Goal: Task Accomplishment & Management: Use online tool/utility

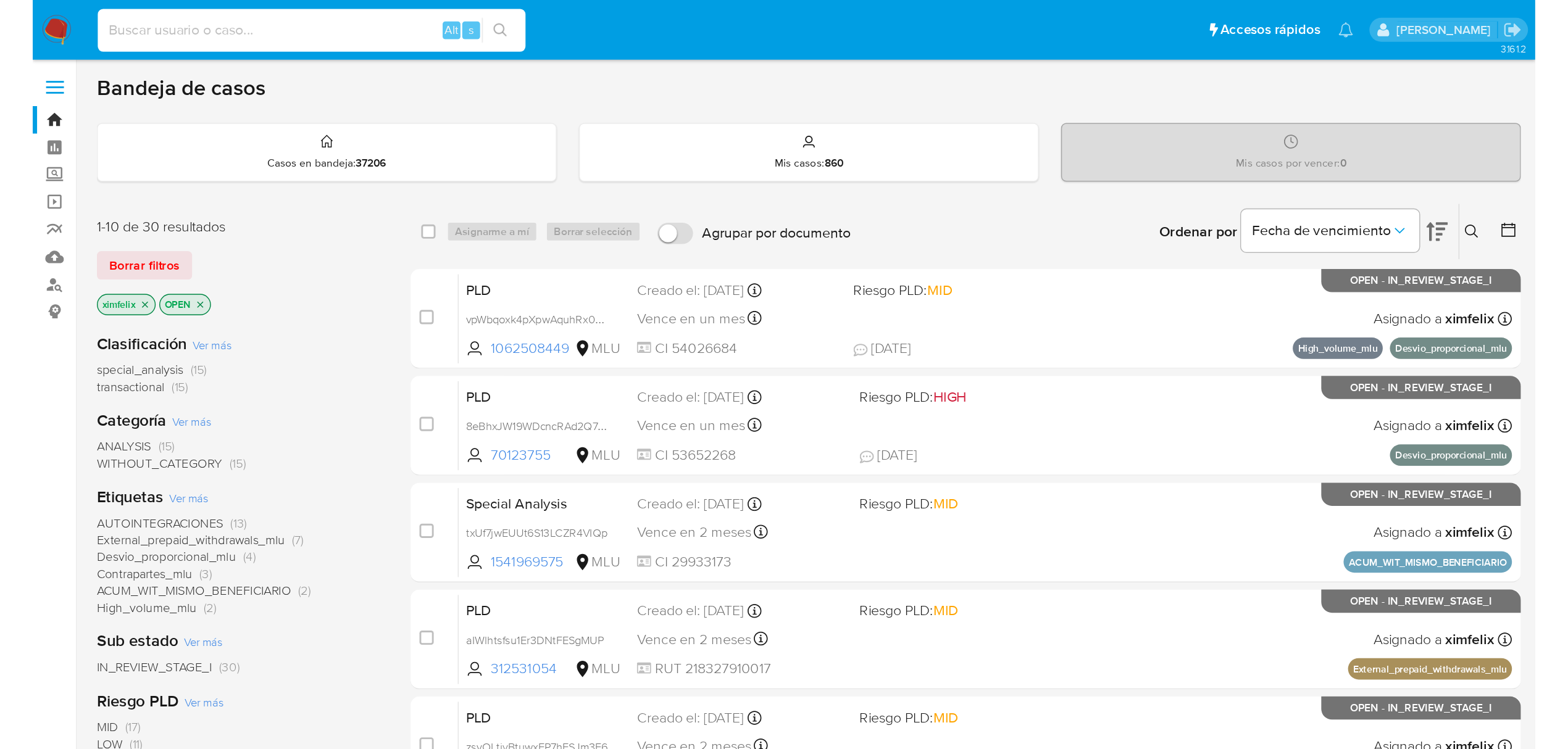
scroll to position [3, 0]
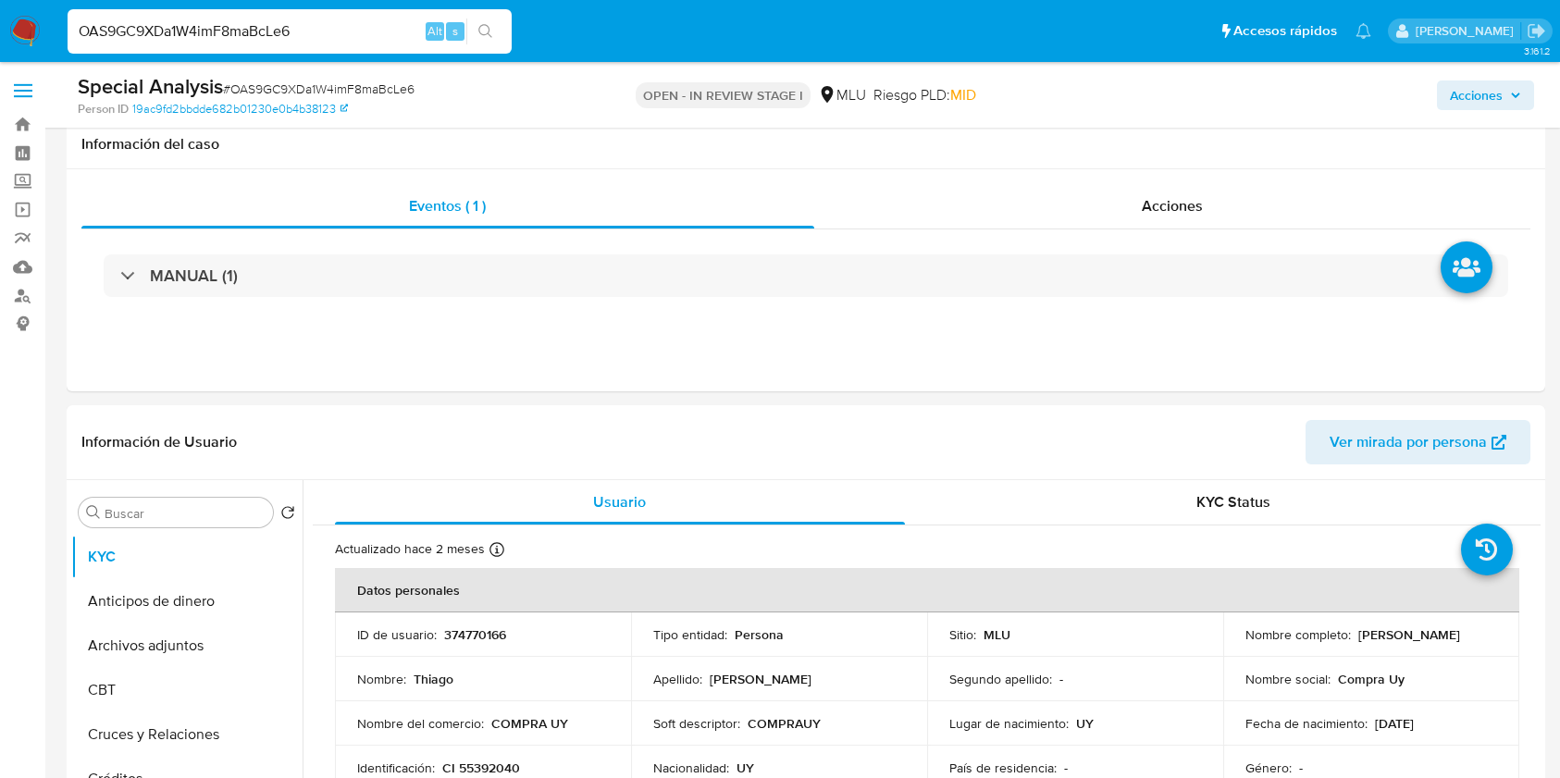
select select "10"
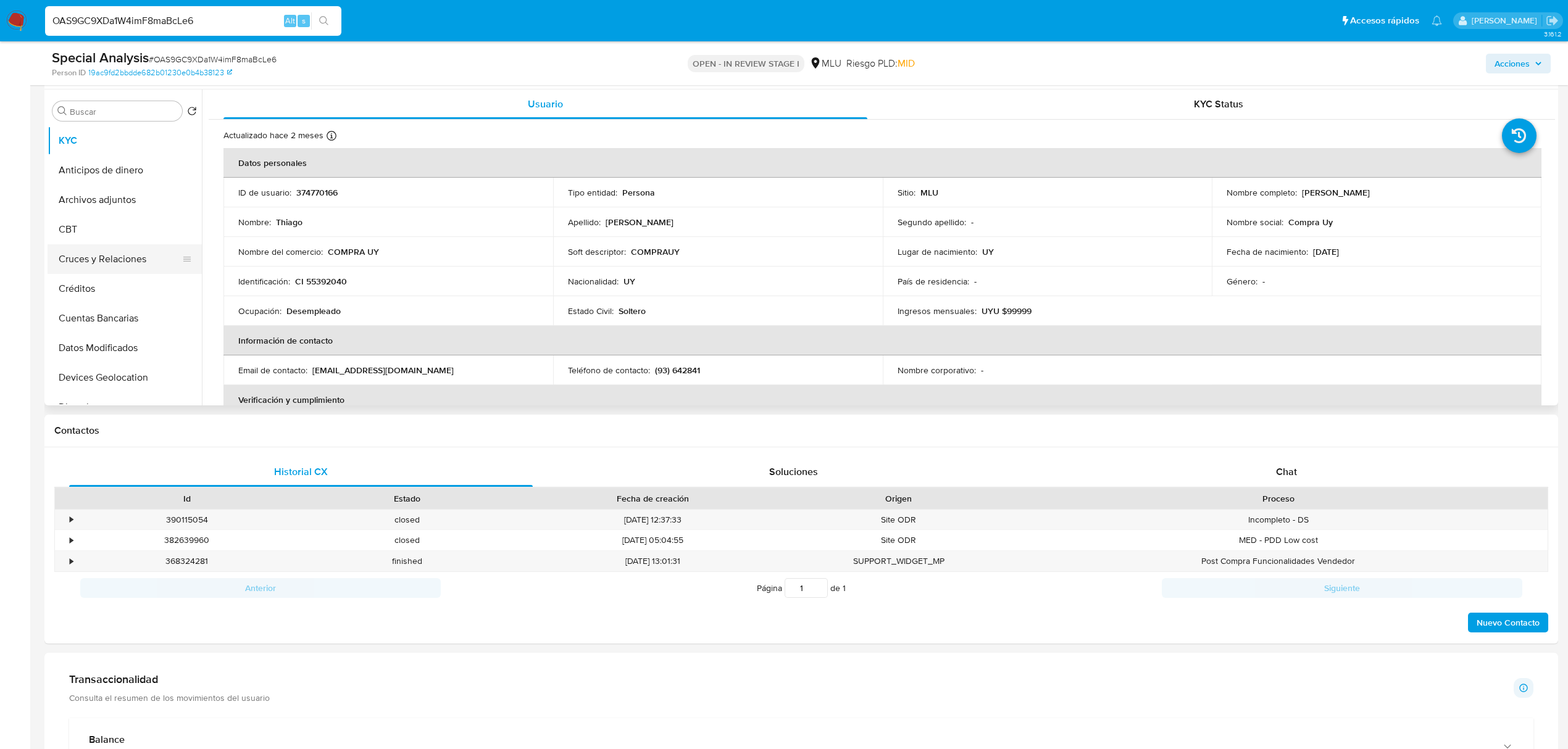
click at [134, 257] on button "Cruces y Relaciones" at bounding box center [119, 259] width 144 height 29
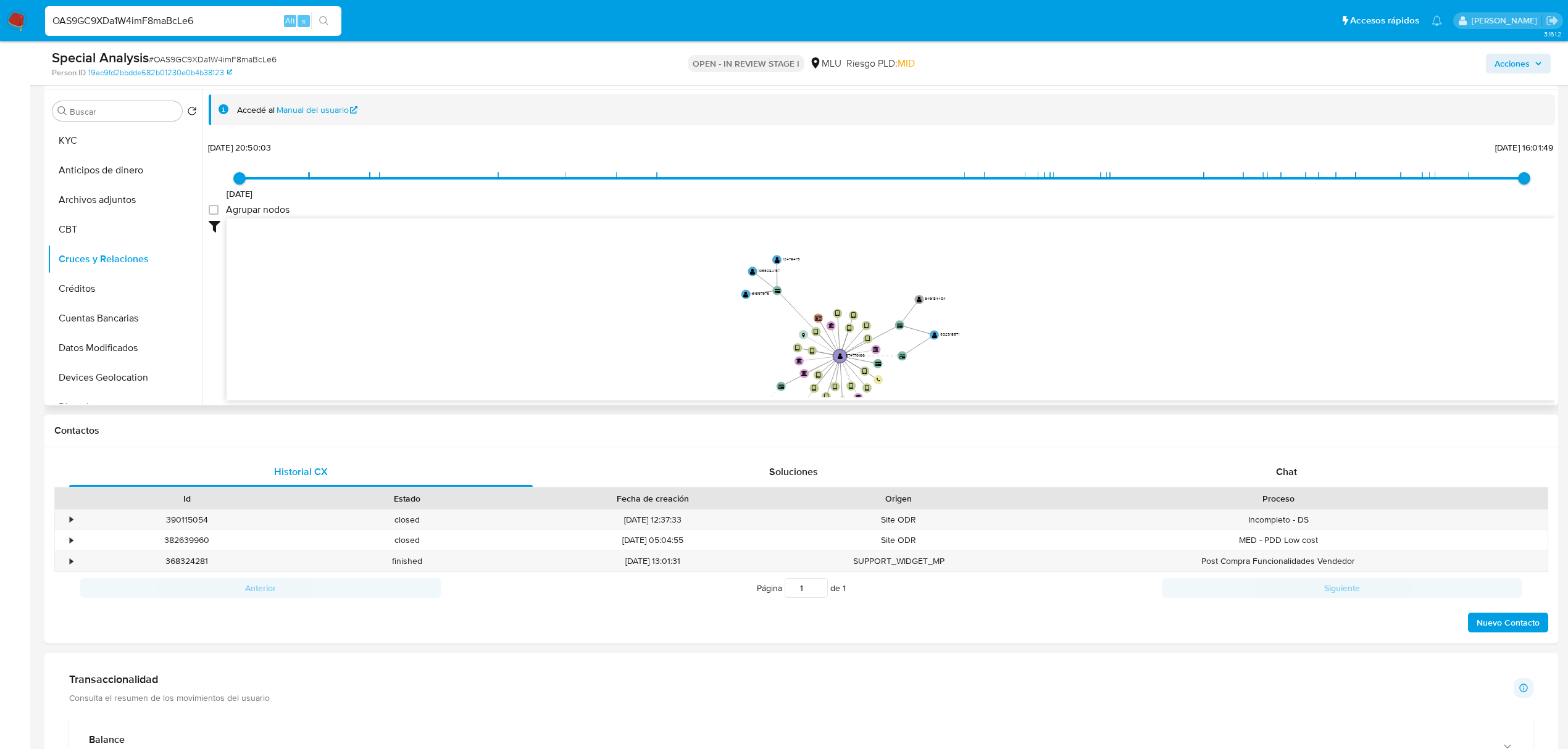
drag, startPoint x: 1048, startPoint y: 359, endPoint x: 954, endPoint y: 399, distance: 102.2
click at [954, 399] on div "device-6355ce5c08813b0018b06b2e  user-374770166  374770166 device-65c8ee23044…" at bounding box center [891, 309] width 1328 height 183
click at [116, 215] on button "CBT" at bounding box center [119, 229] width 144 height 29
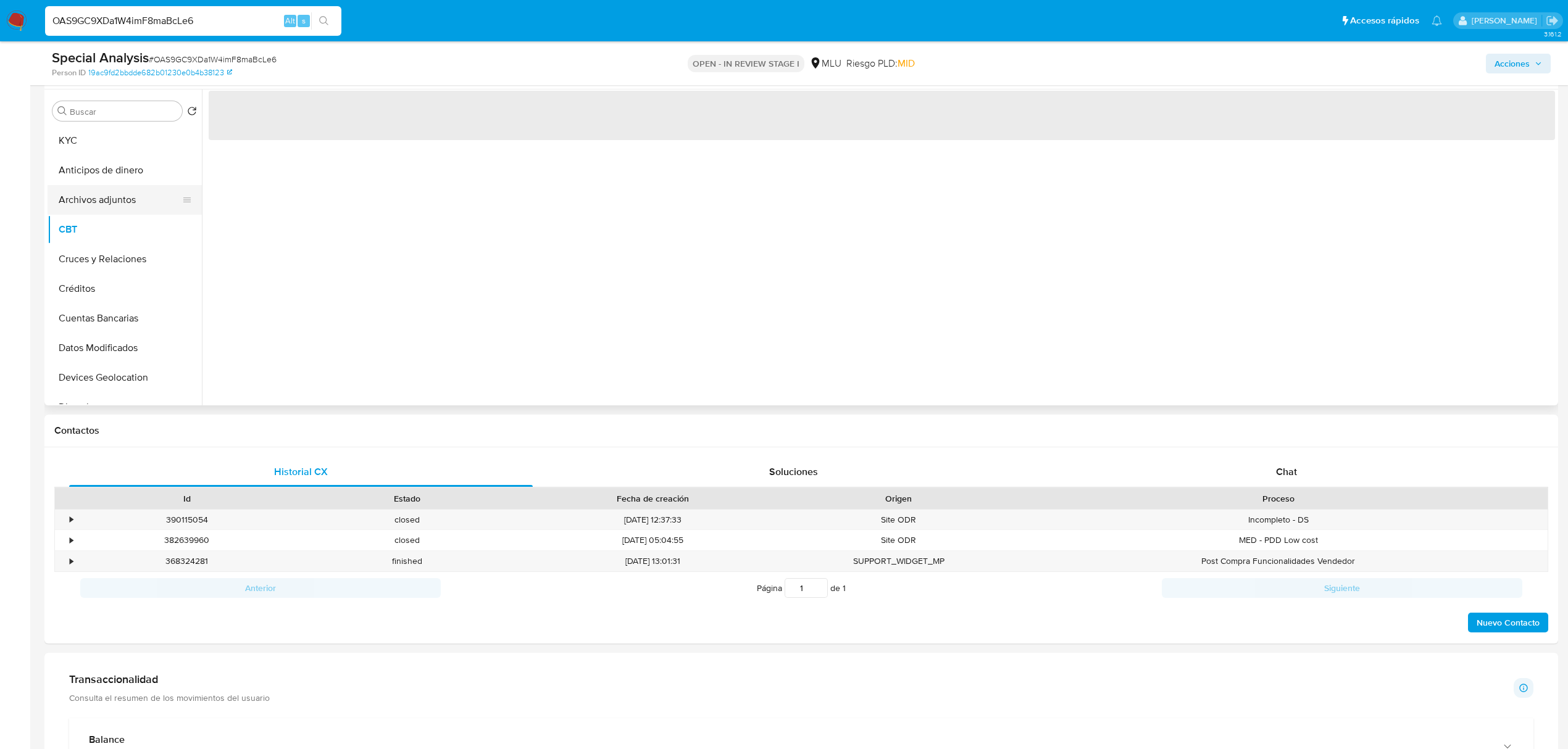
click at [133, 200] on button "Archivos adjuntos" at bounding box center [119, 200] width 144 height 29
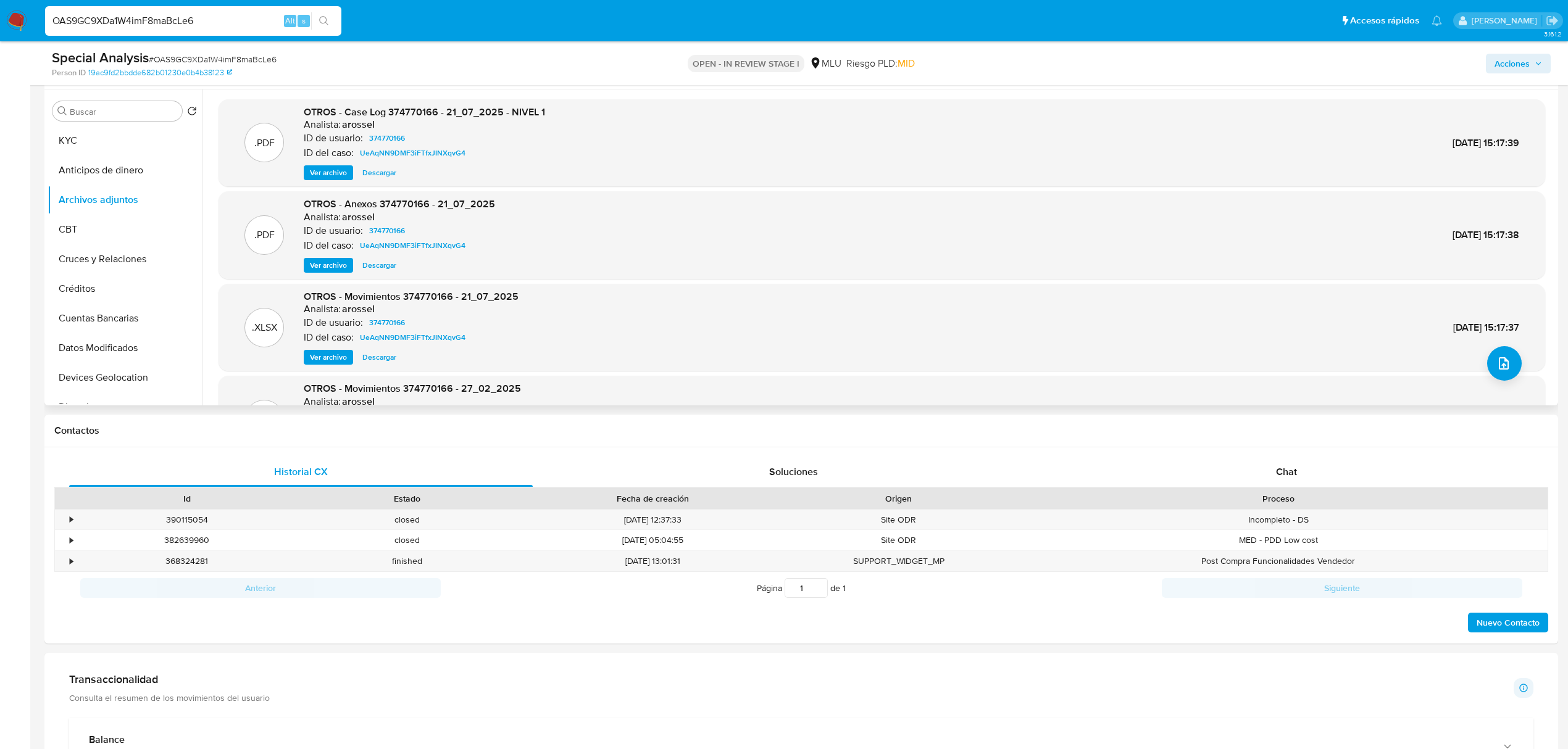
click at [334, 174] on span "Ver archivo" at bounding box center [328, 173] width 37 height 13
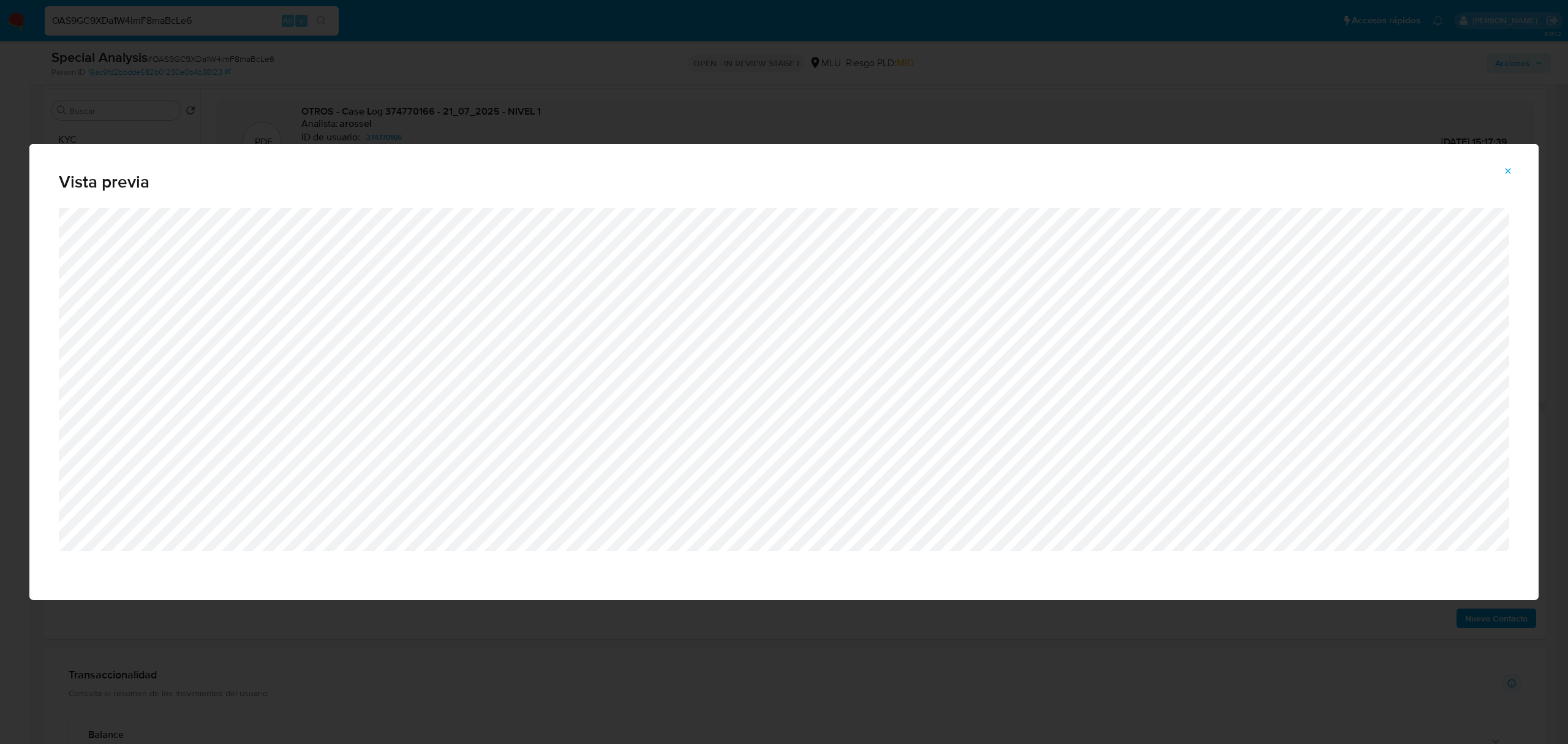
click at [1032, 172] on button "Attachment preview" at bounding box center [1508, 171] width 27 height 20
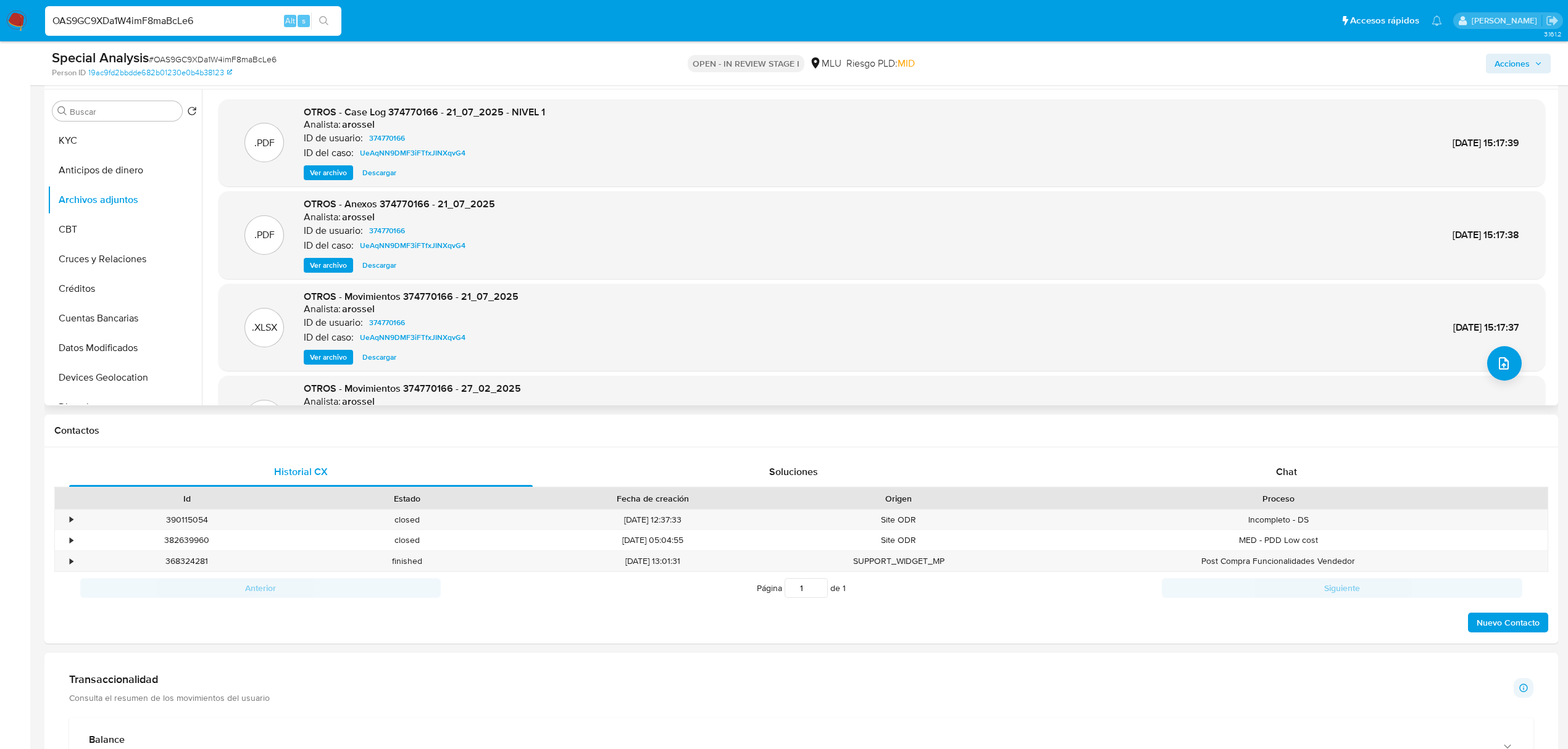
click at [121, 20] on input "OAS9GC9XDa1W4imF8maBcLe6" at bounding box center [193, 21] width 296 height 16
paste input "VPw2vCdJ0jqUqhKRryeEo1mL"
type input "VPw2vCdJ0jqUqhKRryeEo1mL"
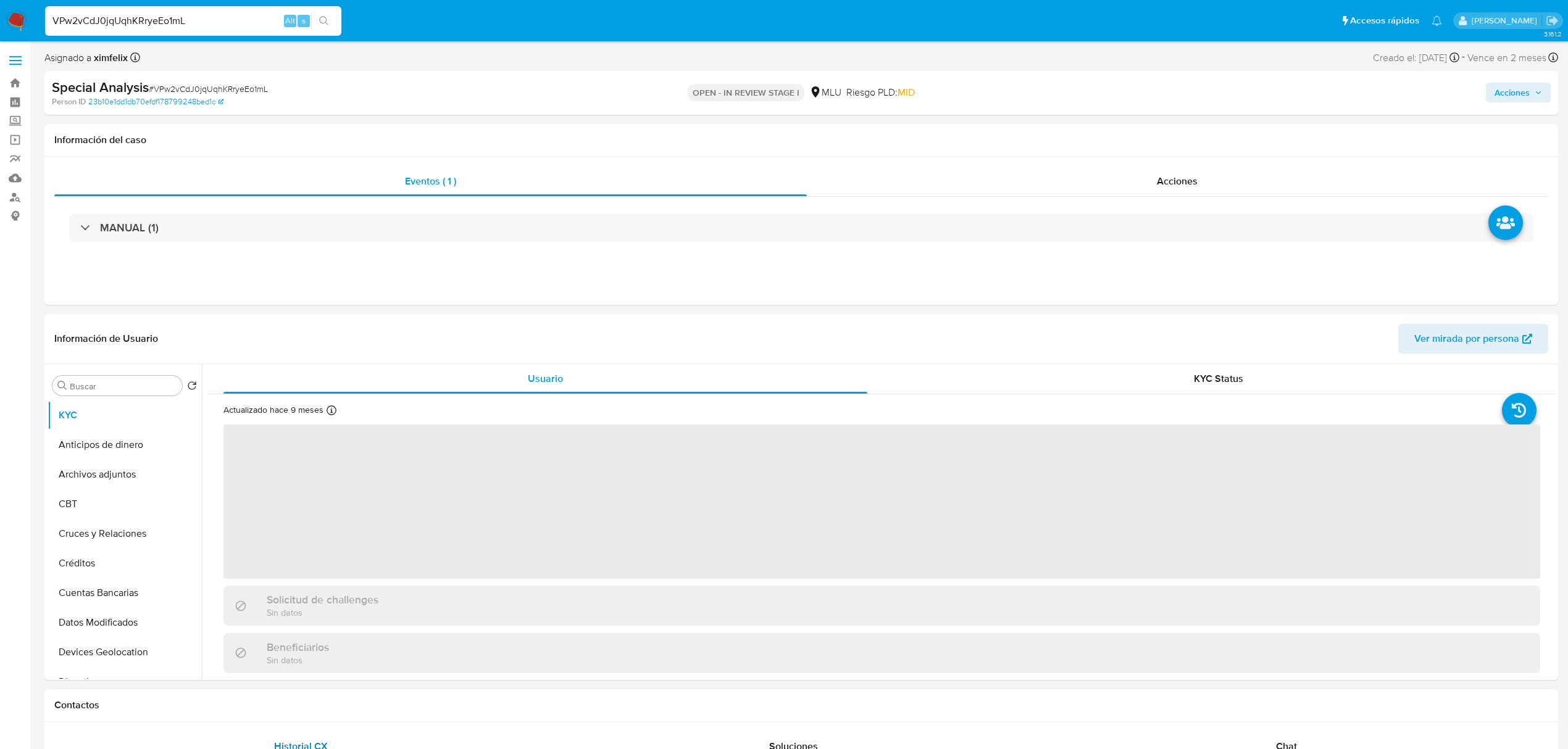
select select "10"
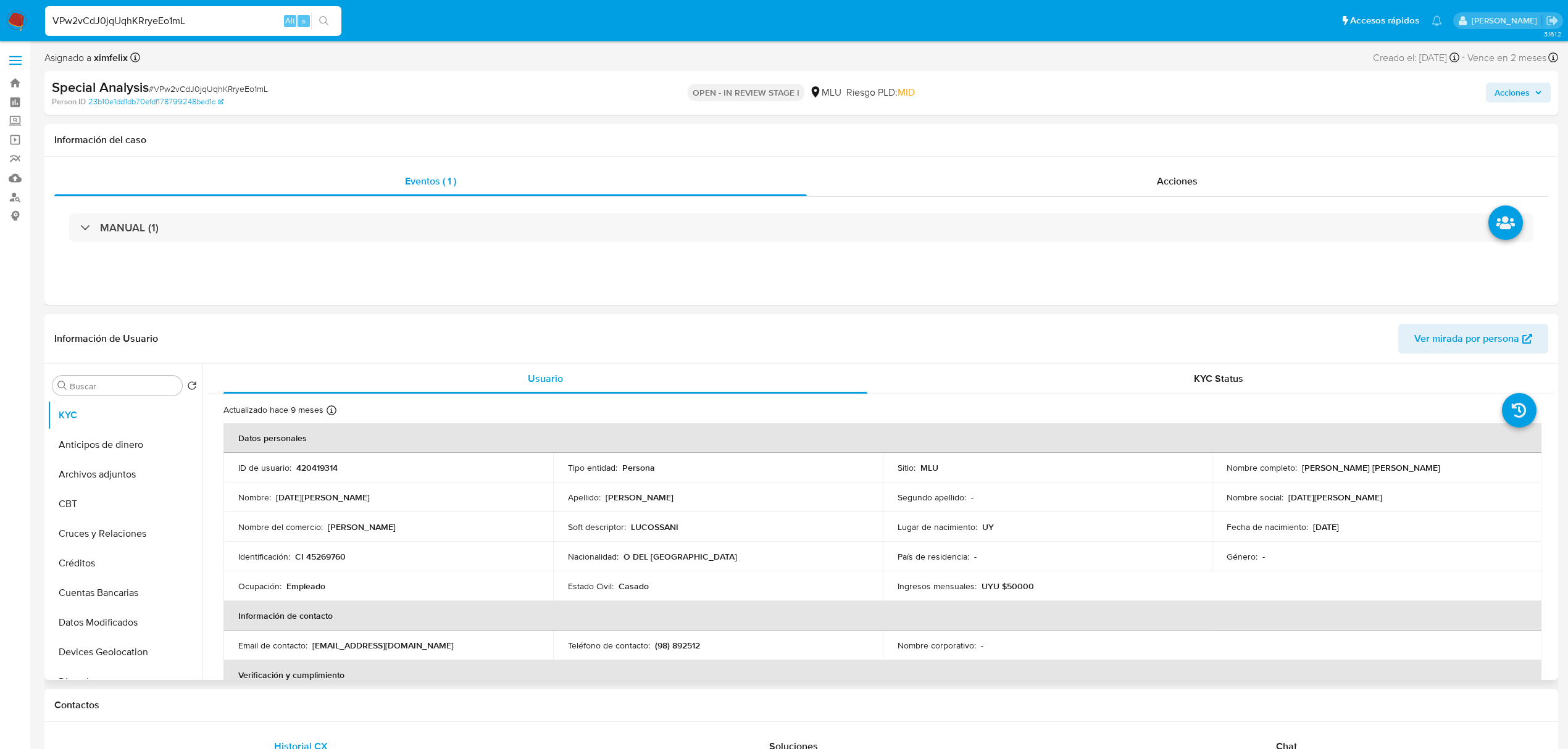
drag, startPoint x: 1549, startPoint y: 435, endPoint x: 1544, endPoint y: 562, distance: 127.1
click at [143, 518] on button "Cruces y Relaciones" at bounding box center [119, 534] width 144 height 29
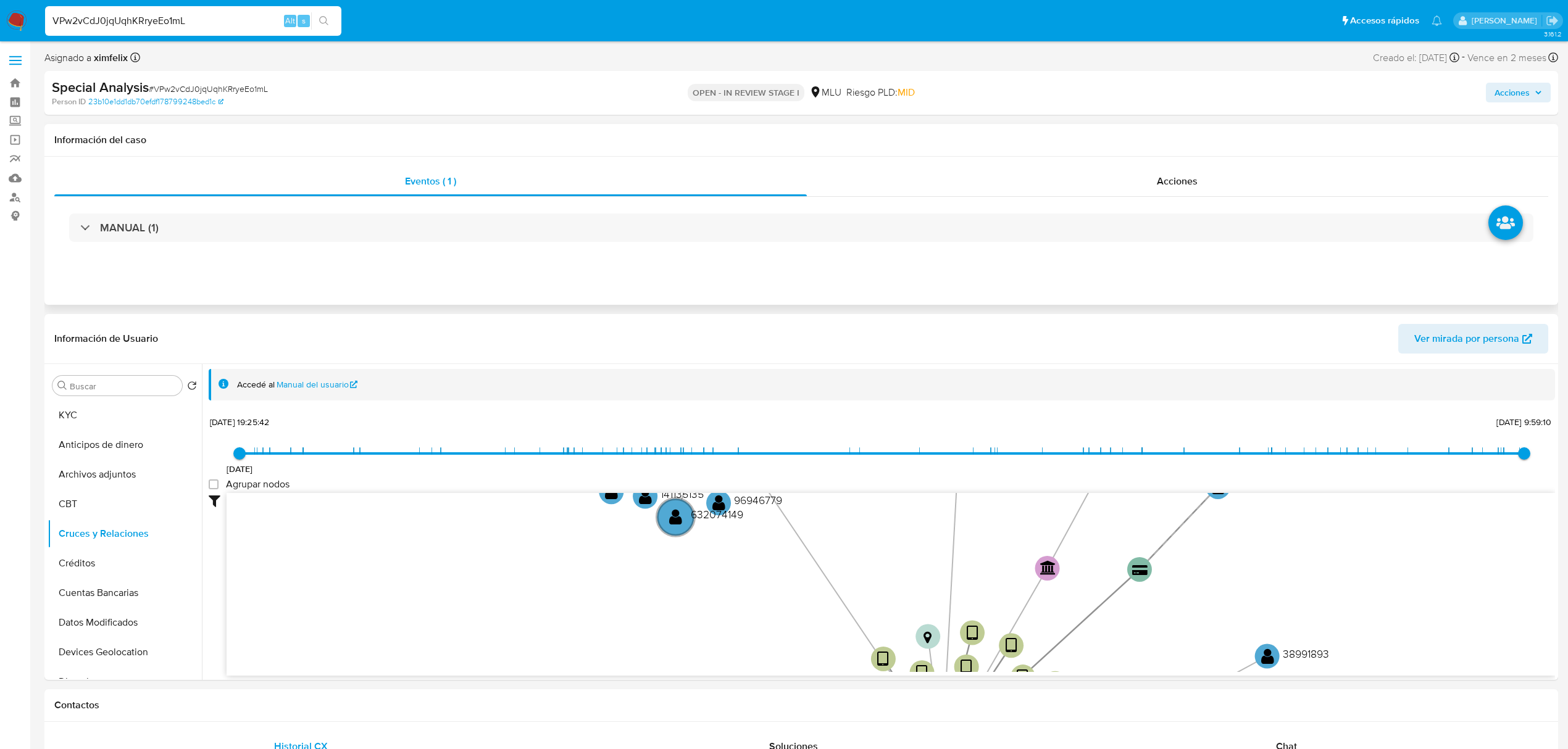
click at [1040, 269] on div "Eventos ( 1 ) Acciones MANUAL (1)" at bounding box center [801, 231] width 1513 height 148
click at [119, 476] on button "Insurtech" at bounding box center [119, 476] width 144 height 29
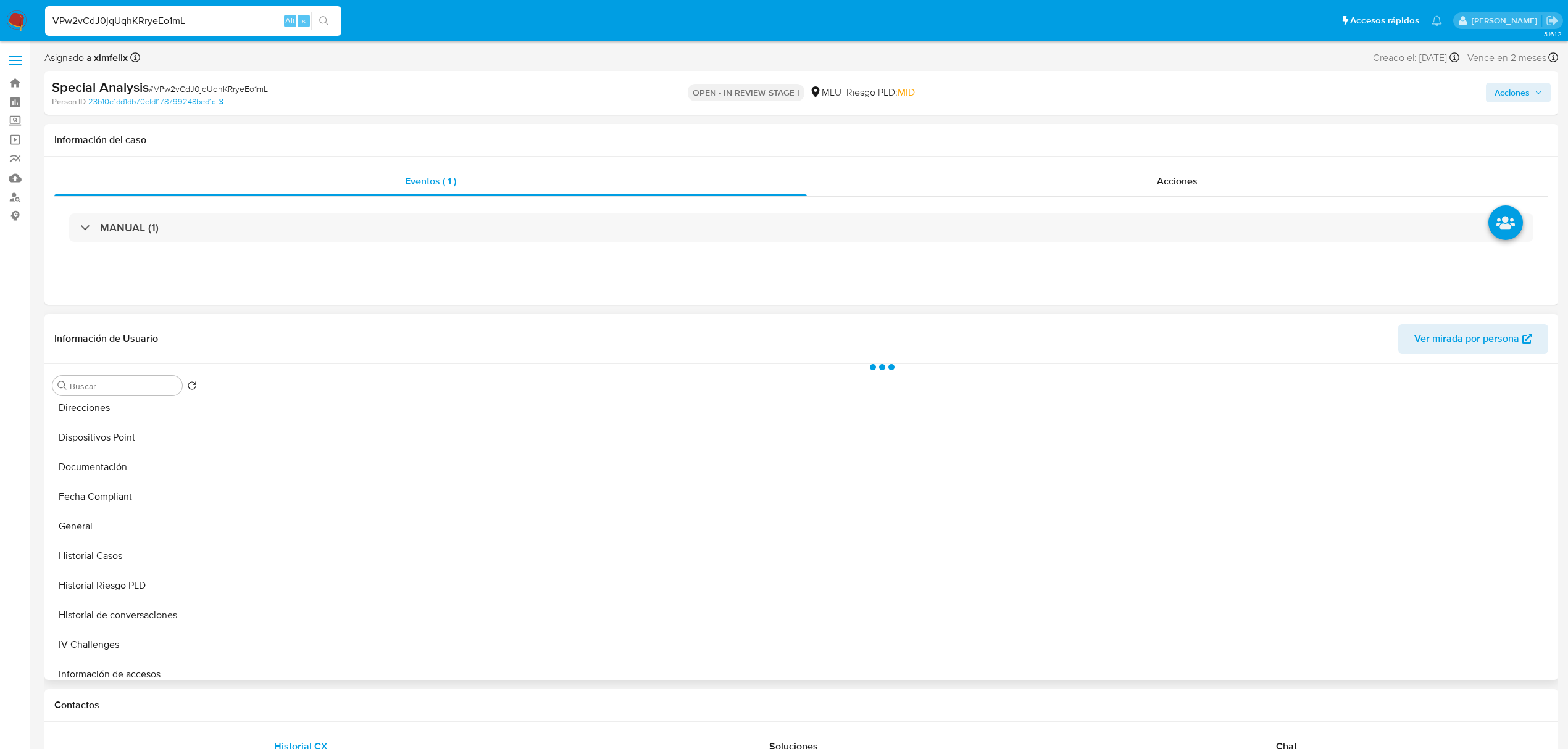
scroll to position [272, 0]
click at [129, 410] on button "Direcciones" at bounding box center [119, 410] width 144 height 29
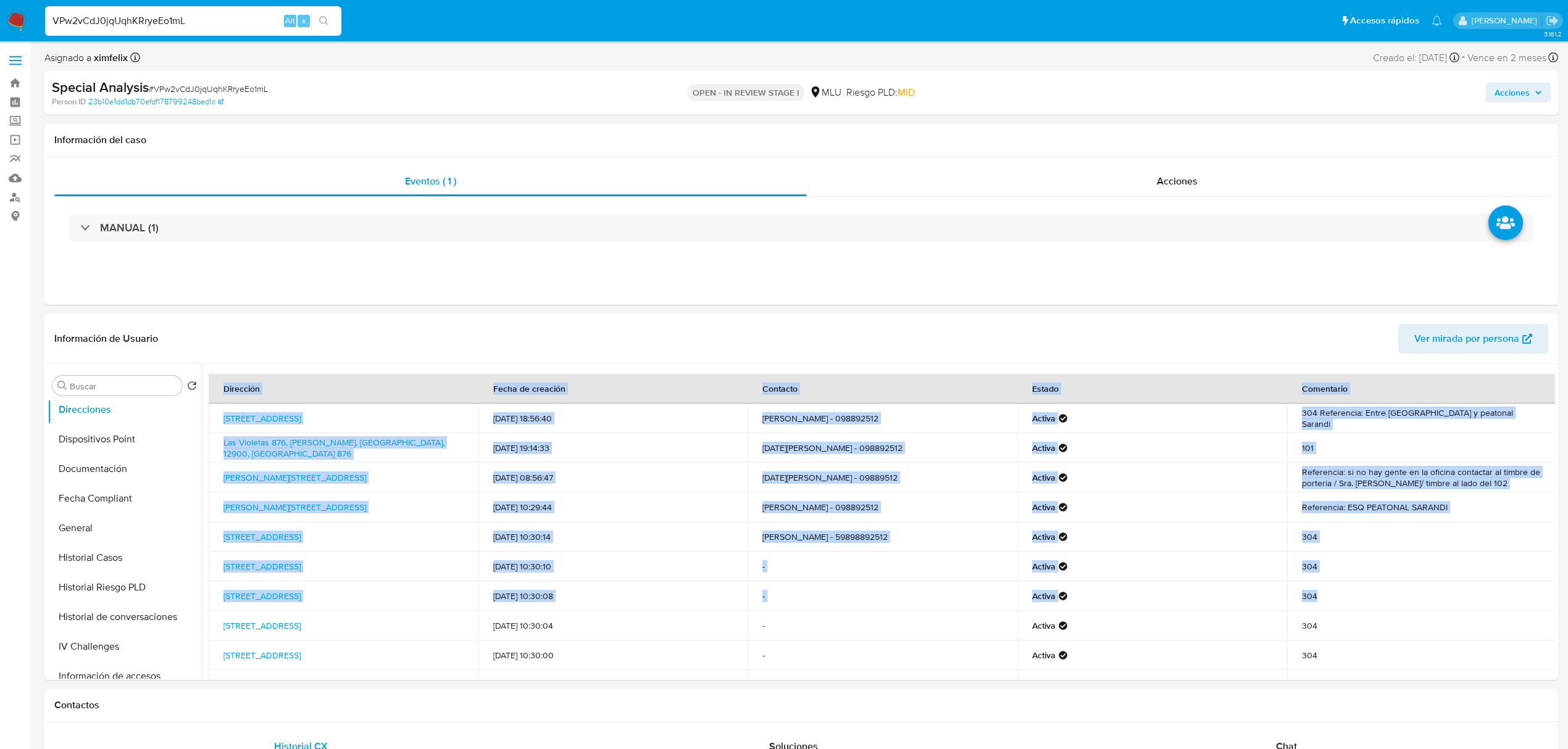
drag, startPoint x: 1549, startPoint y: 565, endPoint x: 1559, endPoint y: 623, distance: 58.9
click at [1040, 518] on td "304" at bounding box center [1422, 626] width 270 height 29
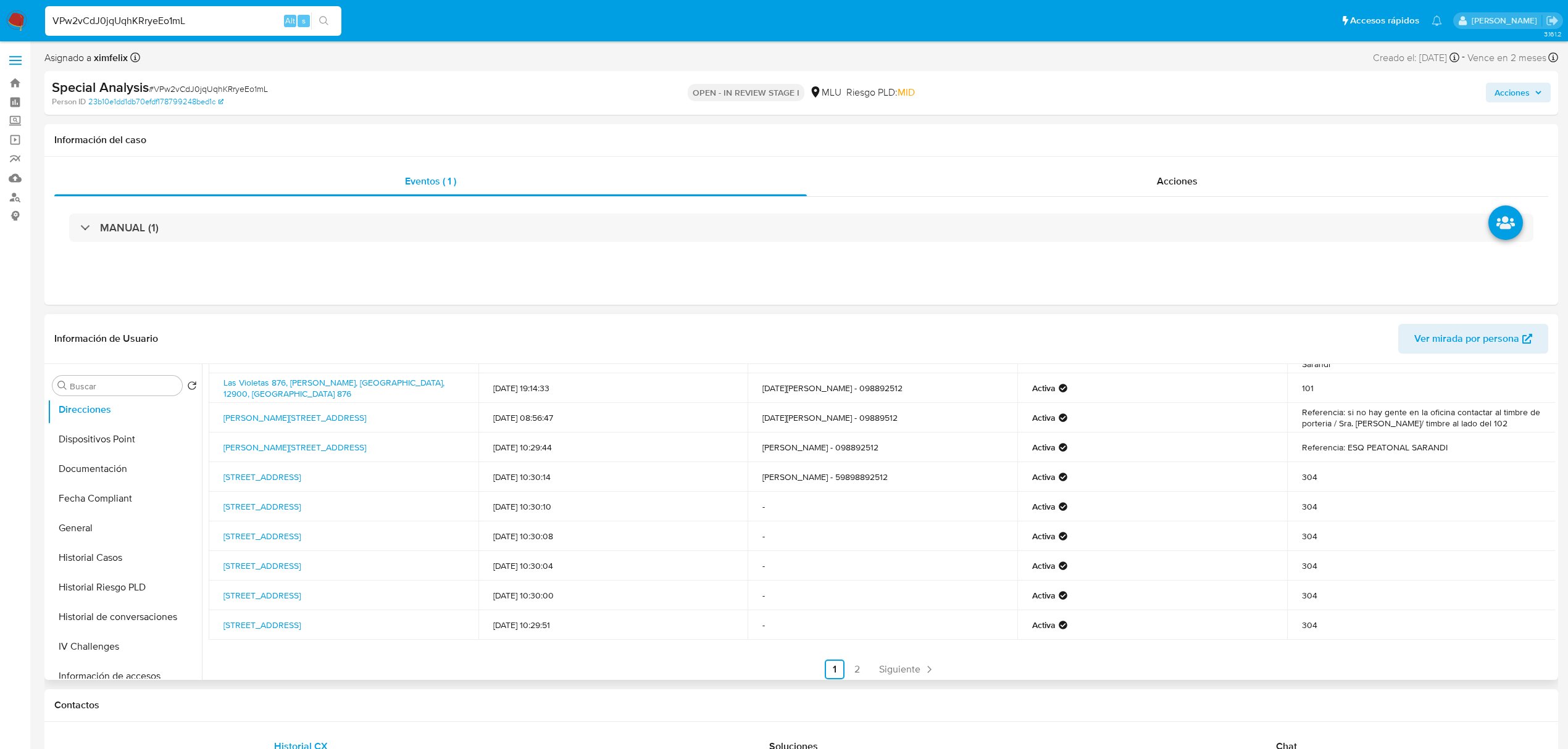
scroll to position [75, 0]
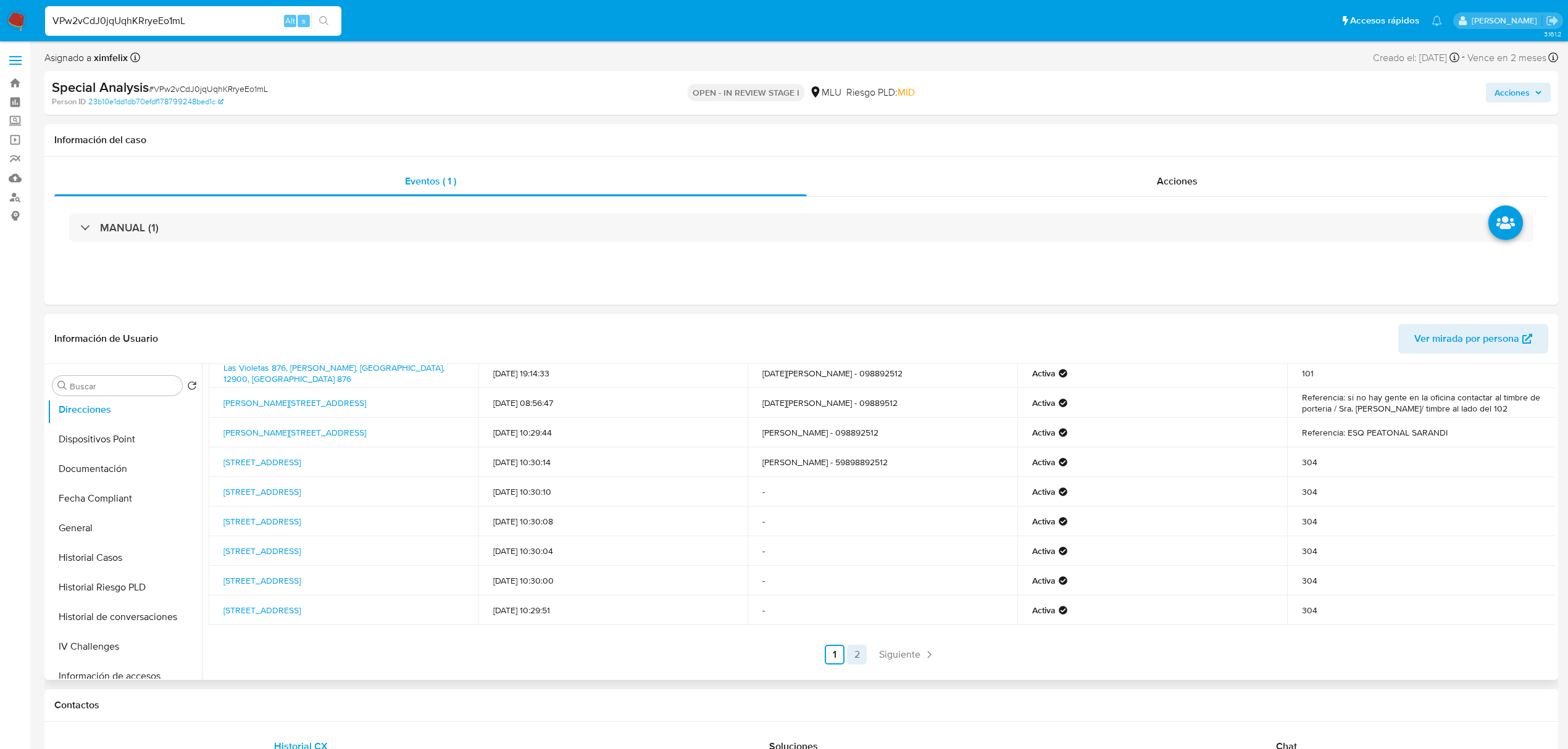
click at [859, 518] on link "2" at bounding box center [857, 655] width 20 height 20
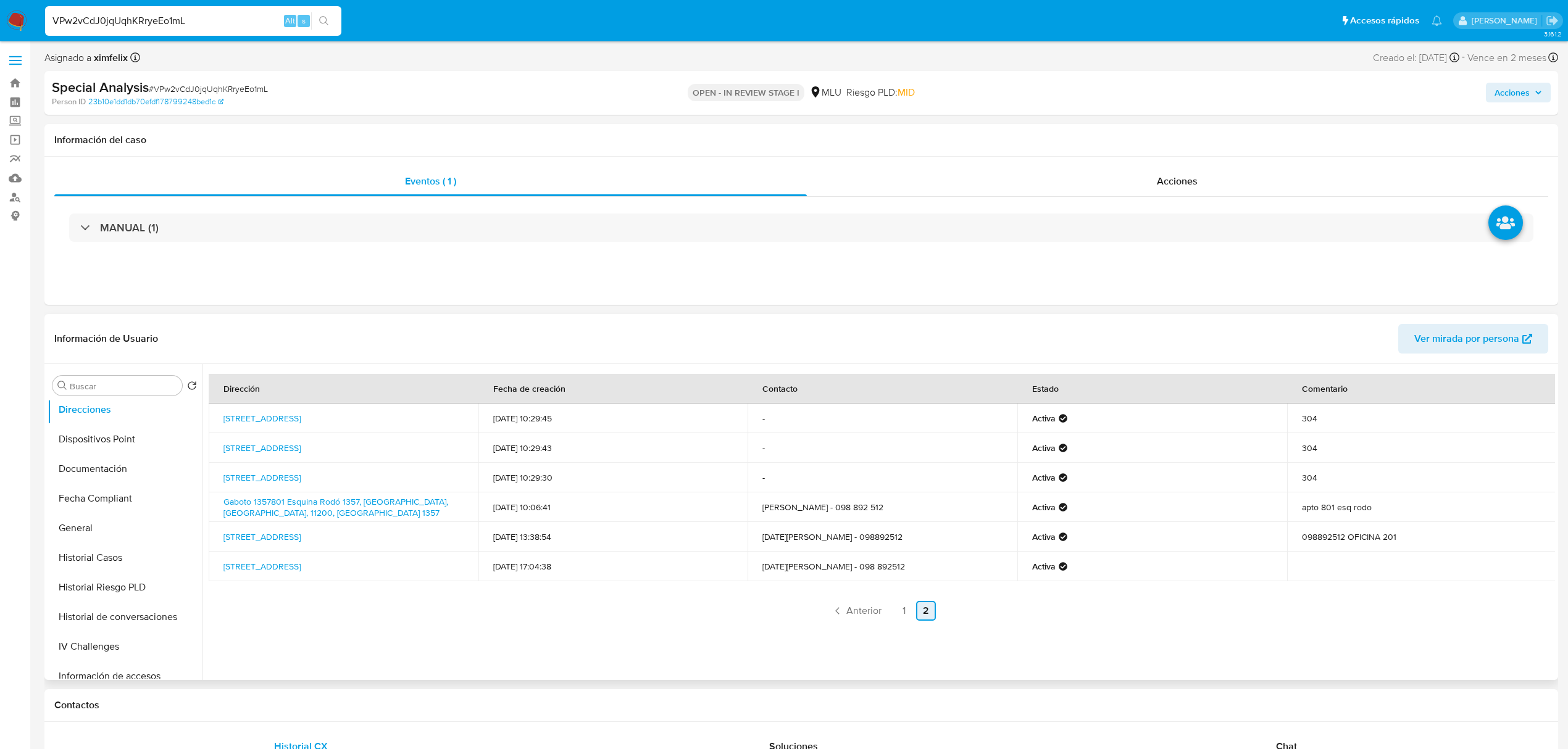
scroll to position [0, 0]
click at [163, 445] on button "Dispositivos Point" at bounding box center [119, 439] width 144 height 29
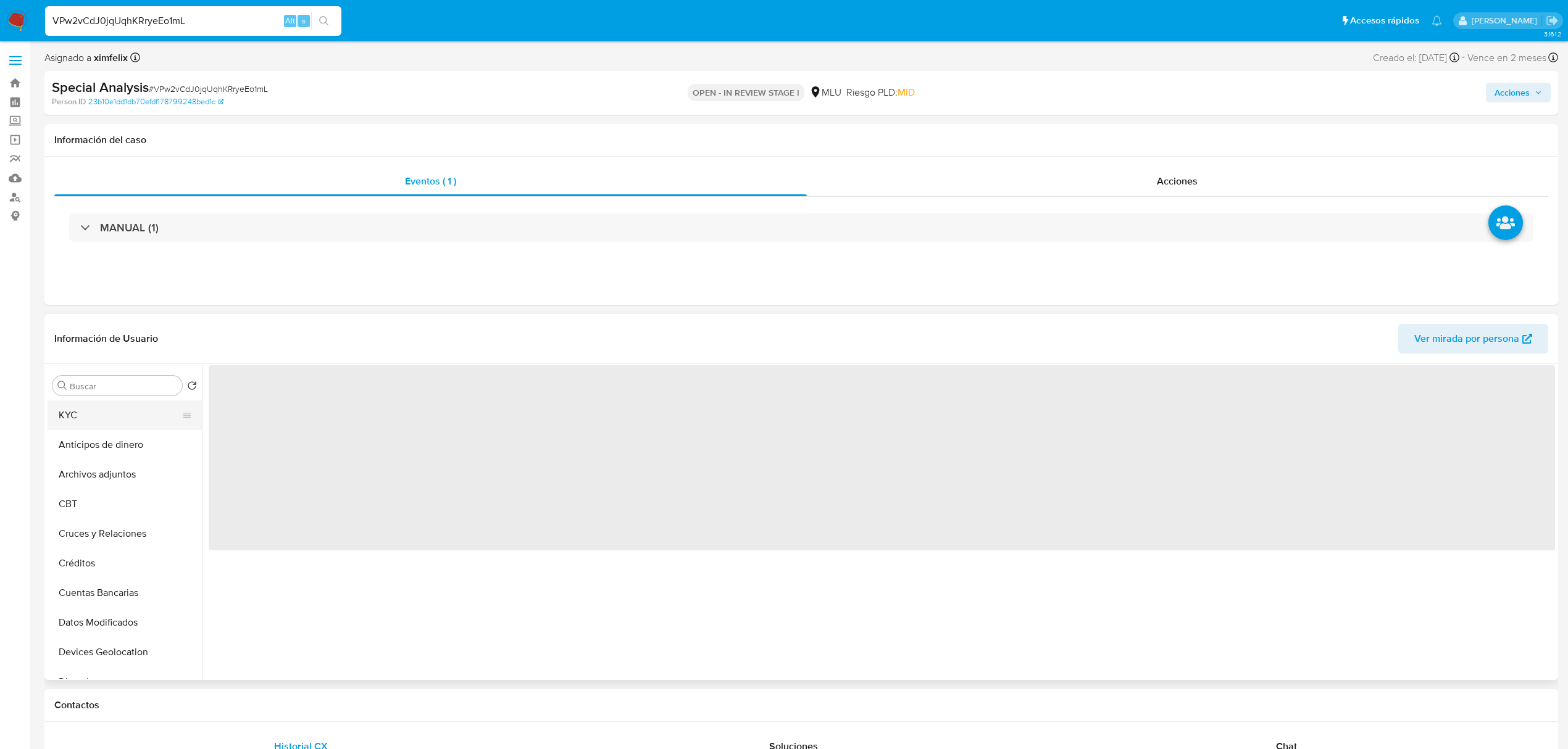
click at [111, 418] on button "KYC" at bounding box center [119, 415] width 144 height 29
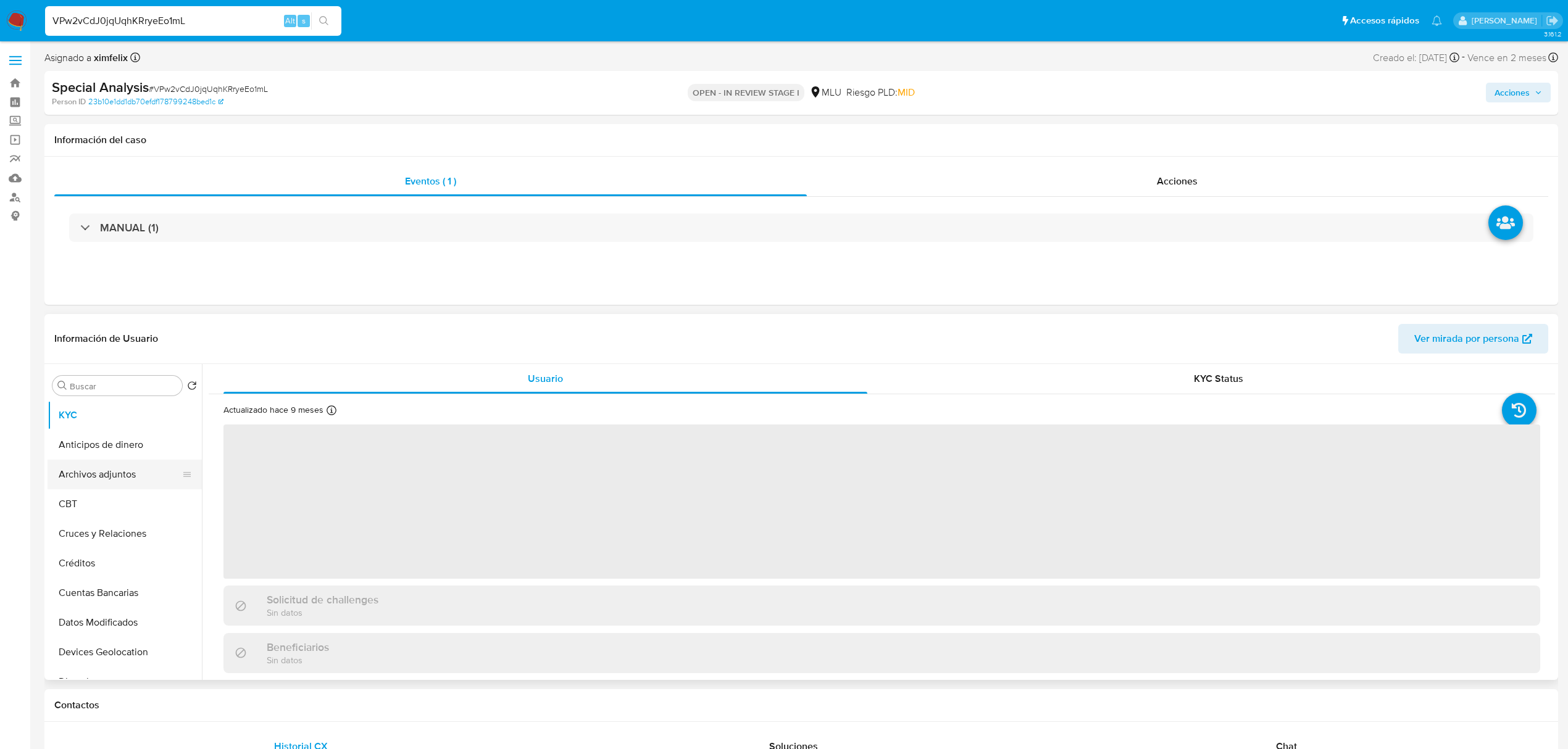
click at [126, 479] on button "Archivos adjuntos" at bounding box center [119, 474] width 144 height 29
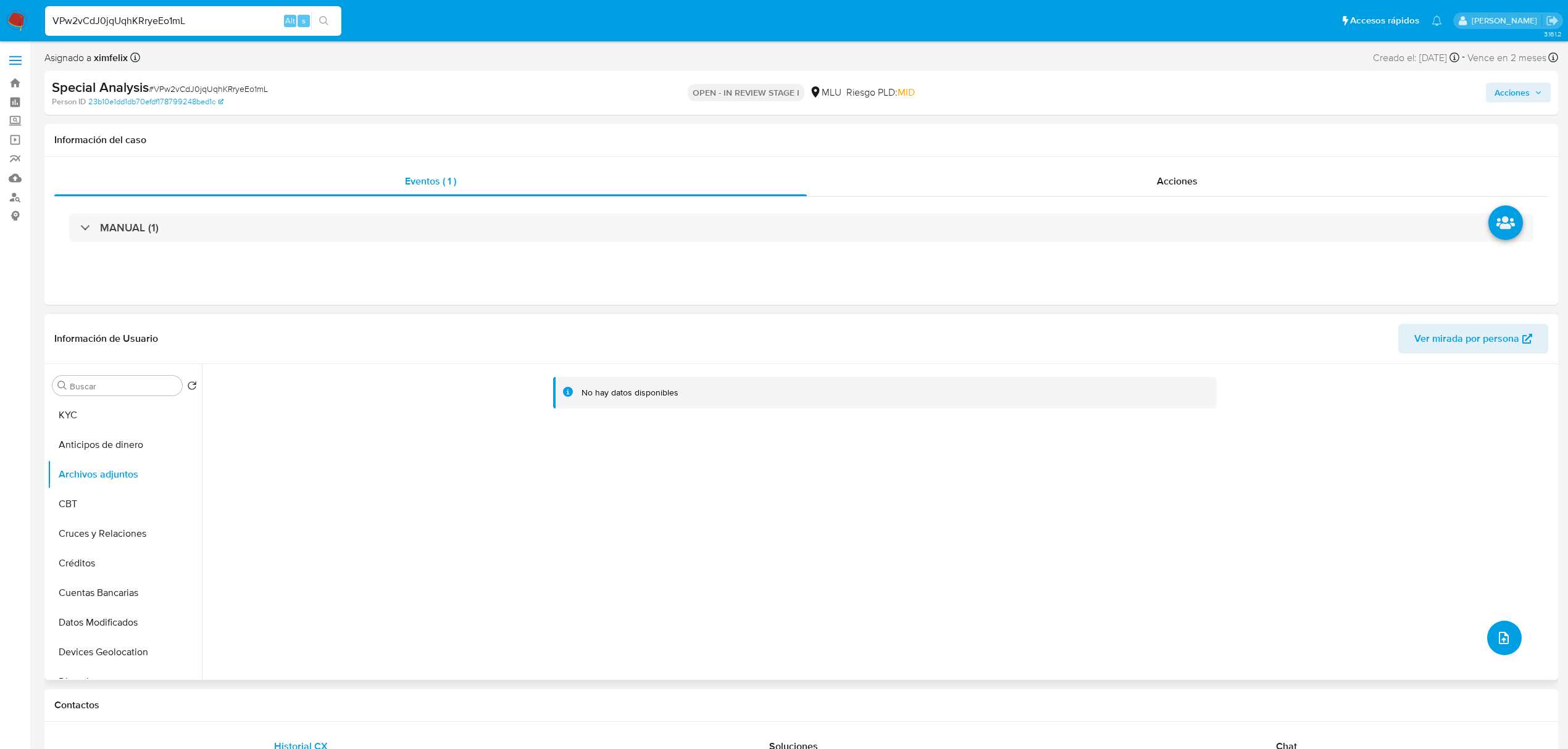
click at [1040, 518] on icon "upload-file" at bounding box center [1503, 638] width 15 height 15
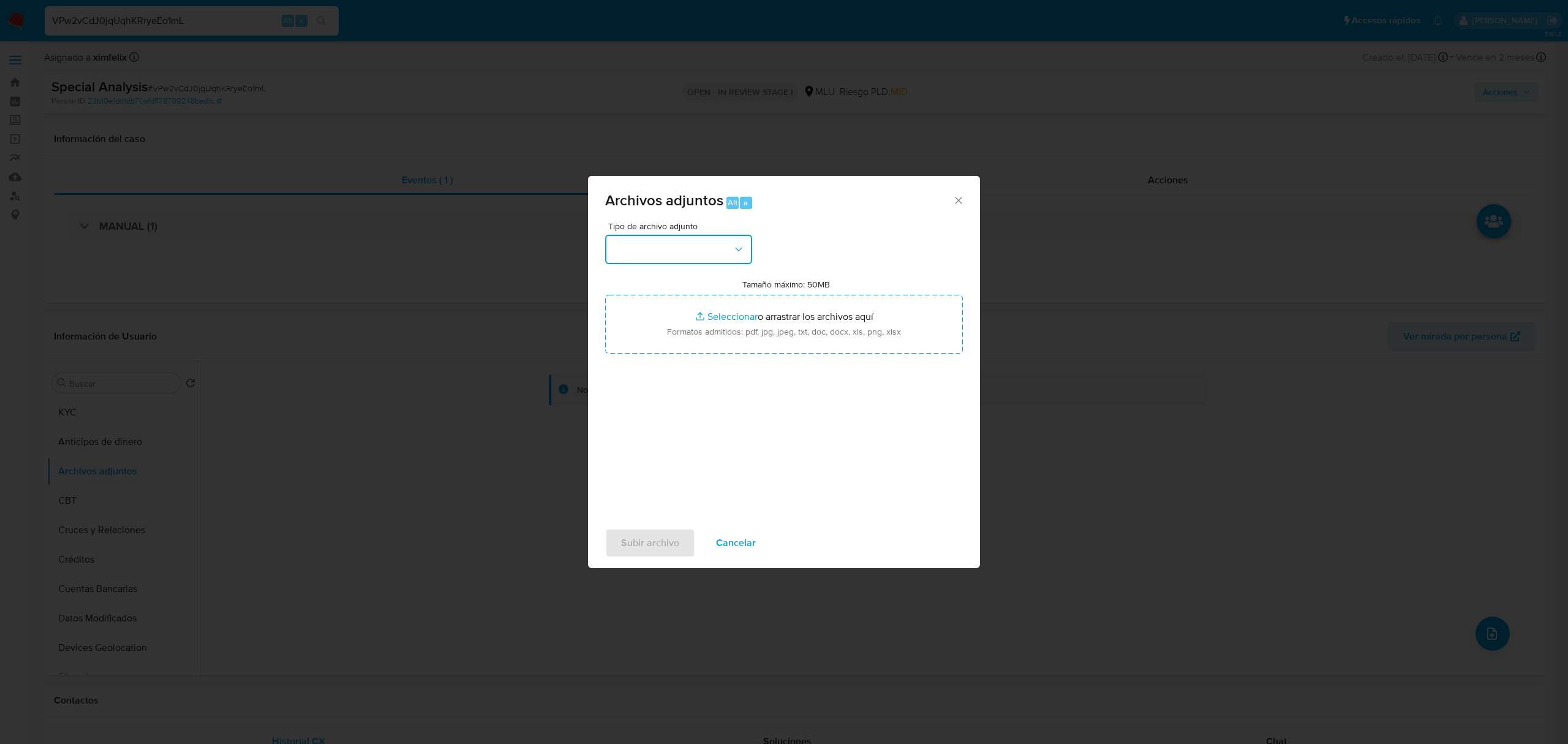
click at [709, 244] on button "button" at bounding box center [679, 249] width 147 height 29
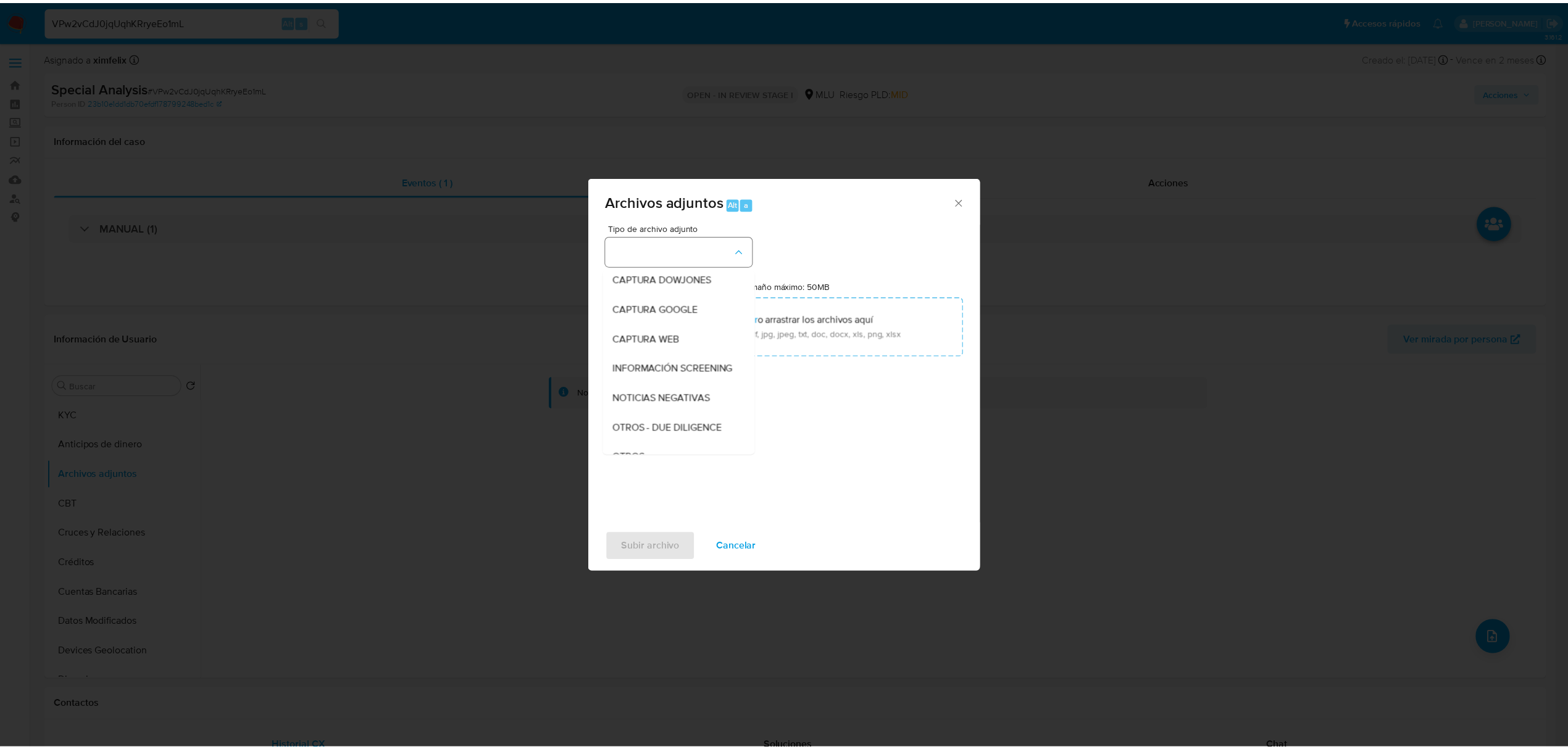
scroll to position [64, 0]
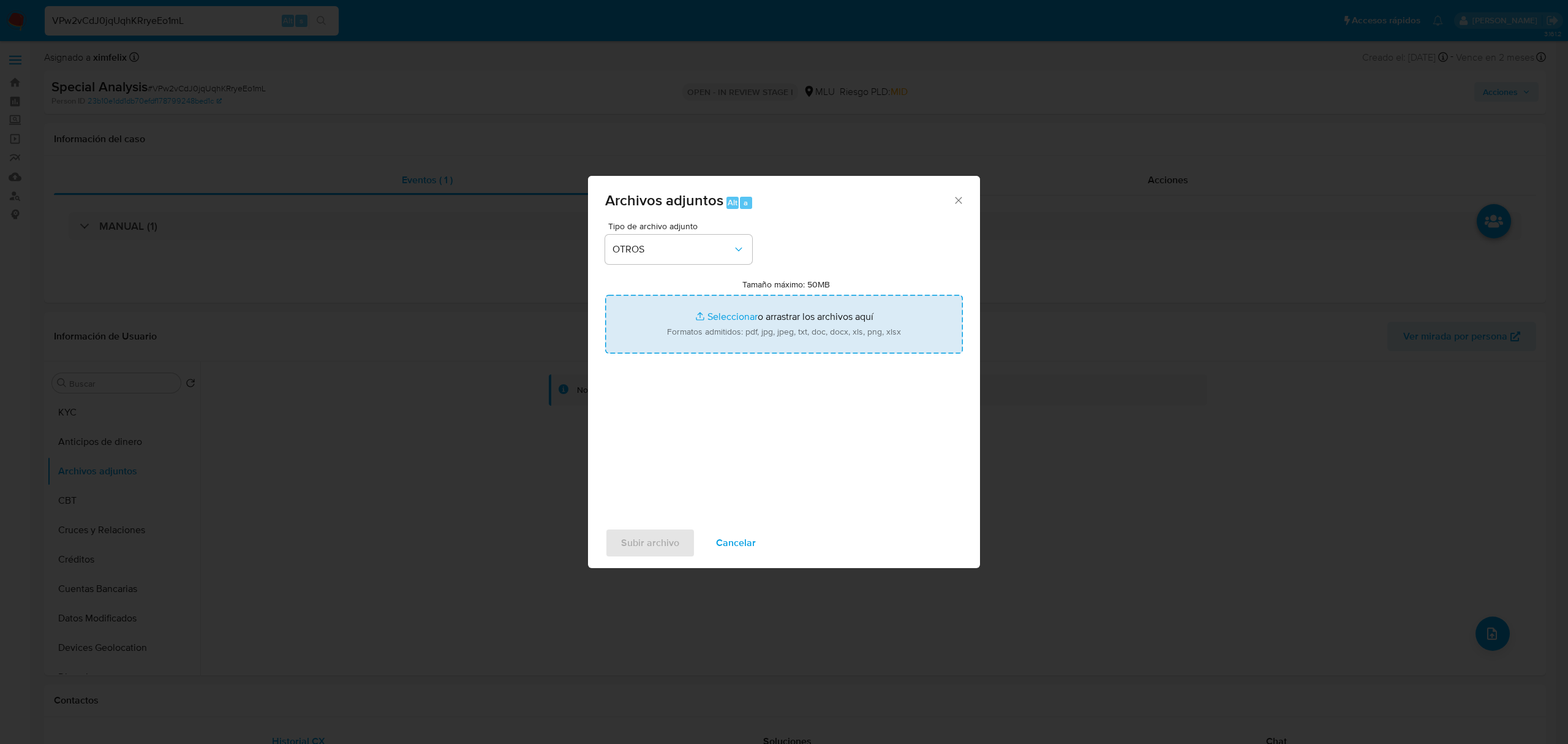
type input "C:\fakepath\Case Log 420419314 - 25_09_2025.pdf"
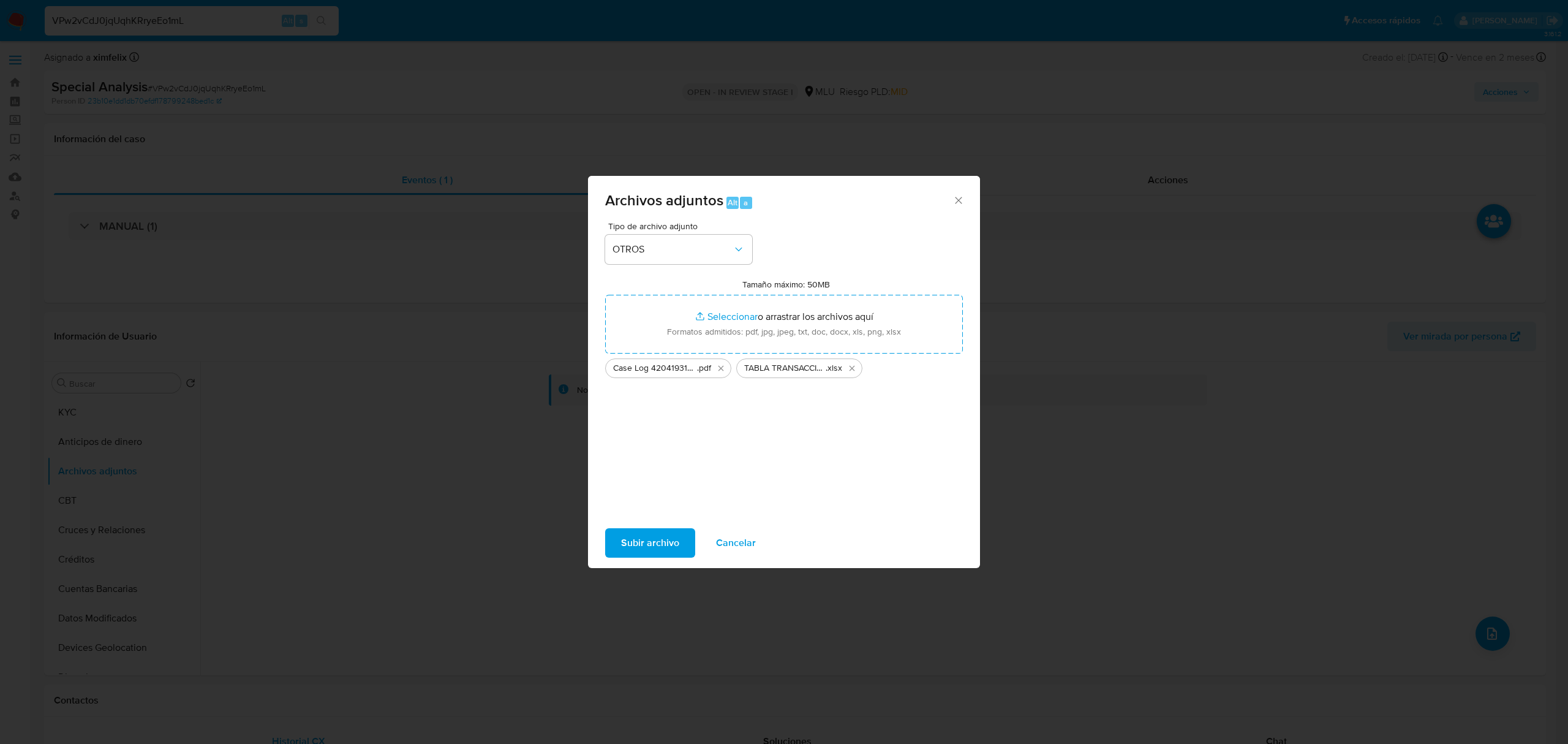
click at [648, 515] on div "Subir archivo Cancelar" at bounding box center [784, 543] width 392 height 46
click at [660, 515] on span "Subir archivo" at bounding box center [650, 543] width 58 height 27
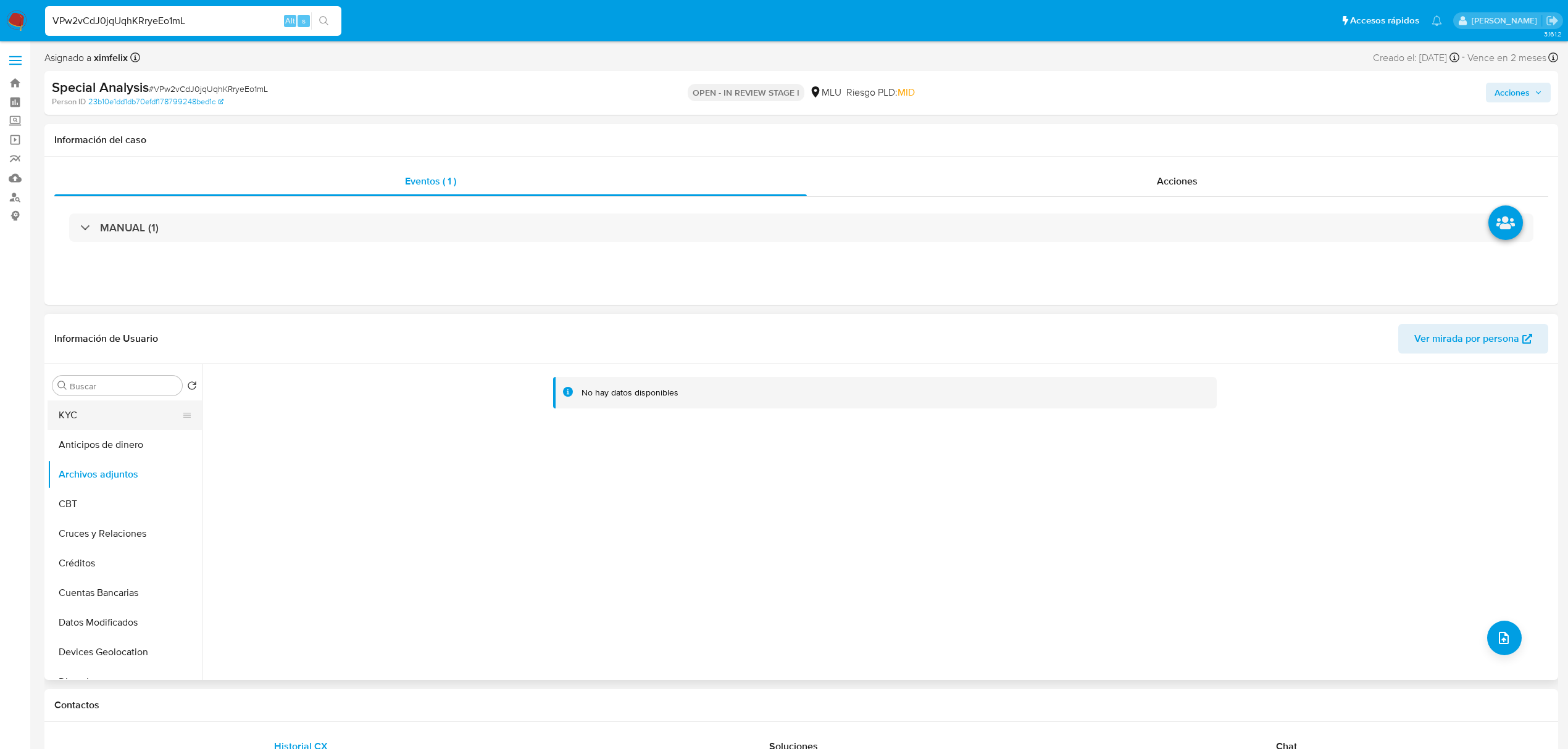
click at [96, 413] on button "KYC" at bounding box center [119, 415] width 144 height 29
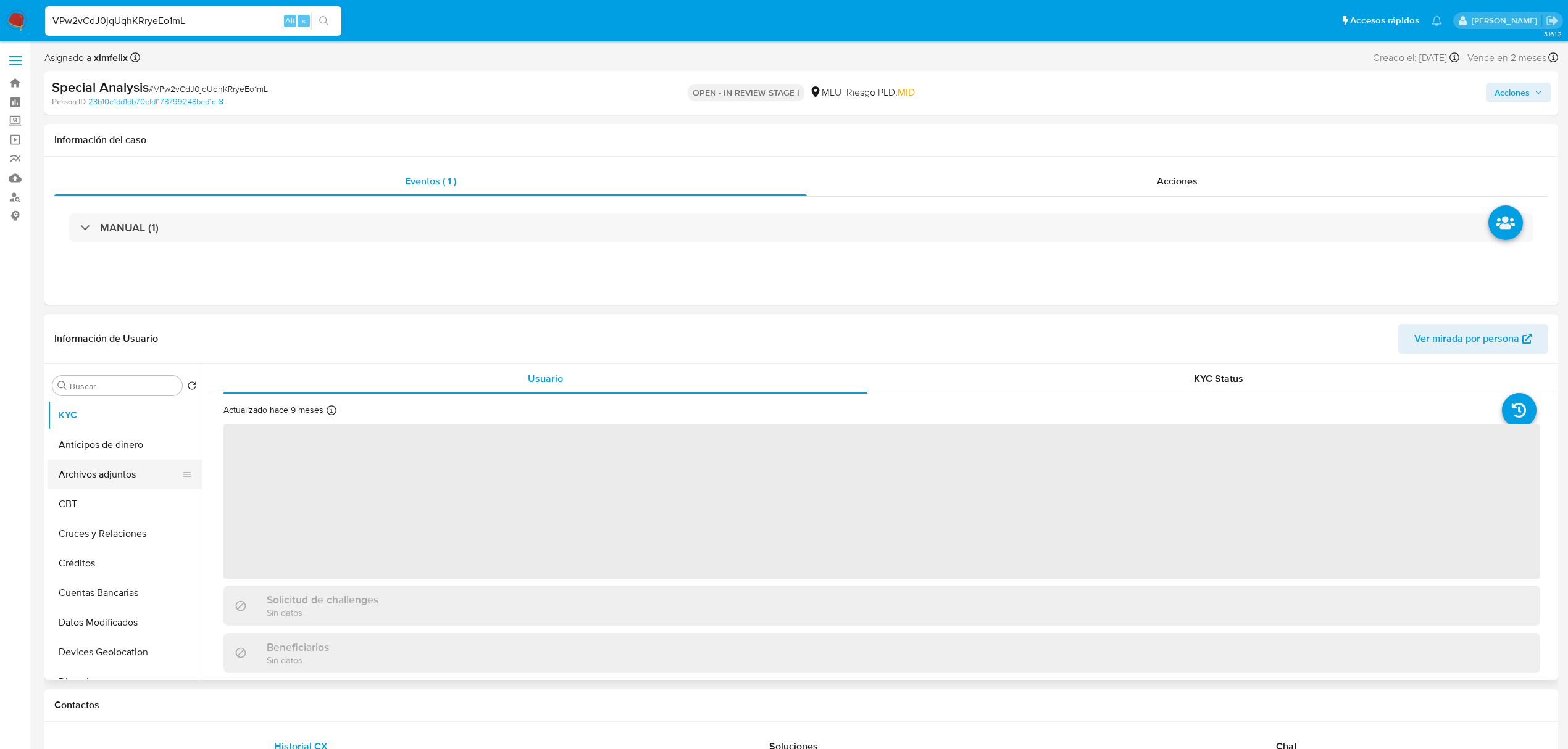
click at [112, 470] on button "Archivos adjuntos" at bounding box center [119, 474] width 144 height 29
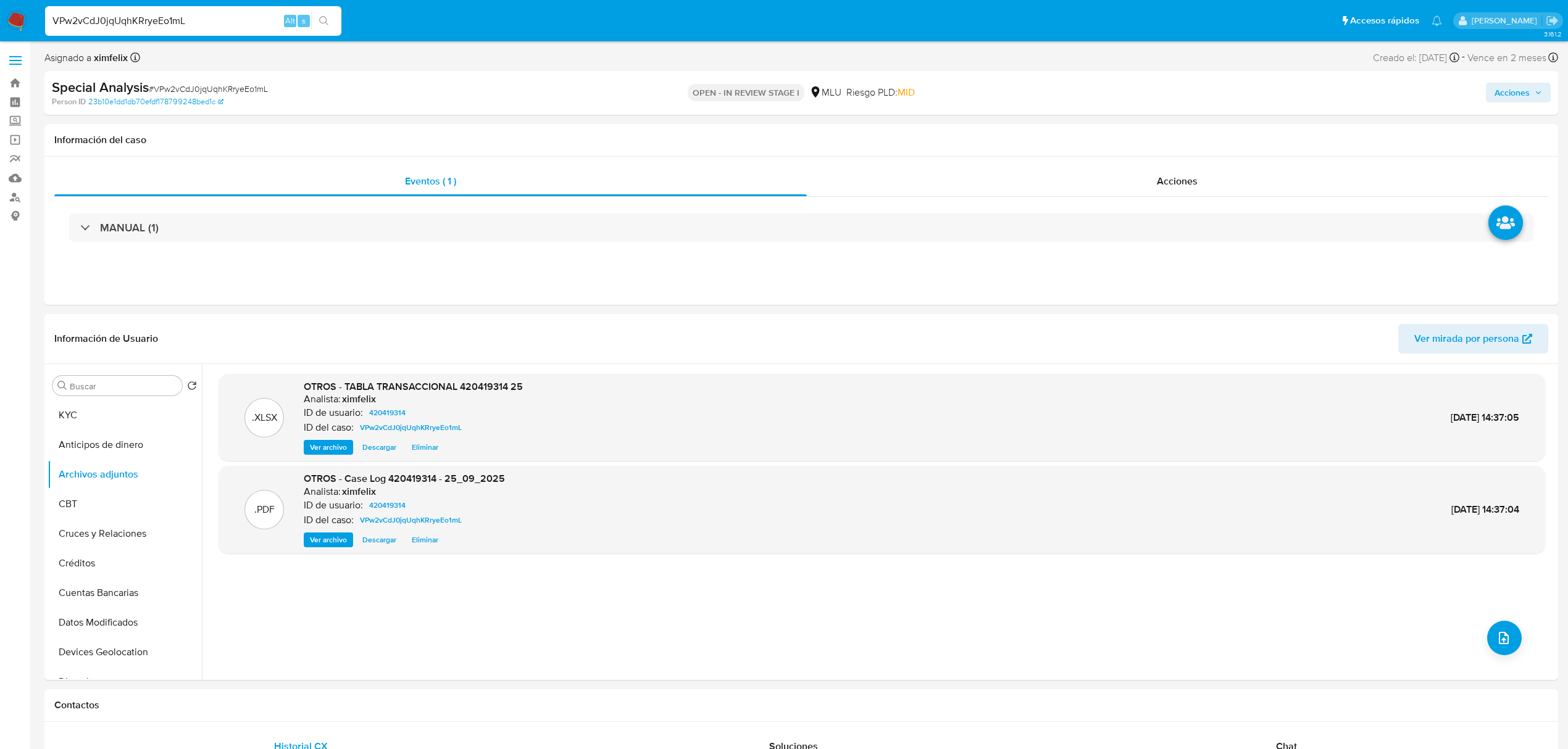
click at [1040, 95] on span "Acciones" at bounding box center [1512, 93] width 35 height 20
click at [1040, 114] on div "Enviar comentario Alt c Resolución del caso Alt r Enviar" at bounding box center [1254, 213] width 590 height 214
click at [1040, 132] on span "Resolución del caso" at bounding box center [1168, 131] width 88 height 14
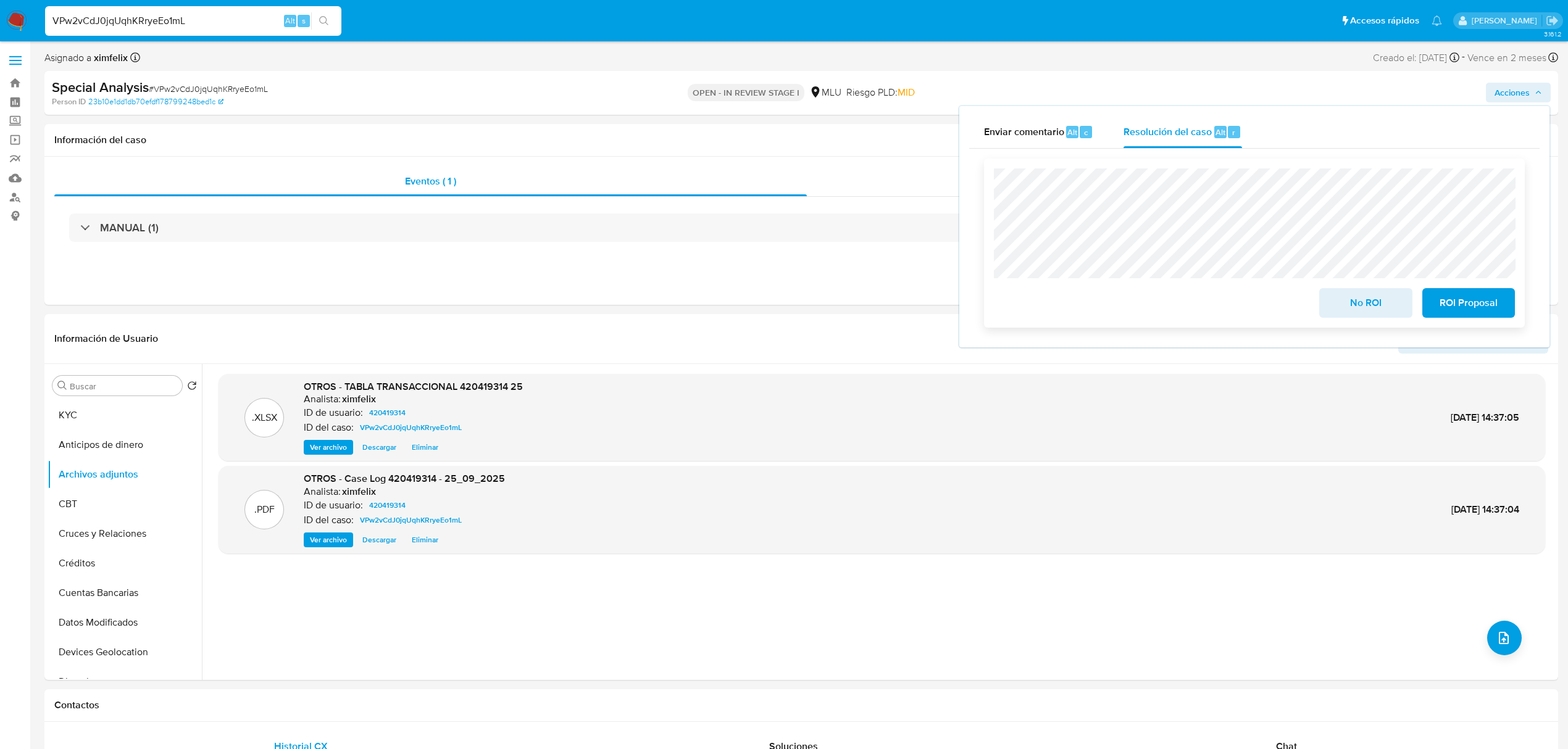
click at [1040, 312] on span "No ROI" at bounding box center [1365, 303] width 61 height 27
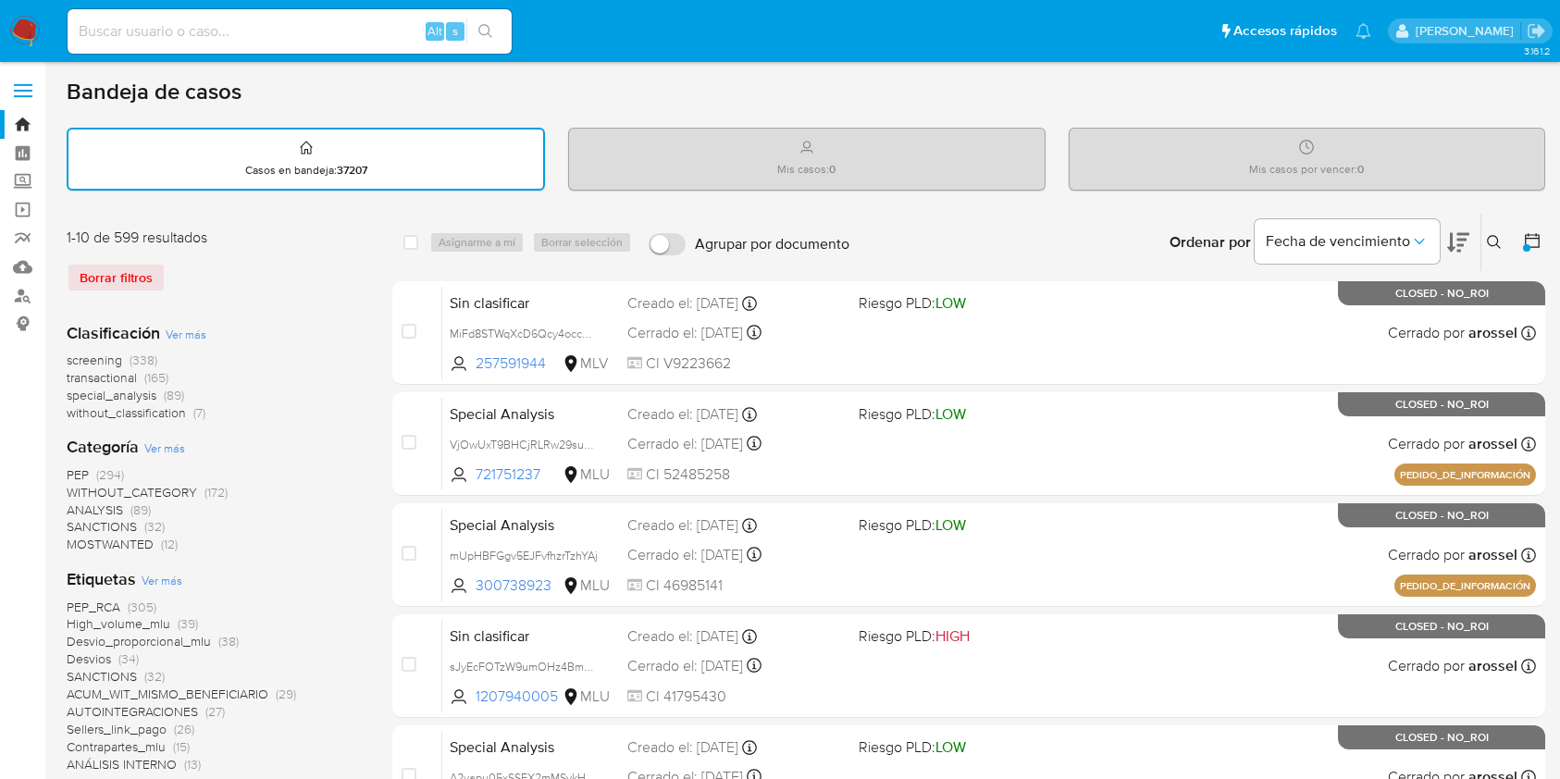
scroll to position [377, 0]
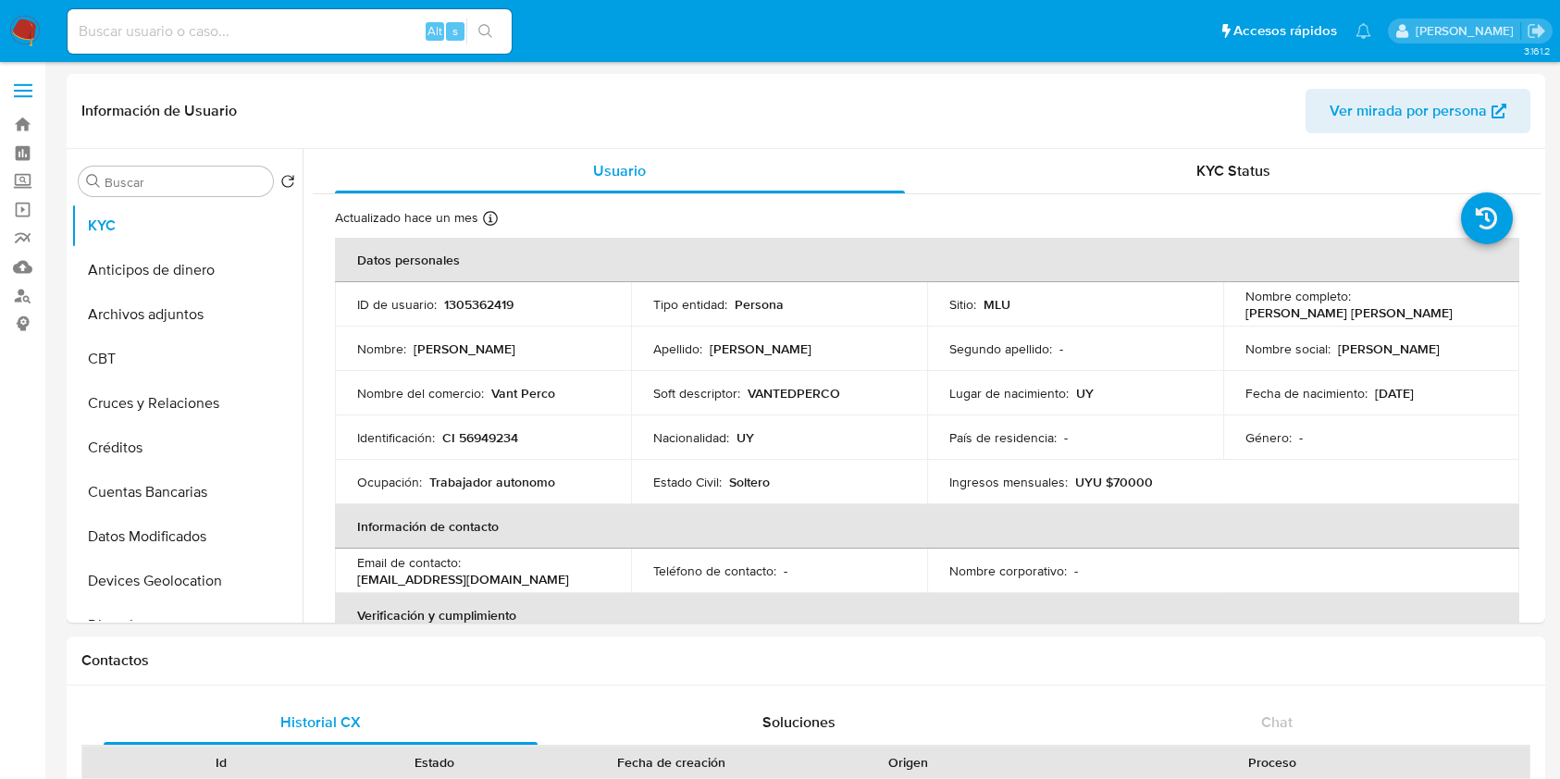
select select "10"
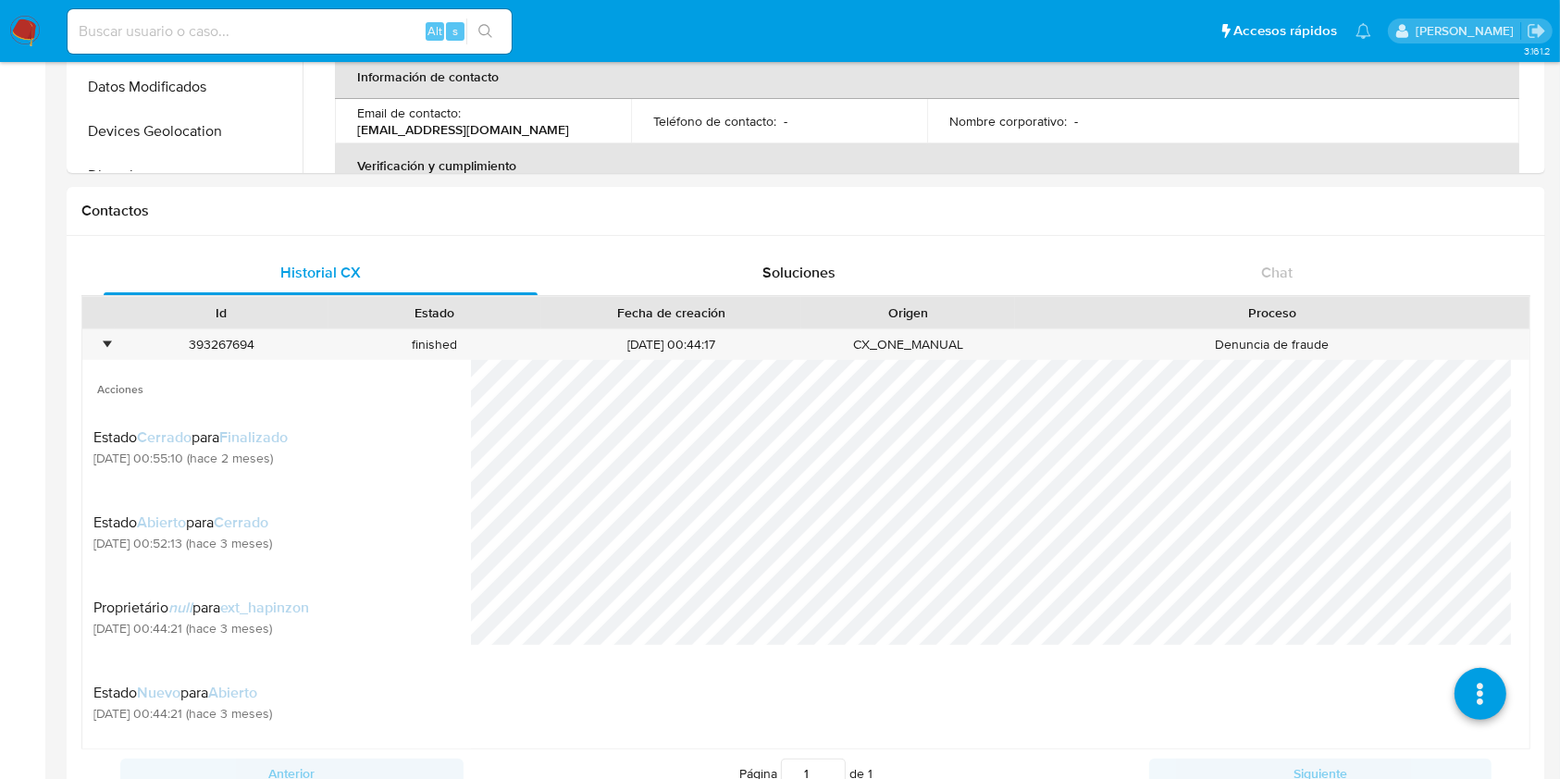
scroll to position [81, 0]
click at [344, 30] on input at bounding box center [290, 31] width 444 height 24
paste input "70953320"
type input "70953320"
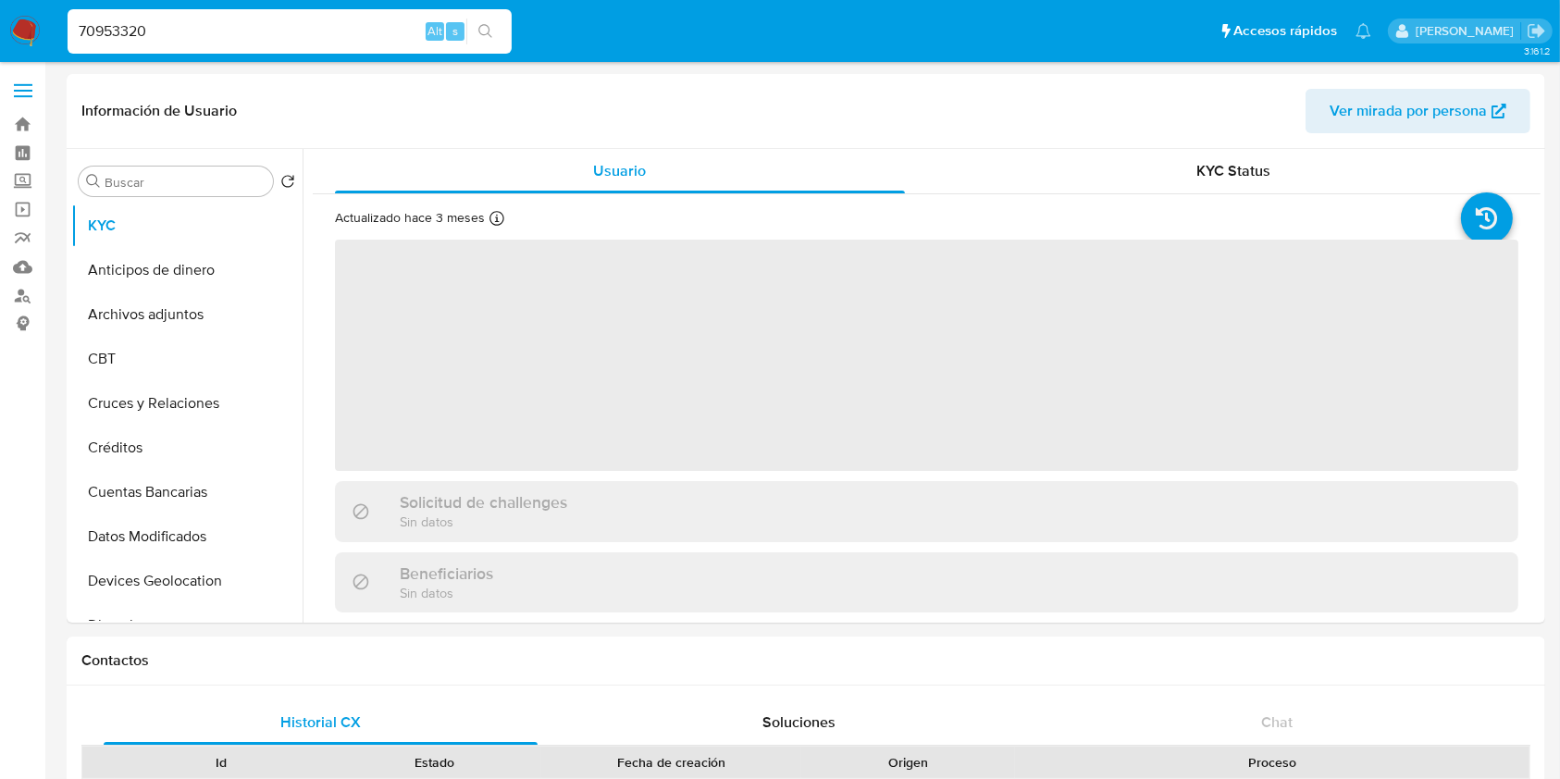
select select "10"
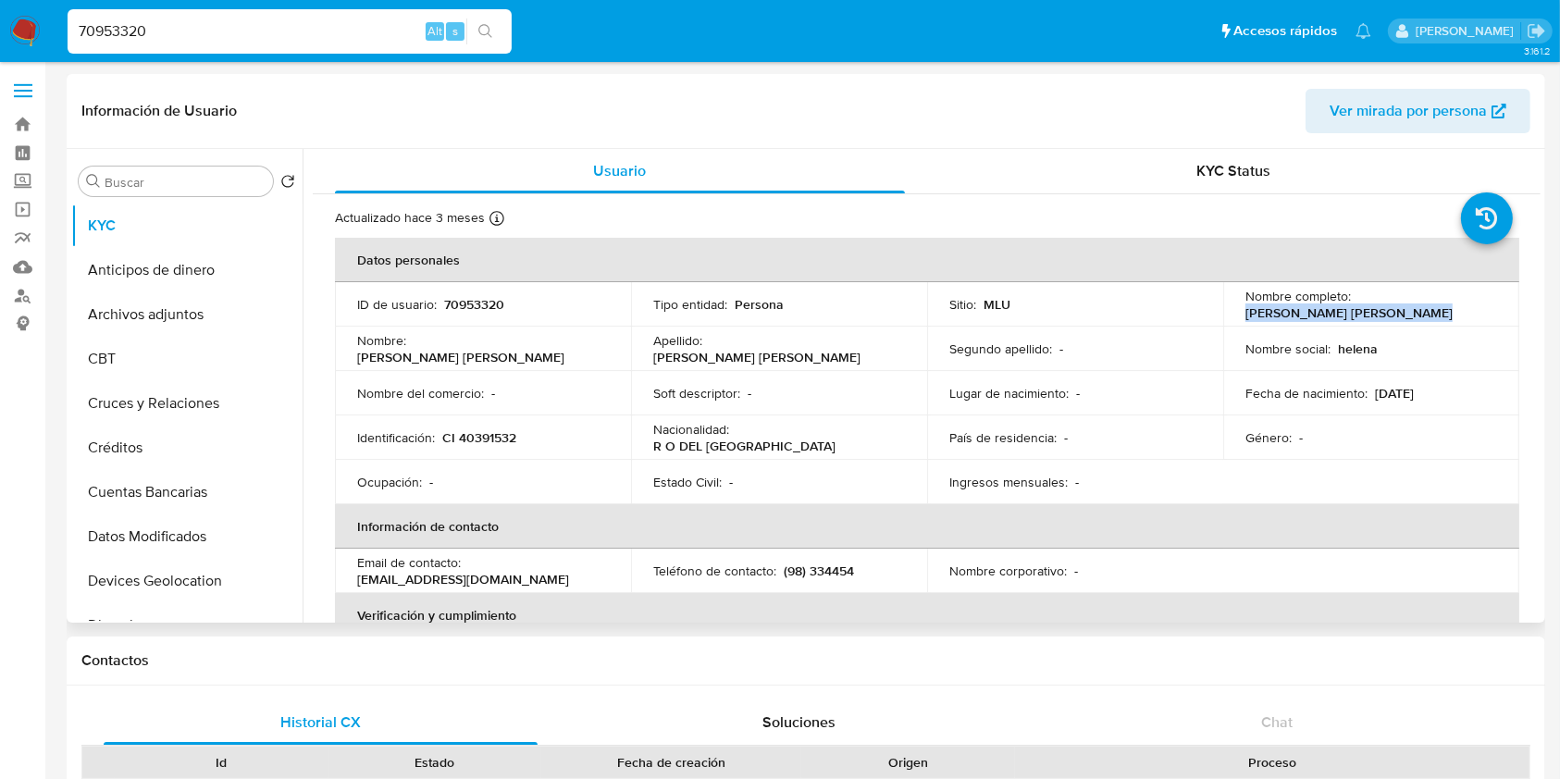
drag, startPoint x: 1424, startPoint y: 315, endPoint x: 1234, endPoint y: 315, distance: 189.6
click at [1234, 315] on td "Nombre completo : Maria Helena Gomez Barreiro" at bounding box center [1371, 304] width 296 height 44
copy p "Maria Helena Gomez Barreiro"
drag, startPoint x: 1537, startPoint y: 197, endPoint x: 1517, endPoint y: 416, distance: 220.2
click at [1517, 416] on div "Usuario KYC Status Actualizado hace 3 meses Creado: 06/08/2022 18:43:50 Actuali…" at bounding box center [922, 386] width 1238 height 474
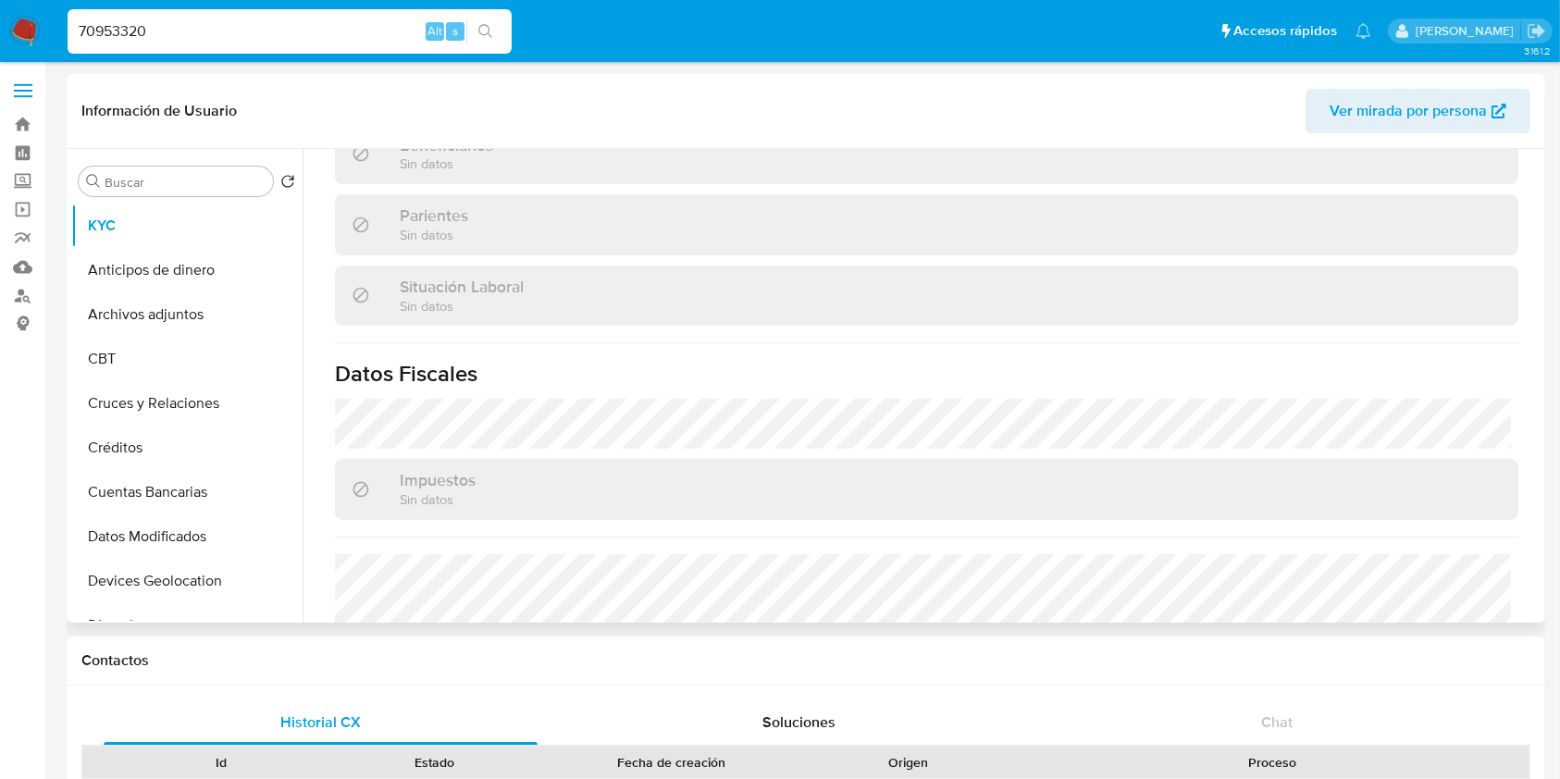
scroll to position [930, 0]
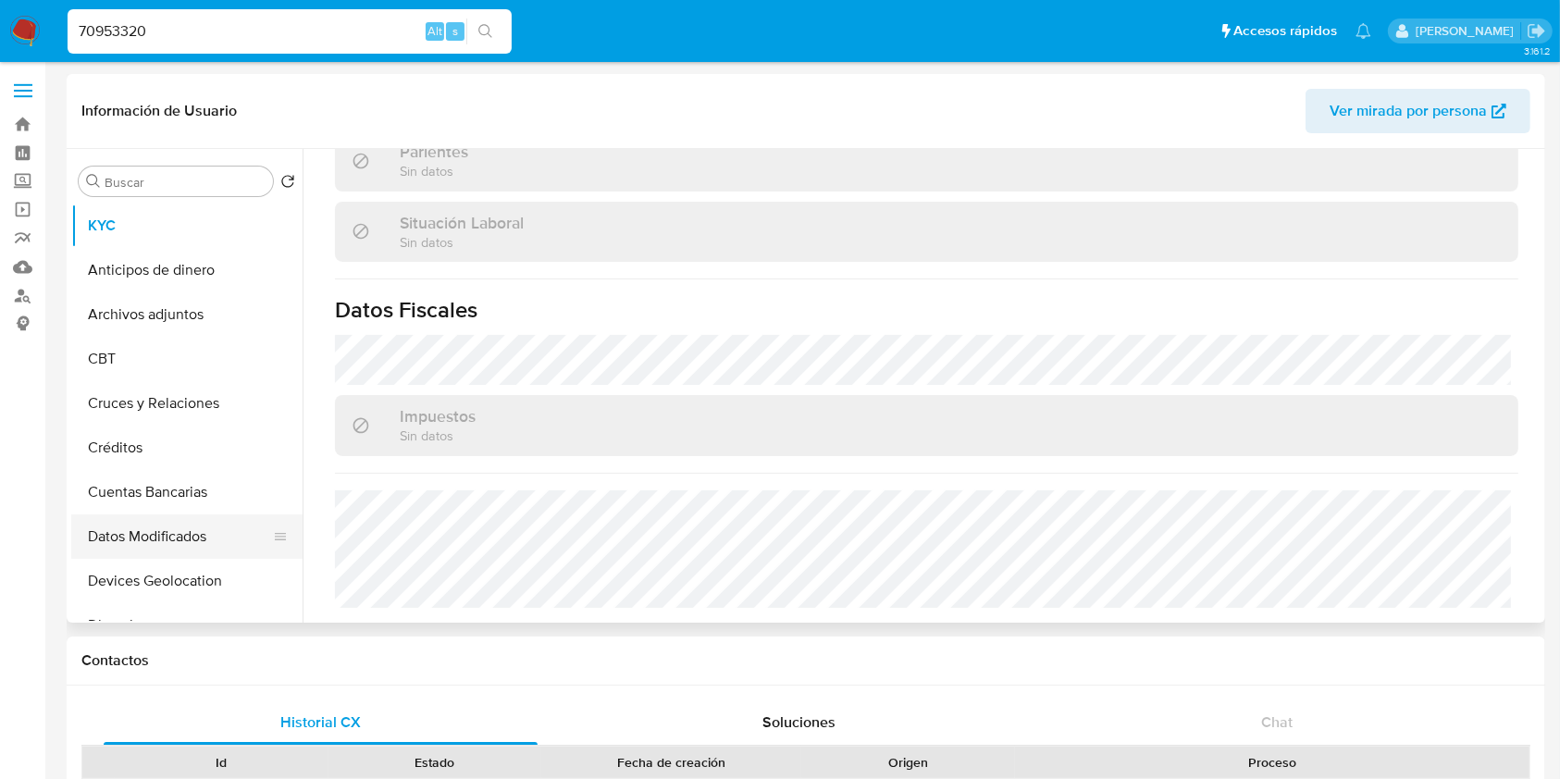
click at [163, 544] on button "Datos Modificados" at bounding box center [179, 536] width 216 height 44
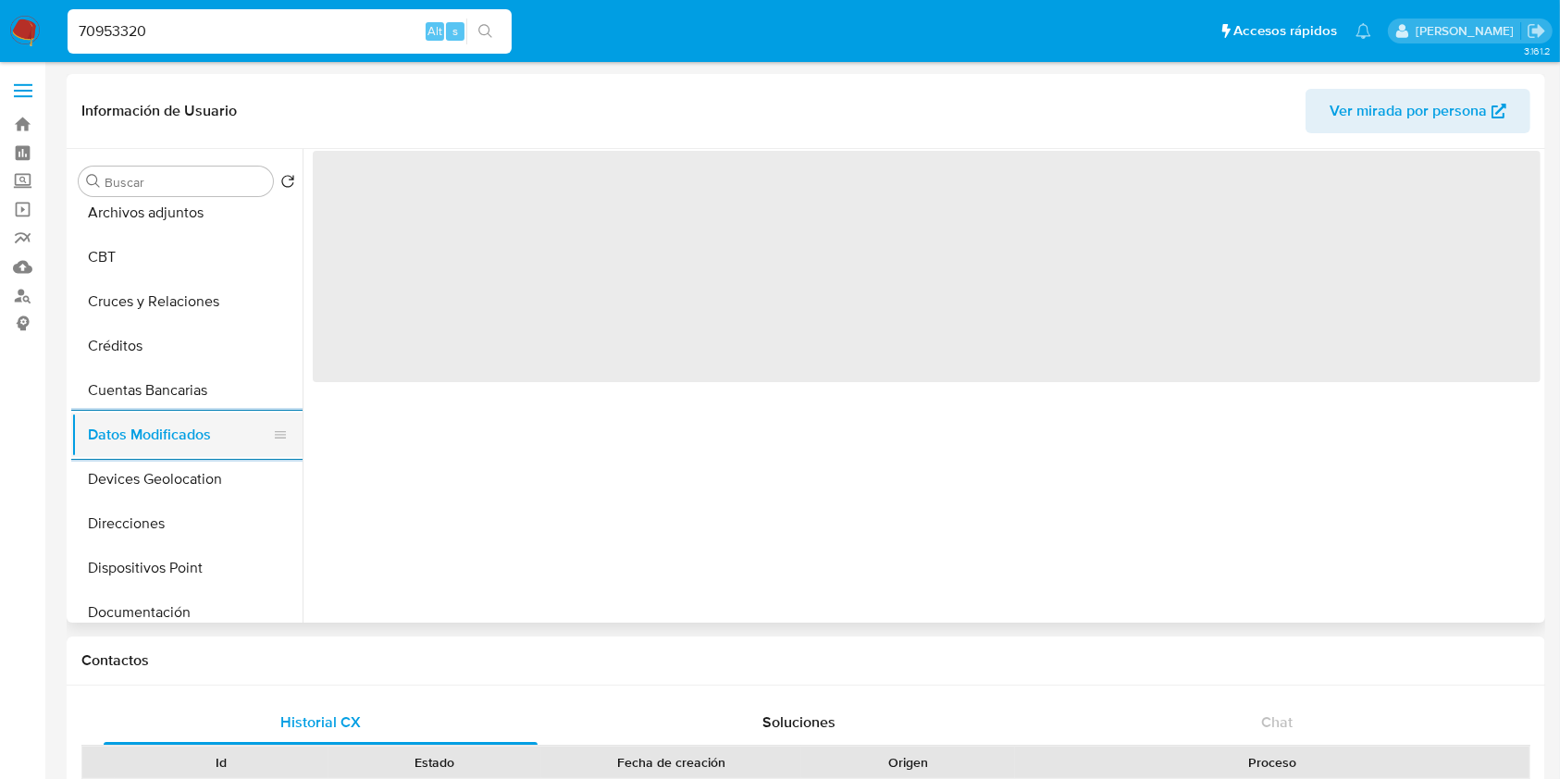
scroll to position [98, 0]
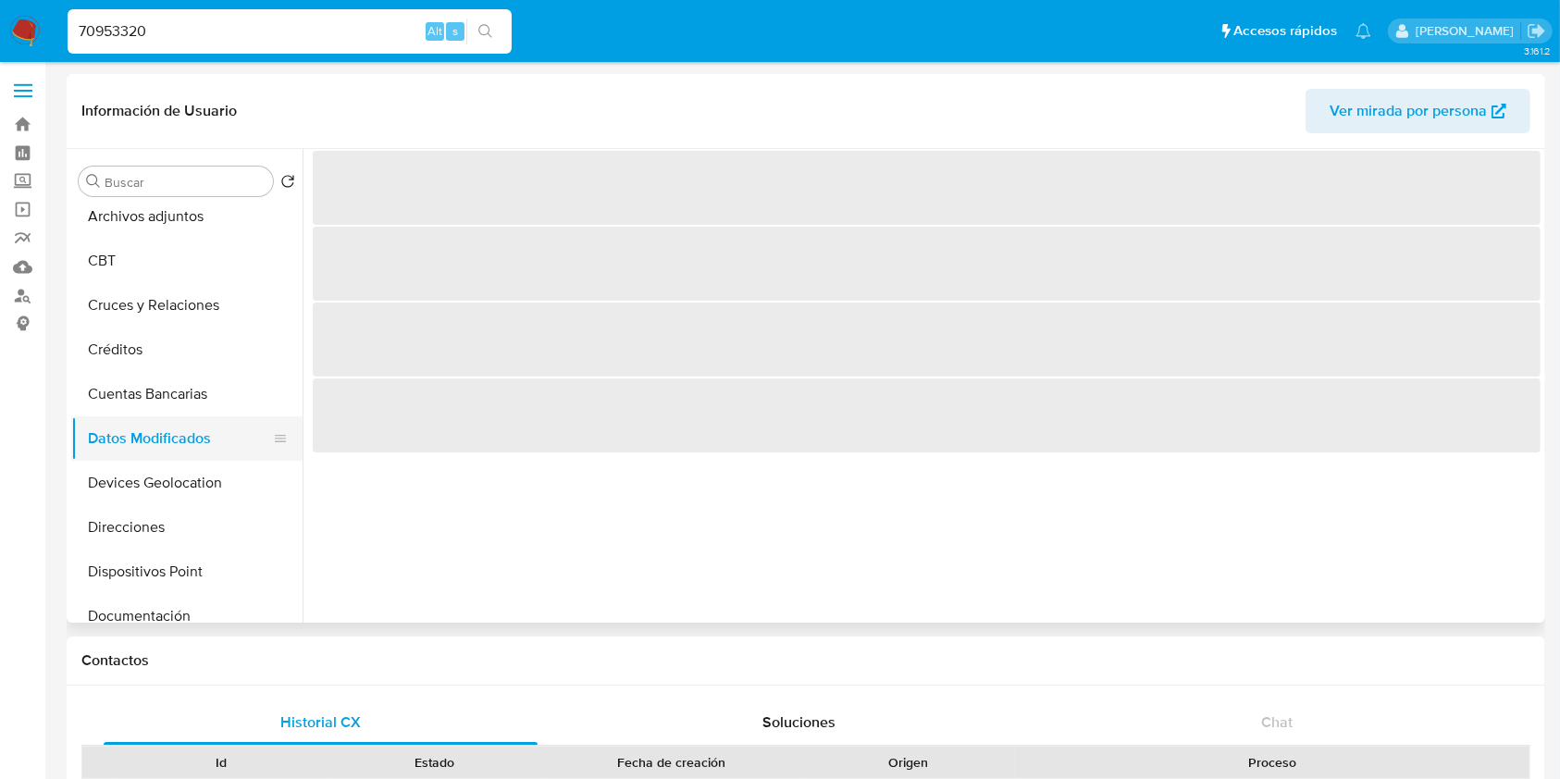
click at [163, 544] on button "Direcciones" at bounding box center [186, 527] width 231 height 44
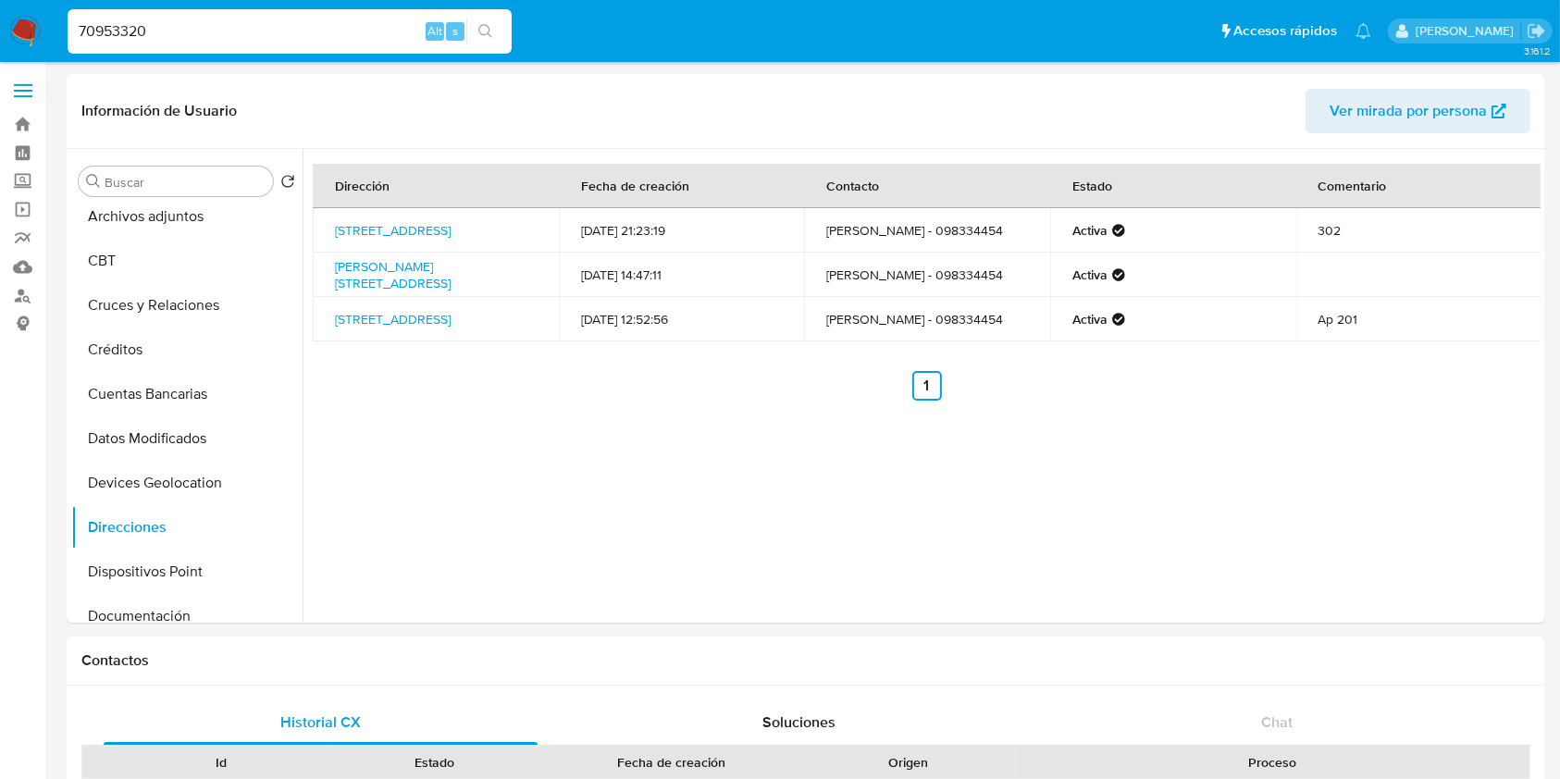
drag, startPoint x: 240, startPoint y: 46, endPoint x: 225, endPoint y: 38, distance: 17.0
click at [231, 43] on div "70953320 Alt s" at bounding box center [290, 31] width 444 height 44
drag, startPoint x: 208, startPoint y: 29, endPoint x: 43, endPoint y: 45, distance: 165.5
click at [43, 45] on nav "Pausado Ver notificaciones 70953320 Alt s Accesos rápidos Presiona las siguient…" at bounding box center [780, 31] width 1560 height 62
paste input "VPw2vCdJ0jqUqhKRryeEo1mL"
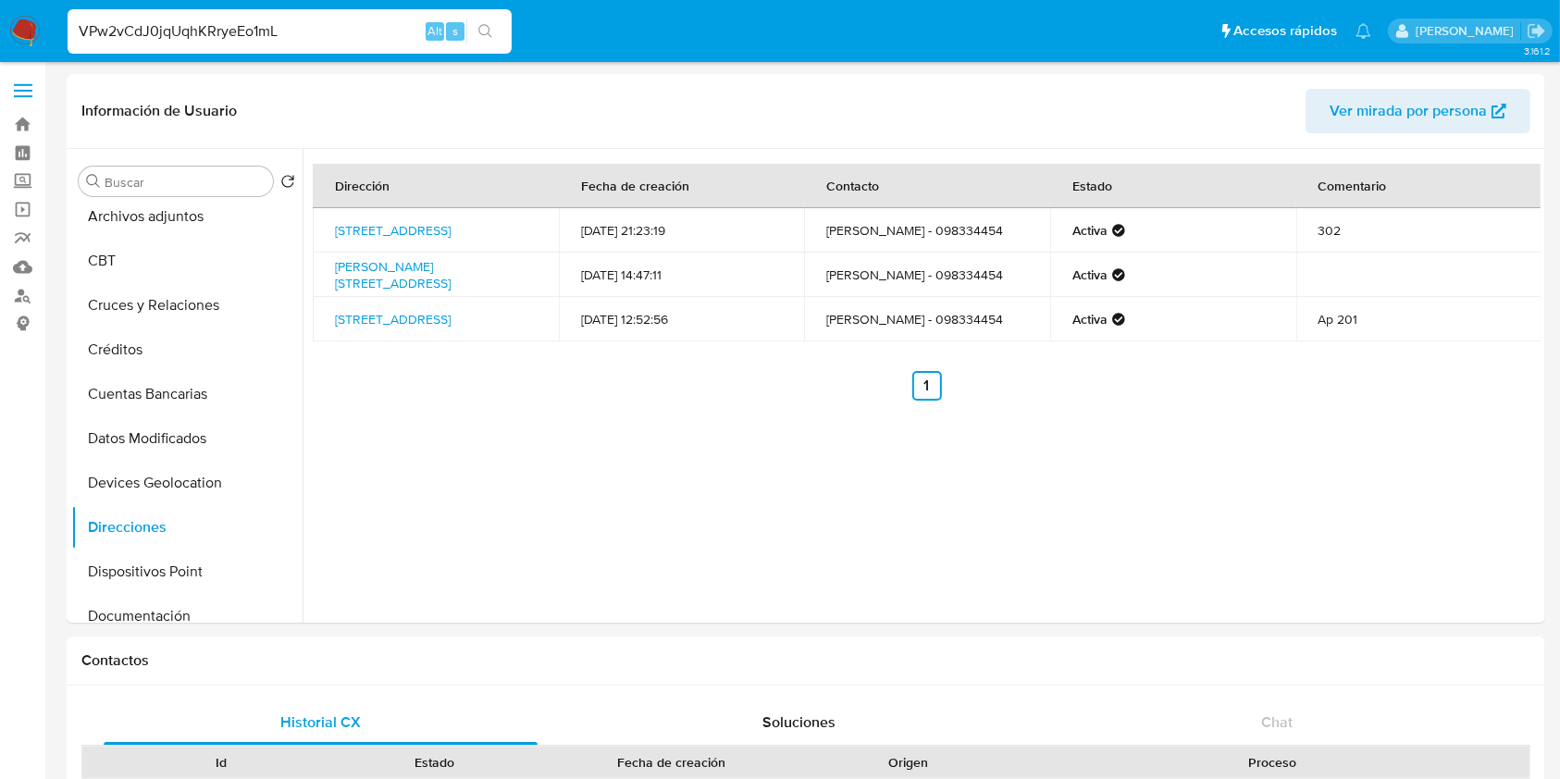
type input "VPw2vCdJ0jqUqhKRryeEo1mL"
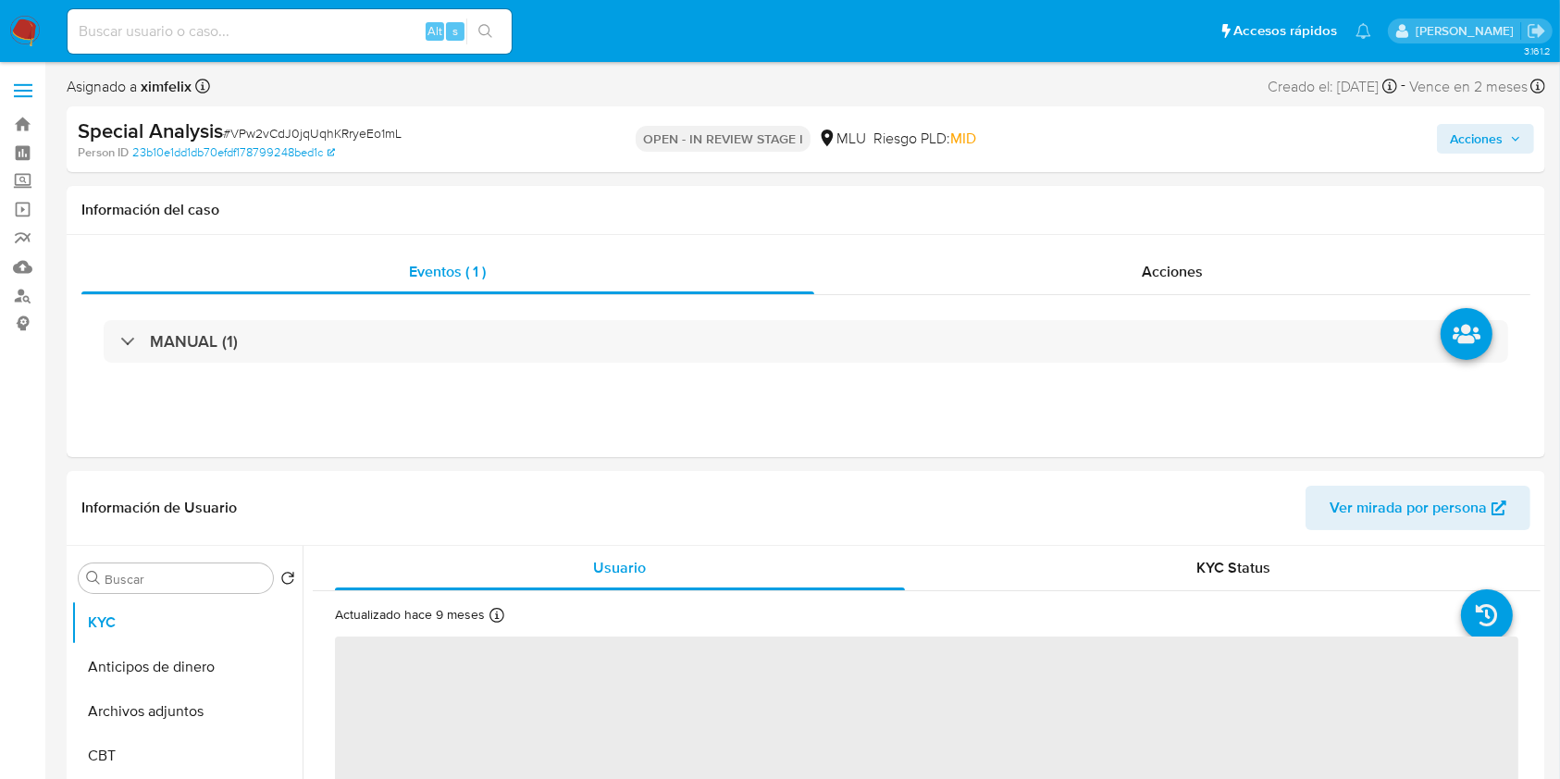
select select "10"
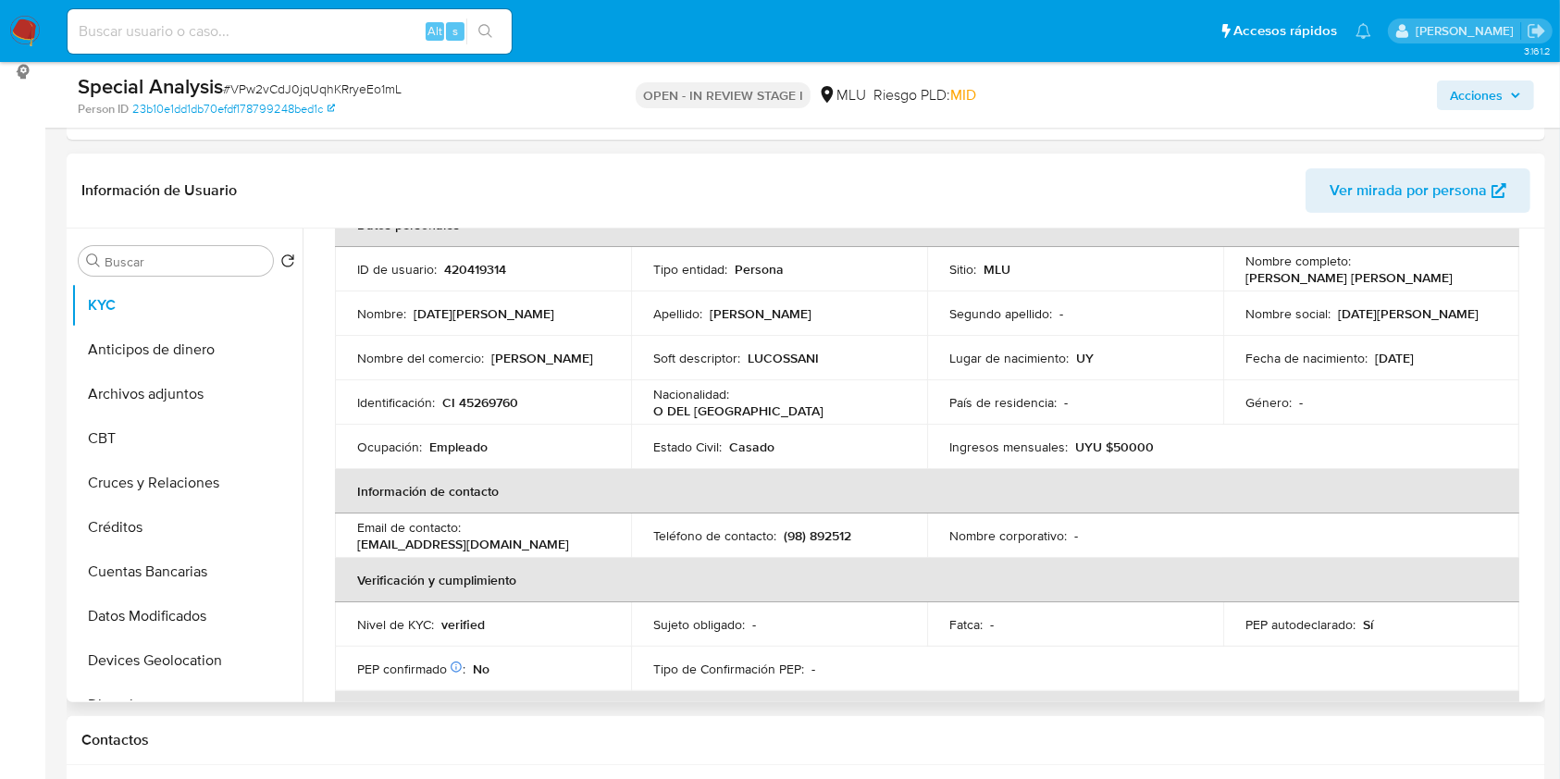
scroll to position [96, 0]
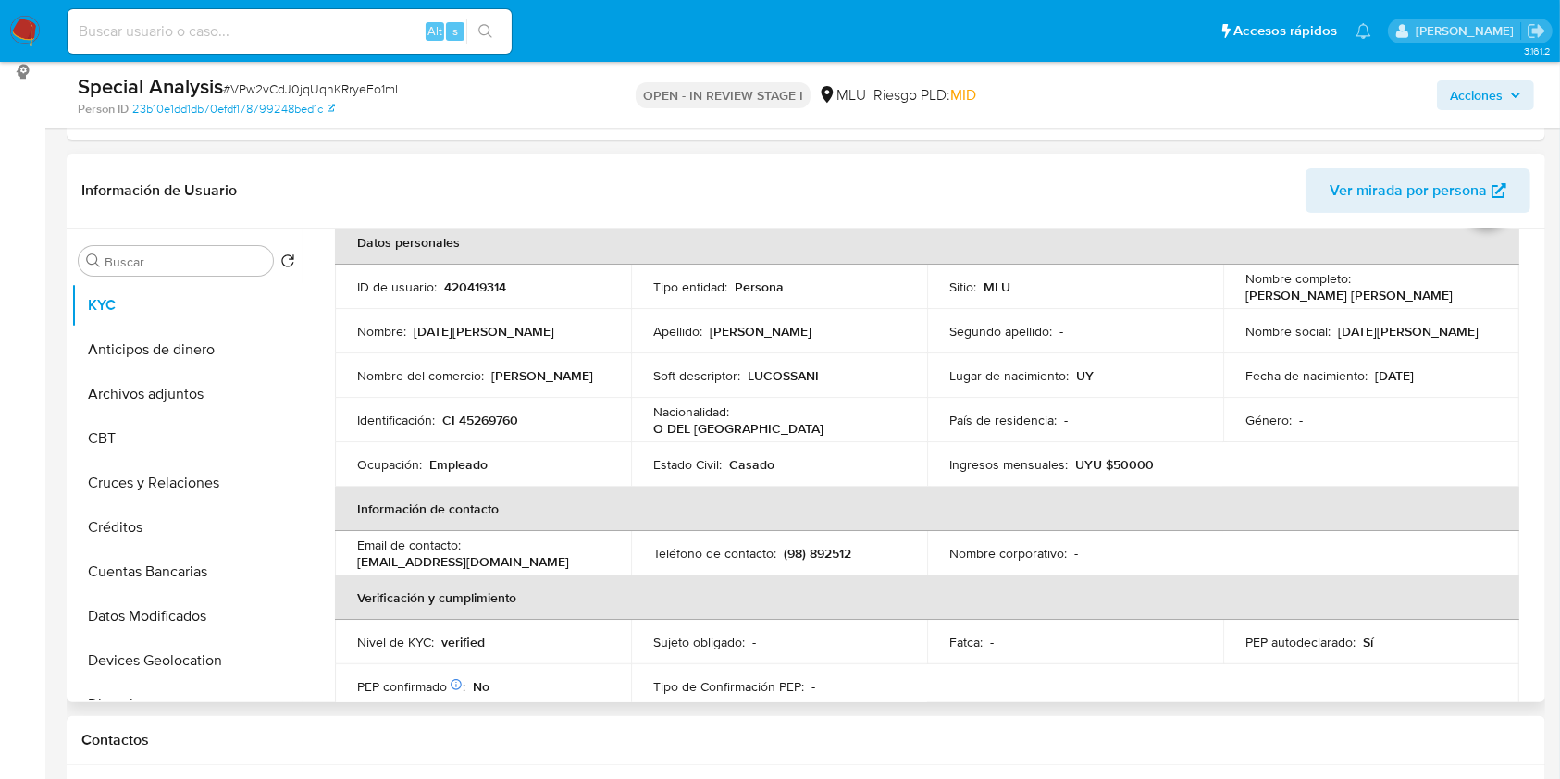
click at [1449, 454] on table "Datos personales ID de usuario : 420419314 Tipo entidad : Persona Sitio : MLU N…" at bounding box center [927, 553] width 1184 height 666
drag, startPoint x: 1532, startPoint y: 352, endPoint x: 1539, endPoint y: 633, distance: 280.4
click at [1539, 633] on div "Usuario KYC Status Actualizado hace 9 meses Creado: 16/05/2022 16:53:42 Actuali…" at bounding box center [922, 465] width 1238 height 474
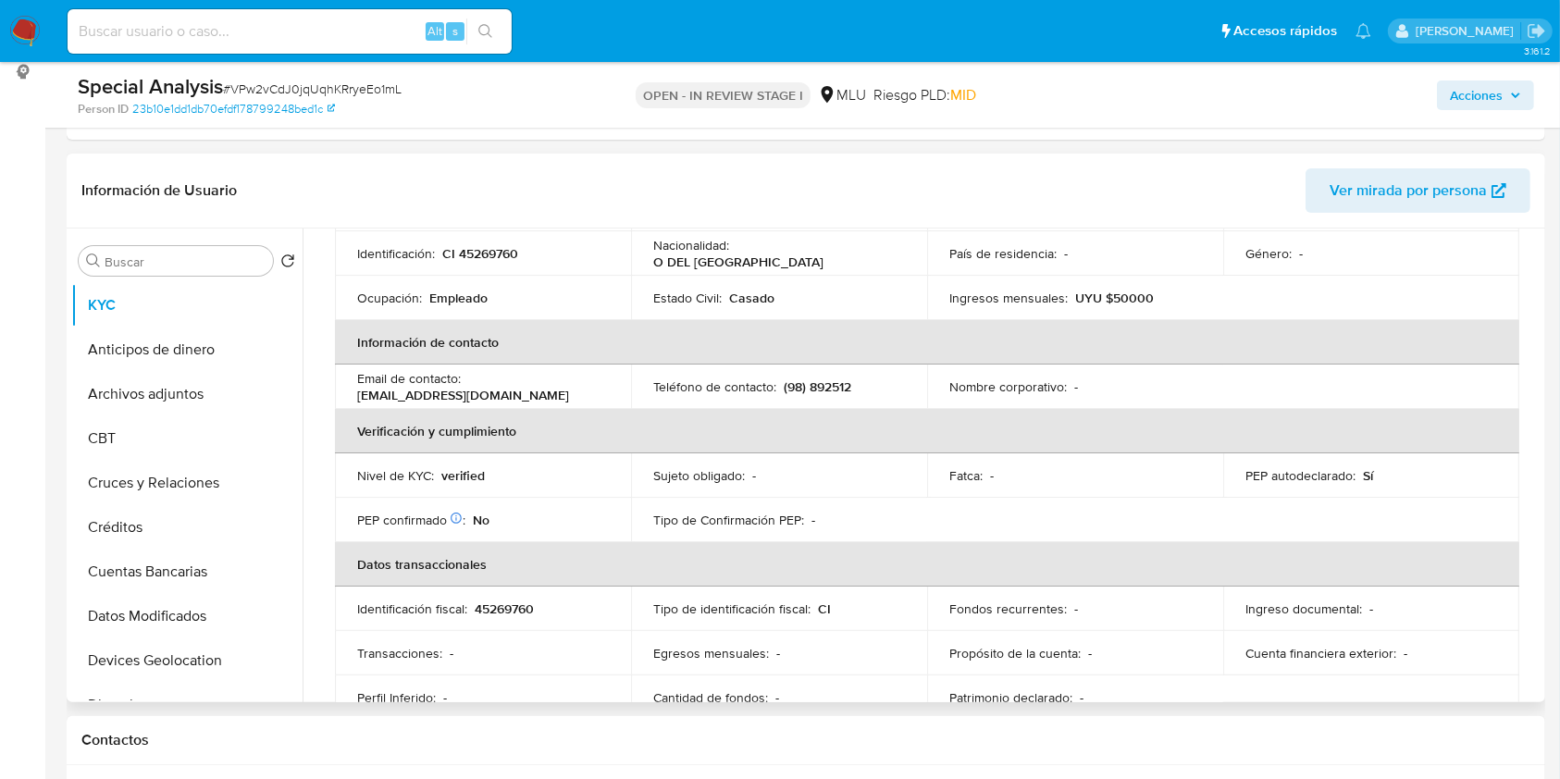
scroll to position [0, 0]
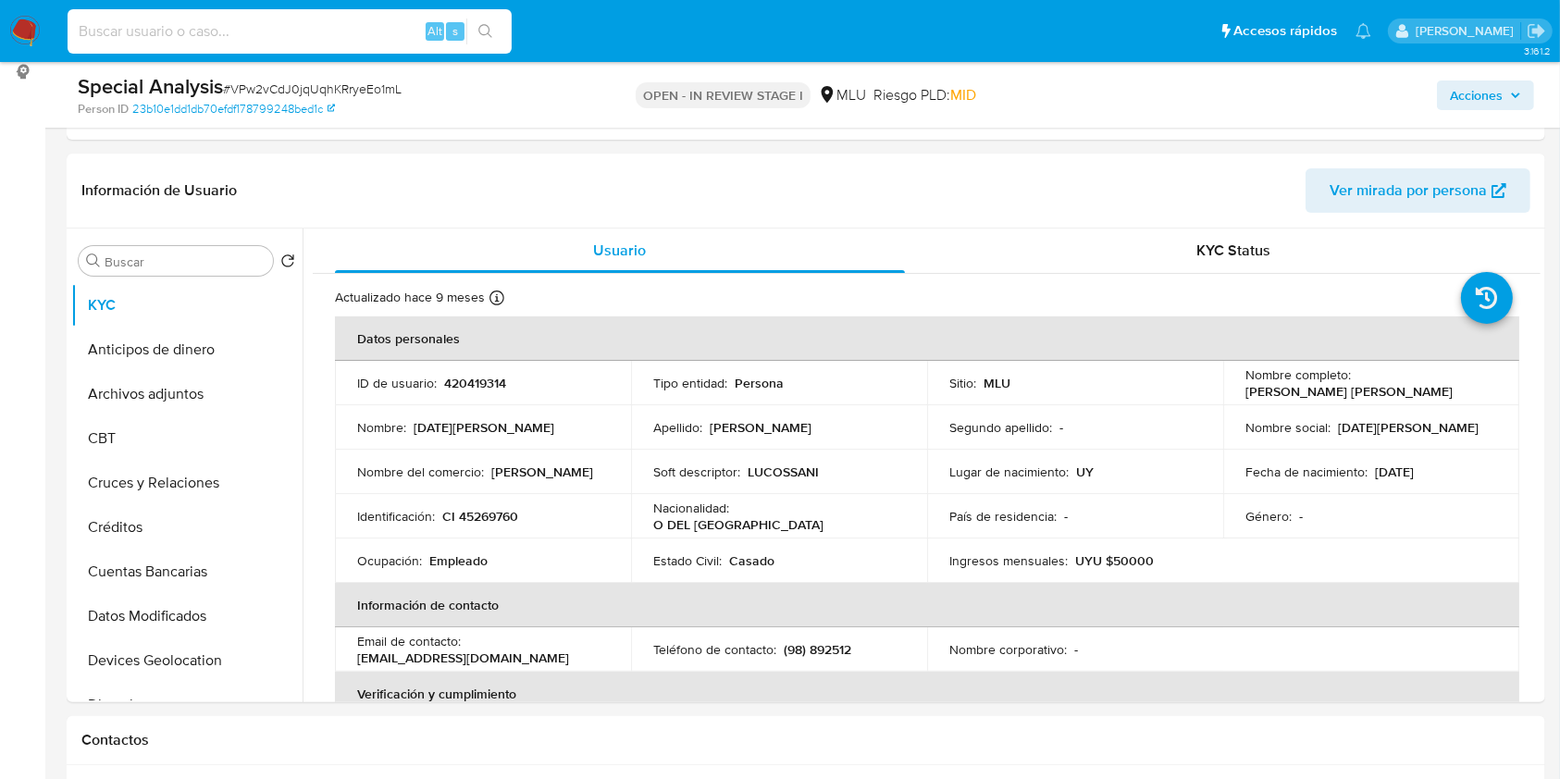
click at [289, 36] on input at bounding box center [290, 31] width 444 height 24
paste input "ECmUIhqIwAil6dayRvZsaJ3n"
type input "ECmUIhqIwAil6dayRvZsaJ3n"
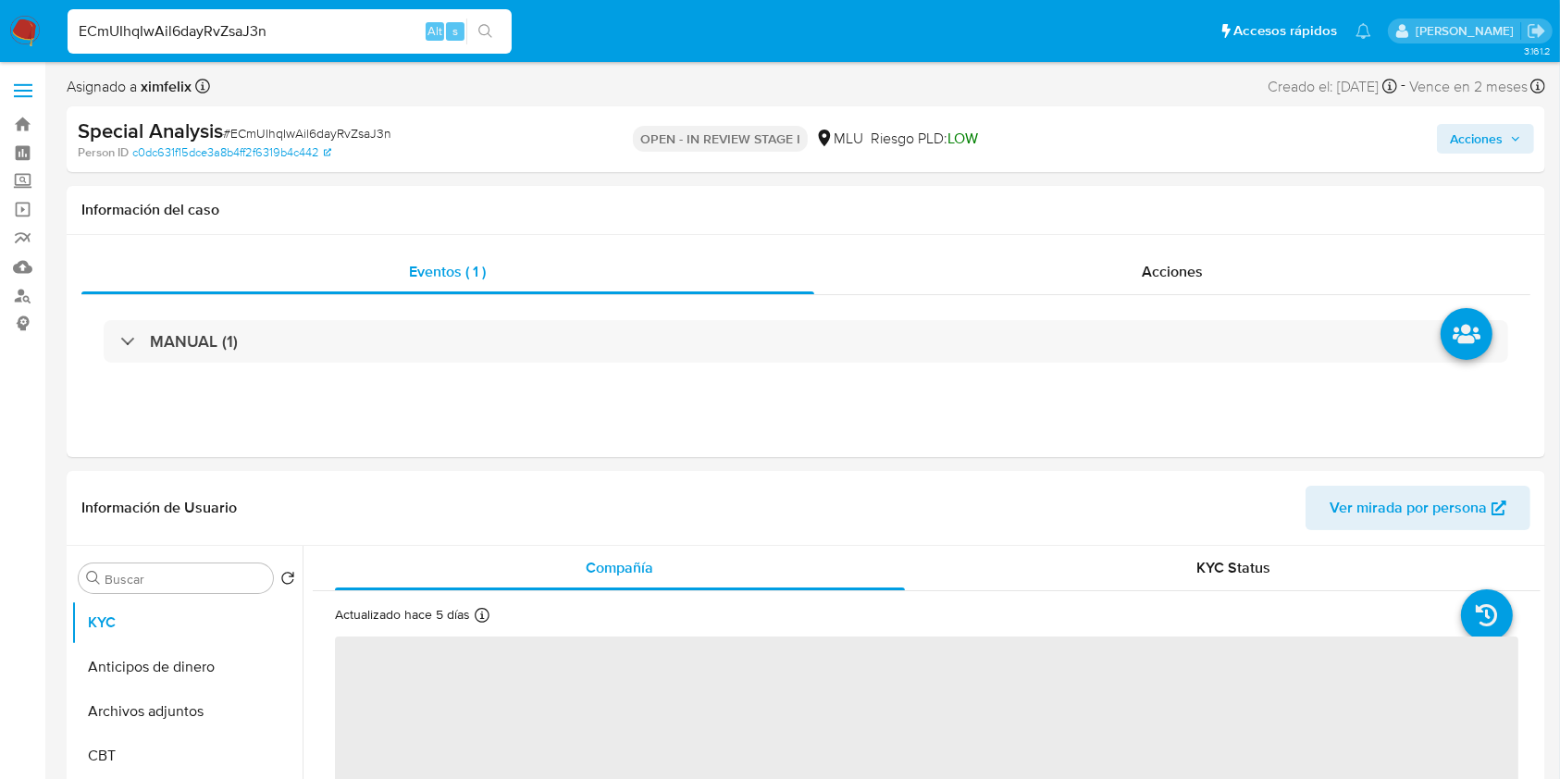
select select "10"
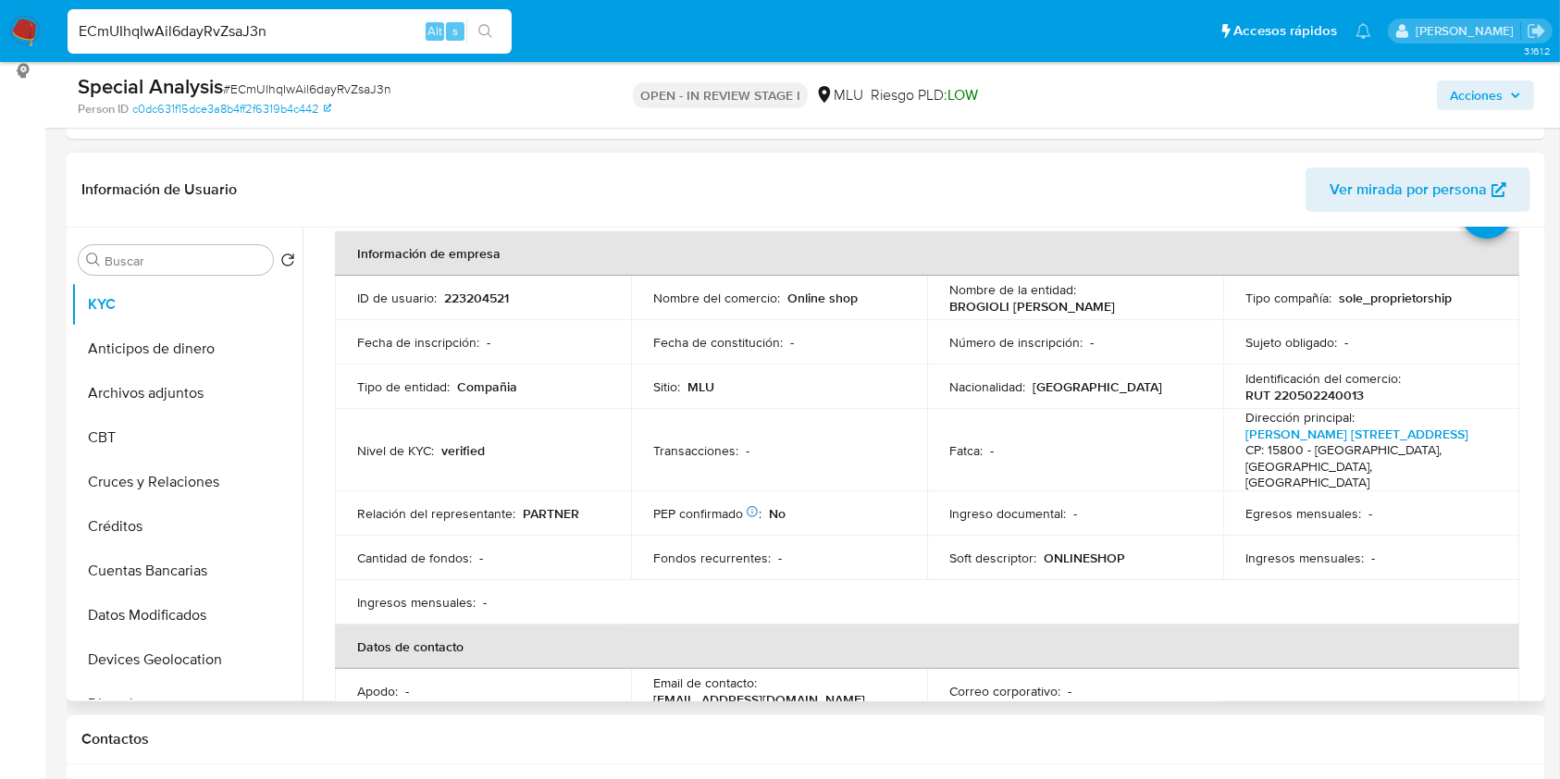
scroll to position [101, 0]
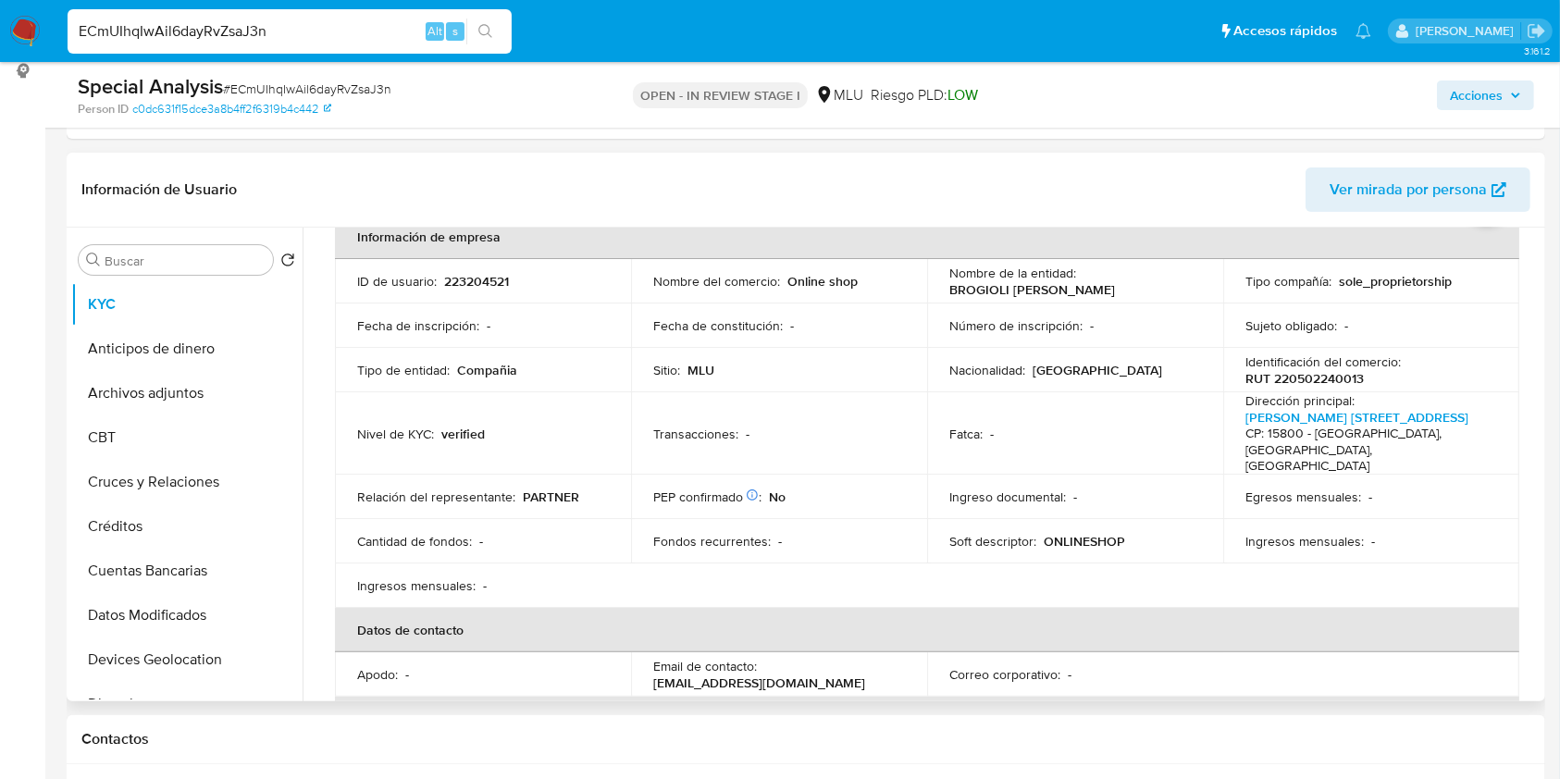
click at [1363, 505] on td "Egresos mensuales : -" at bounding box center [1371, 497] width 296 height 44
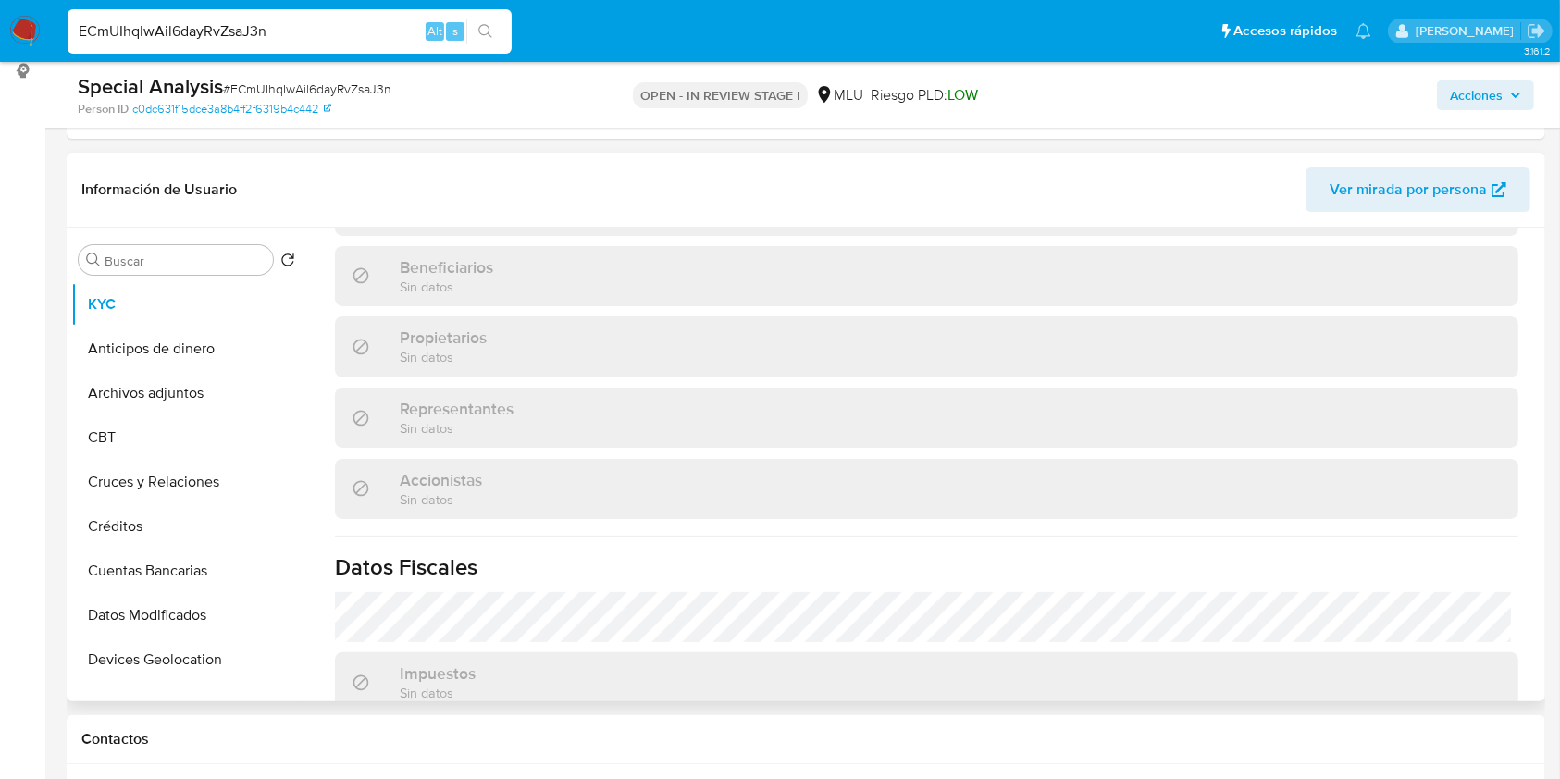
scroll to position [1147, 0]
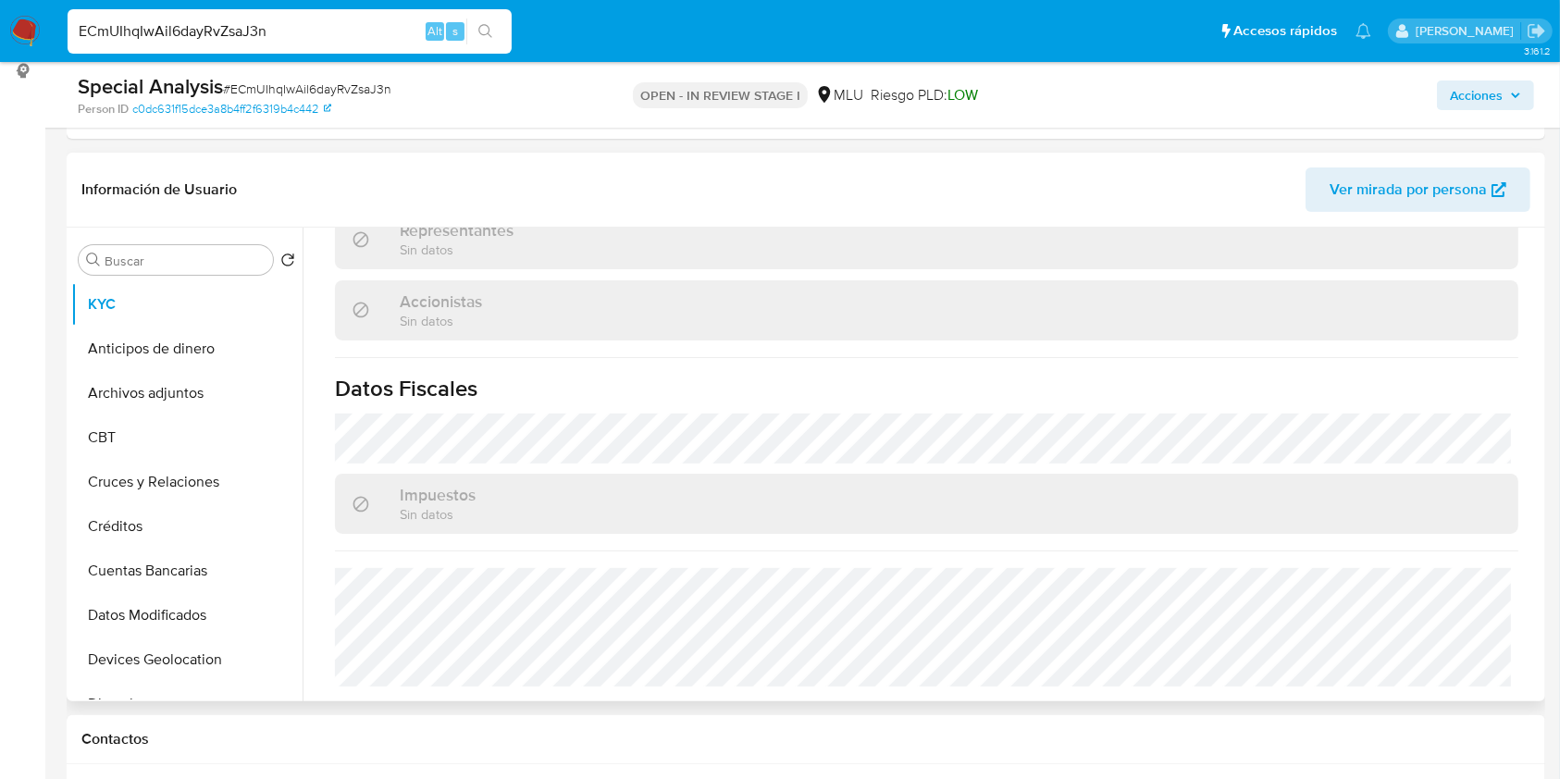
click at [1425, 500] on div "Impuestos Sin datos" at bounding box center [926, 504] width 1183 height 60
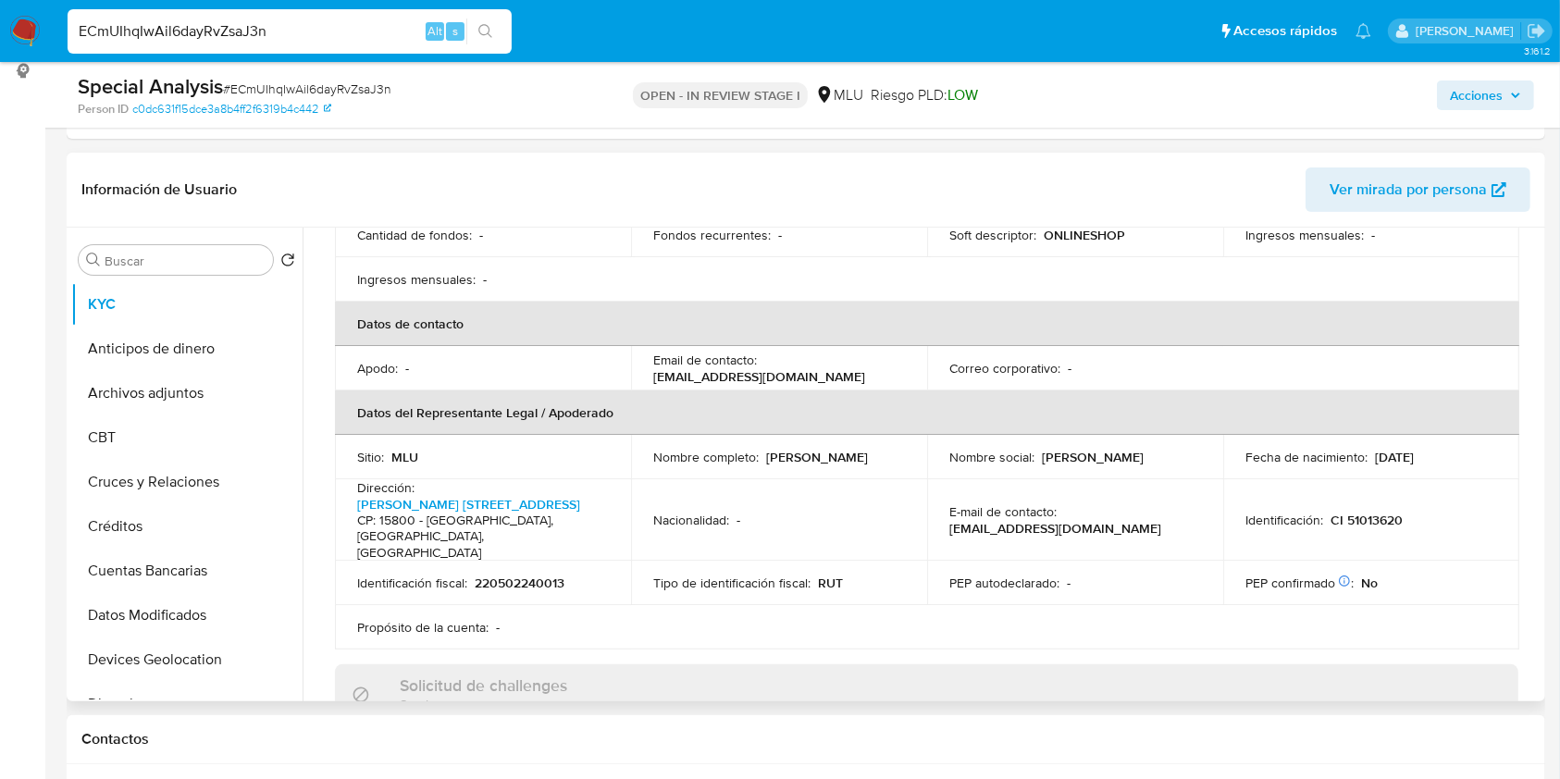
scroll to position [388, 0]
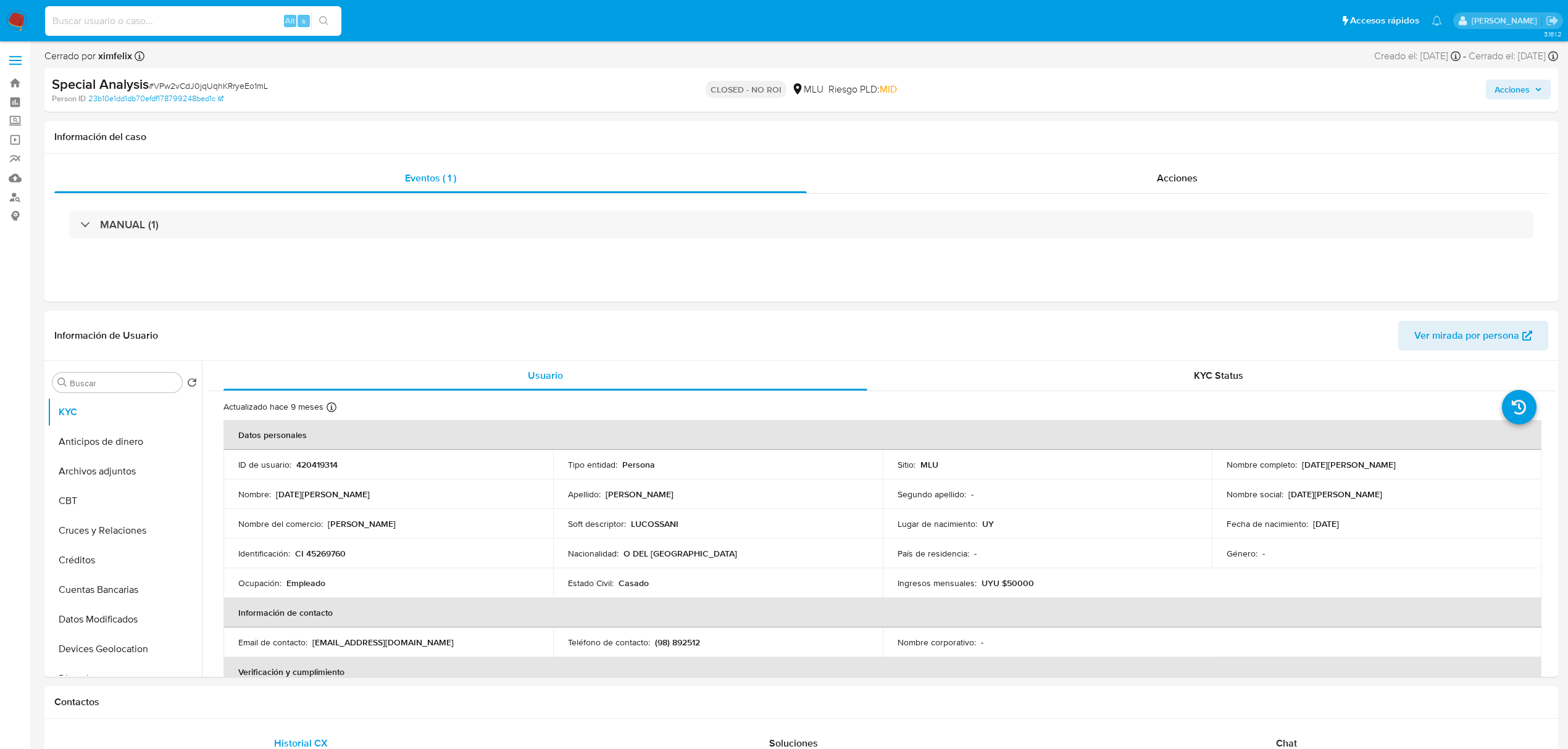
click at [209, 23] on input at bounding box center [193, 21] width 296 height 16
paste input "ECmUIhqIwAil6dayRvZsaJ3n"
type input "ECmUIhqIwAil6dayRvZsaJ3n"
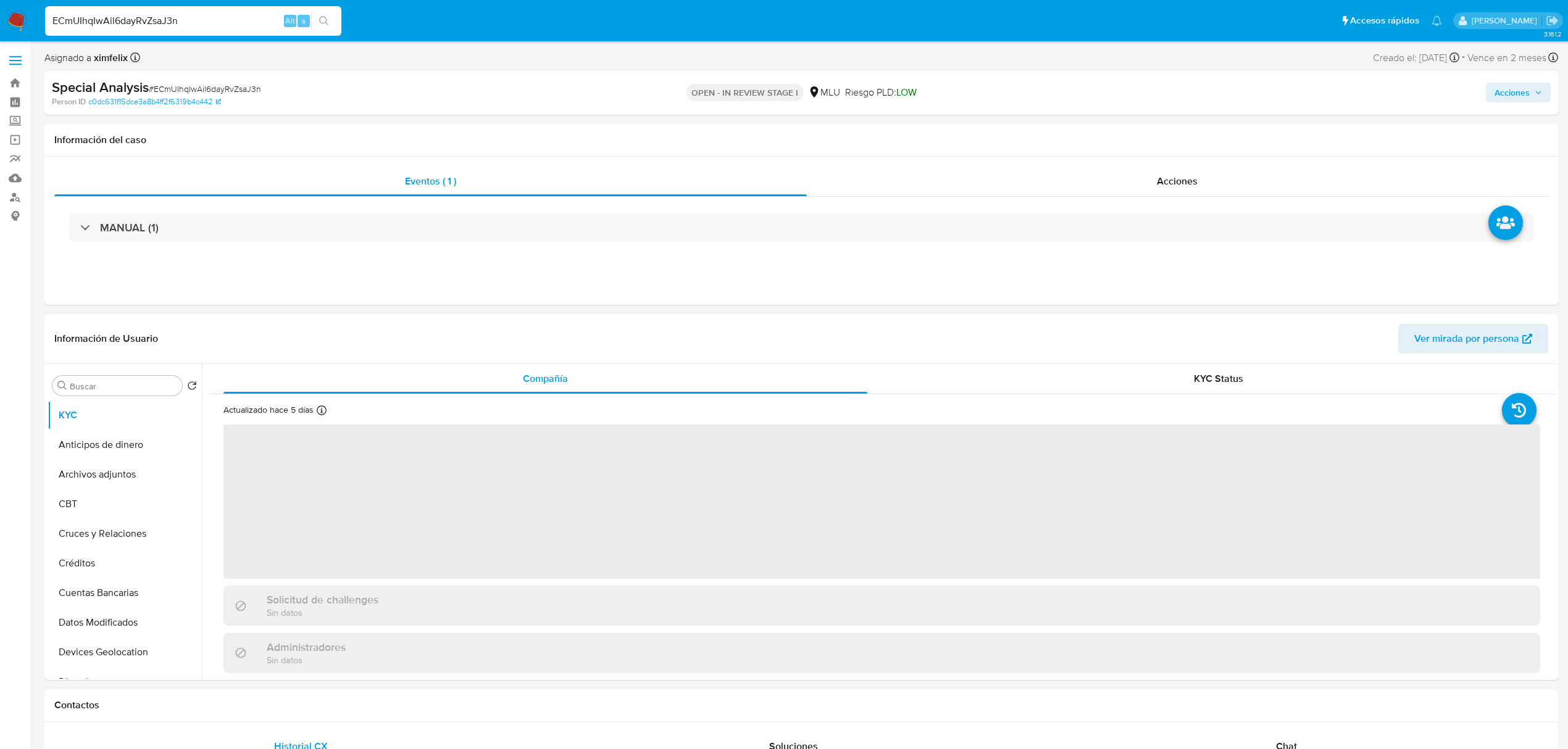
select select "10"
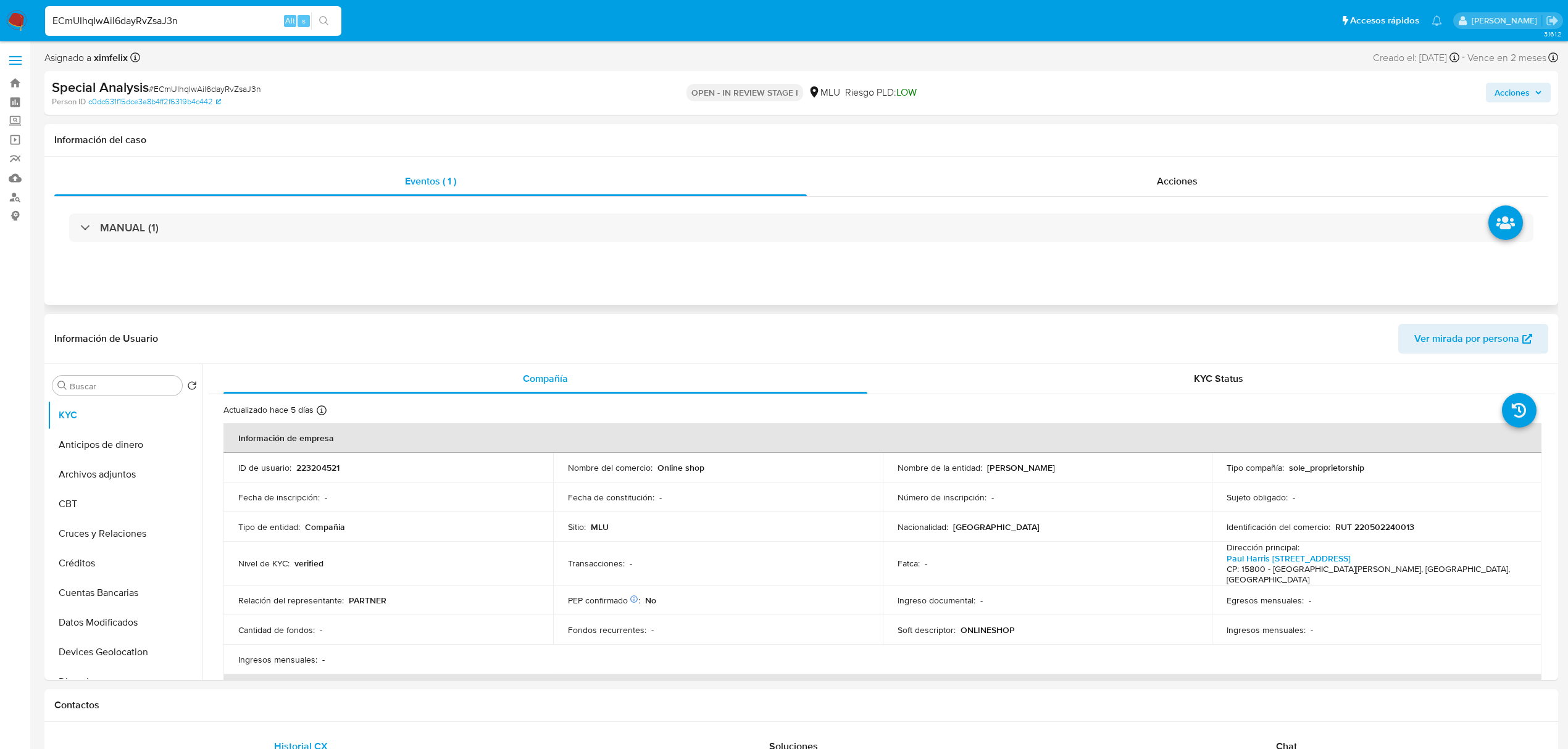
click at [1092, 253] on div "MANUAL (1)" at bounding box center [801, 227] width 1494 height 62
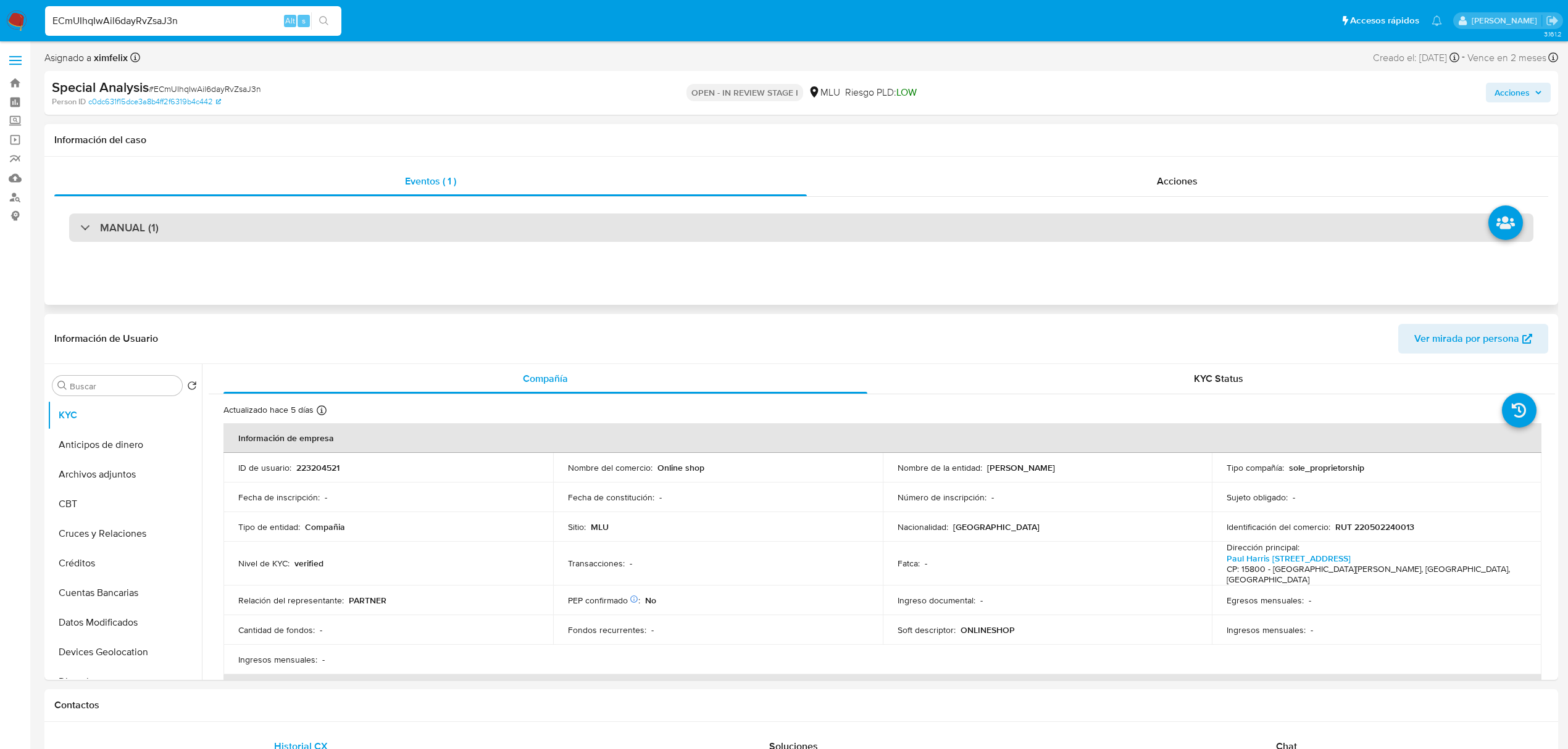
click at [1104, 231] on div "MANUAL (1)" at bounding box center [801, 227] width 1464 height 29
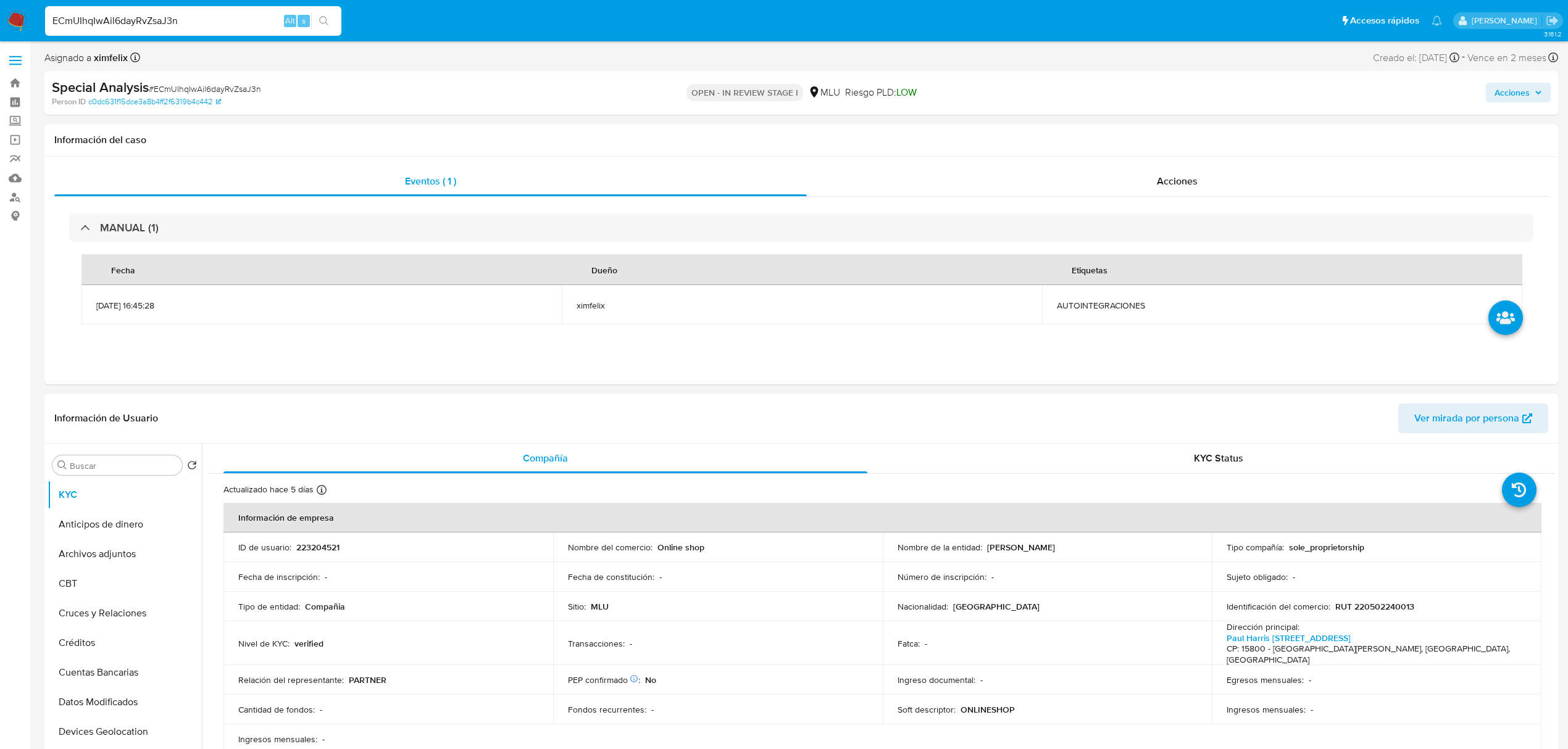
click at [988, 704] on p "ONLINESHOP" at bounding box center [987, 710] width 54 height 11
copy p "ONLINESHOP"
click at [1445, 412] on span "Ver mirada por persona" at bounding box center [1466, 418] width 105 height 29
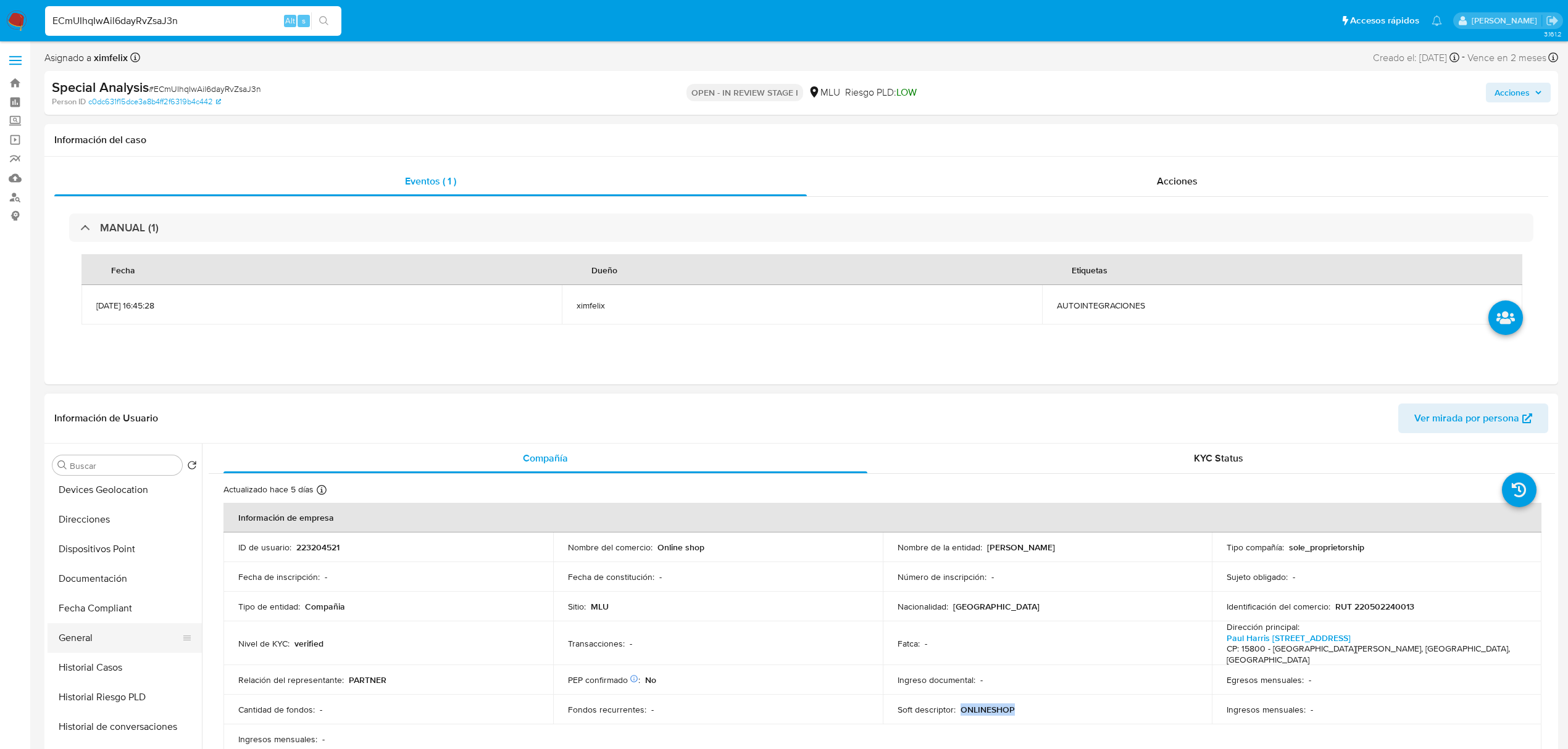
drag, startPoint x: 107, startPoint y: 655, endPoint x: 111, endPoint y: 644, distance: 11.7
click at [111, 644] on ul "KYC Anticipos de dinero Archivos adjuntos CBT Cruces y Relaciones Créditos Cuen…" at bounding box center [124, 619] width 154 height 278
click at [111, 644] on button "General" at bounding box center [119, 638] width 144 height 29
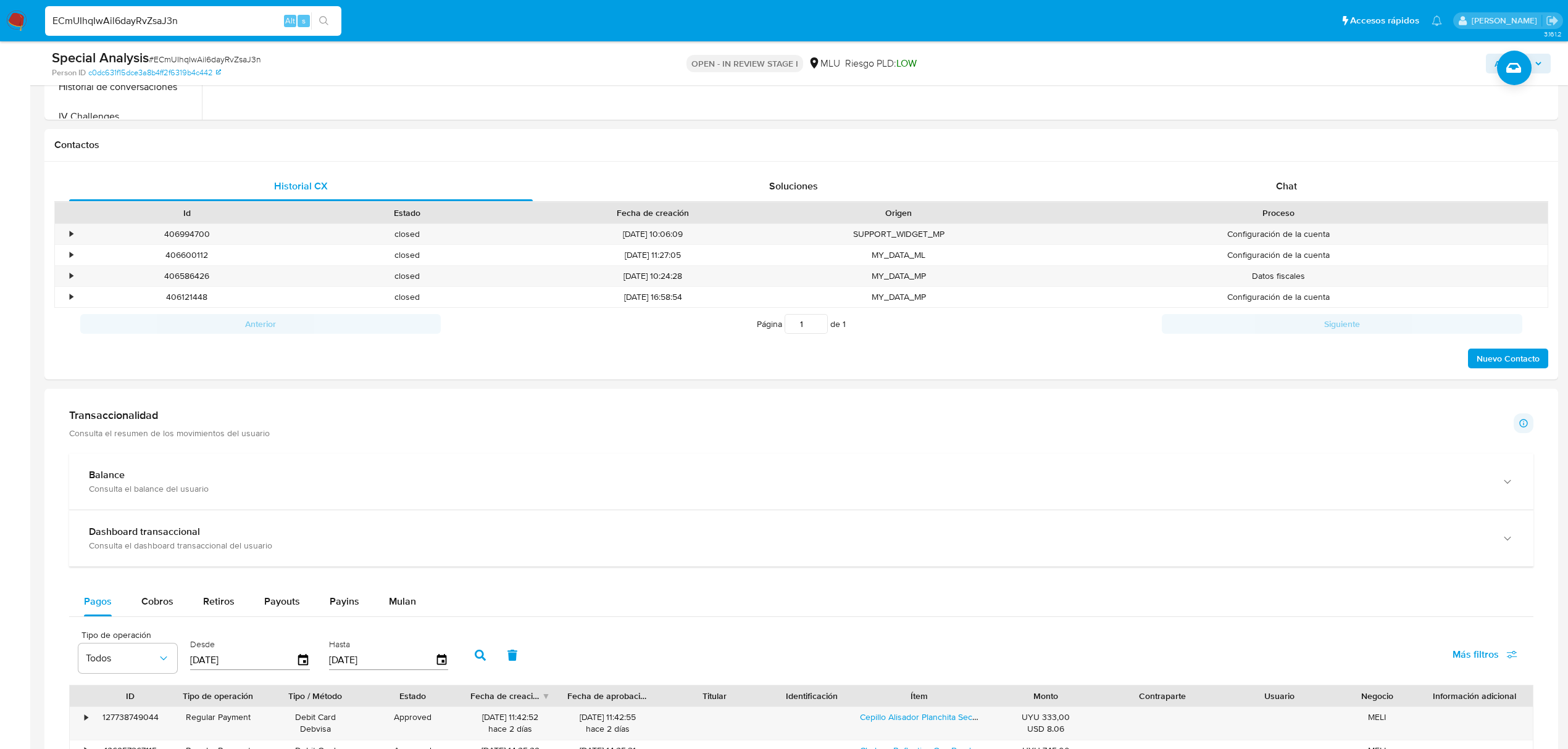
scroll to position [568, 0]
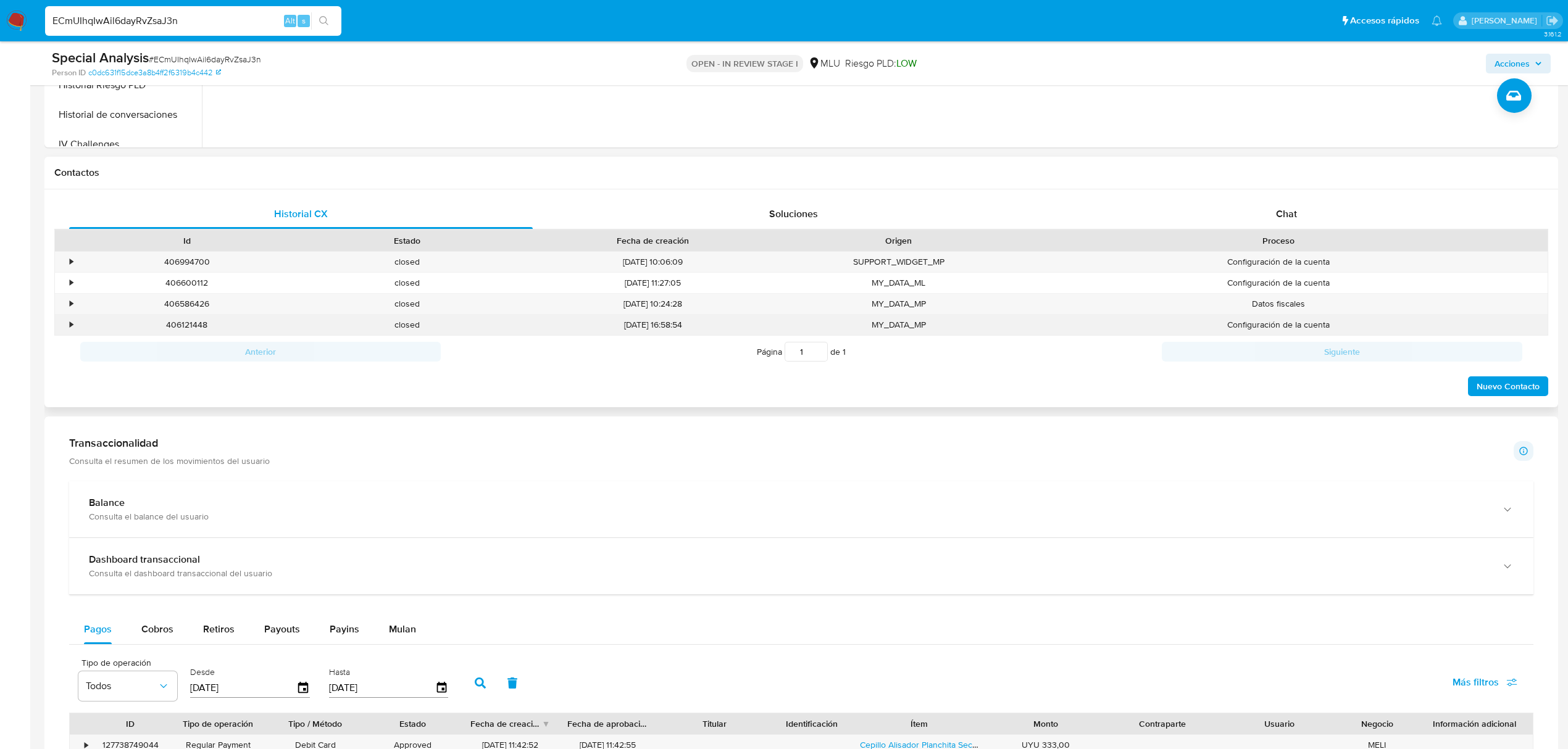
click at [69, 328] on div "•" at bounding box center [65, 325] width 21 height 21
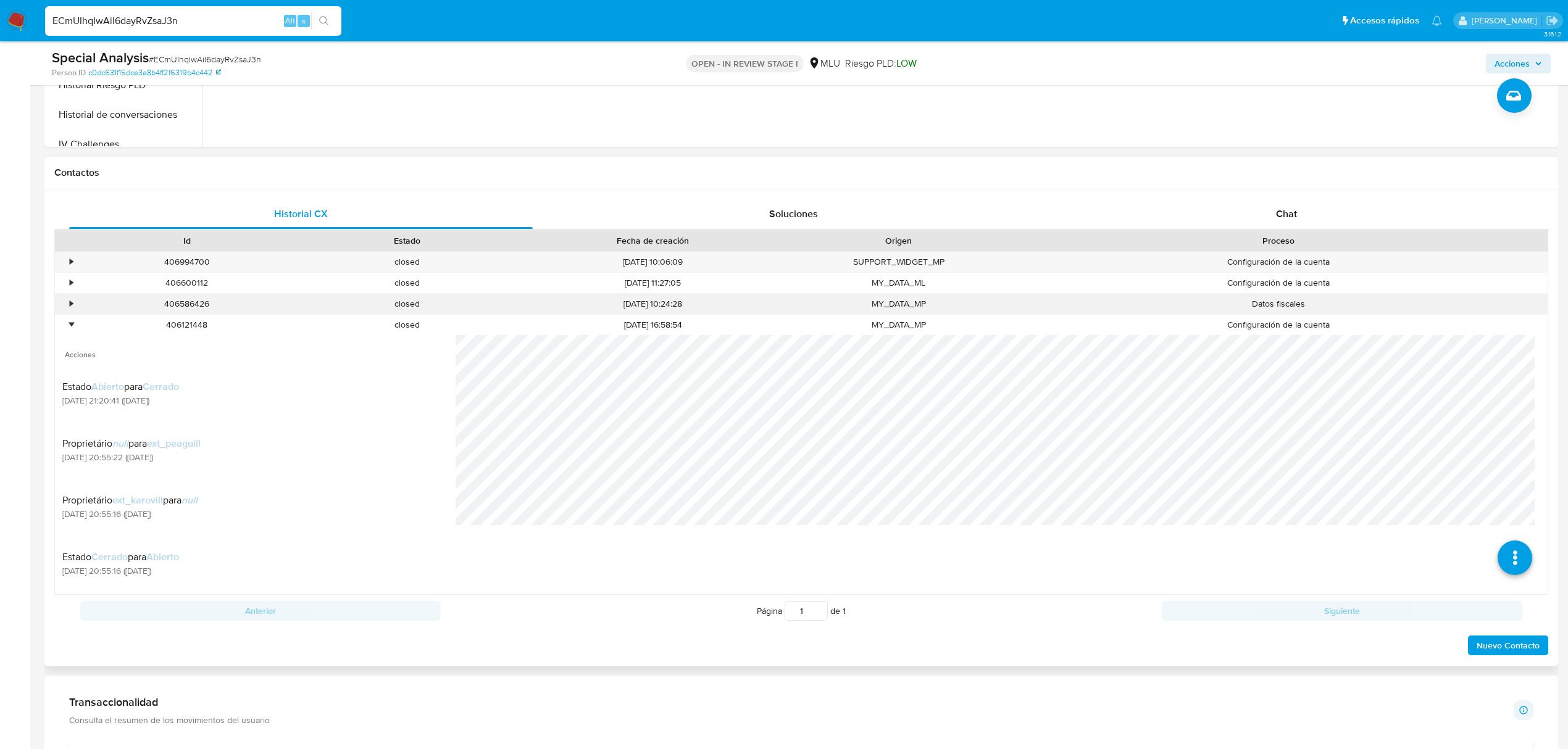
click at [70, 303] on div "•" at bounding box center [71, 304] width 3 height 12
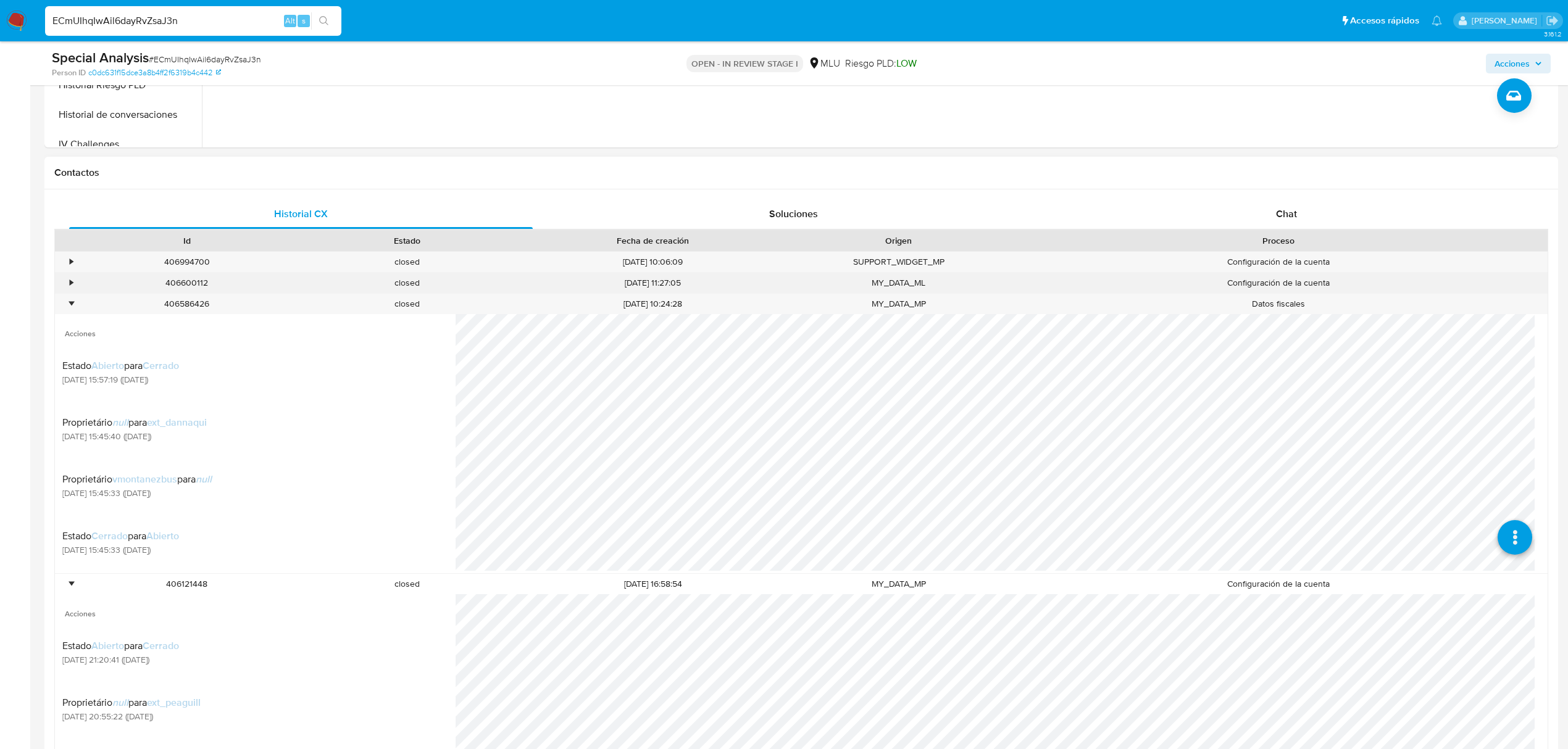
click at [72, 282] on div "•" at bounding box center [71, 283] width 3 height 12
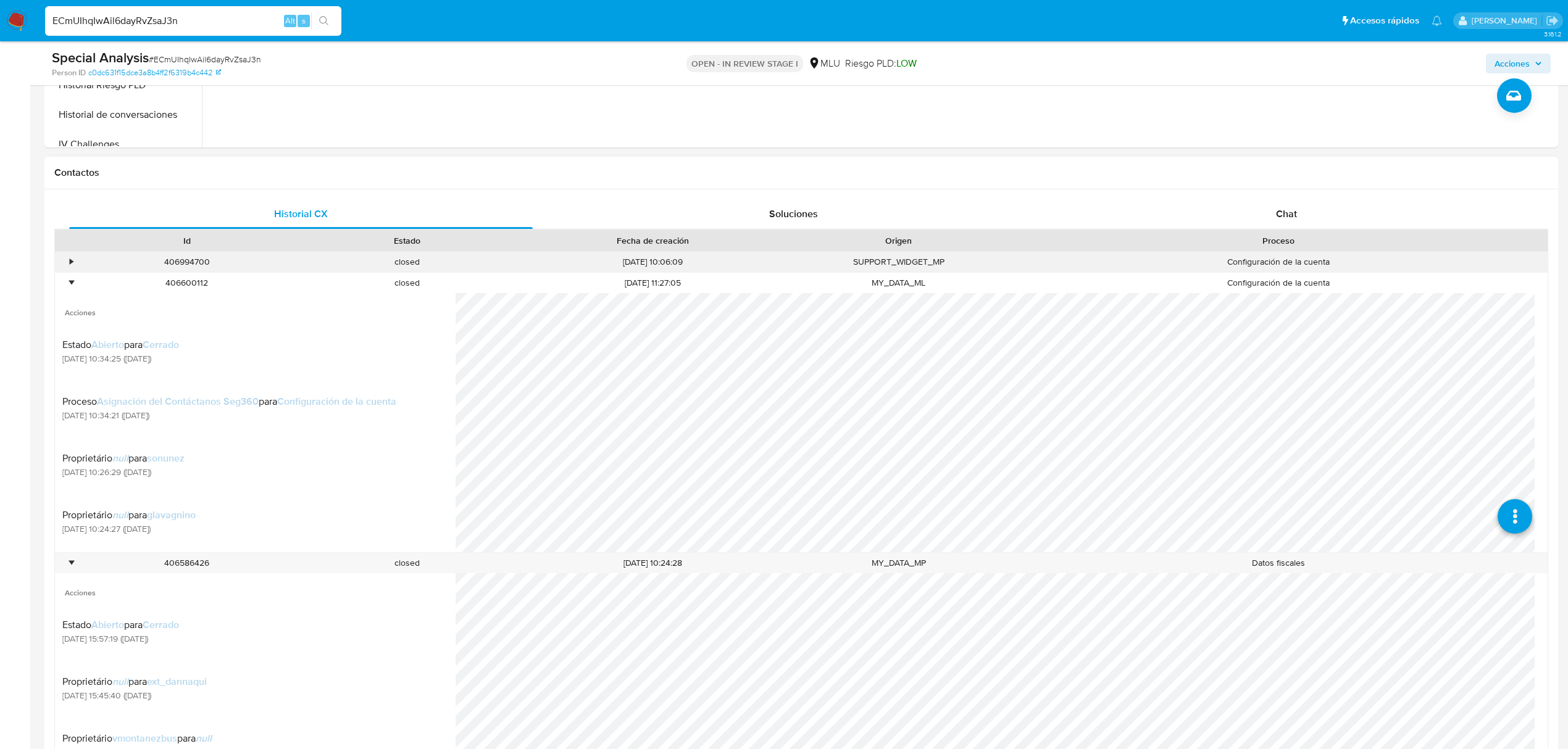
click at [67, 265] on div "•" at bounding box center [65, 261] width 21 height 21
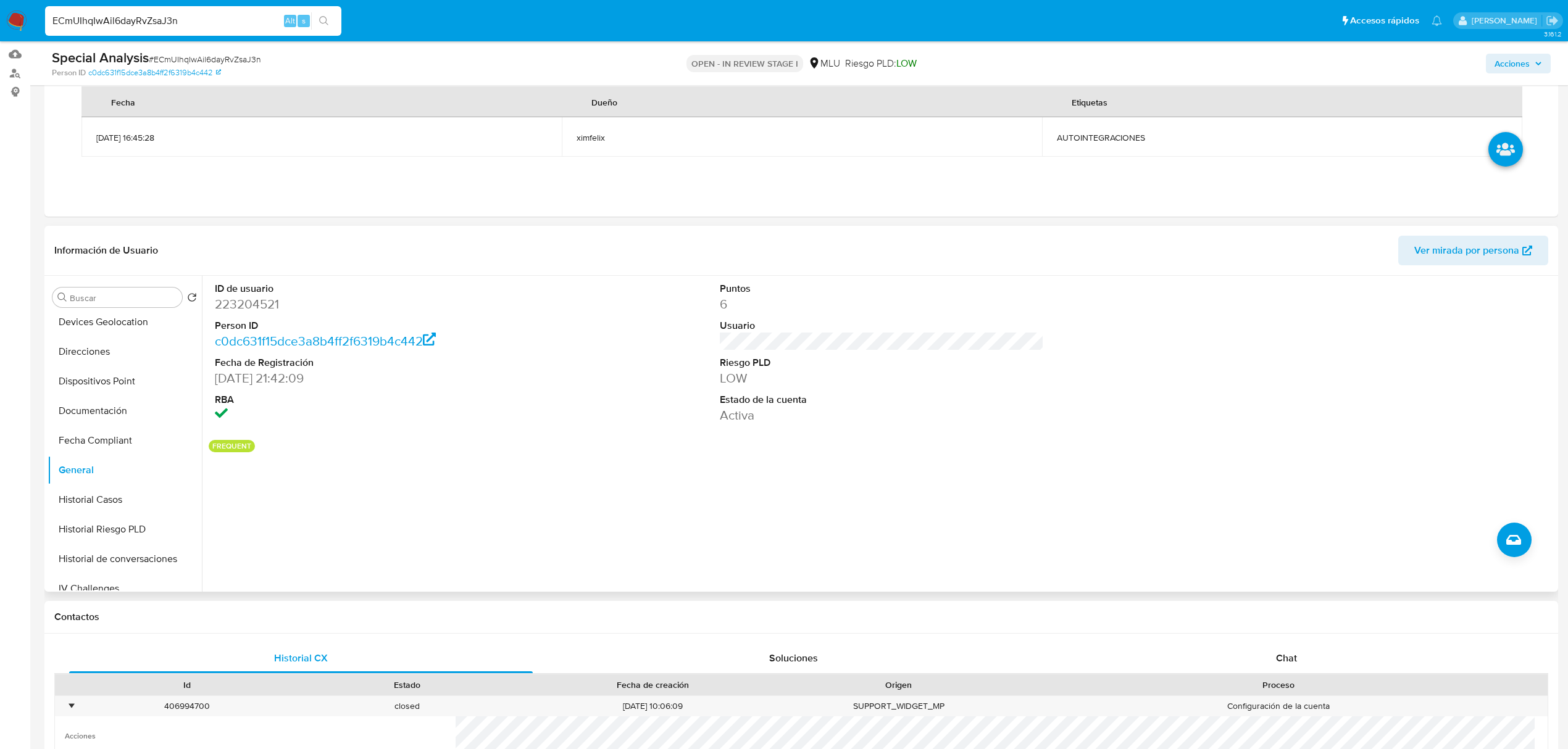
scroll to position [0, 0]
click at [126, 378] on button "Archivos adjuntos" at bounding box center [119, 386] width 144 height 29
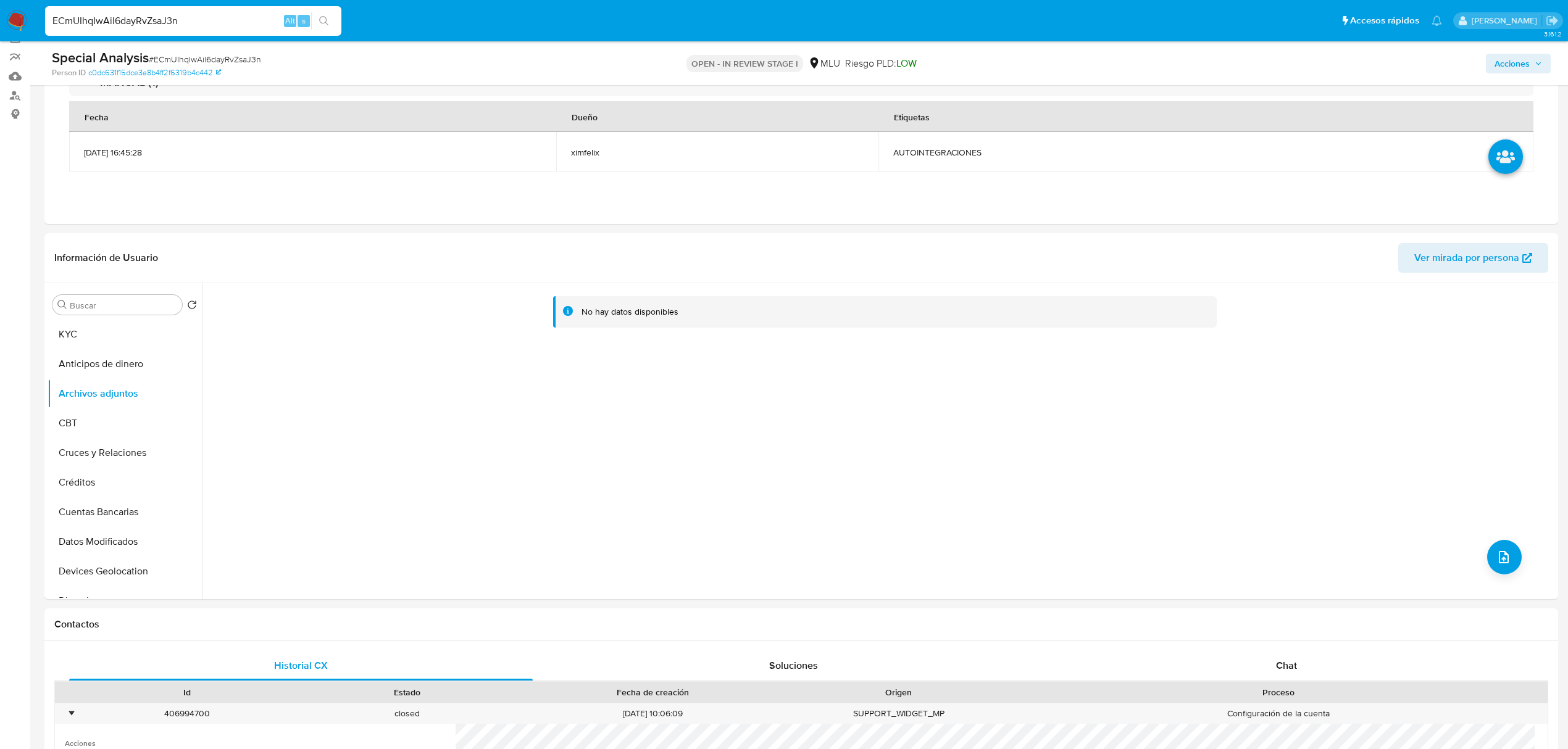
scroll to position [121, 0]
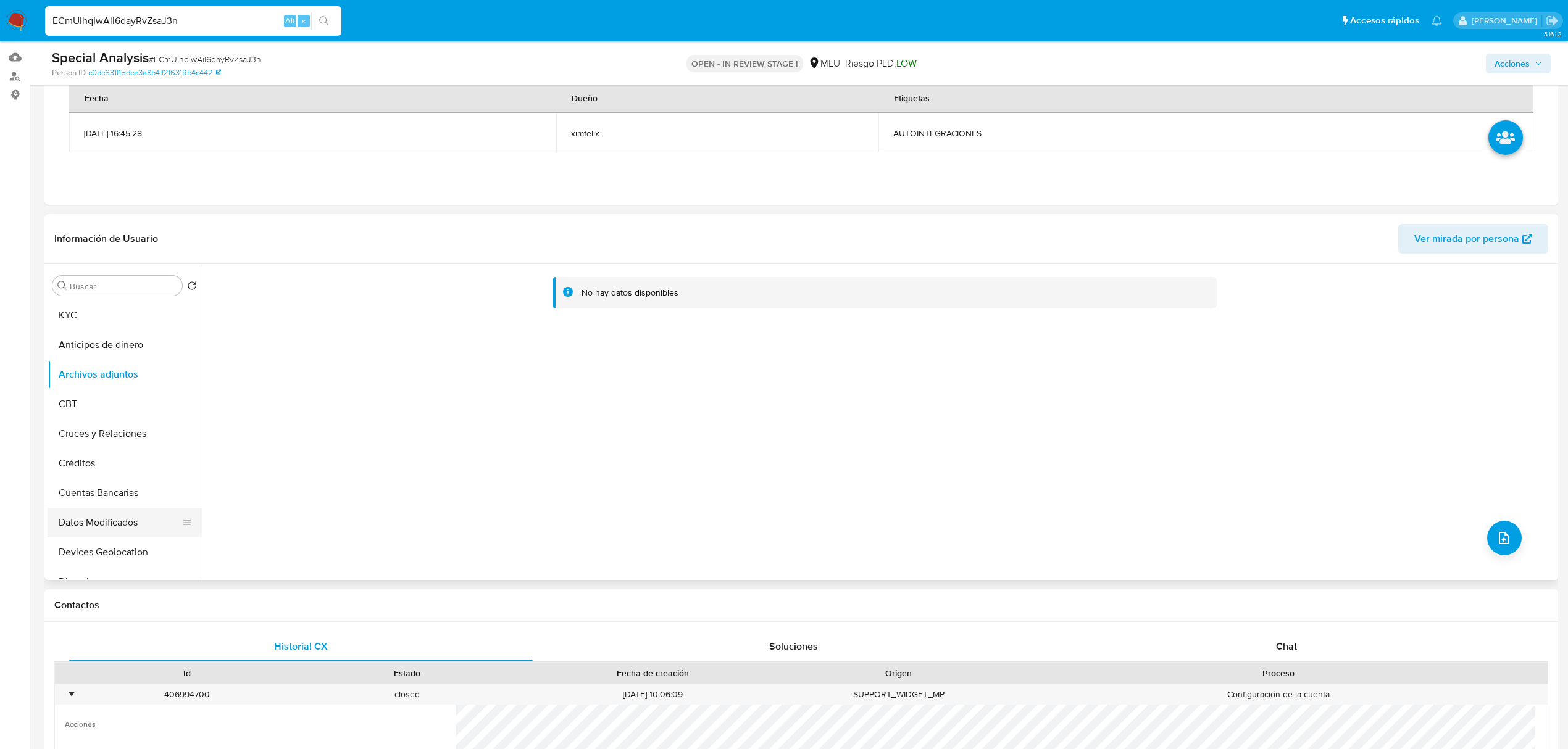
click at [127, 518] on button "Datos Modificados" at bounding box center [119, 522] width 144 height 29
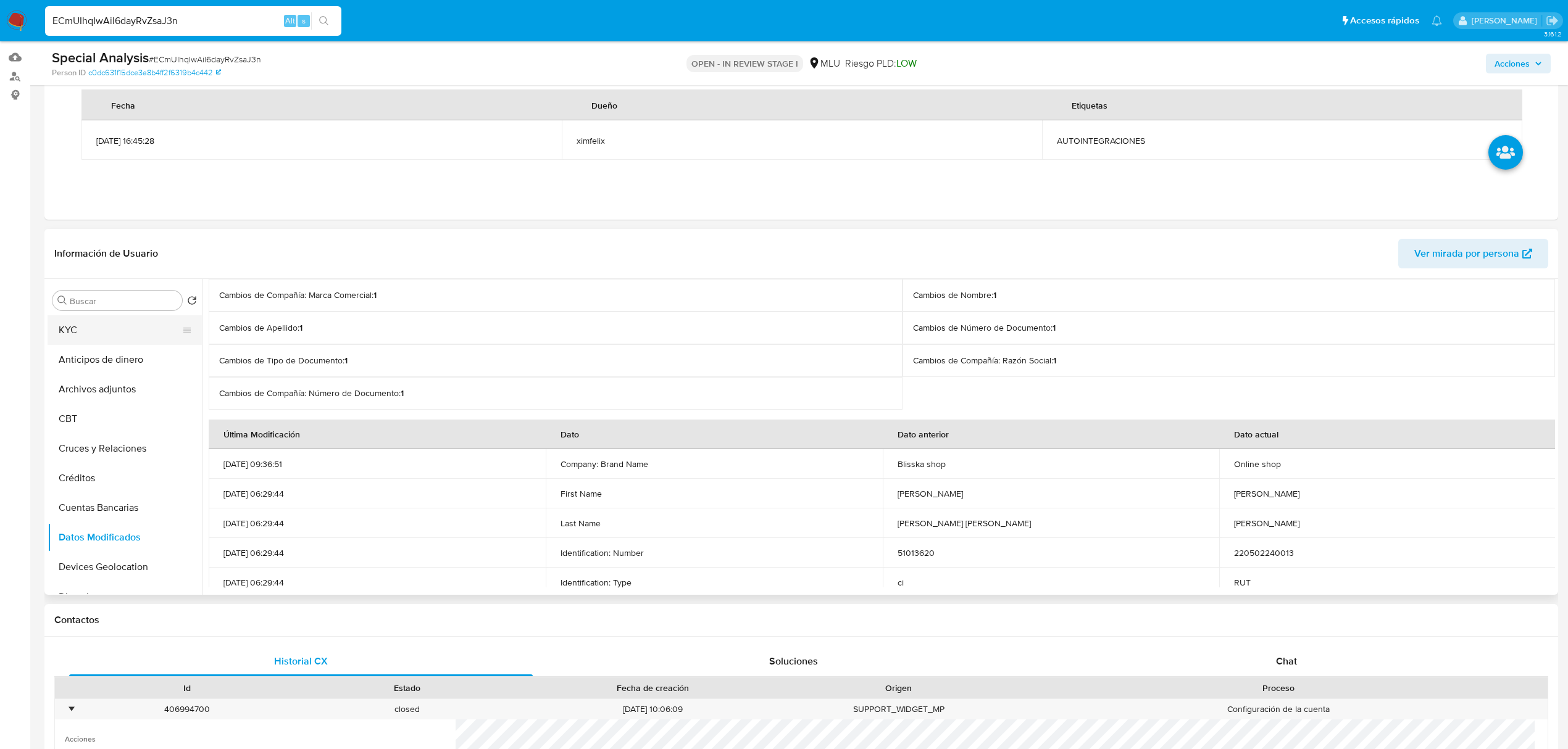
click at [117, 328] on button "KYC" at bounding box center [119, 330] width 144 height 29
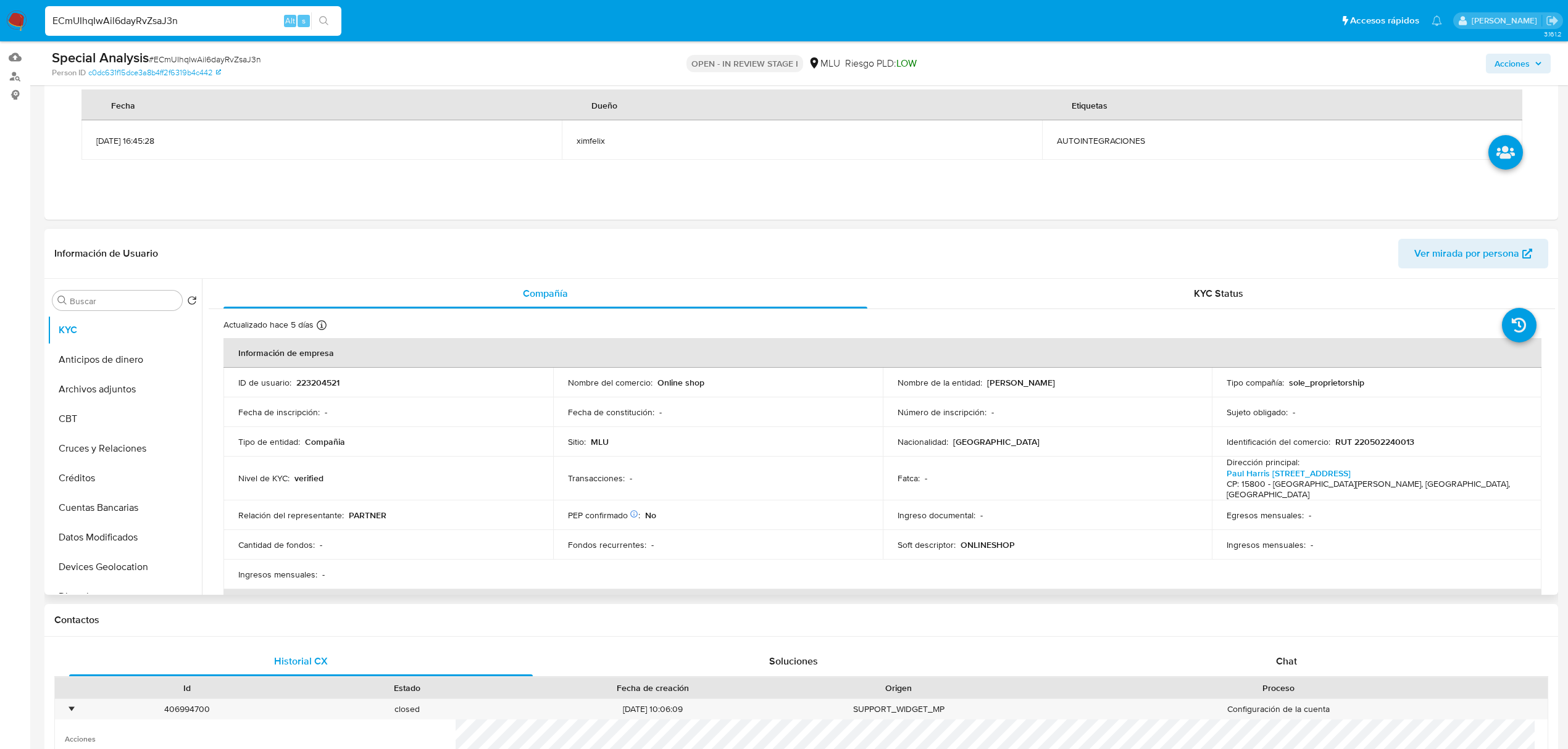
drag, startPoint x: 1126, startPoint y: 376, endPoint x: 985, endPoint y: 383, distance: 141.2
click at [985, 383] on td "Nombre de la entidad : BROGIOLI SARALEGUI NICOLAS" at bounding box center [1048, 382] width 330 height 29
copy p "BROGIOLI SARALEGUI NICOLAS"
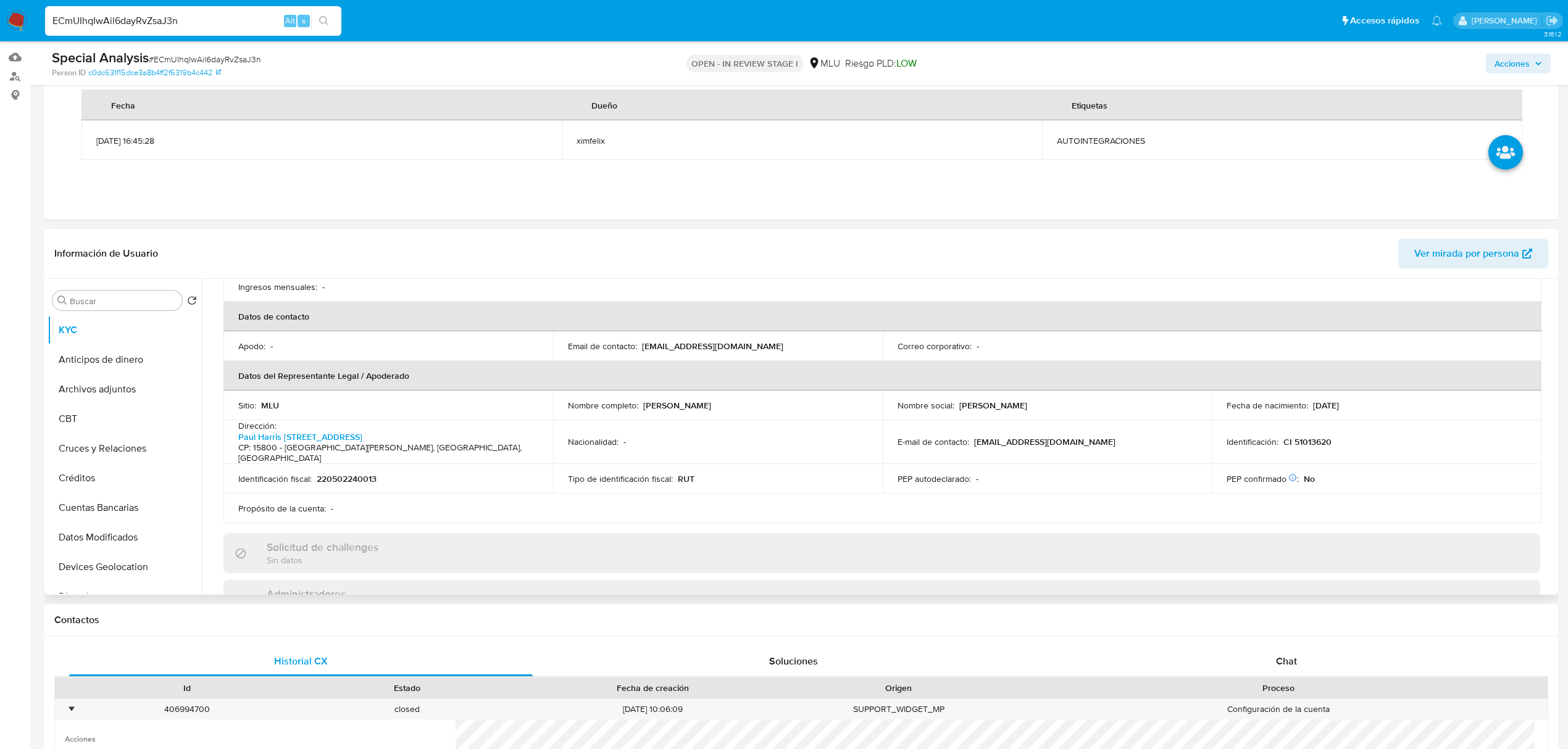
scroll to position [283, 0]
drag, startPoint x: 737, startPoint y: 333, endPoint x: 643, endPoint y: 339, distance: 94.2
click at [643, 345] on div "Email de contacto : nicobrogioli@gmail.com" at bounding box center [718, 351] width 300 height 11
copy p "nicobrogioli@gmail.com"
click at [112, 569] on button "Devices Geolocation" at bounding box center [119, 567] width 144 height 29
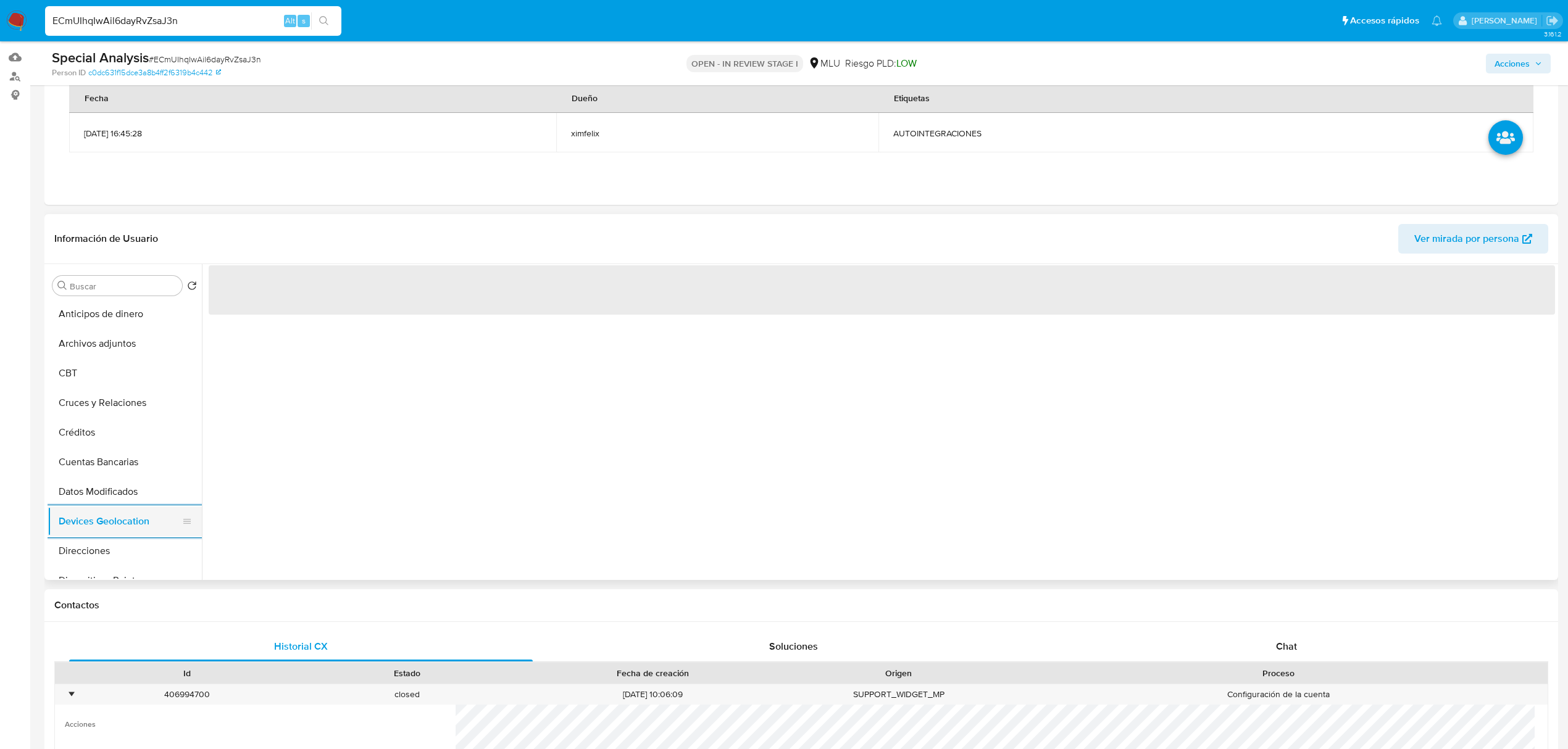
scroll to position [33, 0]
click at [112, 569] on ul "KYC Anticipos de dinero Archivos adjuntos CBT Cruces y Relaciones Créditos Cuen…" at bounding box center [124, 440] width 154 height 278
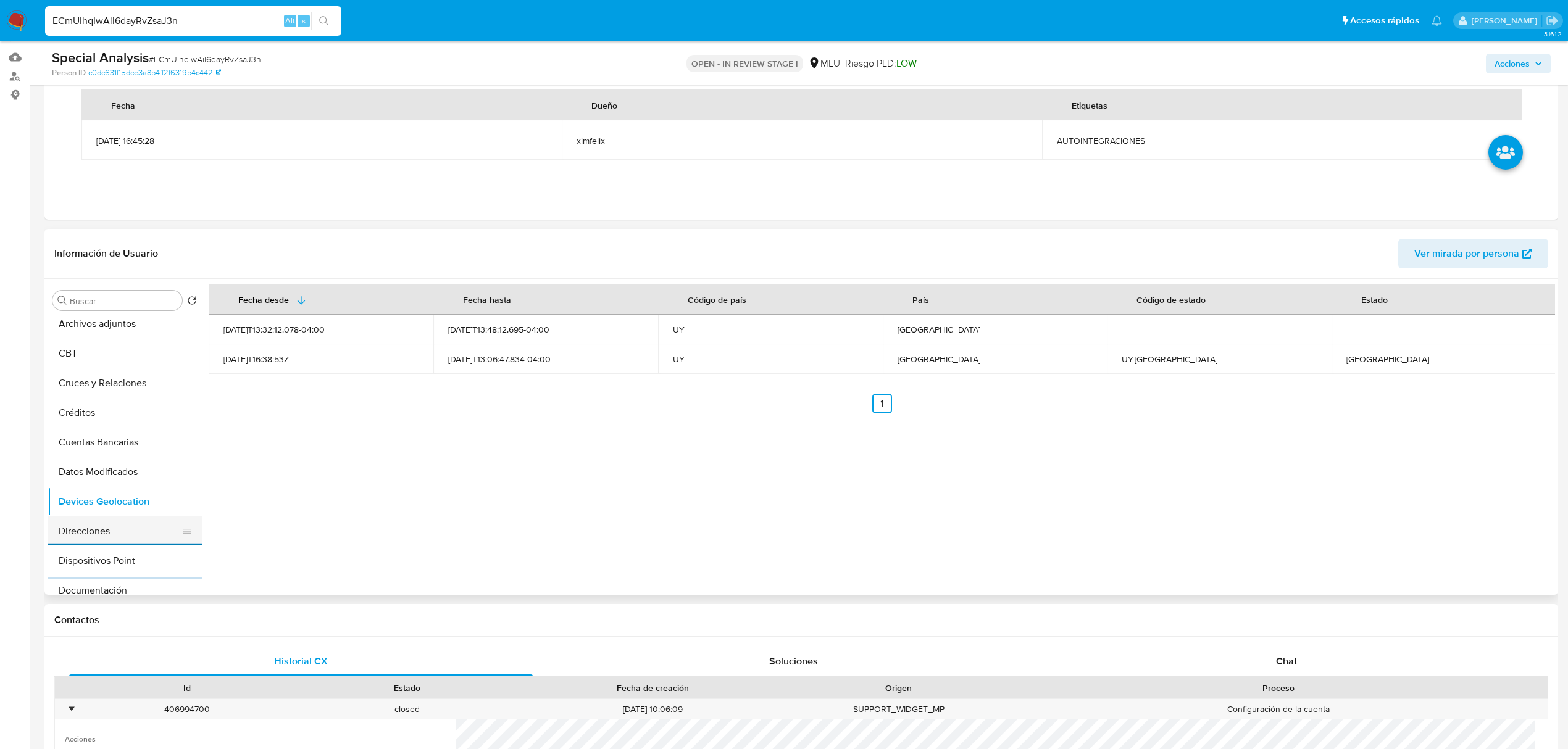
scroll to position [99, 0]
click at [143, 561] on button "Documentación" at bounding box center [119, 557] width 144 height 29
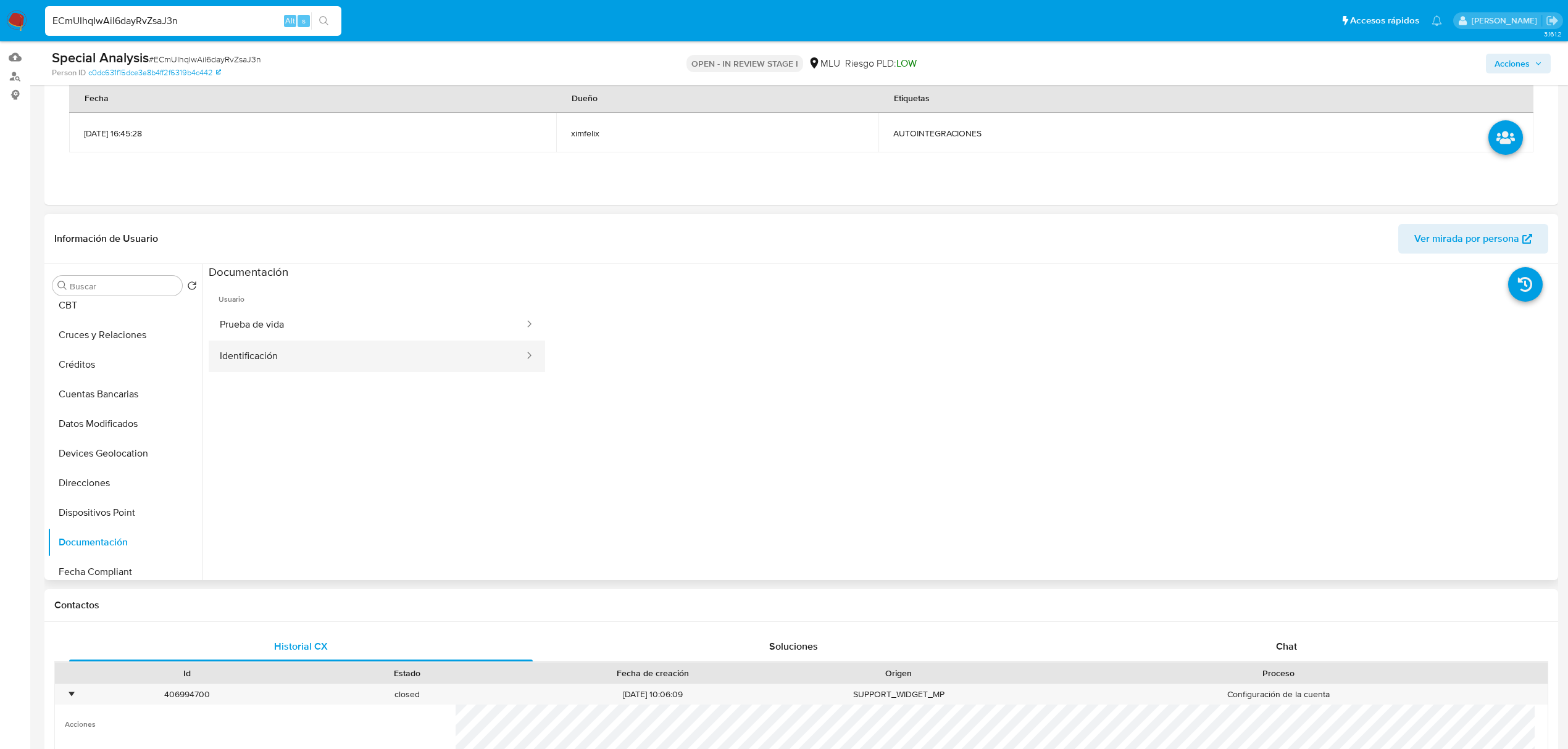
click at [296, 351] on button "Identificación" at bounding box center [367, 356] width 317 height 31
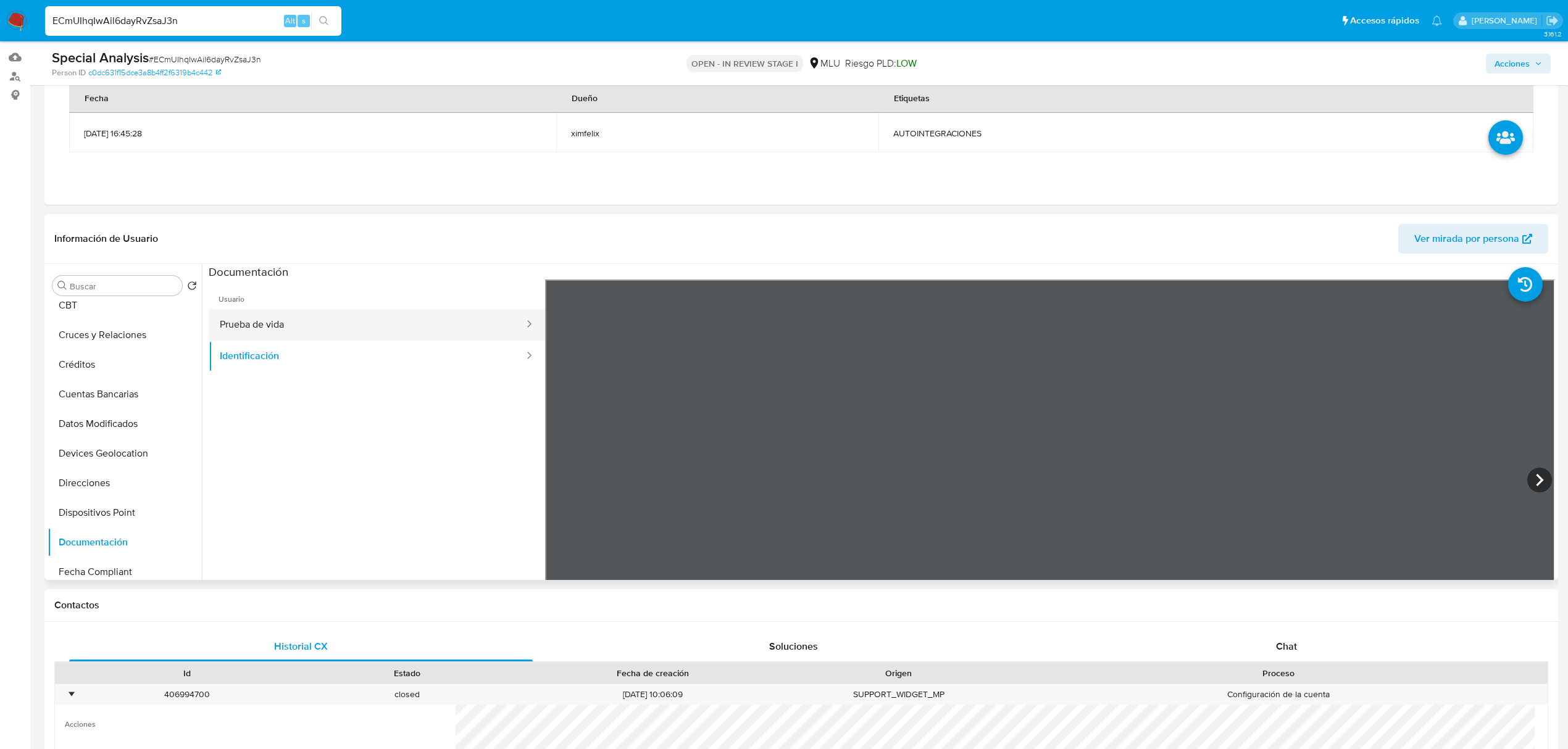
click at [358, 334] on button "Prueba de vida" at bounding box center [367, 324] width 317 height 31
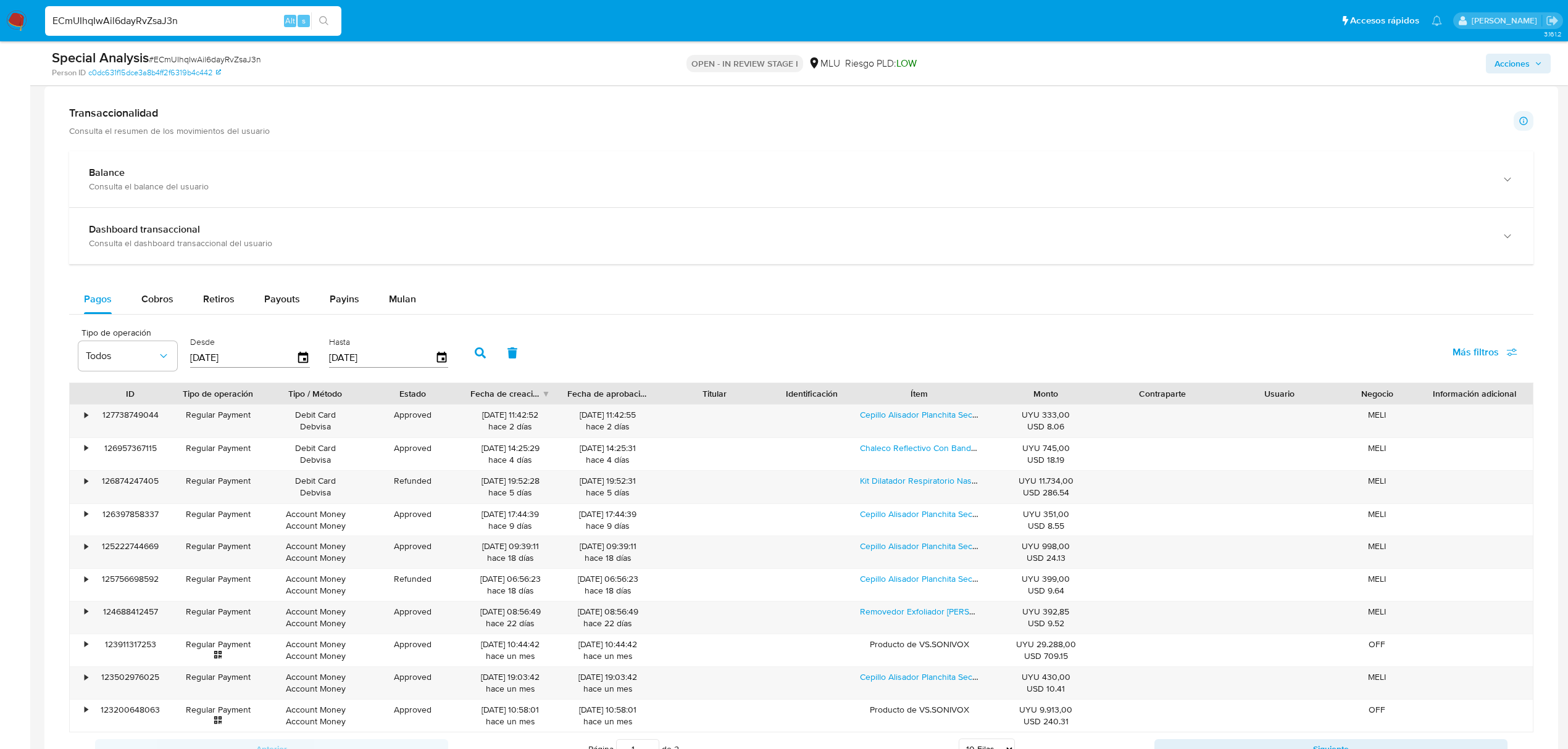
scroll to position [1928, 0]
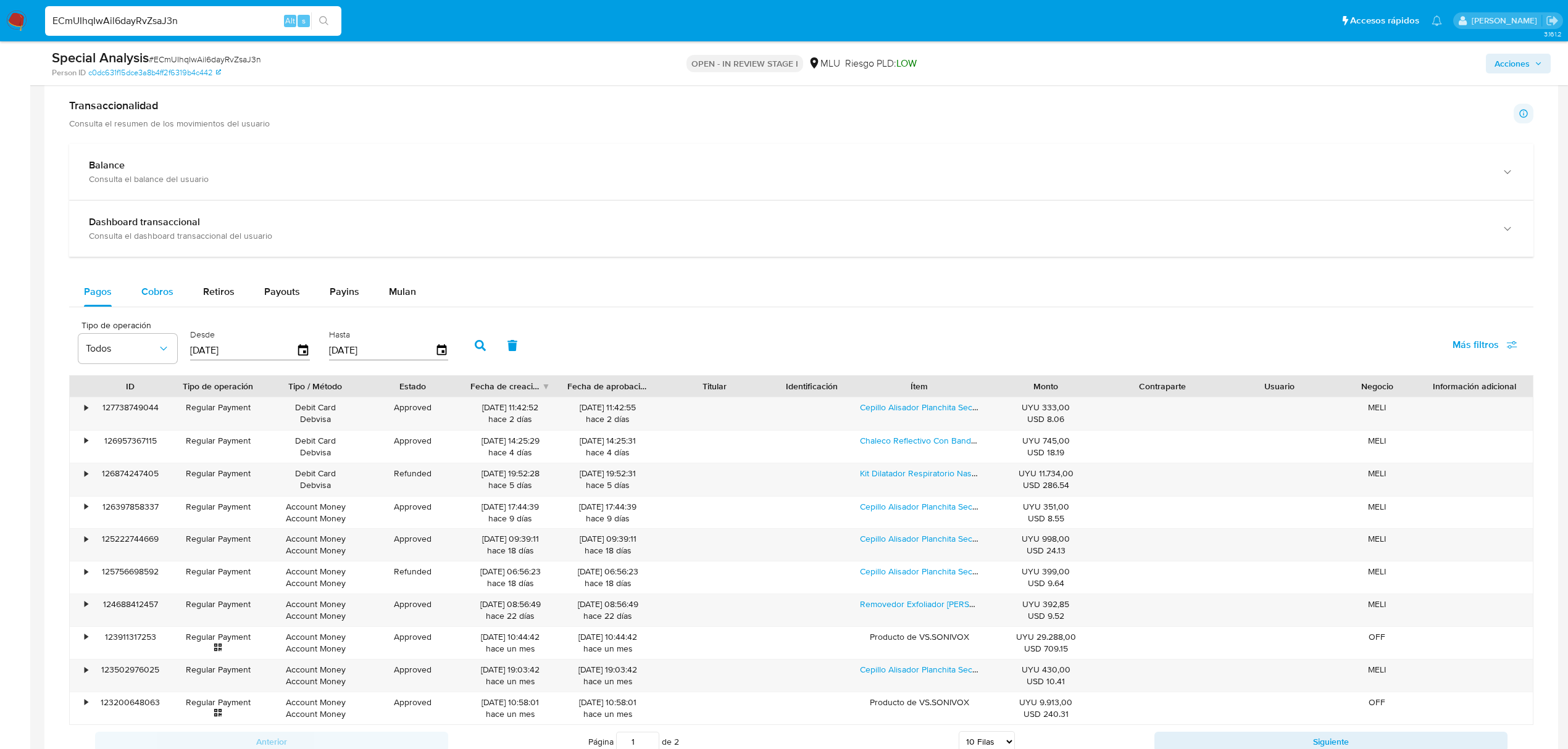
click at [168, 287] on div "Cobros" at bounding box center [157, 291] width 32 height 29
select select "10"
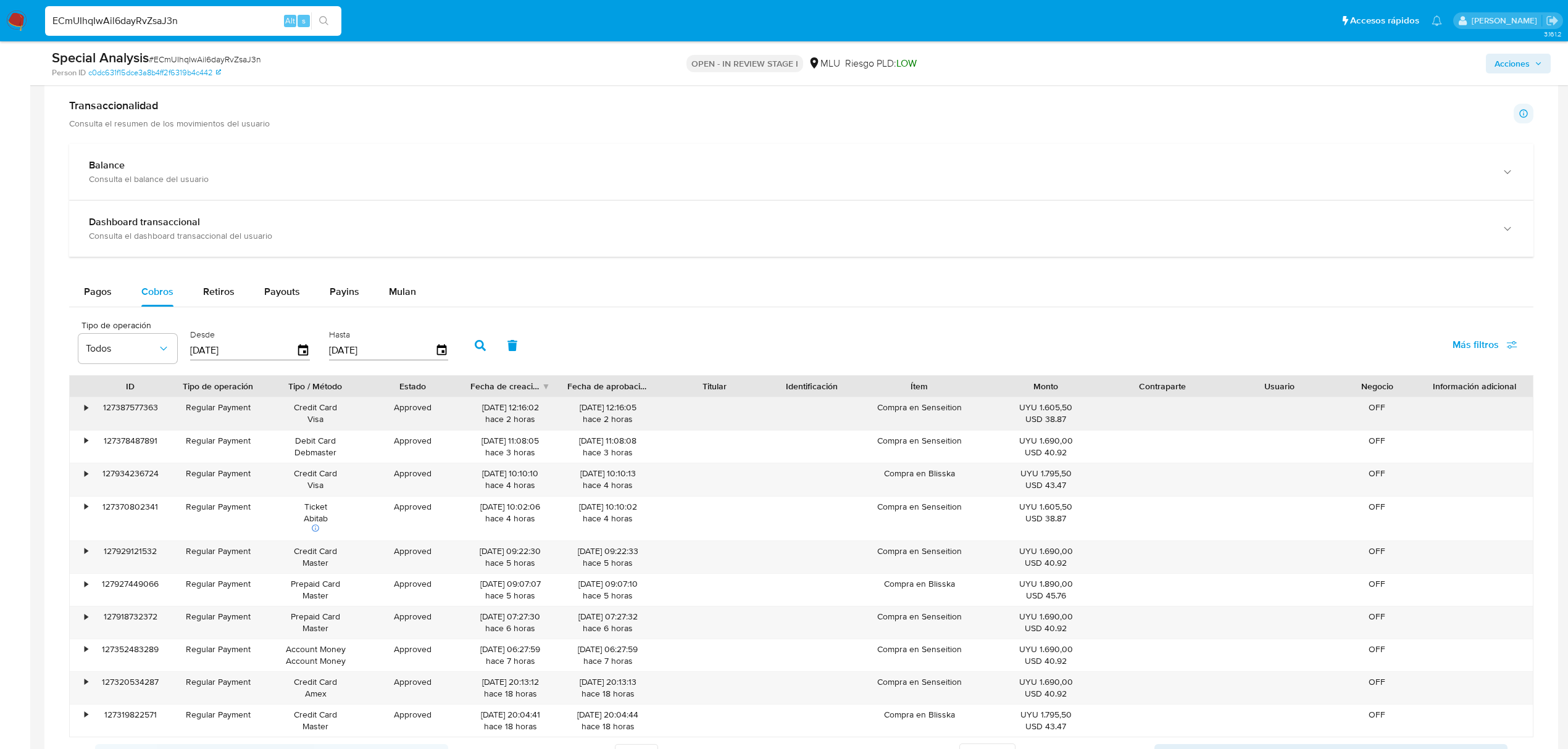
click at [942, 414] on div "Compra en Senseition" at bounding box center [919, 414] width 136 height 32
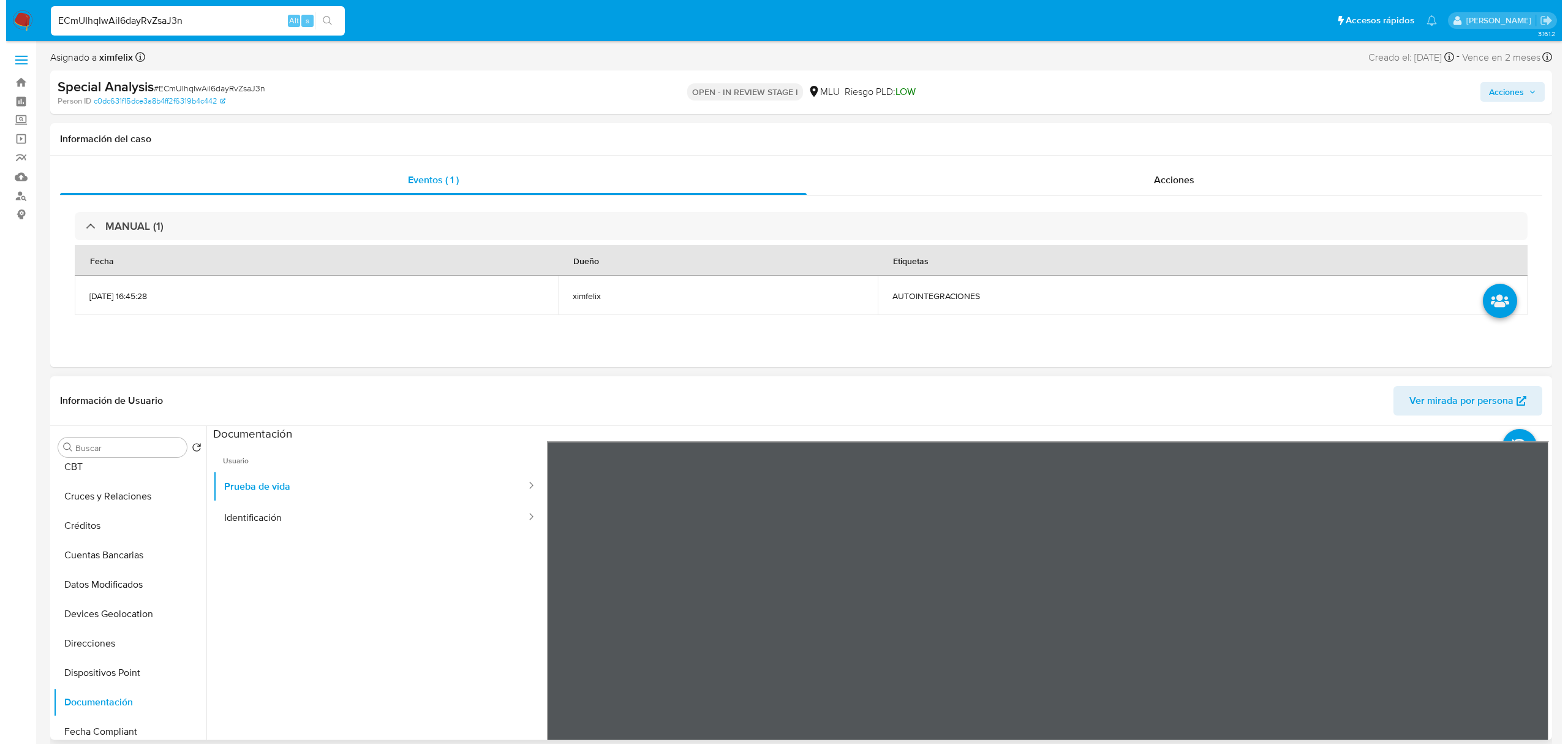
scroll to position [0, 0]
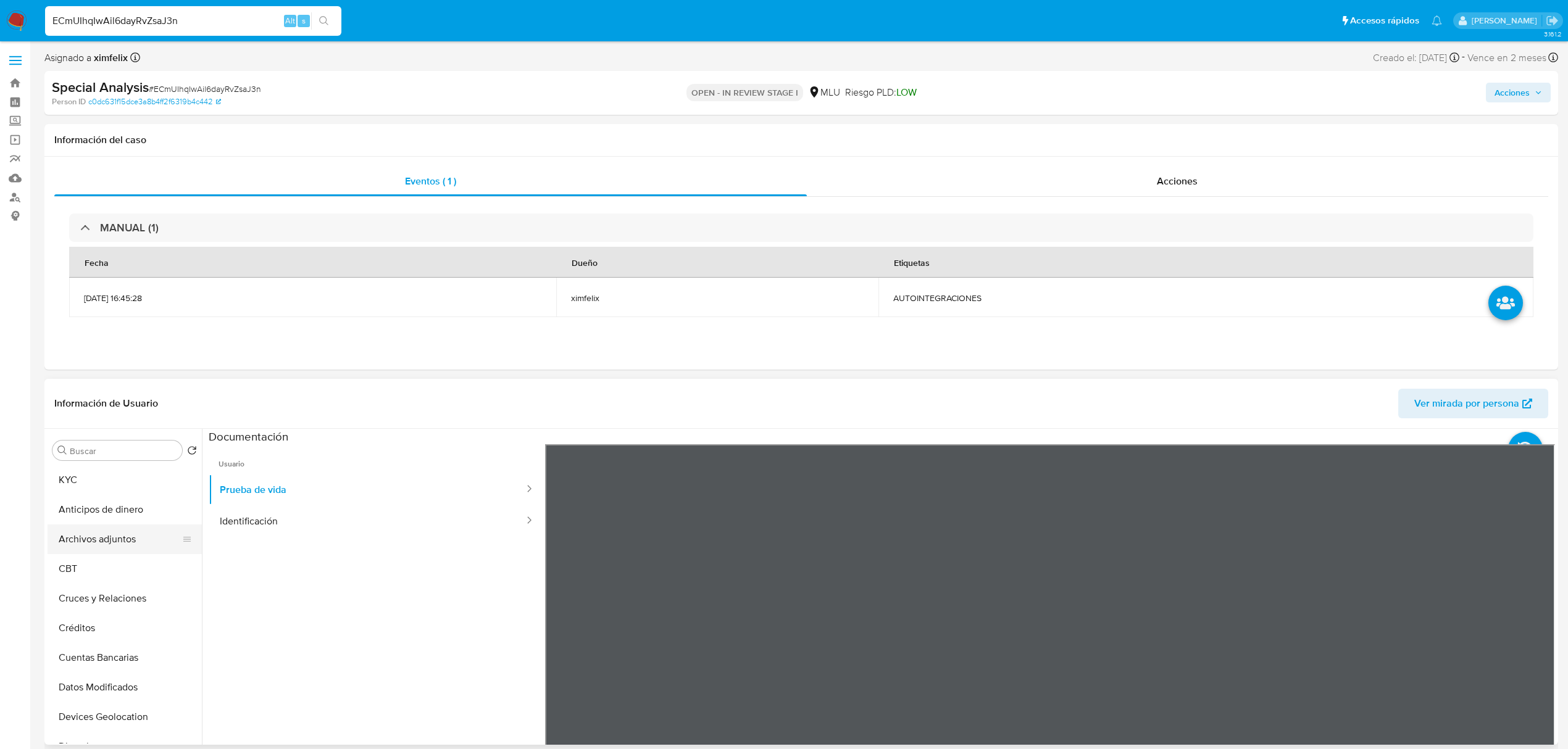
click at [111, 539] on button "Archivos adjuntos" at bounding box center [119, 539] width 144 height 29
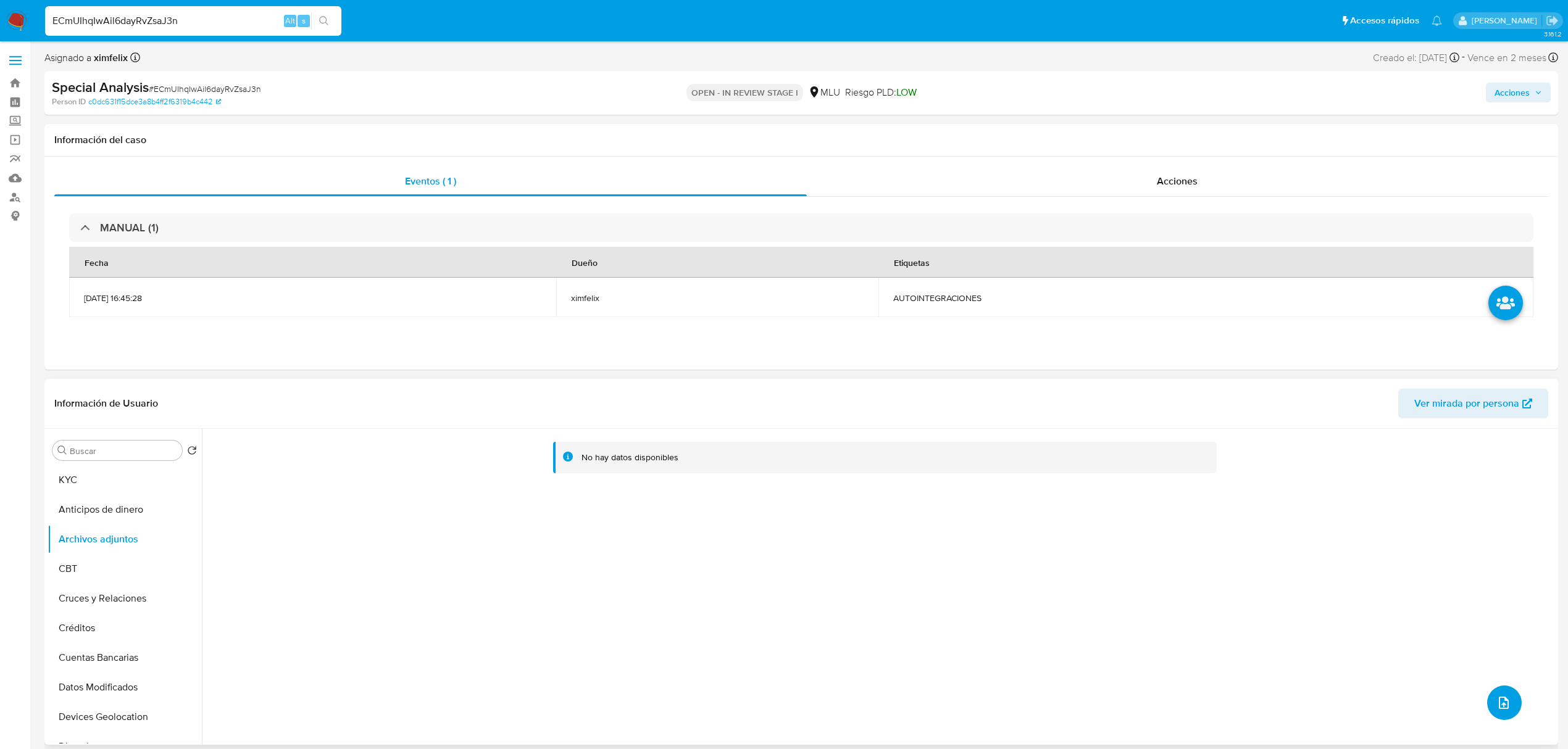
click at [1495, 686] on button "upload-file" at bounding box center [1505, 703] width 35 height 35
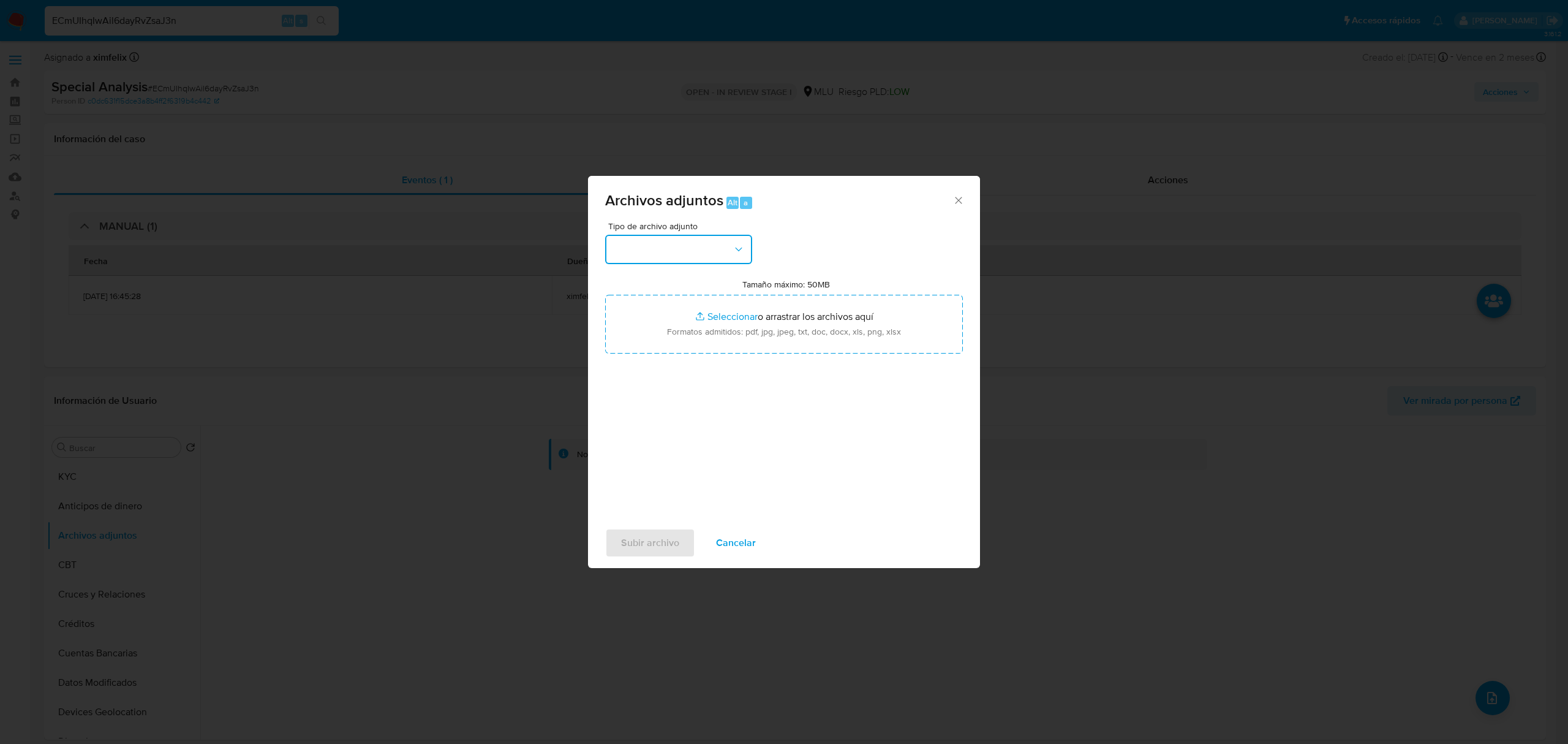
click at [683, 250] on button "button" at bounding box center [679, 249] width 147 height 29
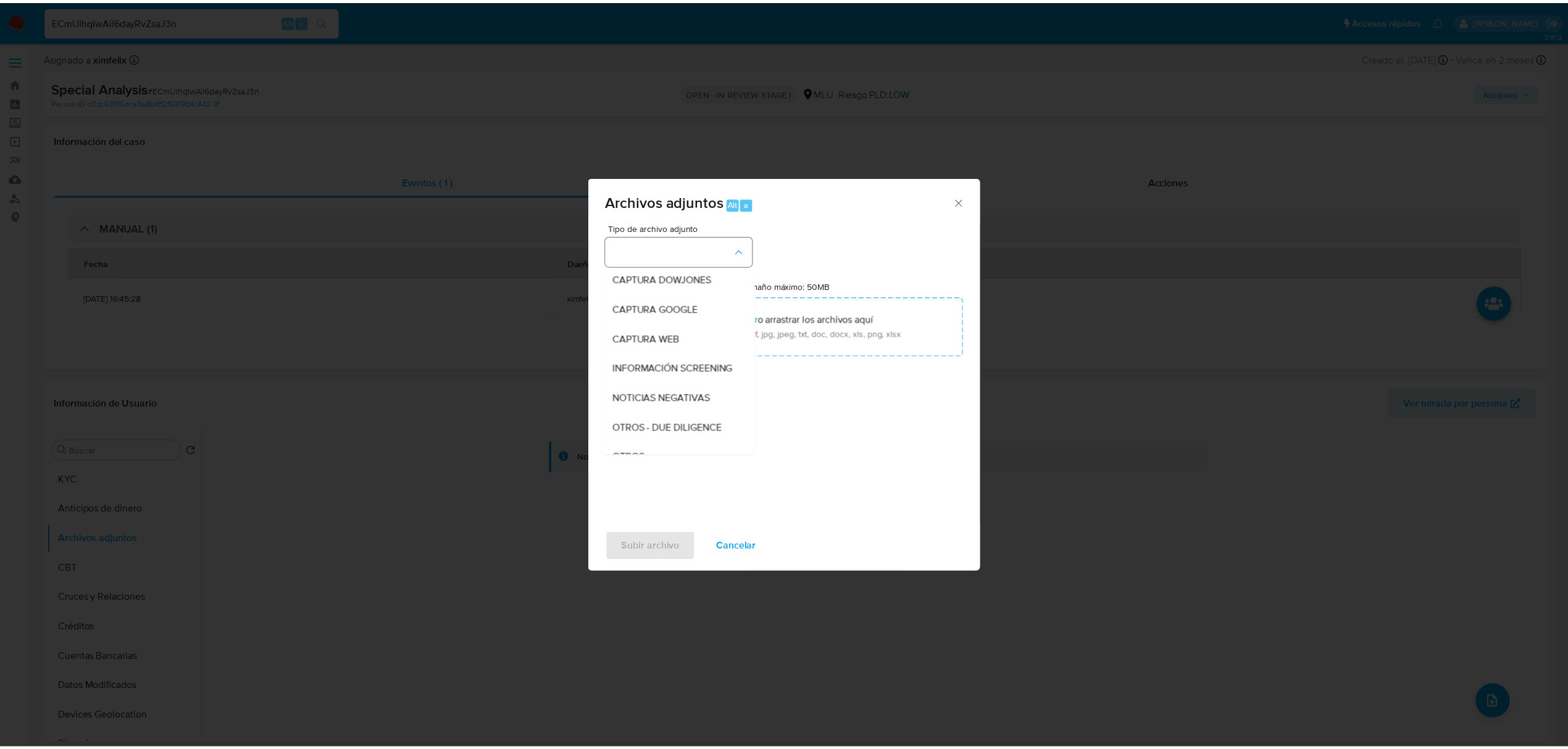
scroll to position [64, 0]
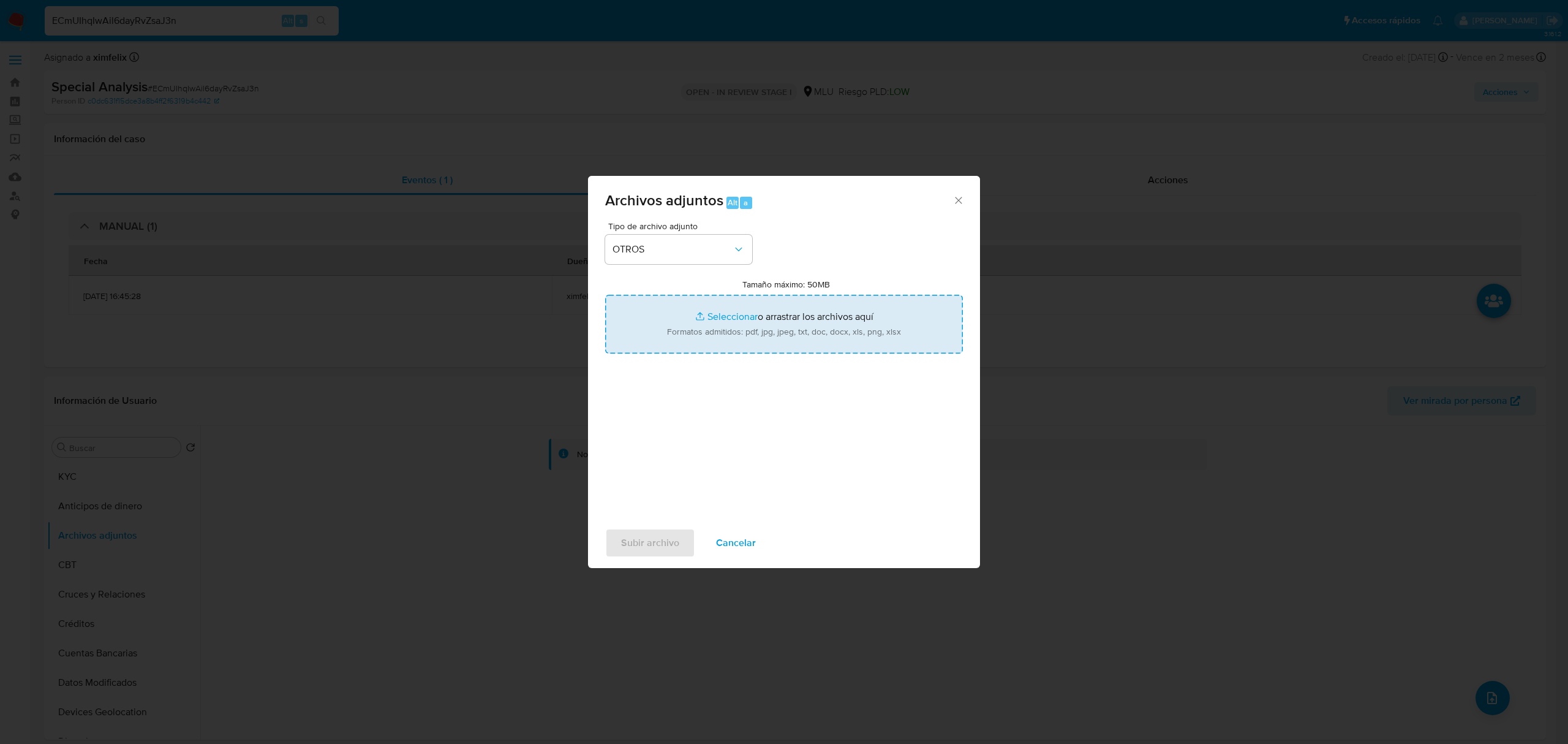
type input "C:\fakepath\Case Log 223204521 - 25_09_2025.pdf"
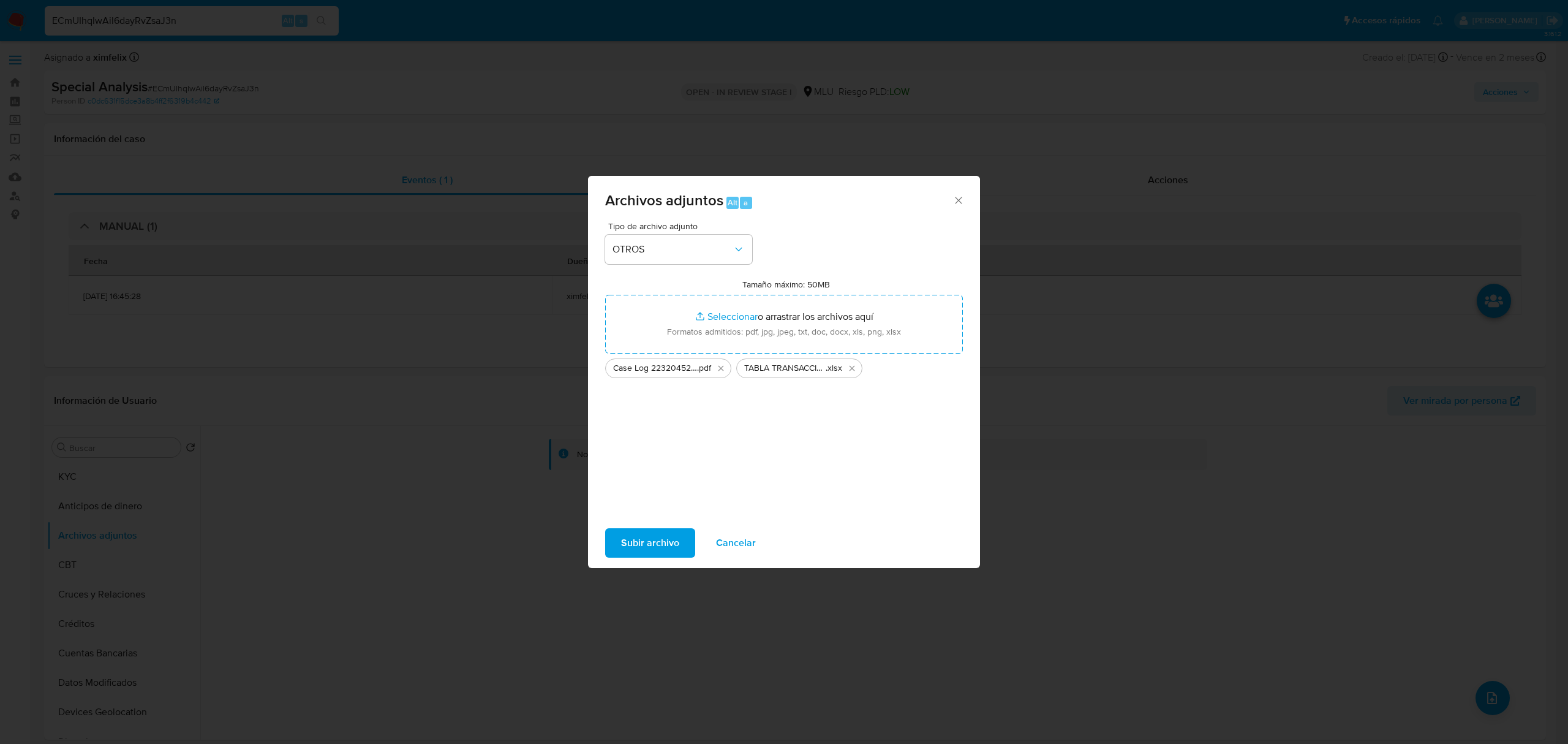
click at [659, 530] on span "Subir archivo" at bounding box center [650, 543] width 58 height 27
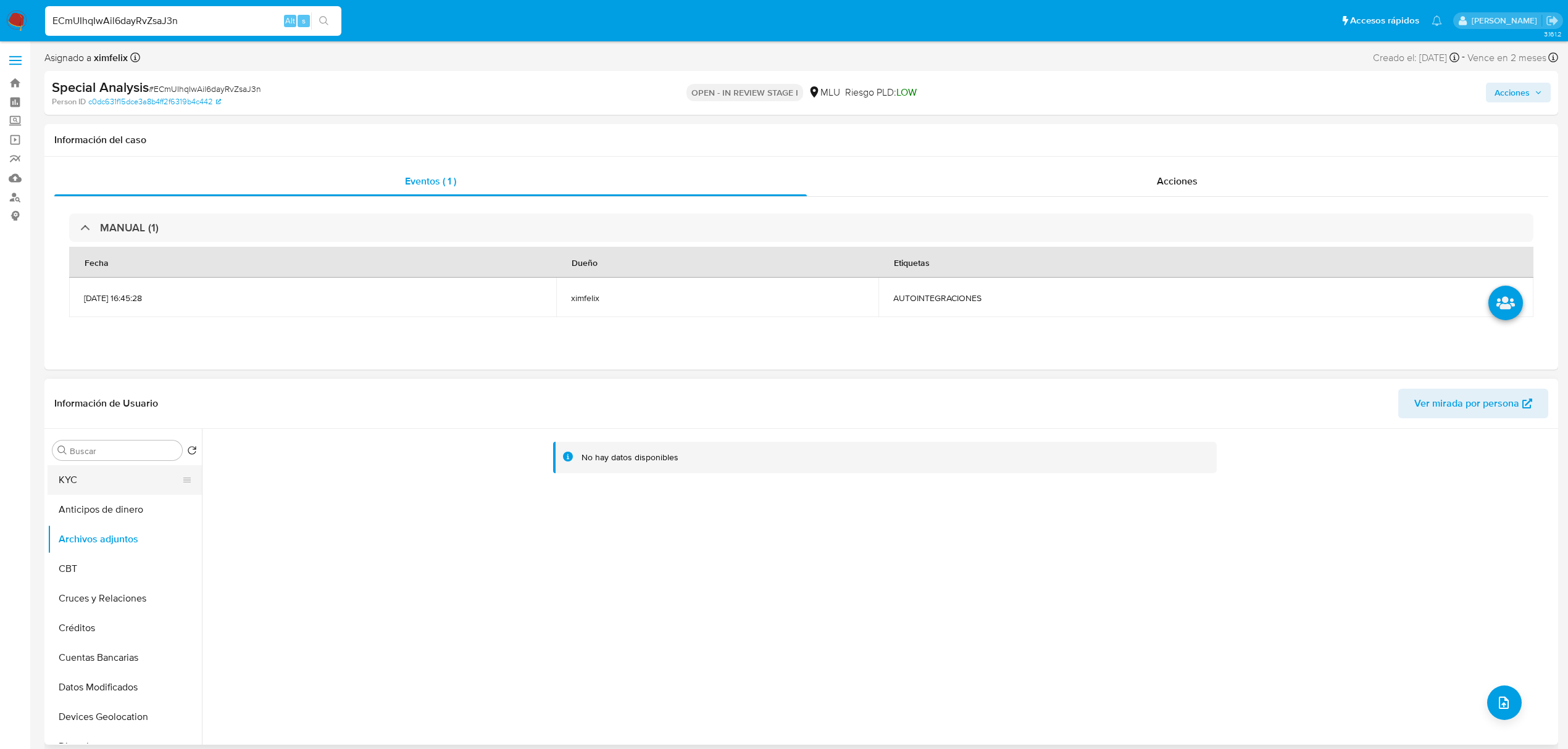
click at [116, 474] on button "KYC" at bounding box center [119, 480] width 144 height 29
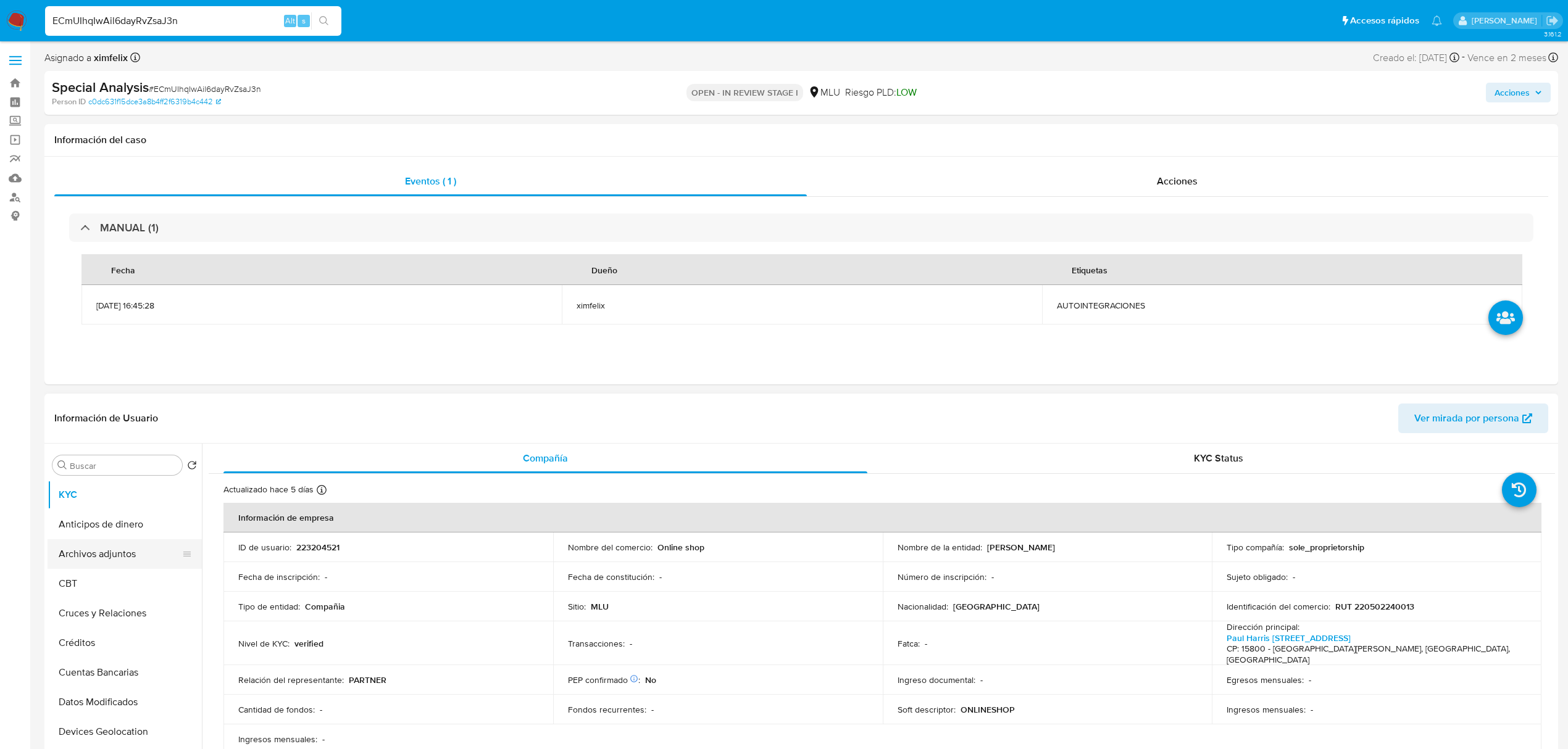
click at [131, 542] on button "Archivos adjuntos" at bounding box center [119, 554] width 144 height 29
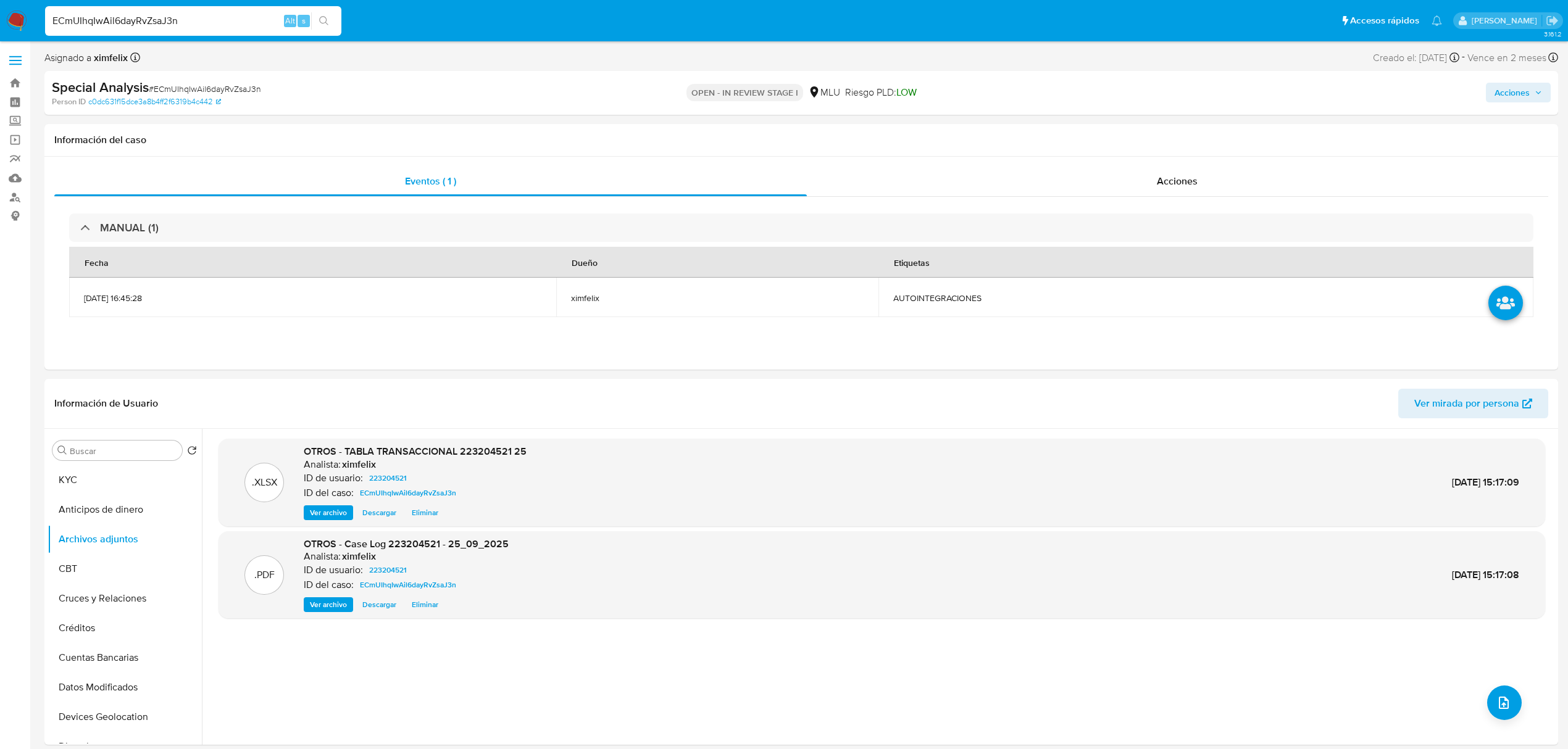
click at [1501, 95] on span "Acciones" at bounding box center [1512, 93] width 35 height 20
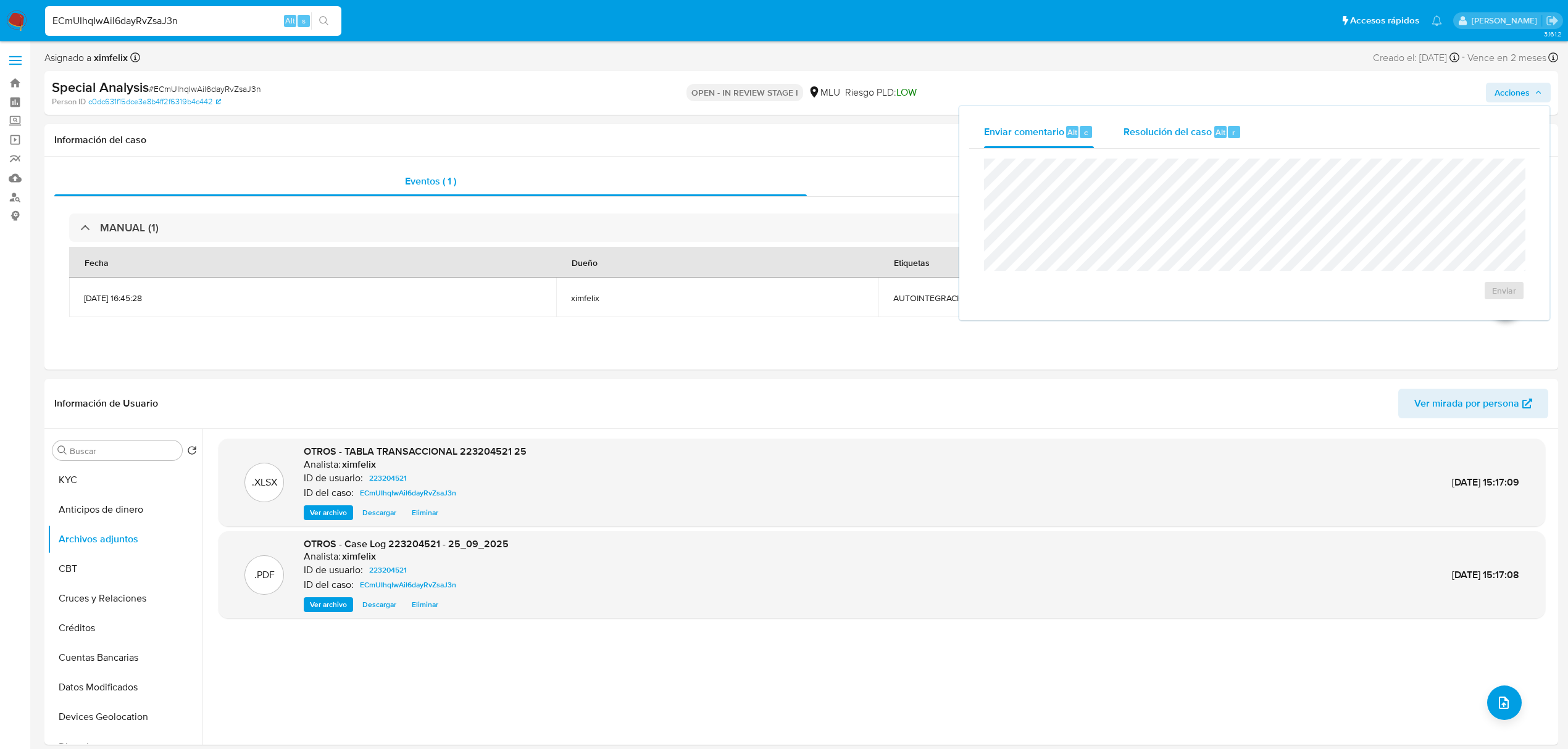
click at [1203, 132] on span "Resolución del caso" at bounding box center [1168, 131] width 88 height 14
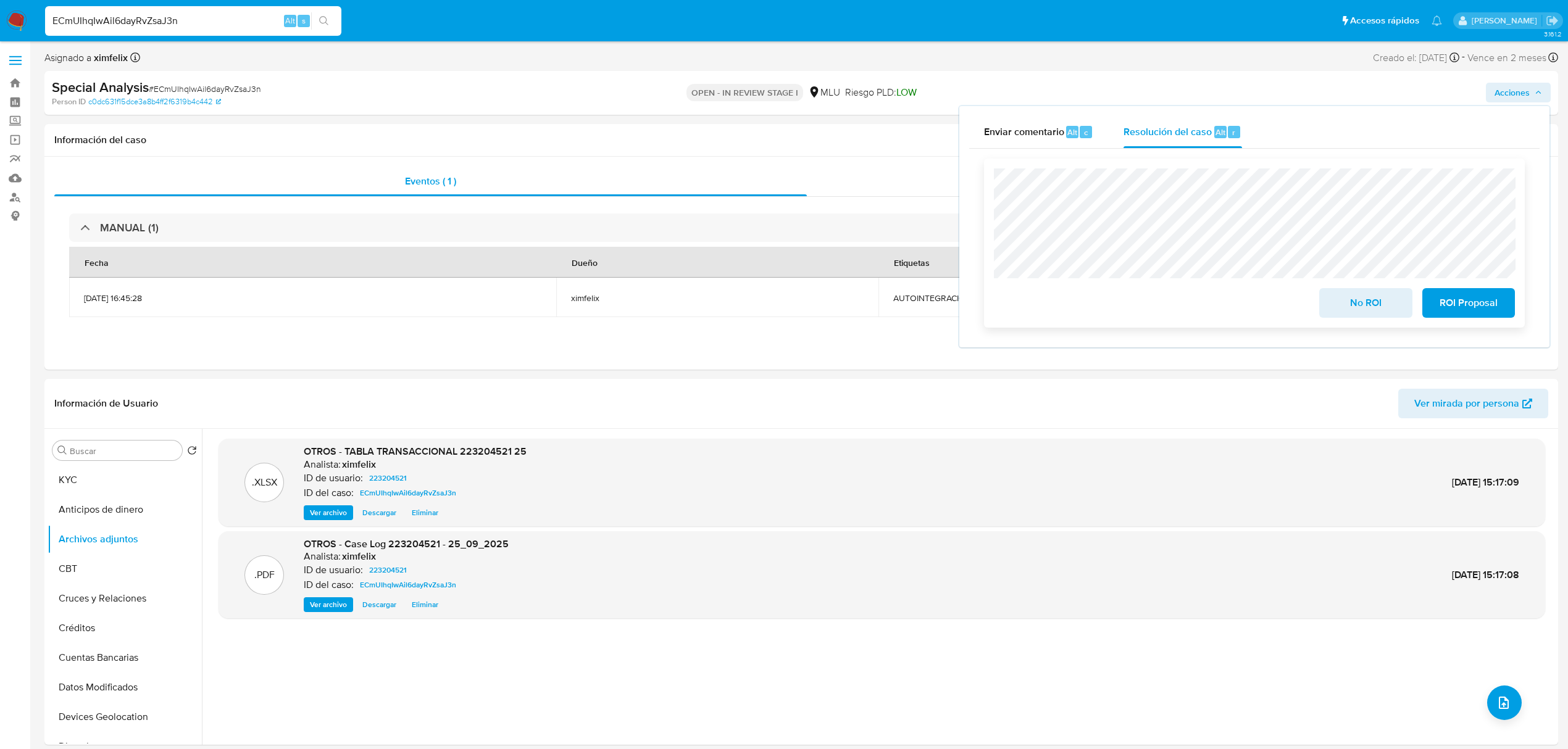
click at [1344, 305] on span "No ROI" at bounding box center [1365, 303] width 61 height 27
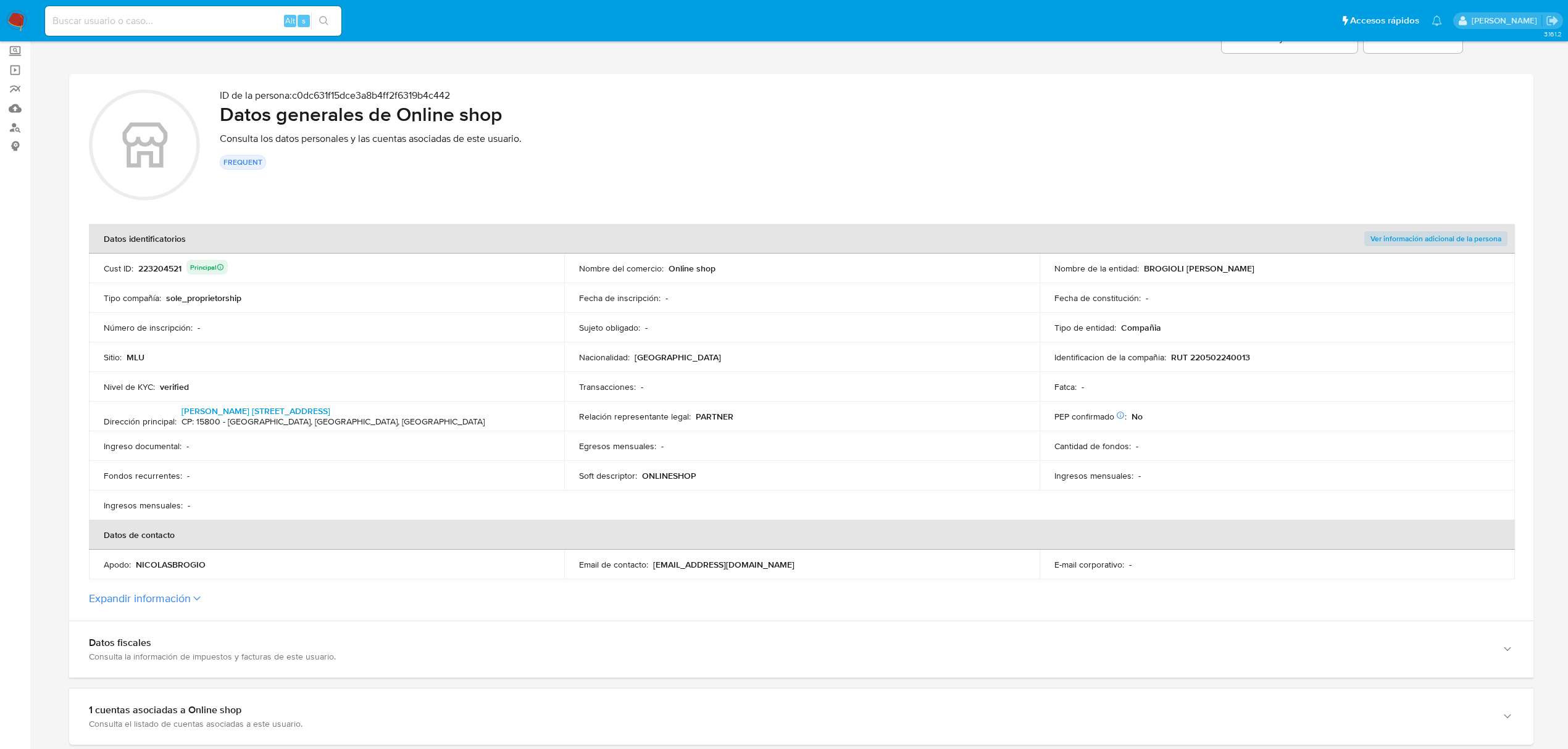
scroll to position [65, 0]
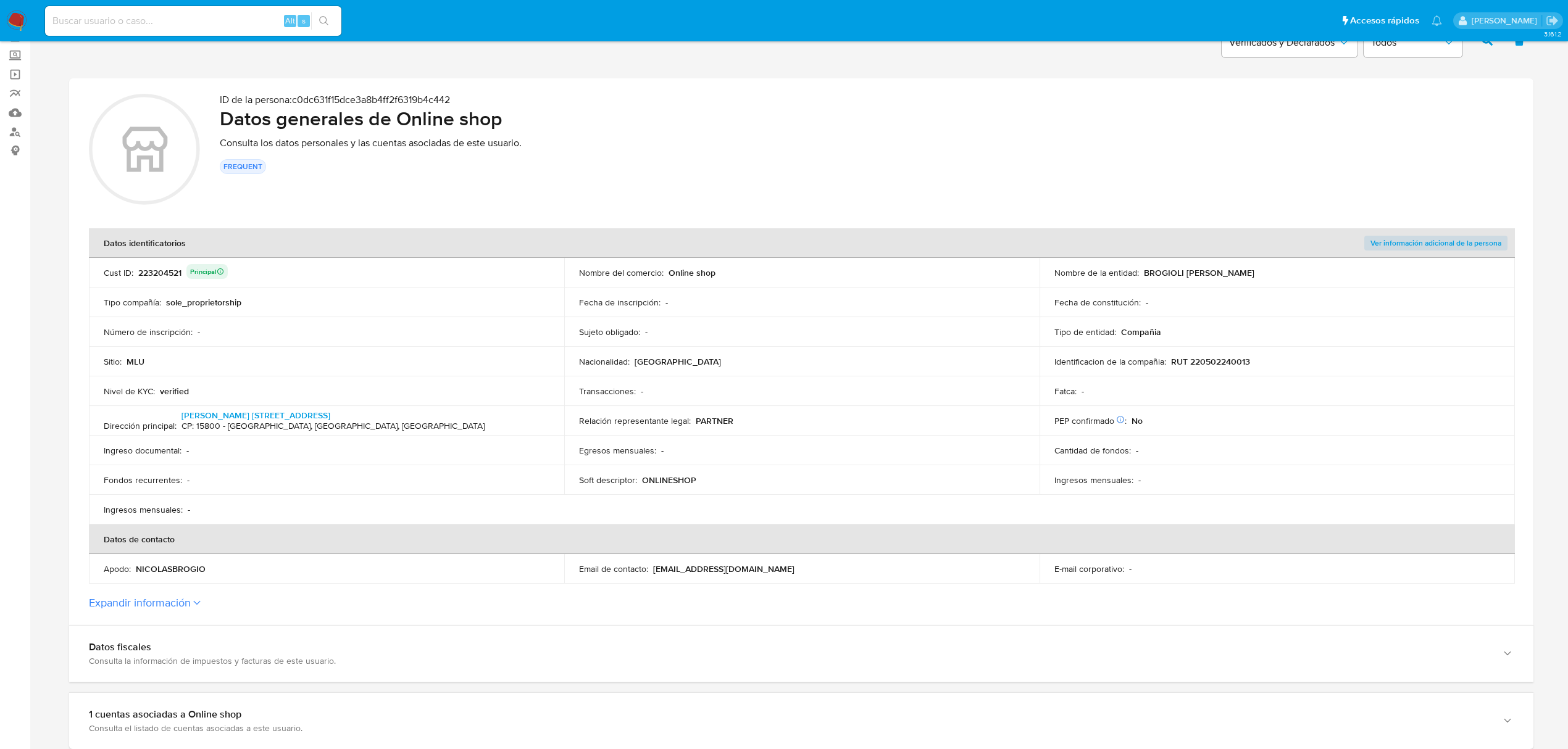
click at [674, 484] on p "ONLINESHOP" at bounding box center [669, 480] width 54 height 11
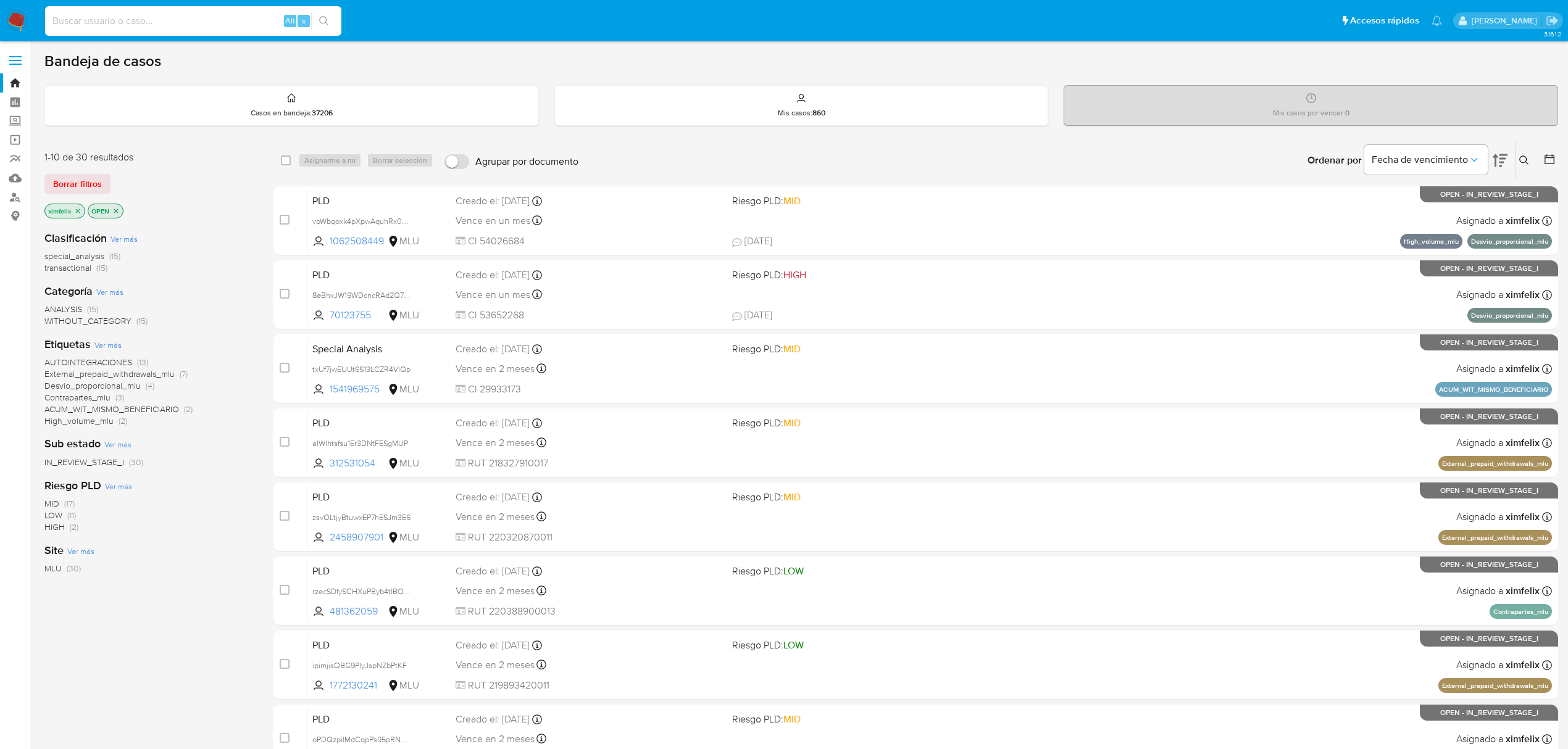
scroll to position [3, 0]
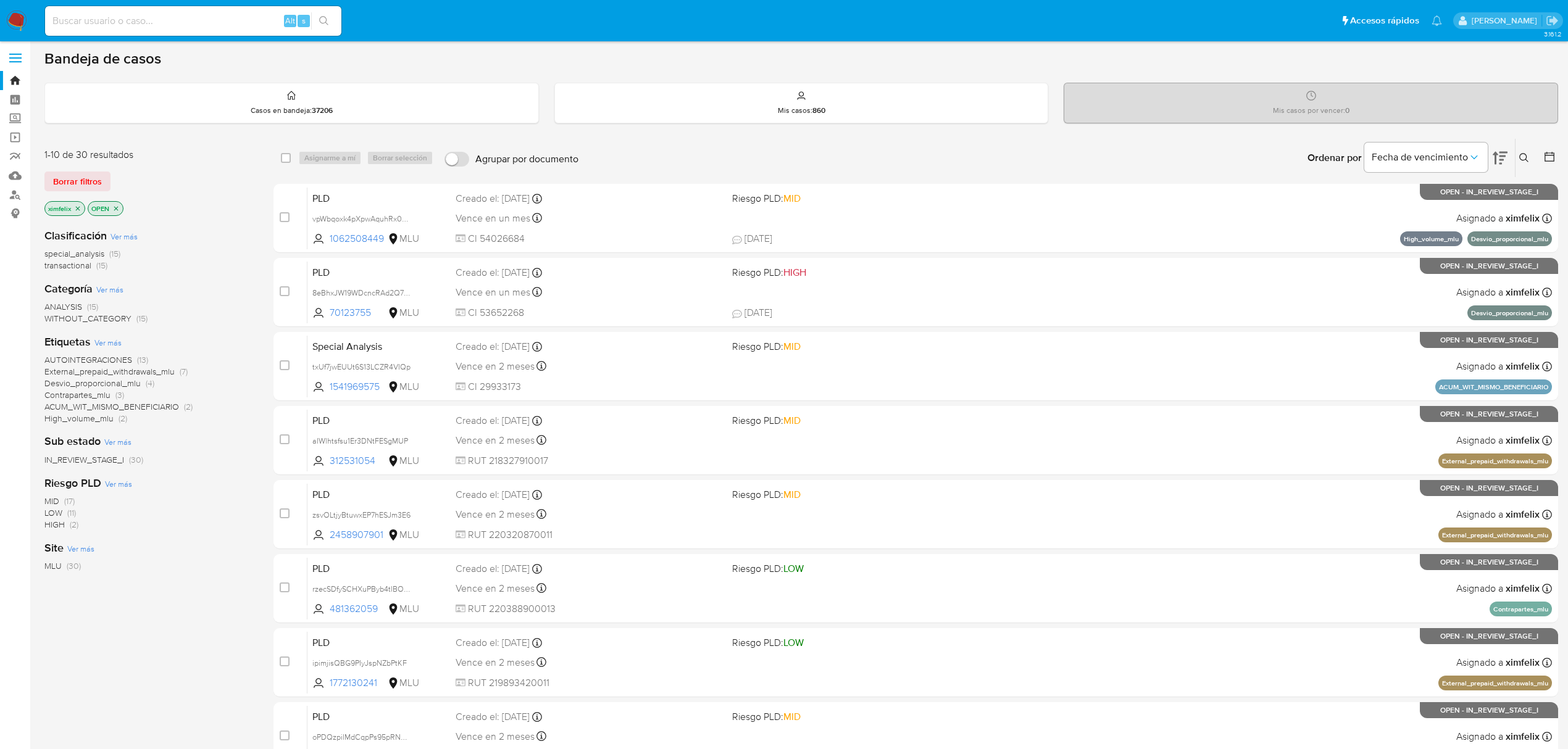
drag, startPoint x: 0, startPoint y: 0, endPoint x: 16, endPoint y: 27, distance: 31.4
click at [16, 27] on img at bounding box center [16, 21] width 21 height 21
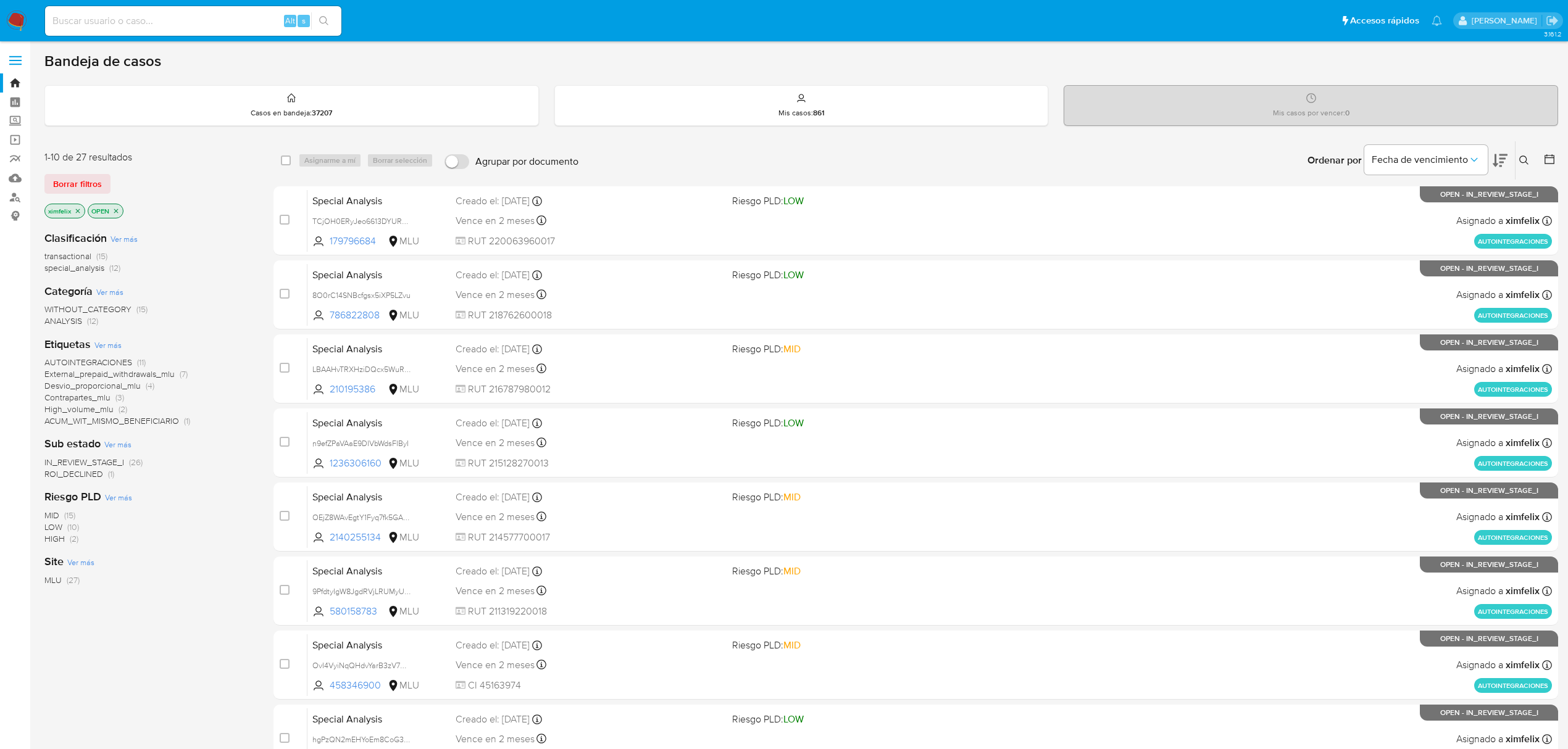
click at [104, 474] on span "ROI_DECLINED (1)" at bounding box center [79, 474] width 70 height 12
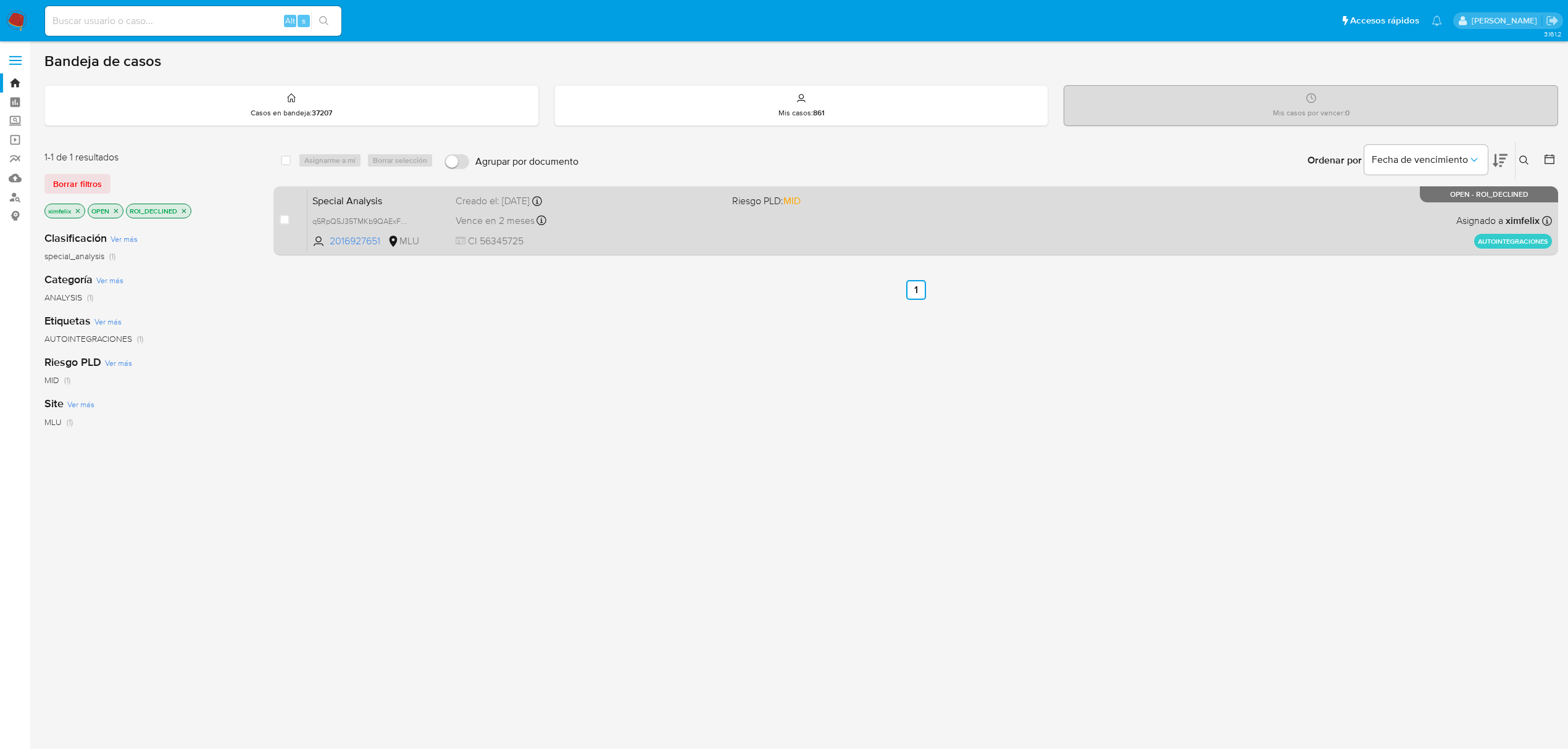
click at [615, 217] on div "Vence en 2 meses Vence el [DATE] 16:45:22" at bounding box center [589, 220] width 267 height 17
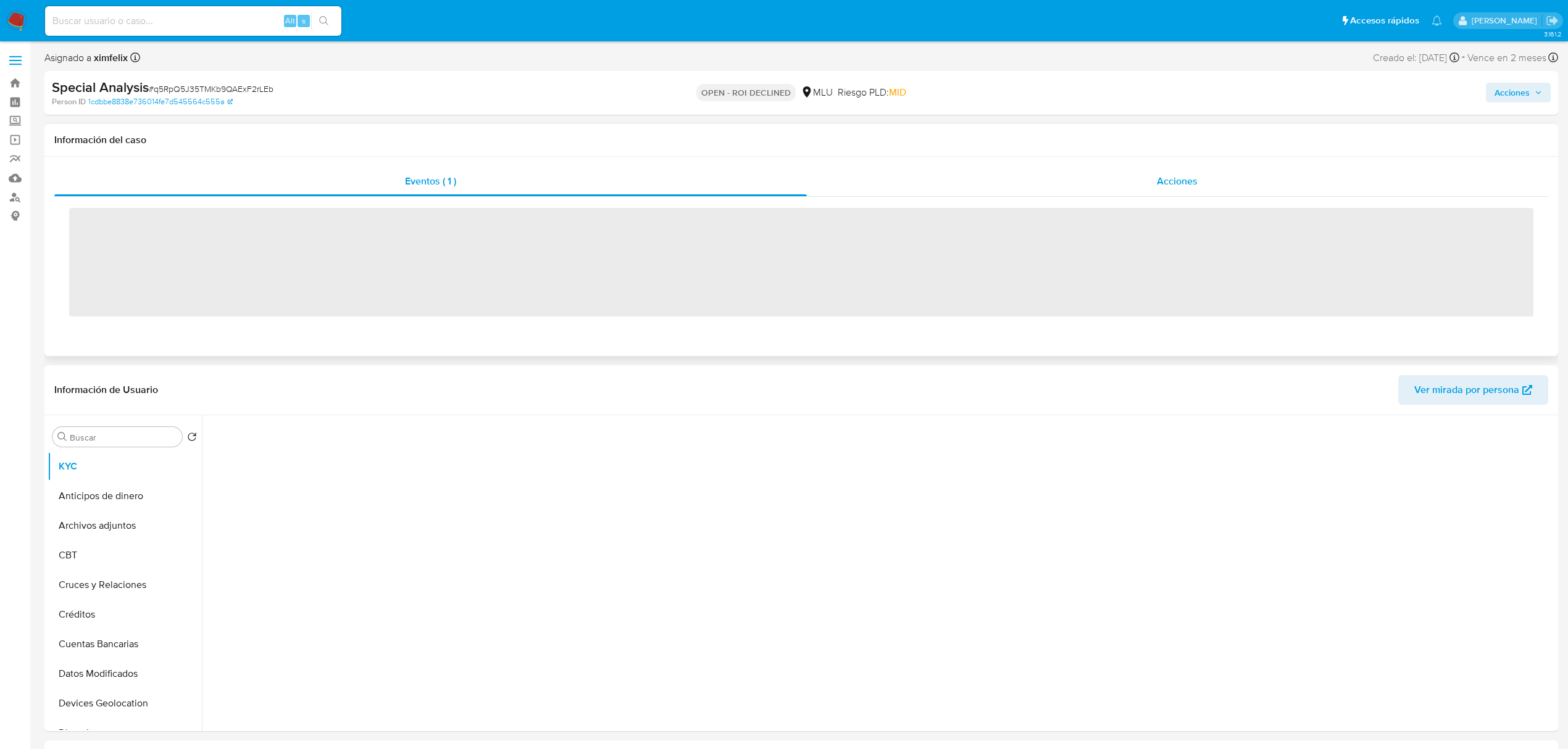
click at [1111, 188] on div "Acciones" at bounding box center [1178, 181] width 742 height 29
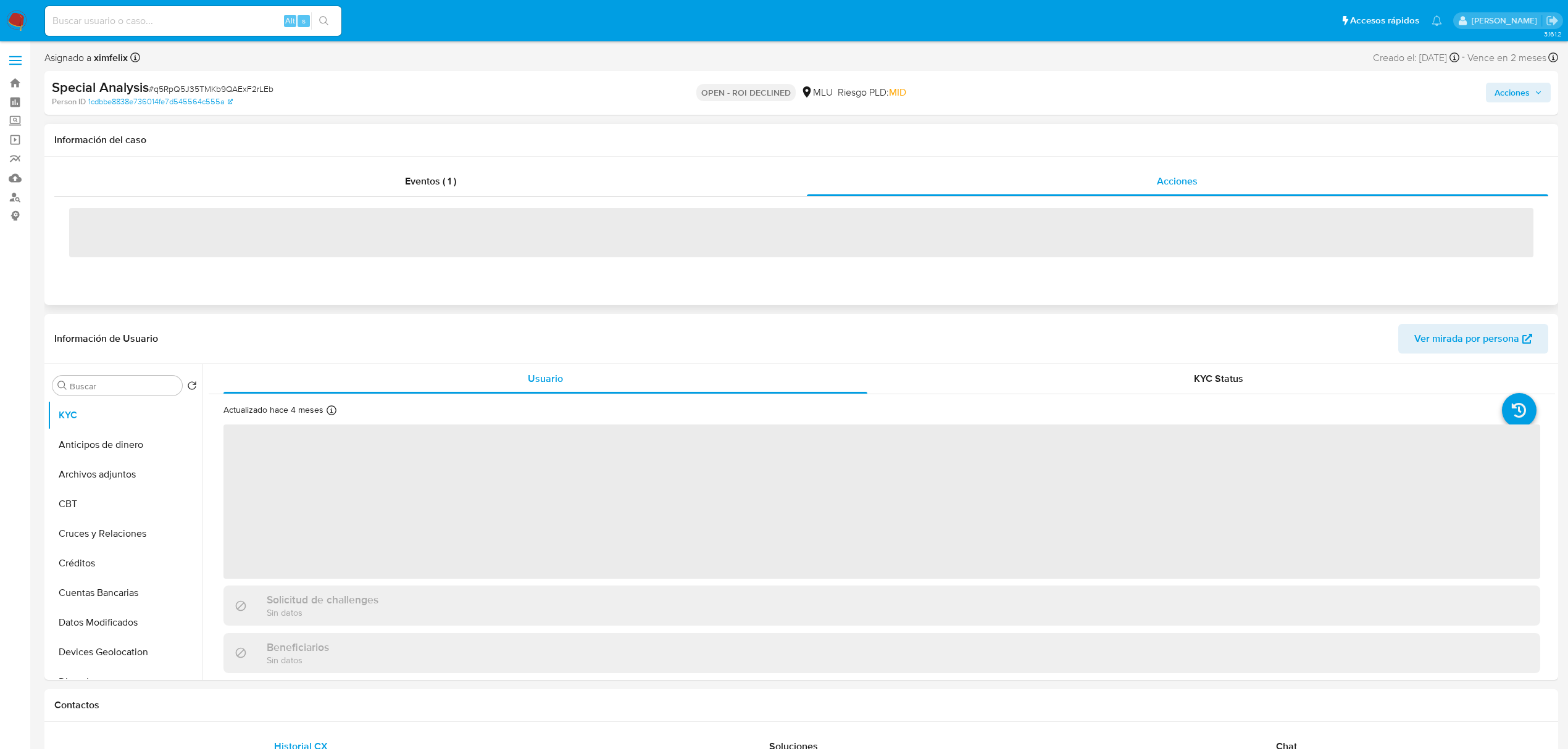
select select "10"
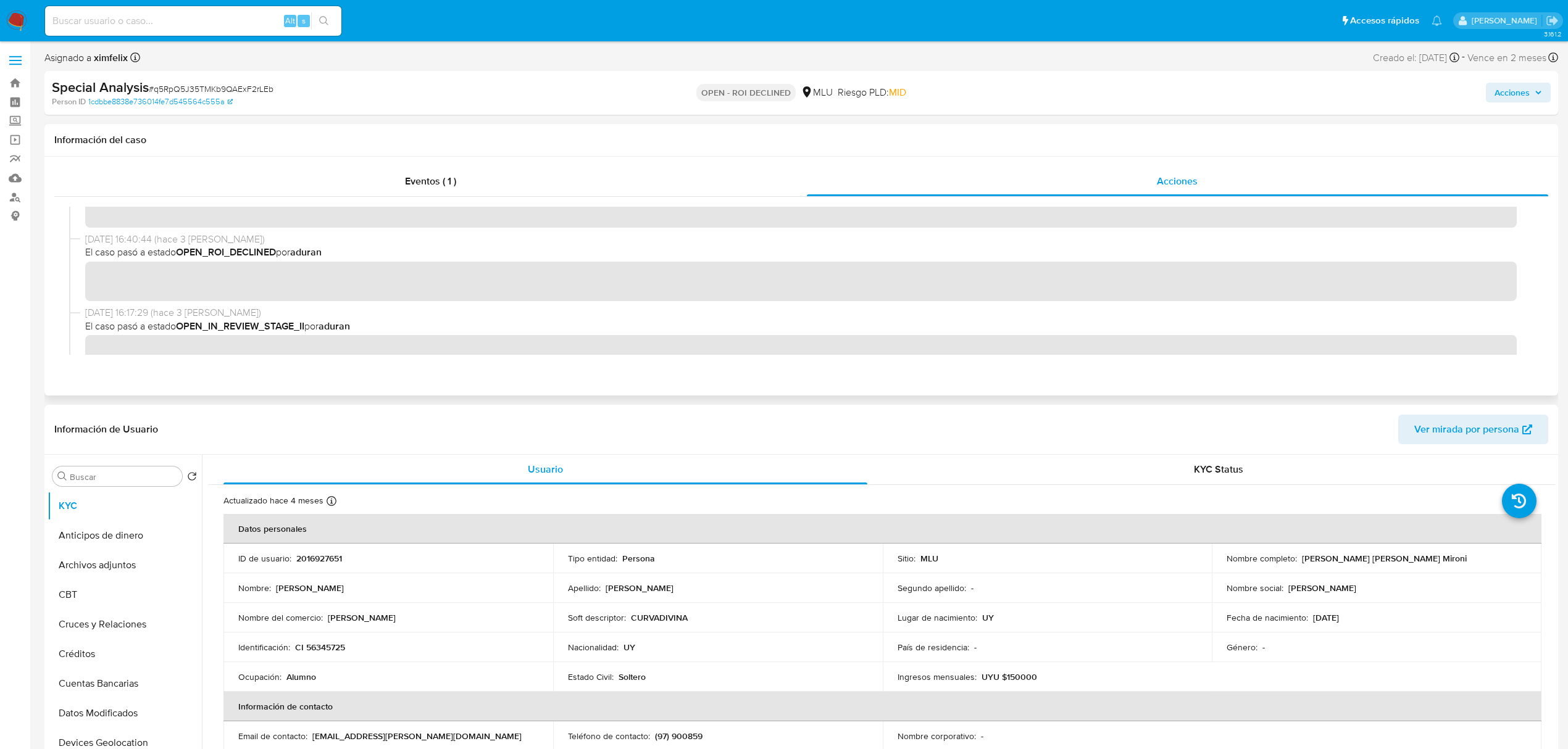
scroll to position [74, 0]
click at [1529, 77] on div "Special Analysis # q5RpQ5J35TMKb9QAExF2rLEb Person ID 1cdbbe8838e736014fe7d5455…" at bounding box center [801, 93] width 1513 height 44
click at [1504, 111] on div "Special Analysis # q5RpQ5J35TMKb9QAExF2rLEb Person ID 1cdbbe8838e736014fe7d5455…" at bounding box center [801, 93] width 1513 height 44
click at [1509, 100] on span "Acciones" at bounding box center [1512, 93] width 35 height 20
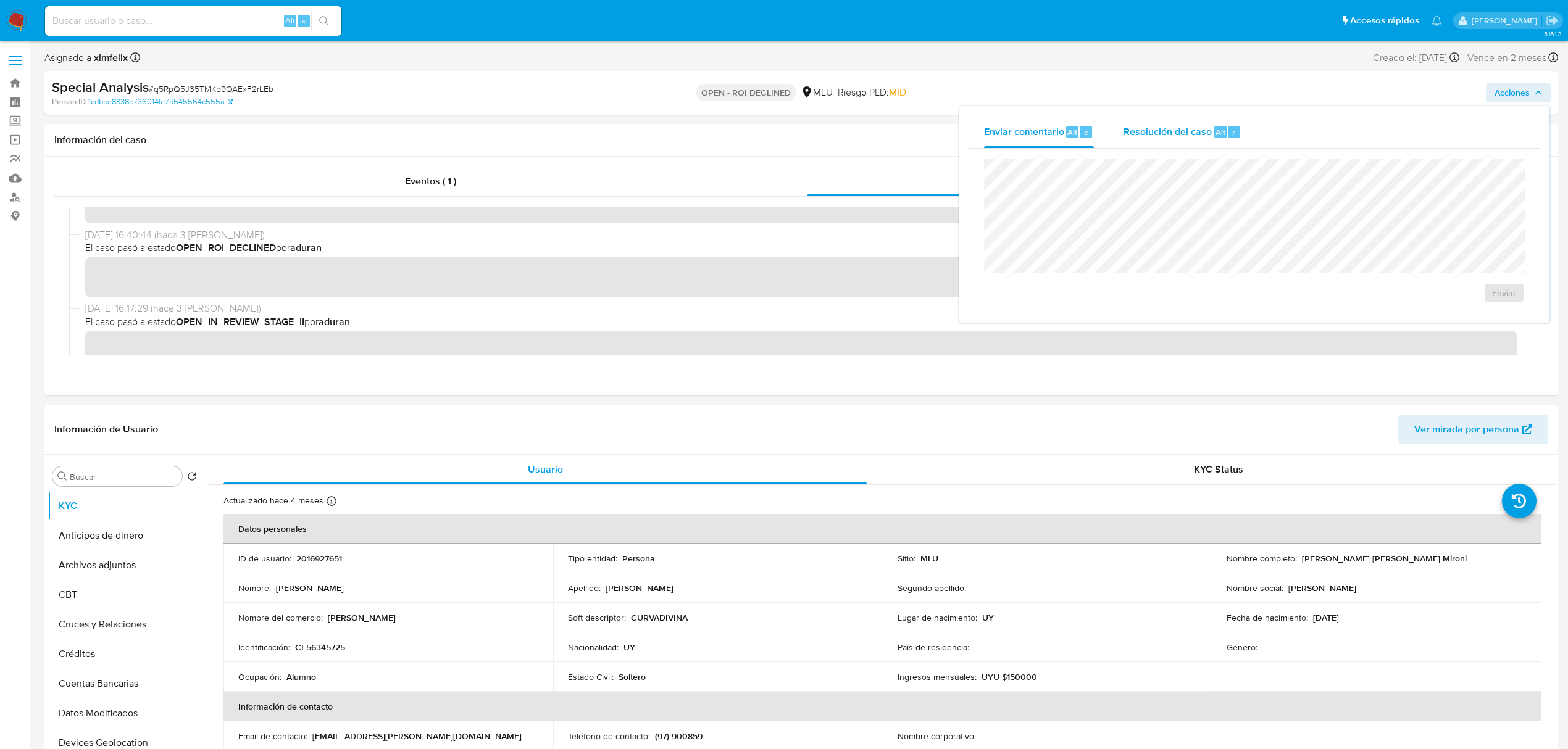
click at [1190, 137] on span "Resolución del caso" at bounding box center [1168, 131] width 88 height 14
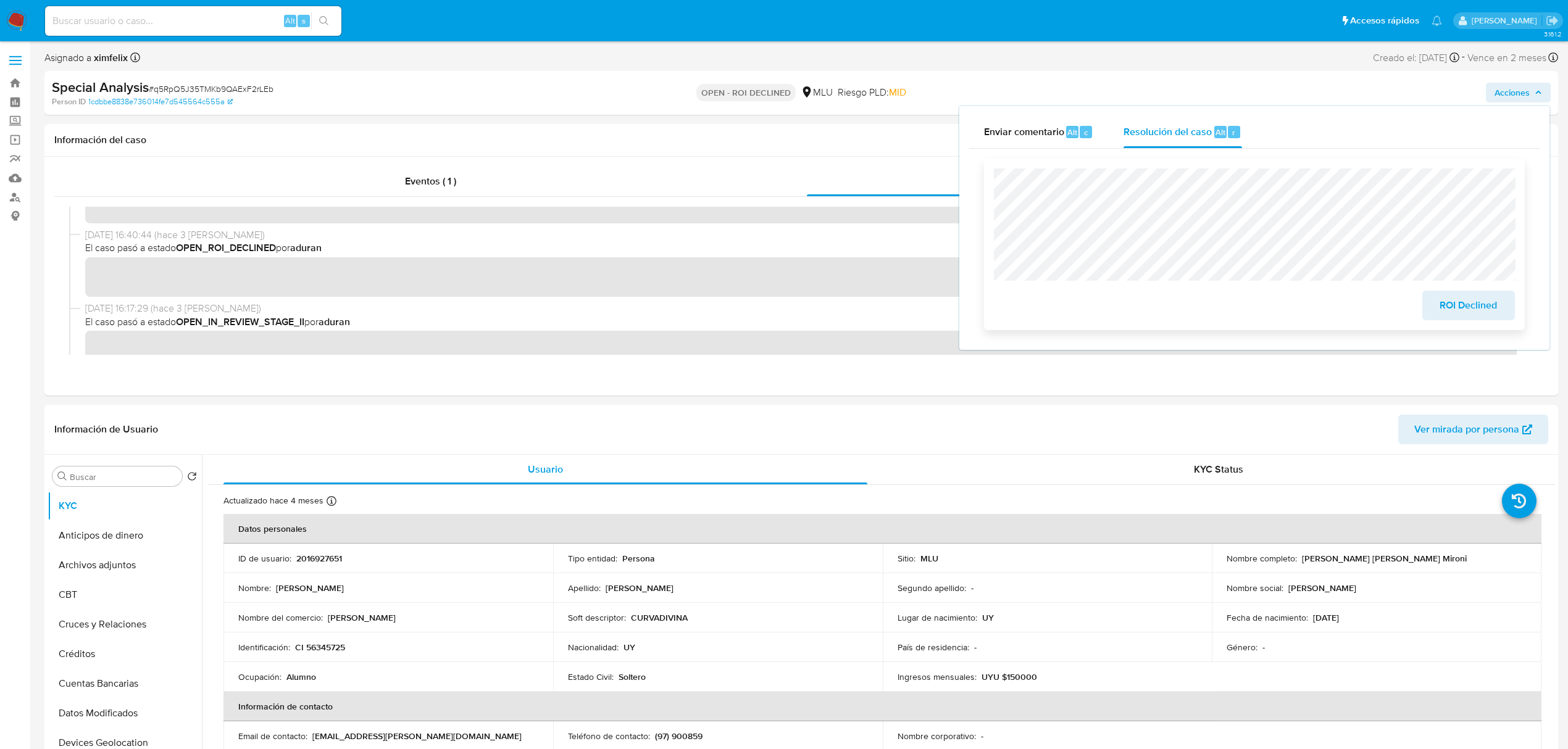
click at [1461, 303] on span "ROI Declined" at bounding box center [1468, 305] width 61 height 27
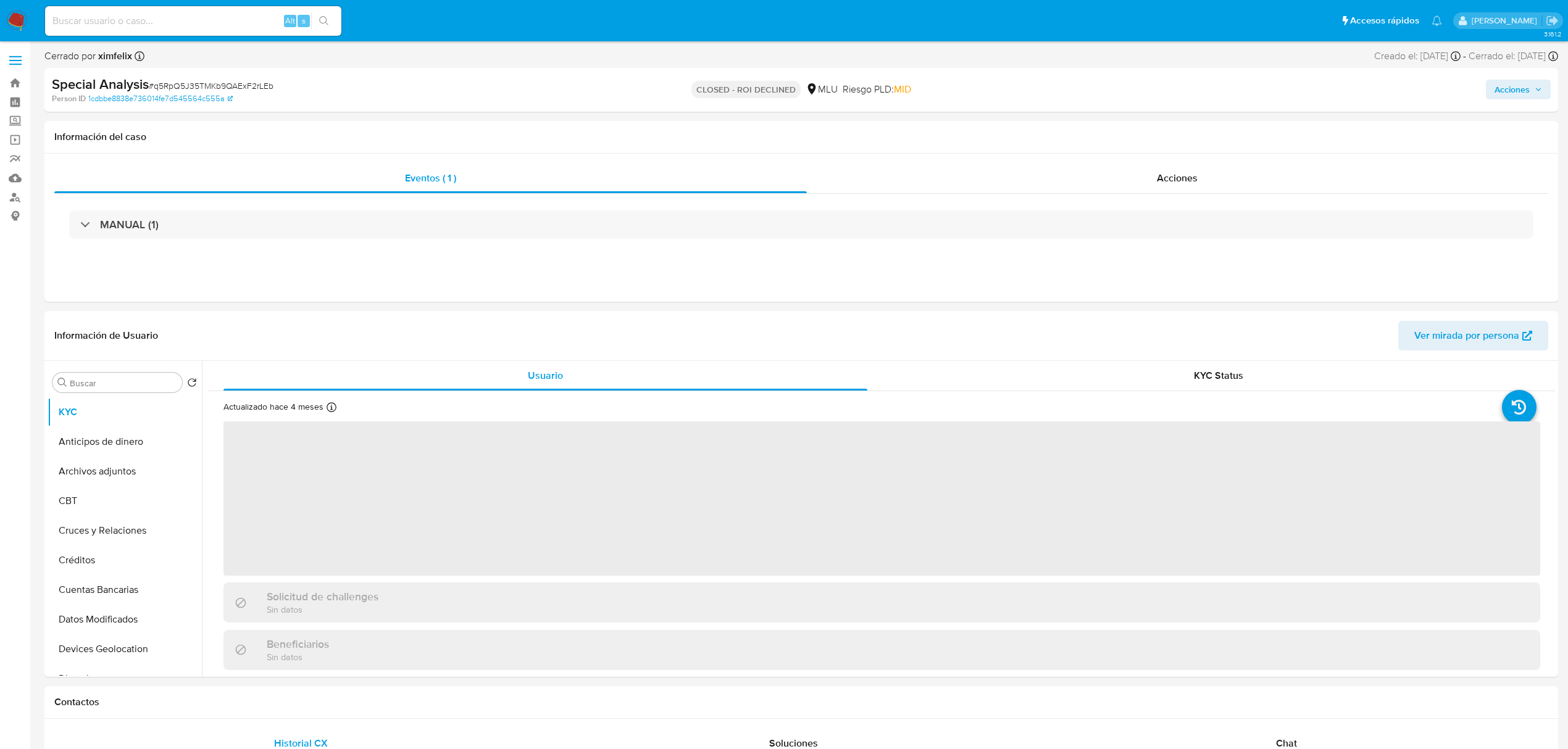
select select "10"
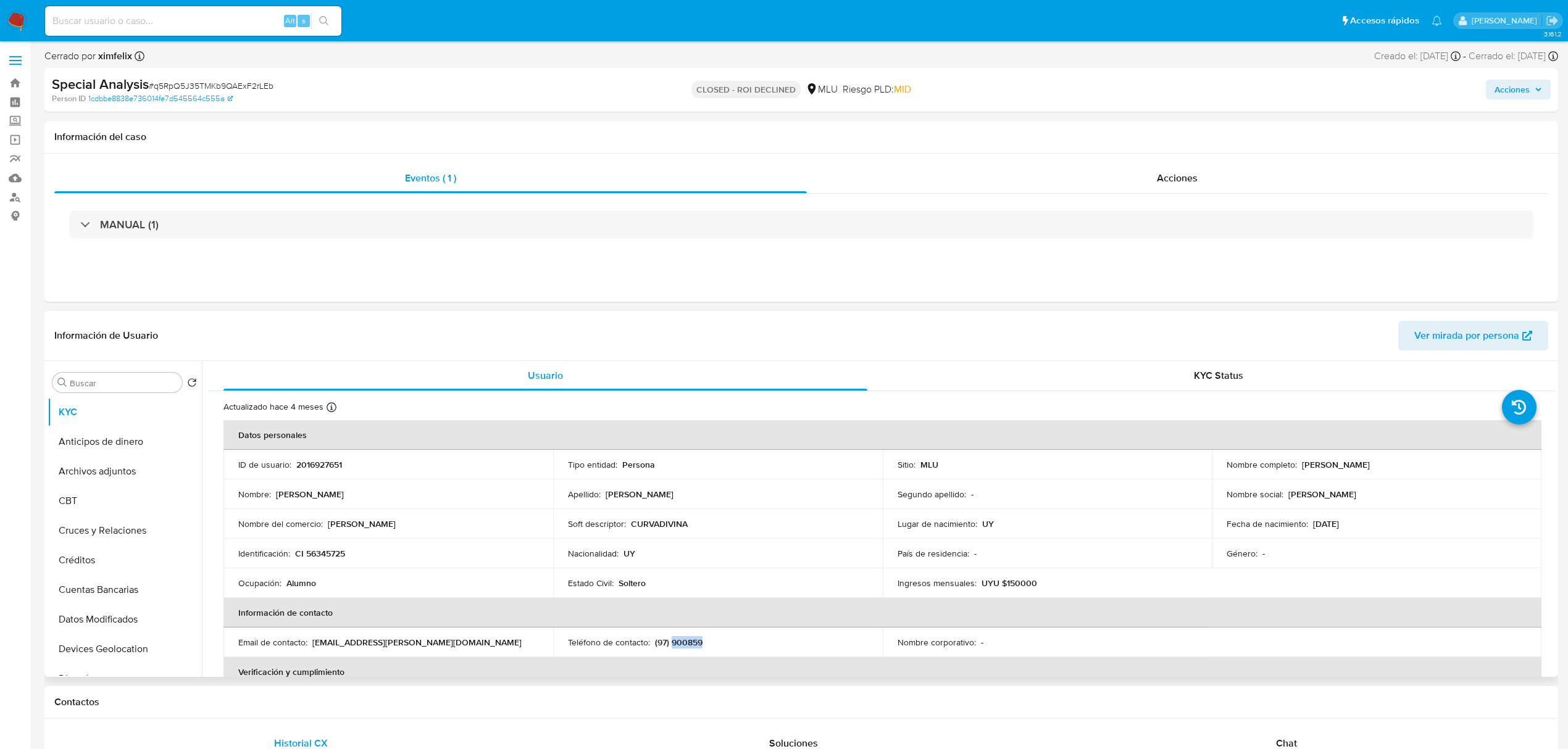
drag, startPoint x: 705, startPoint y: 640, endPoint x: 669, endPoint y: 645, distance: 36.3
click at [669, 645] on div "Teléfono de contacto : (97) 900859" at bounding box center [718, 642] width 300 height 11
copy p "900859"
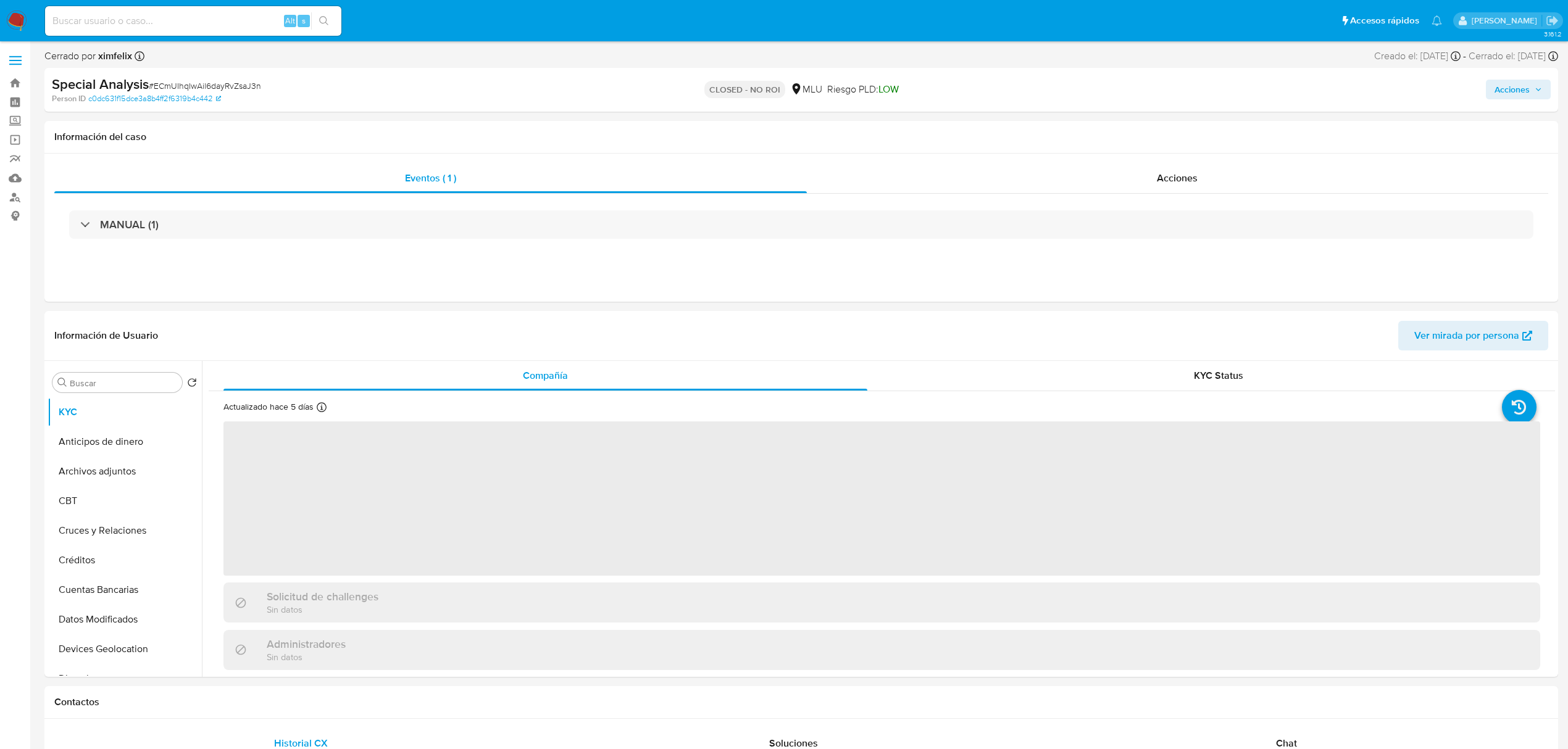
select select "10"
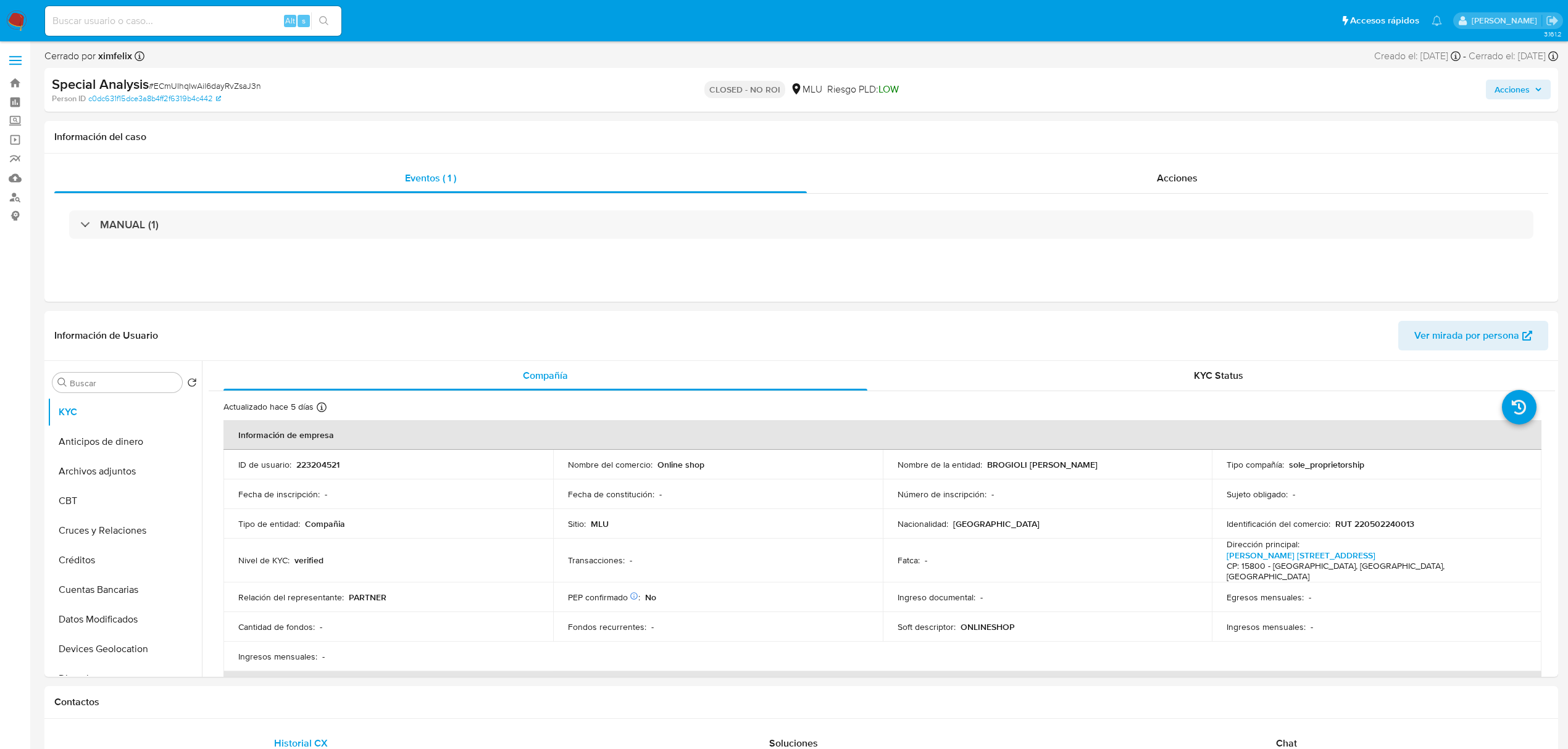
click at [202, 21] on input at bounding box center [193, 21] width 296 height 16
paste input "hgPzQN2mEHYoEm8CoG3fDtFI"
type input "hgPzQN2mEHYoEm8CoG3fDtFI"
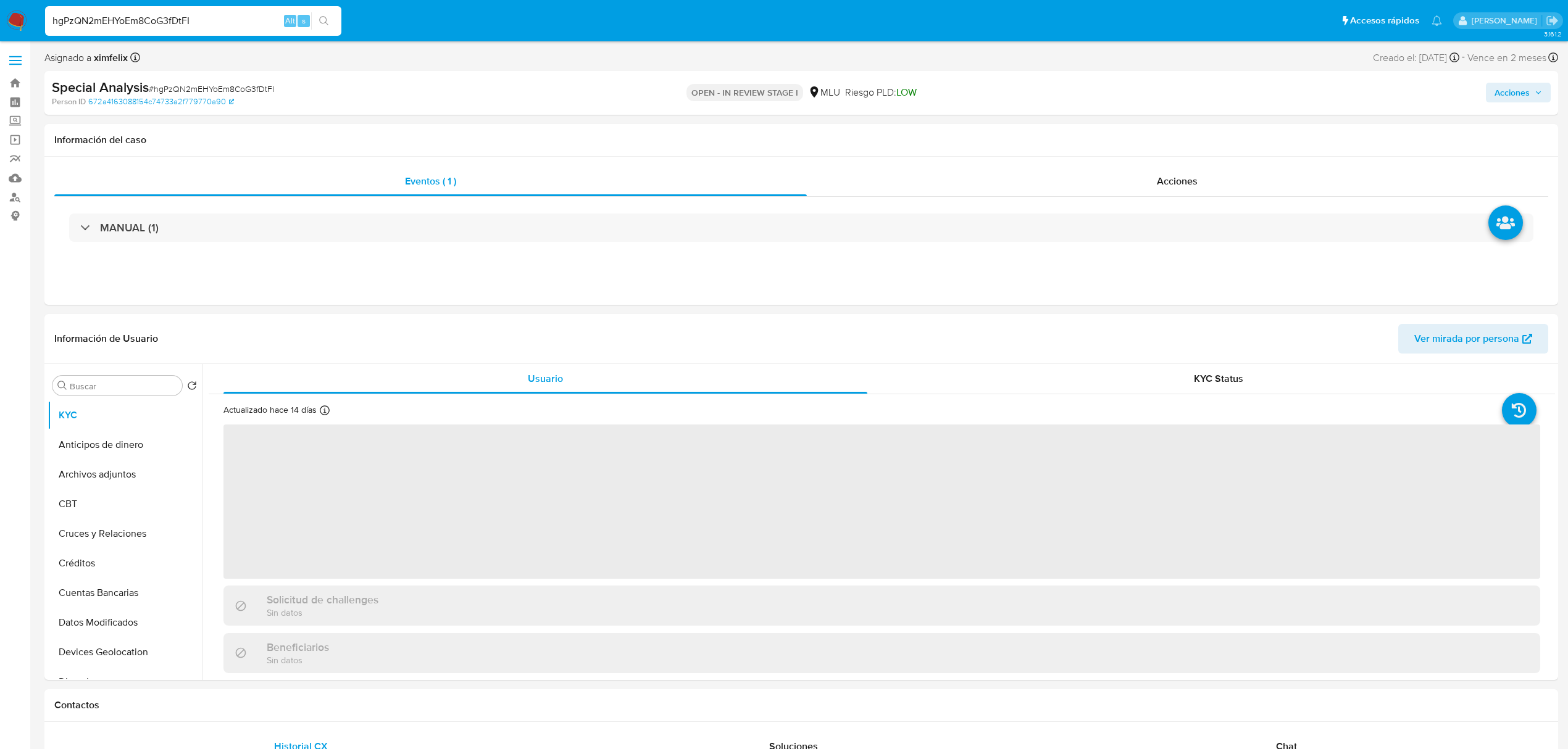
select select "10"
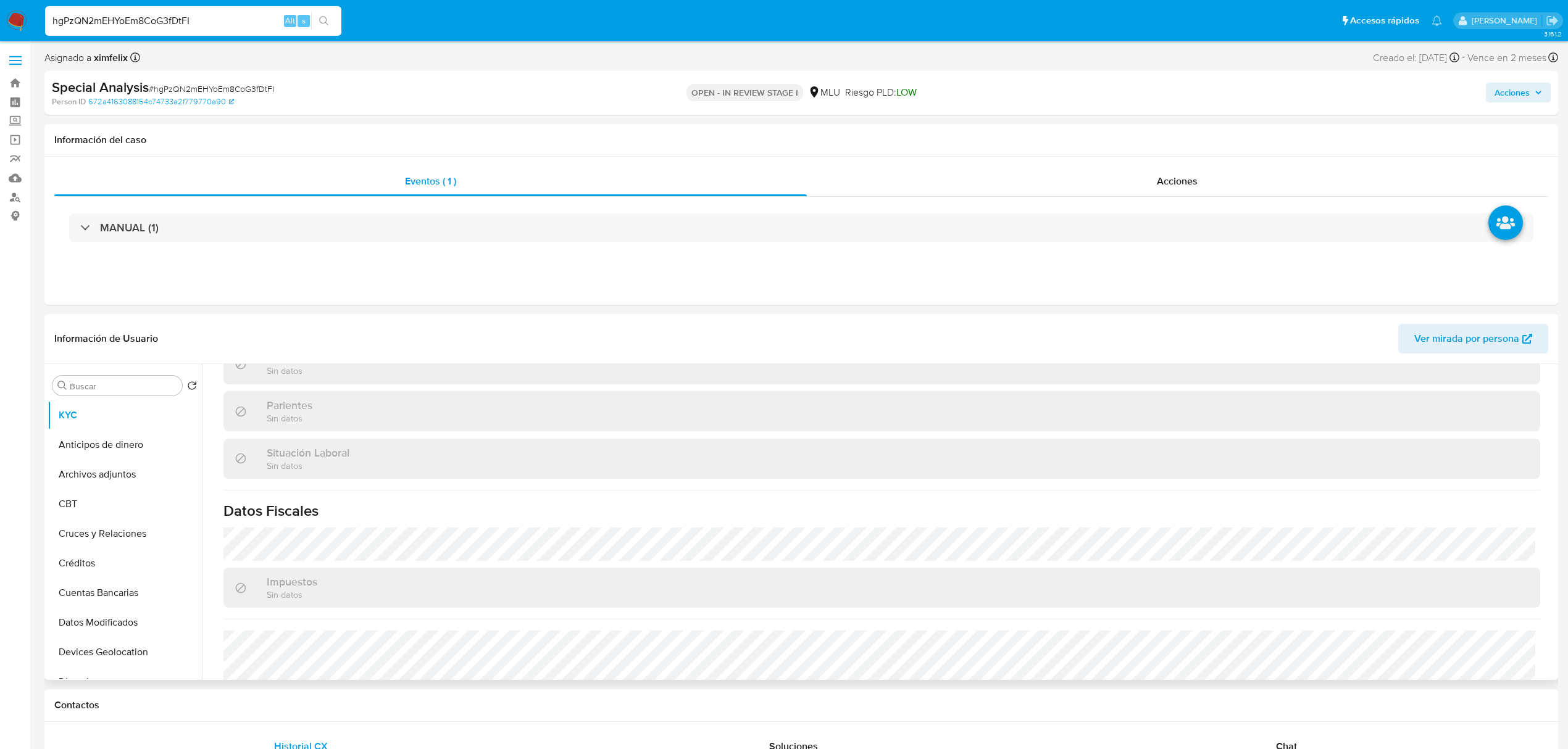
scroll to position [597, 0]
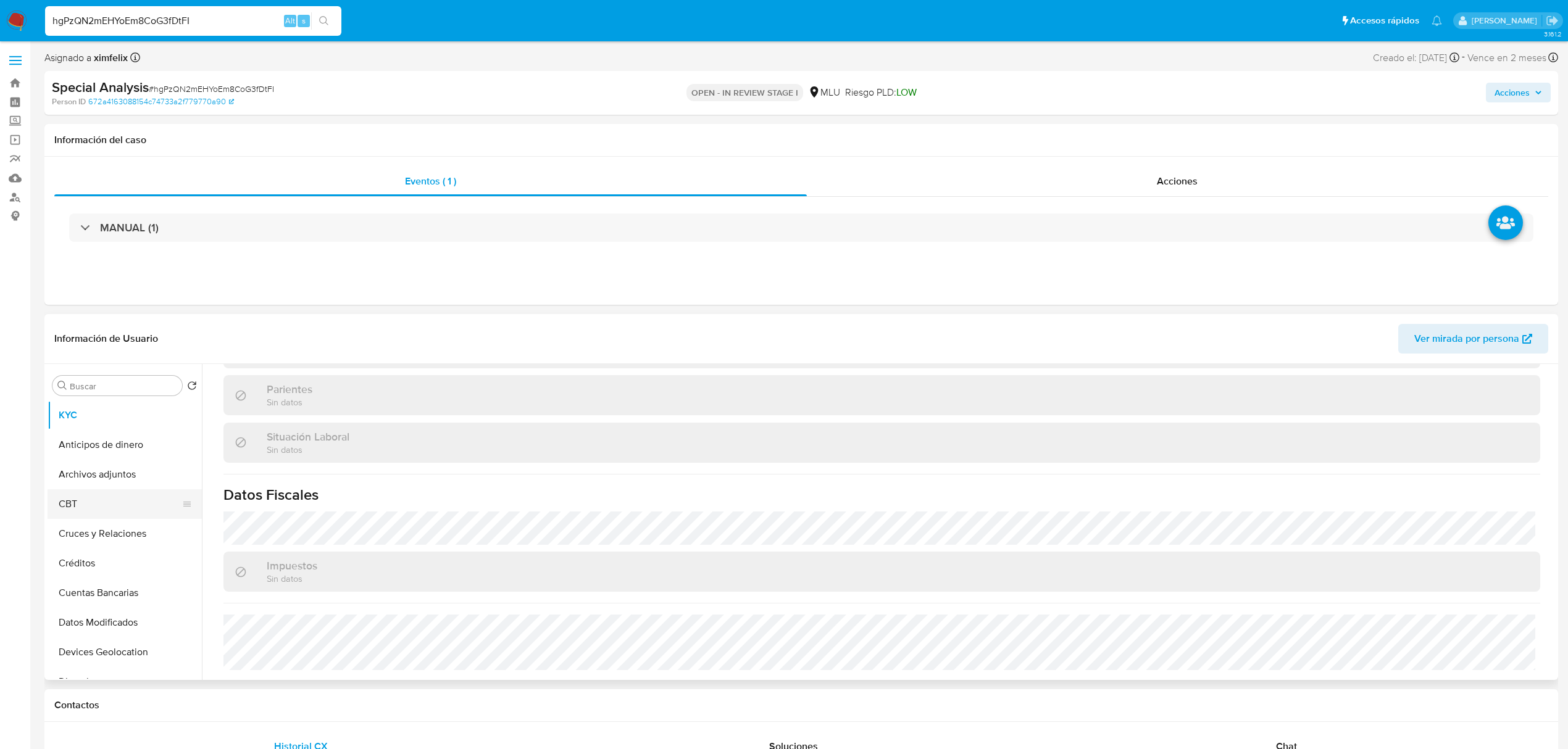
drag, startPoint x: 196, startPoint y: 468, endPoint x: 196, endPoint y: 502, distance: 34.0
click at [196, 502] on ul "KYC Anticipos de dinero Archivos adjuntos CBT Cruces y Relaciones Créditos Cuen…" at bounding box center [124, 539] width 154 height 278
click at [144, 428] on button "Direcciones" at bounding box center [119, 439] width 144 height 29
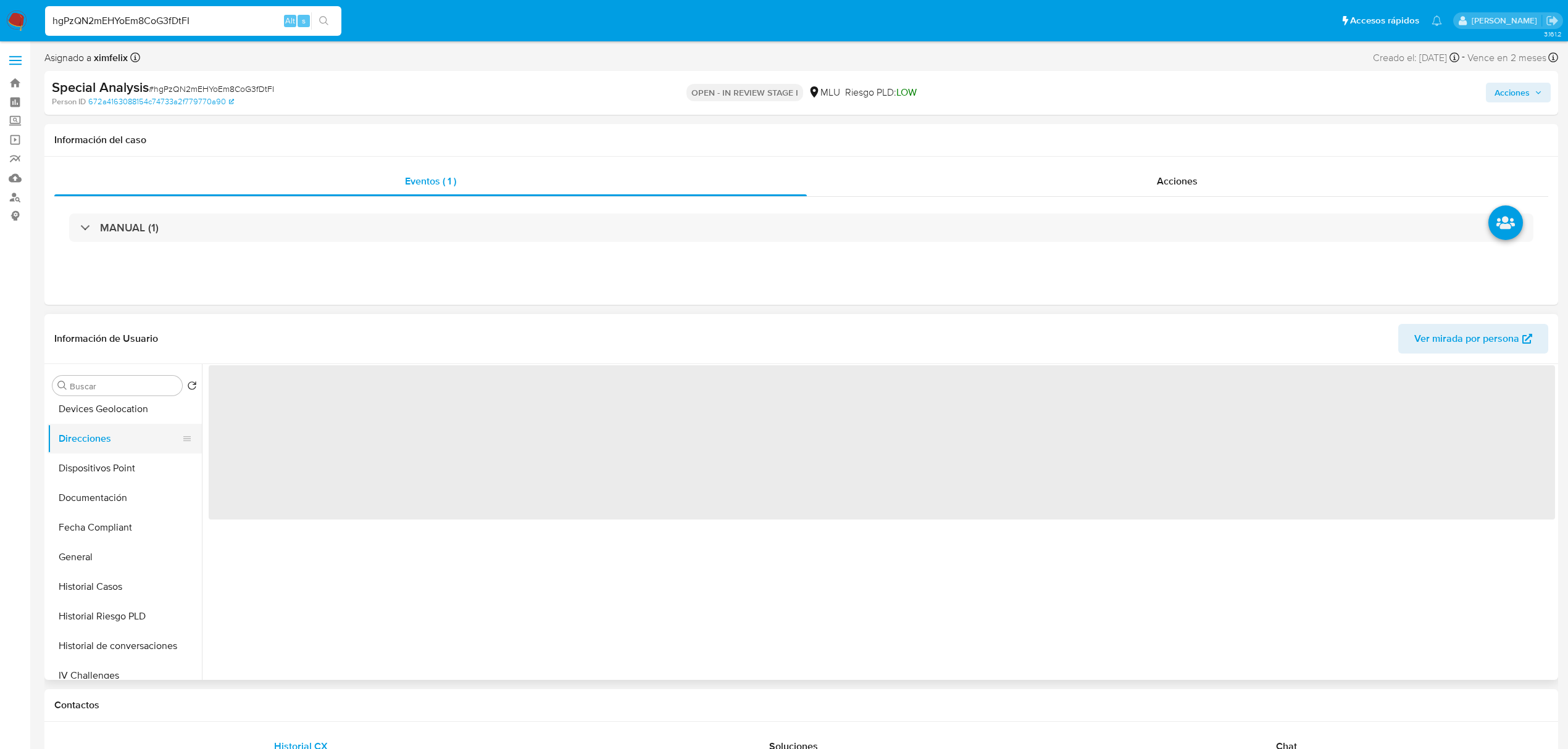
scroll to position [0, 0]
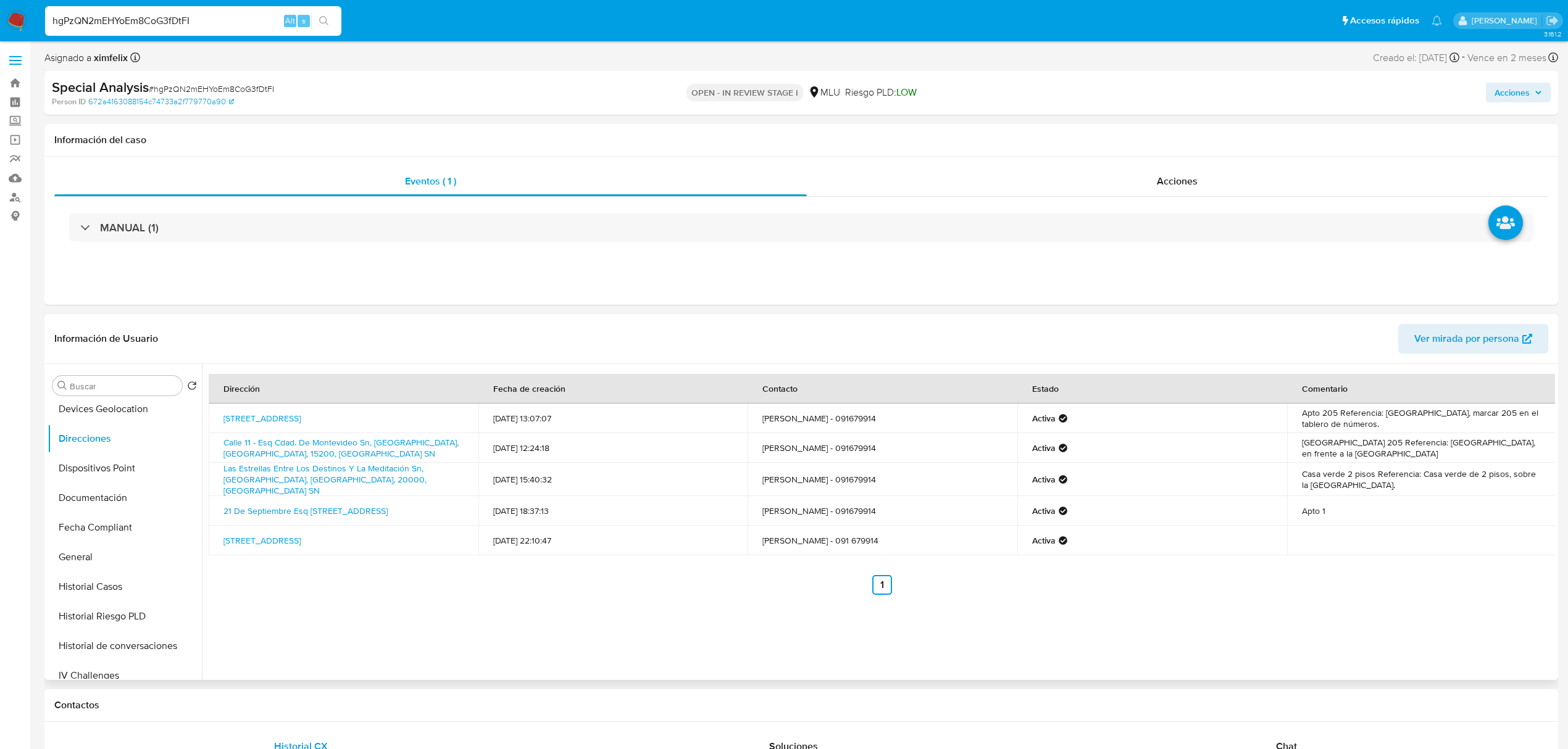
drag, startPoint x: 196, startPoint y: 496, endPoint x: 195, endPoint y: 384, distance: 112.0
click at [195, 384] on div "Buscar Volver al orden por defecto KYC Anticipos de dinero Archivos adjuntos CB…" at bounding box center [124, 523] width 154 height 314
click at [145, 408] on button "KYC" at bounding box center [119, 415] width 144 height 29
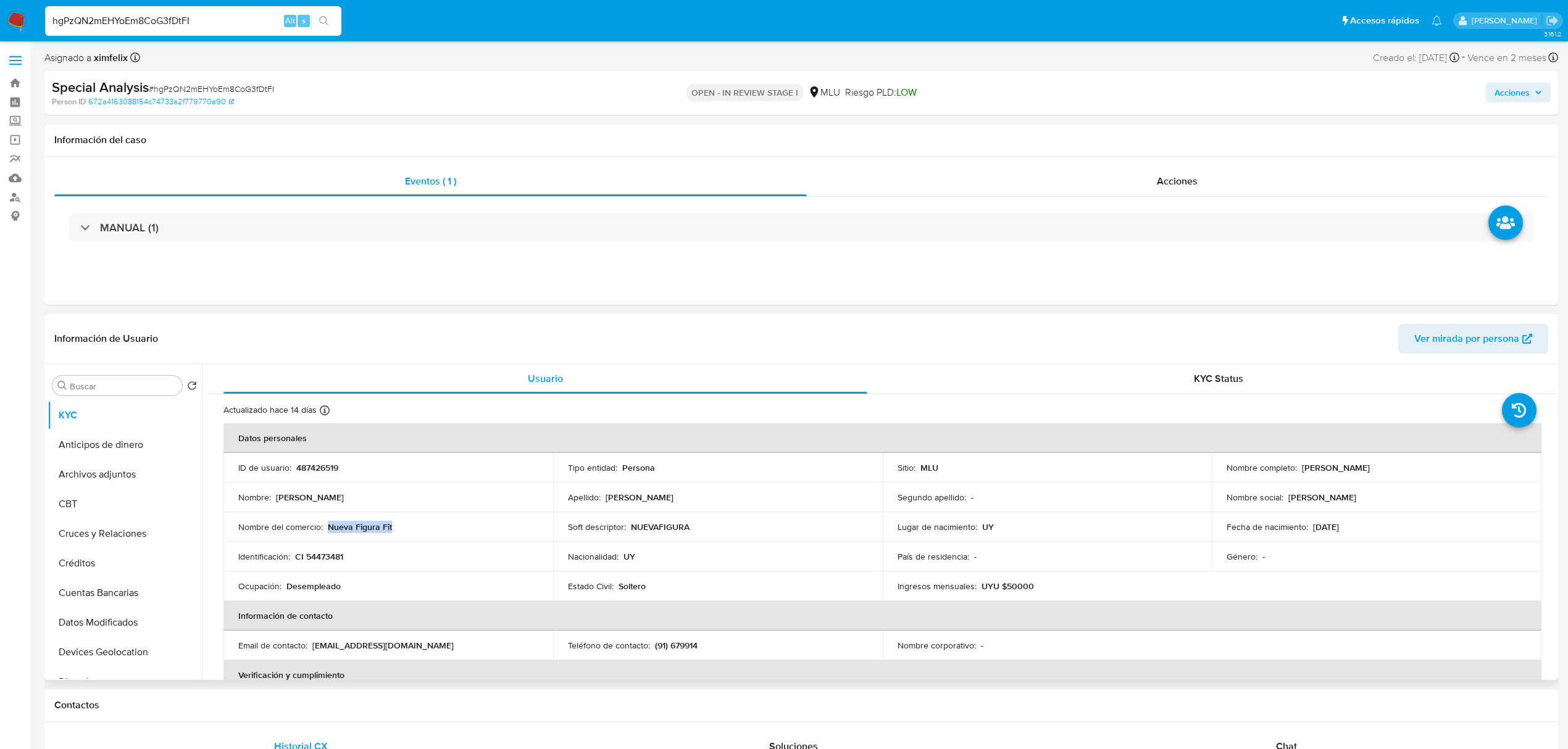
drag, startPoint x: 402, startPoint y: 534, endPoint x: 326, endPoint y: 528, distance: 76.2
click at [326, 528] on td "Nombre del comercio : Nueva Figura Fit" at bounding box center [388, 527] width 330 height 29
copy p "Nueva Figura Fit"
drag, startPoint x: 1549, startPoint y: 445, endPoint x: 1555, endPoint y: 568, distance: 123.1
click at [1555, 568] on div "Buscar Volver al orden por defecto KYC Anticipos de dinero Archivos adjuntos CB…" at bounding box center [801, 522] width 1513 height 316
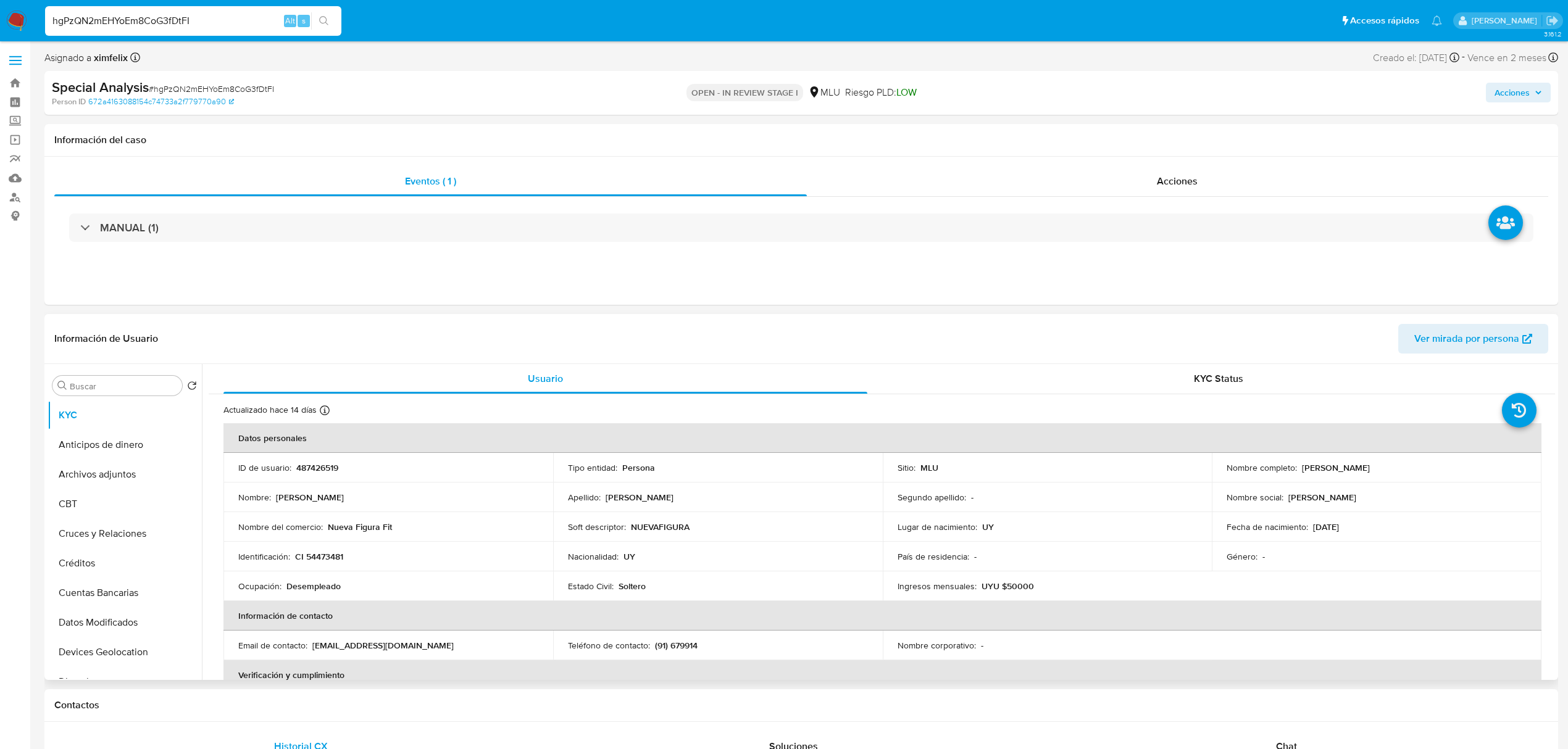
click at [1553, 572] on div "Buscar Volver al orden por defecto KYC Anticipos de dinero Archivos adjuntos CB…" at bounding box center [801, 522] width 1513 height 316
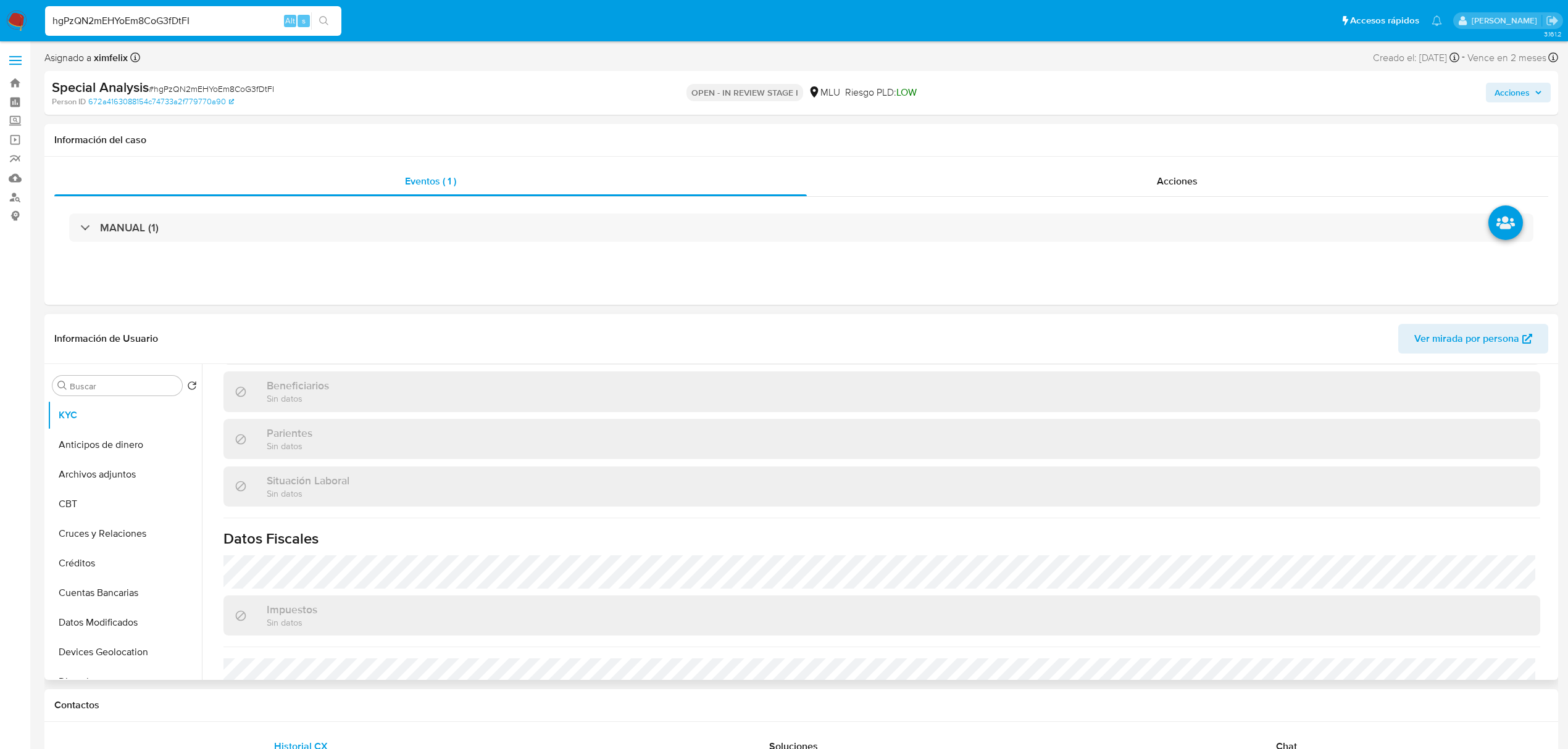
scroll to position [597, 0]
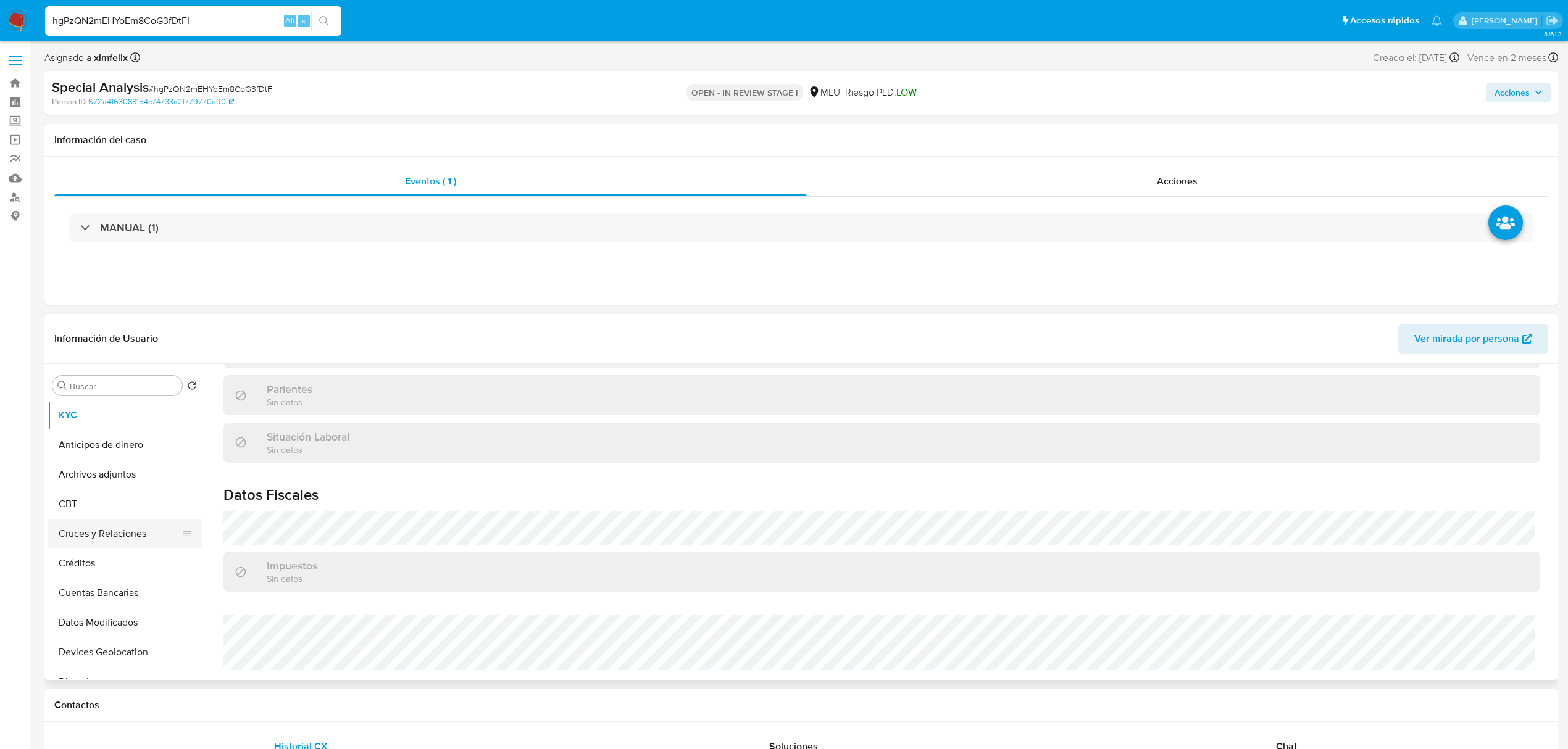
click at [126, 542] on button "Cruces y Relaciones" at bounding box center [119, 534] width 144 height 29
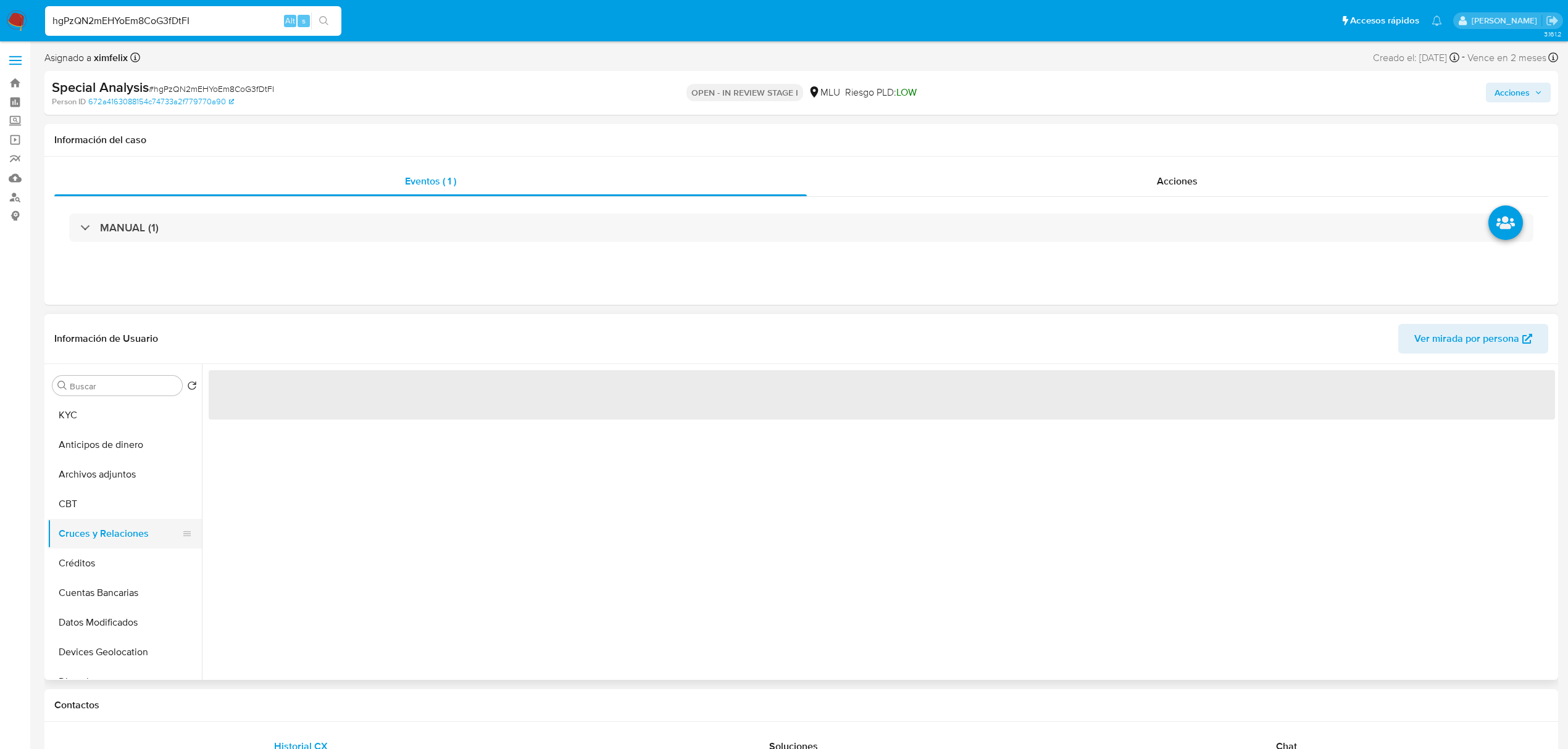
scroll to position [0, 0]
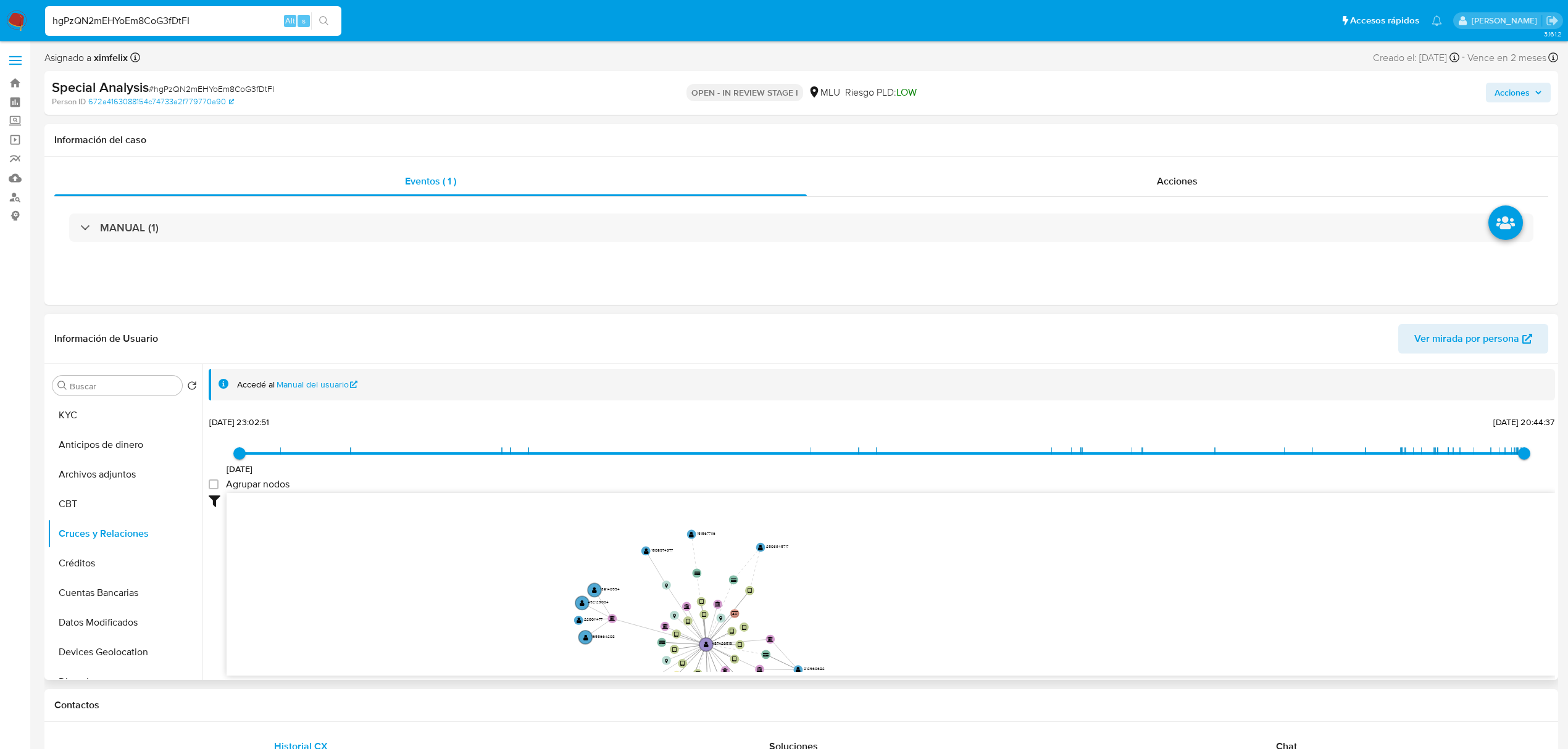
drag, startPoint x: 867, startPoint y: 554, endPoint x: 865, endPoint y: 600, distance: 46.0
click at [865, 600] on icon "device-68685da32091318b1d47e301  user-487426519  487426519 device-631e88ae088…" at bounding box center [891, 582] width 1328 height 179
click at [1487, 339] on span "Ver mirada por persona" at bounding box center [1466, 339] width 105 height 29
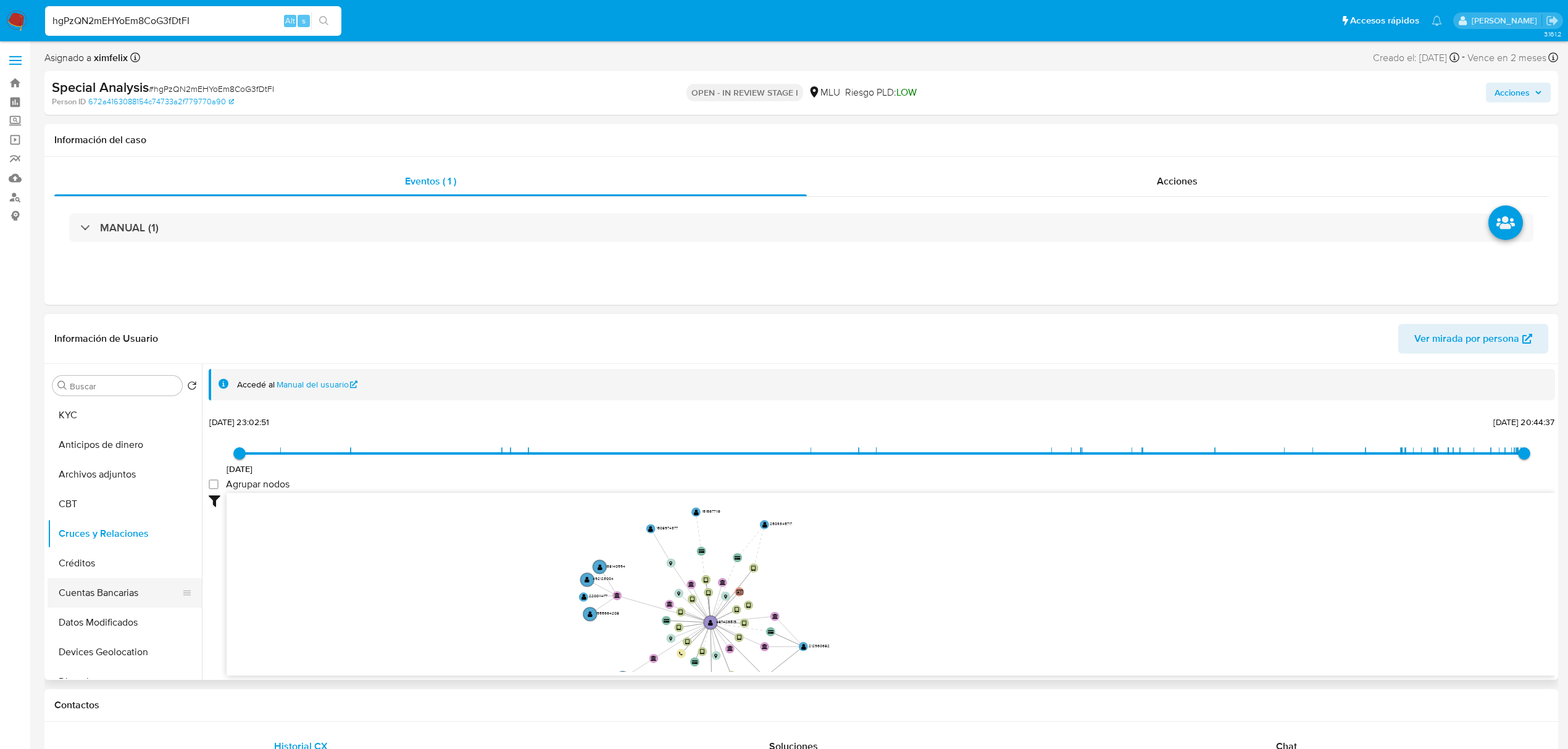
click at [117, 588] on button "Cuentas Bancarias" at bounding box center [119, 593] width 144 height 29
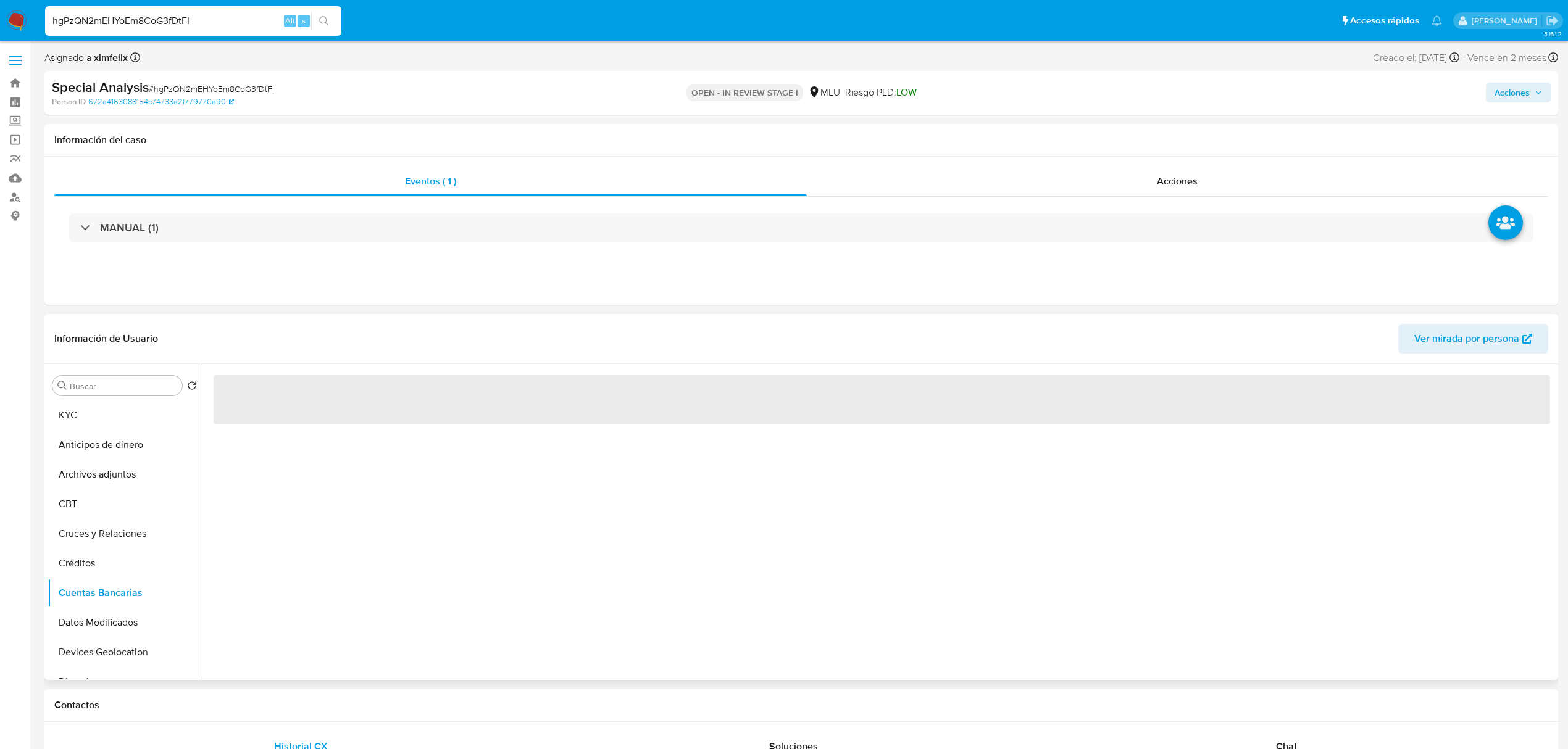
click at [389, 606] on div "‌" at bounding box center [879, 522] width 1353 height 316
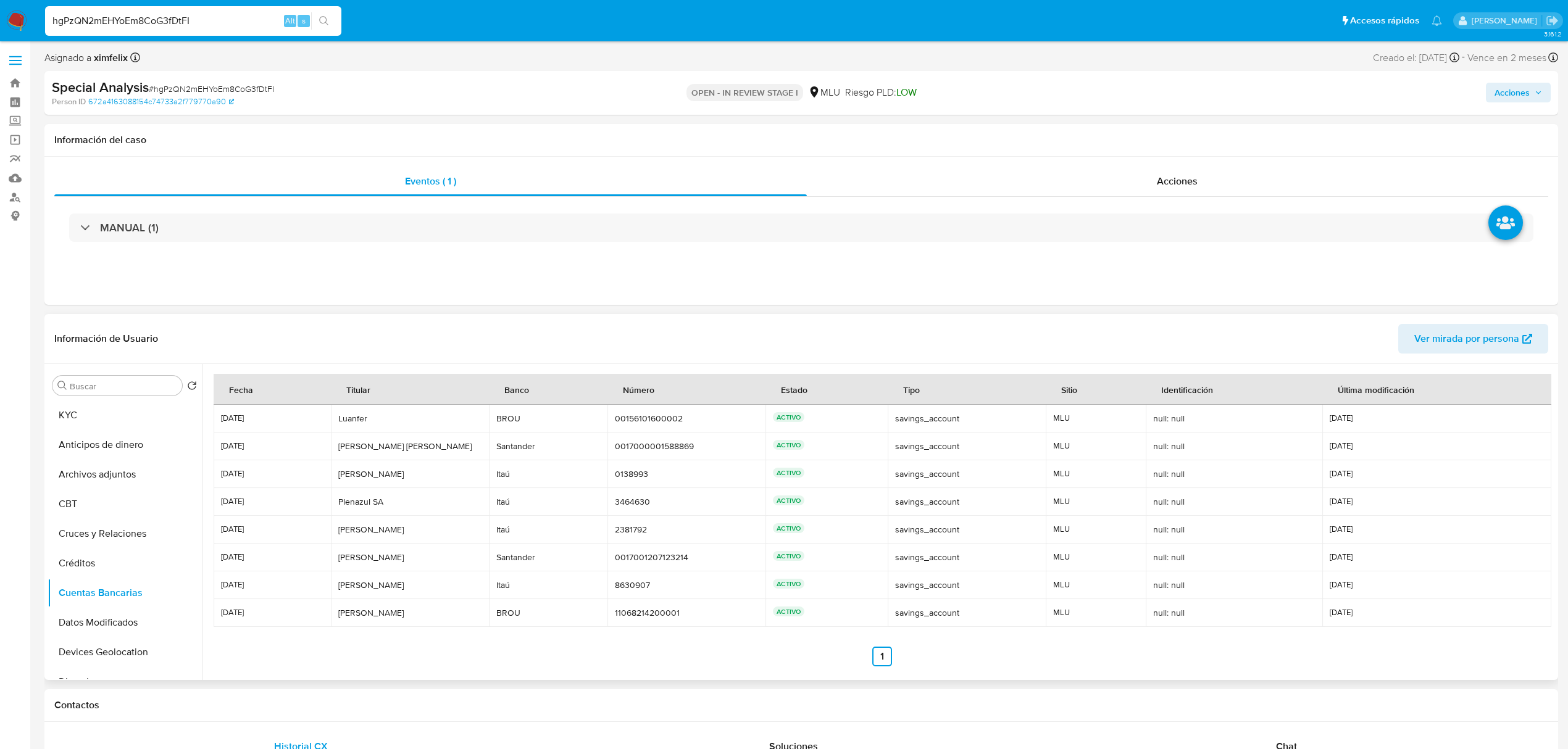
drag, startPoint x: 958, startPoint y: 598, endPoint x: 971, endPoint y: 590, distance: 15.3
click at [971, 590] on div "savings_account" at bounding box center [966, 585] width 143 height 11
click at [854, 500] on div "ACTIVO" at bounding box center [826, 502] width 107 height 13
click at [893, 632] on nav "Anterior 1 Siguiente" at bounding box center [881, 646] width 1336 height 39
click at [924, 605] on td "savings_account savings_account" at bounding box center [966, 613] width 158 height 28
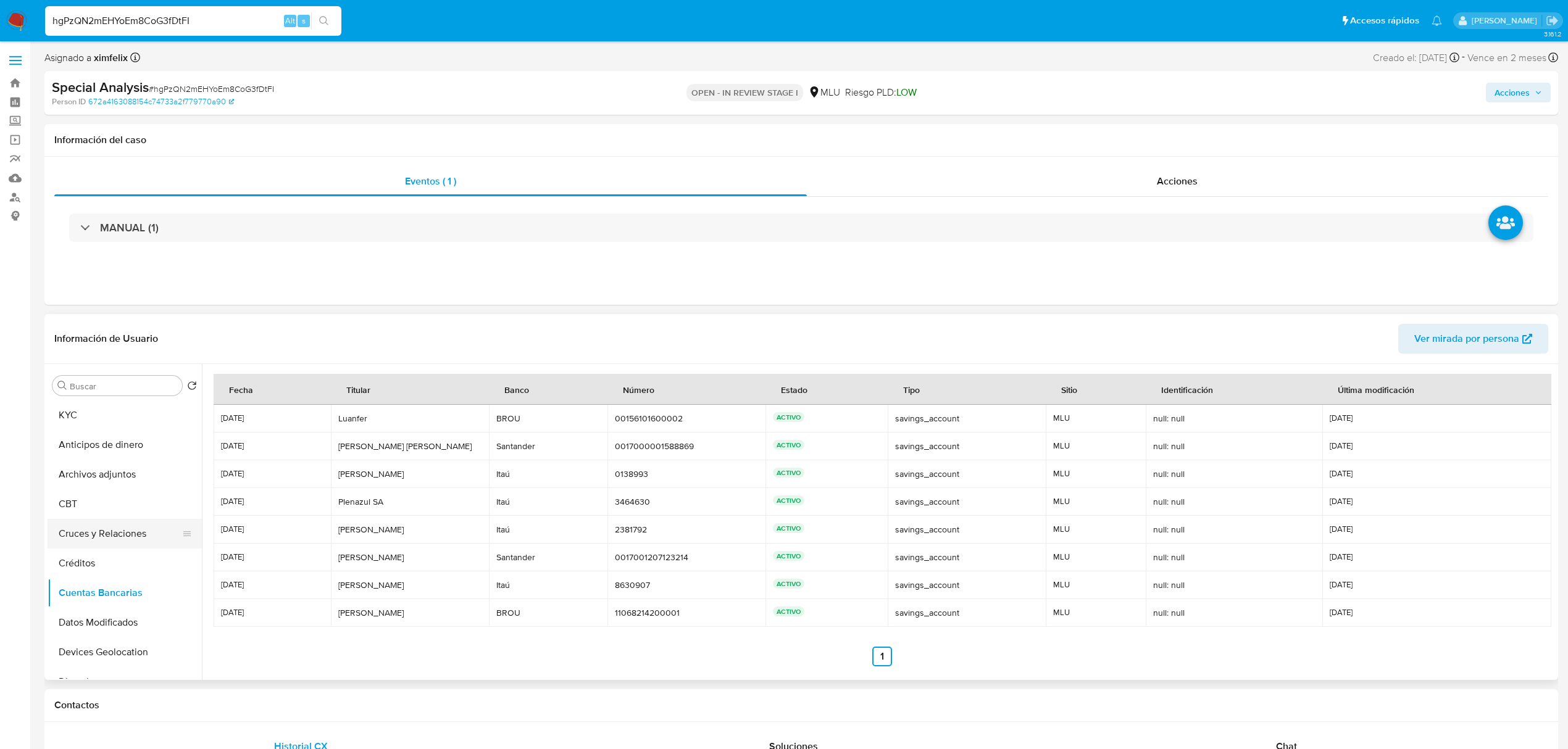
click at [138, 536] on button "Cruces y Relaciones" at bounding box center [119, 534] width 144 height 29
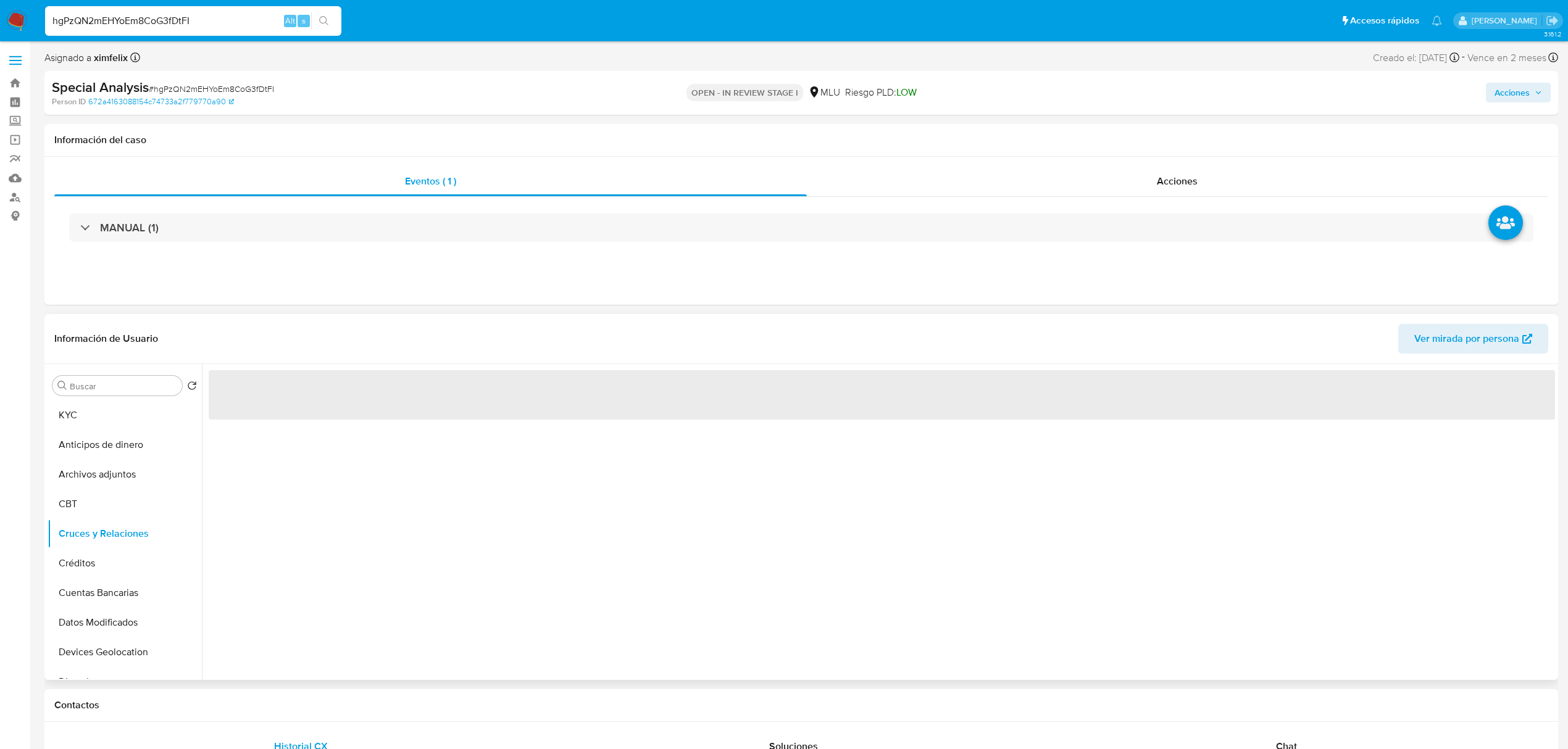
click at [474, 551] on div "‌" at bounding box center [879, 522] width 1353 height 316
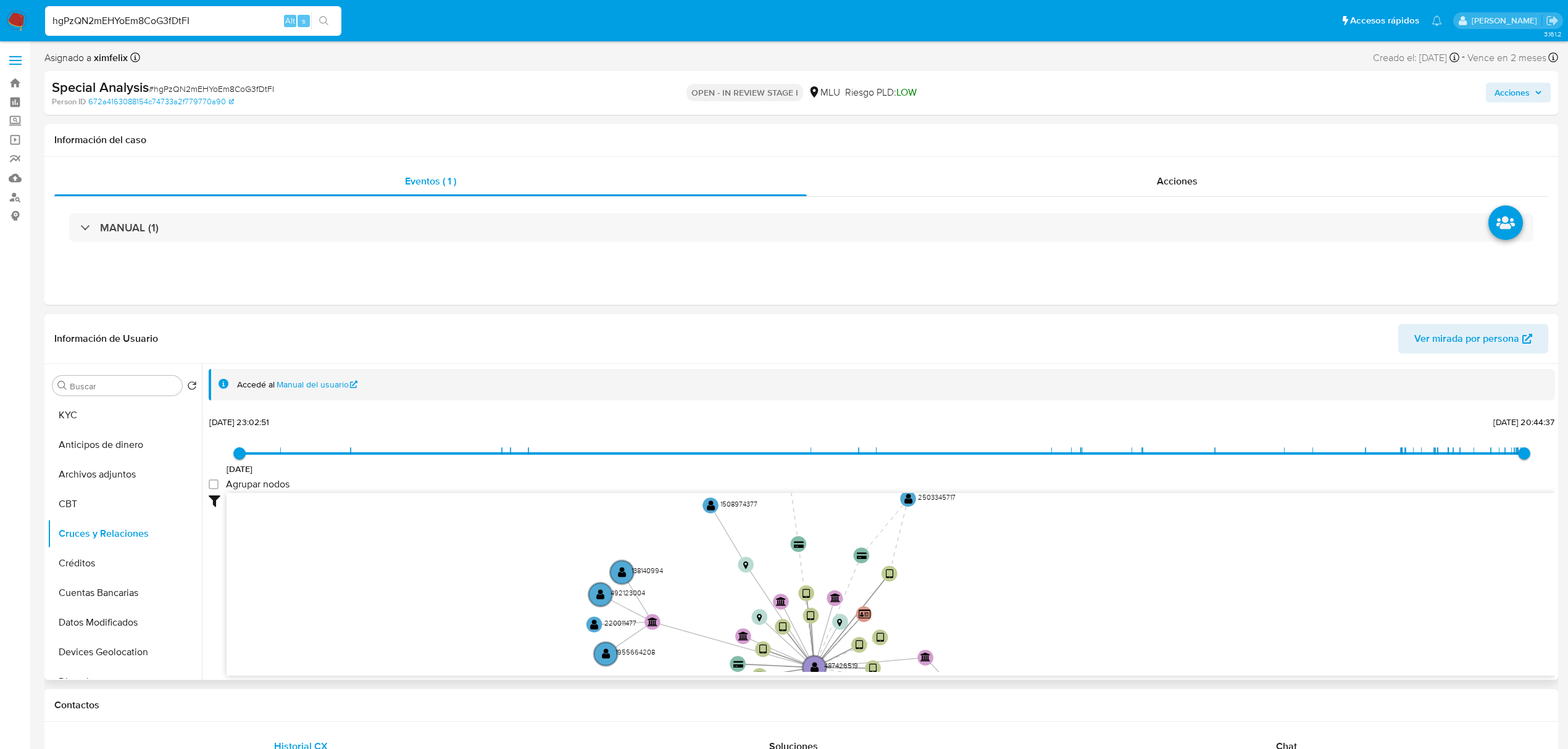
drag, startPoint x: 744, startPoint y: 537, endPoint x: 690, endPoint y: 615, distance: 94.9
click at [690, 615] on icon "device-68685da32091318b1d47e301  user-487426519  487426519 device-631e88ae088…" at bounding box center [891, 582] width 1328 height 179
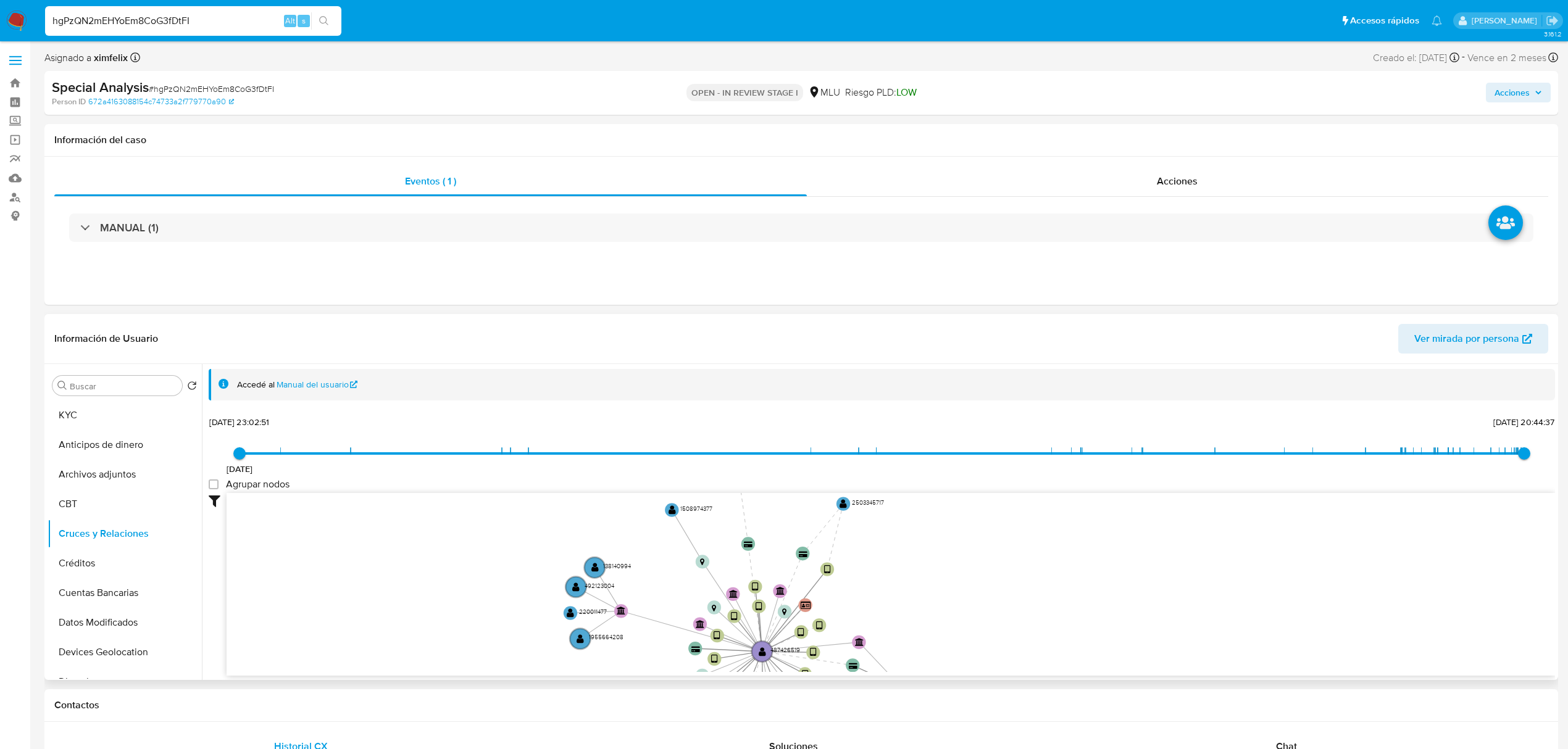
click at [556, 434] on div "29/12/2021 29/12/2021, 23:02:51 22/9/2025, 20:44:37 Agrupar nodos Filtros Confi…" at bounding box center [882, 567] width 1346 height 307
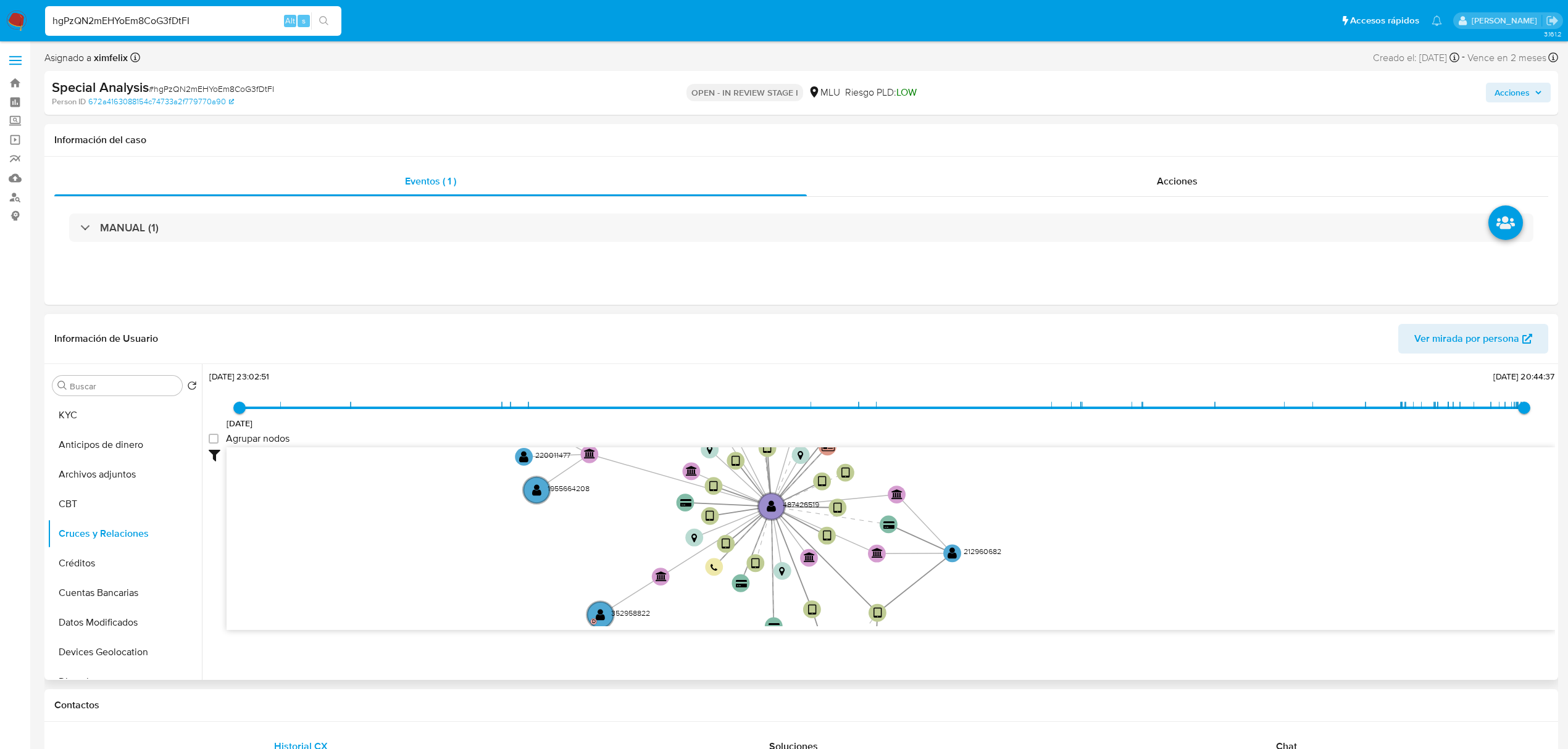
drag, startPoint x: 1176, startPoint y: 515, endPoint x: 1027, endPoint y: 529, distance: 149.7
click at [1027, 529] on icon "device-68685da32091318b1d47e301  user-487426519  487426519 device-631e88ae088…" at bounding box center [891, 537] width 1328 height 179
click at [159, 31] on div "hgPzQN2mEHYoEm8CoG3fDtFI Alt s" at bounding box center [193, 21] width 296 height 29
click at [165, 22] on input "hgPzQN2mEHYoEm8CoG3fDtFI" at bounding box center [193, 21] width 296 height 16
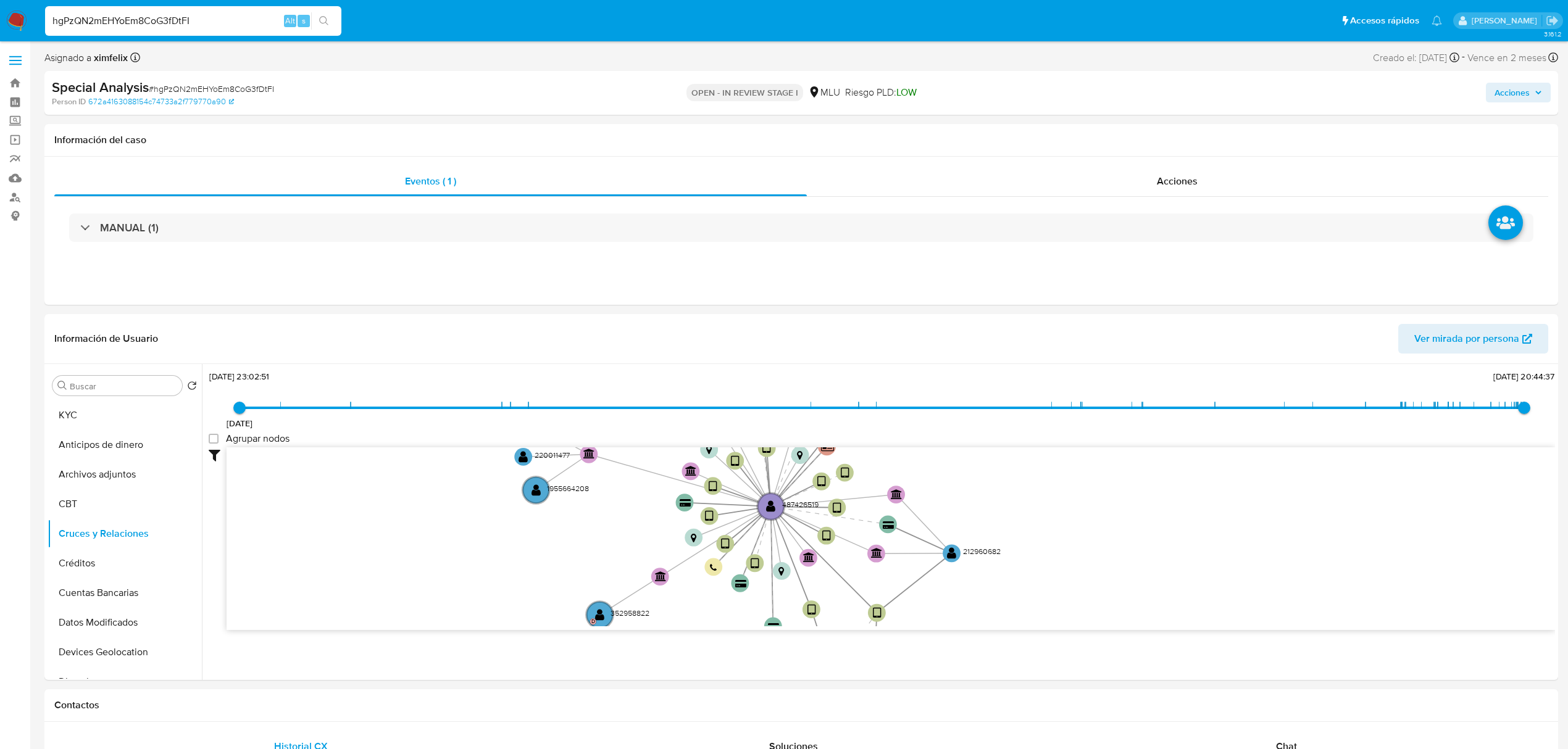
paste input "OvI4VyiNqQHdvYarB3zV7A98"
type input "OvI4VyiNqQHdvYarB3zV7A98"
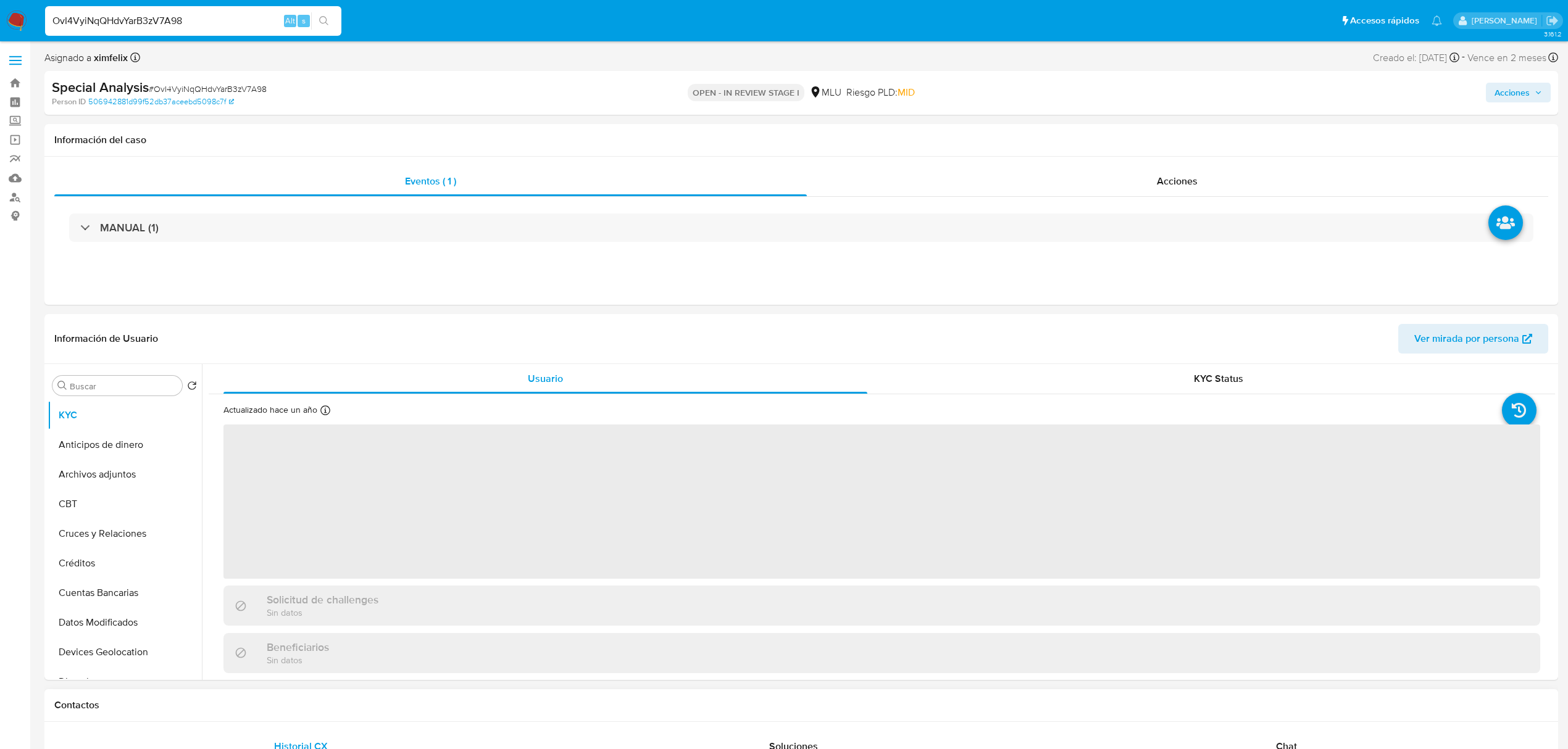
select select "10"
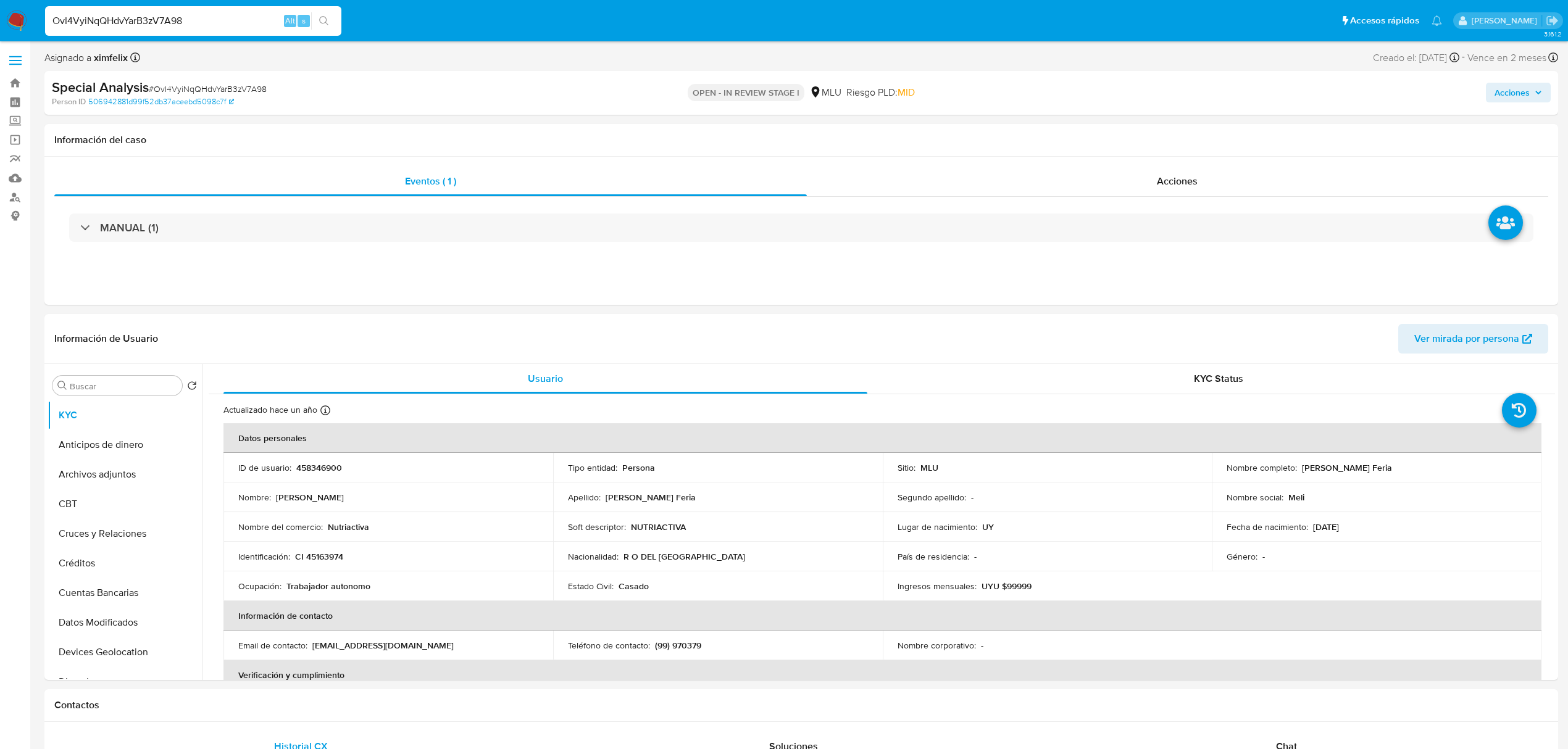
click at [164, 22] on input "OvI4VyiNqQHdvYarB3zV7A98" at bounding box center [193, 21] width 296 height 16
click at [336, 19] on input "OvI4VyiNqQHdvYarB3zV7A98" at bounding box center [193, 21] width 296 height 16
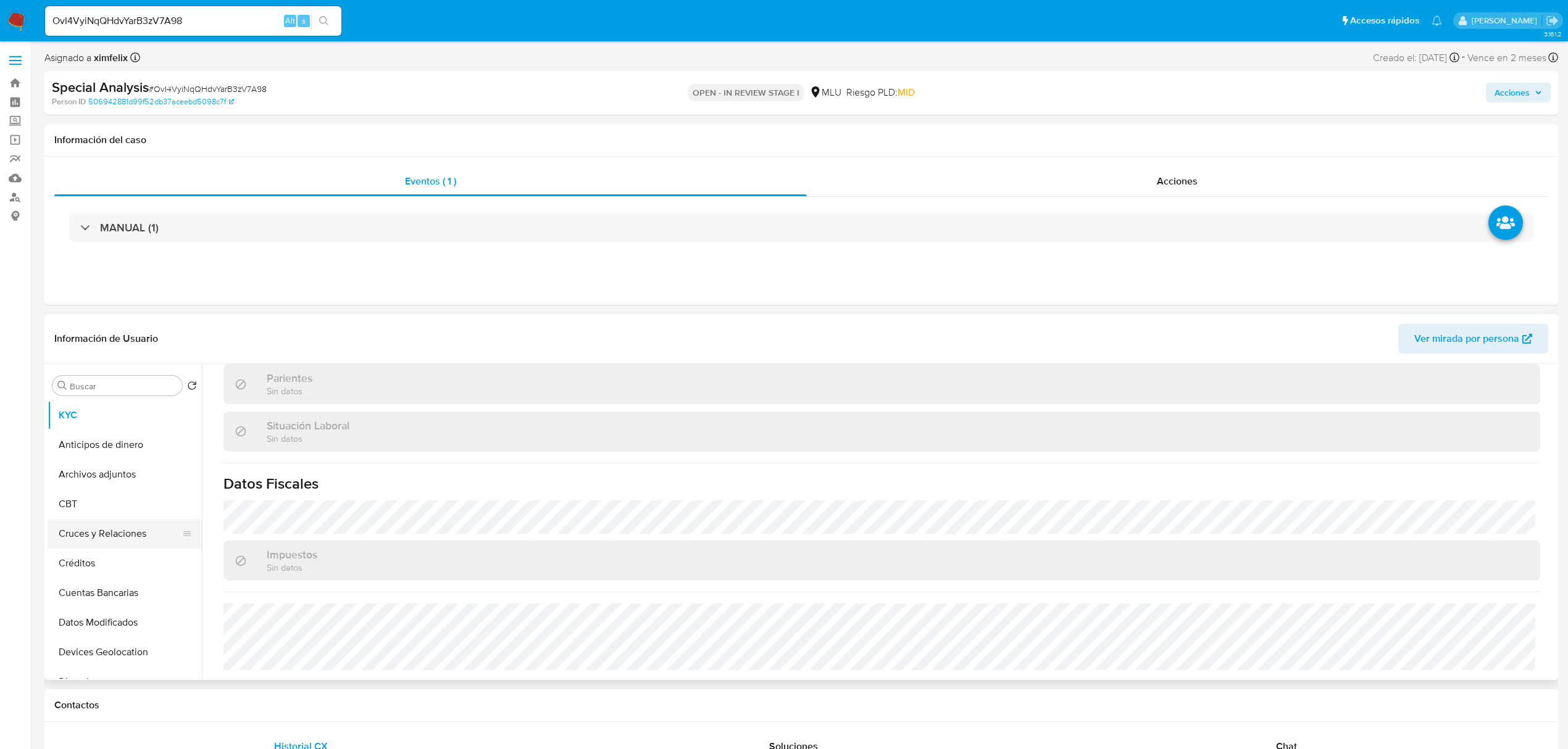
drag, startPoint x: 196, startPoint y: 457, endPoint x: 196, endPoint y: 543, distance: 86.0
click at [196, 543] on ul "KYC Anticipos de dinero Archivos adjuntos CBT Cruces y Relaciones Créditos Cuen…" at bounding box center [124, 539] width 154 height 278
click at [116, 437] on button "Direcciones" at bounding box center [119, 437] width 144 height 29
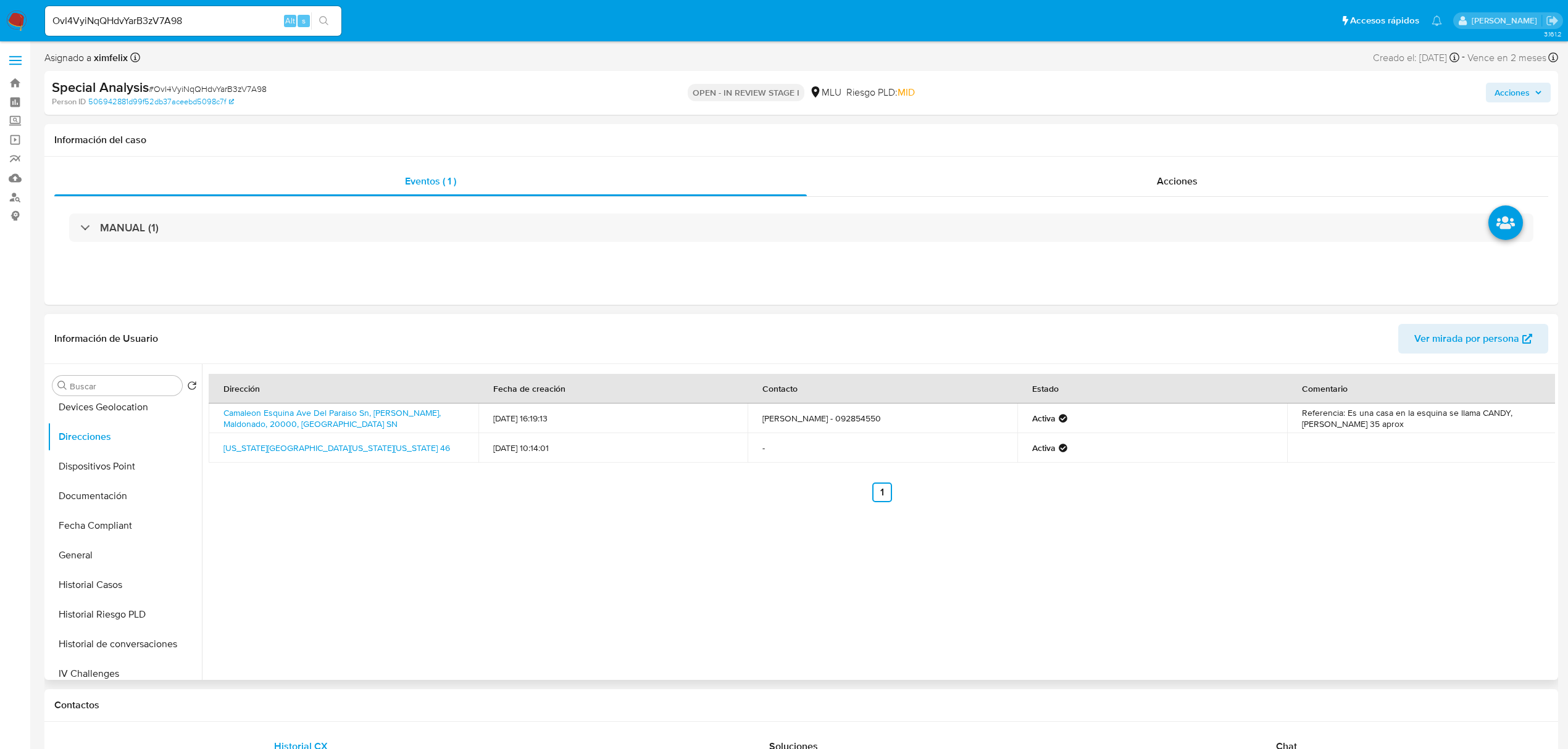
click at [1490, 339] on span "Ver mirada por persona" at bounding box center [1466, 339] width 105 height 29
click at [100, 425] on button "KYC" at bounding box center [119, 415] width 144 height 29
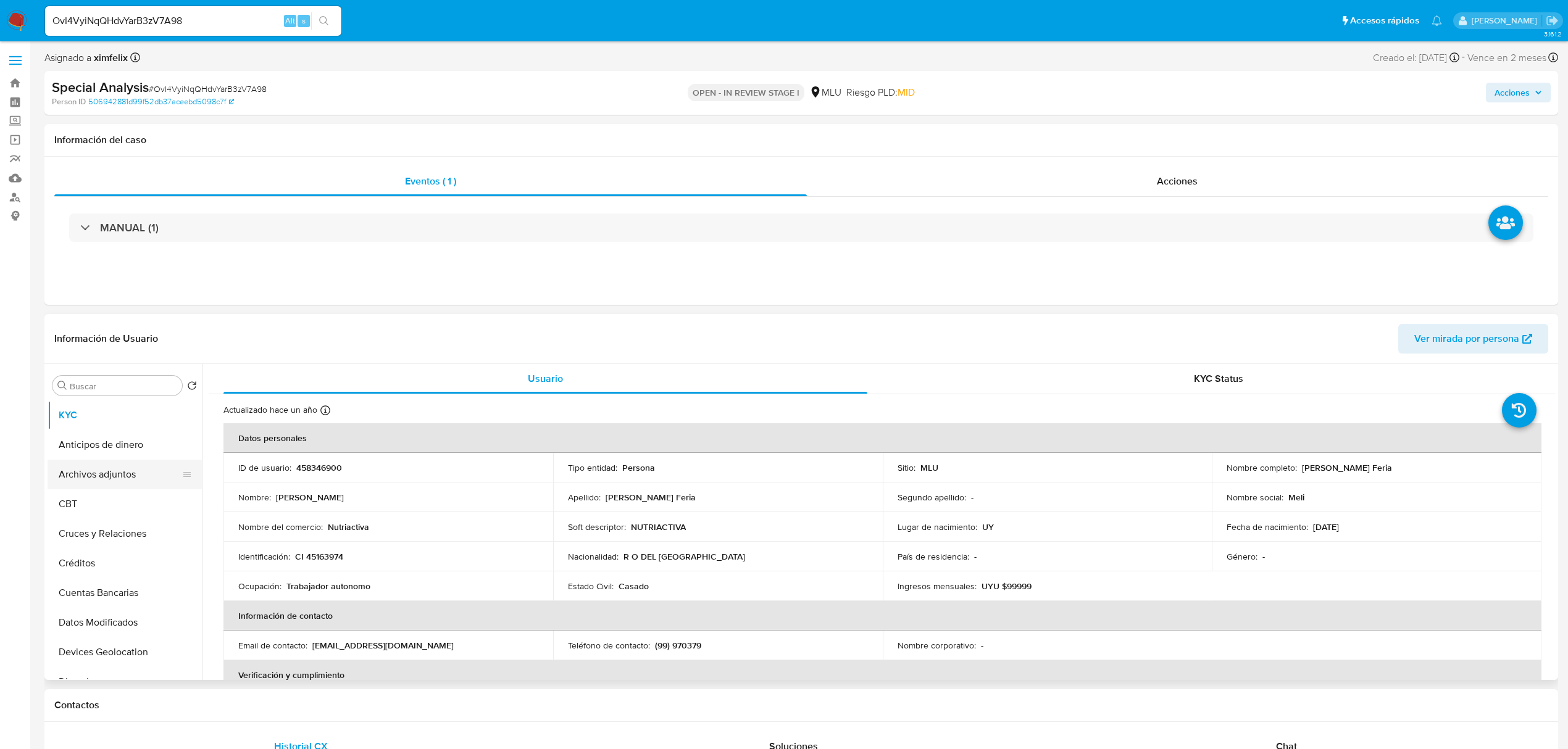
click at [97, 482] on button "Archivos adjuntos" at bounding box center [119, 474] width 144 height 29
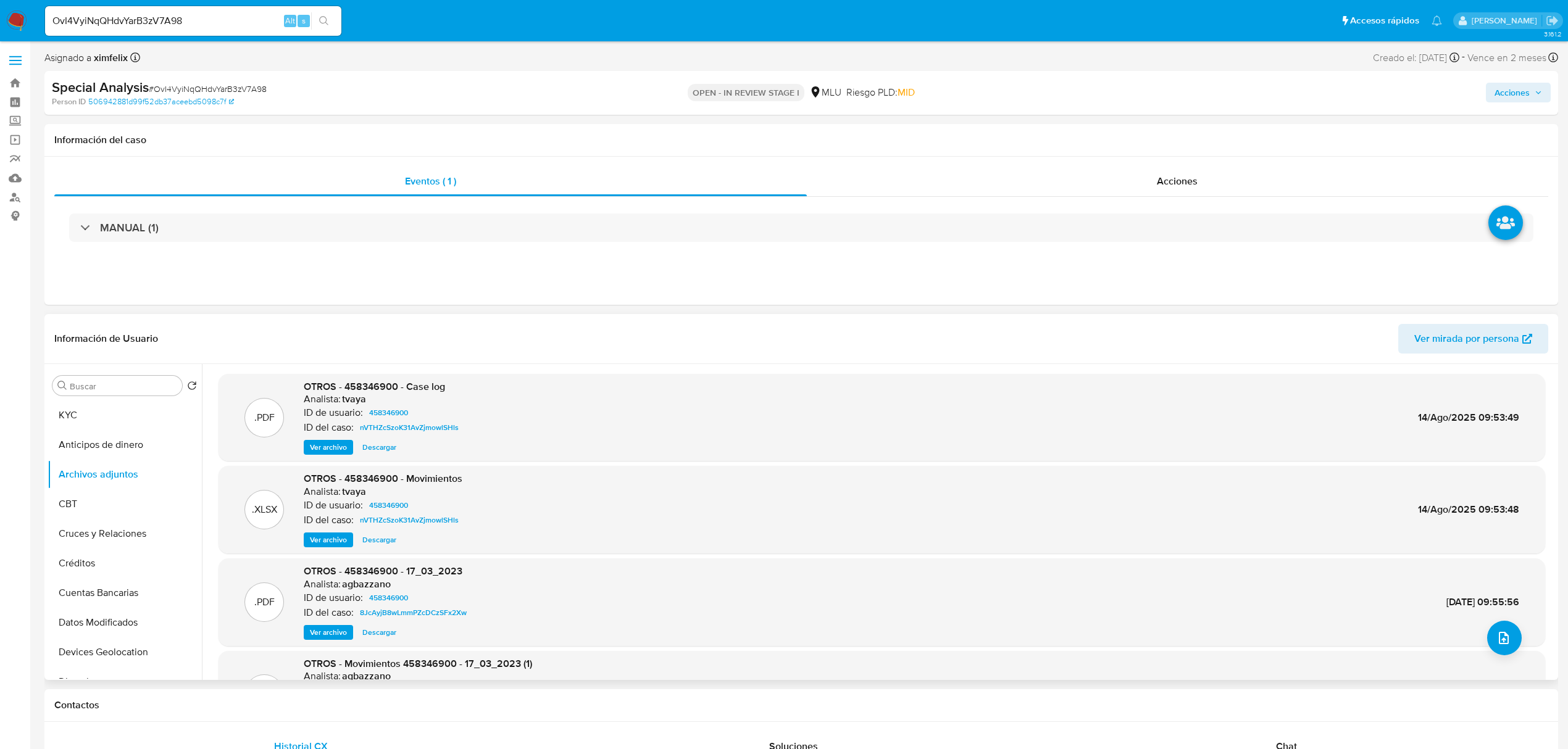
click at [317, 452] on span "Ver archivo" at bounding box center [328, 447] width 37 height 13
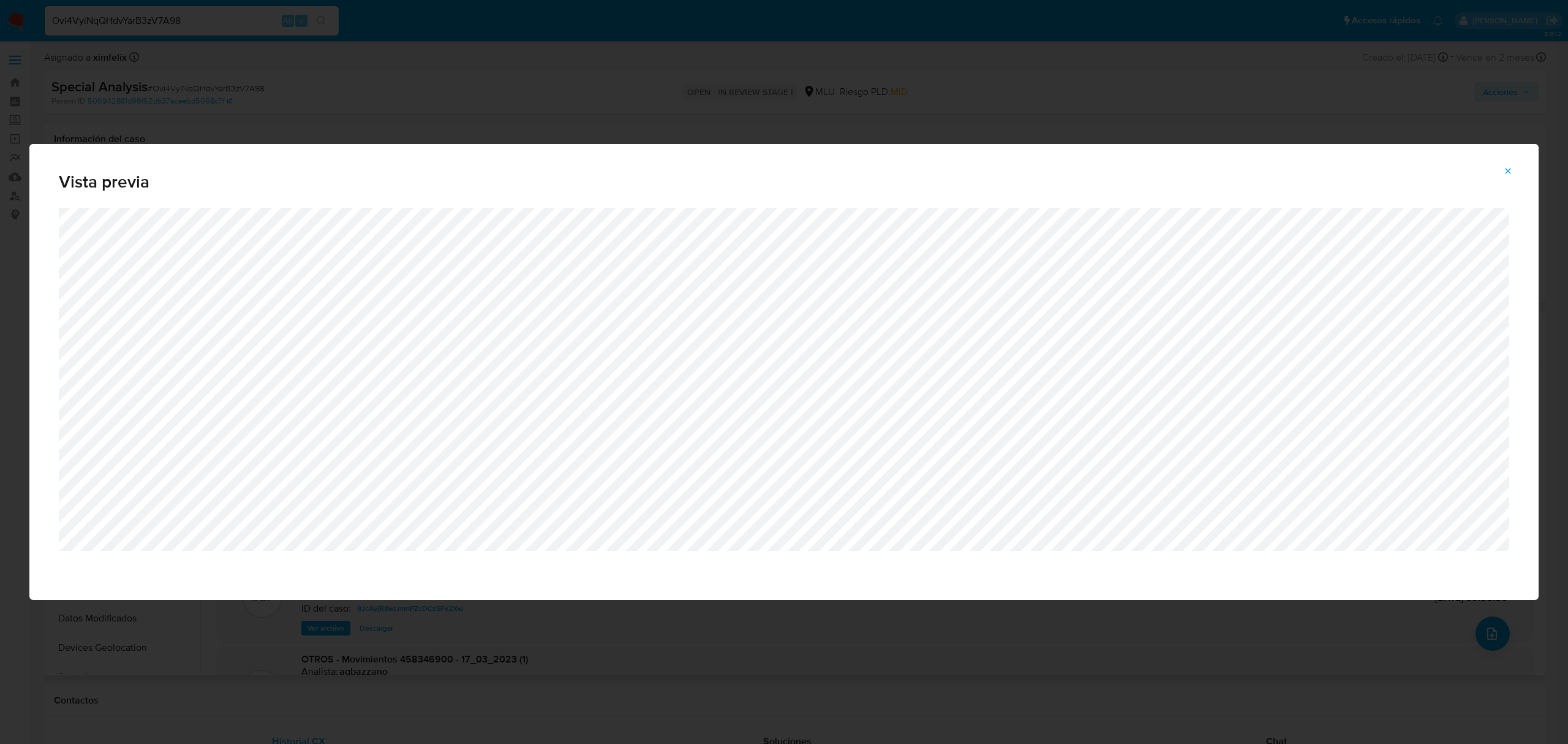
click at [1508, 165] on span "Attachment preview" at bounding box center [1508, 171] width 10 height 17
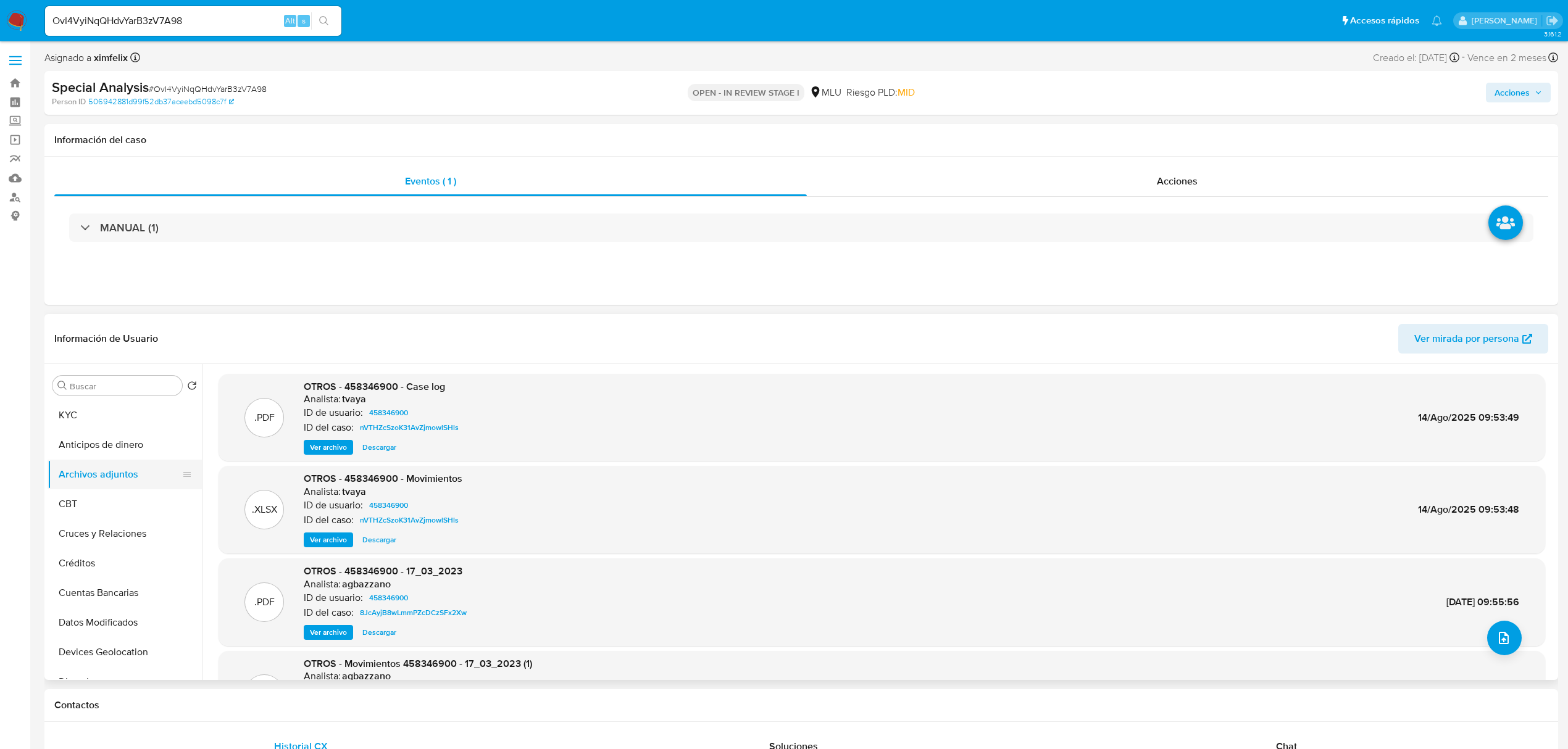
click at [148, 474] on button "Archivos adjuntos" at bounding box center [119, 474] width 144 height 29
click at [1501, 635] on icon "upload-file" at bounding box center [1503, 638] width 15 height 15
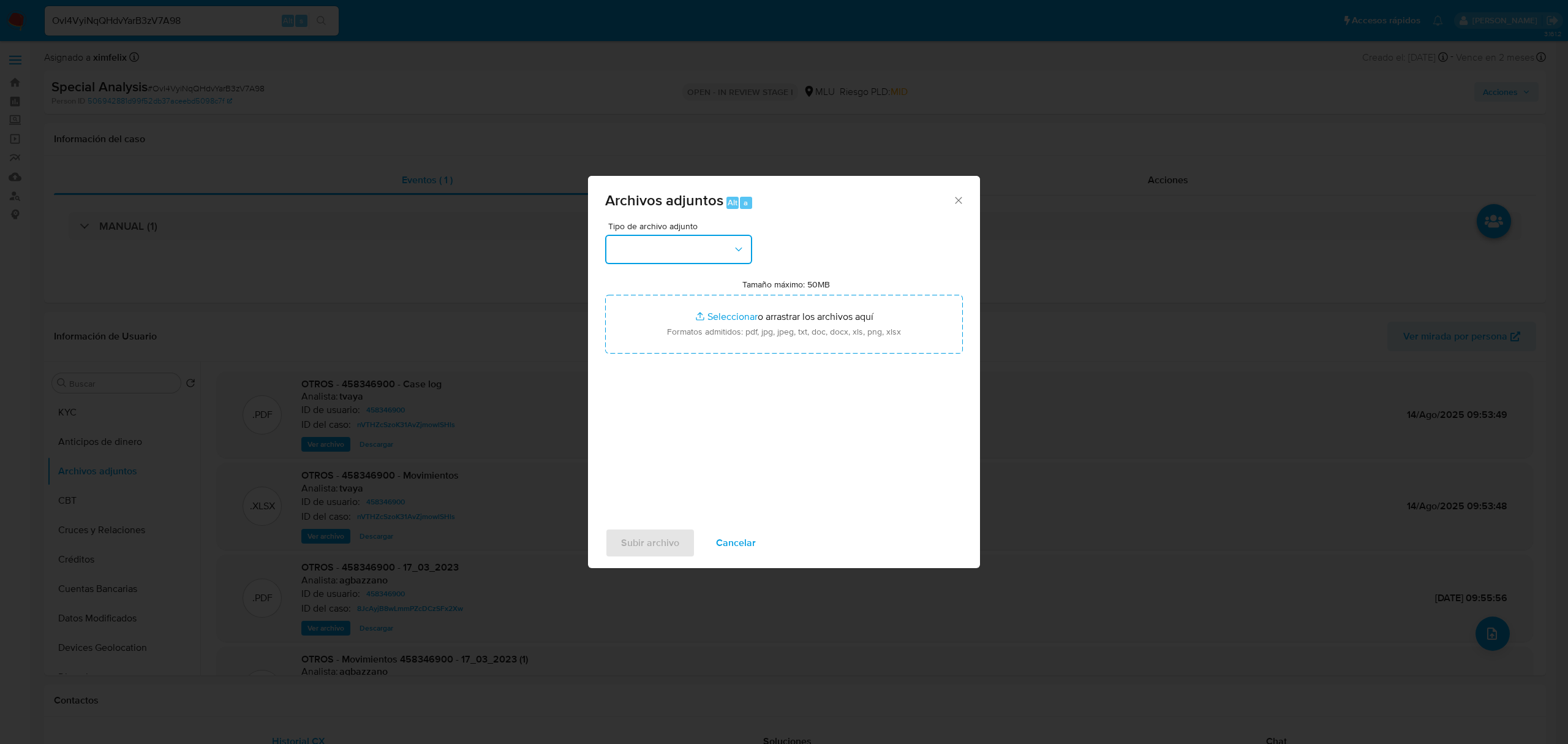
click at [699, 241] on button "button" at bounding box center [679, 249] width 147 height 29
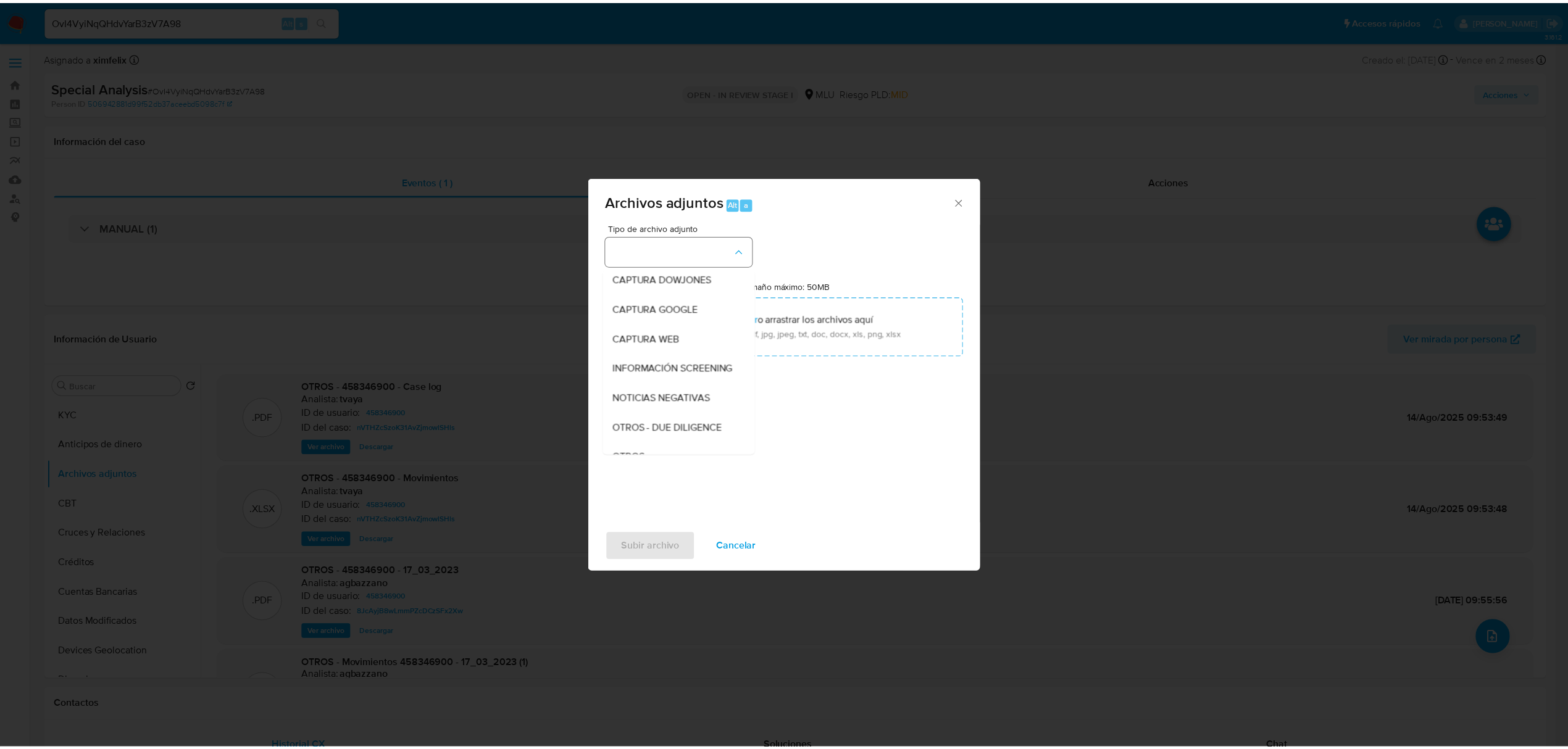
scroll to position [64, 0]
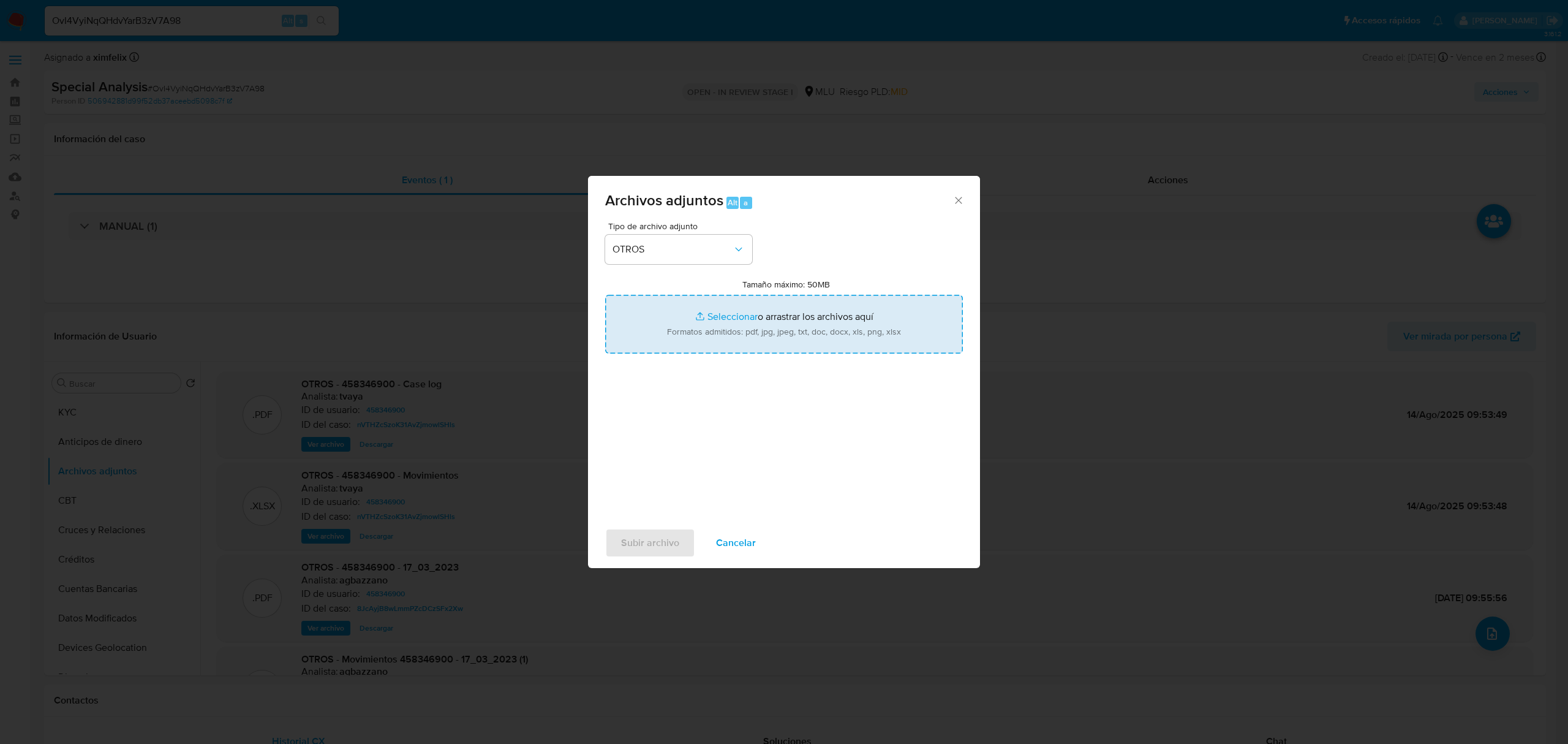
type input "C:\fakepath\Case Log 458346900 - 25_09_2025.pdf"
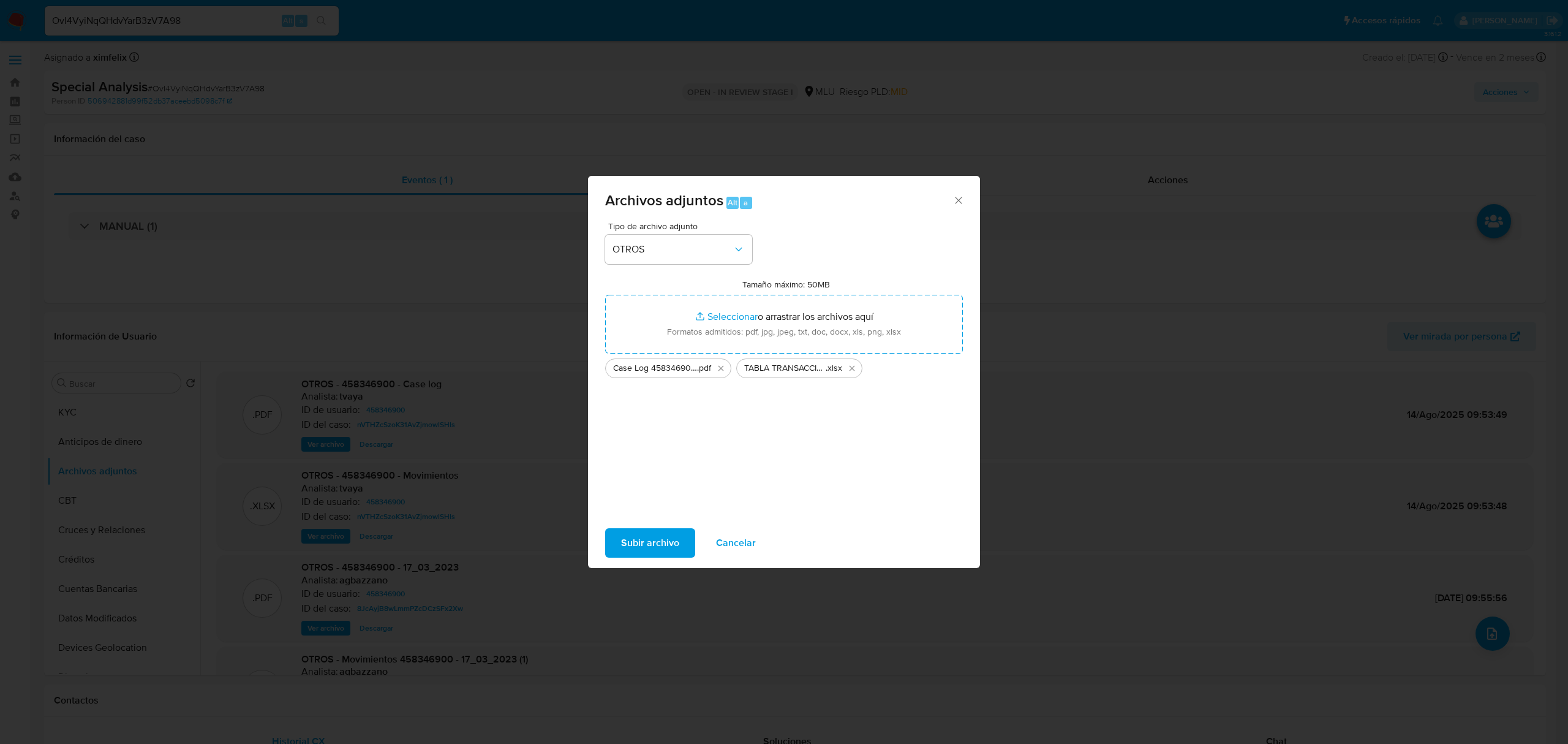
click at [669, 543] on span "Subir archivo" at bounding box center [650, 543] width 58 height 27
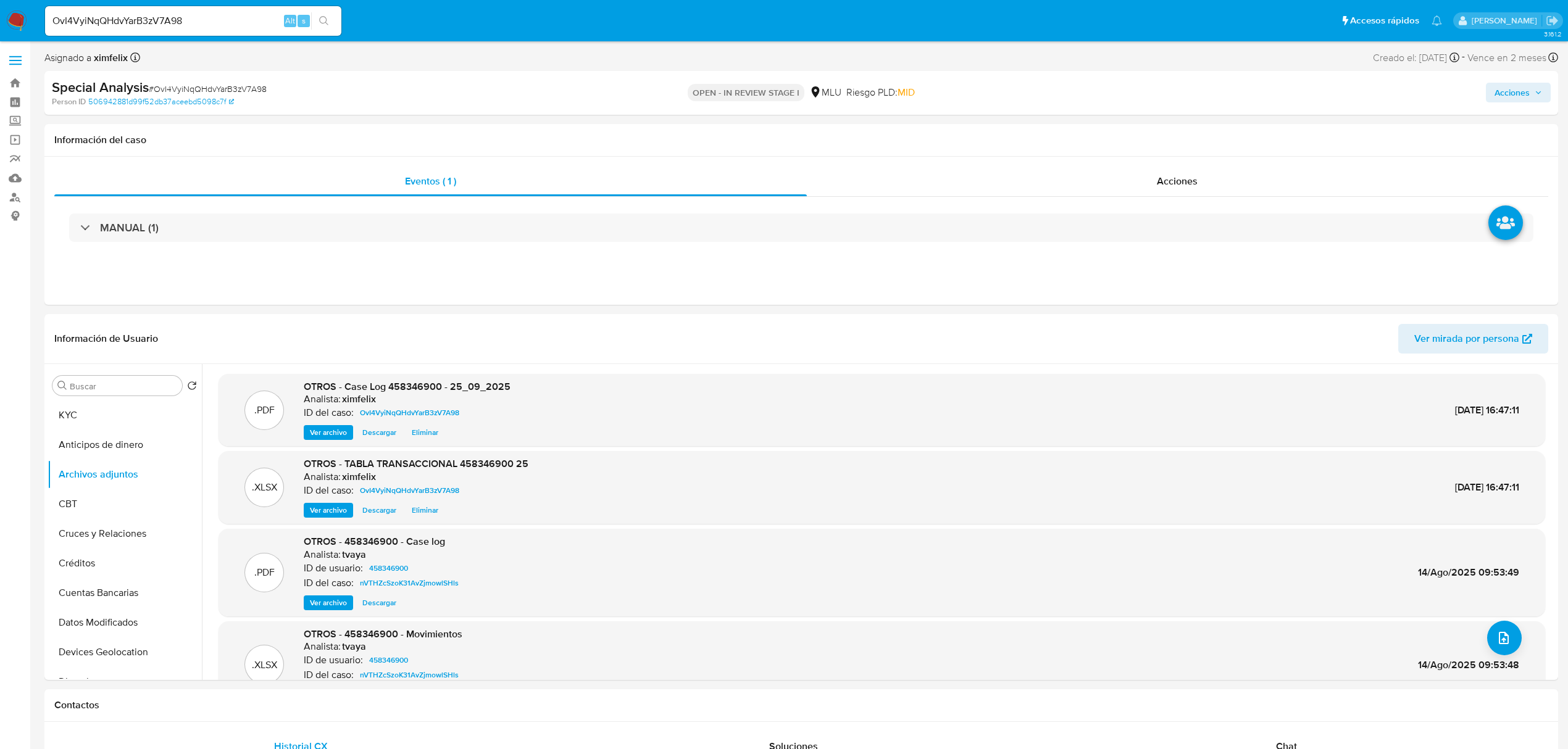
click at [1496, 96] on span "Acciones" at bounding box center [1512, 93] width 35 height 20
click at [1150, 139] on div "Resolución del caso Alt r" at bounding box center [1182, 132] width 118 height 32
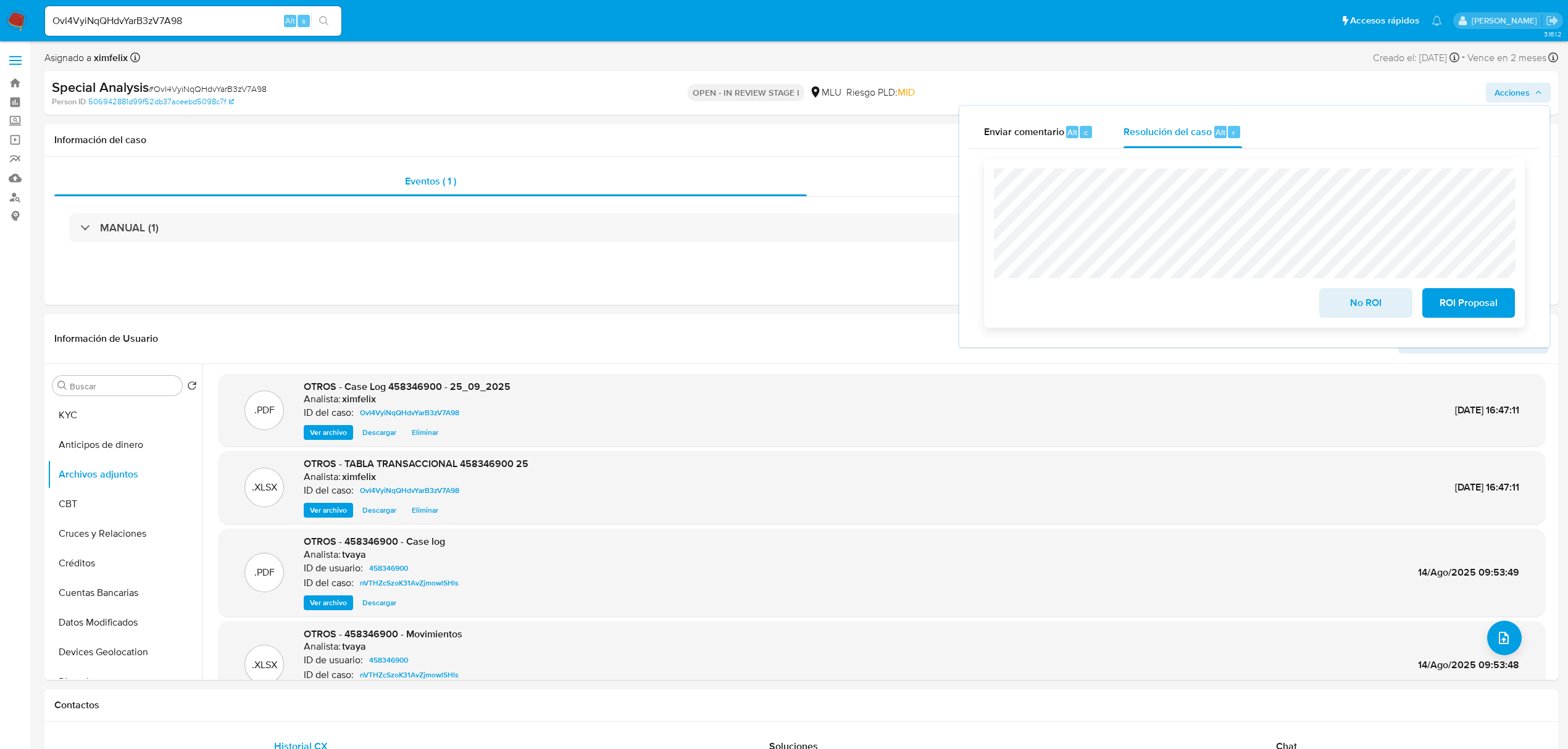
click at [1361, 311] on span "No ROI" at bounding box center [1365, 303] width 61 height 27
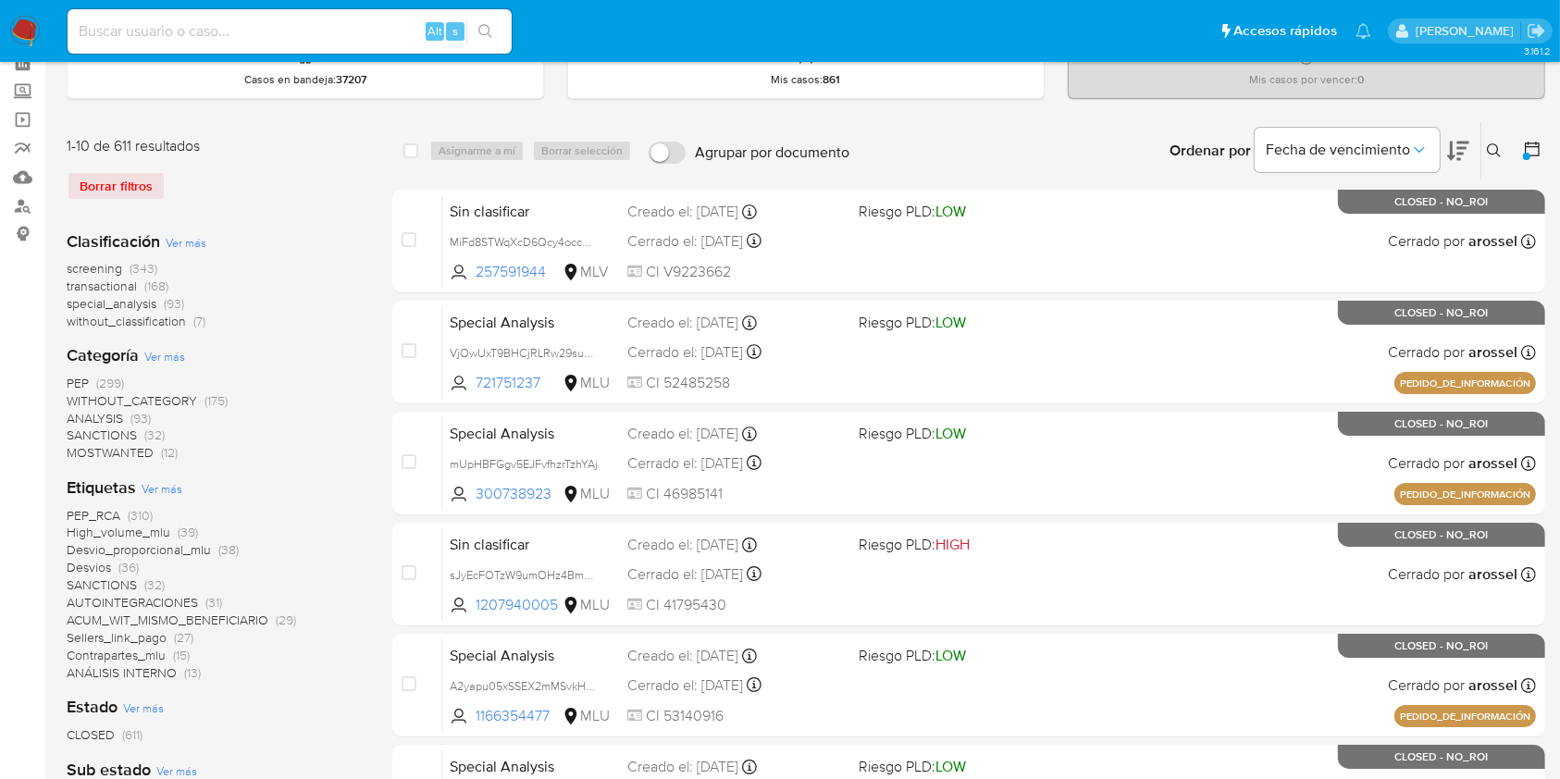
scroll to position [78, 0]
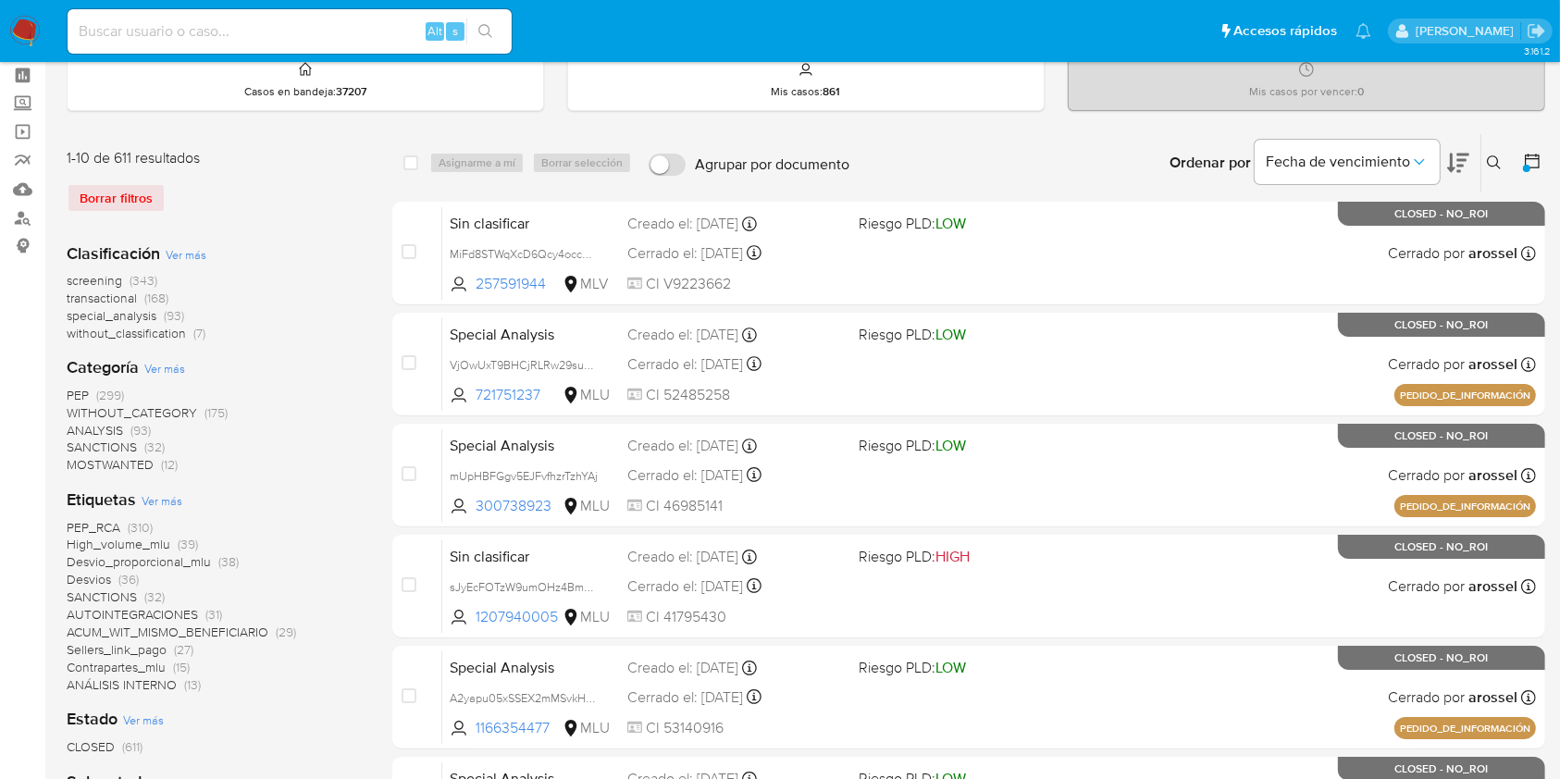
click at [311, 136] on div "1-10 de 611 resultados Borrar filtros Clasificación Ver más screening (343) tra…" at bounding box center [215, 787] width 296 height 1309
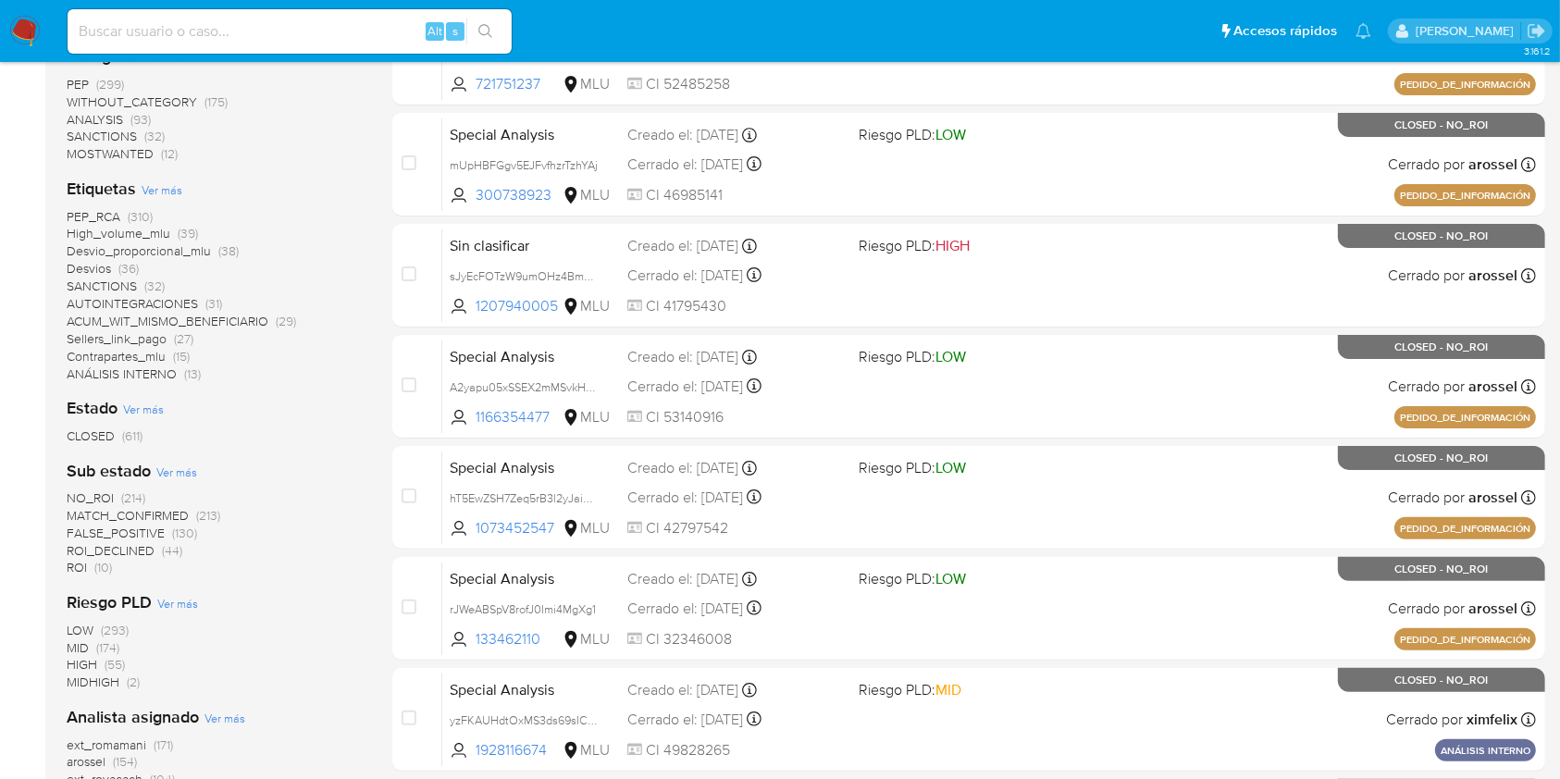
scroll to position [383, 0]
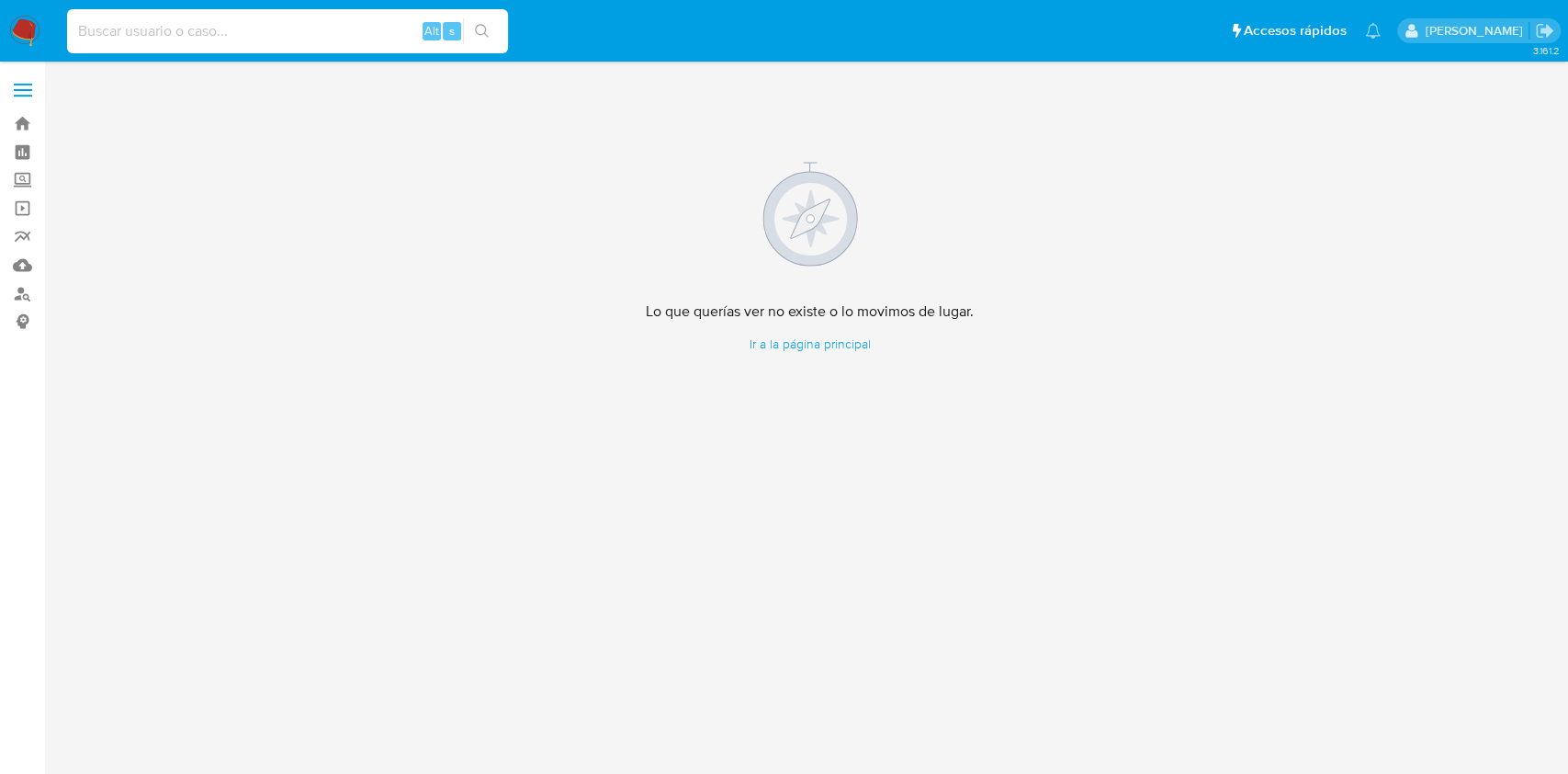
click at [255, 42] on input at bounding box center [288, 31] width 441 height 24
paste input "X4FcwpT9VoDZMQp1NUxDTaK0"
type input "X4FcwpT9VoDZMQp1NUxDTaK0"
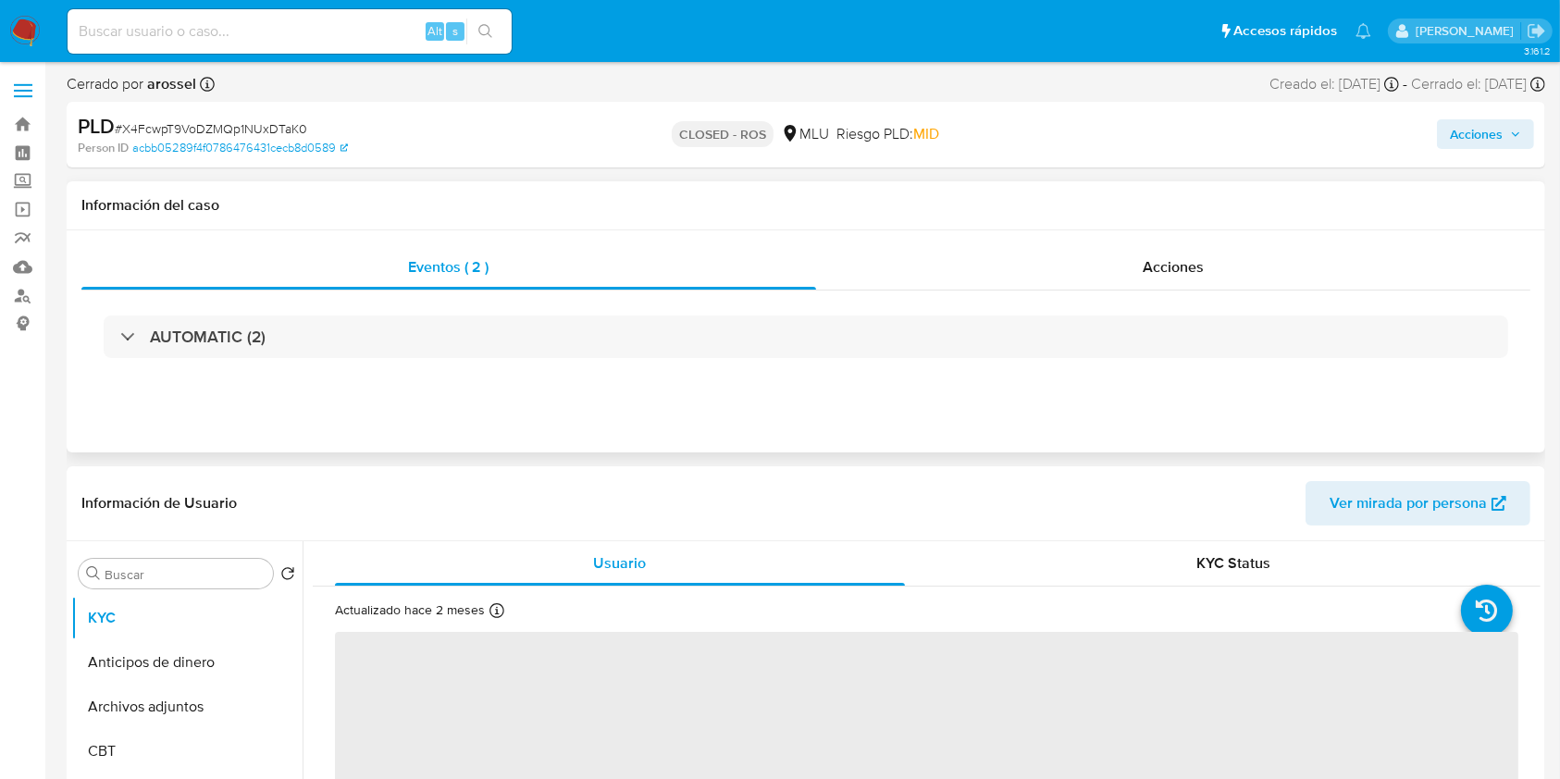
select select "10"
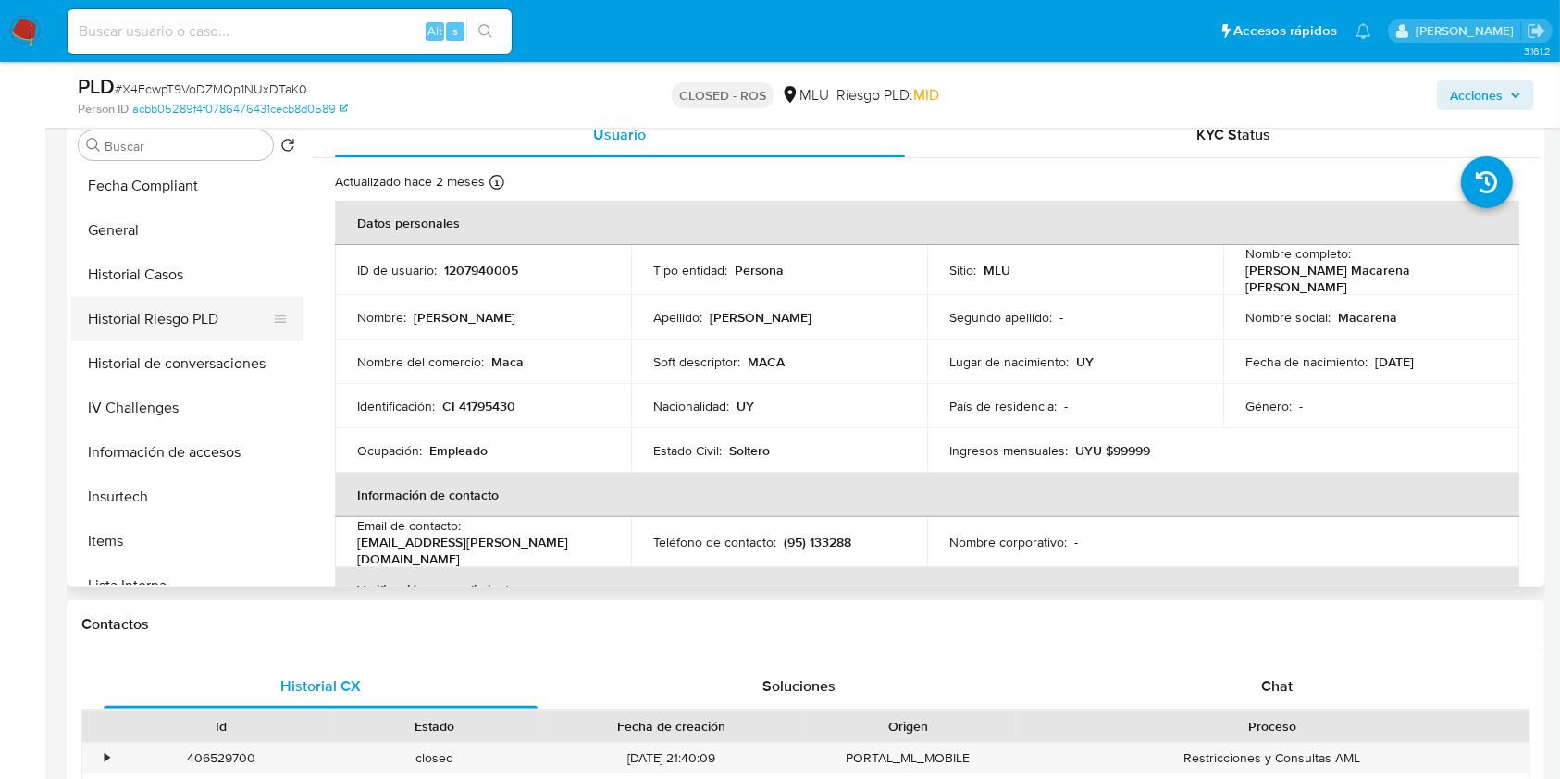
scroll to position [528, 0]
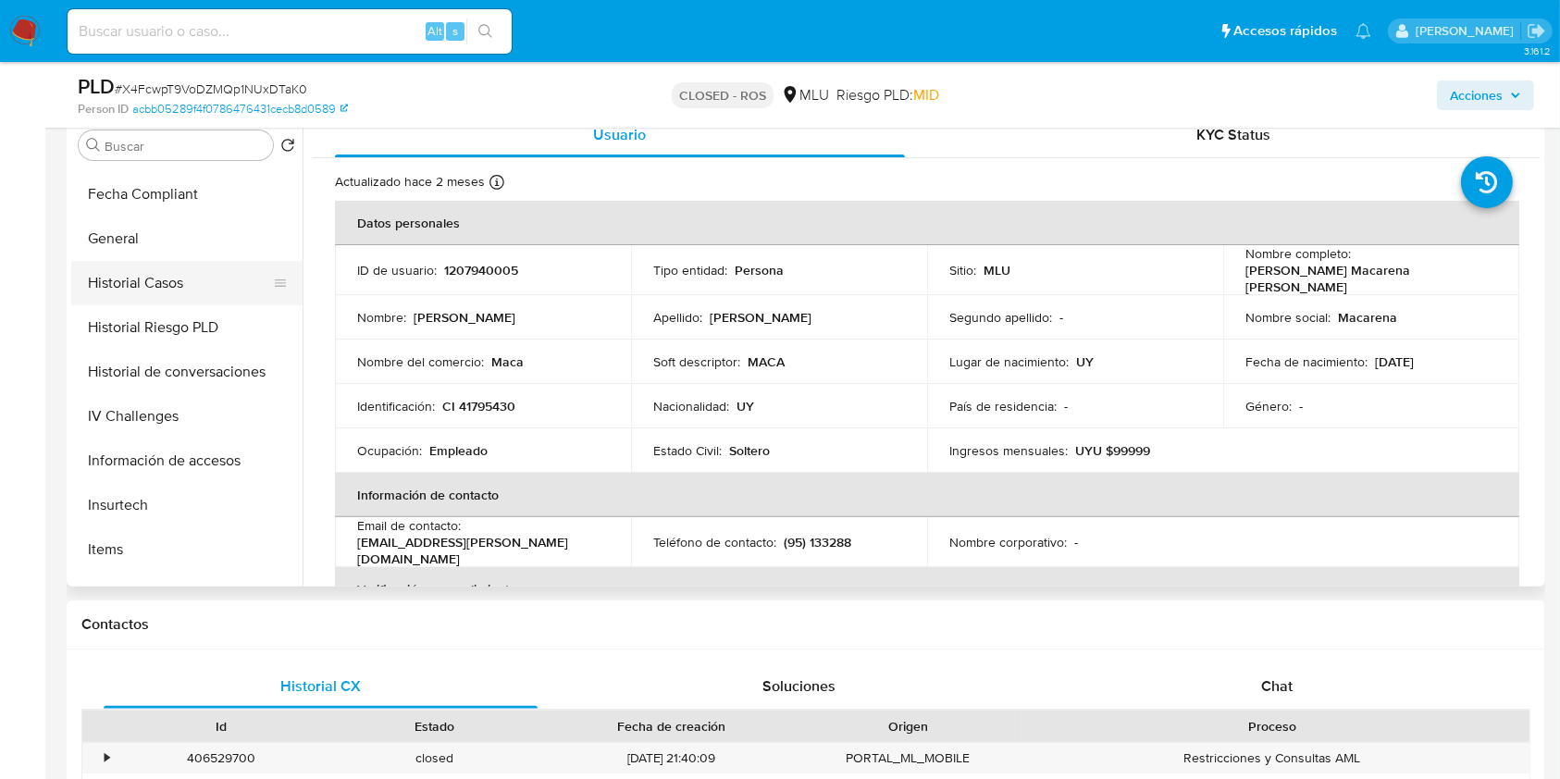
click at [179, 286] on button "Historial Casos" at bounding box center [179, 283] width 216 height 44
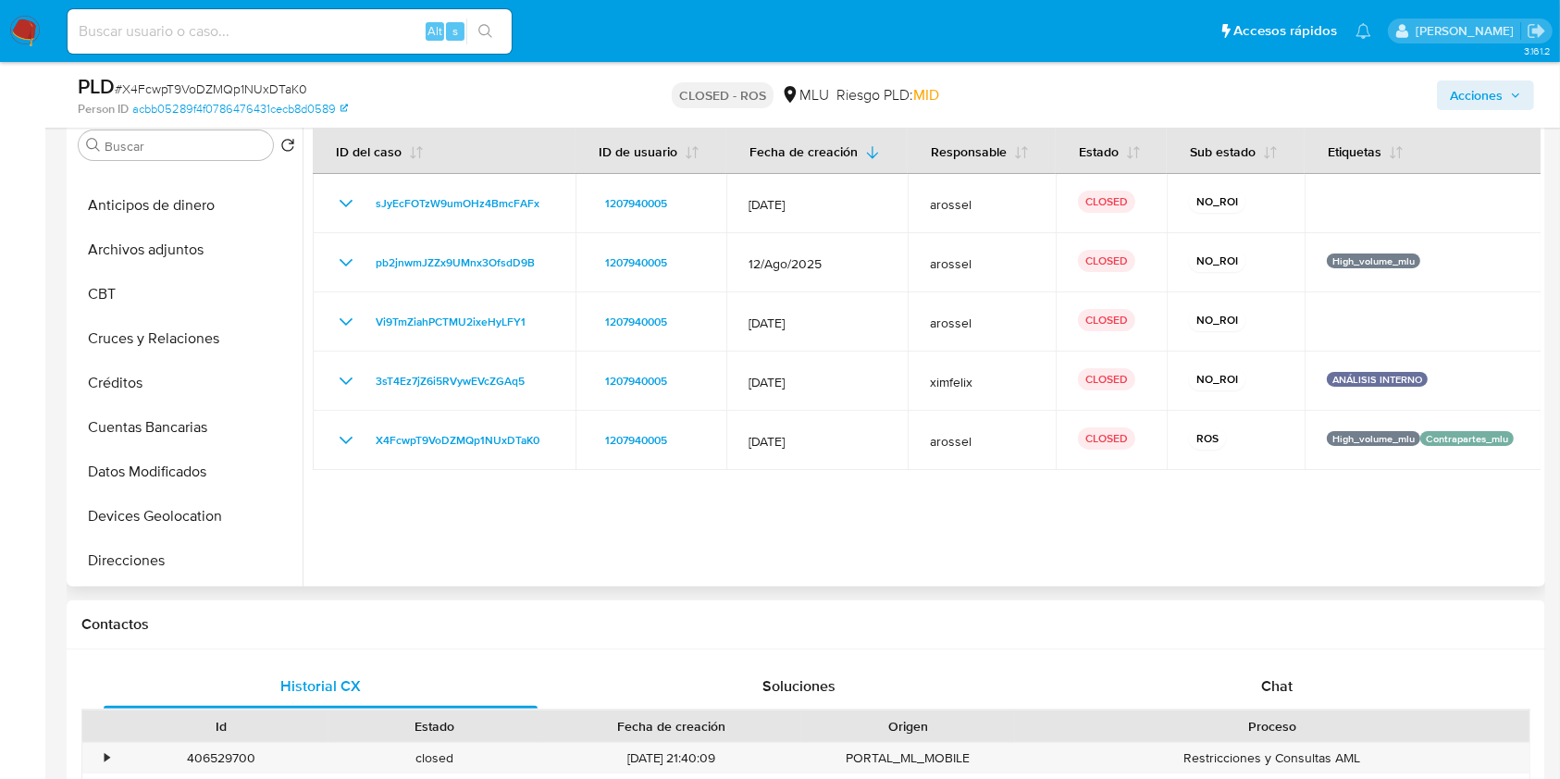
scroll to position [0, 0]
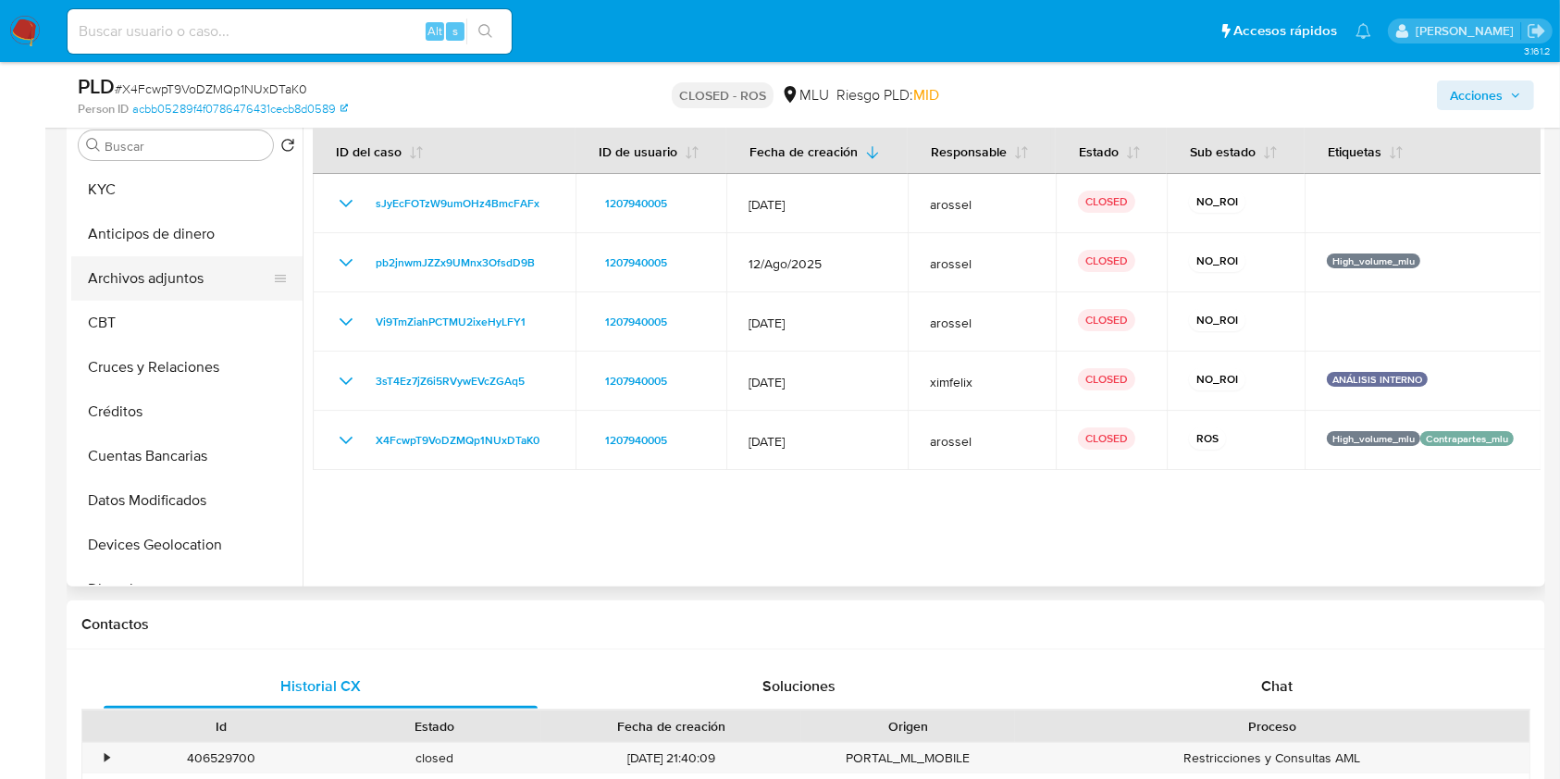
click at [186, 278] on button "Archivos adjuntos" at bounding box center [179, 278] width 216 height 44
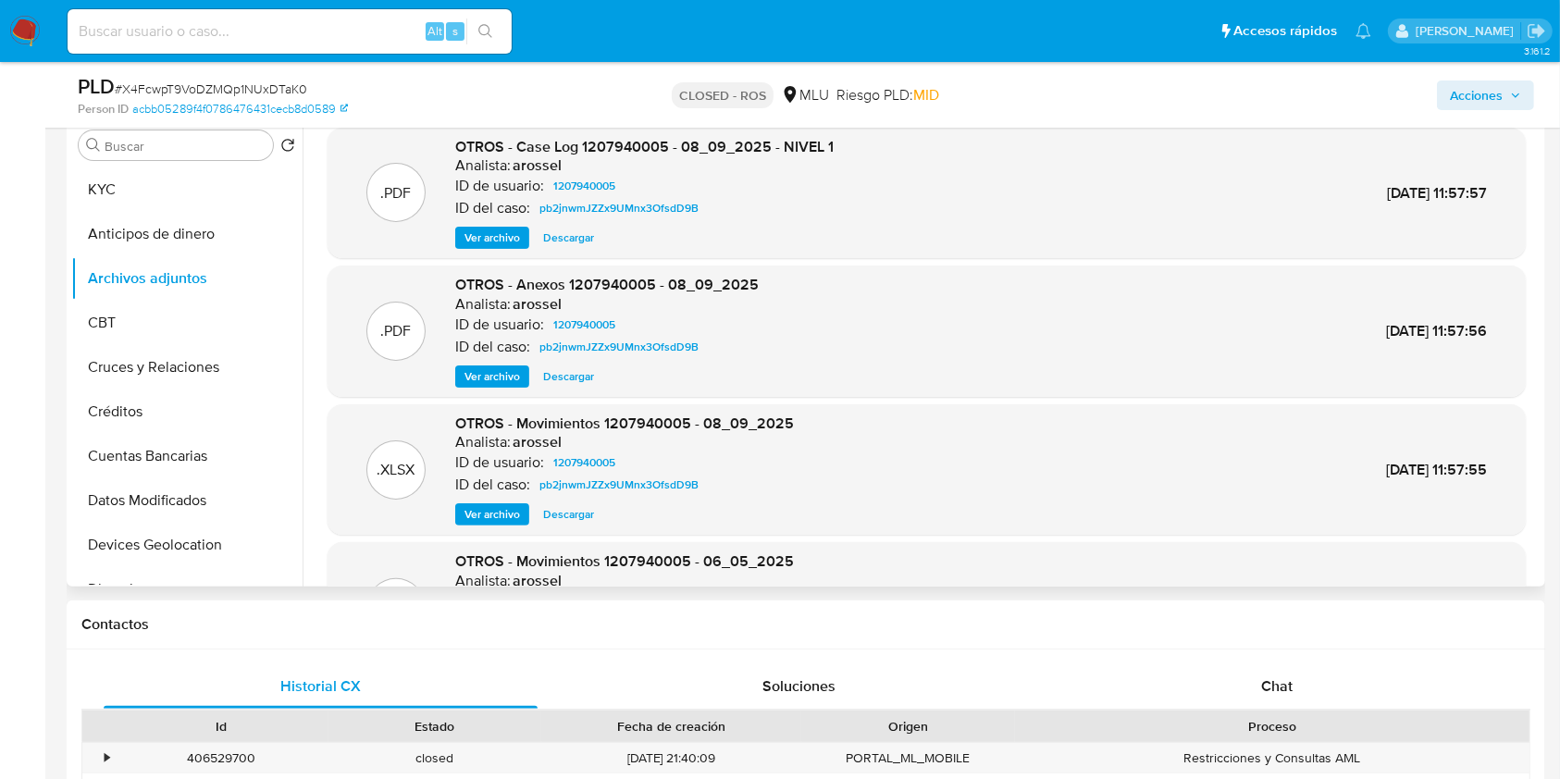
scroll to position [155, 0]
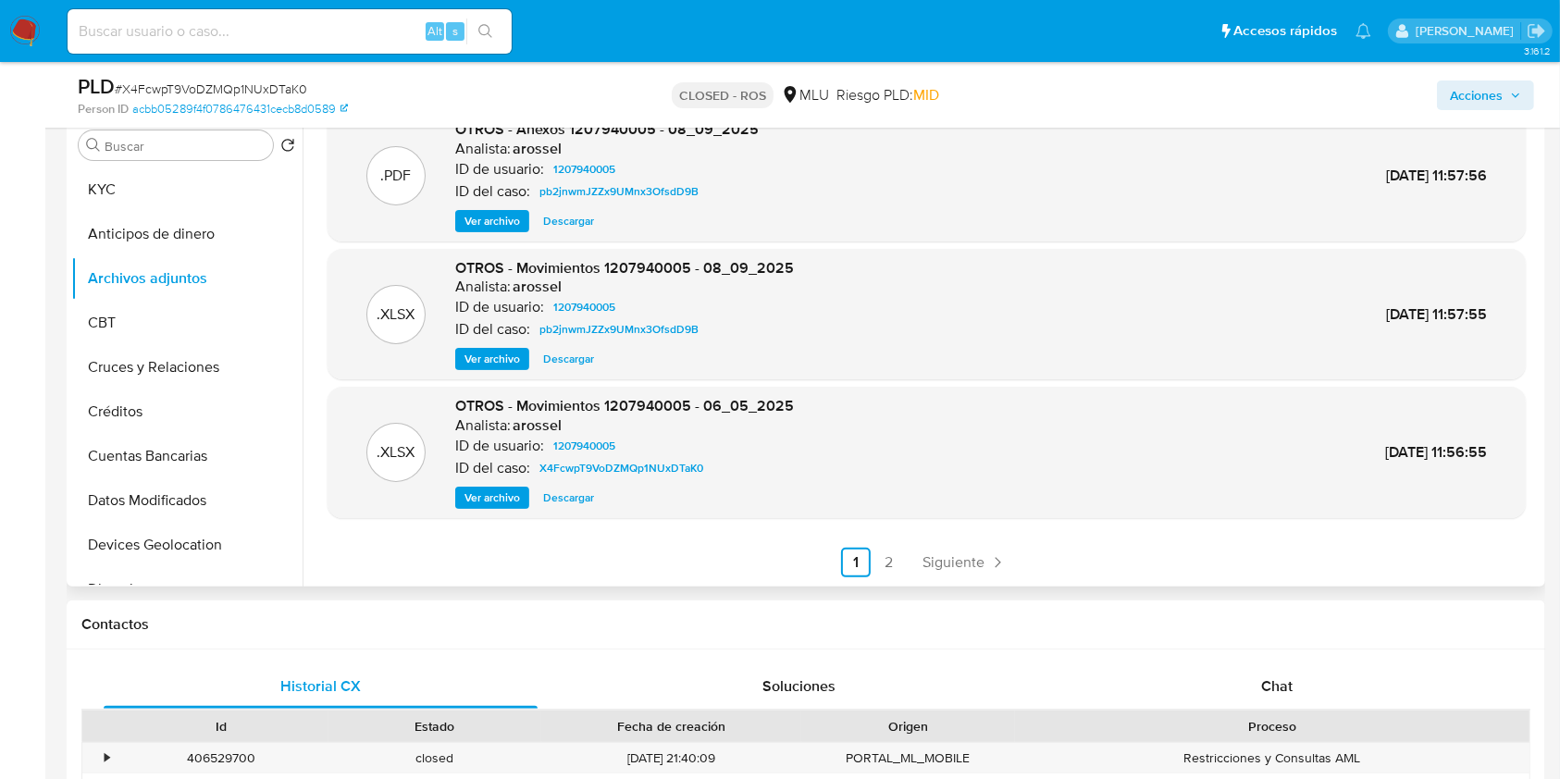
click at [892, 577] on div ".PDF OTROS - Case Log 1207940005 - 08_09_2025 - NIVEL 1 Analista: arossel ID de…" at bounding box center [922, 350] width 1238 height 474
click at [885, 566] on link "2" at bounding box center [889, 563] width 30 height 30
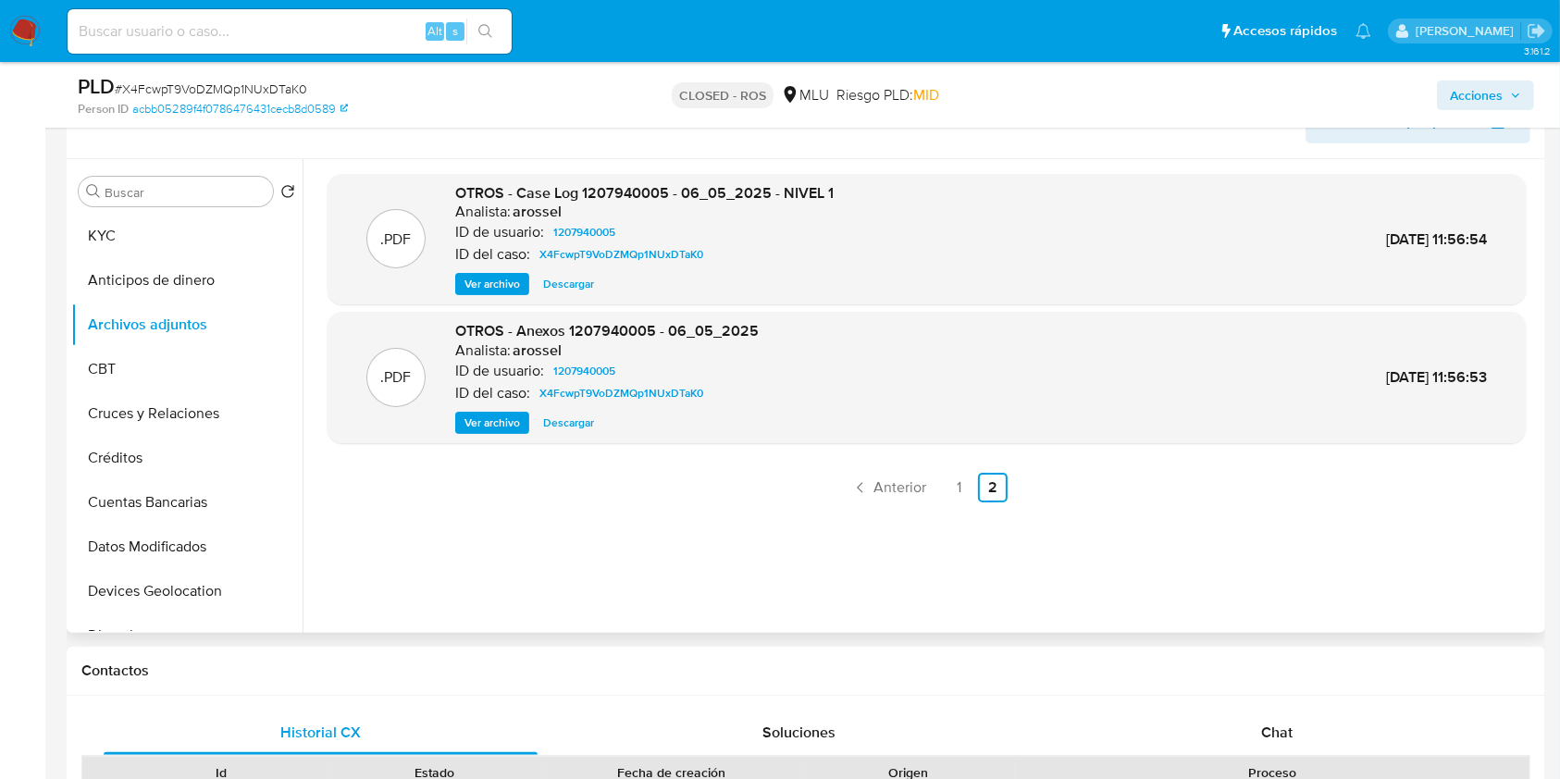
scroll to position [311, 0]
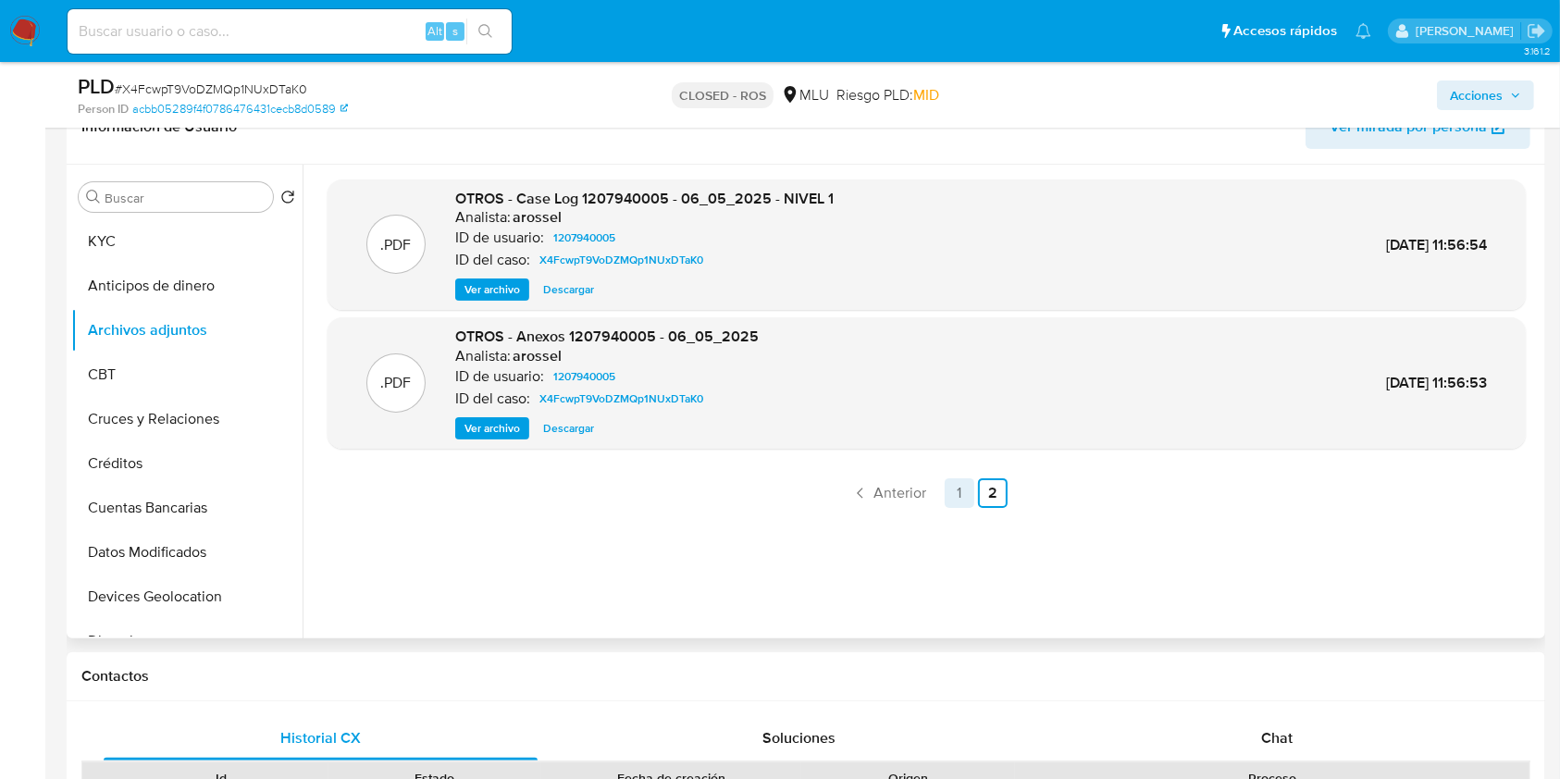
click at [947, 495] on link "1" at bounding box center [960, 493] width 30 height 30
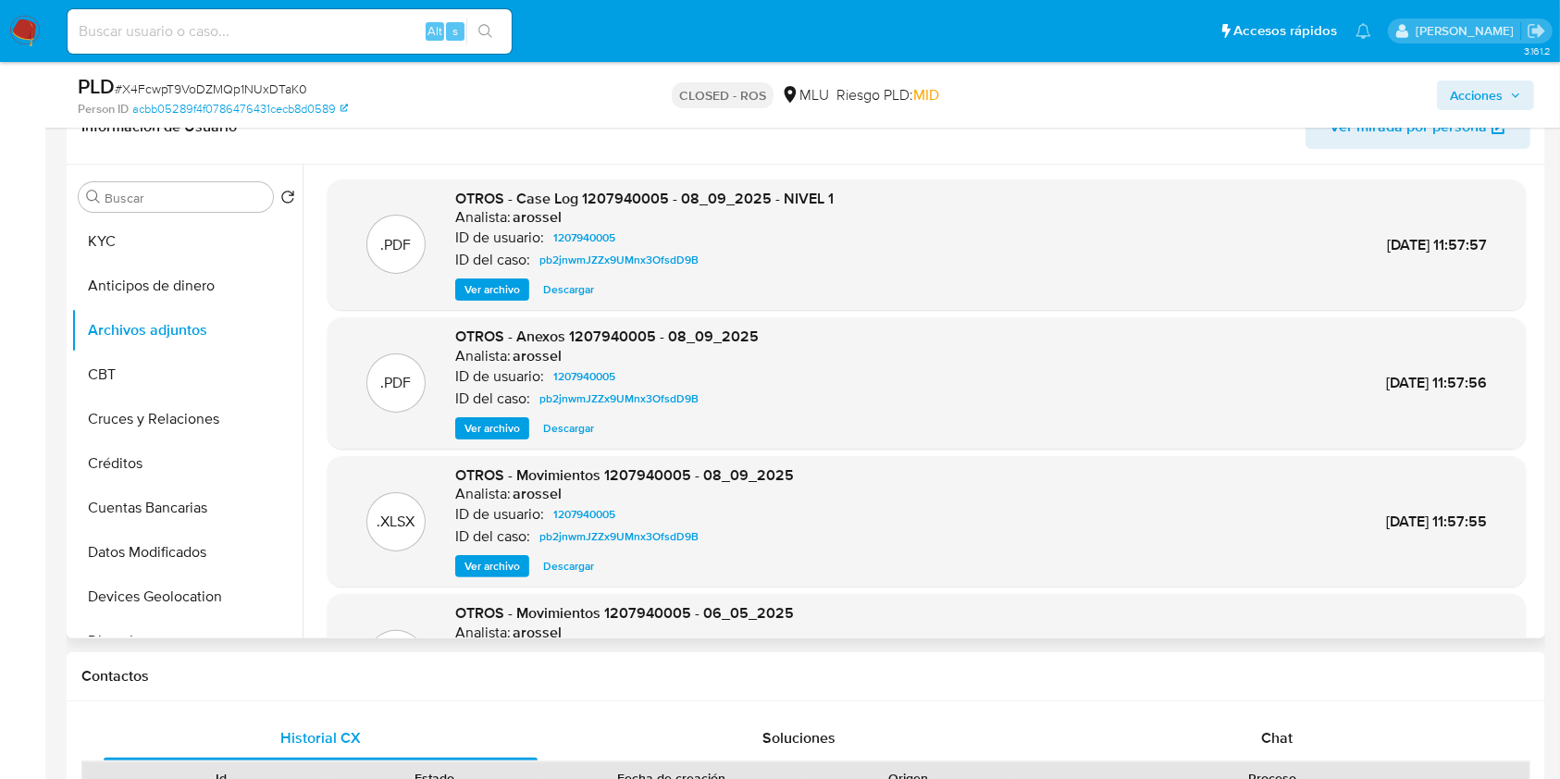
scroll to position [155, 0]
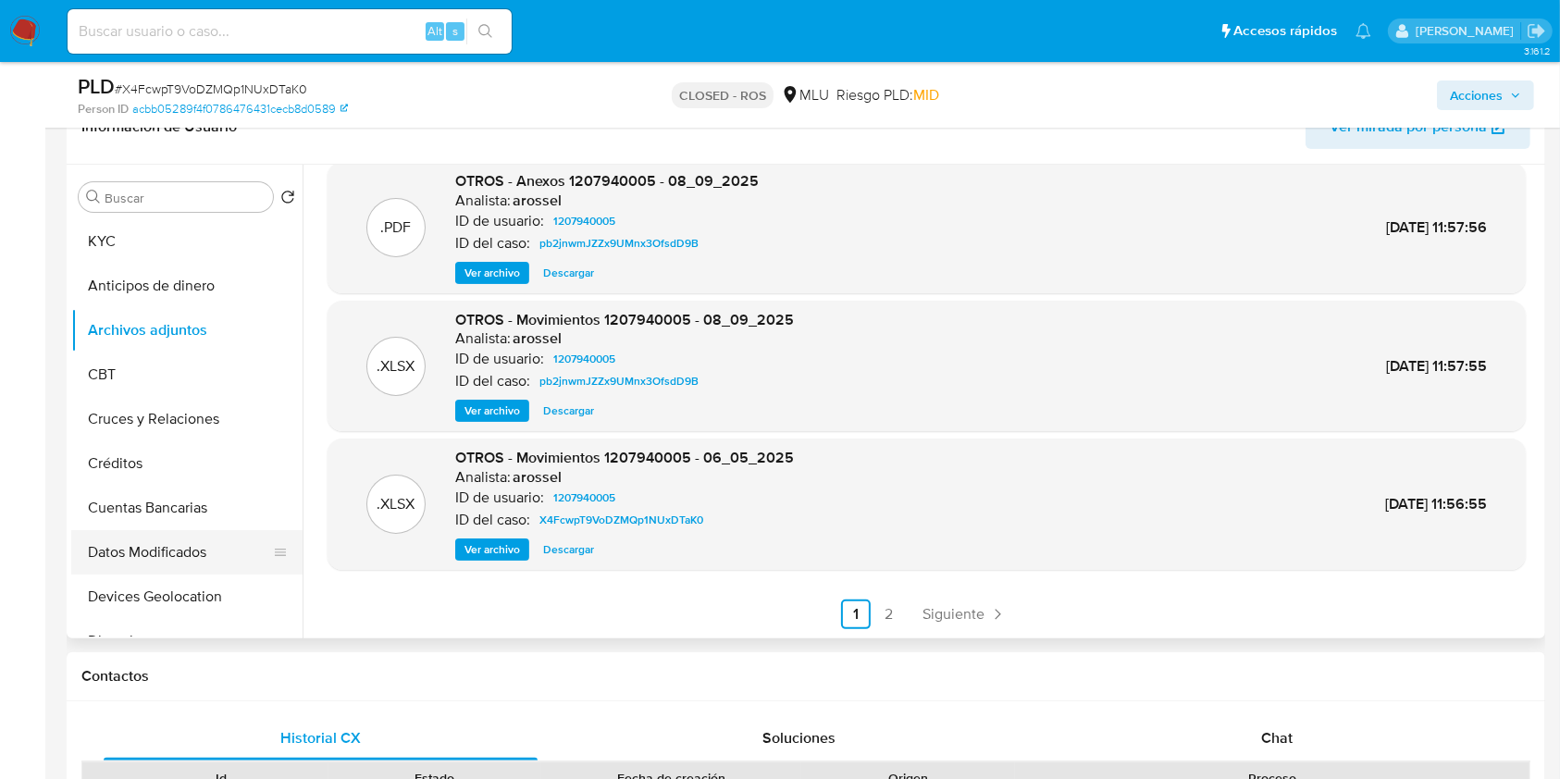
click at [210, 544] on button "Datos Modificados" at bounding box center [179, 552] width 216 height 44
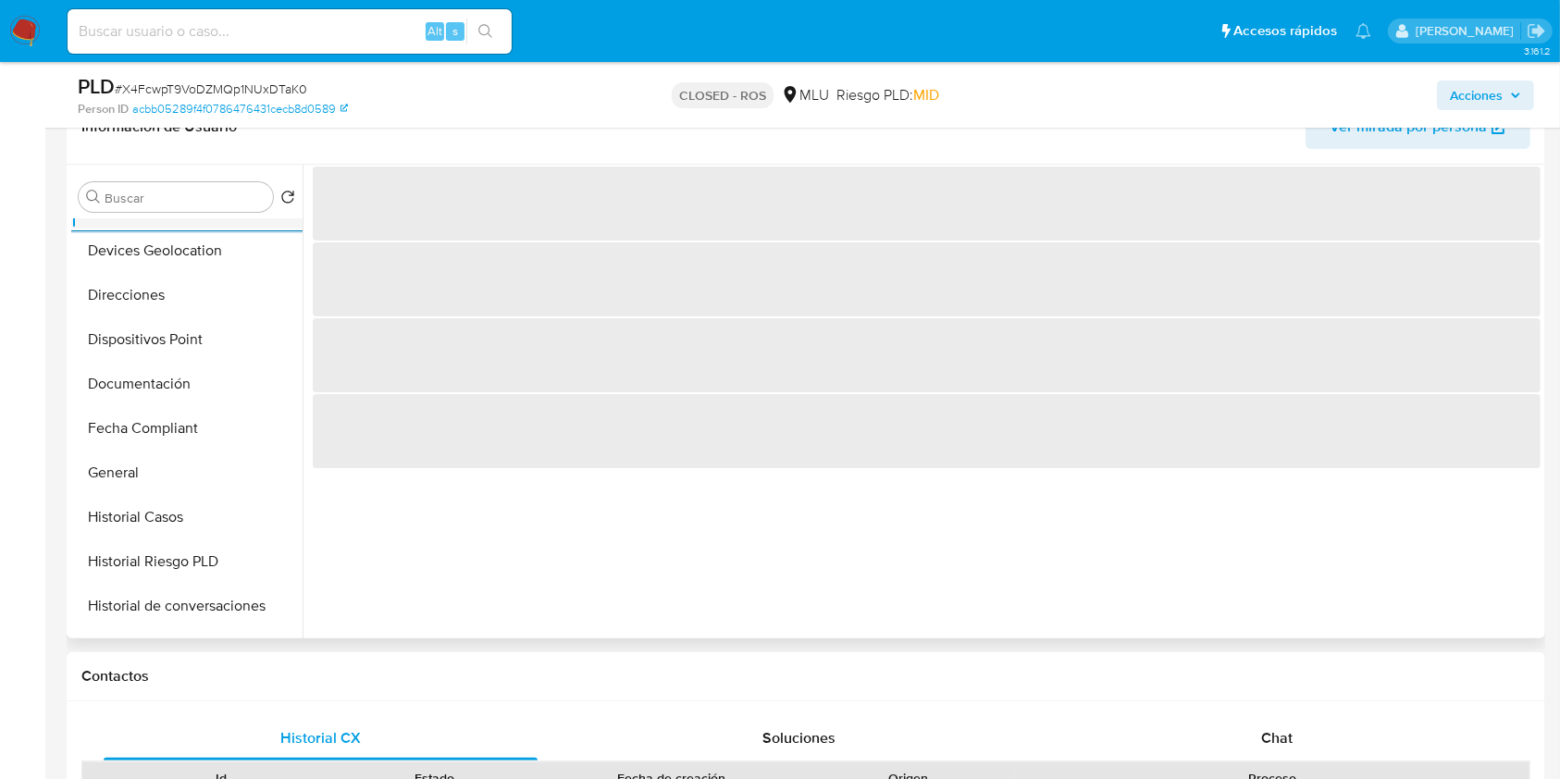
scroll to position [345, 0]
click at [210, 544] on button "Historial Riesgo PLD" at bounding box center [186, 562] width 231 height 44
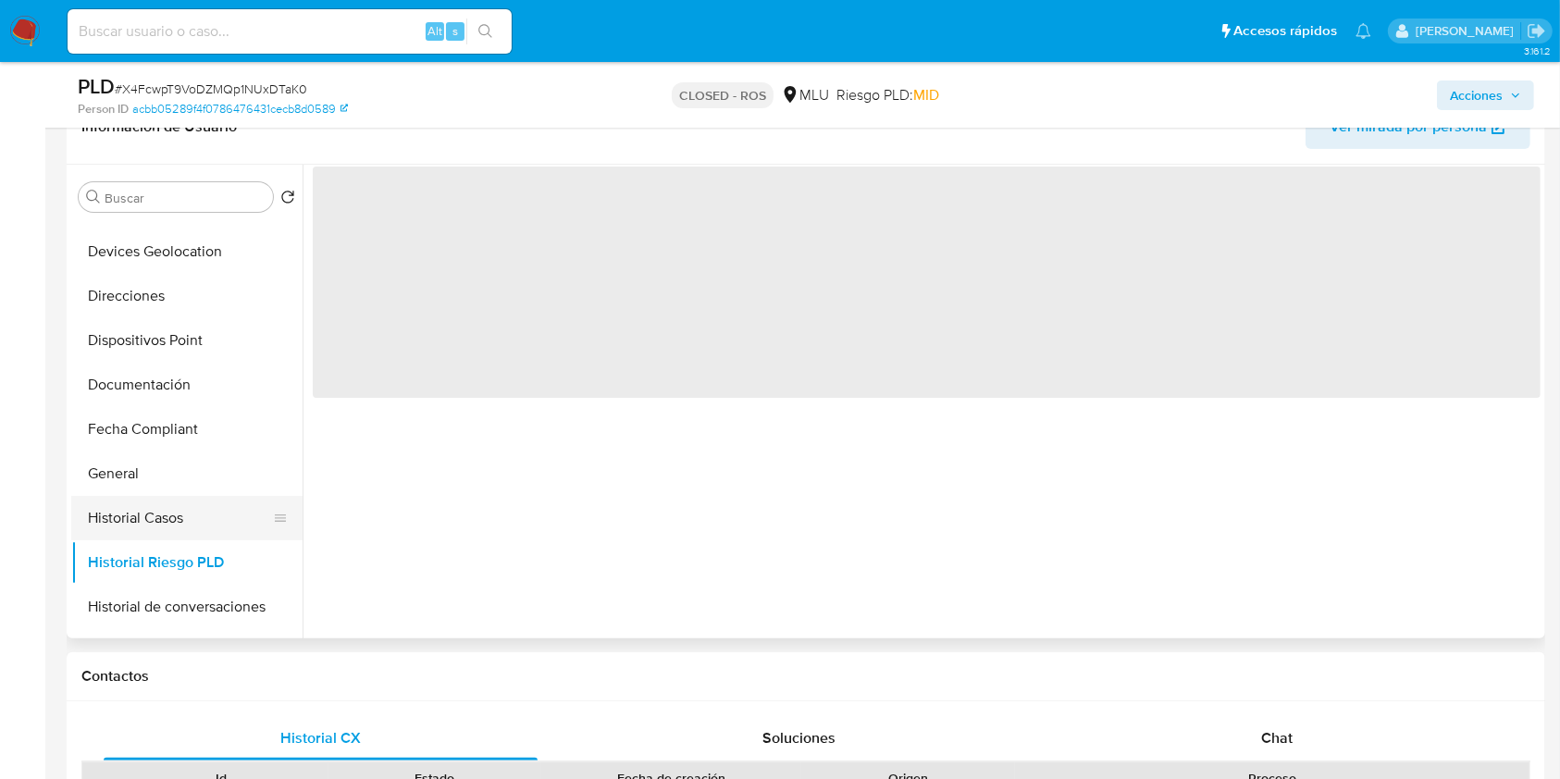
click at [207, 525] on button "Historial Casos" at bounding box center [179, 518] width 216 height 44
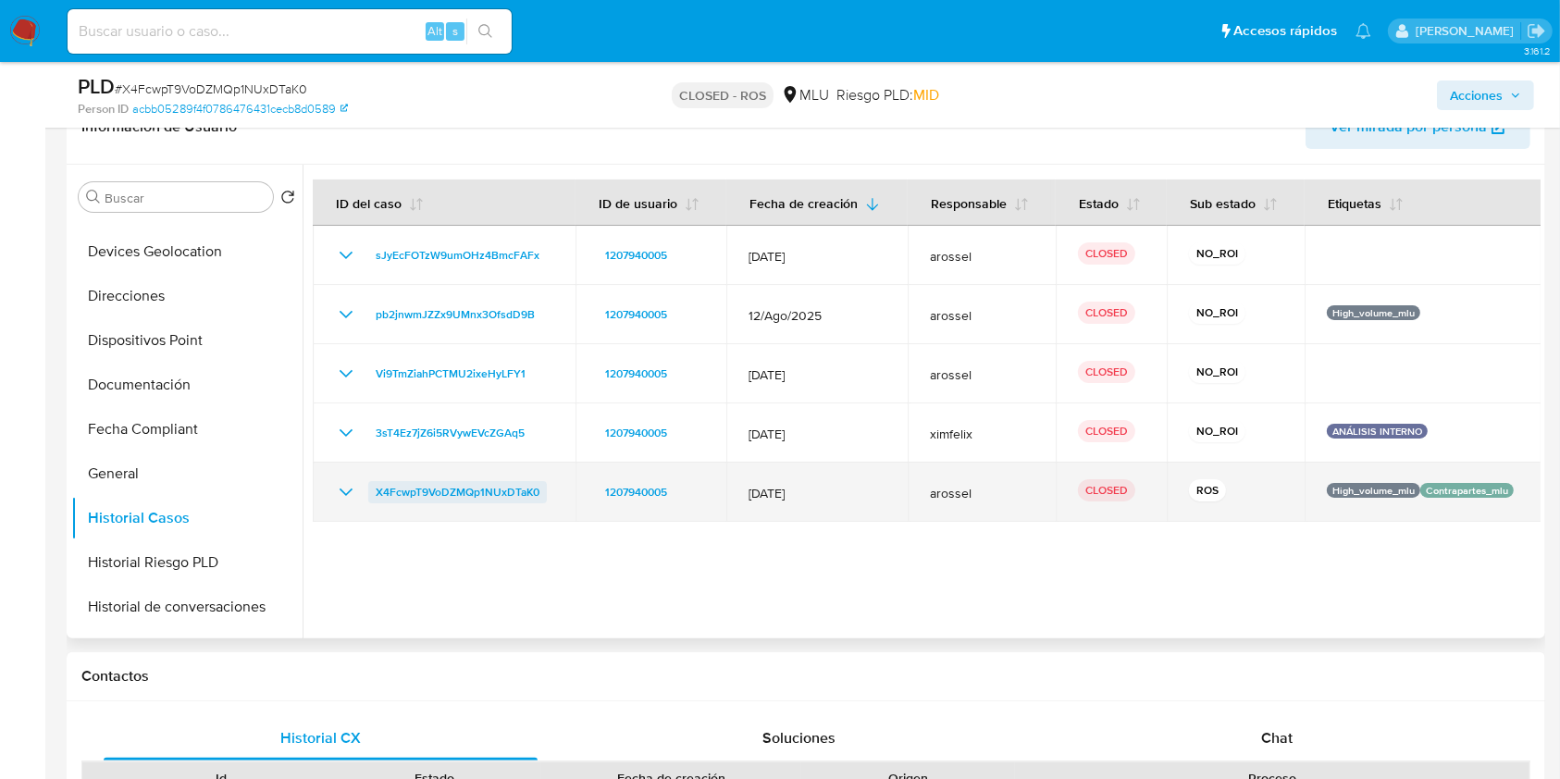
click at [498, 492] on span "X4FcwpT9VoDZMQp1NUxDTaK0" at bounding box center [458, 492] width 164 height 22
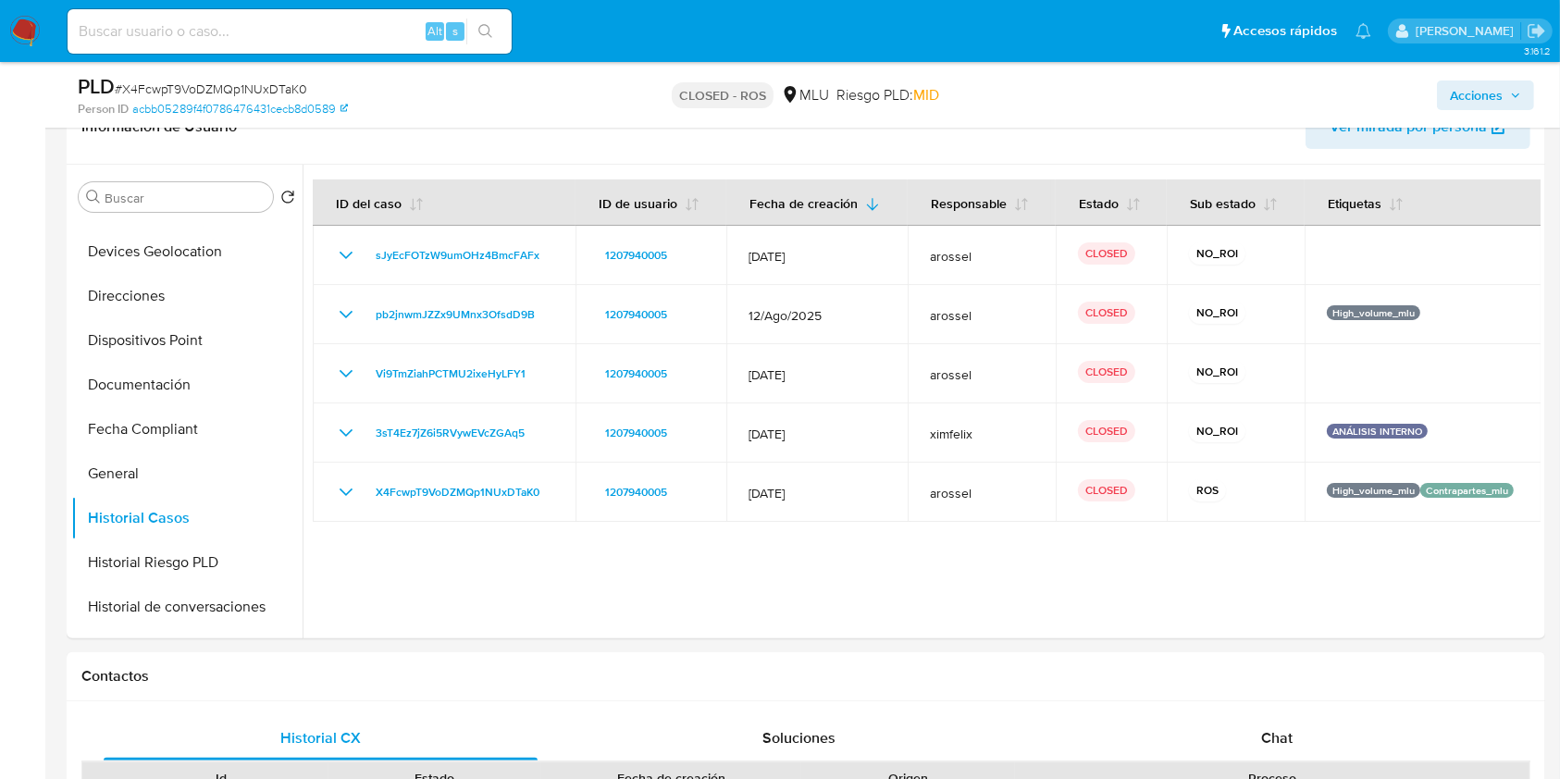
click at [319, 43] on div "Alt s" at bounding box center [290, 31] width 444 height 44
click at [286, 33] on input at bounding box center [290, 31] width 444 height 24
paste input "662326942"
type input "662326942"
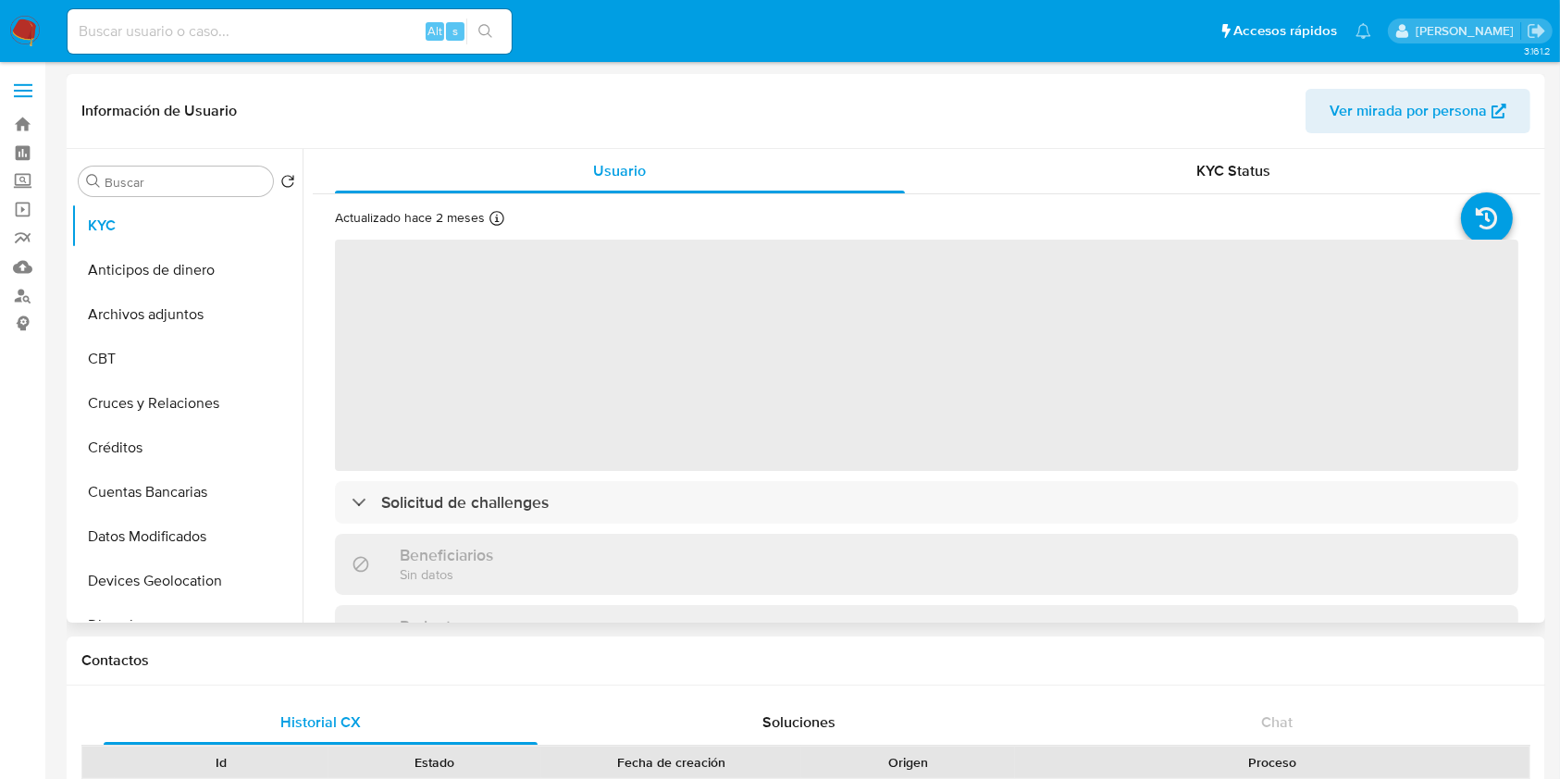
select select "10"
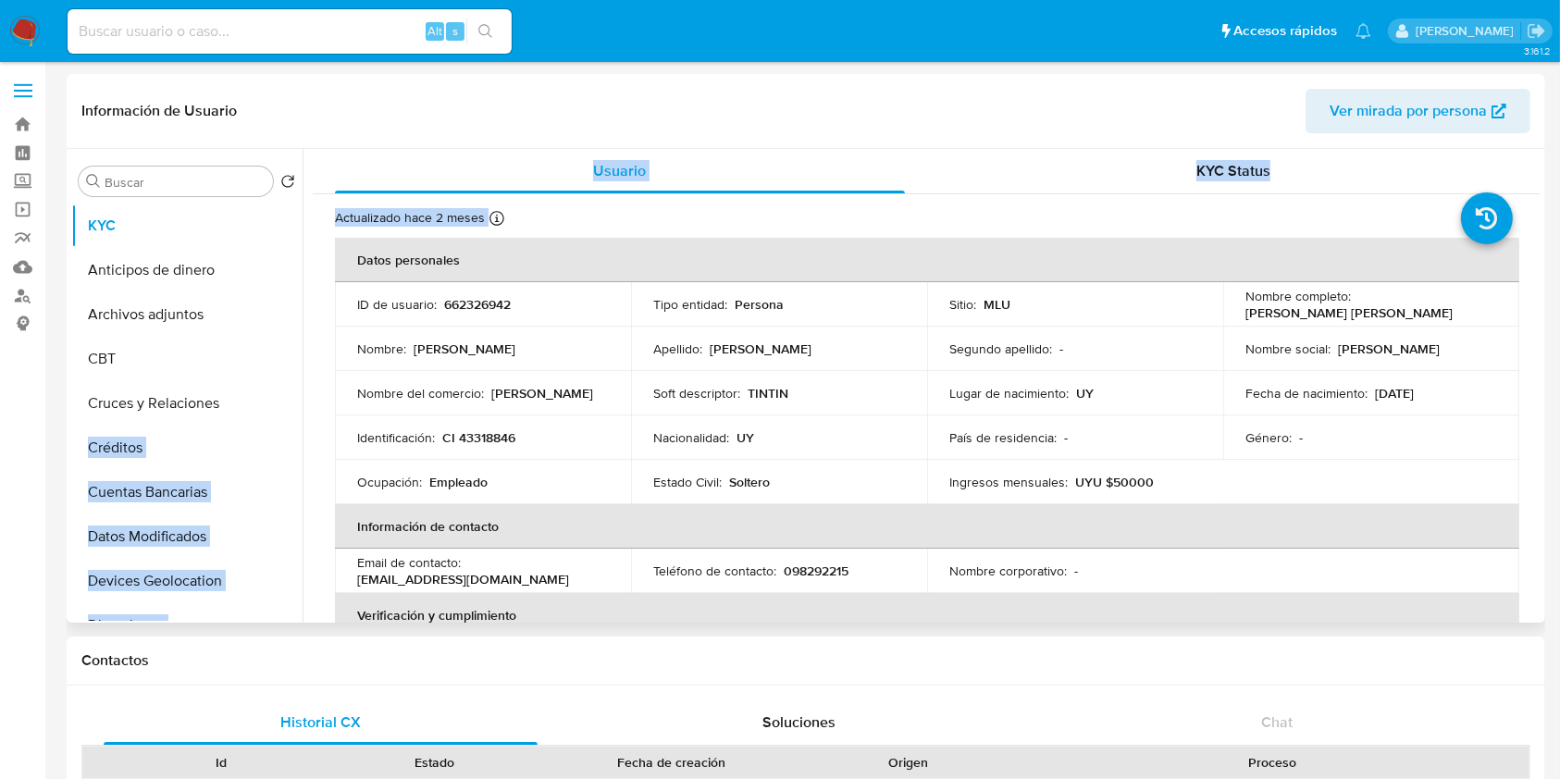
drag, startPoint x: 303, startPoint y: 260, endPoint x: 303, endPoint y: 405, distance: 145.2
click at [303, 405] on div "Usuario KYC Status Actualizado hace 2 meses Creado: 06/04/2022 16:14:23 Actuali…" at bounding box center [922, 386] width 1238 height 474
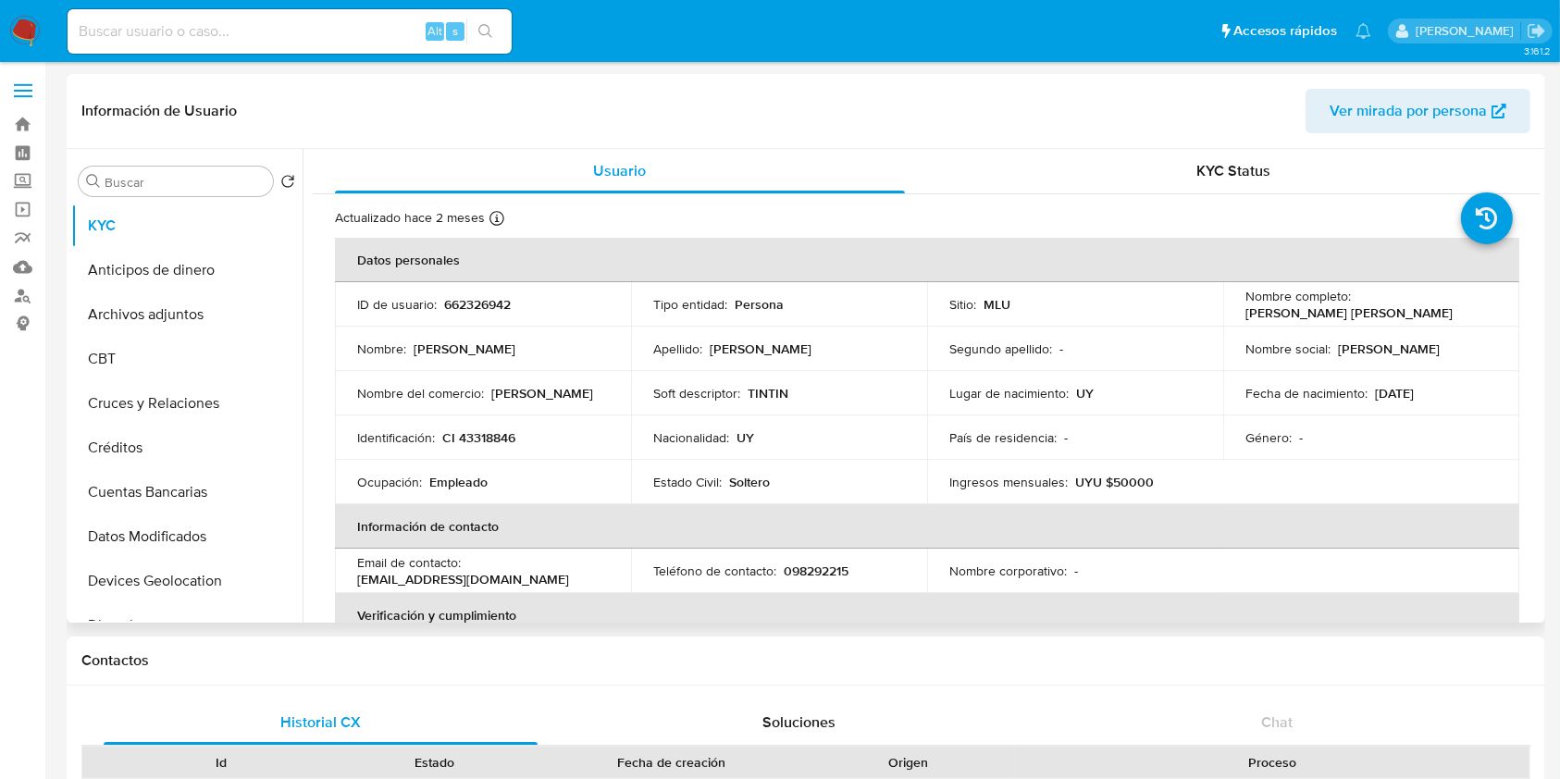
click at [303, 357] on div "Usuario KYC Status Actualizado hace 2 meses Creado: 06/04/2022 16:14:23 Actuali…" at bounding box center [922, 386] width 1238 height 474
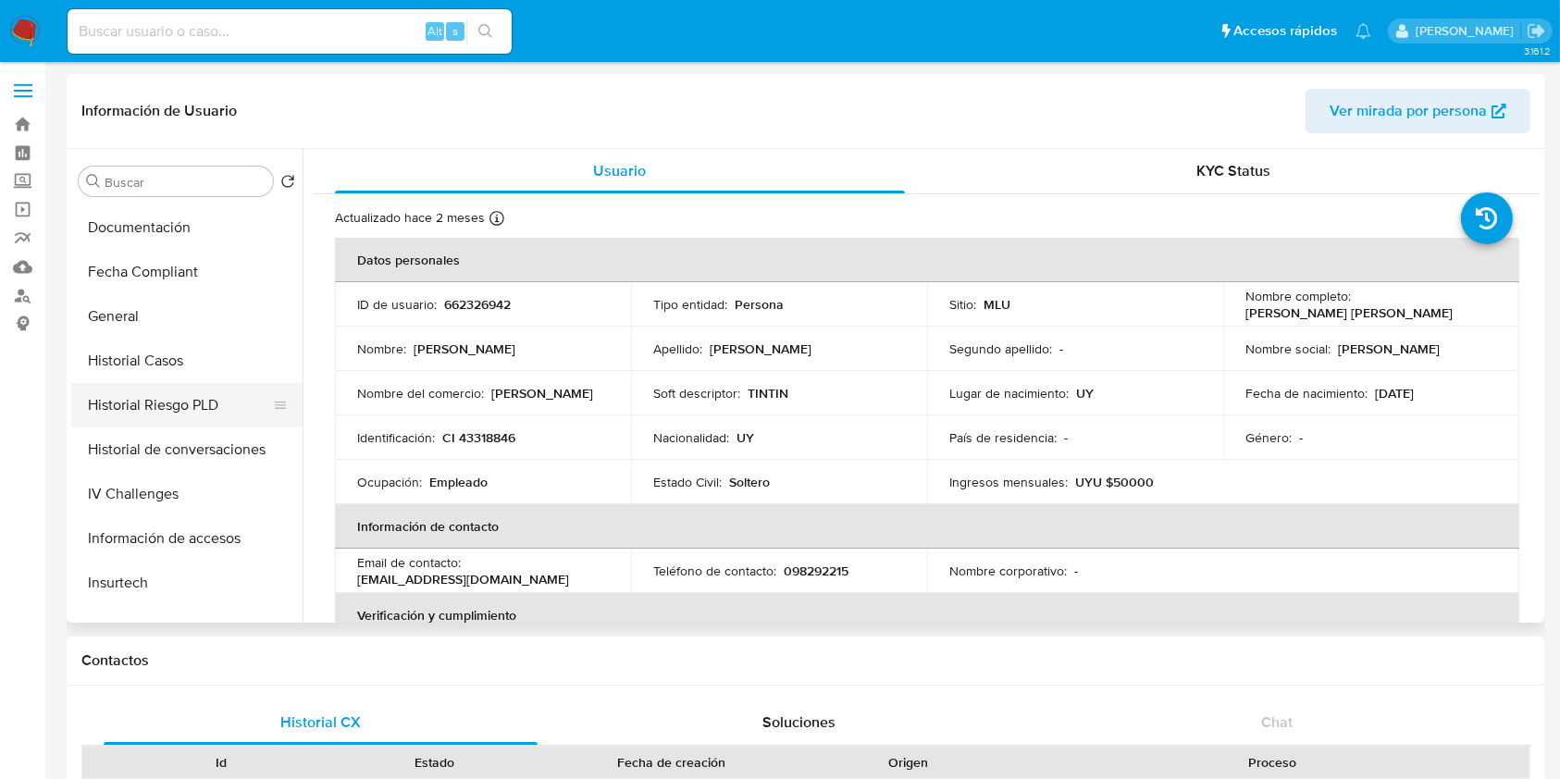
scroll to position [481, 0]
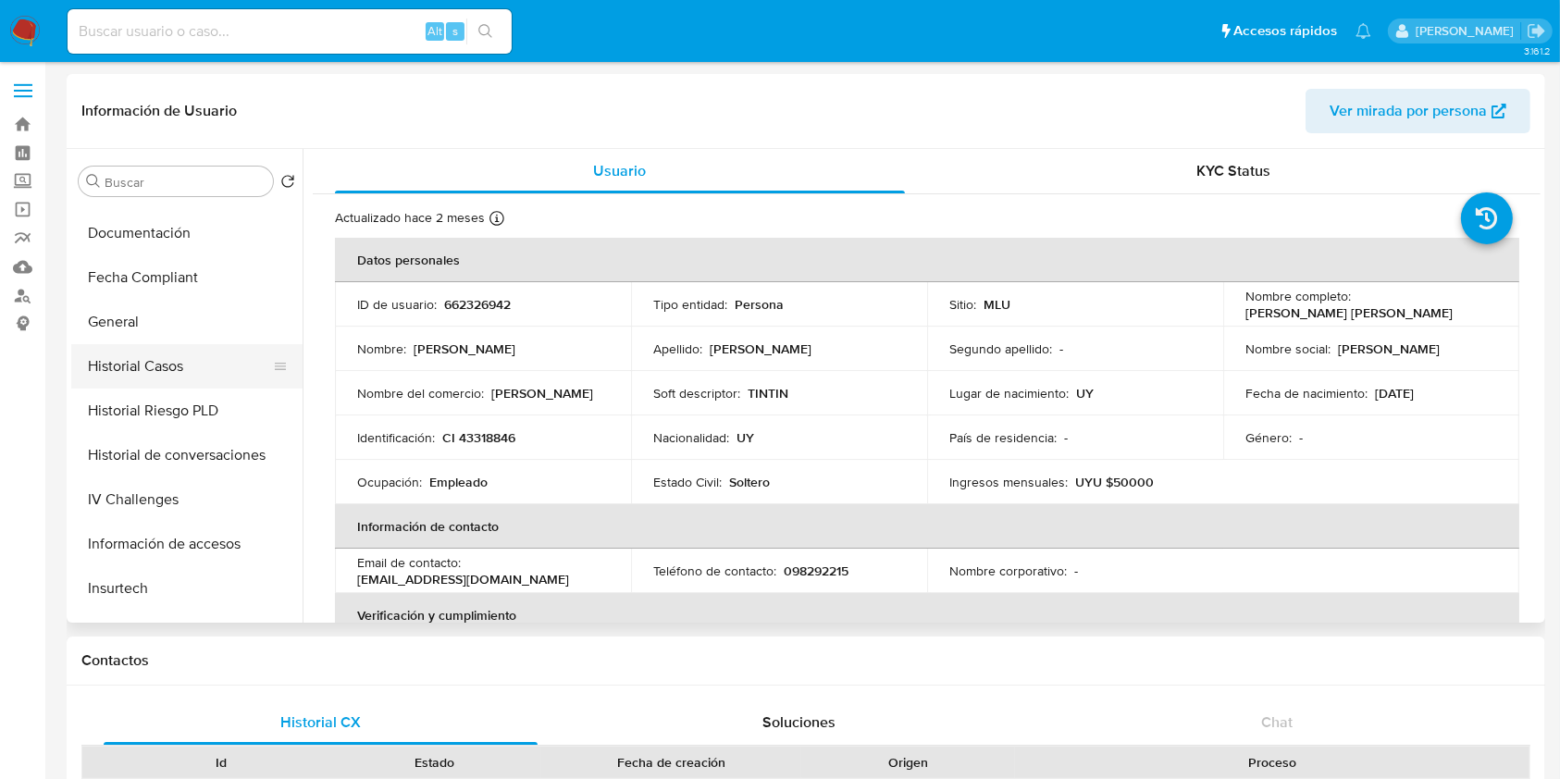
click at [181, 366] on button "Historial Casos" at bounding box center [179, 366] width 216 height 44
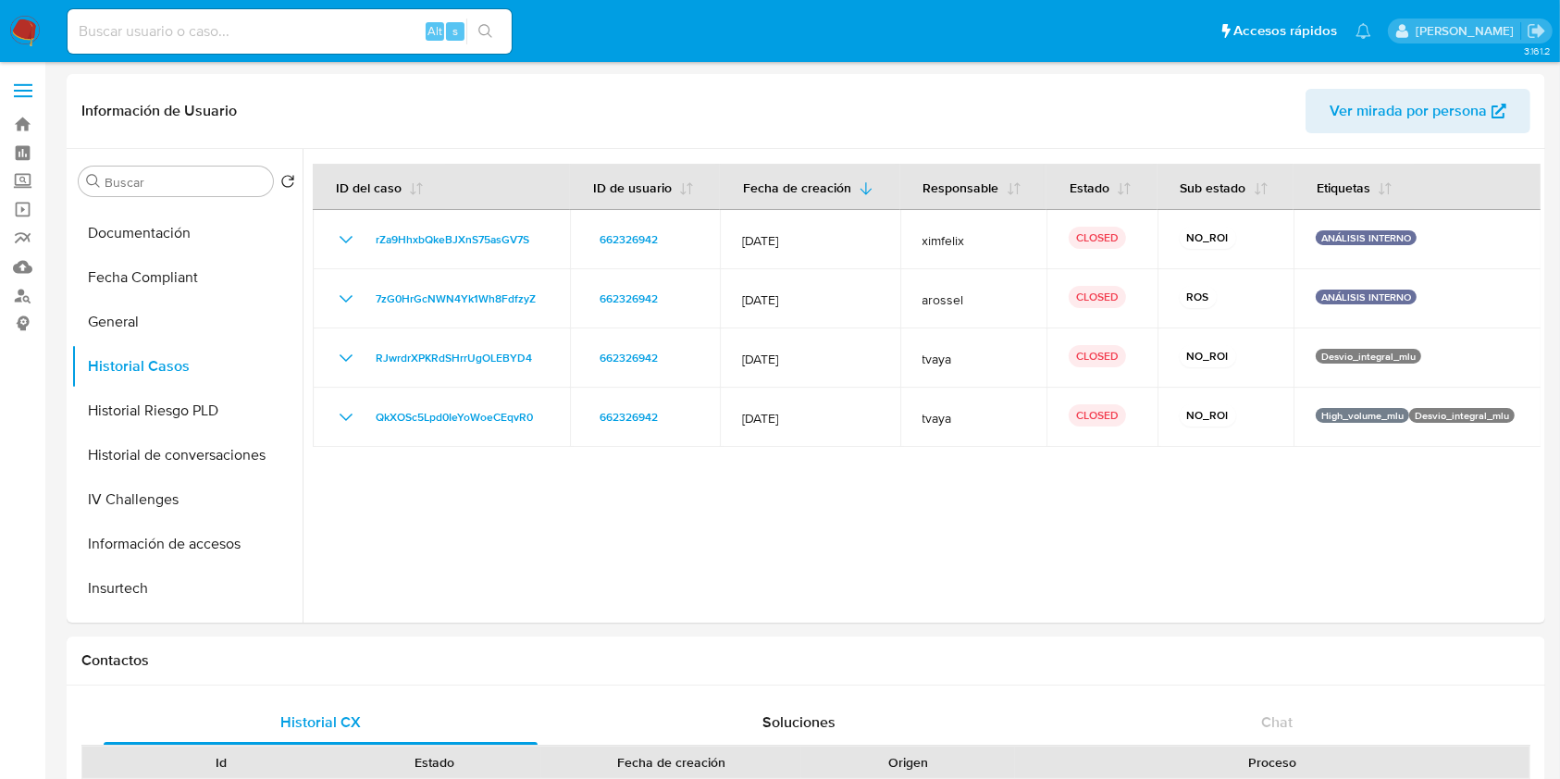
click at [334, 29] on input at bounding box center [290, 31] width 444 height 24
paste input "1441018212"
type input "1441018212"
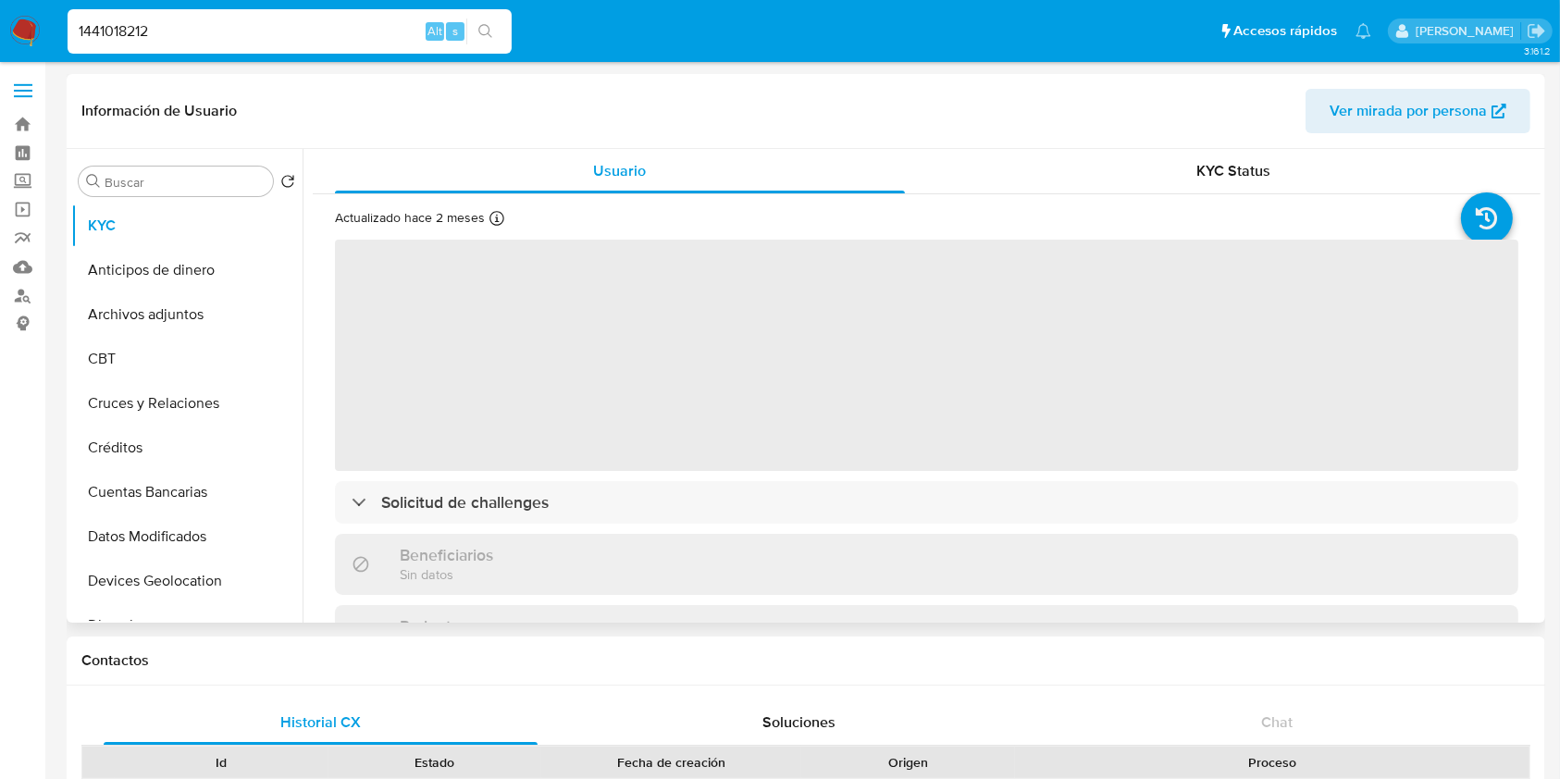
select select "10"
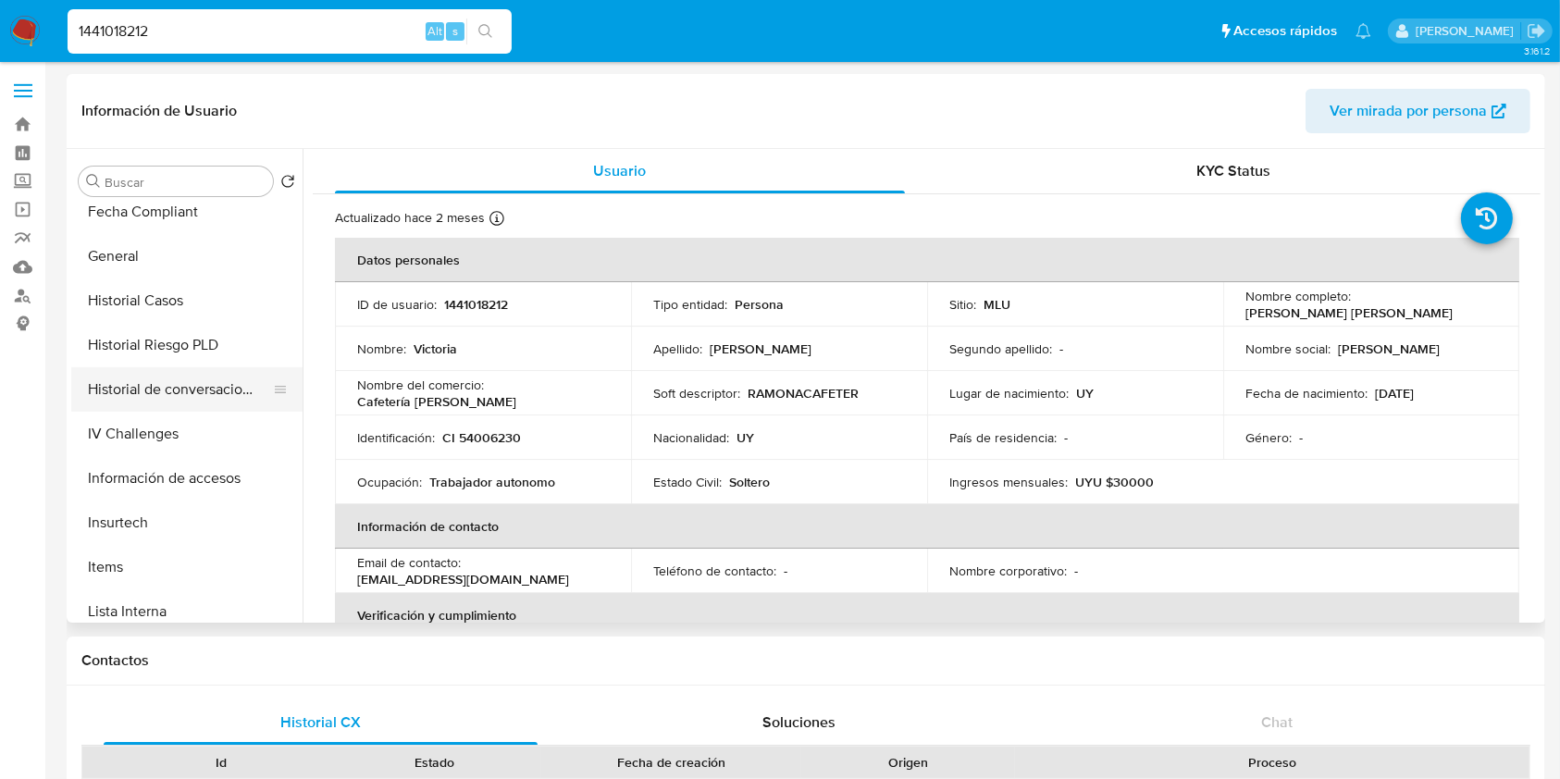
scroll to position [549, 0]
click at [173, 302] on button "Historial Casos" at bounding box center [179, 299] width 216 height 44
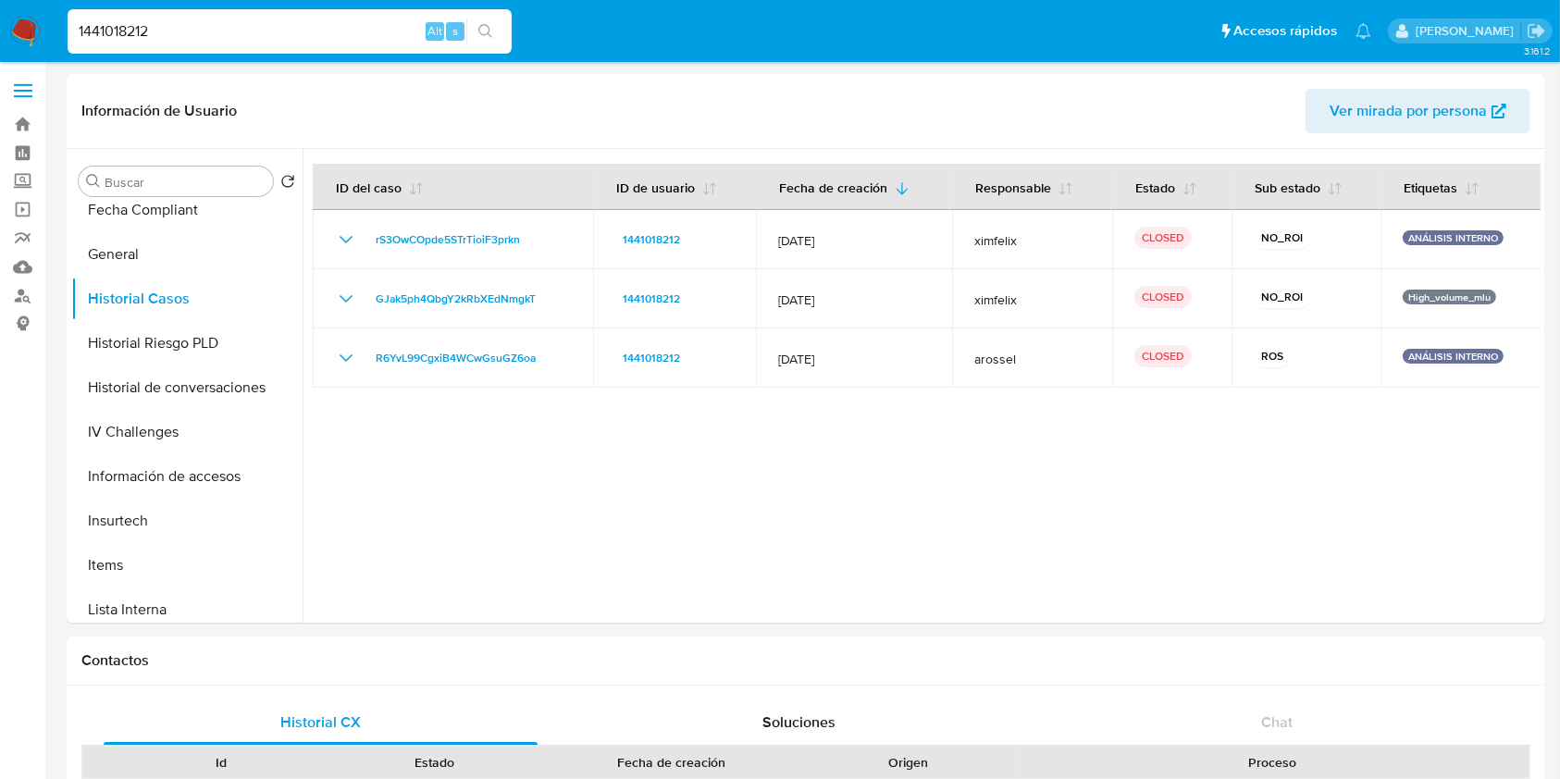
click at [314, 37] on input "1441018212" at bounding box center [290, 31] width 444 height 24
paste input "31383329"
type input "1313833292"
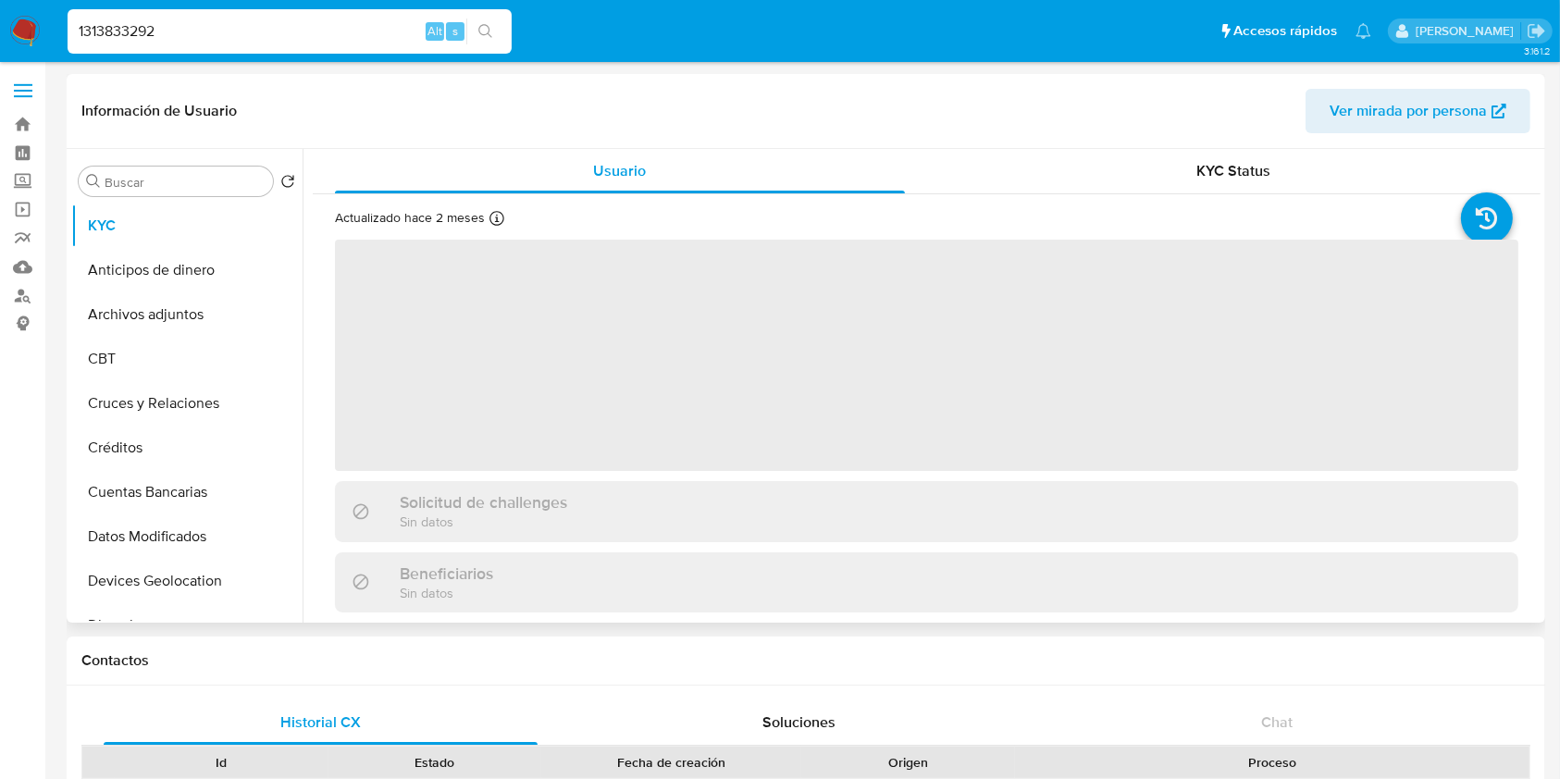
select select "10"
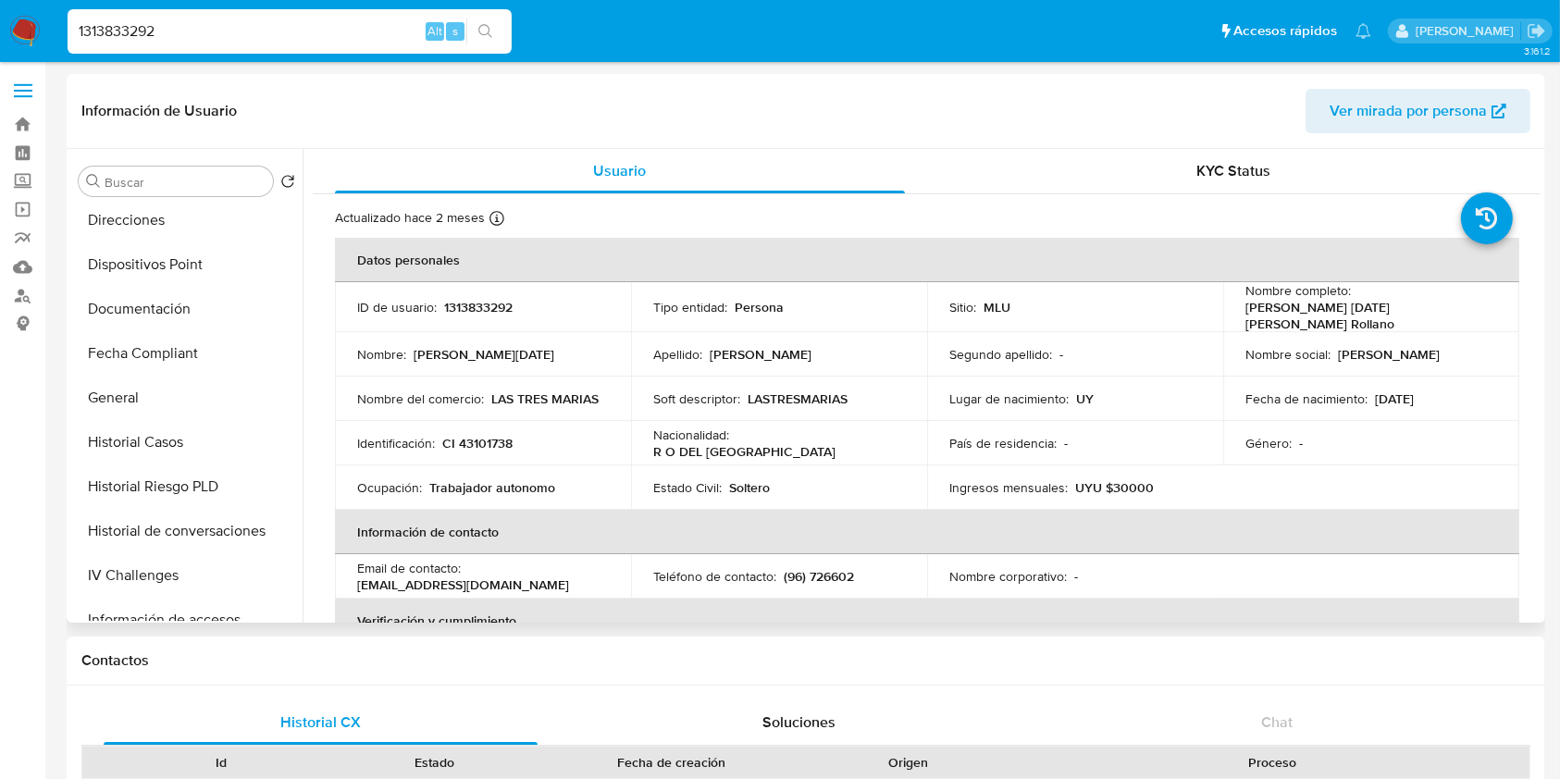
scroll to position [434, 0]
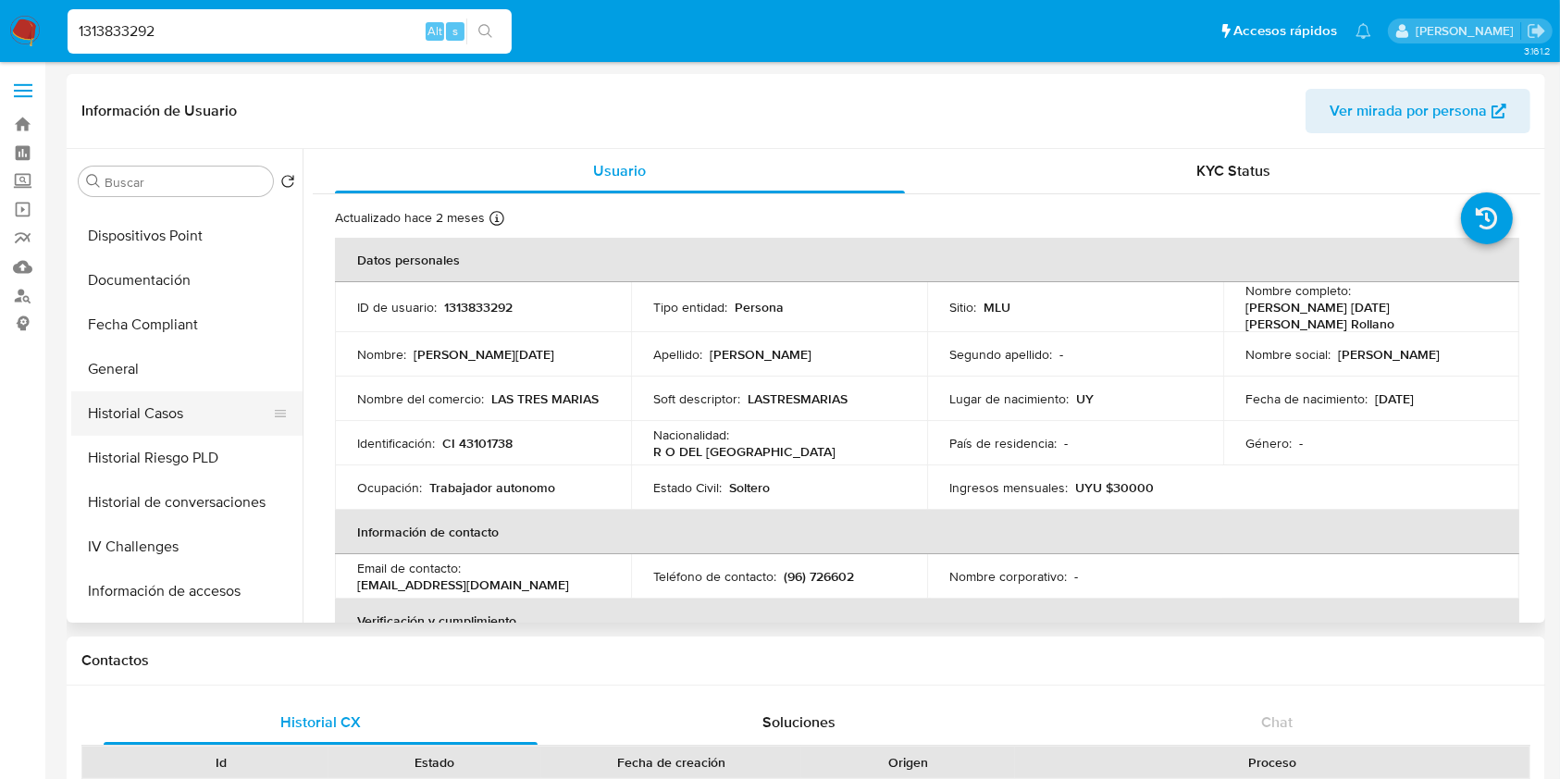
click at [182, 430] on button "Historial Casos" at bounding box center [179, 413] width 216 height 44
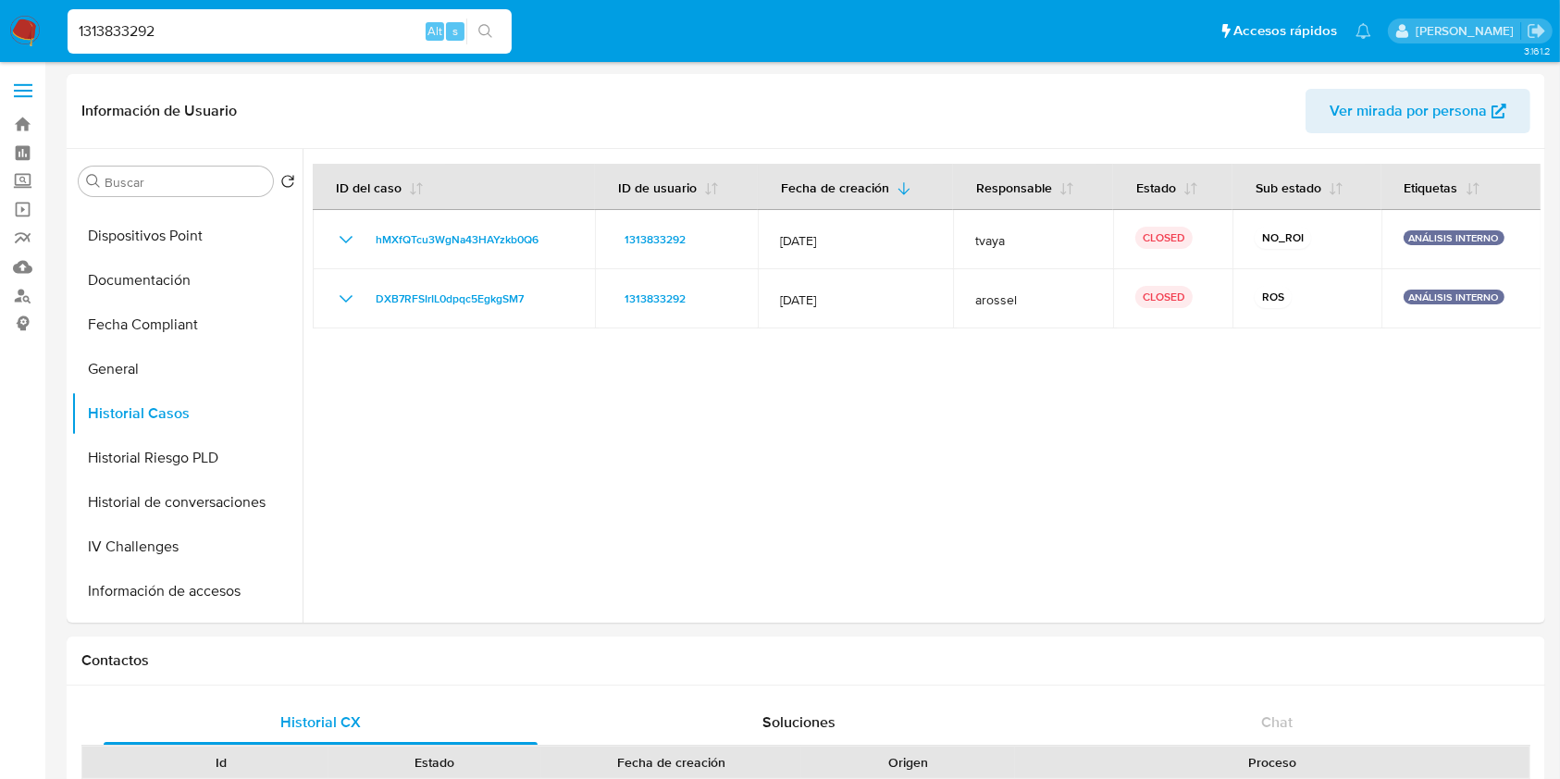
click at [133, 21] on input "1313833292" at bounding box center [290, 31] width 444 height 24
paste input "2399688518"
type input "2399688518"
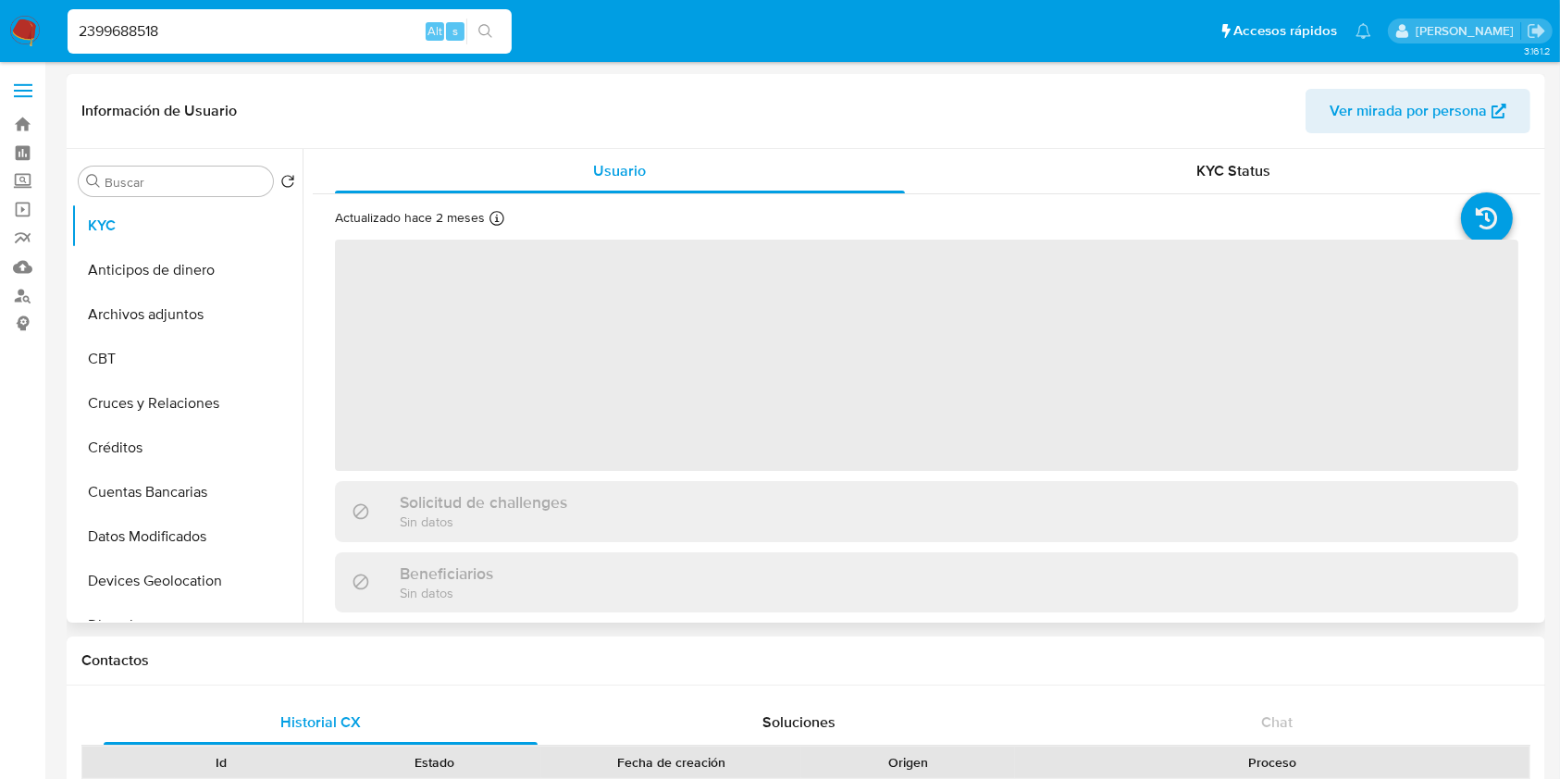
select select "10"
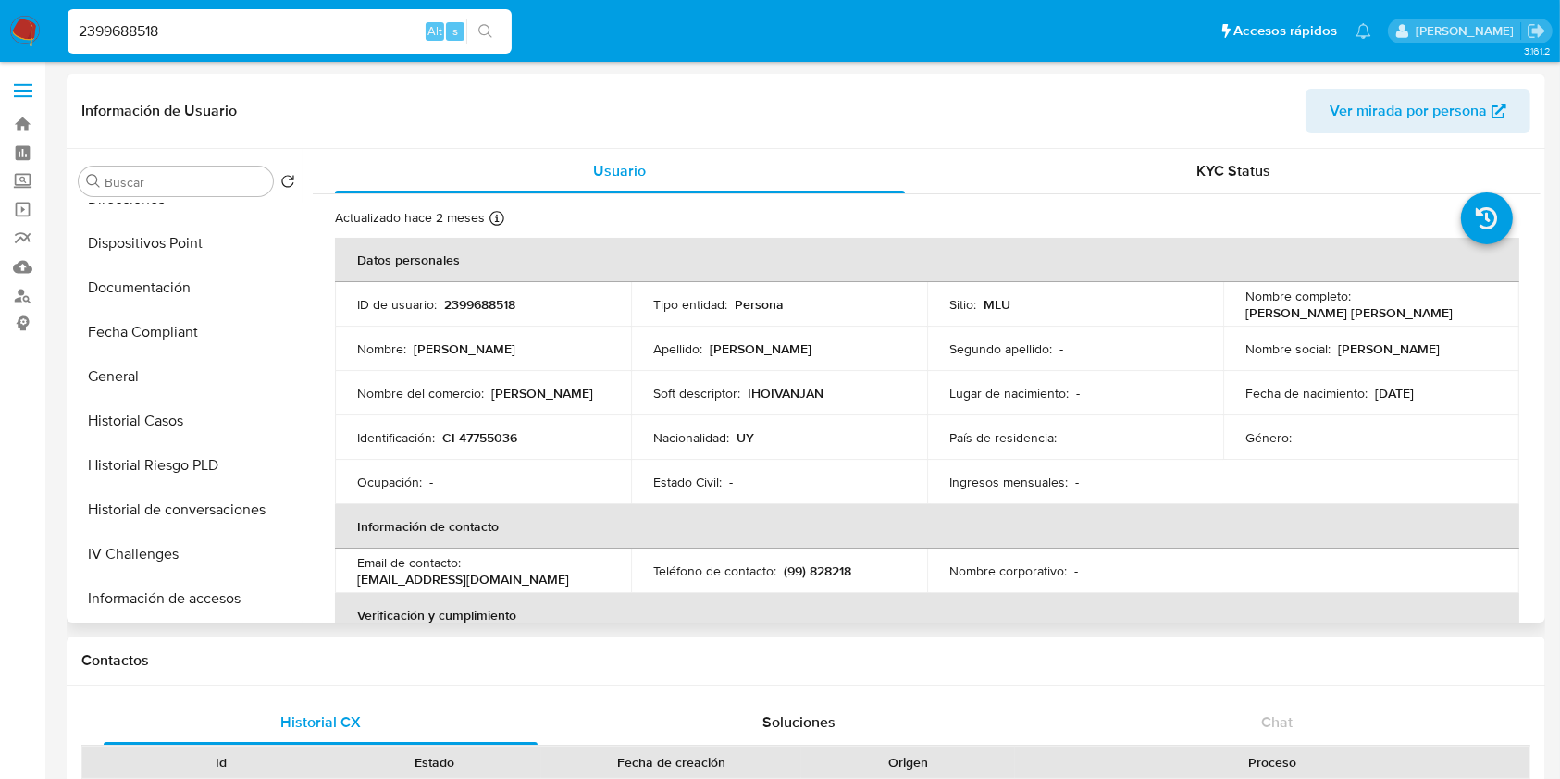
scroll to position [431, 0]
click at [160, 414] on button "Historial Casos" at bounding box center [179, 416] width 216 height 44
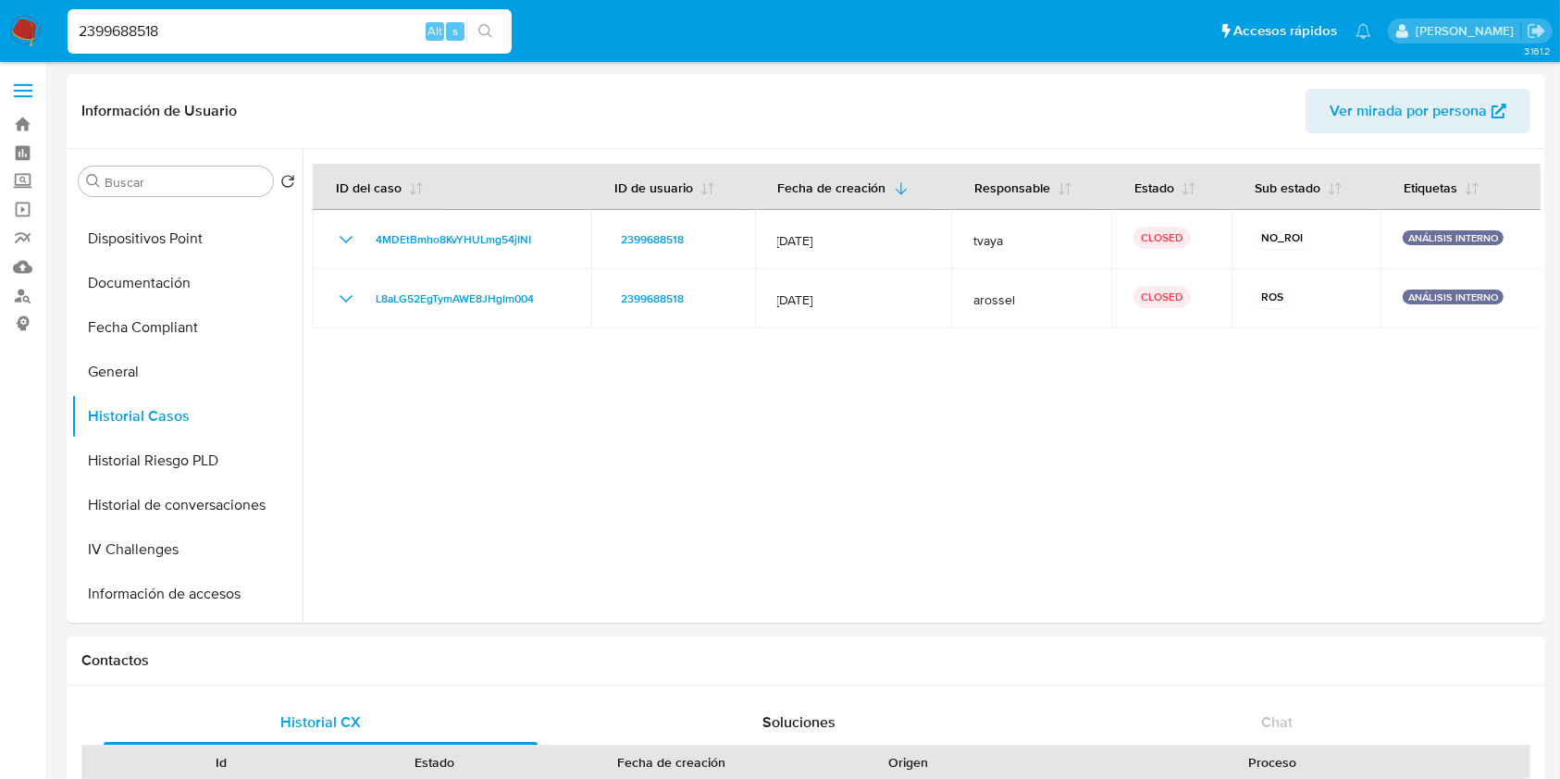
click at [166, 26] on input "2399688518" at bounding box center [290, 31] width 444 height 24
paste input "25831152"
type input "2258311528"
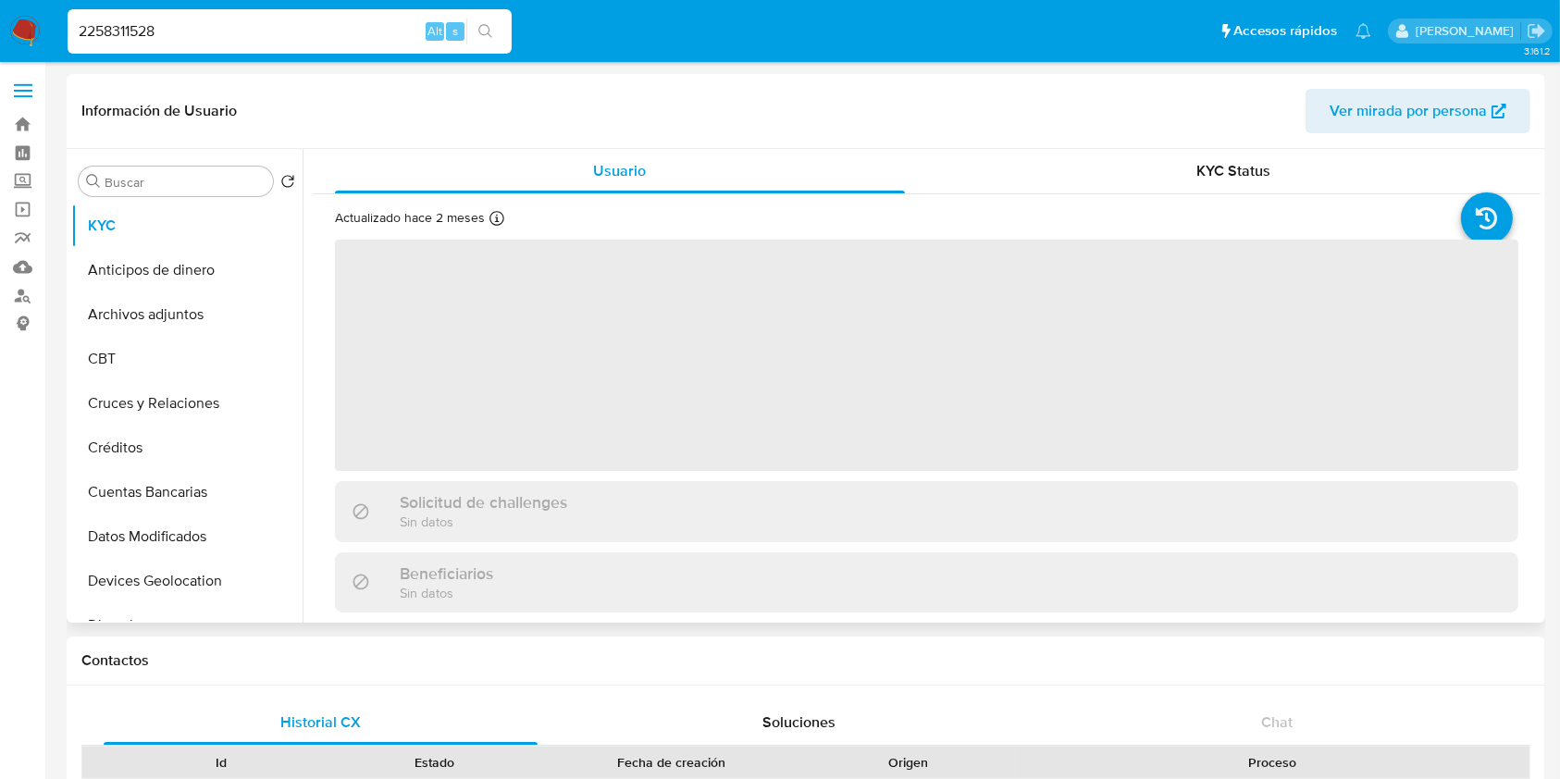
select select "10"
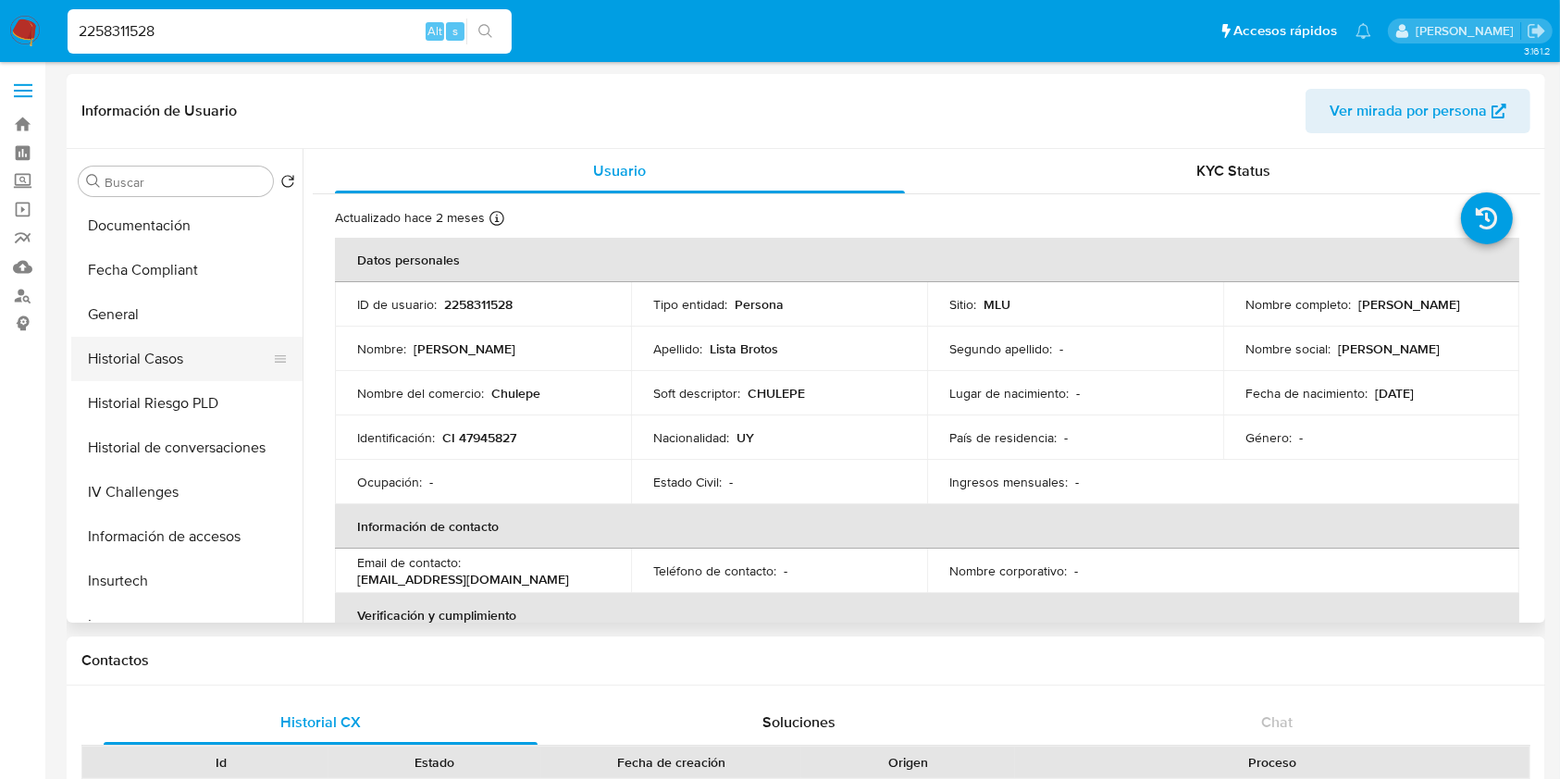
click at [192, 350] on button "Historial Casos" at bounding box center [179, 359] width 216 height 44
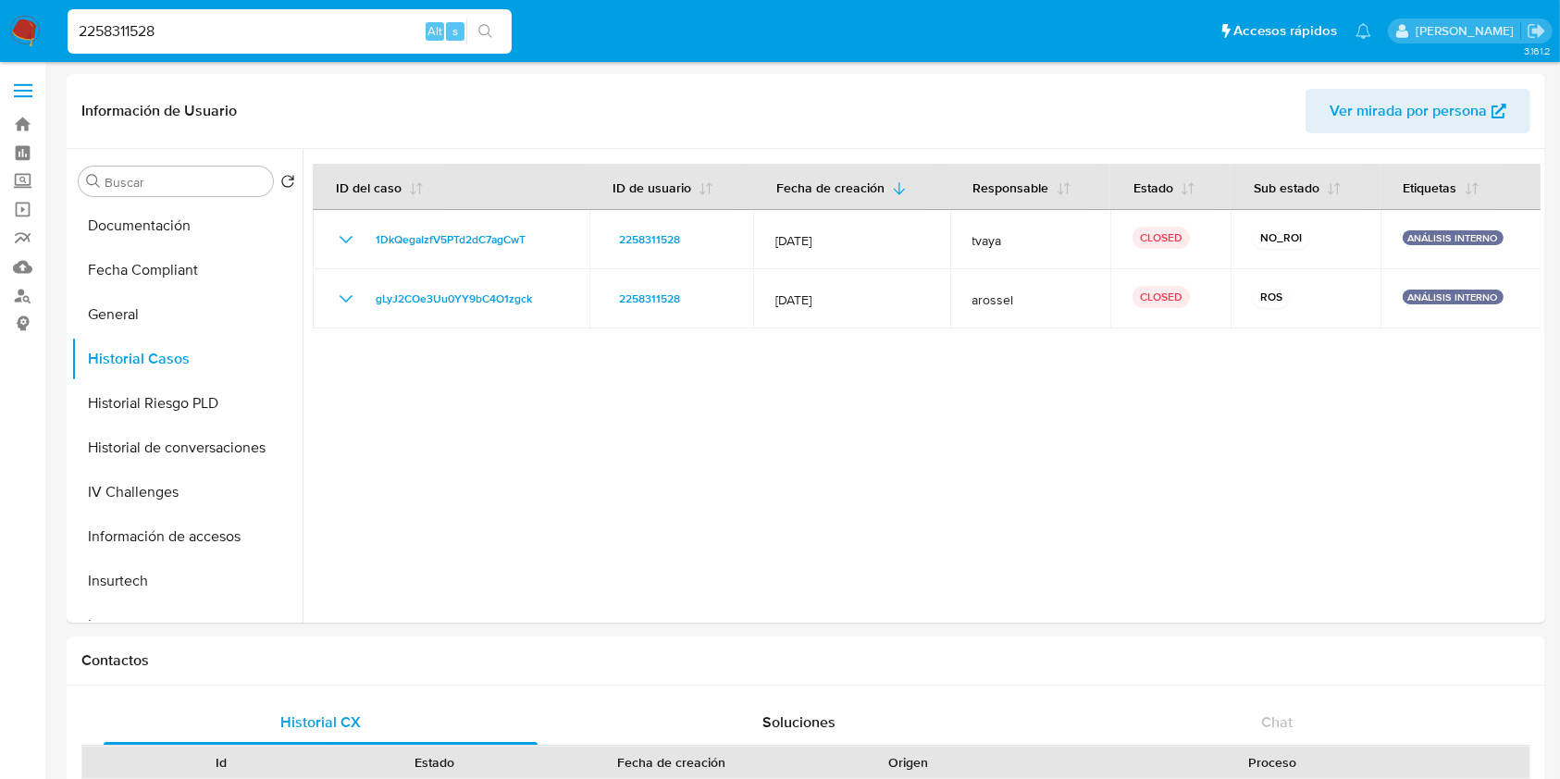
click at [112, 36] on input "2258311528" at bounding box center [290, 31] width 444 height 24
paste input "126724061"
type input "126724061"
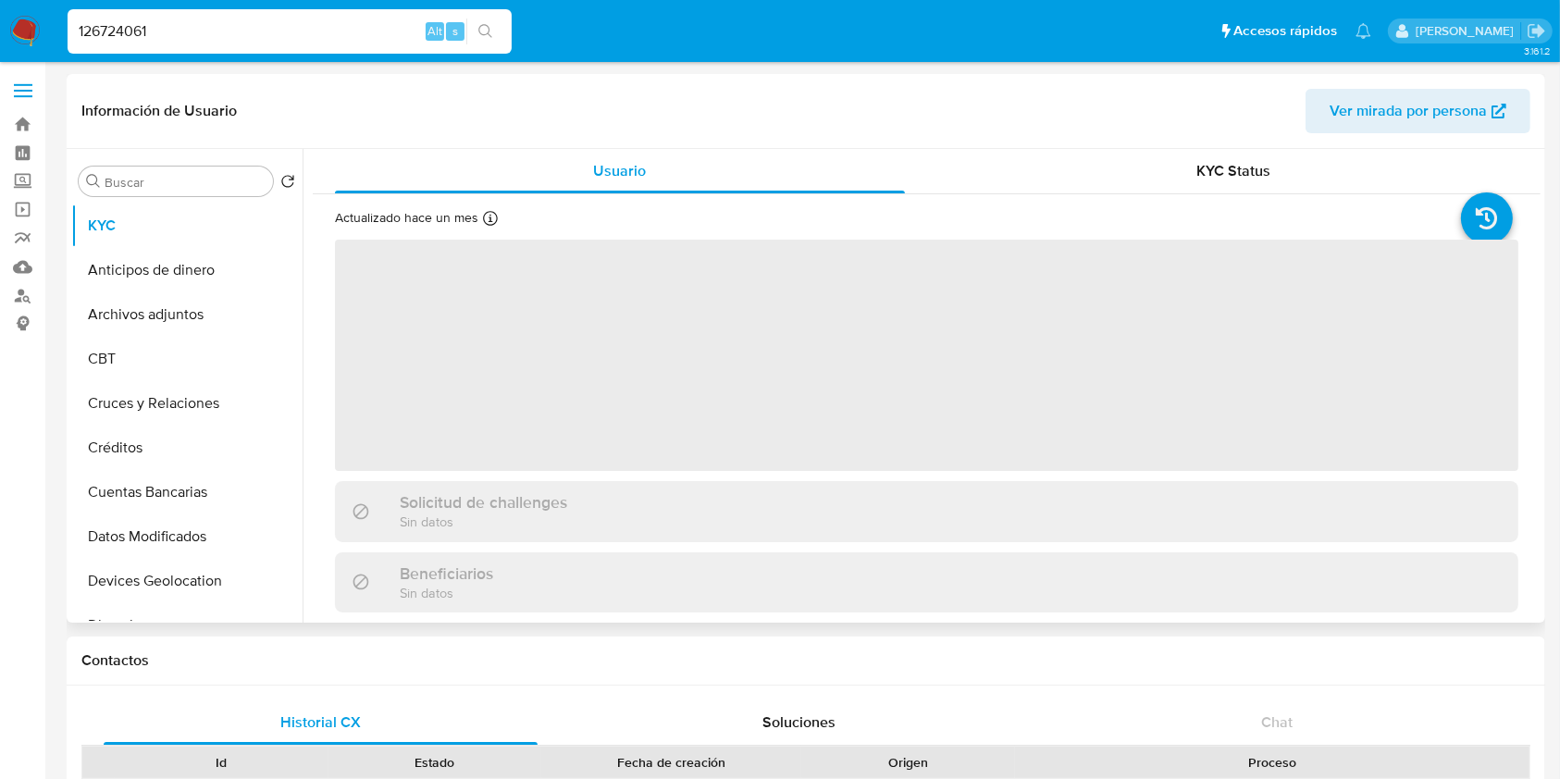
select select "10"
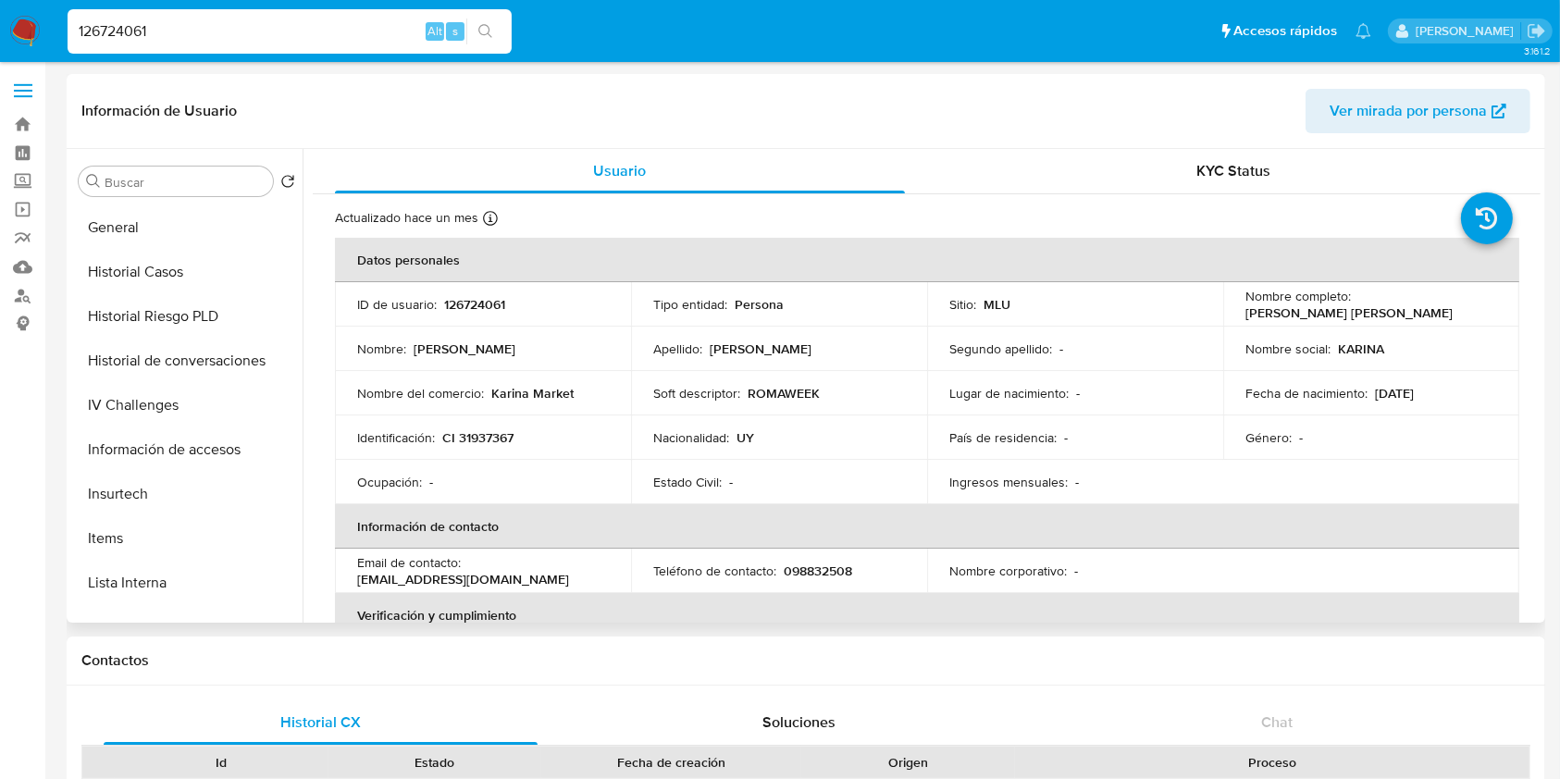
scroll to position [565, 0]
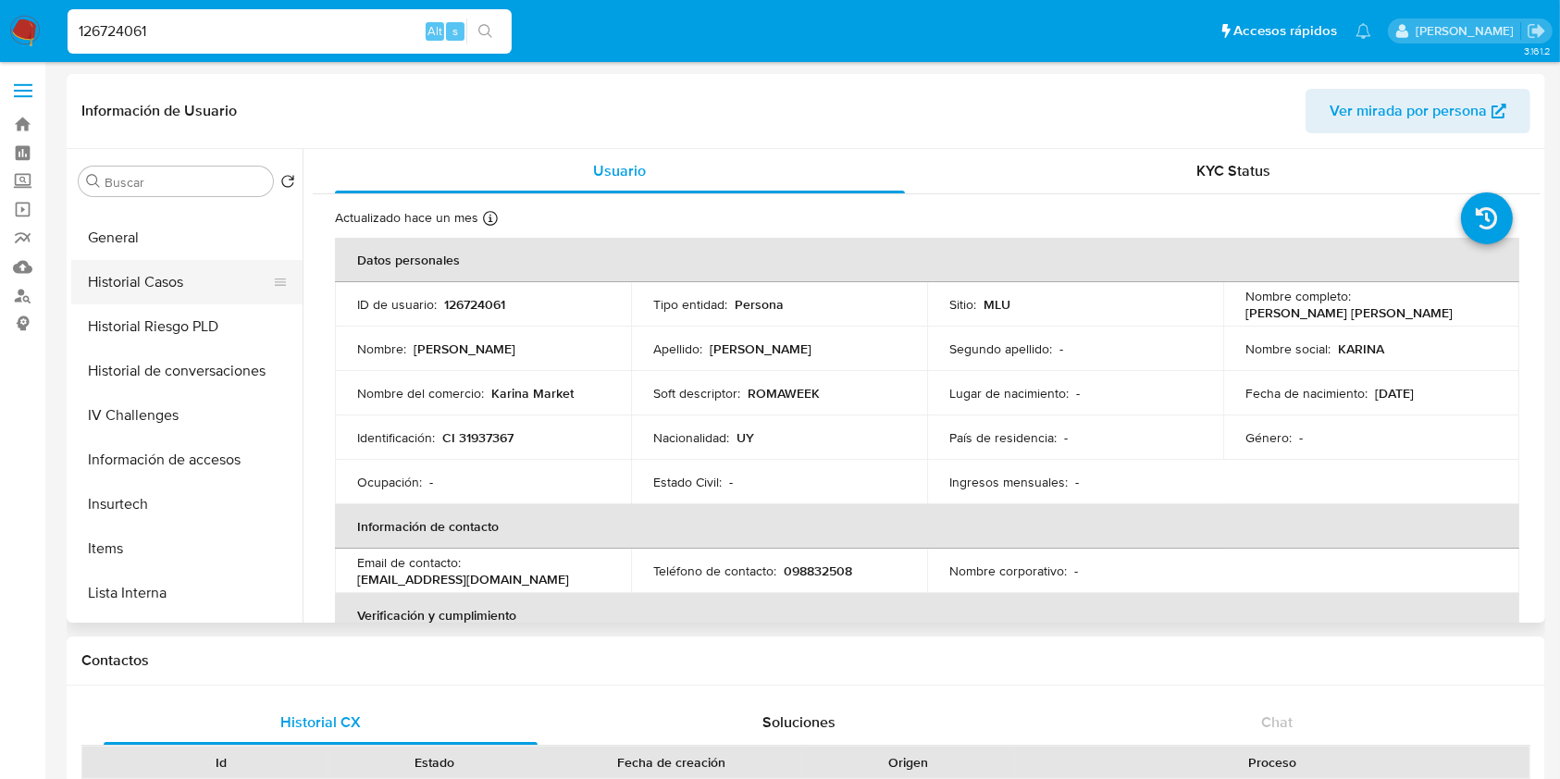
click at [183, 288] on button "Historial Casos" at bounding box center [179, 282] width 216 height 44
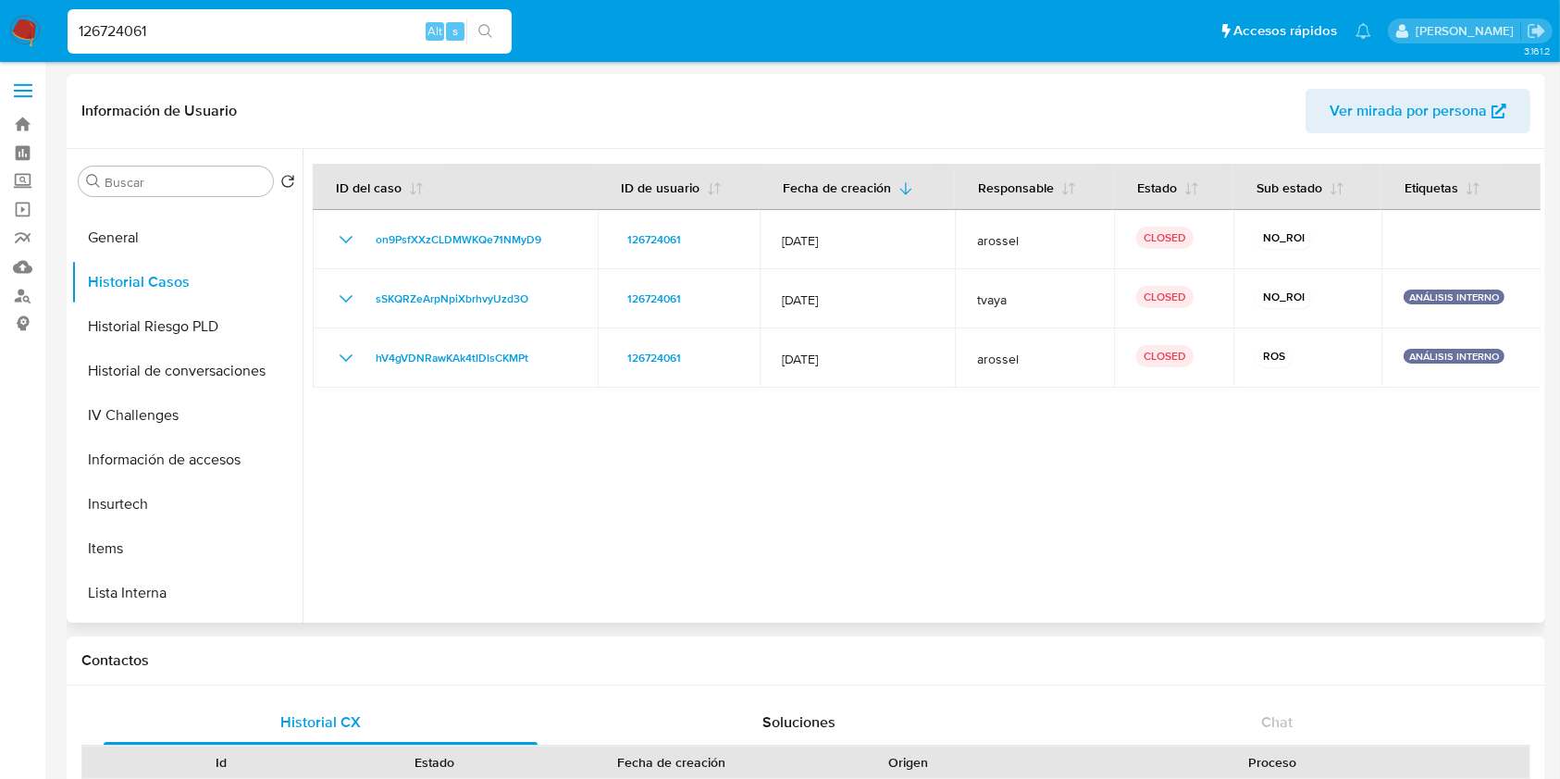
click at [671, 476] on div at bounding box center [922, 386] width 1238 height 474
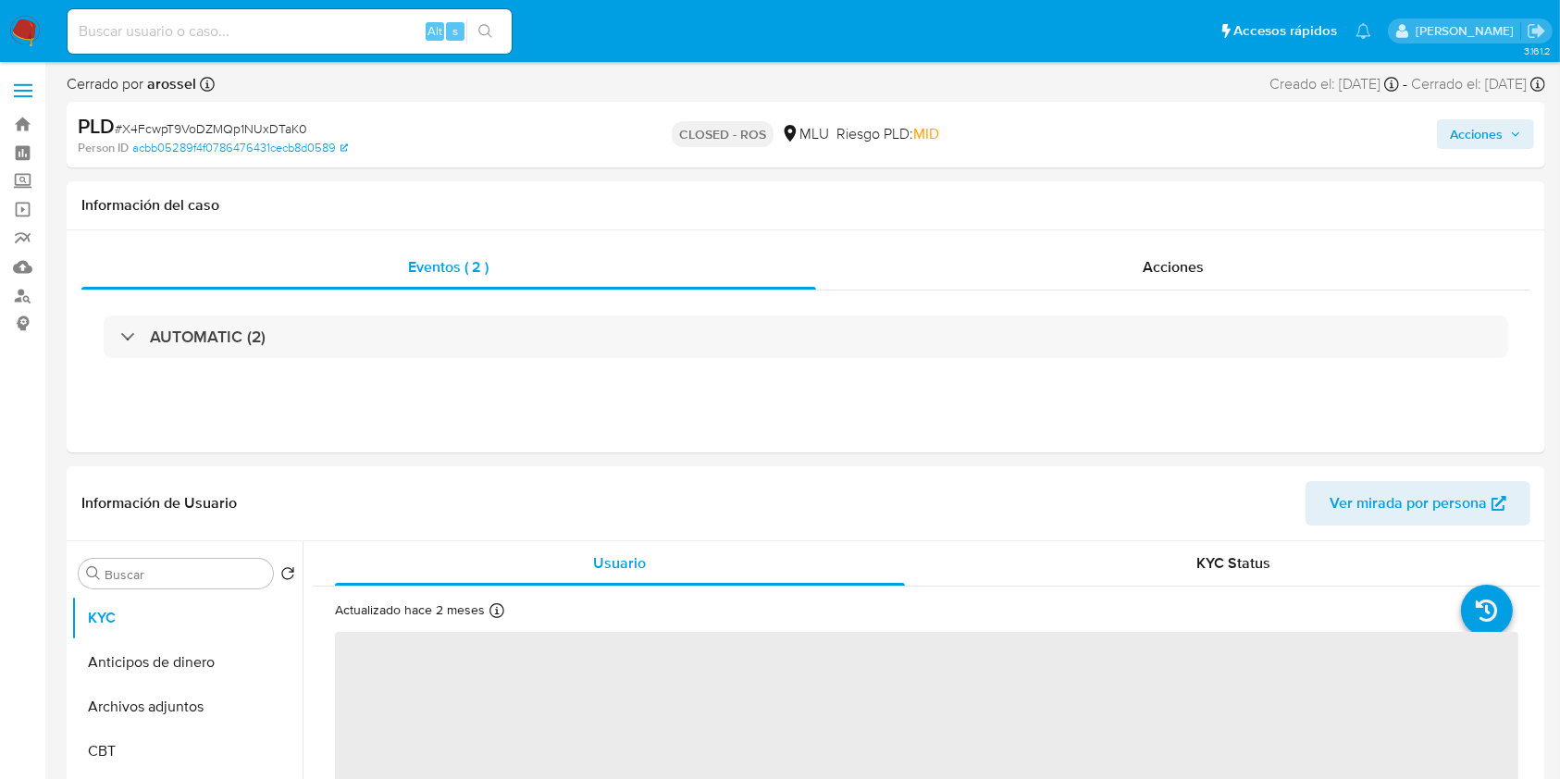
select select "10"
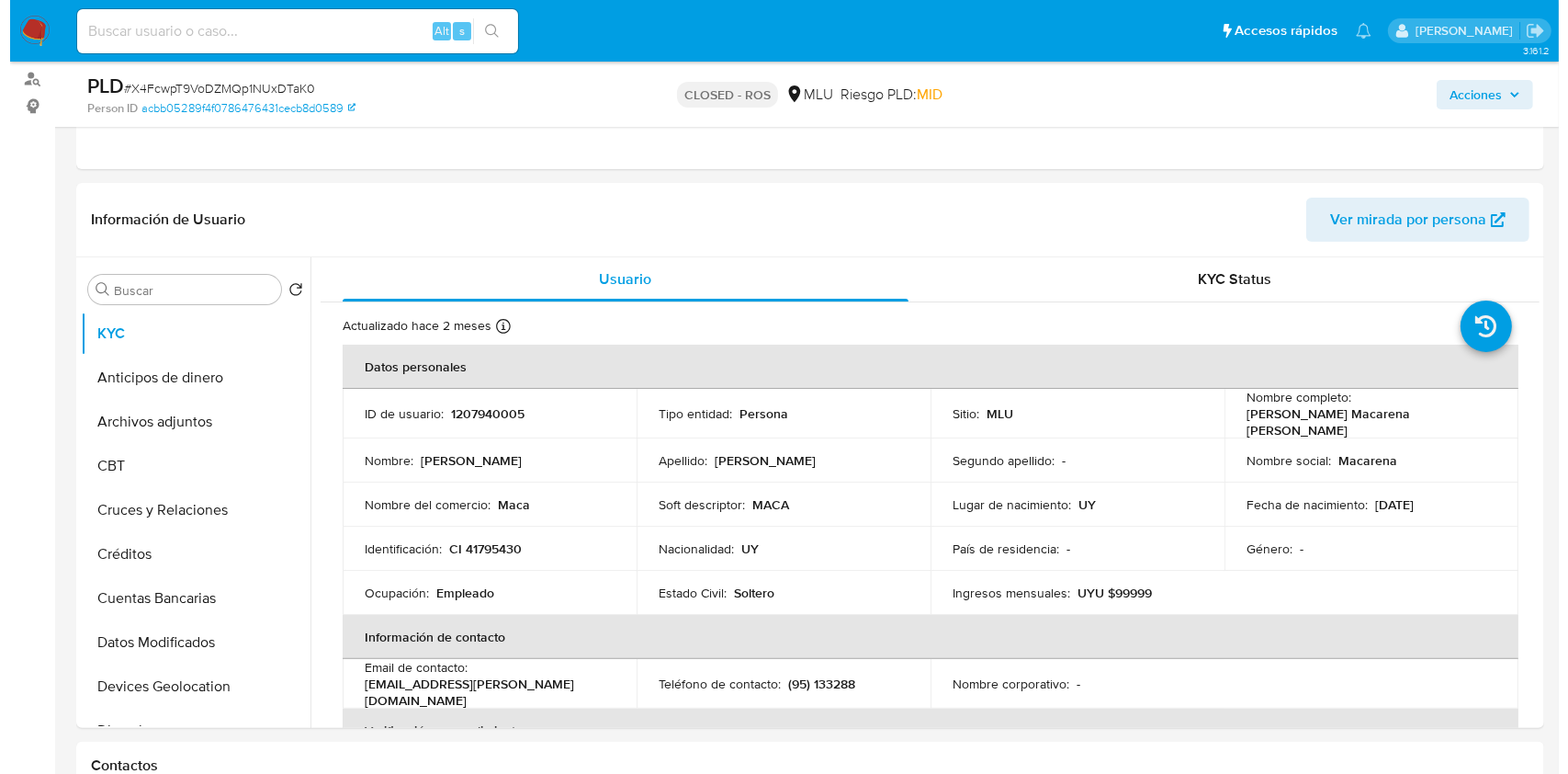
scroll to position [222, 0]
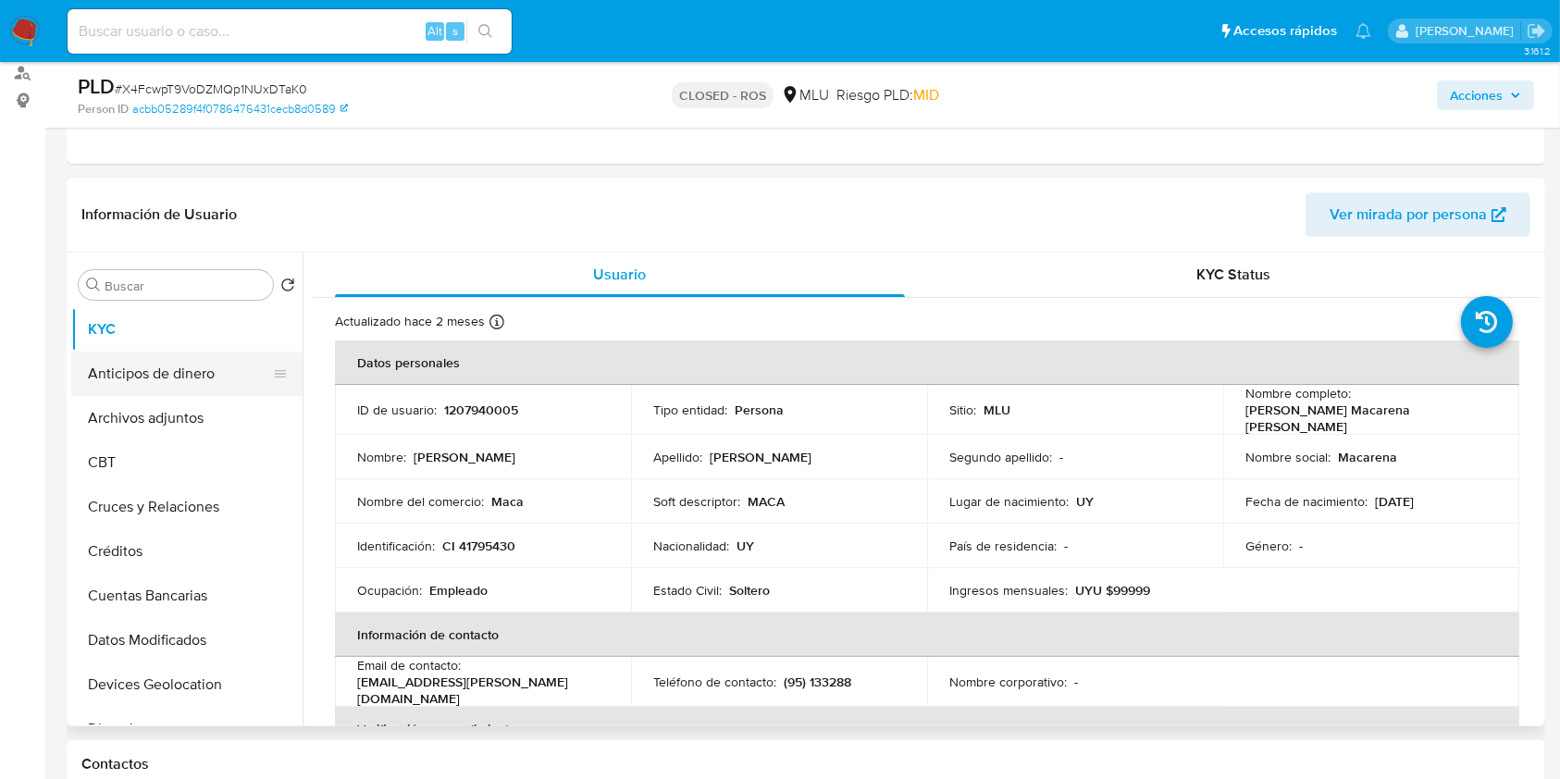
click at [197, 378] on button "Anticipos de dinero" at bounding box center [179, 374] width 216 height 44
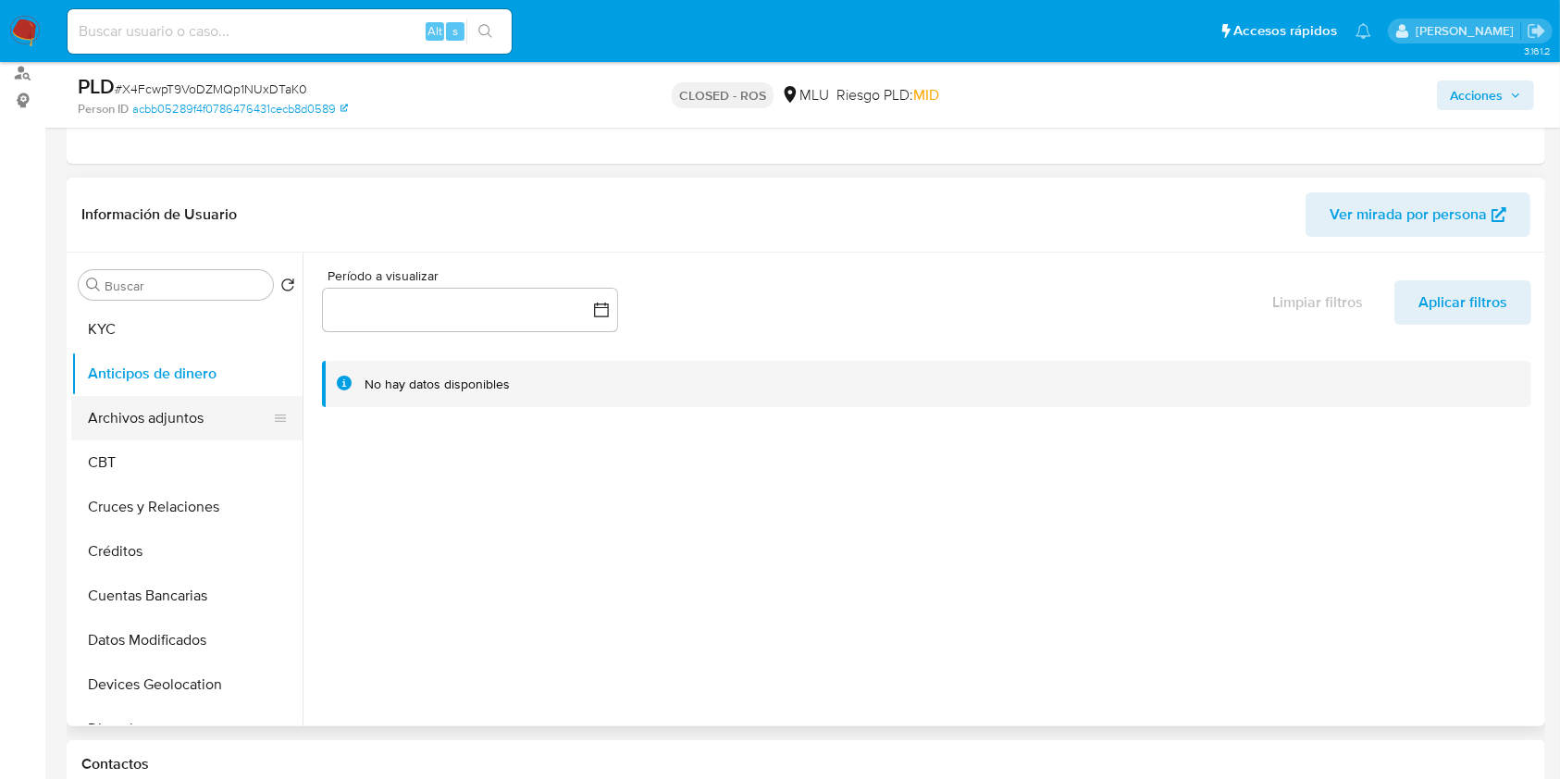
click at [178, 424] on button "Archivos adjuntos" at bounding box center [179, 418] width 216 height 44
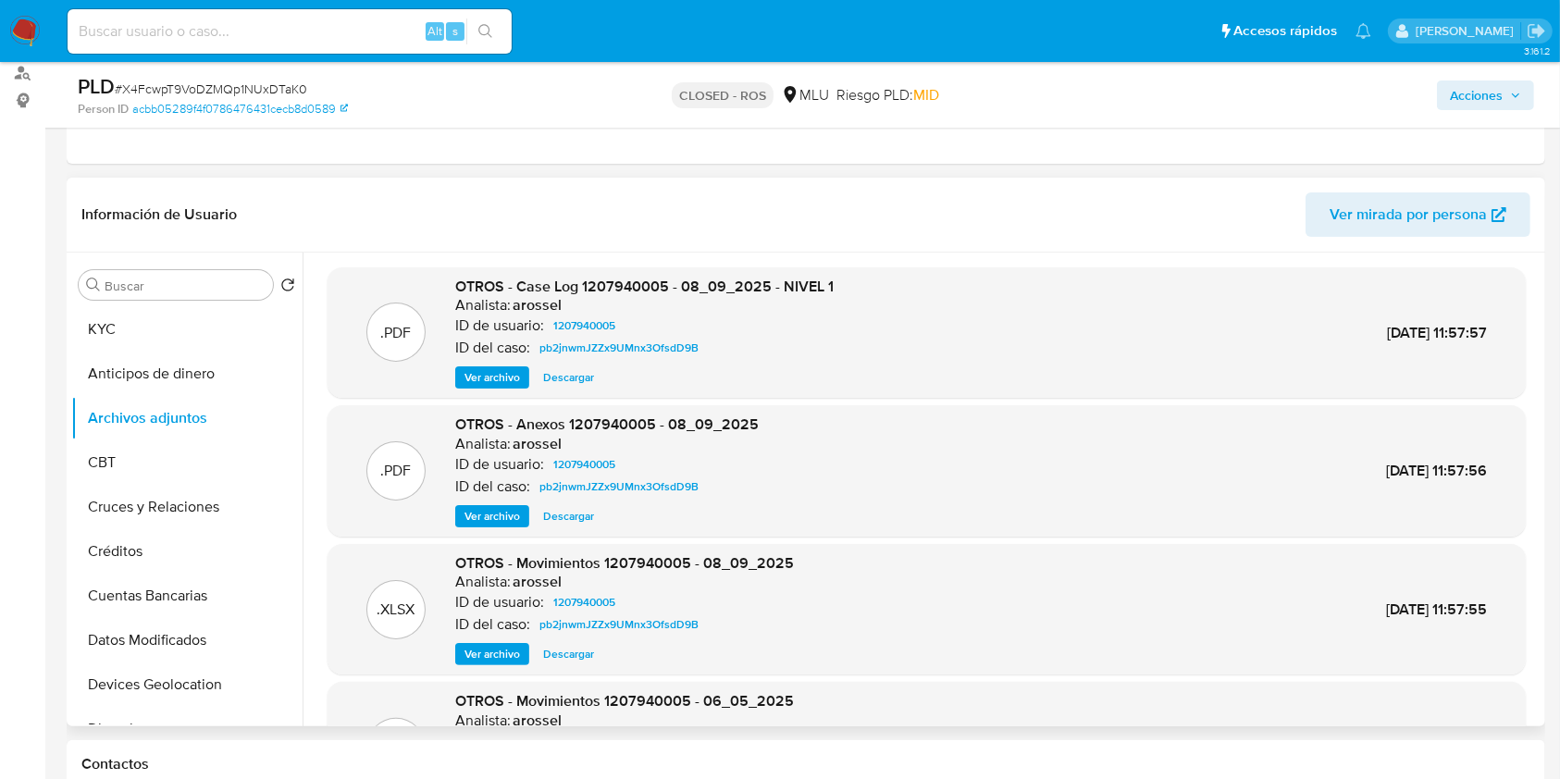
click at [506, 381] on span "Ver archivo" at bounding box center [492, 377] width 56 height 19
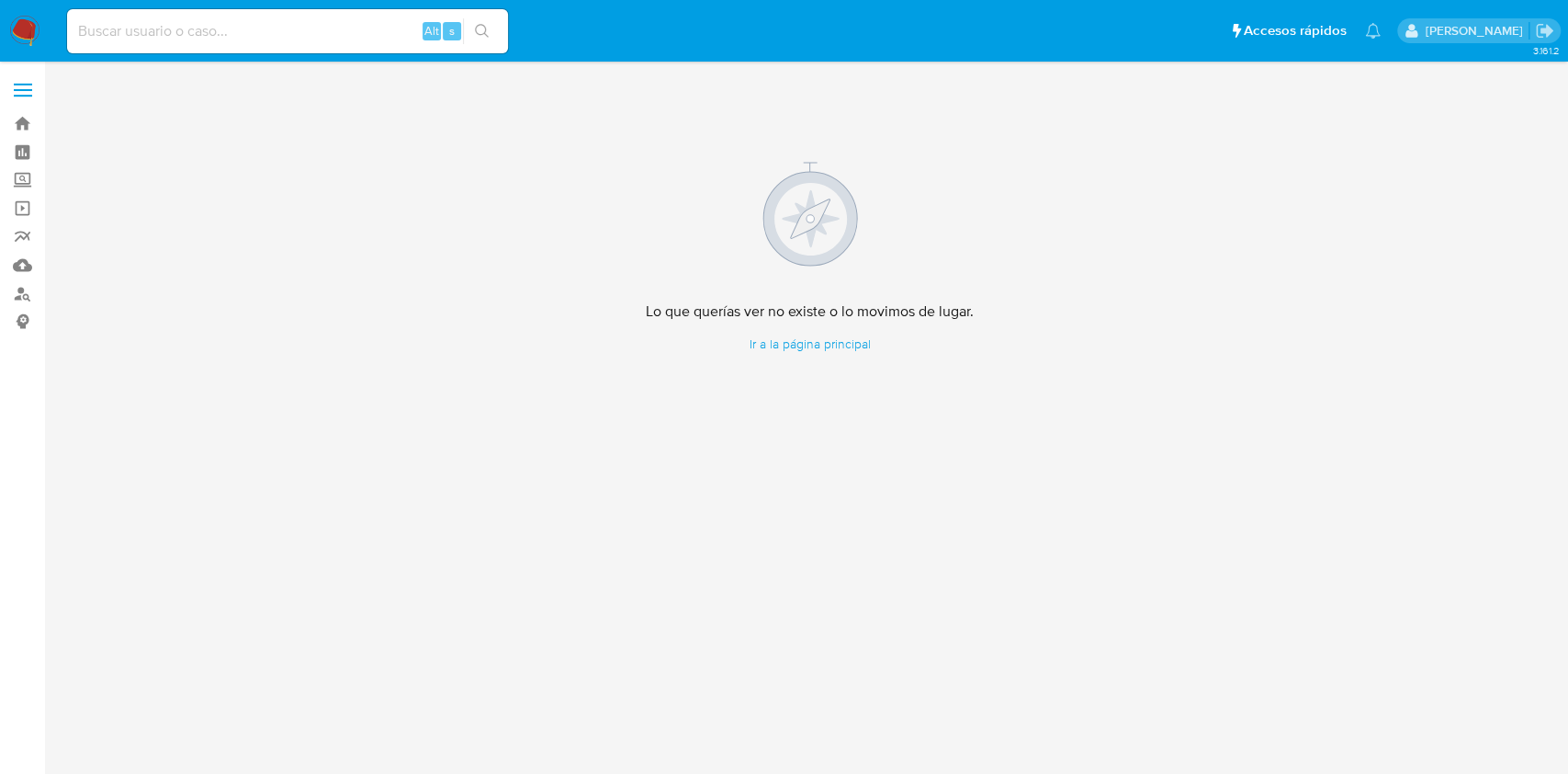
click at [199, 26] on input at bounding box center [288, 31] width 441 height 24
paste input "212960682"
type input "212960682"
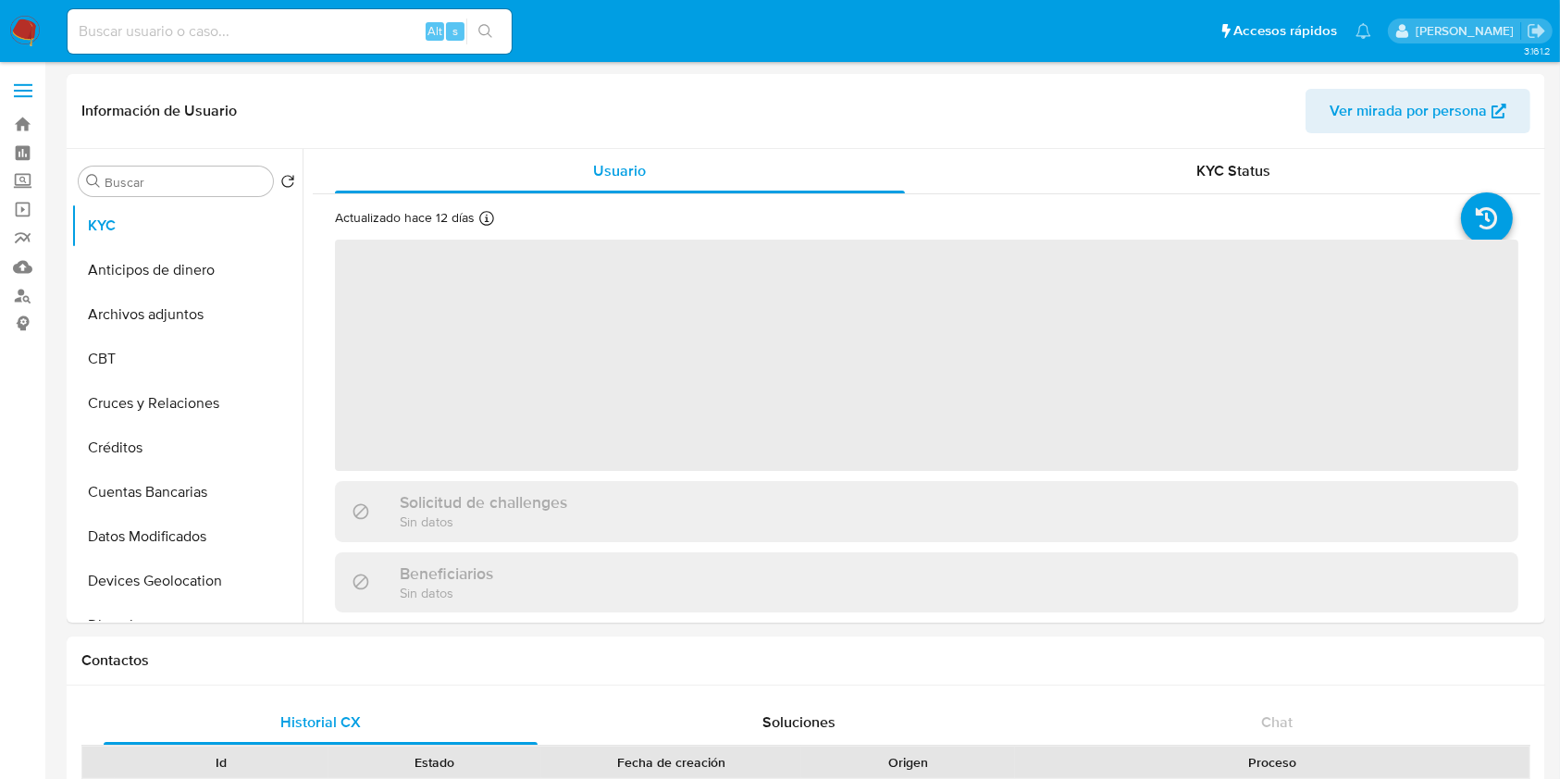
select select "10"
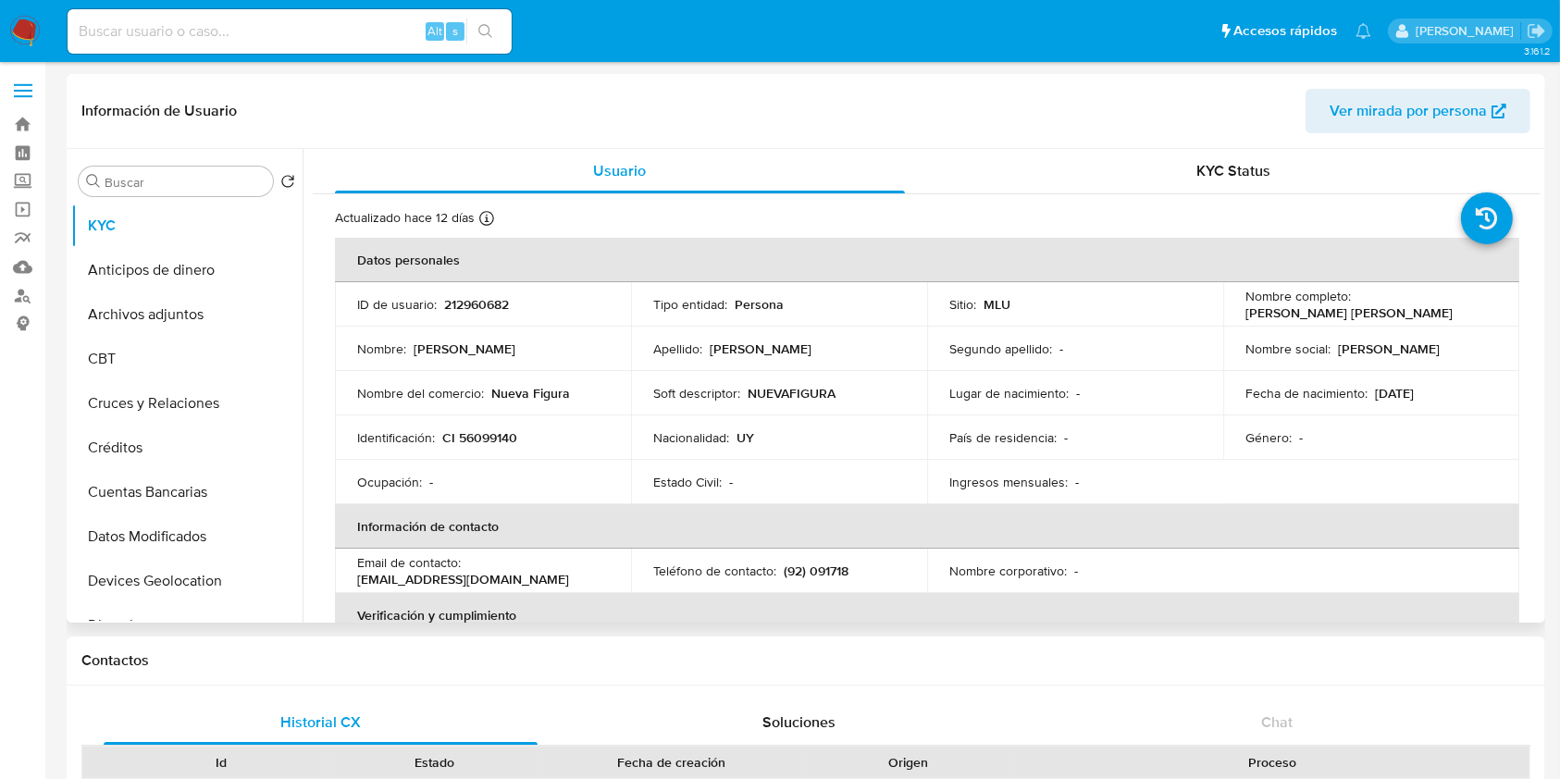
click at [1262, 399] on p "Fecha de nacimiento :" at bounding box center [1306, 393] width 122 height 17
click at [491, 302] on p "212960682" at bounding box center [476, 304] width 65 height 17
copy p "212960682"
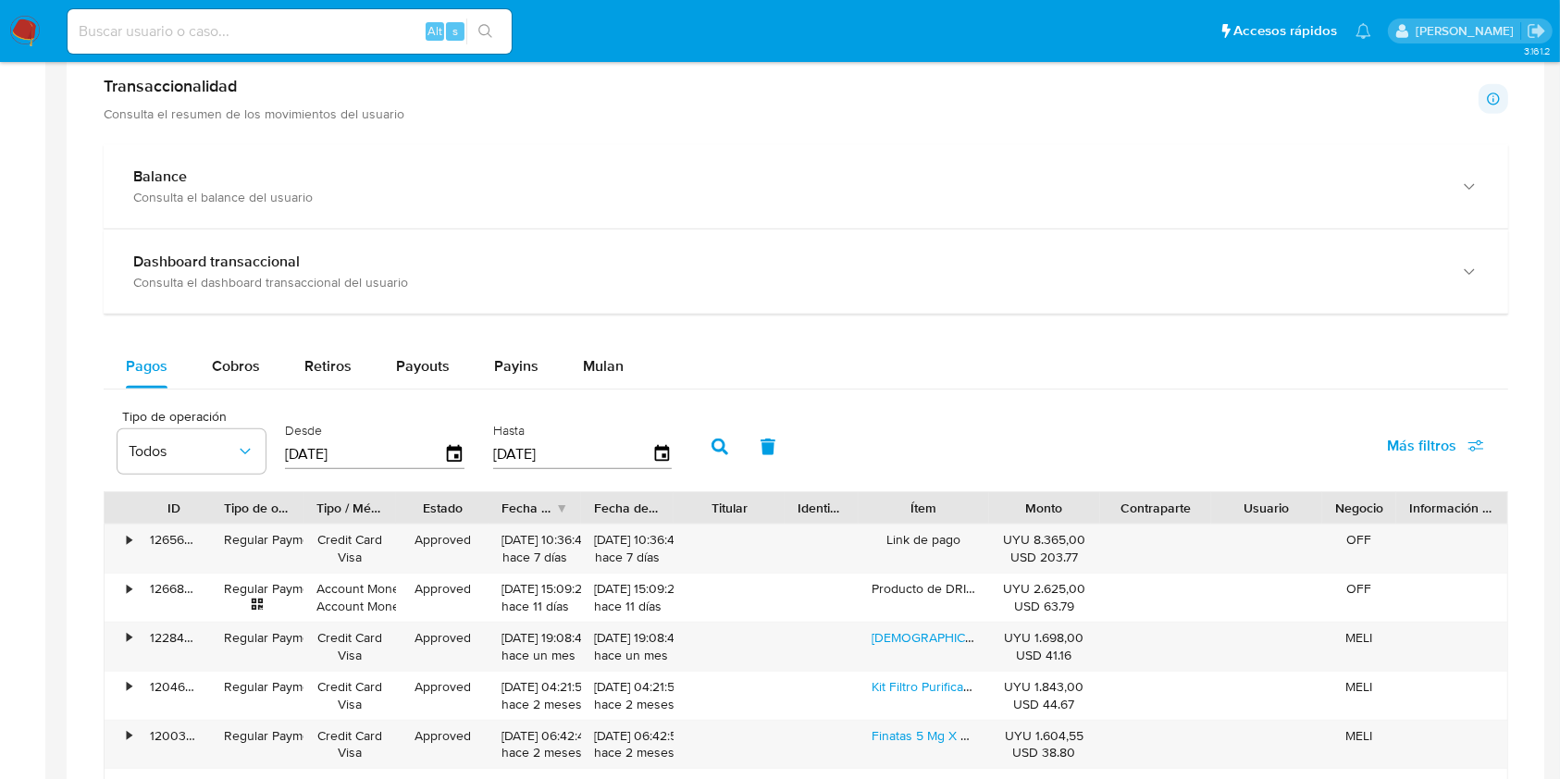
scroll to position [969, 0]
click at [258, 361] on span "Cobros" at bounding box center [236, 362] width 48 height 21
select select "10"
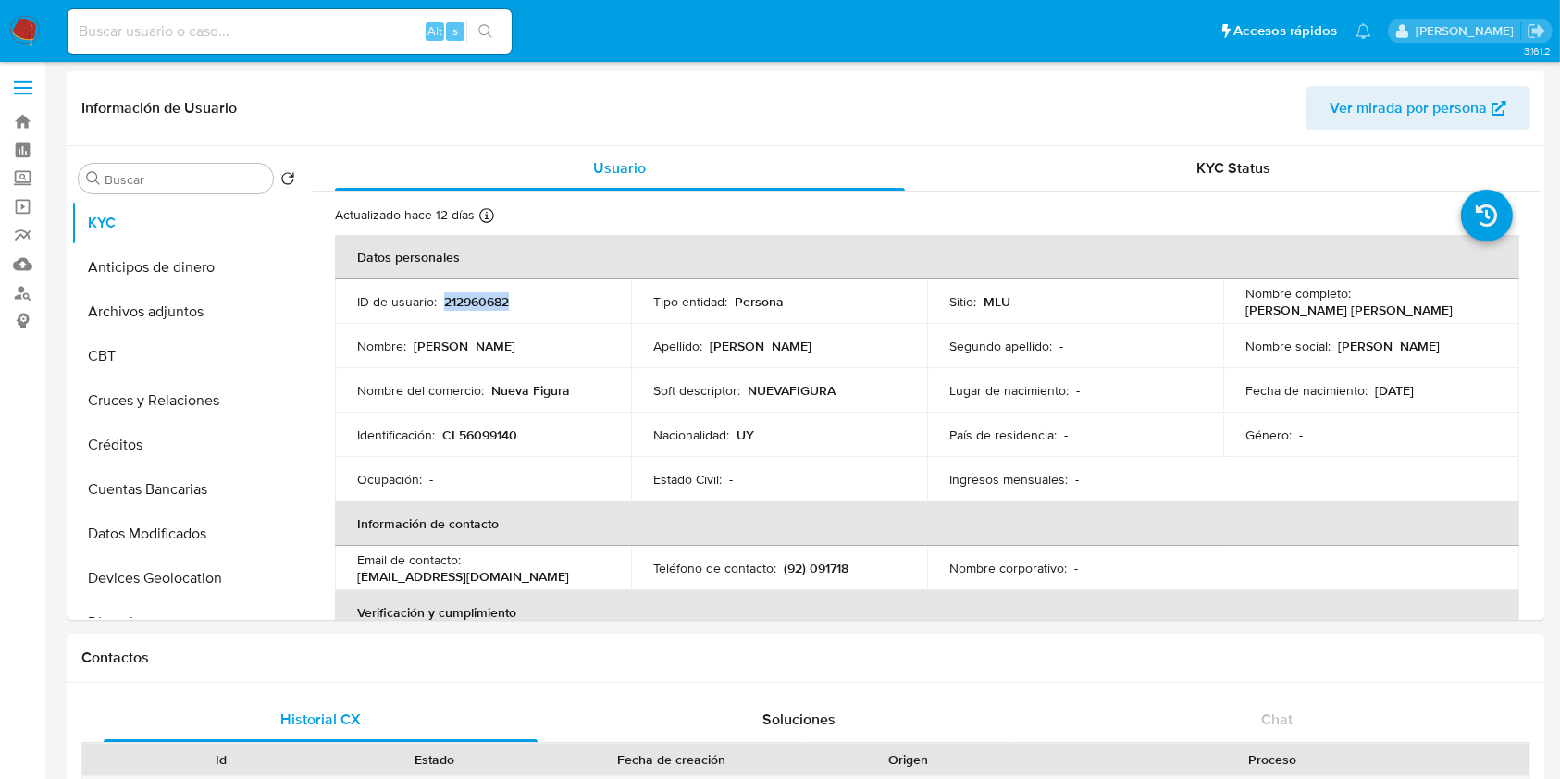
scroll to position [0, 0]
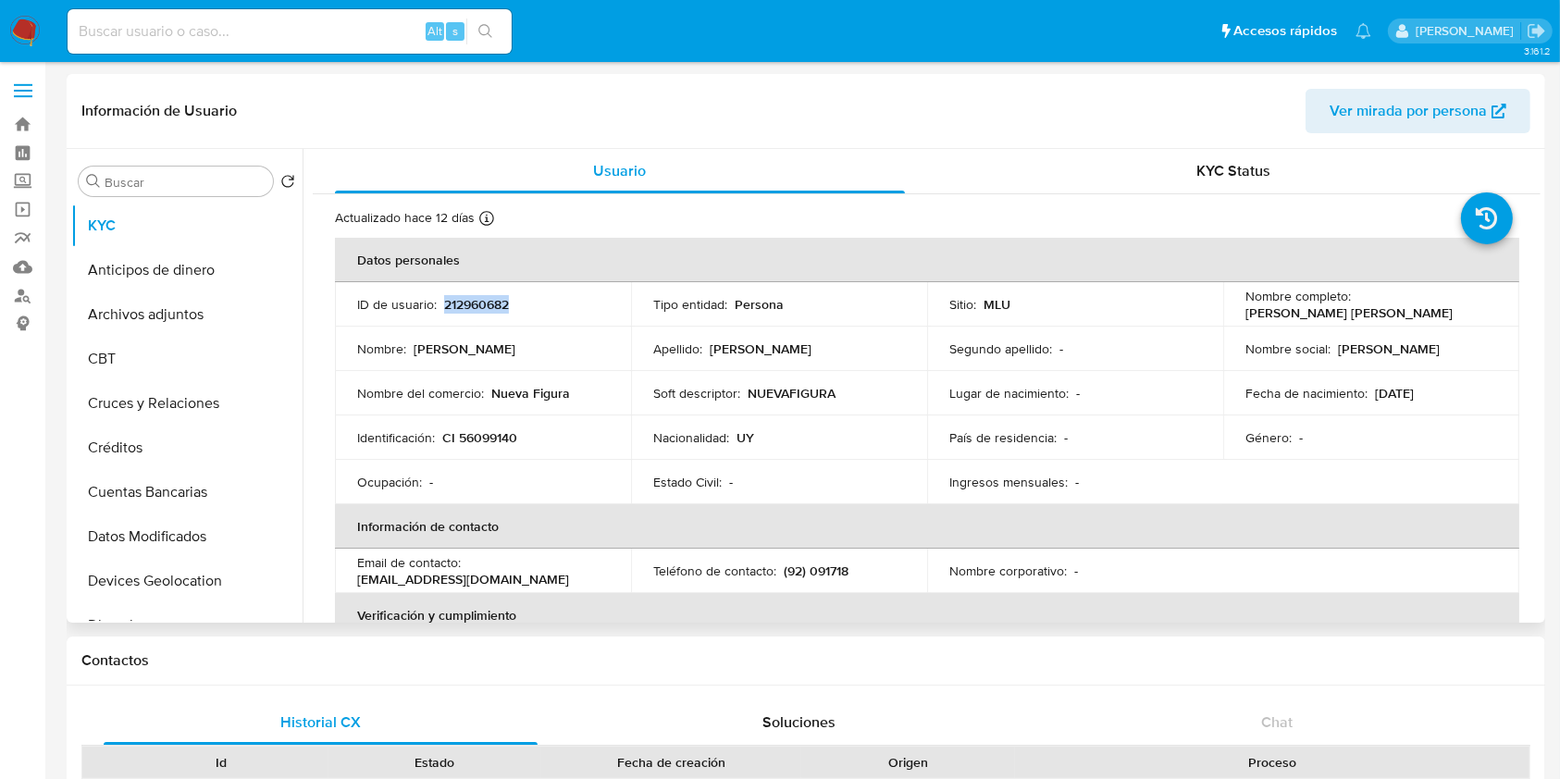
click at [1475, 118] on span "Ver mirada por persona" at bounding box center [1407, 111] width 157 height 44
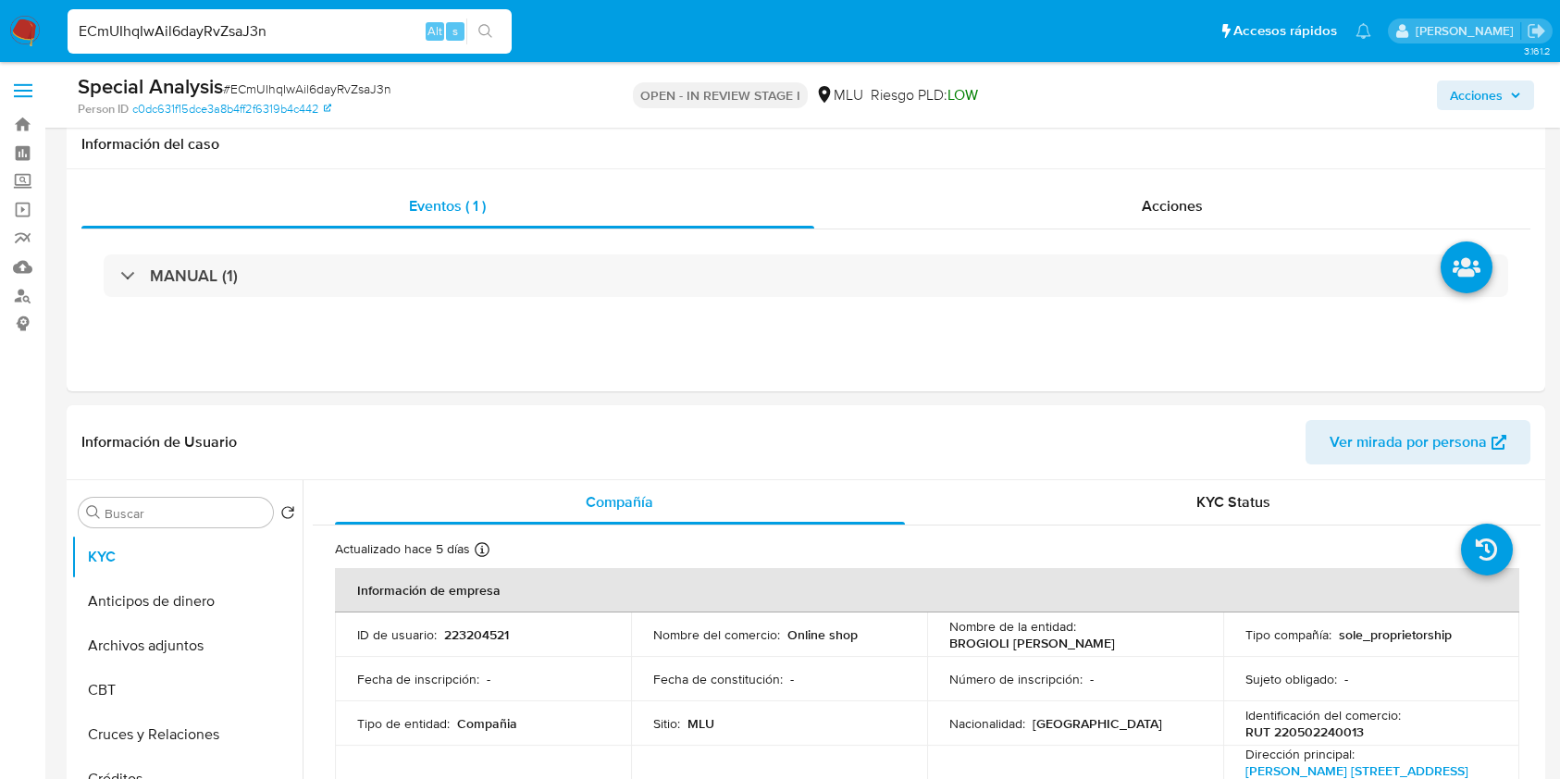
select select "10"
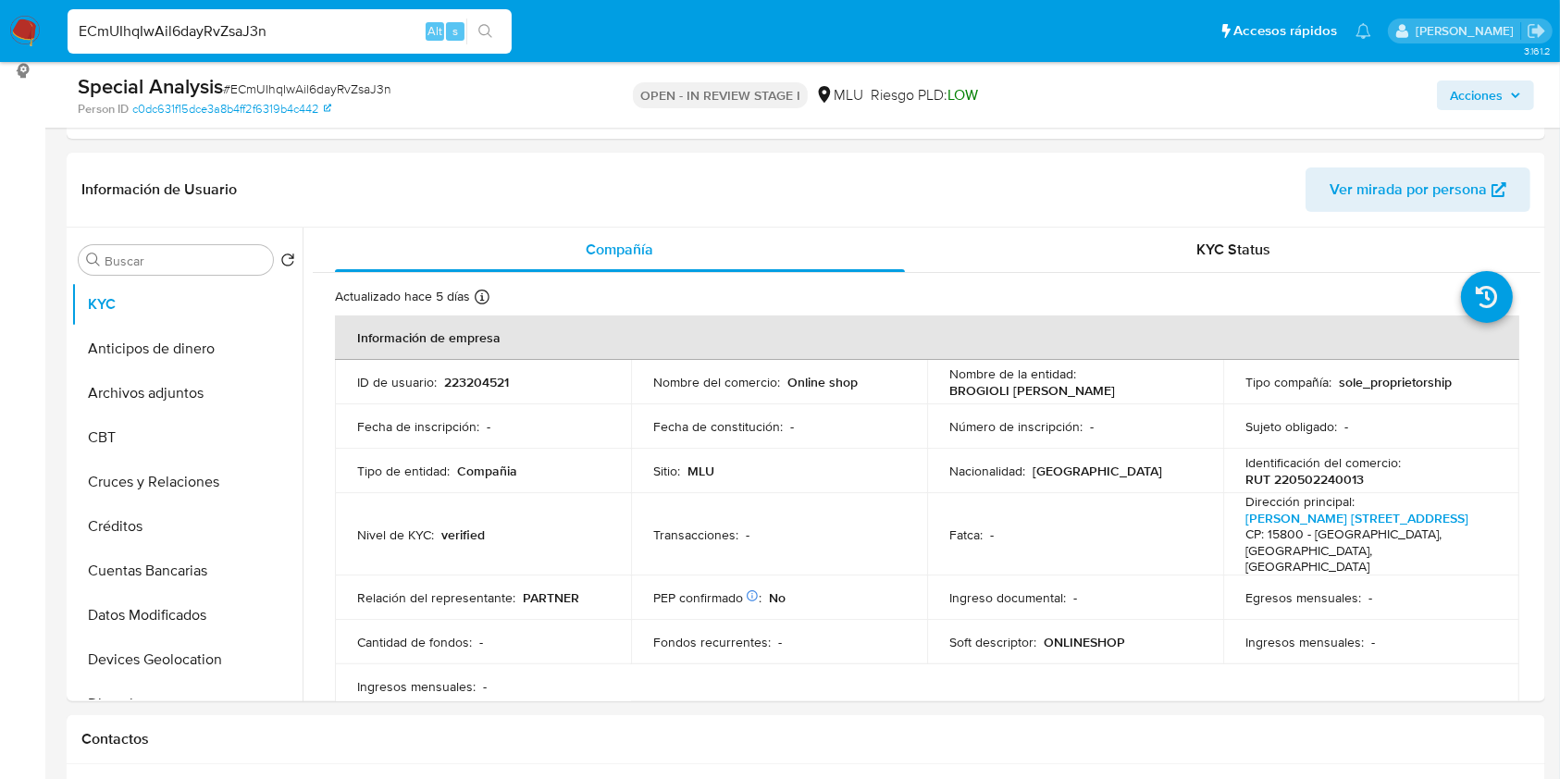
scroll to position [388, 0]
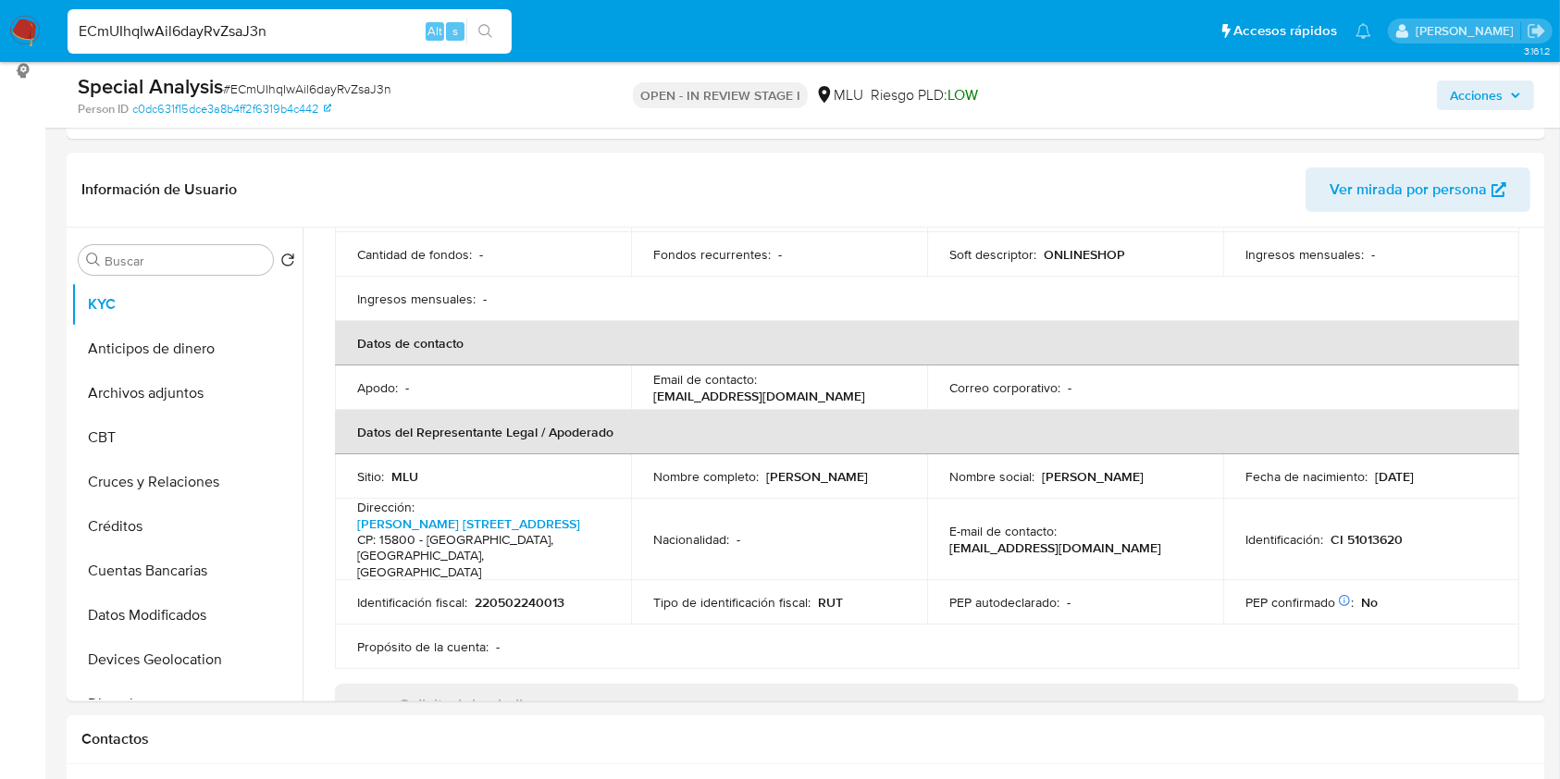
click at [194, 35] on input "ECmUIhqIwAil6dayRvZsaJ3n" at bounding box center [290, 31] width 444 height 24
paste input "hgPzQN2mEHYoEm8CoG3fDtFI"
type input "hgPzQN2mEHYoEm8CoG3fDtFI"
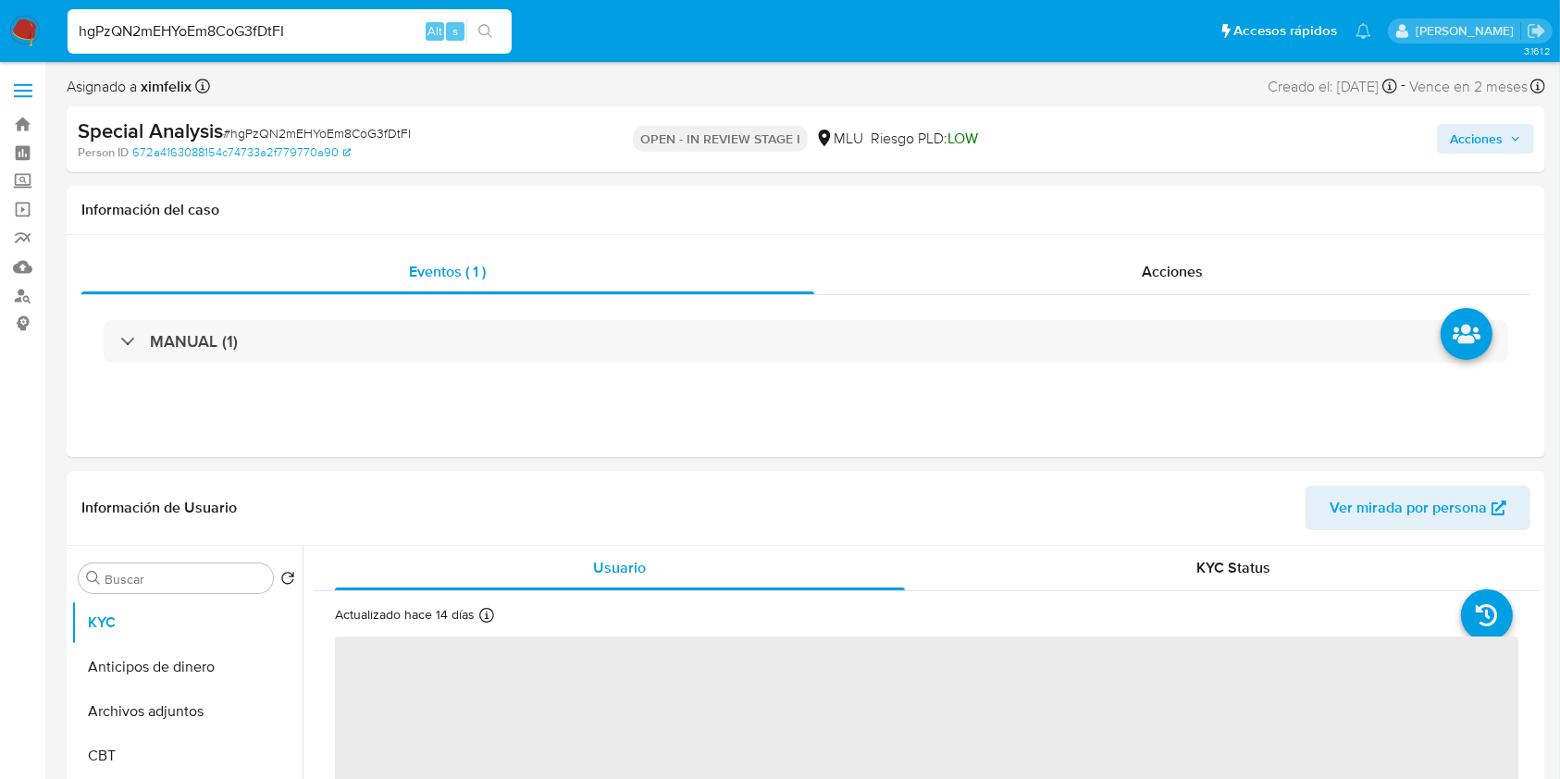
select select "10"
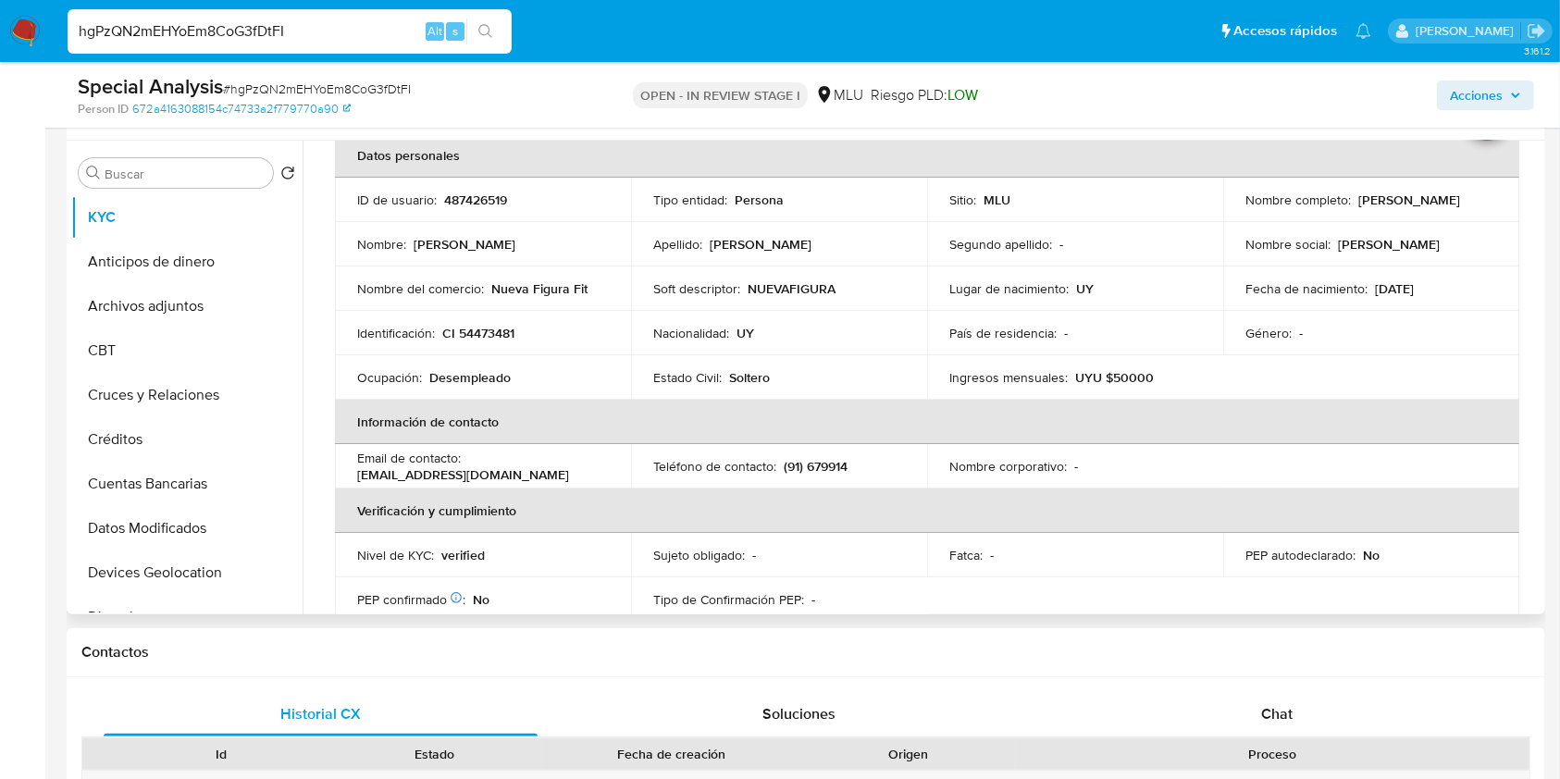
scroll to position [100, 0]
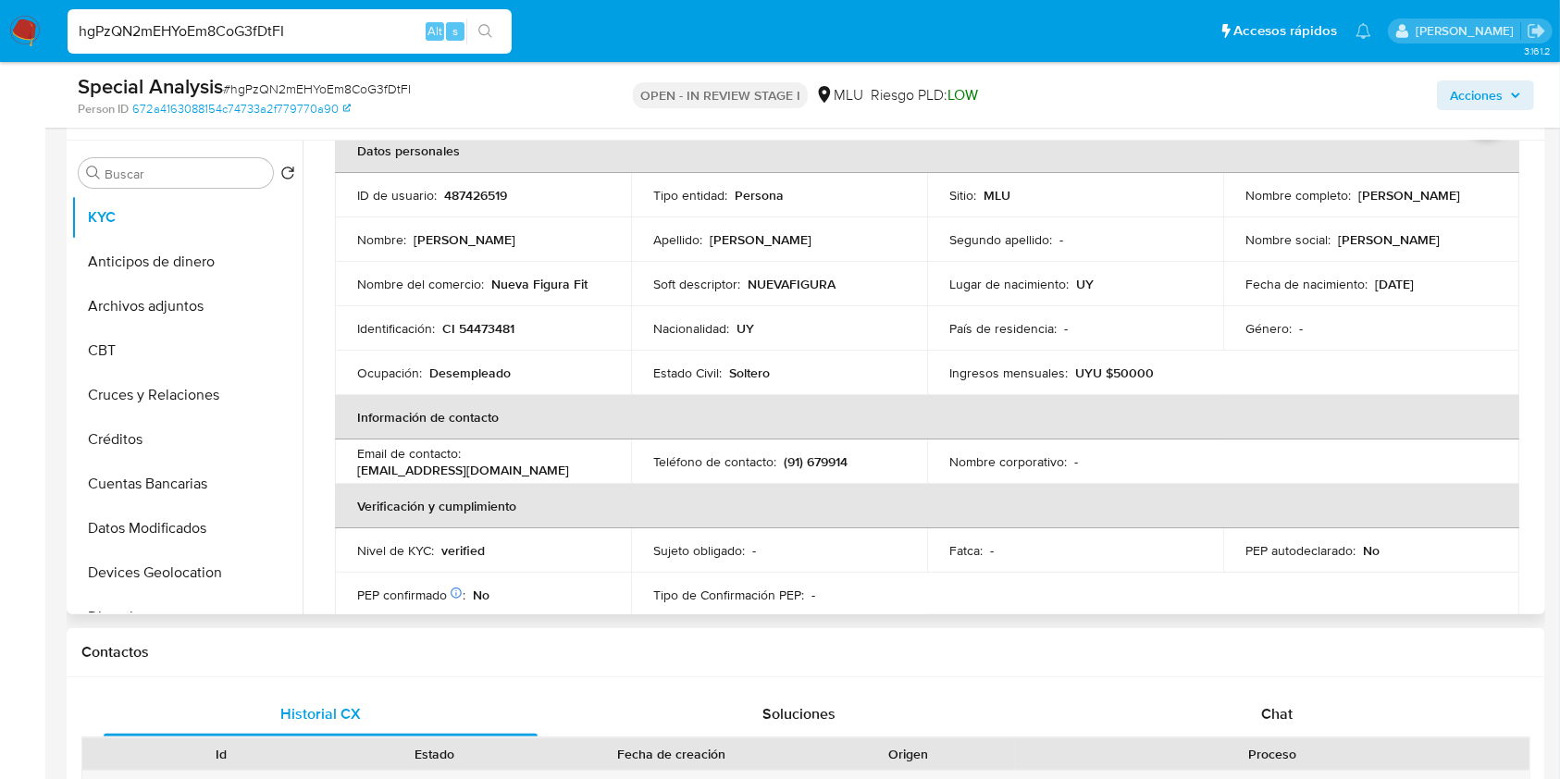
click at [1310, 577] on table "Datos personales ID de usuario : 487426519 Tipo entidad : Persona Sitio : MLU N…" at bounding box center [927, 462] width 1184 height 666
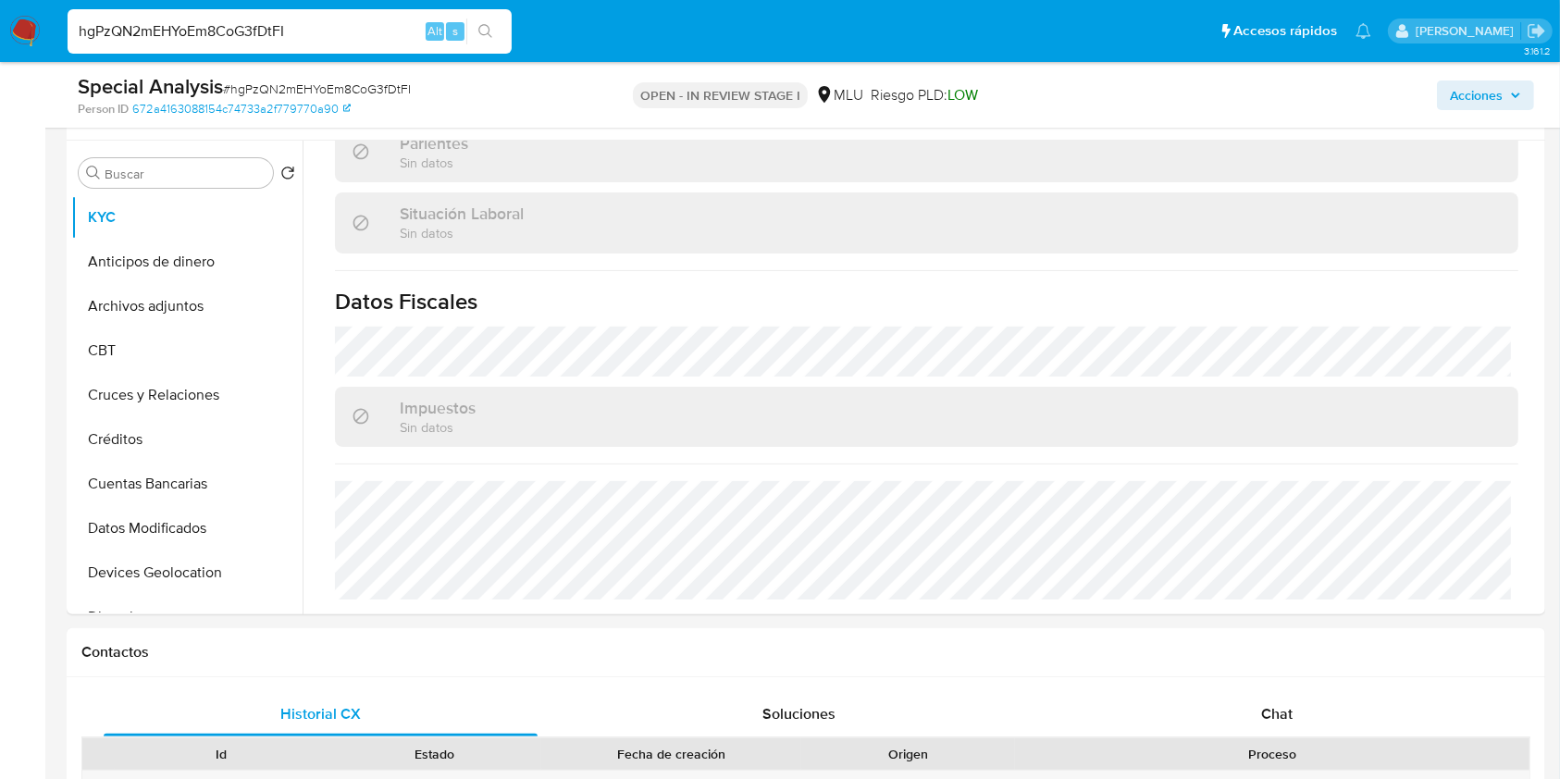
click at [250, 34] on input "hgPzQN2mEHYoEm8CoG3fDtFI" at bounding box center [290, 31] width 444 height 24
paste input "ttps://docs.google.com/spreadsheets/d/11UoFjmQnxhb_3V22o6Z0A6EQpRw1jFU7tCl8JCkL…"
type input "https://docs.google.com/spreadsheets/d/11UoFjmQnxhb_3V22o6Z0A6EQpRw1jFU7tCl8JCk…"
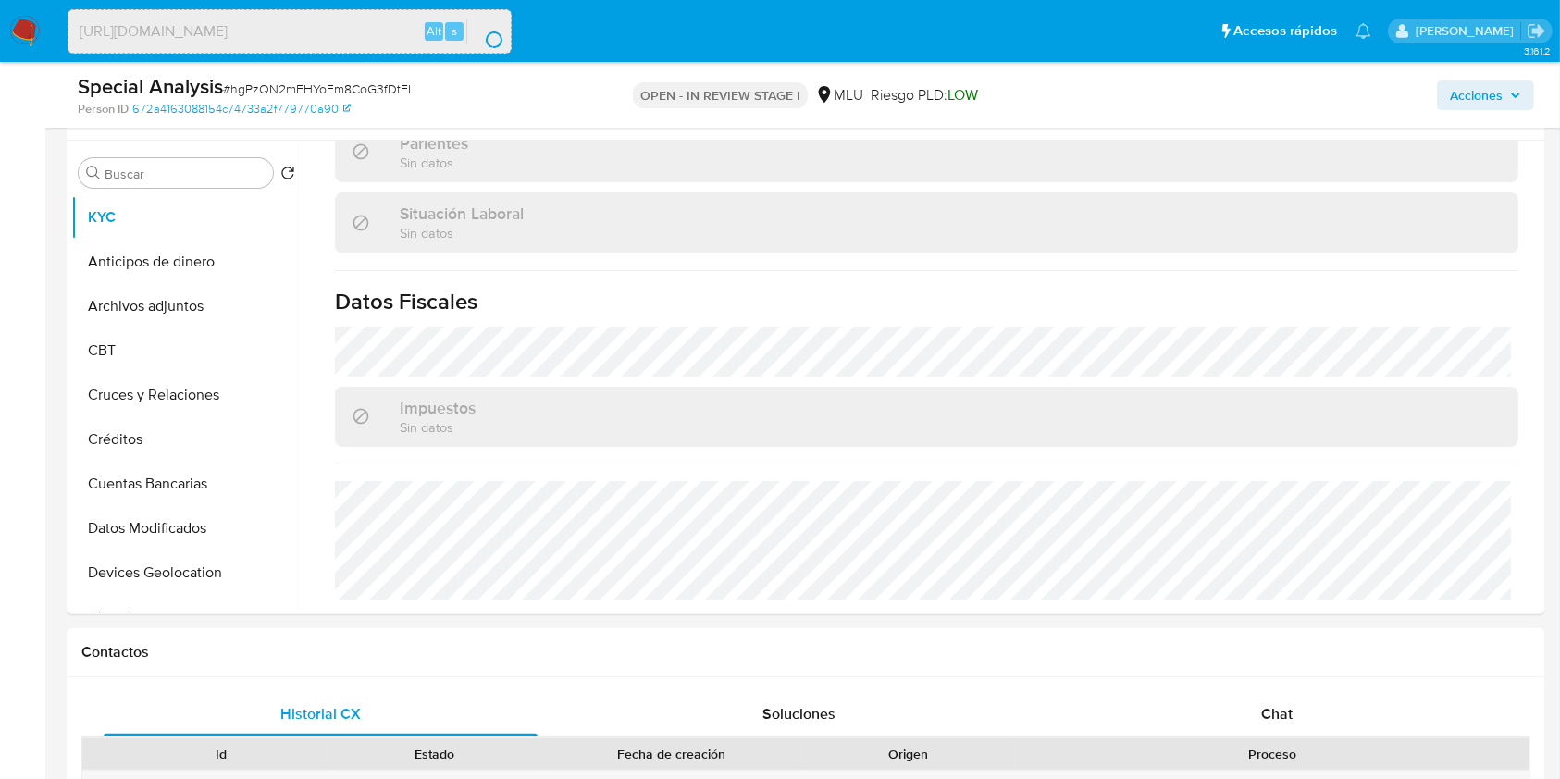
scroll to position [0, 0]
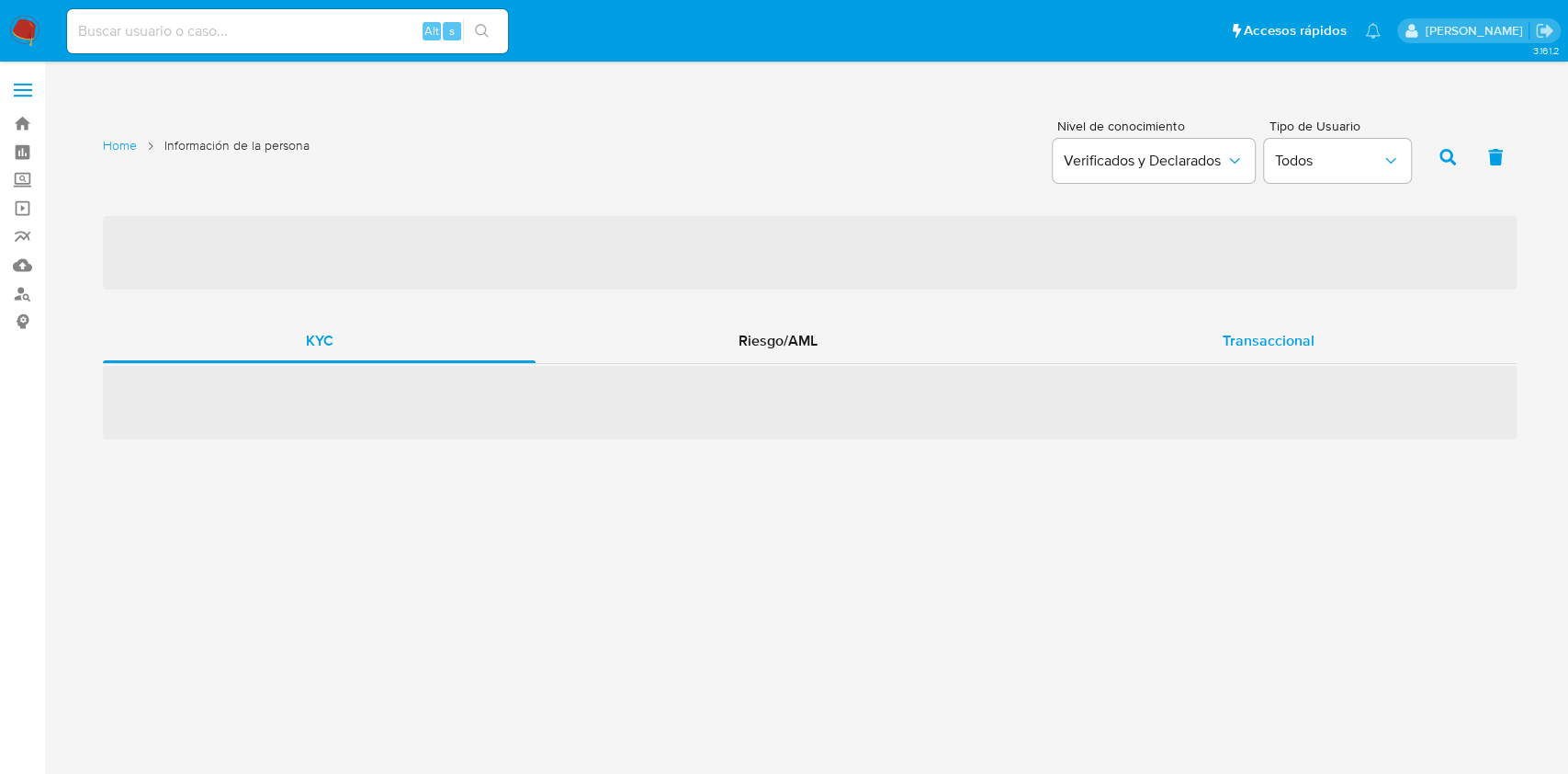
click at [1286, 355] on div "‌ KYC Riesgo/AML Transaccional ‌" at bounding box center [810, 327] width 1414 height 226
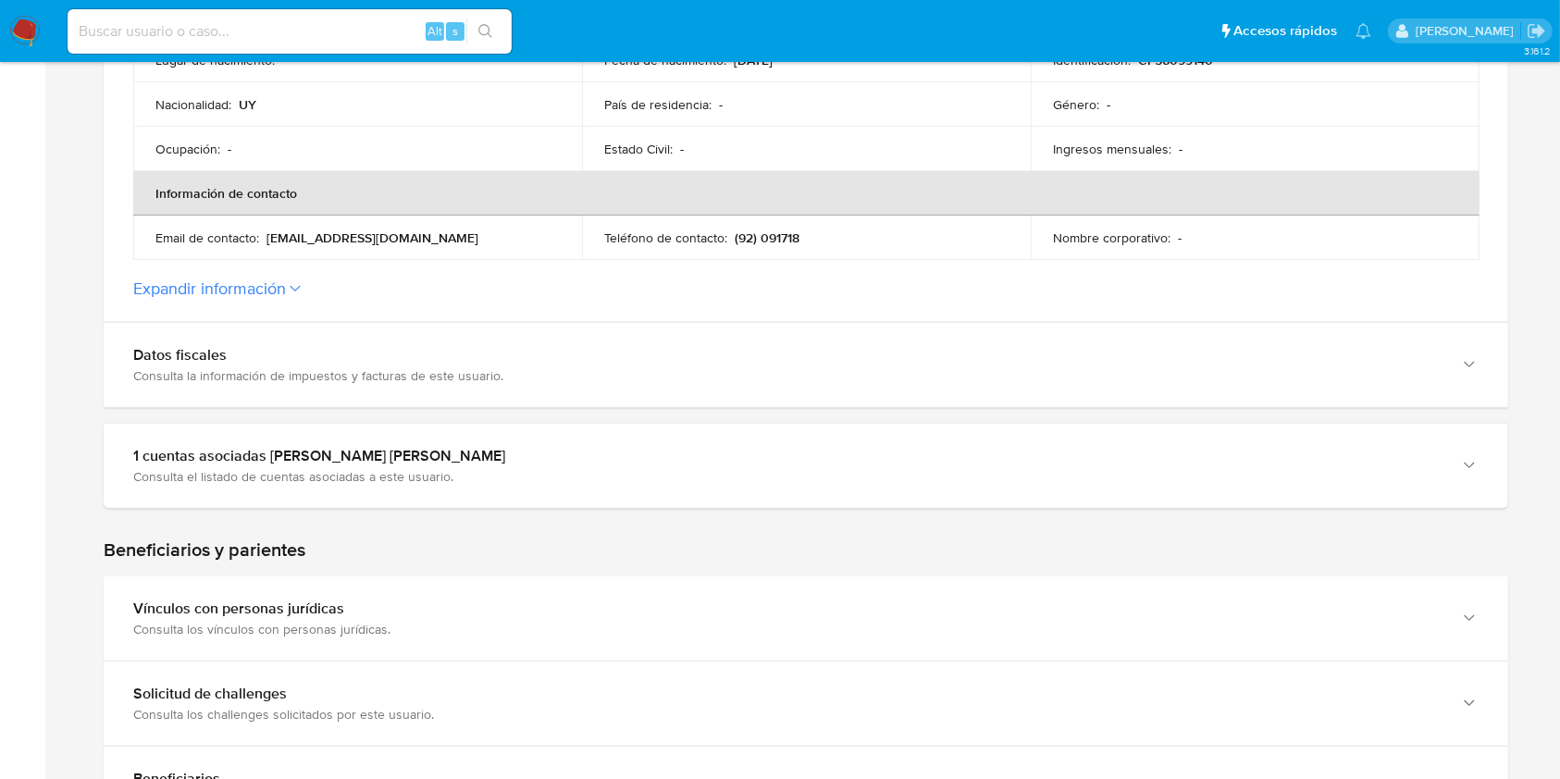
scroll to position [599, 0]
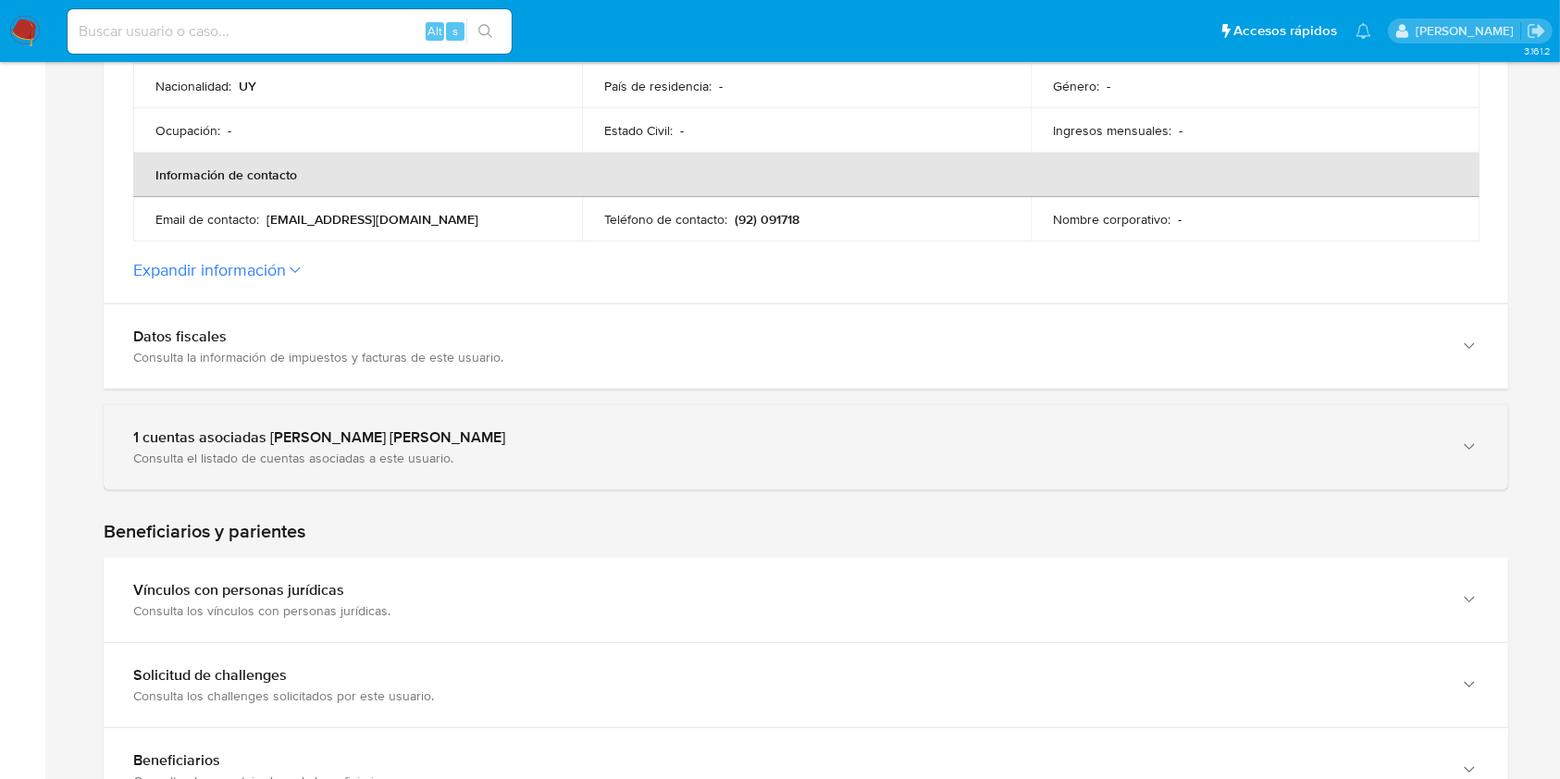
click at [1359, 405] on div "1 cuentas asociadas a Franco Daniel Mattos Chavez Consulta el listado de cuenta…" at bounding box center [806, 447] width 1404 height 84
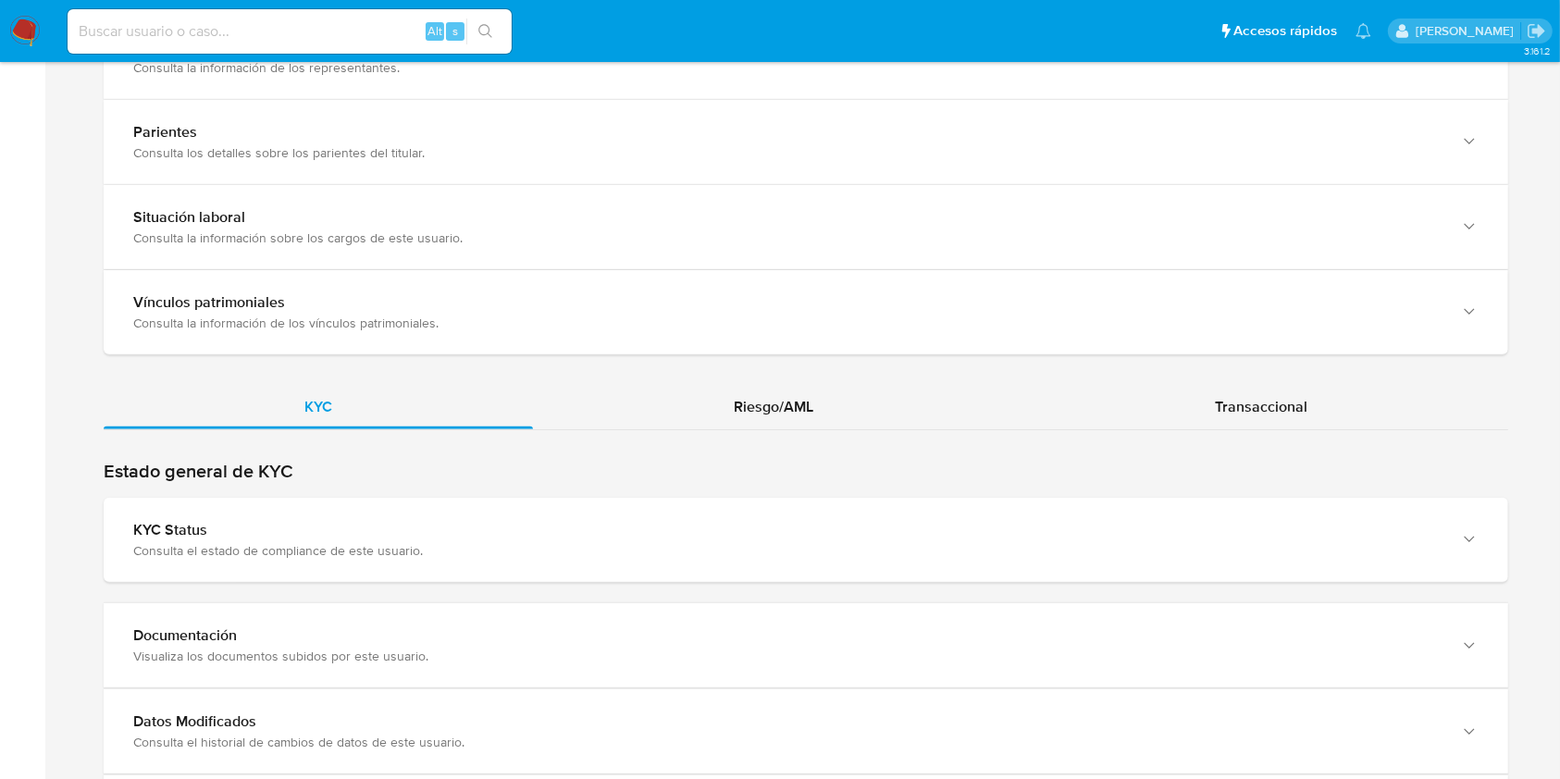
scroll to position [1624, 0]
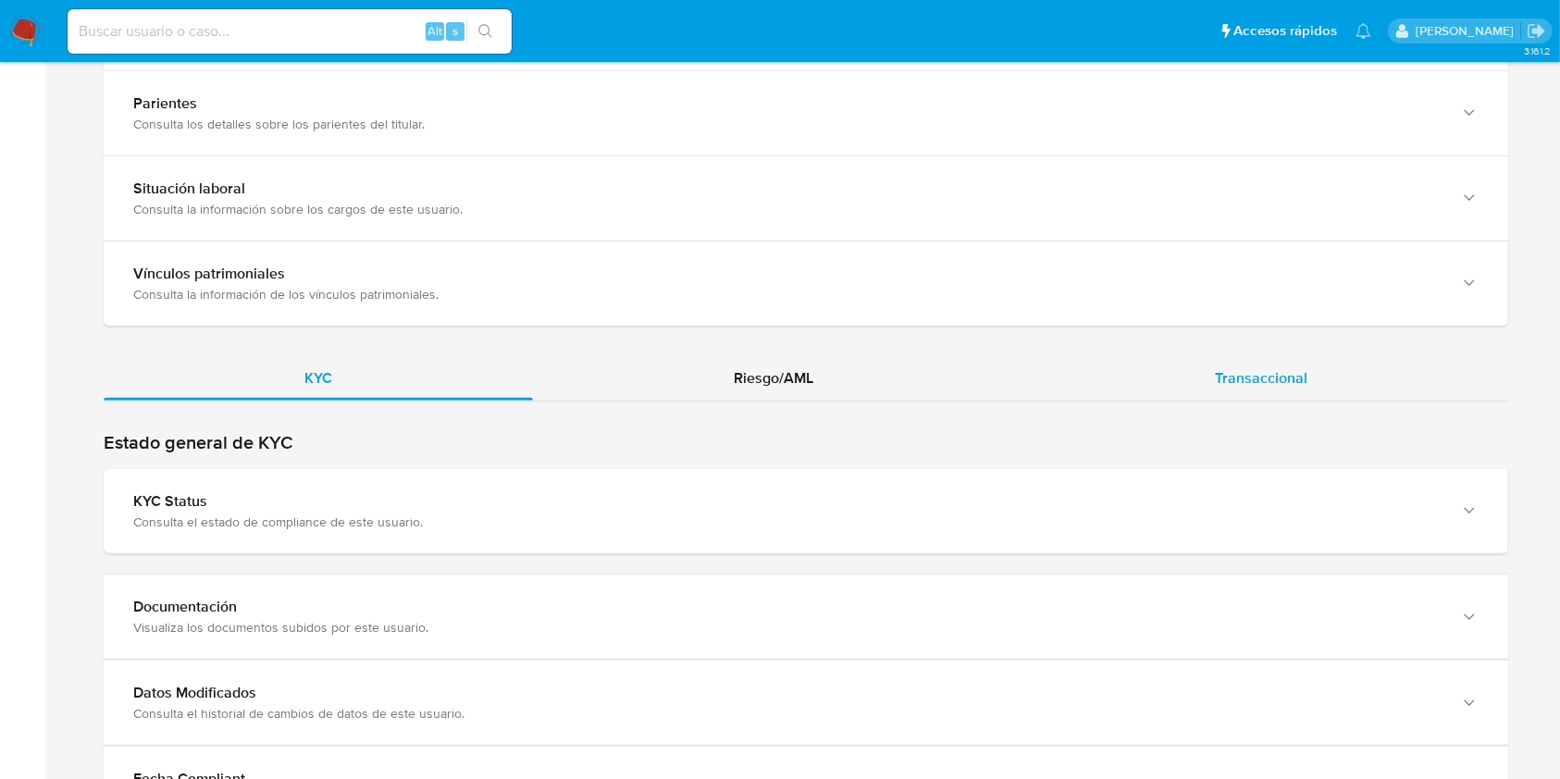
click at [1315, 361] on div "Transaccional" at bounding box center [1261, 378] width 494 height 44
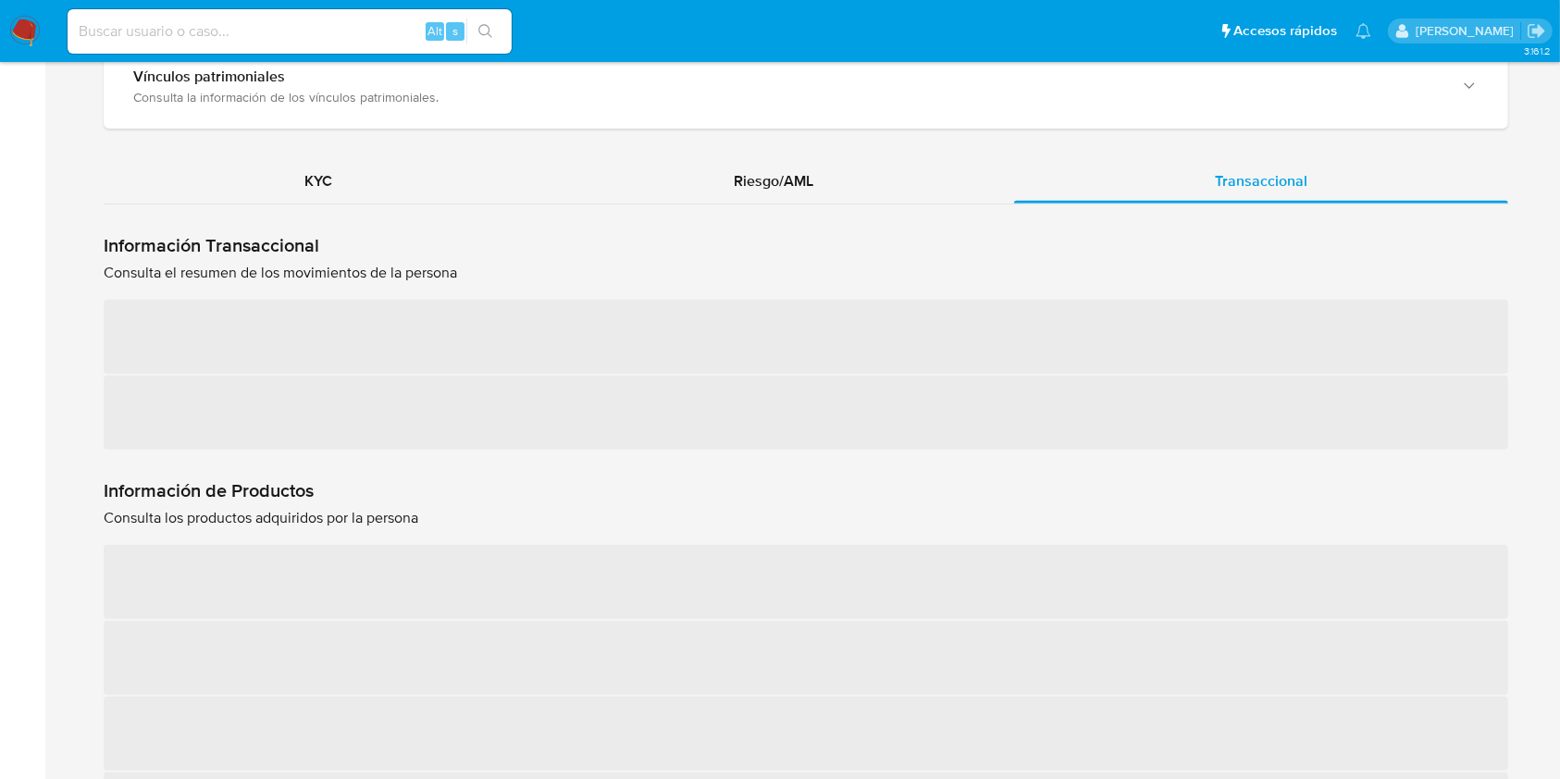
scroll to position [1830, 0]
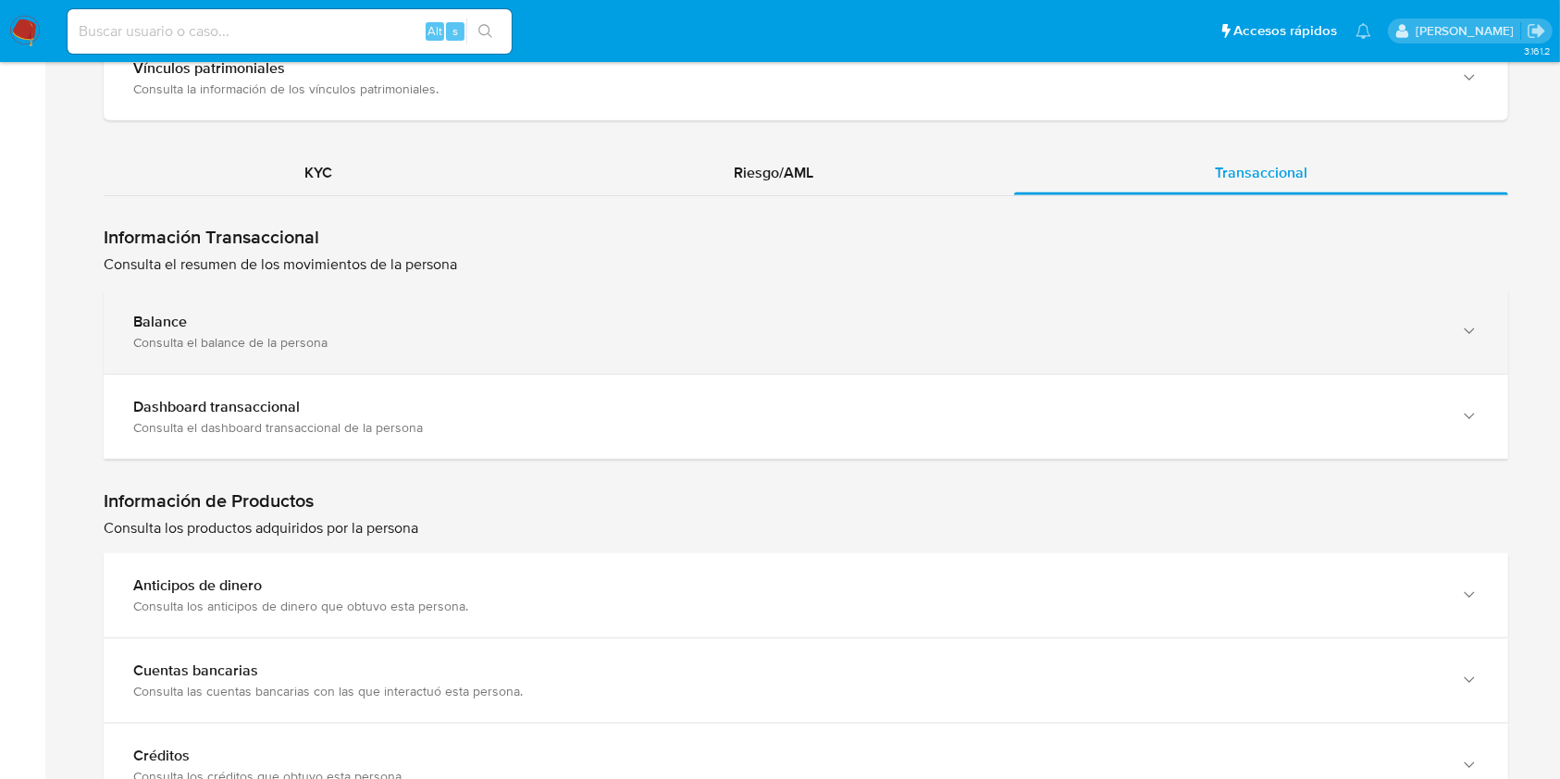
click at [1301, 337] on div "Consulta el balance de la persona" at bounding box center [787, 342] width 1308 height 17
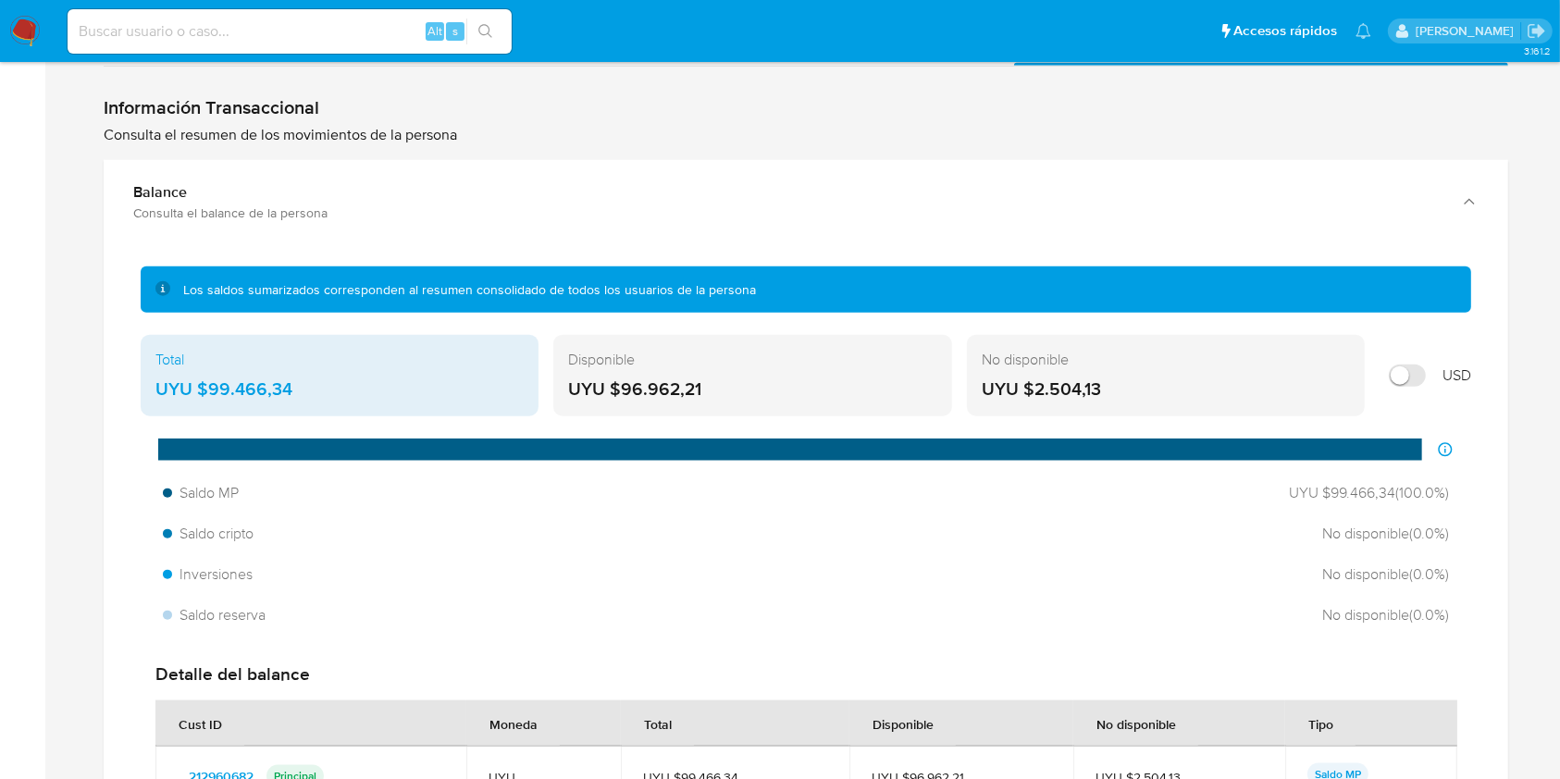
scroll to position [1969, 0]
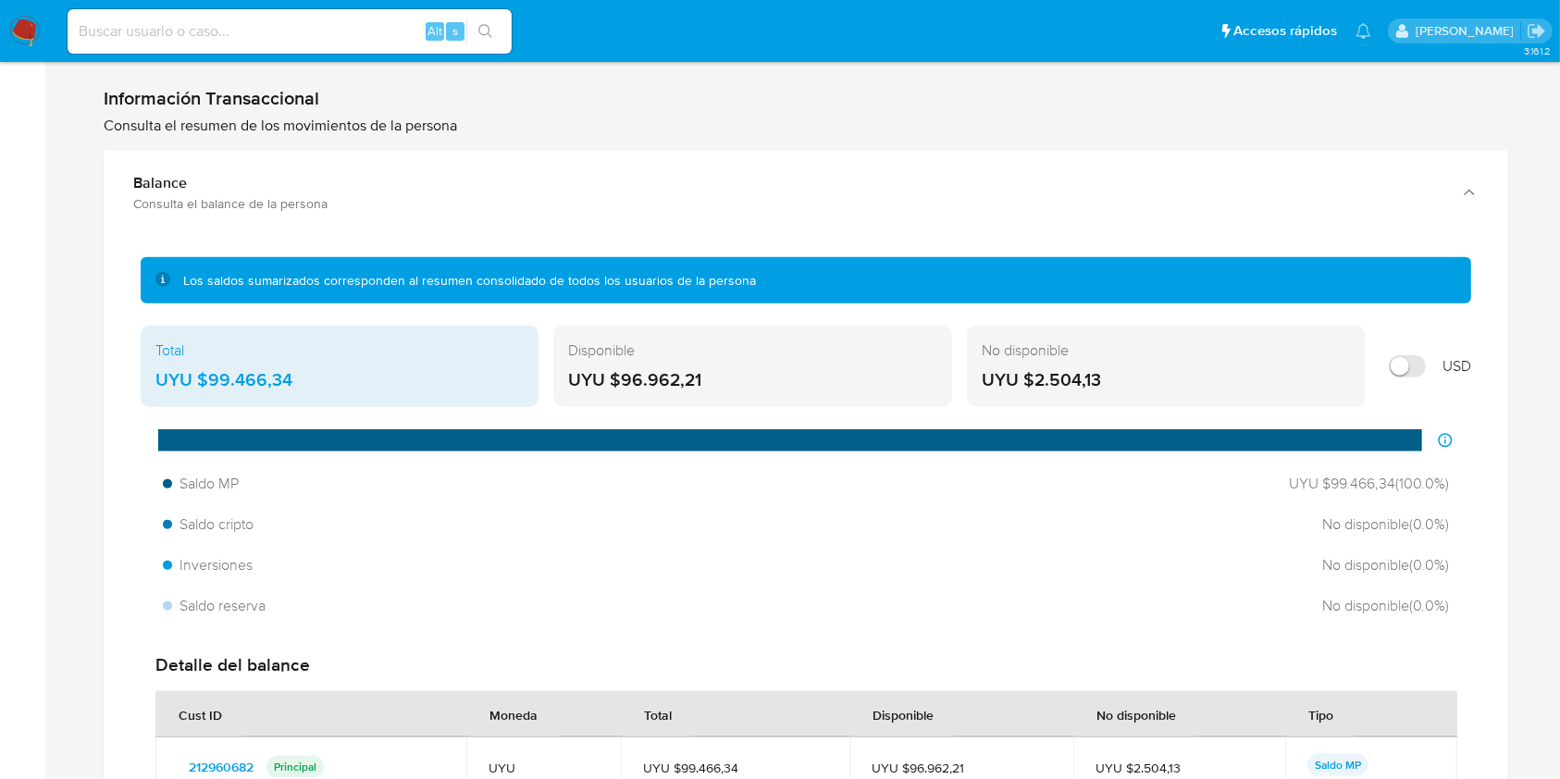
click at [1411, 357] on input "Mostrar en USD" at bounding box center [1407, 366] width 37 height 22
checkbox input "true"
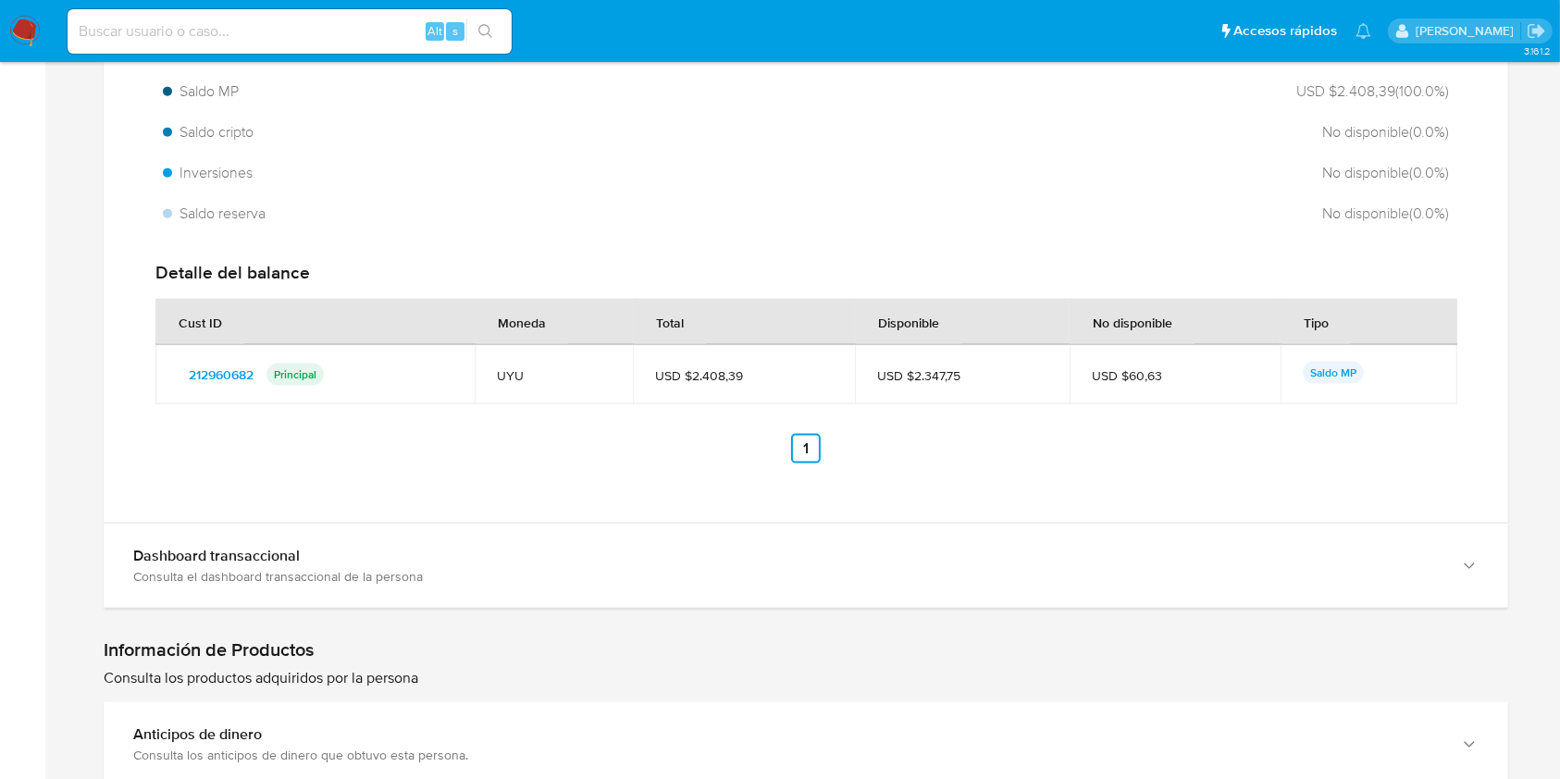
scroll to position [2375, 0]
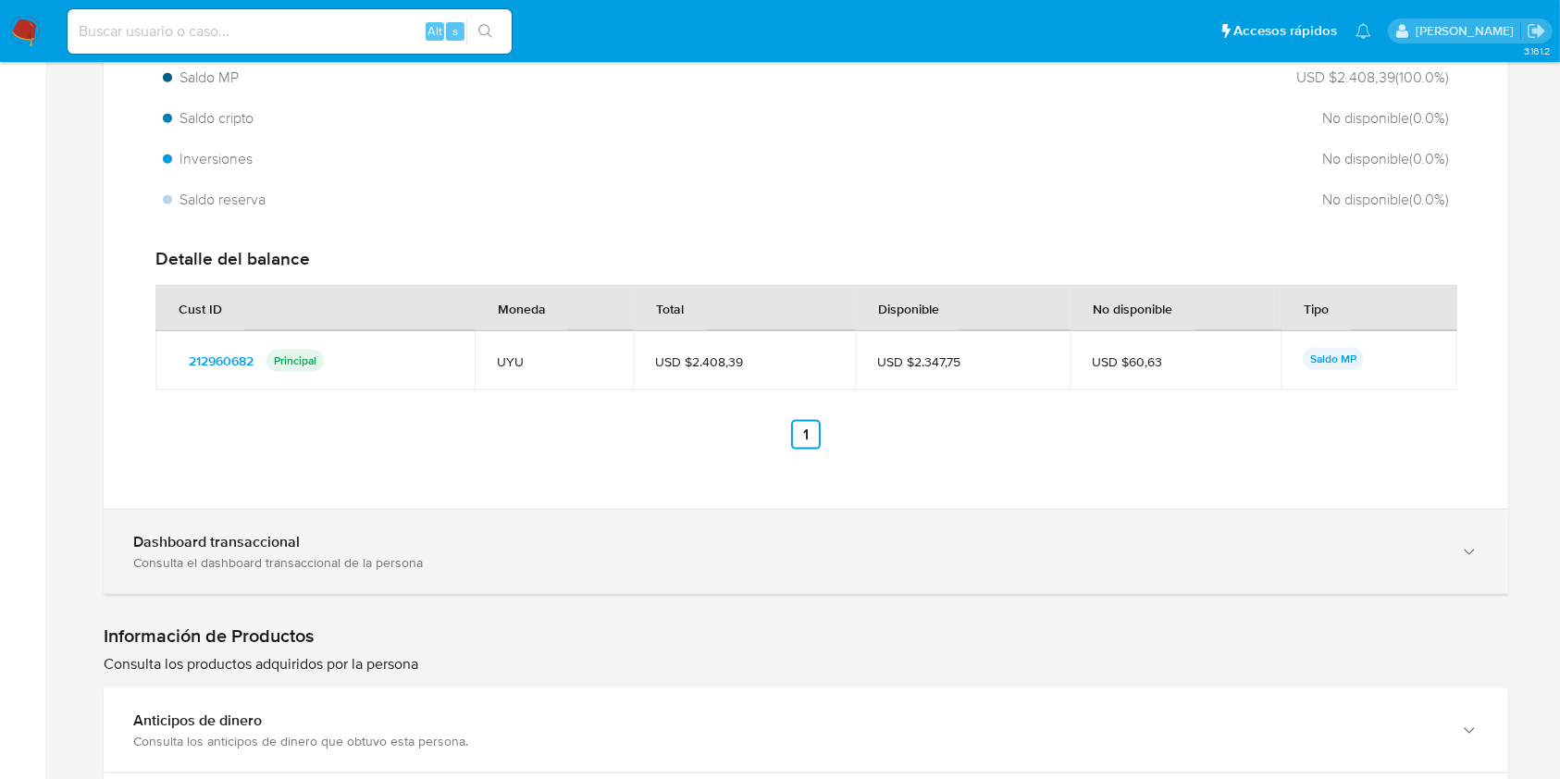
click at [1372, 541] on div "Dashboard transaccional" at bounding box center [787, 542] width 1308 height 19
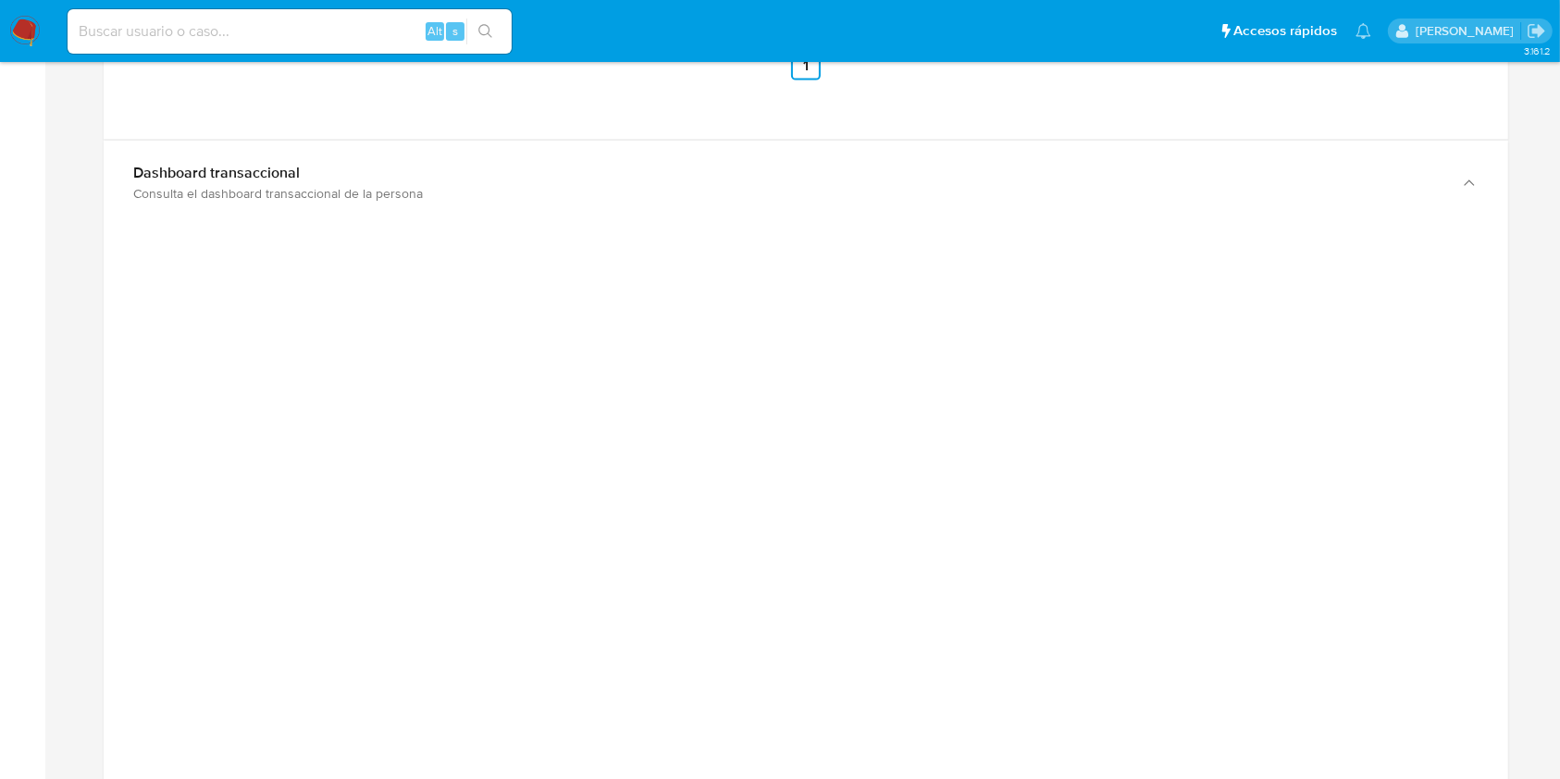
scroll to position [2749, 0]
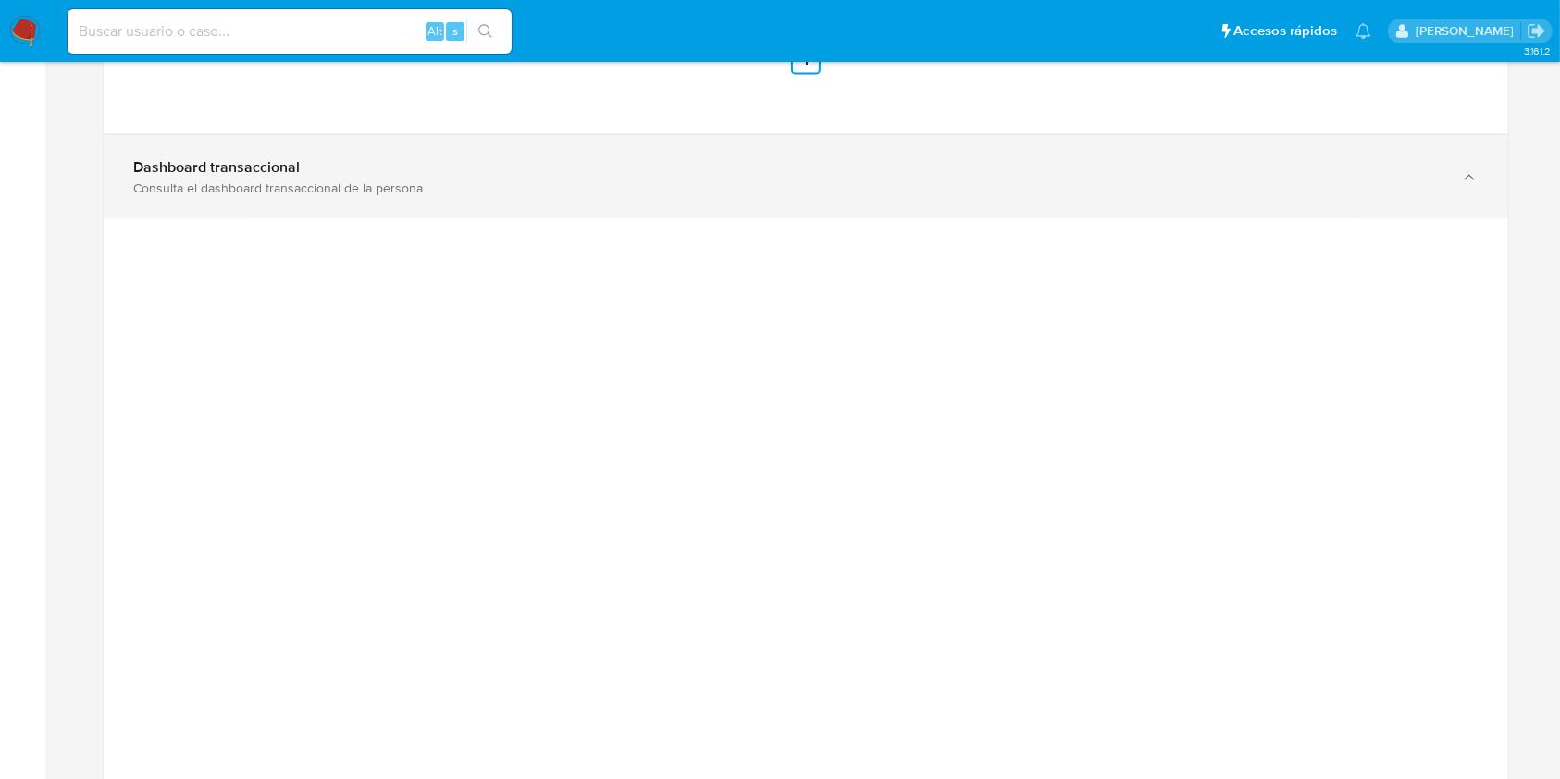
click at [792, 169] on div "Dashboard transaccional" at bounding box center [787, 167] width 1308 height 19
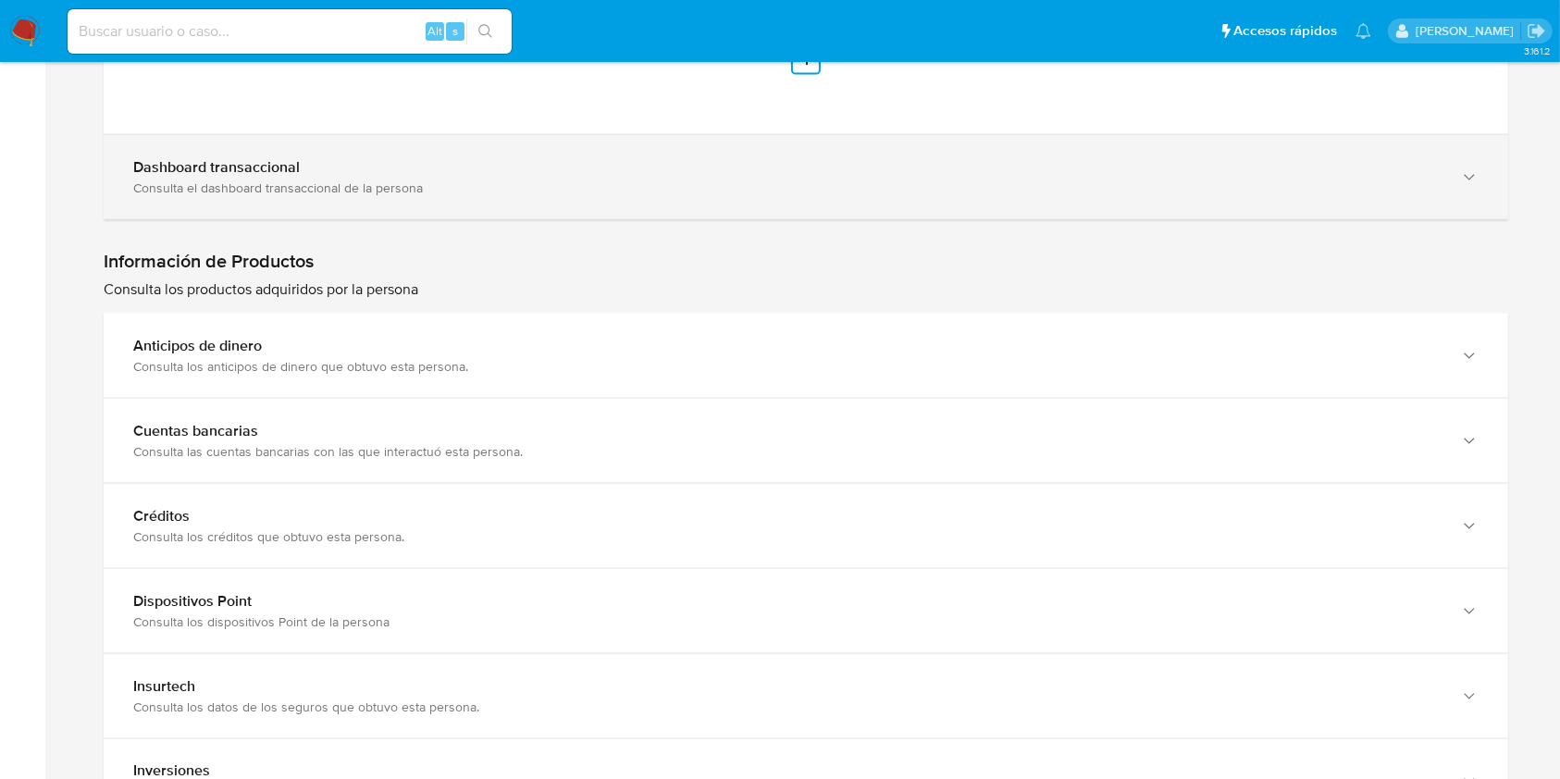
click at [783, 177] on div "Dashboard transaccional Consulta el dashboard transaccional de la persona" at bounding box center [787, 177] width 1308 height 38
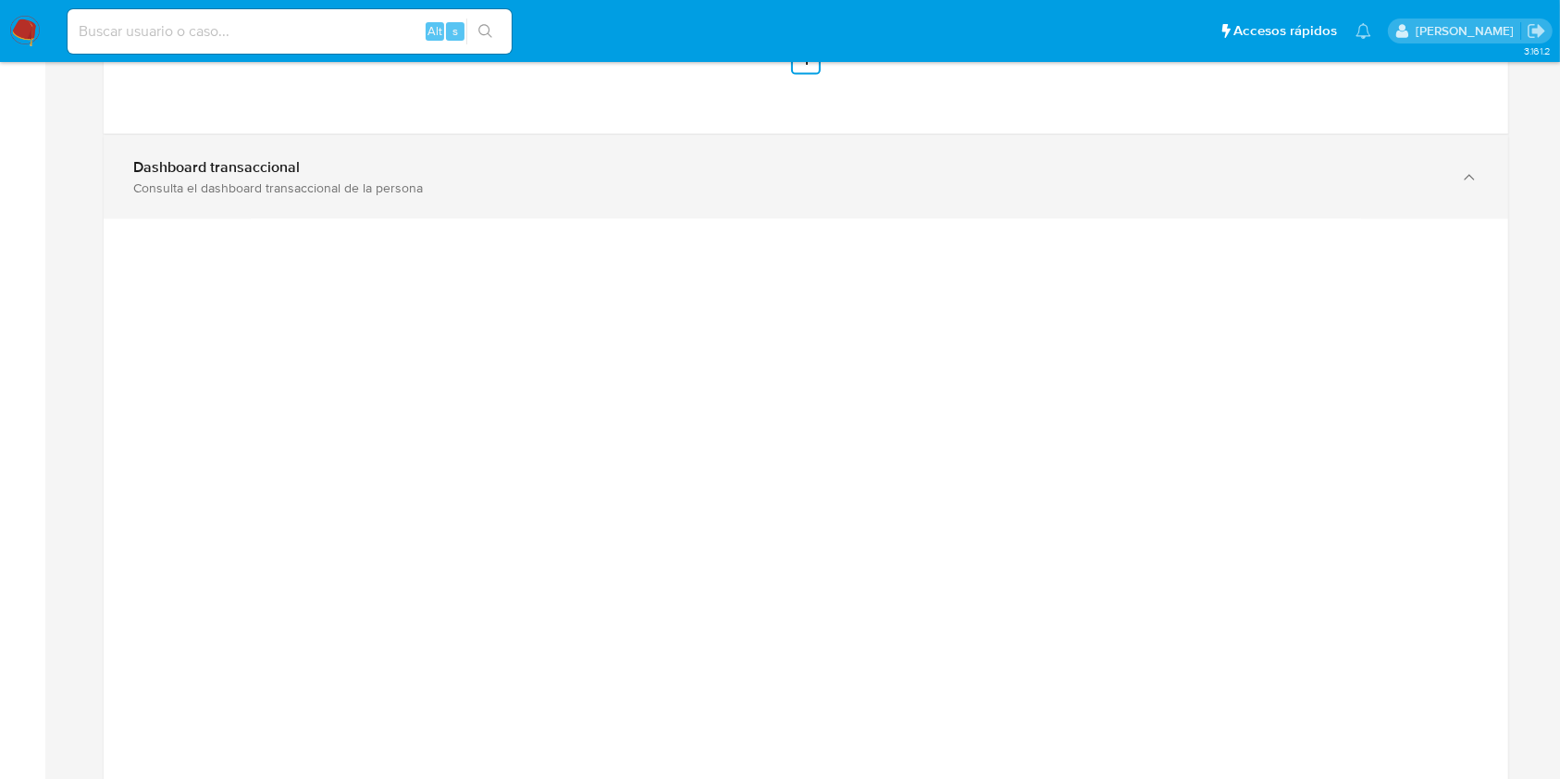
click at [1024, 203] on div "Dashboard transaccional Consulta el dashboard transaccional de la persona" at bounding box center [806, 177] width 1404 height 84
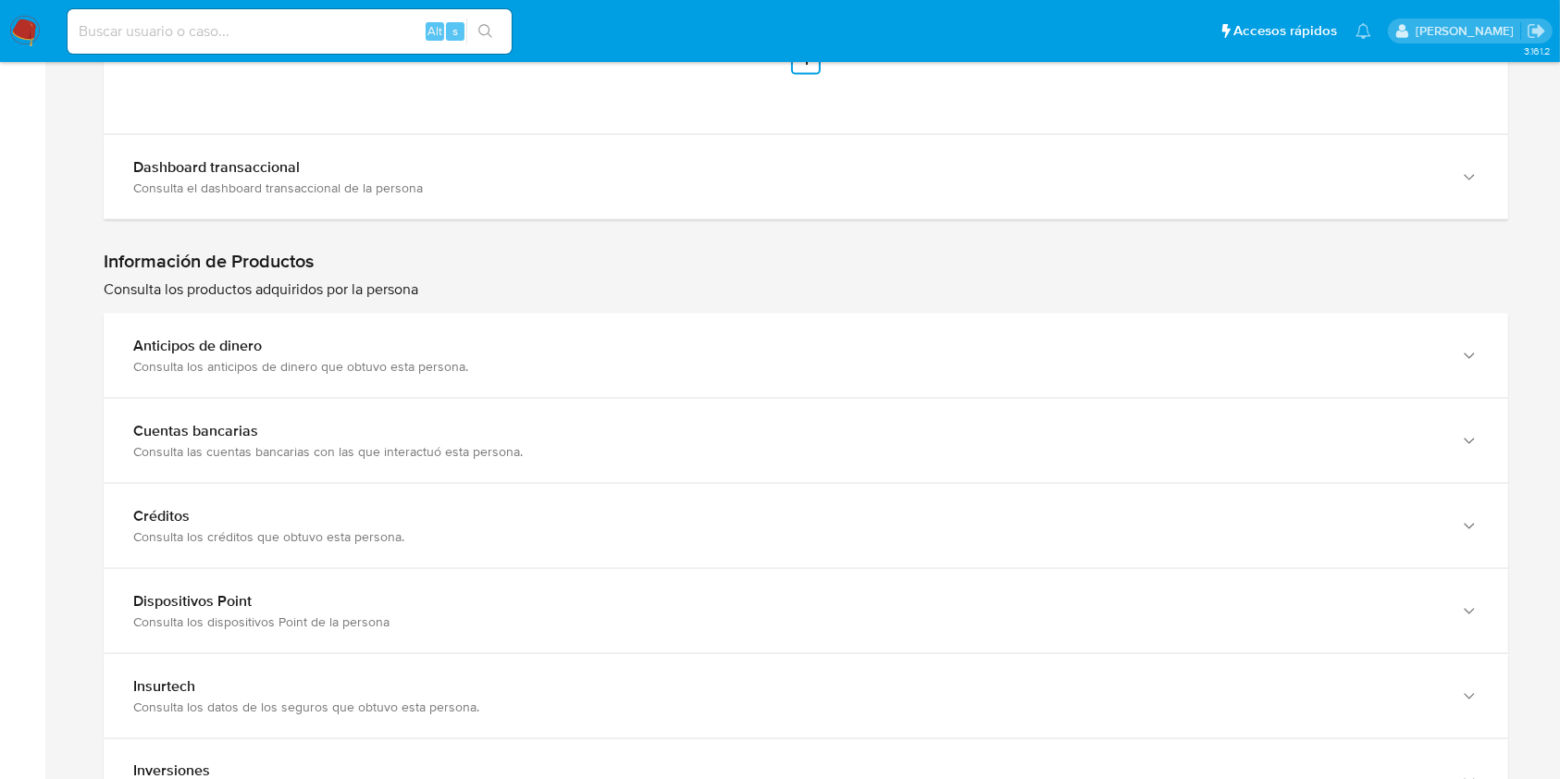
click at [1039, 220] on div "Información de Productos Consulta los productos adquiridos por la persona" at bounding box center [806, 649] width 1404 height 859
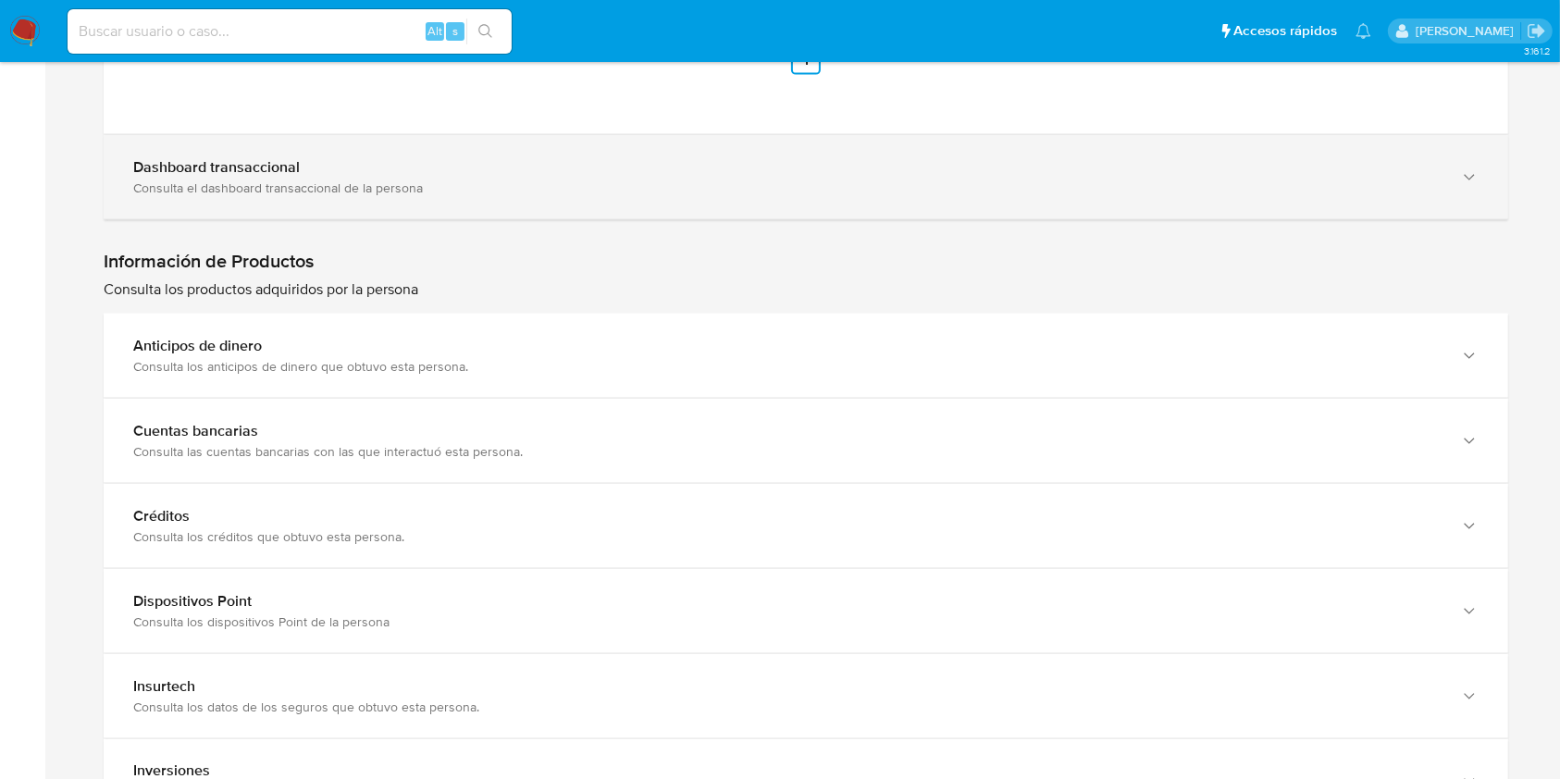
click at [1055, 198] on div "Dashboard transaccional Consulta el dashboard transaccional de la persona" at bounding box center [806, 177] width 1404 height 84
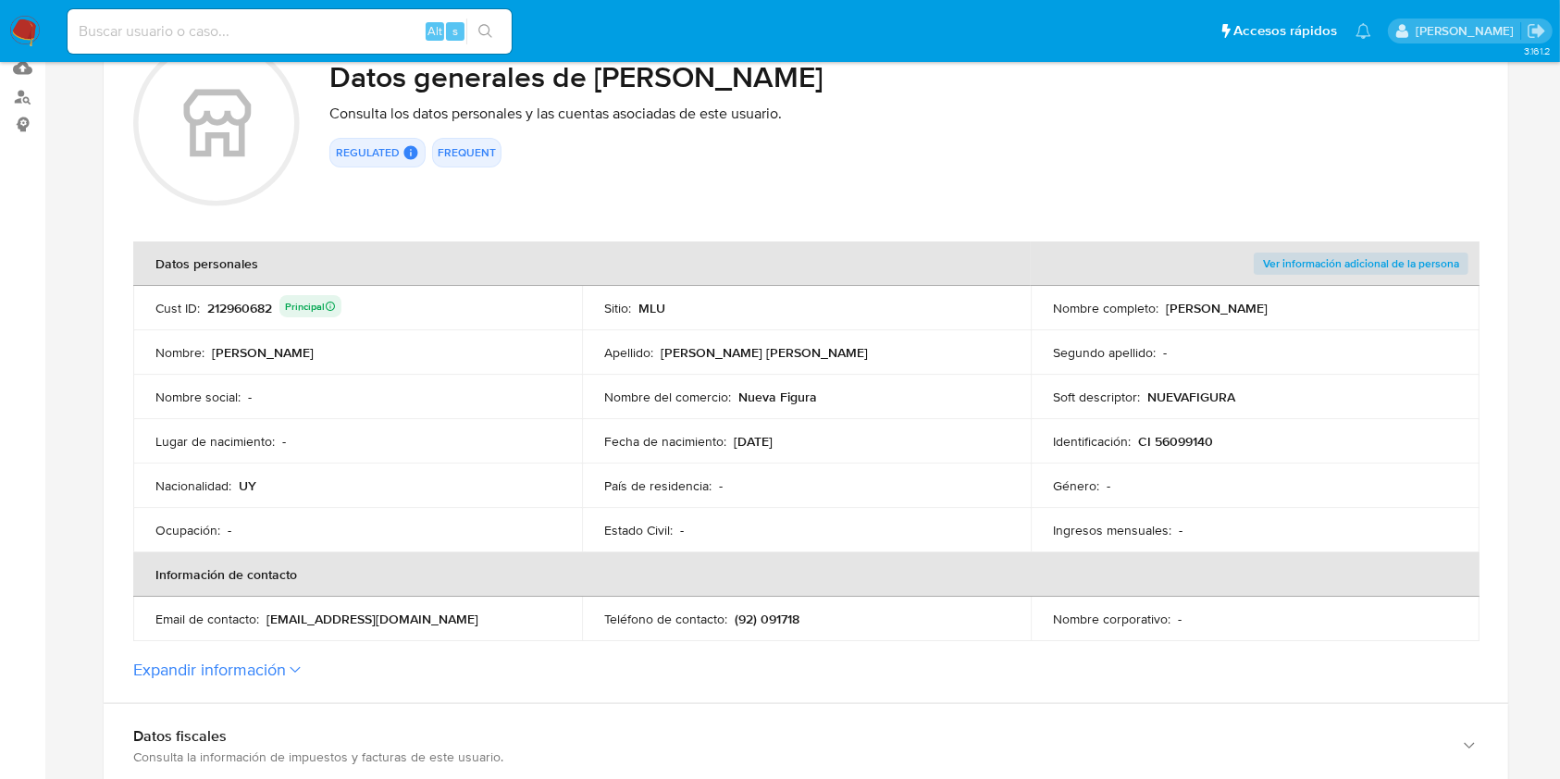
scroll to position [0, 0]
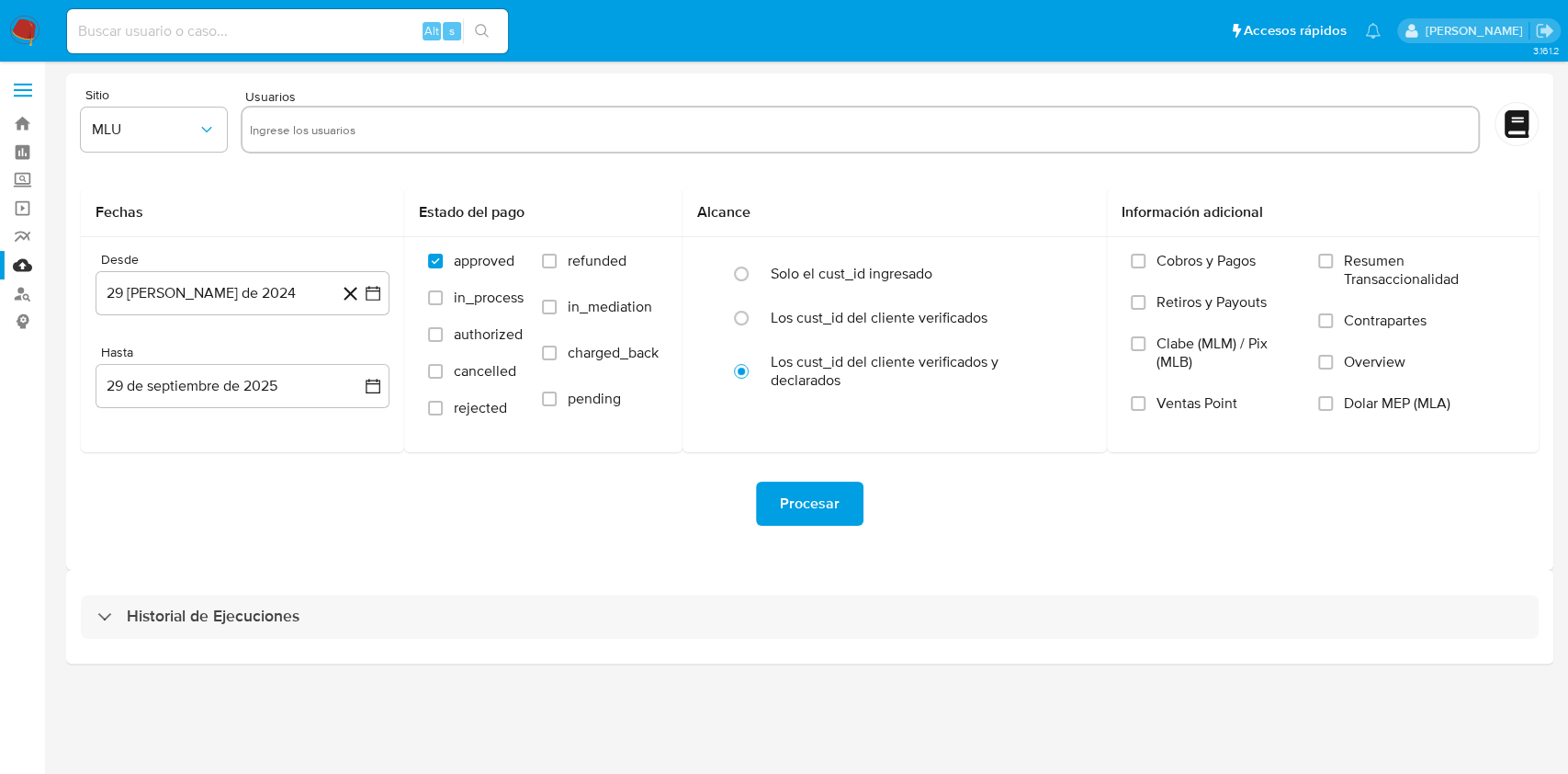
click at [397, 135] on input "text" at bounding box center [860, 130] width 1220 height 30
paste input "212960682"
type input "212960682"
click at [558, 251] on label "refunded" at bounding box center [600, 274] width 116 height 46
click at [557, 253] on input "refunded" at bounding box center [549, 260] width 15 height 15
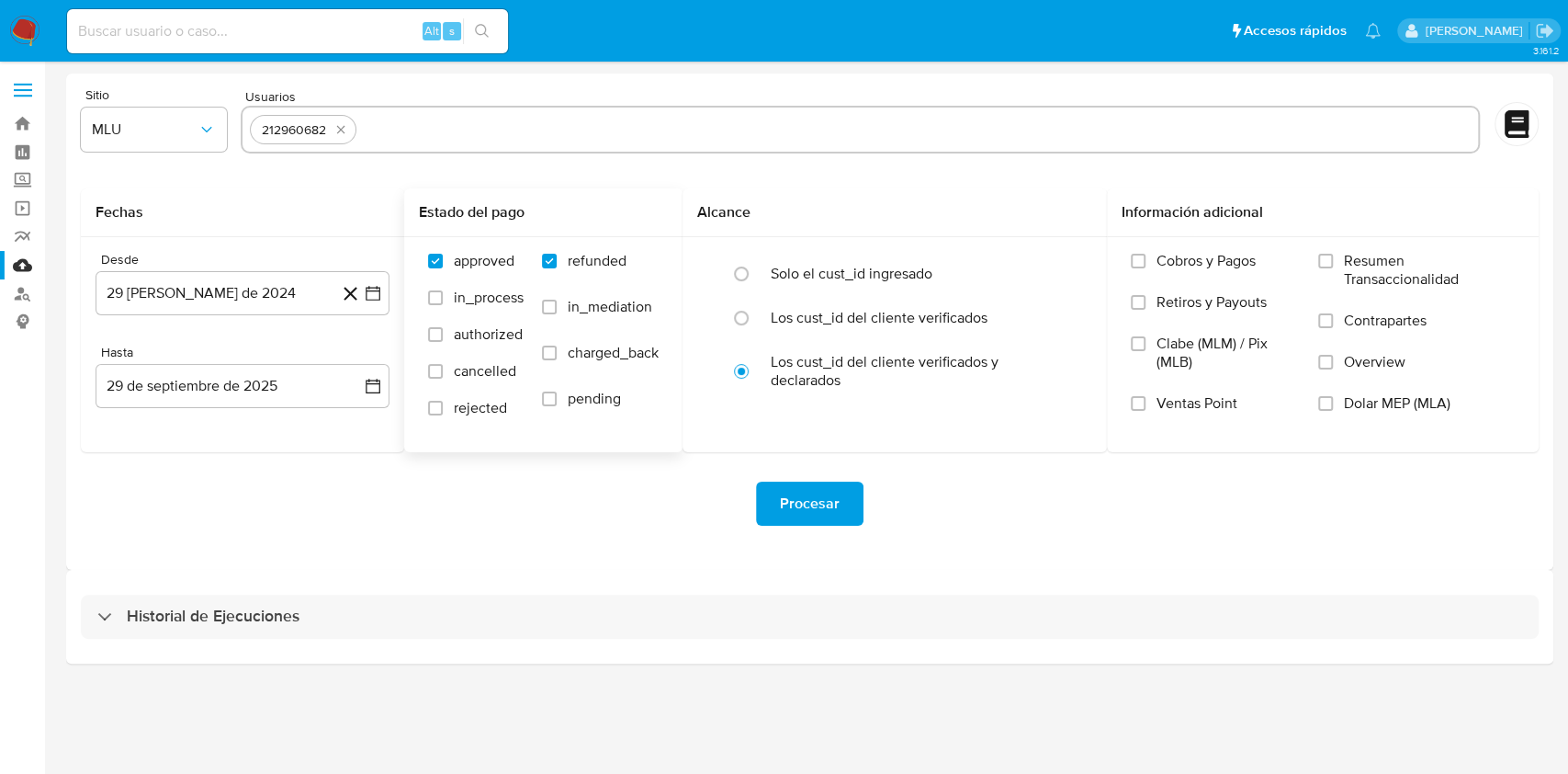
checkbox input "true"
click at [581, 348] on span "charged_back" at bounding box center [614, 353] width 91 height 19
click at [557, 348] on input "charged_back" at bounding box center [549, 353] width 15 height 15
checkbox input "true"
click at [224, 286] on button "29 [PERSON_NAME] de 2024" at bounding box center [242, 293] width 294 height 44
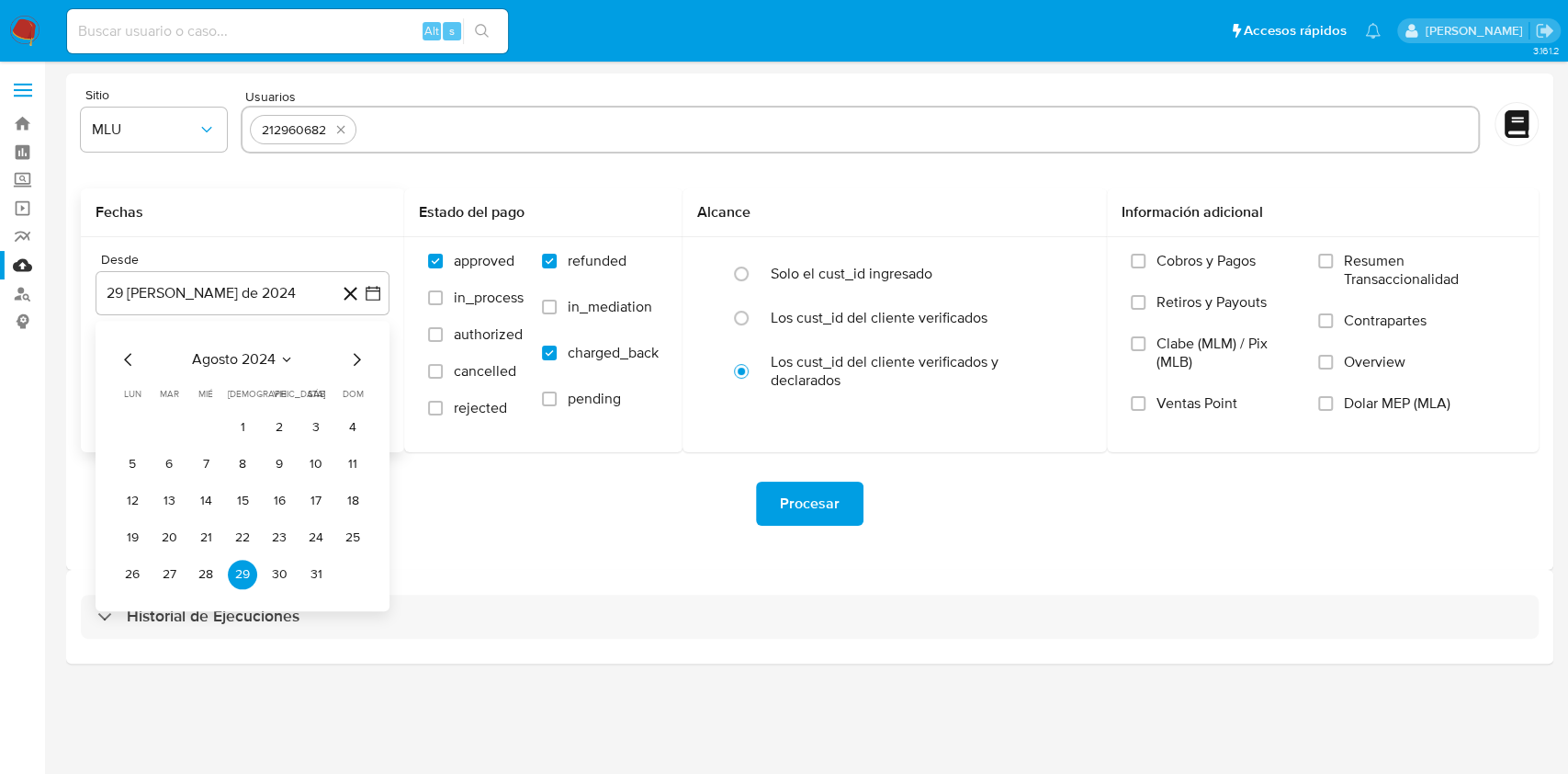
click at [361, 361] on icon "Mes siguiente" at bounding box center [356, 360] width 22 height 22
click at [206, 571] on button "25" at bounding box center [206, 574] width 30 height 30
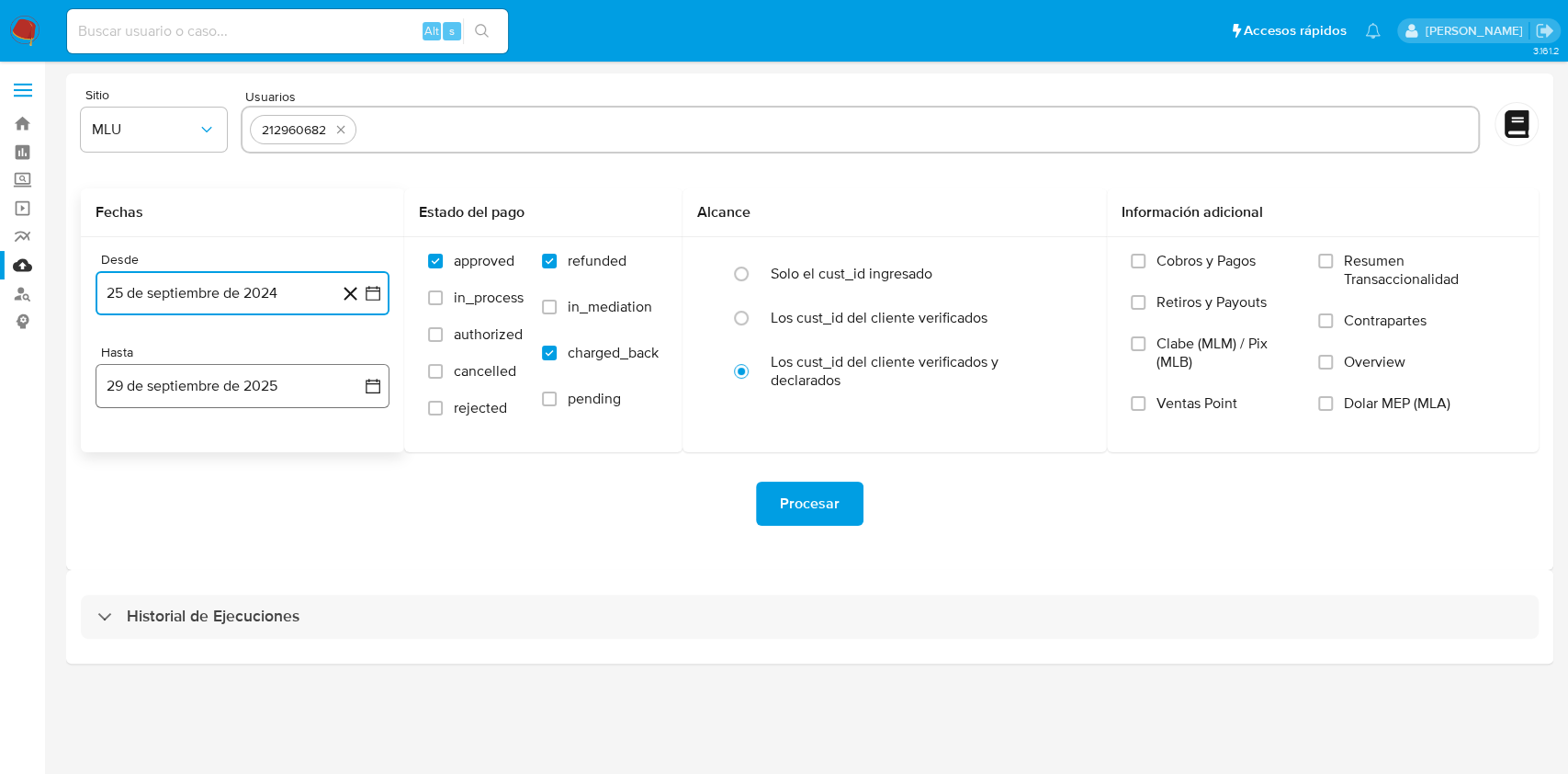
click at [264, 369] on button "29 de septiembre de 2025" at bounding box center [242, 386] width 294 height 44
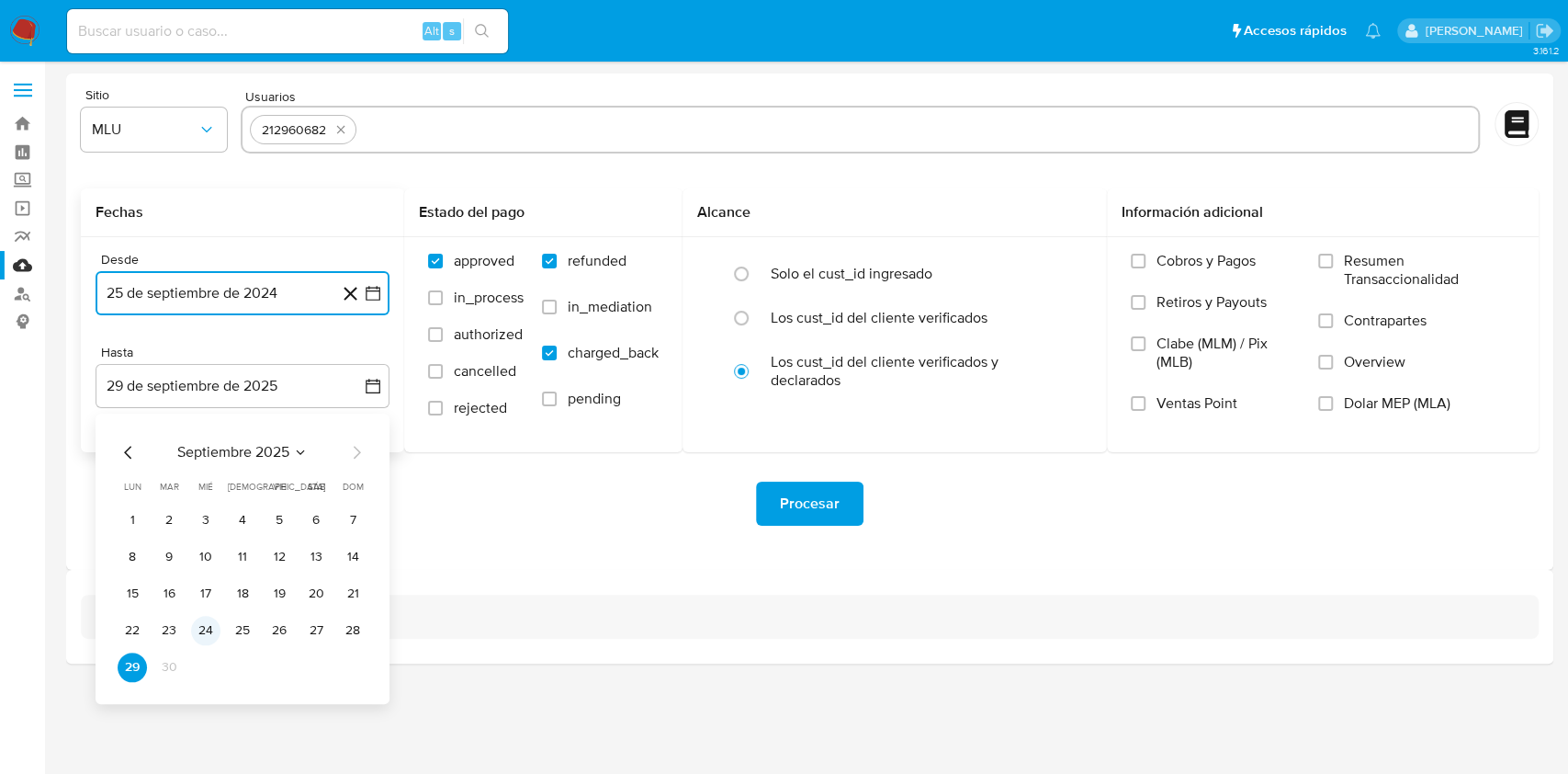
click at [204, 618] on button "24" at bounding box center [206, 631] width 30 height 30
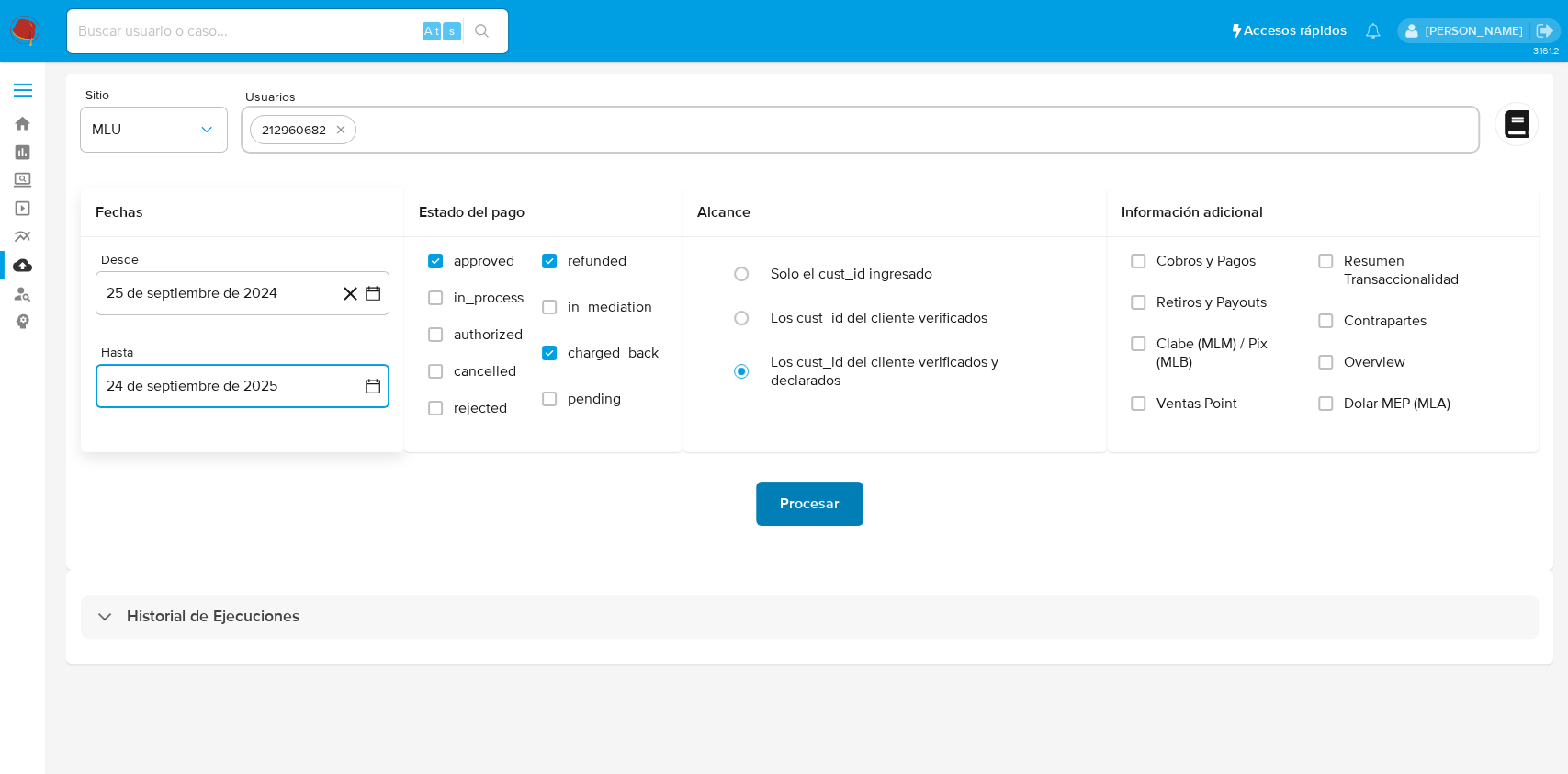
click at [803, 501] on span "Procesar" at bounding box center [809, 504] width 60 height 41
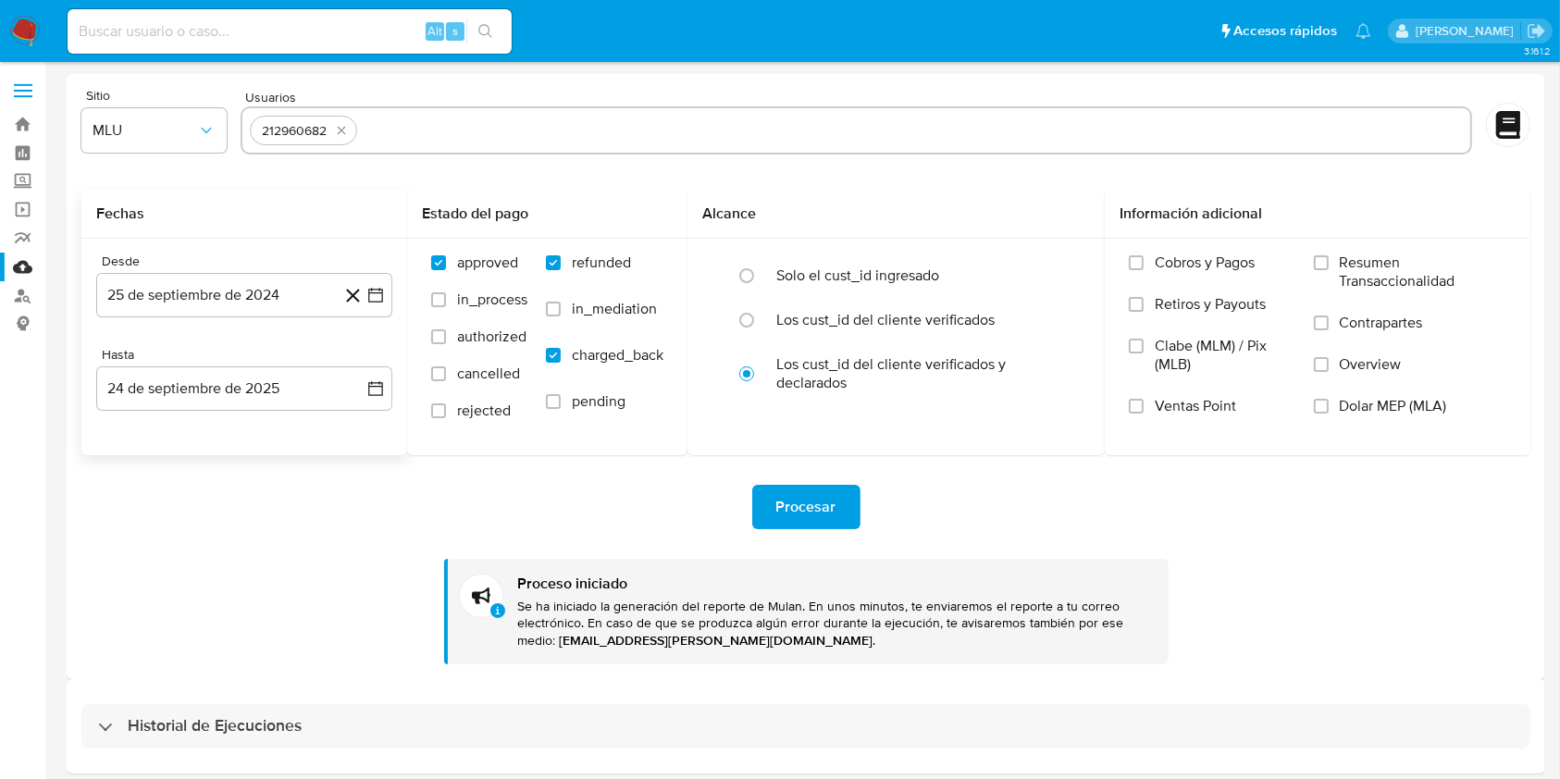
scroll to position [73, 0]
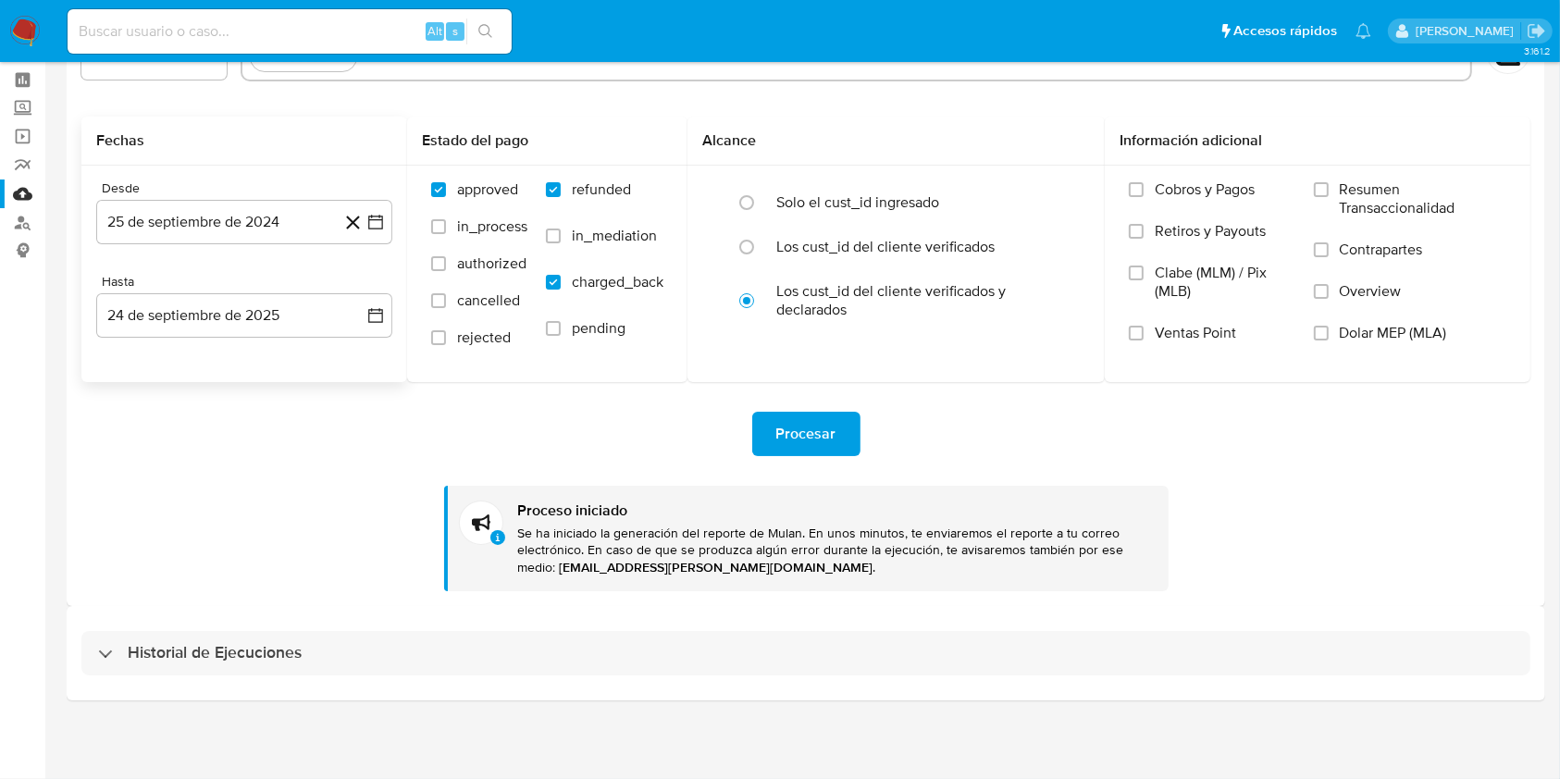
click at [1273, 685] on div "Historial de Ejecuciones" at bounding box center [806, 653] width 1478 height 94
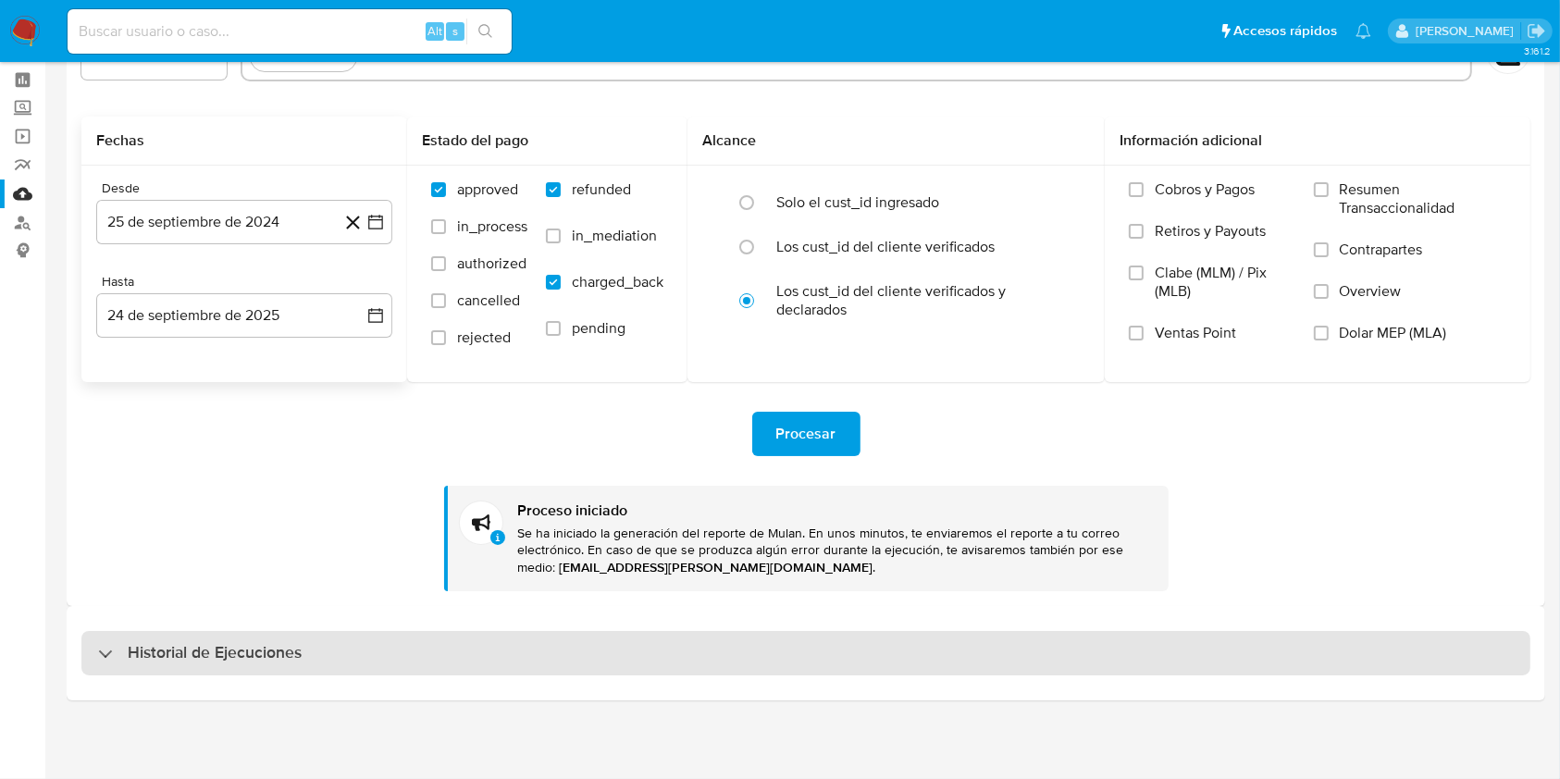
click at [1284, 666] on div "Historial de Ejecuciones" at bounding box center [805, 653] width 1449 height 44
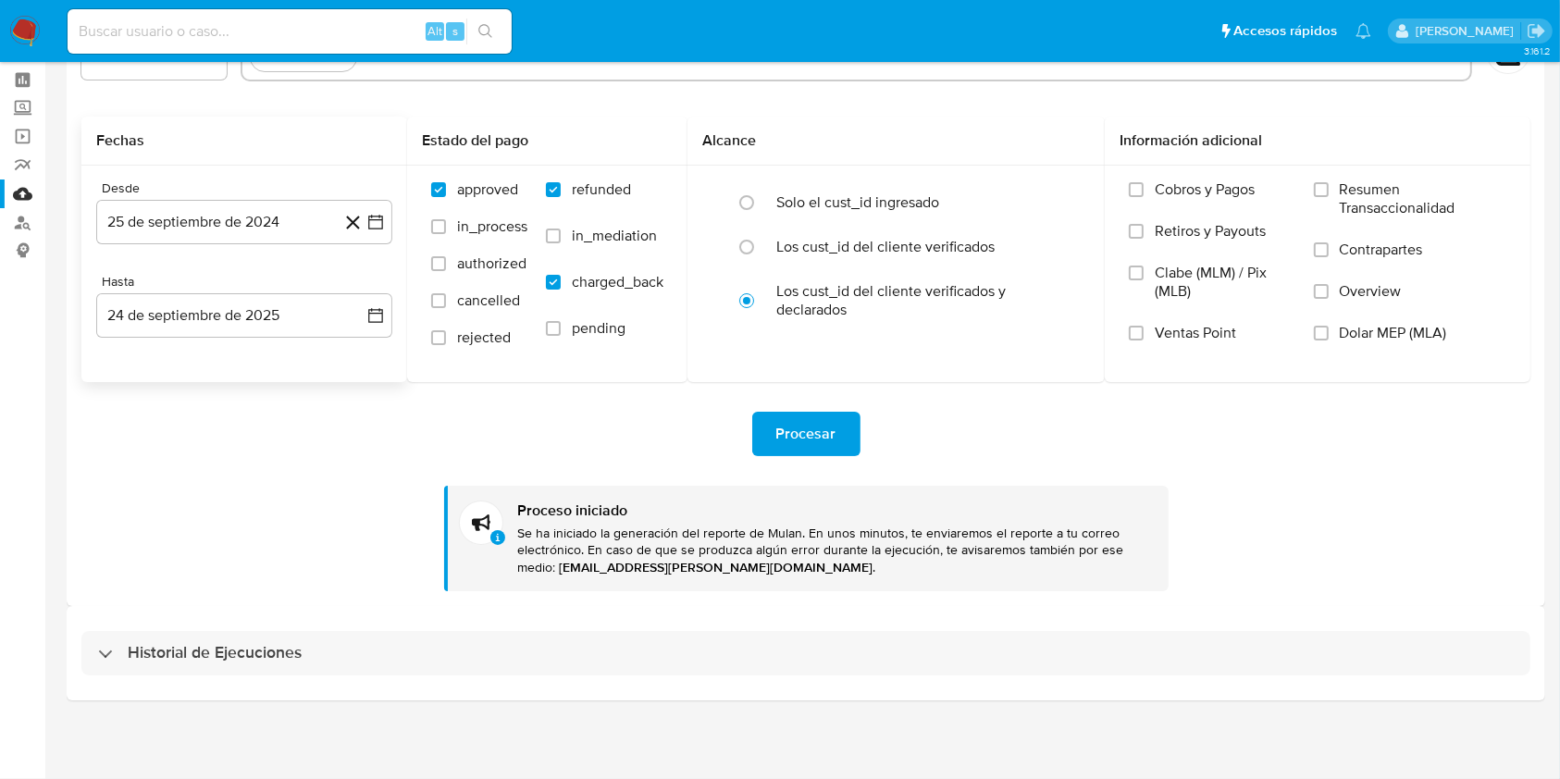
select select "10"
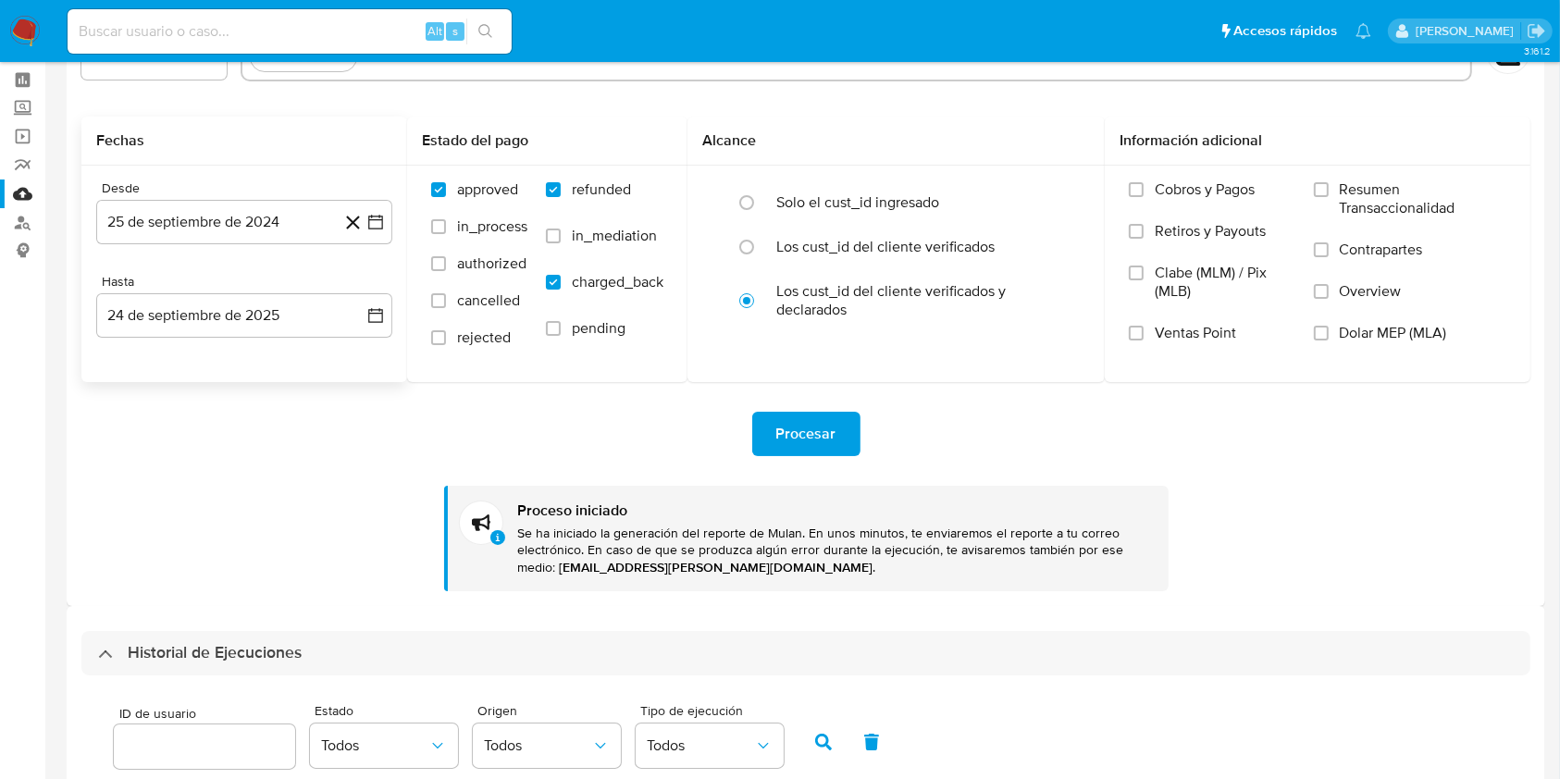
scroll to position [597, 0]
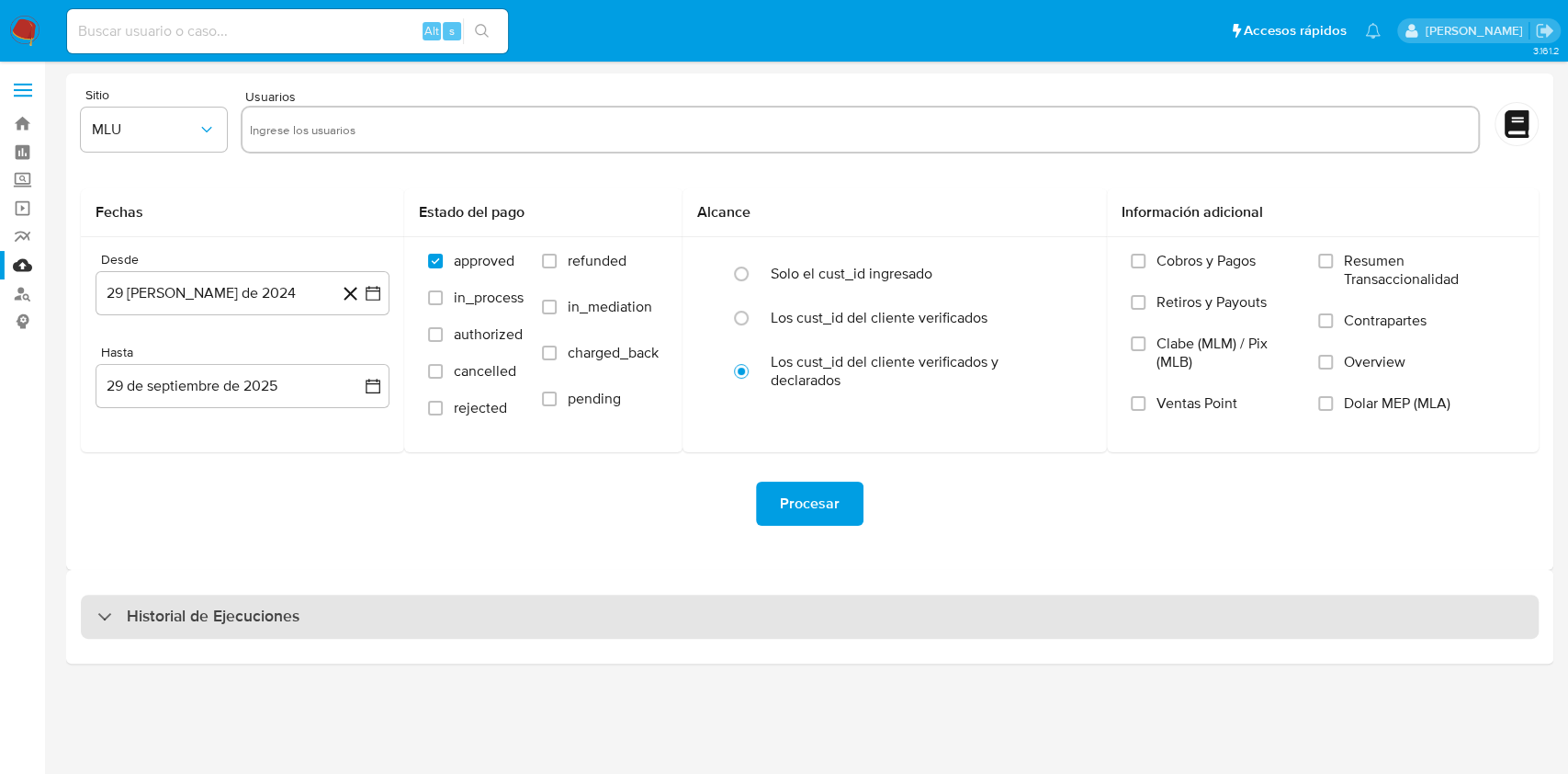
click at [1257, 636] on div "Historial de Ejecuciones" at bounding box center [809, 617] width 1458 height 44
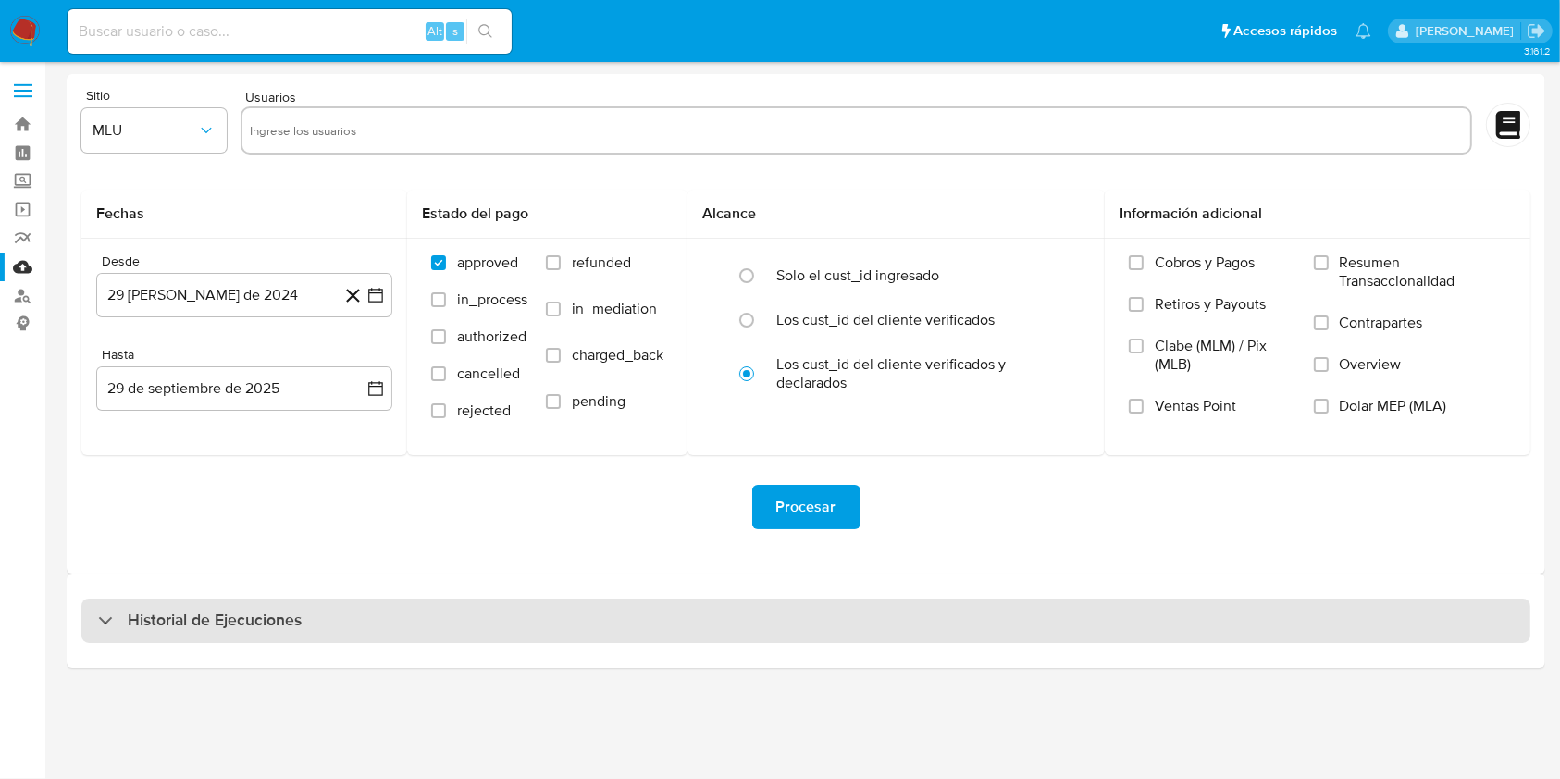
select select "10"
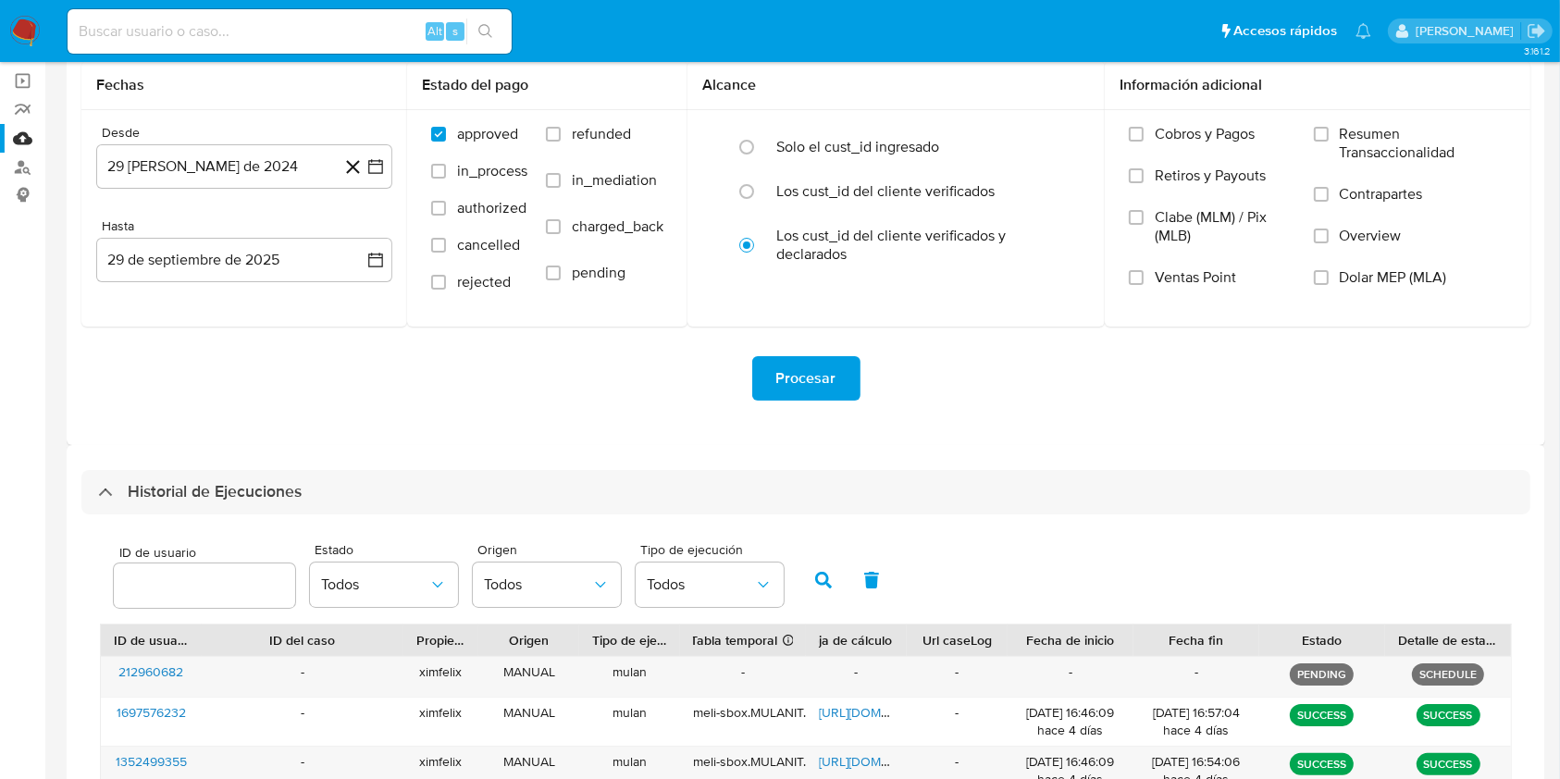
scroll to position [139, 0]
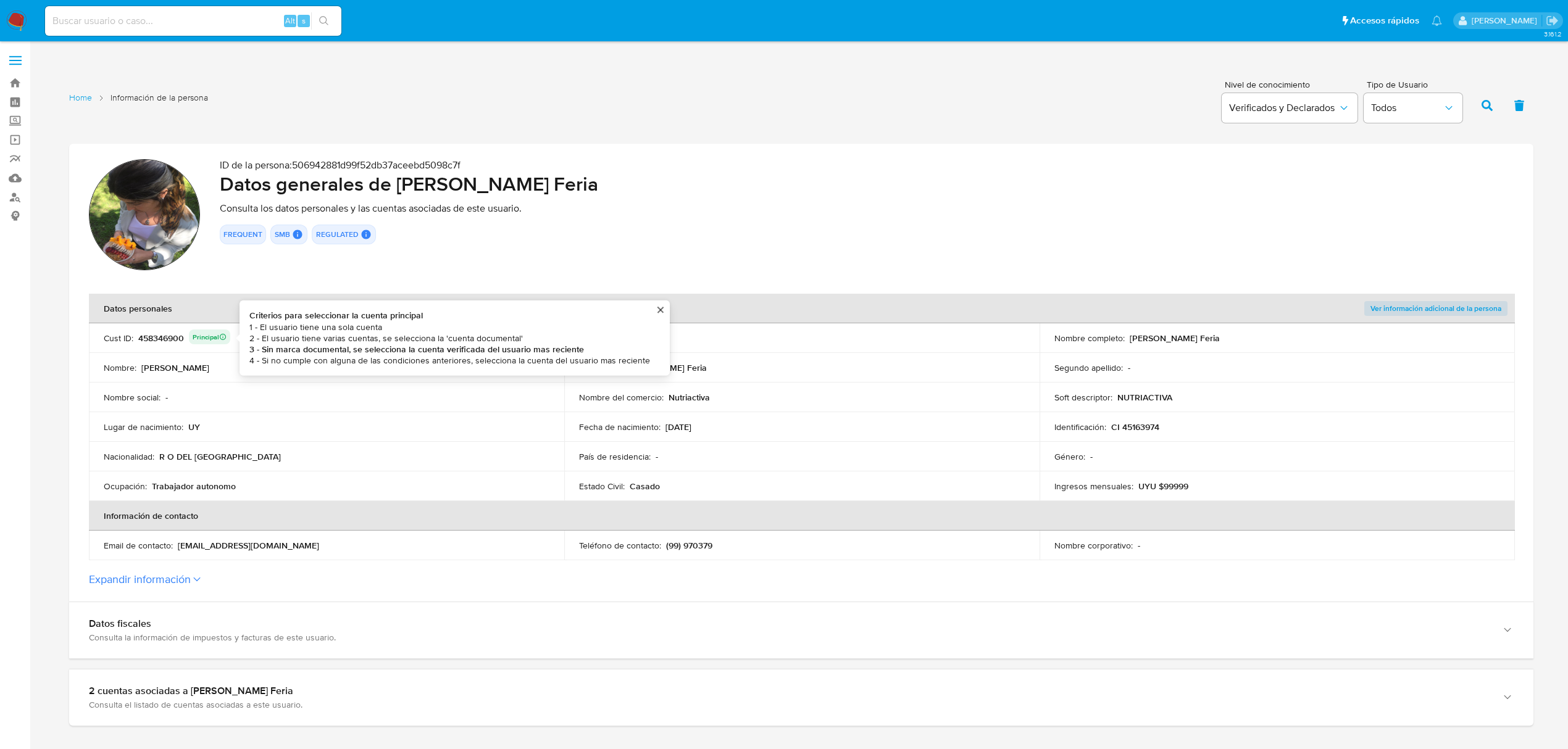
click at [171, 333] on div "458346900 Principal Criterios para seleccionar la cuenta principal 1 - El usuar…" at bounding box center [184, 338] width 92 height 17
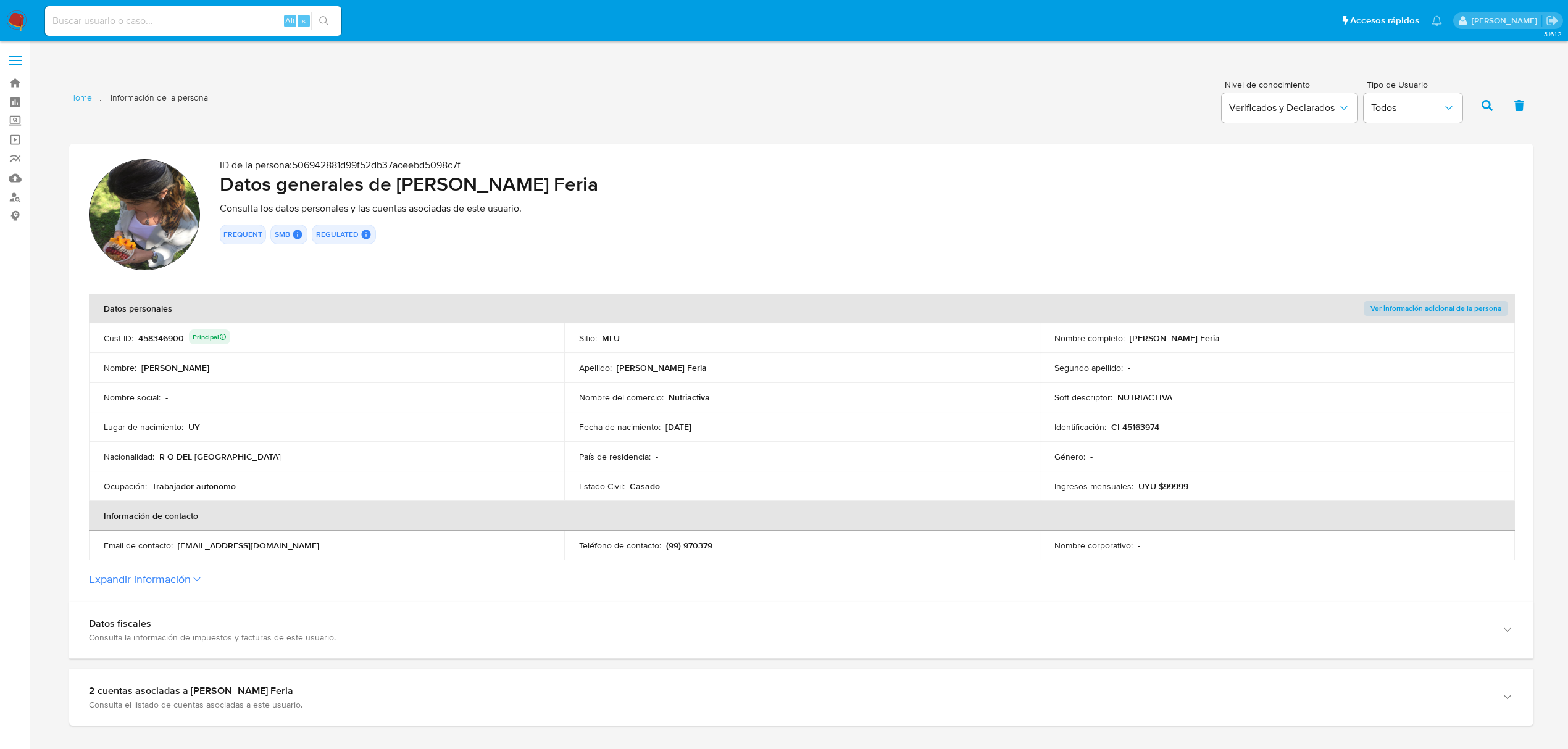
click at [171, 333] on div "458346900 Principal" at bounding box center [184, 338] width 92 height 17
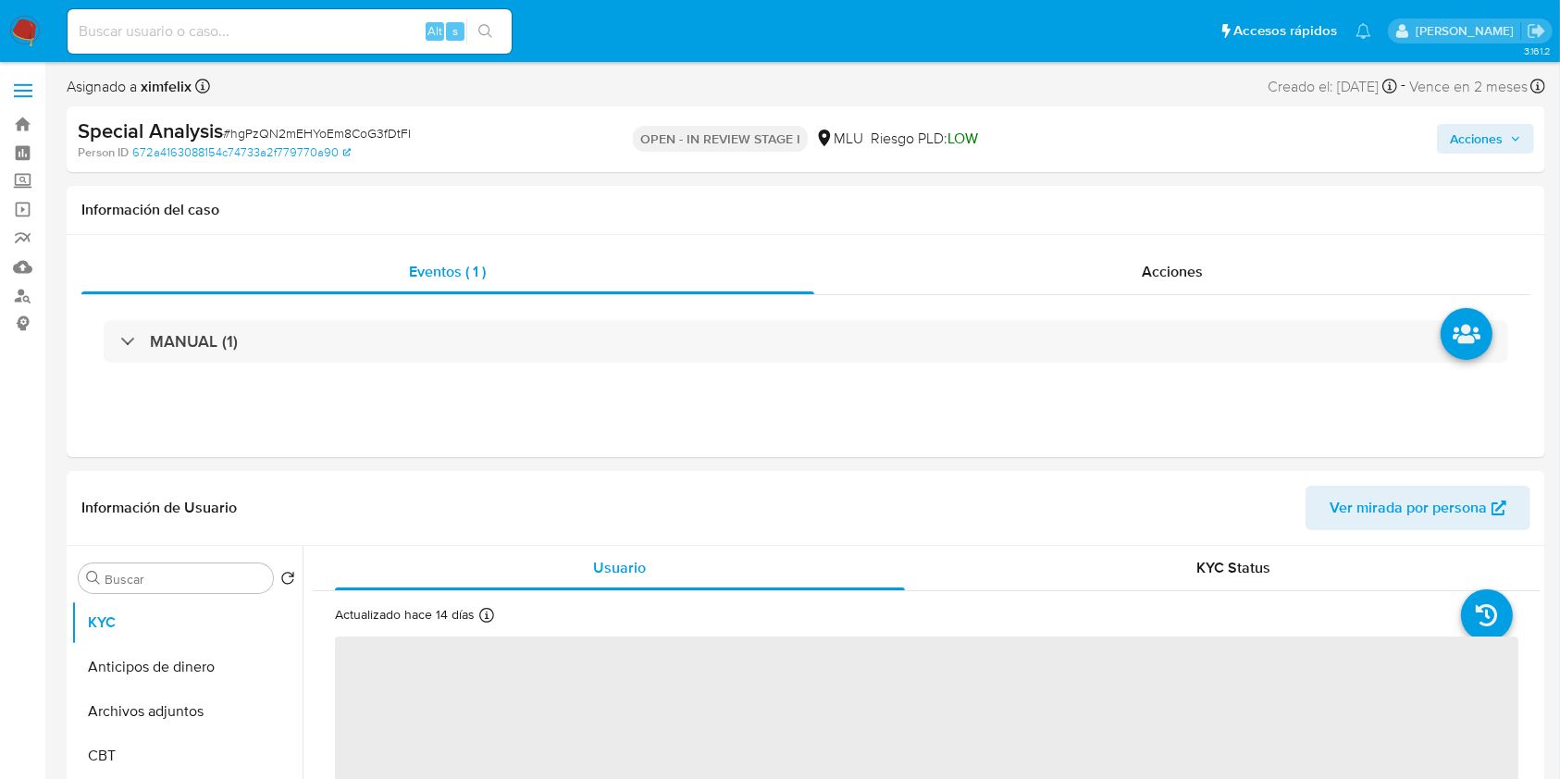
select select "10"
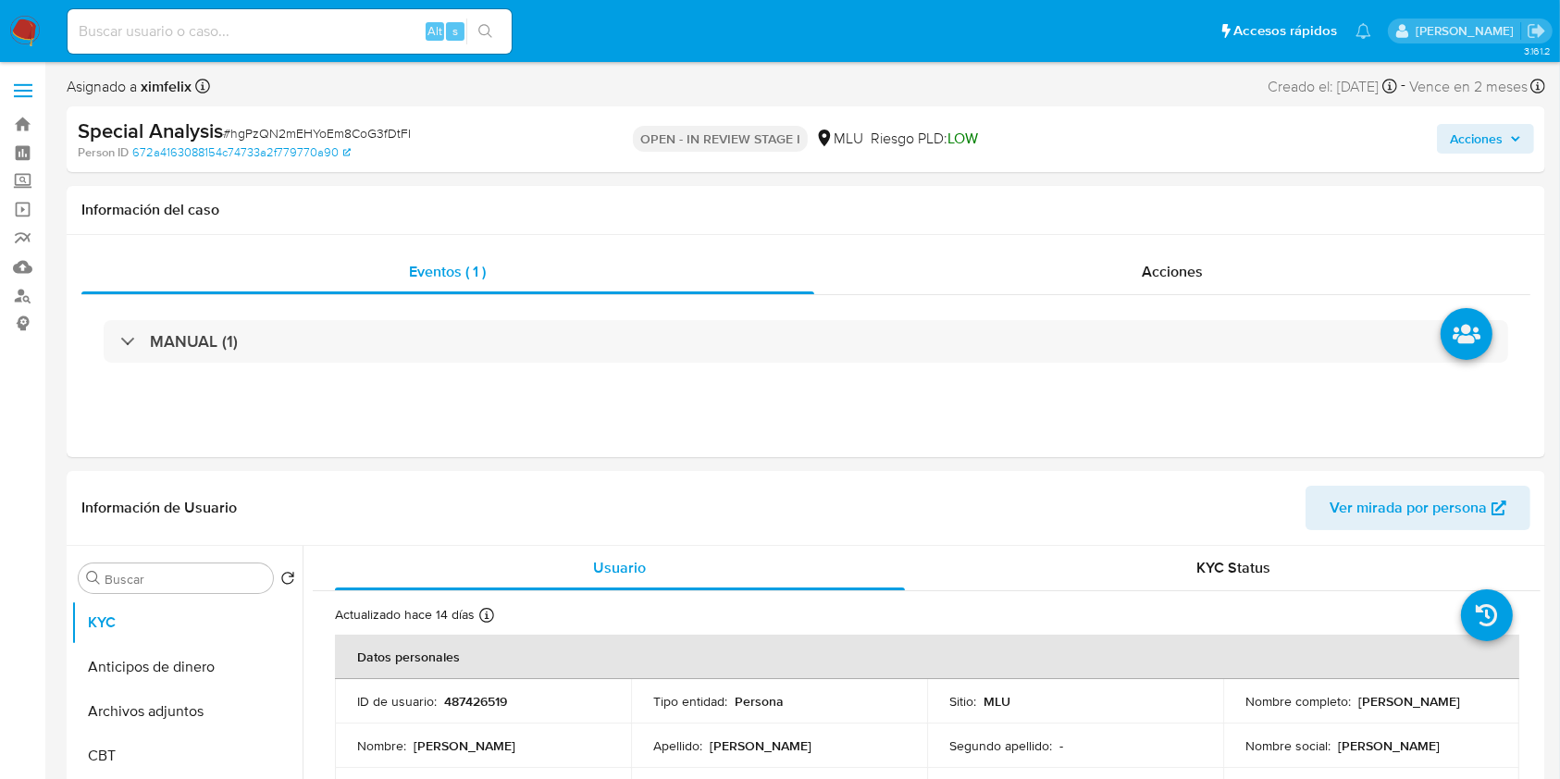
click at [221, 26] on input at bounding box center [290, 31] width 444 height 24
paste input "OvI4VyiNqQHdvYarB3zV7A98"
type input "OvI4VyiNqQHdvYarB3zV7A98"
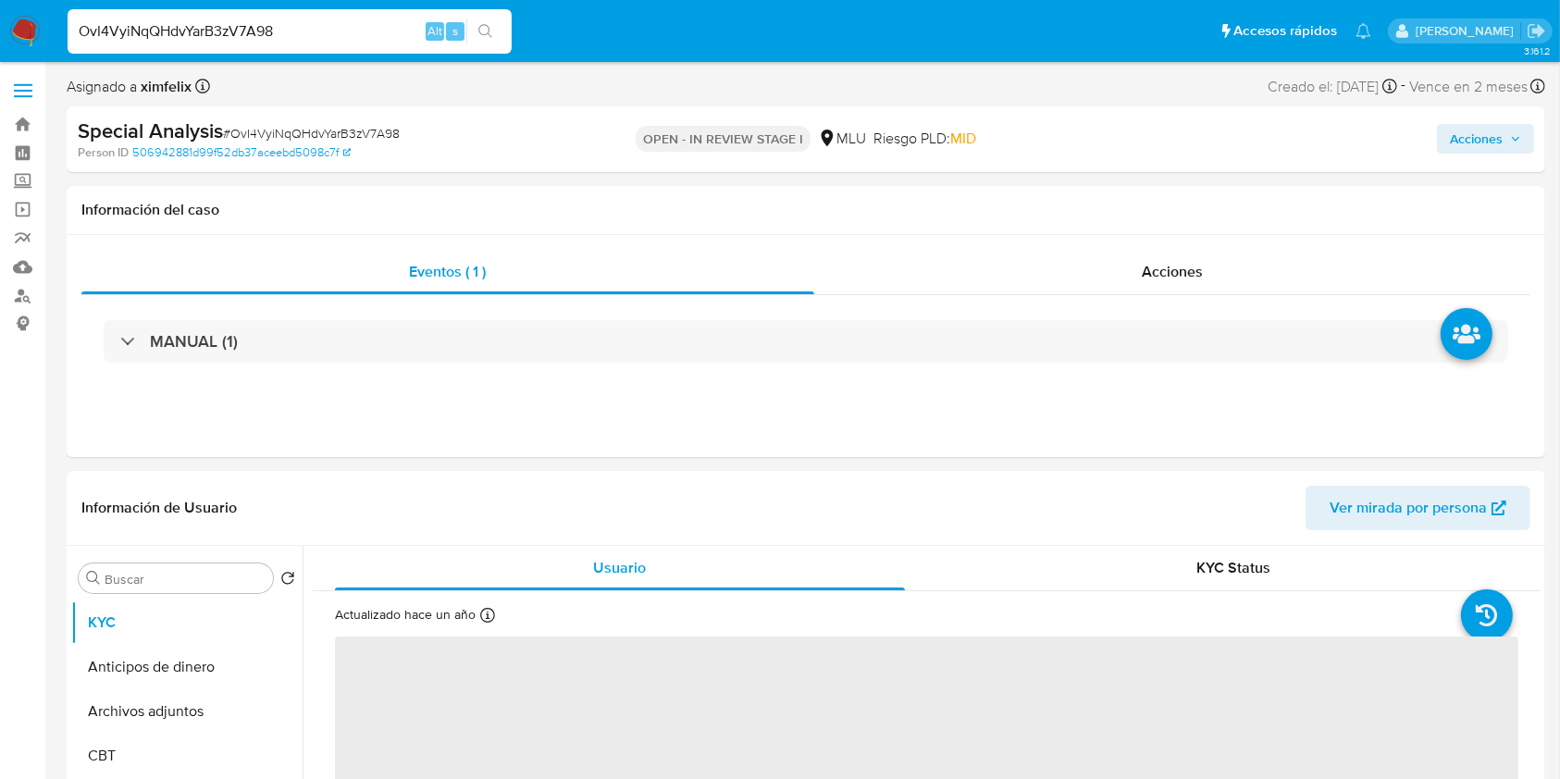
select select "10"
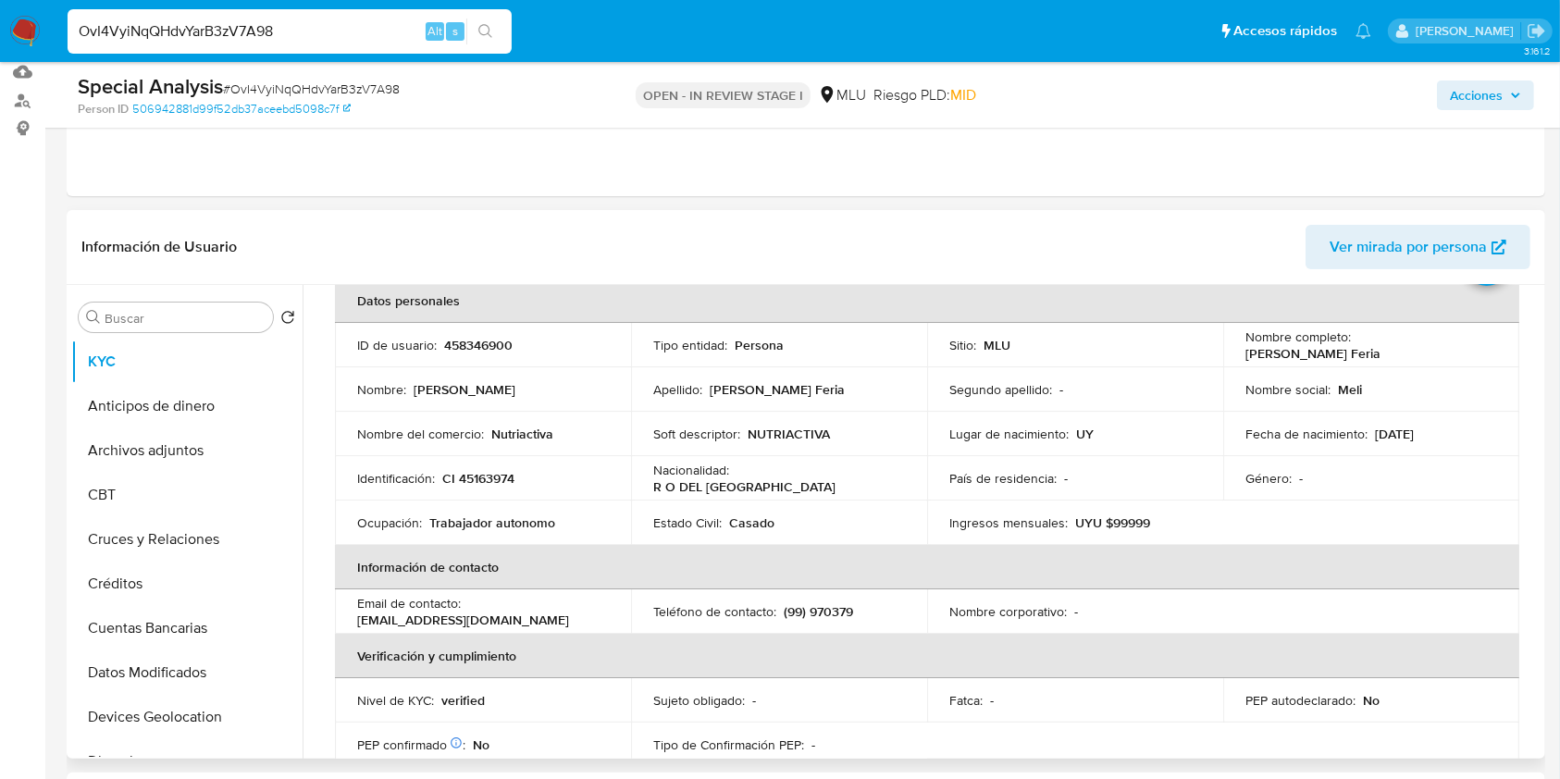
scroll to position [102, 0]
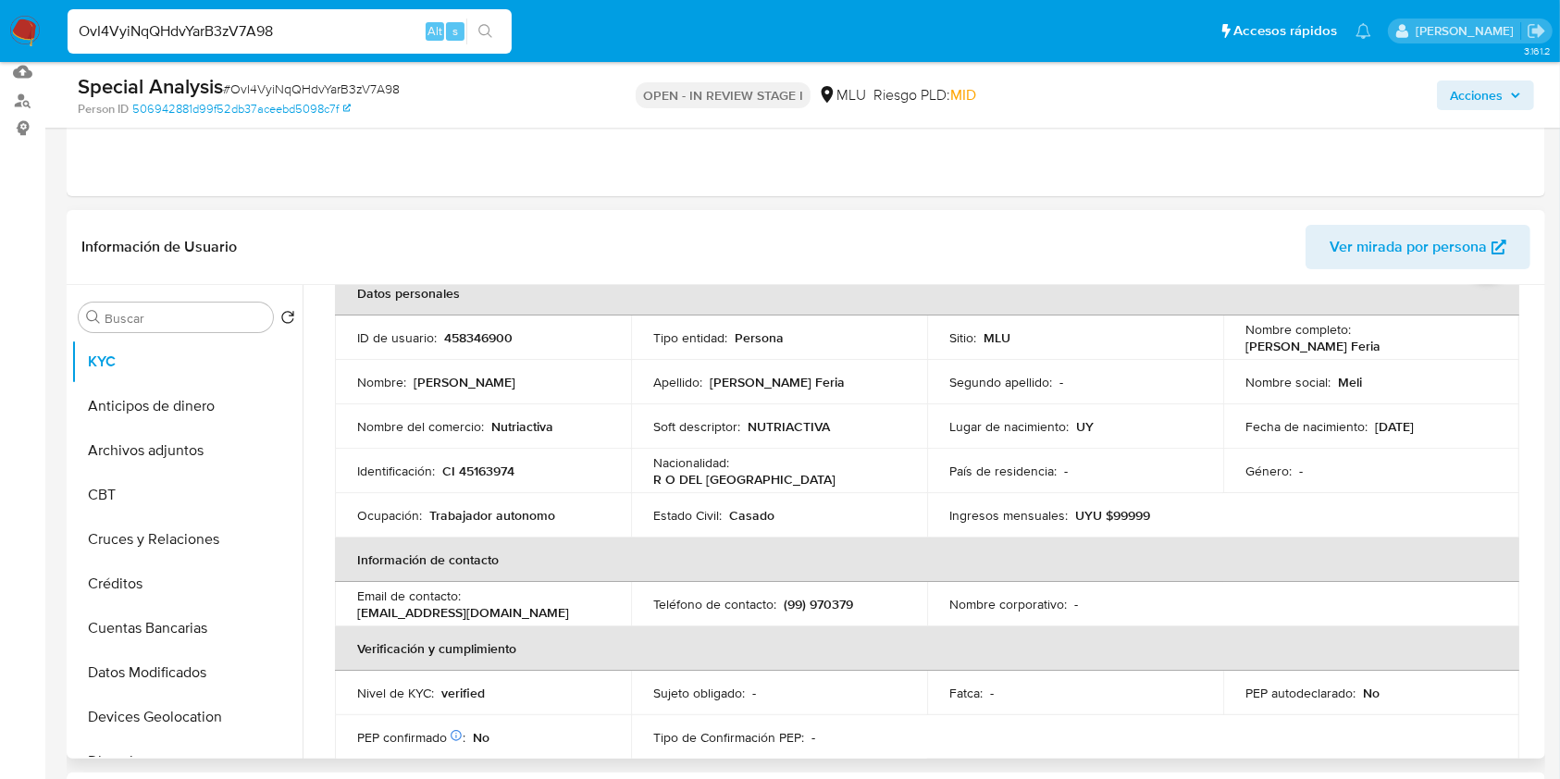
click at [1397, 524] on table "Datos personales ID de usuario : 458346900 Tipo entidad : Persona Sitio : MLU N…" at bounding box center [927, 604] width 1184 height 666
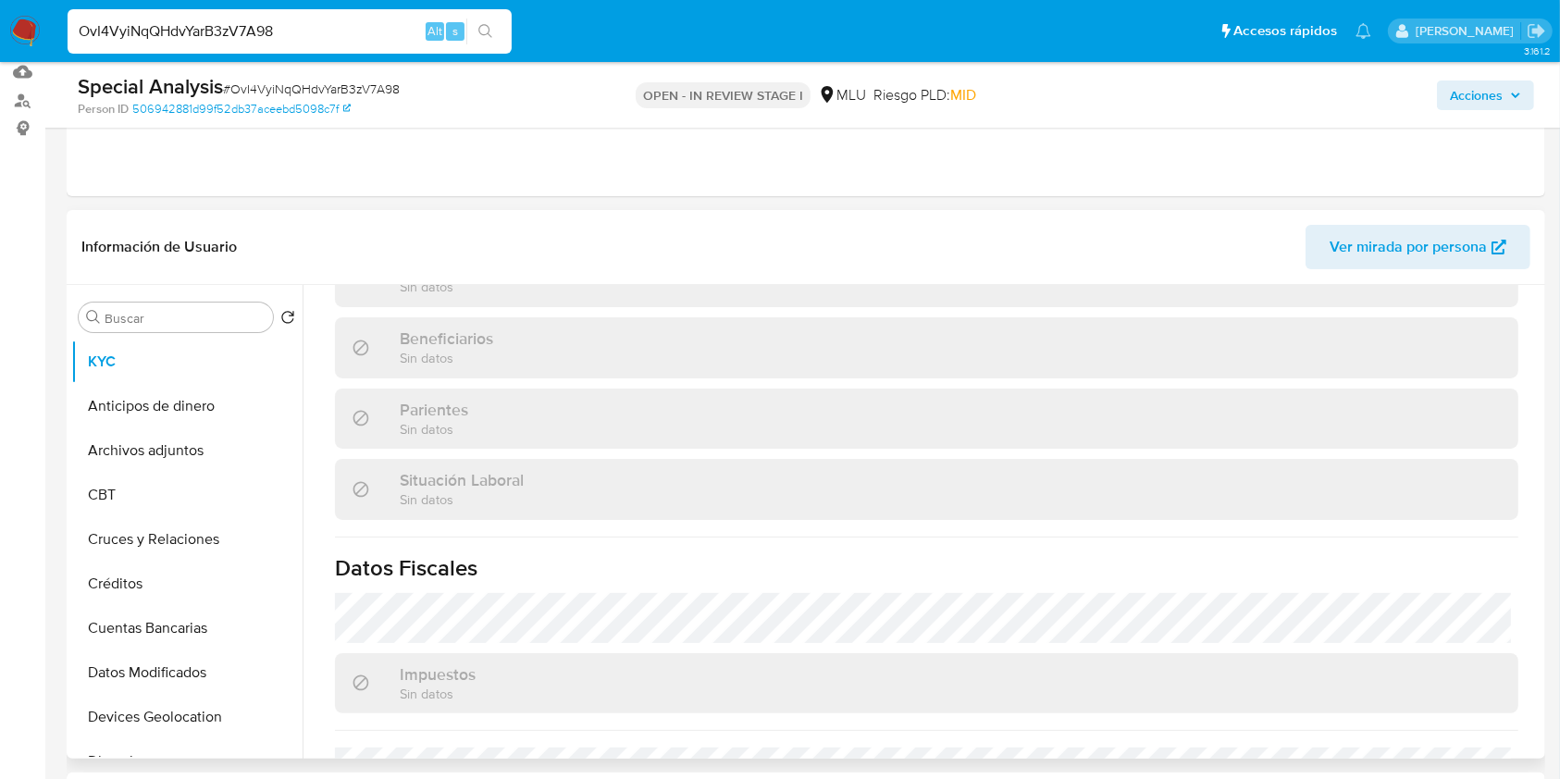
scroll to position [930, 0]
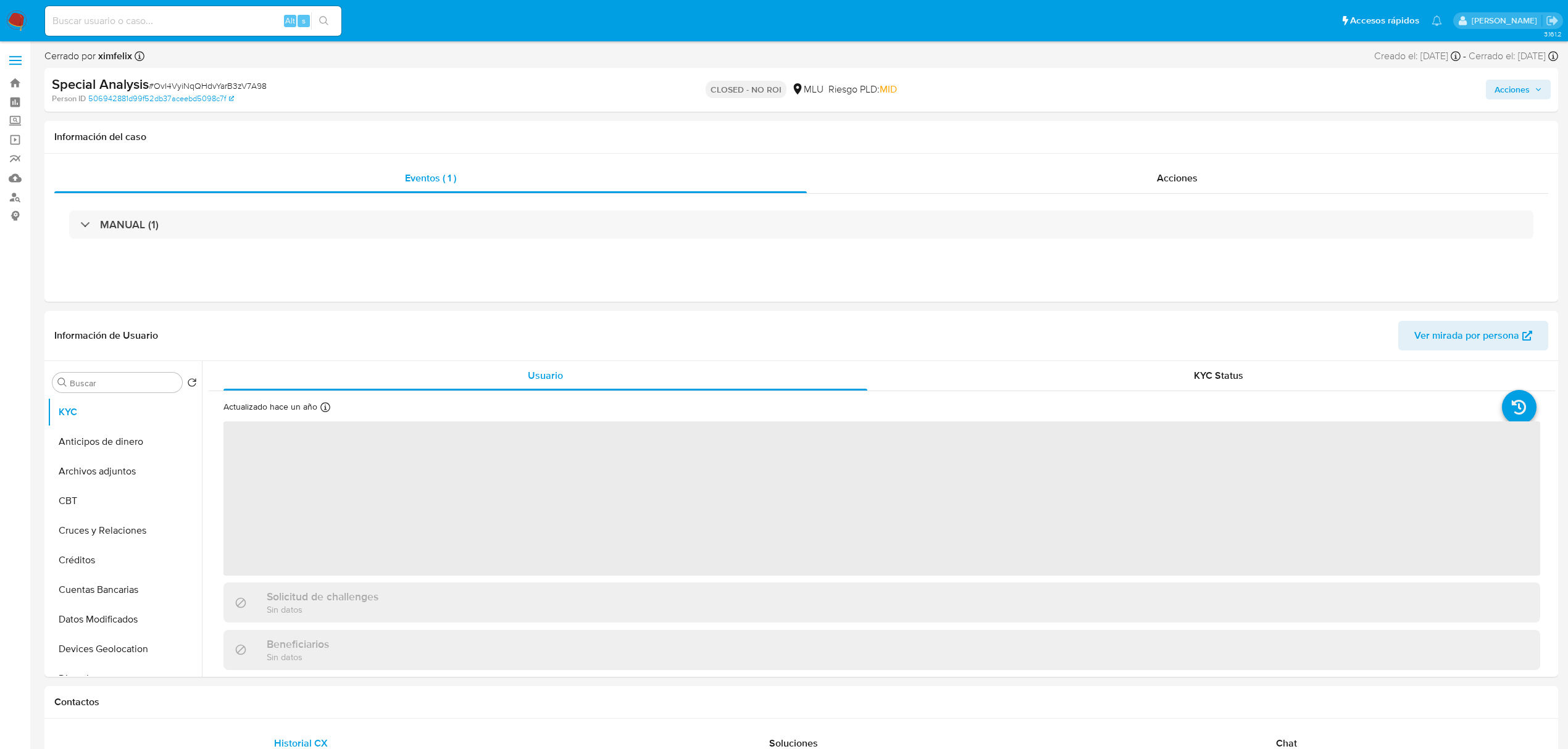
select select "10"
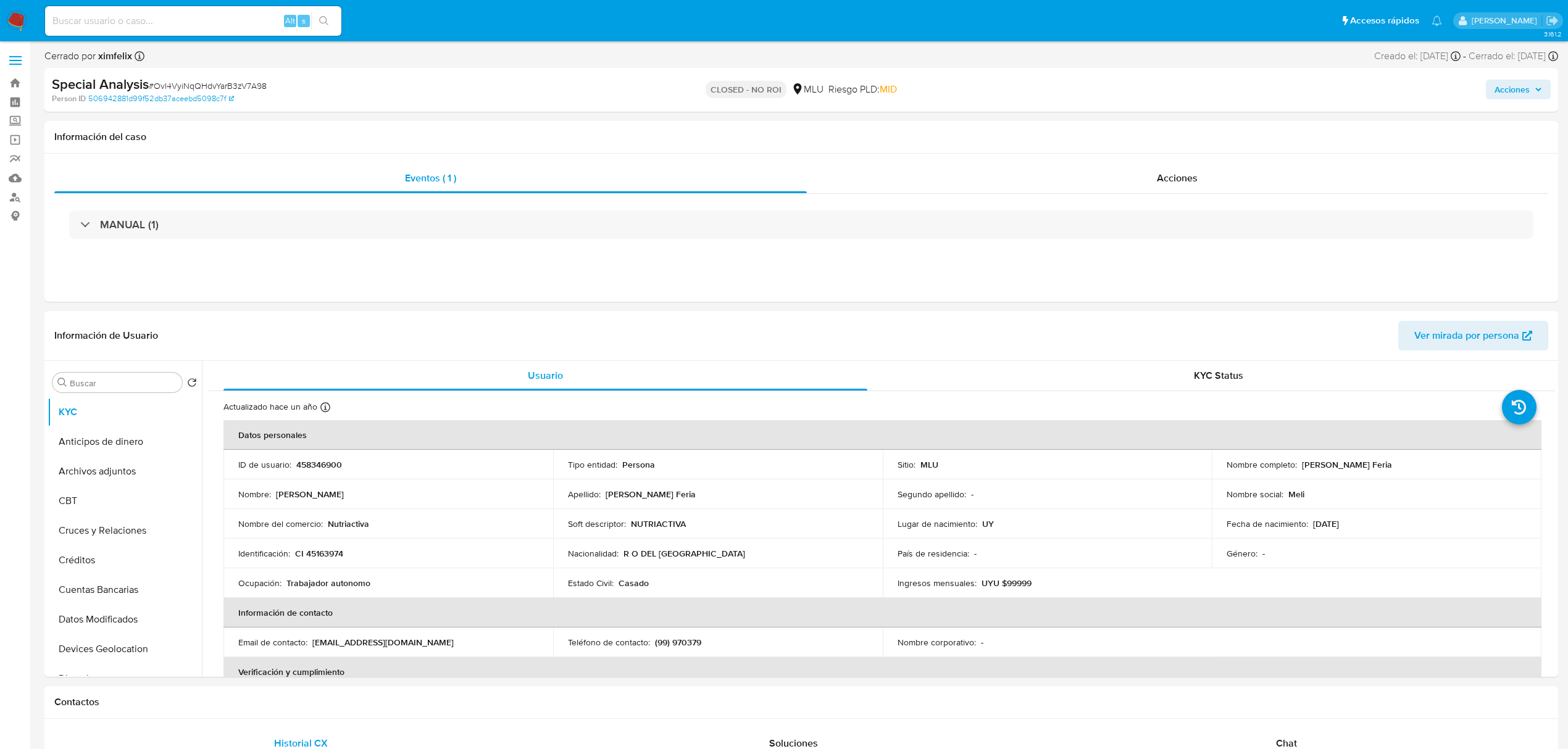
click at [159, 20] on input at bounding box center [193, 21] width 296 height 16
paste input "hgPzQN2mEHYoEm8CoG3fDtFI"
type input "hgPzQN2mEHYoEm8CoG3fDtFI"
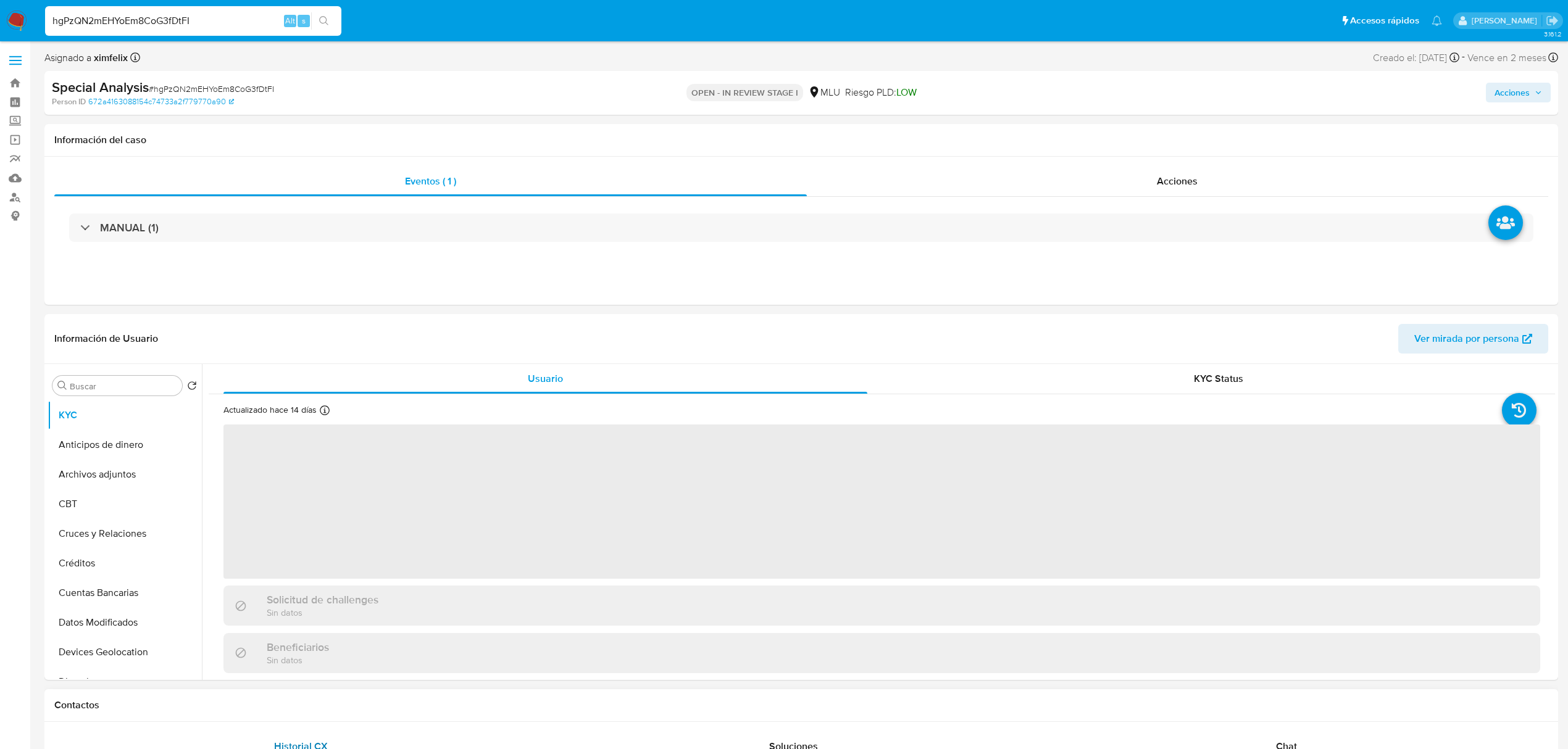
select select "10"
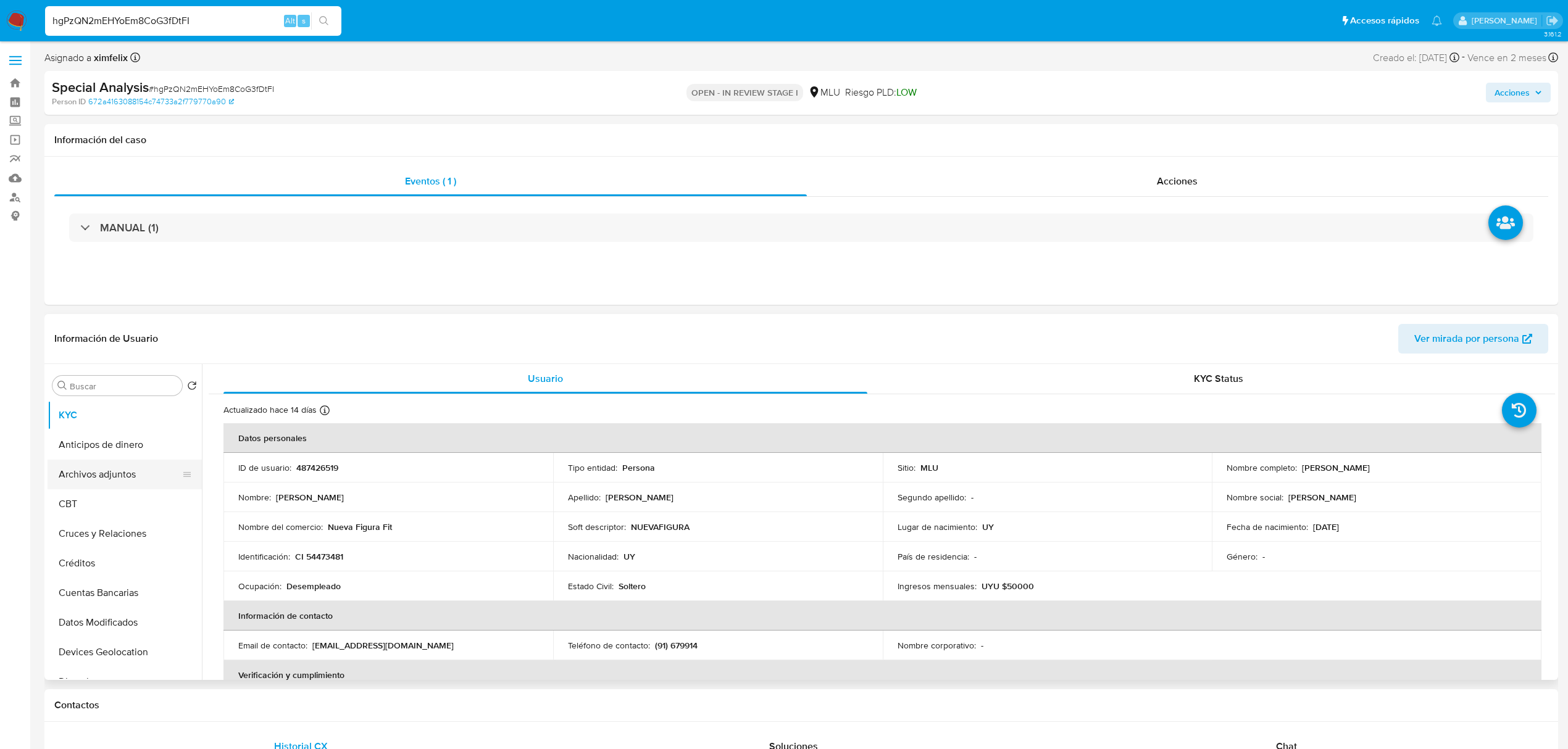
click at [112, 475] on button "Archivos adjuntos" at bounding box center [119, 474] width 144 height 29
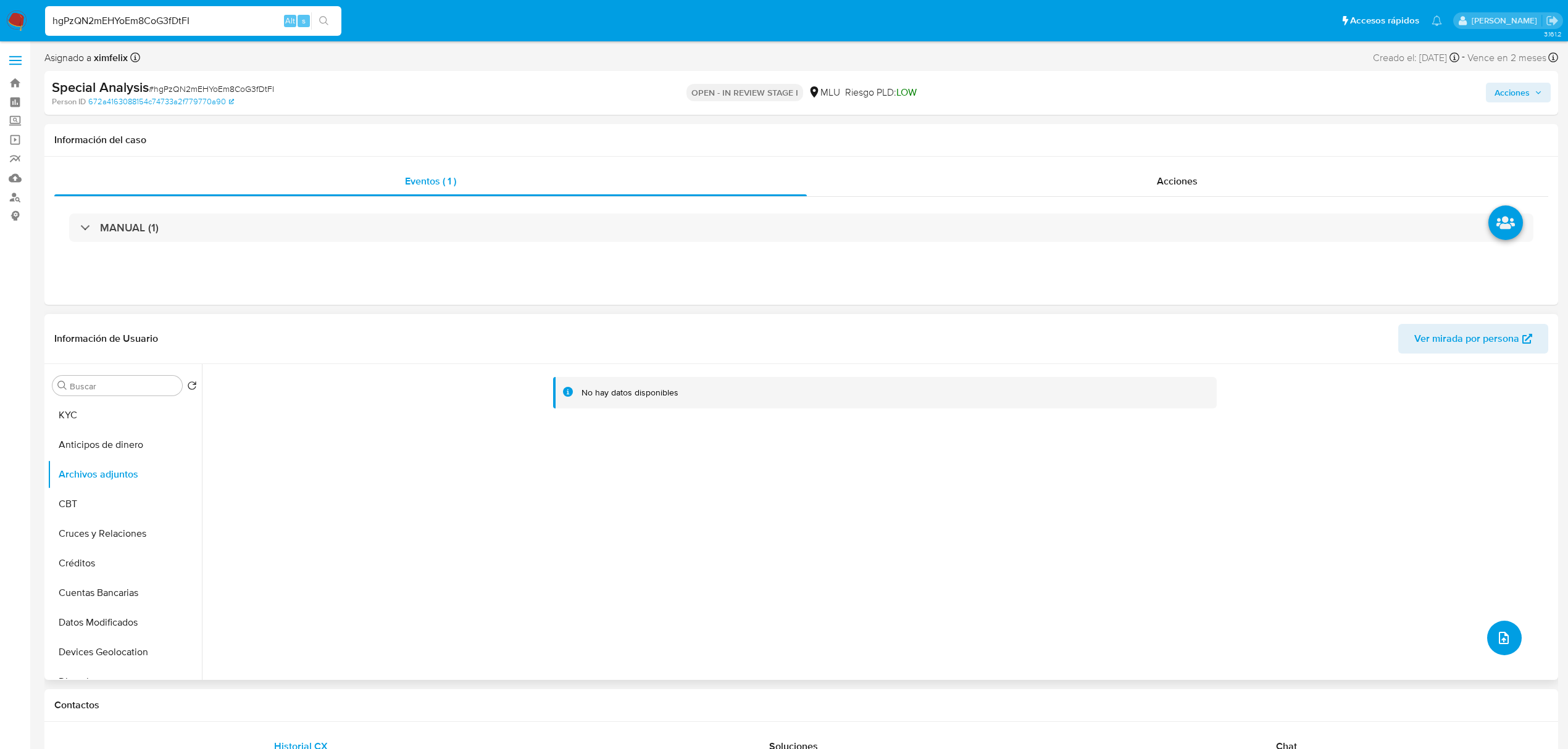
click at [1499, 640] on icon "upload-file" at bounding box center [1503, 638] width 15 height 15
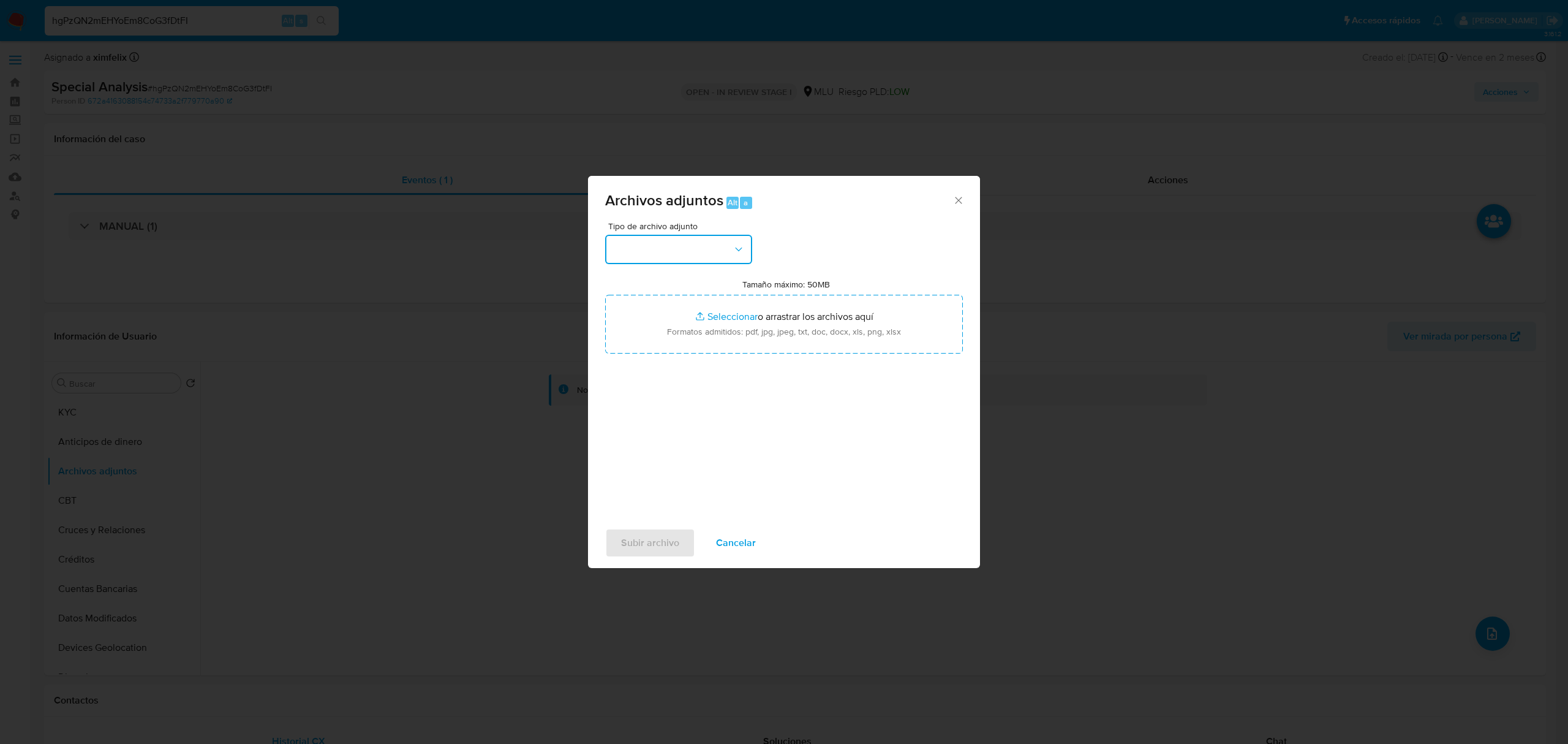
click at [691, 258] on button "button" at bounding box center [679, 249] width 147 height 29
click at [679, 253] on button "button" at bounding box center [679, 249] width 147 height 29
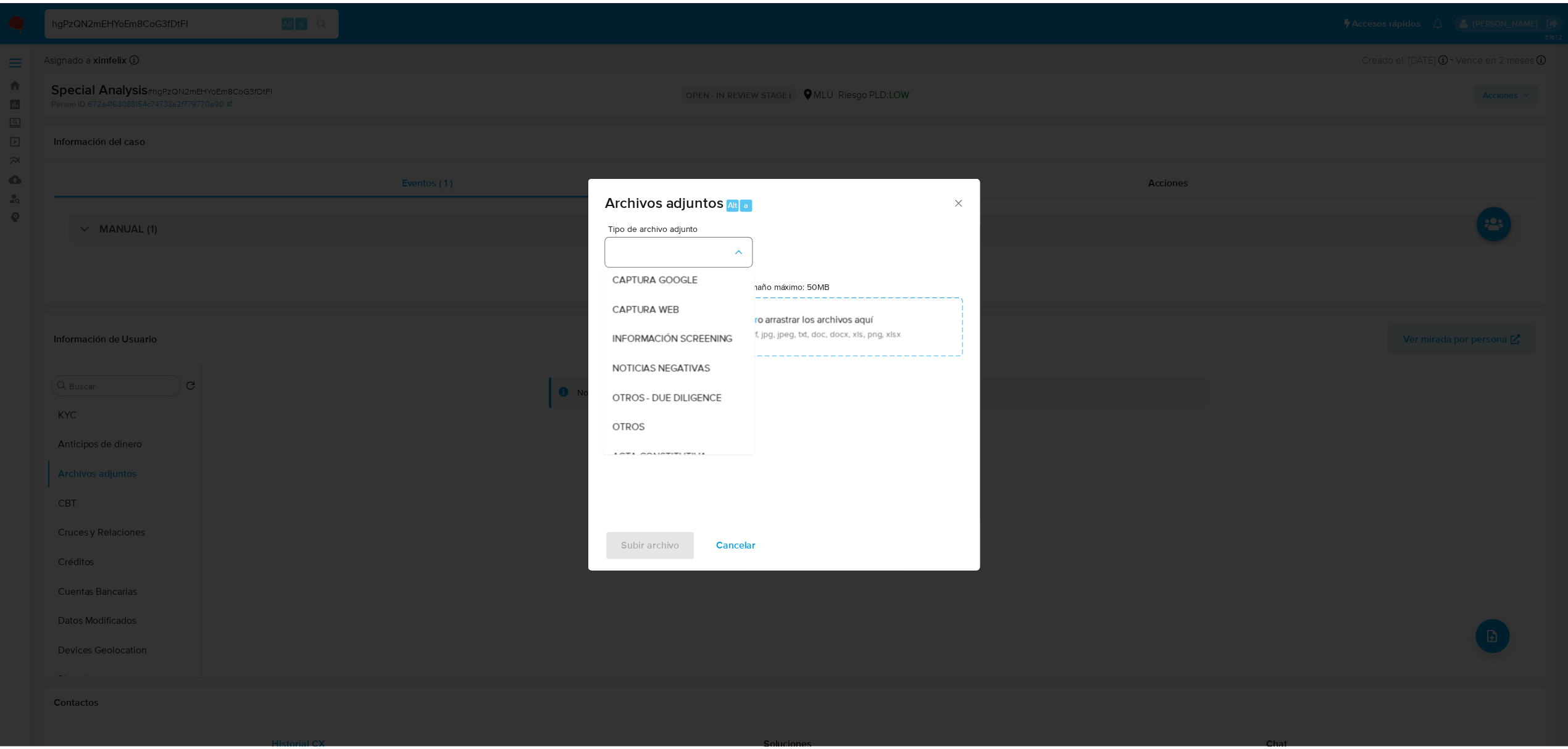
scroll to position [94, 0]
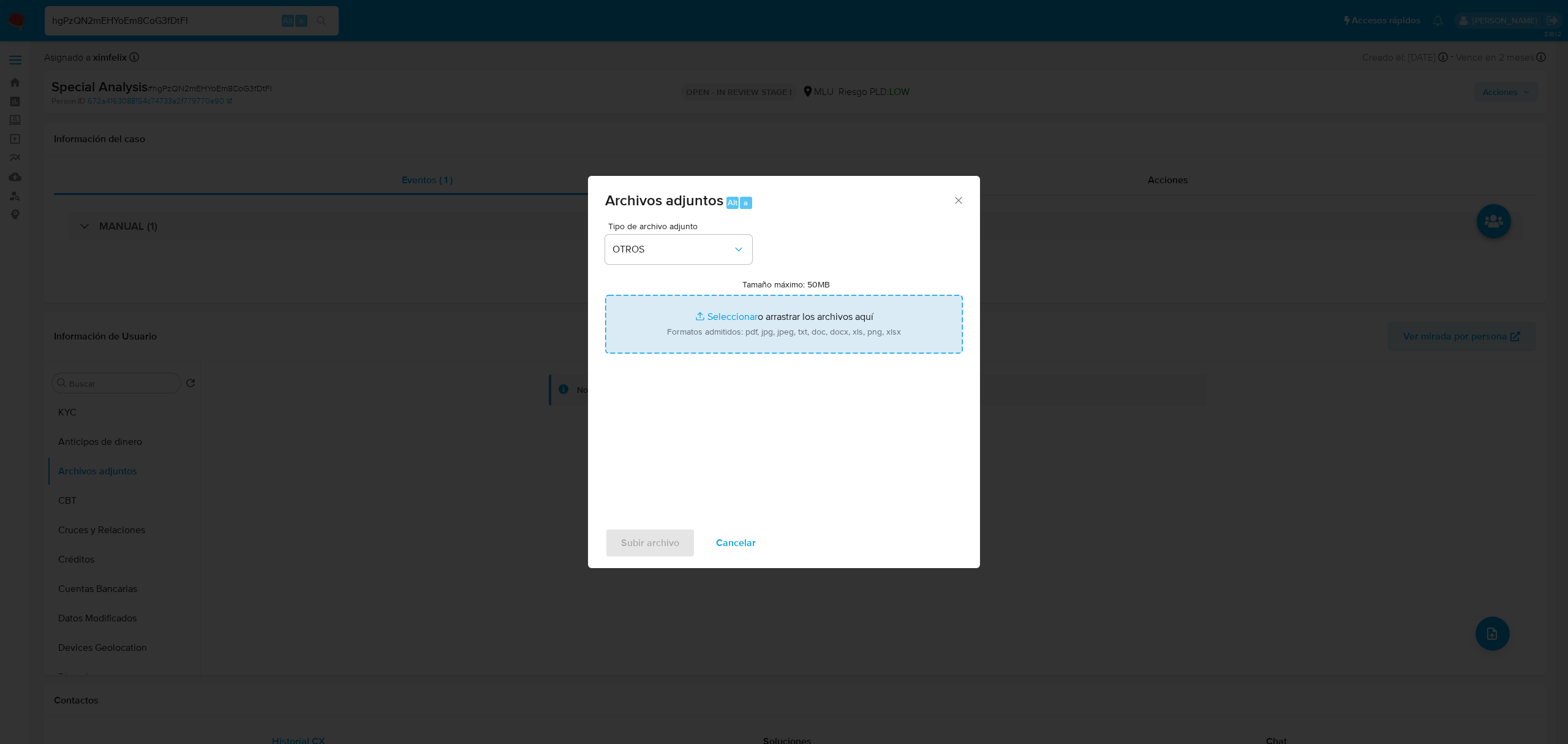
type input "C:\fakepath\Case Log 487426519 - 25_09_2025.pdf"
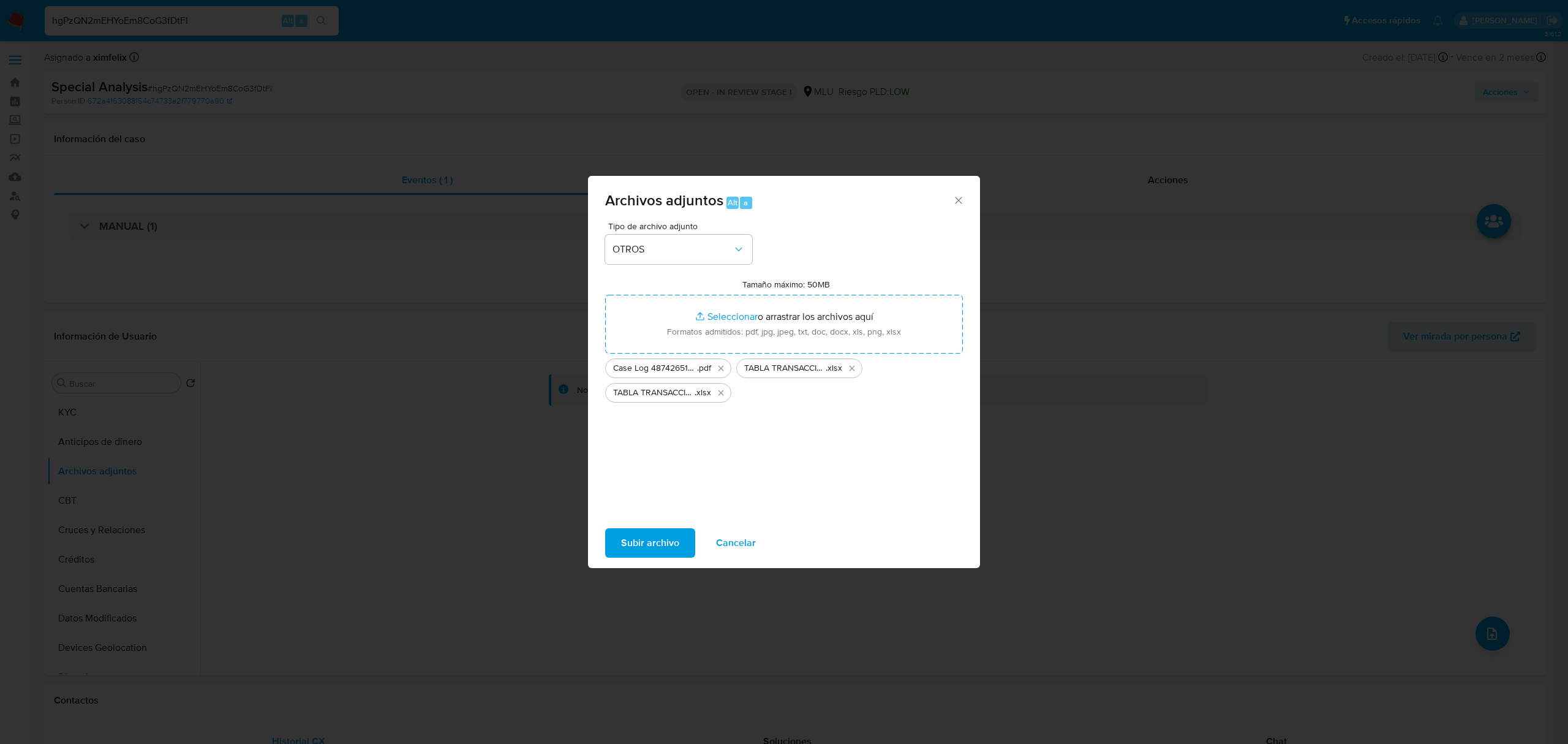
click at [630, 537] on span "Subir archivo" at bounding box center [650, 543] width 58 height 27
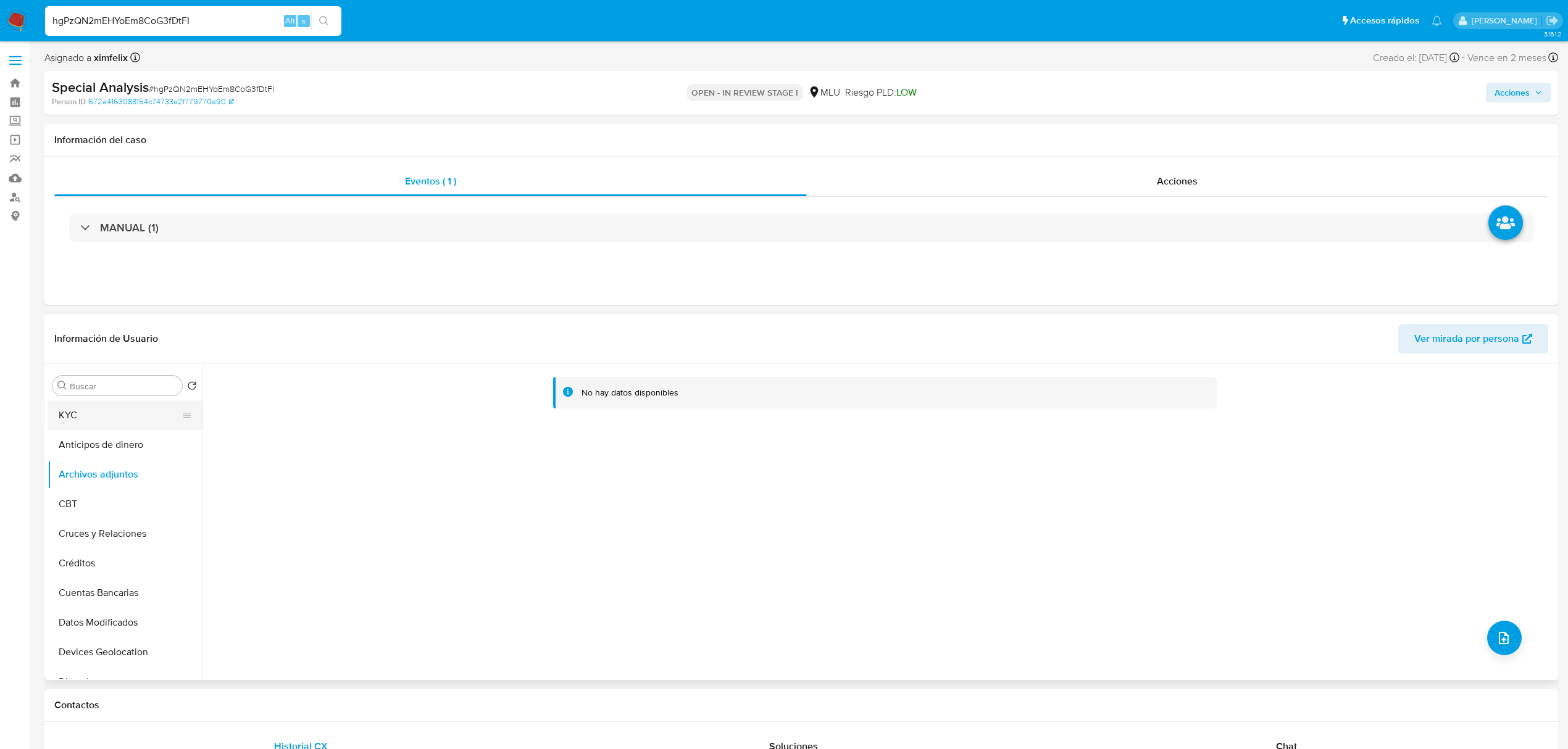
click at [119, 425] on button "KYC" at bounding box center [119, 415] width 144 height 29
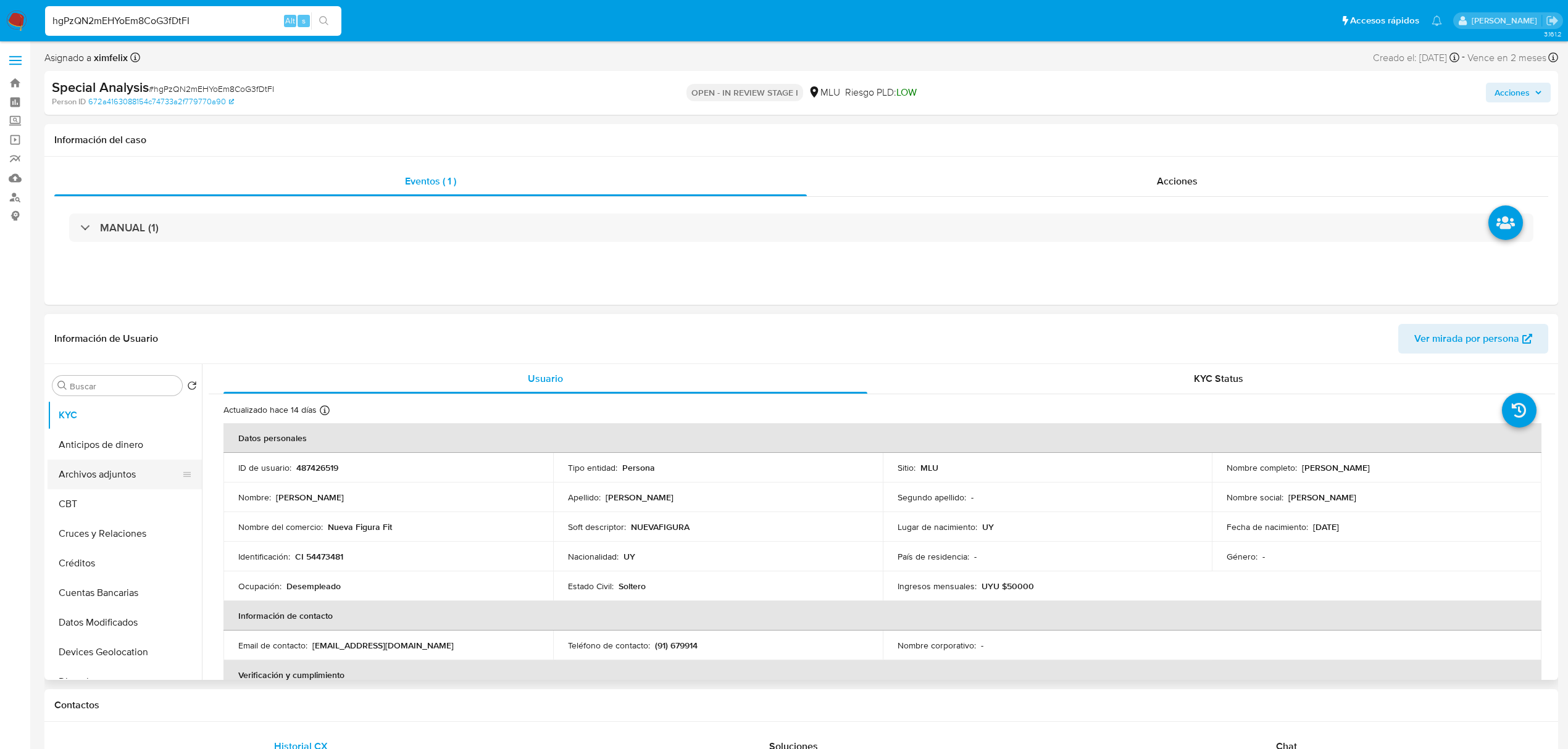
click at [127, 477] on button "Archivos adjuntos" at bounding box center [119, 474] width 144 height 29
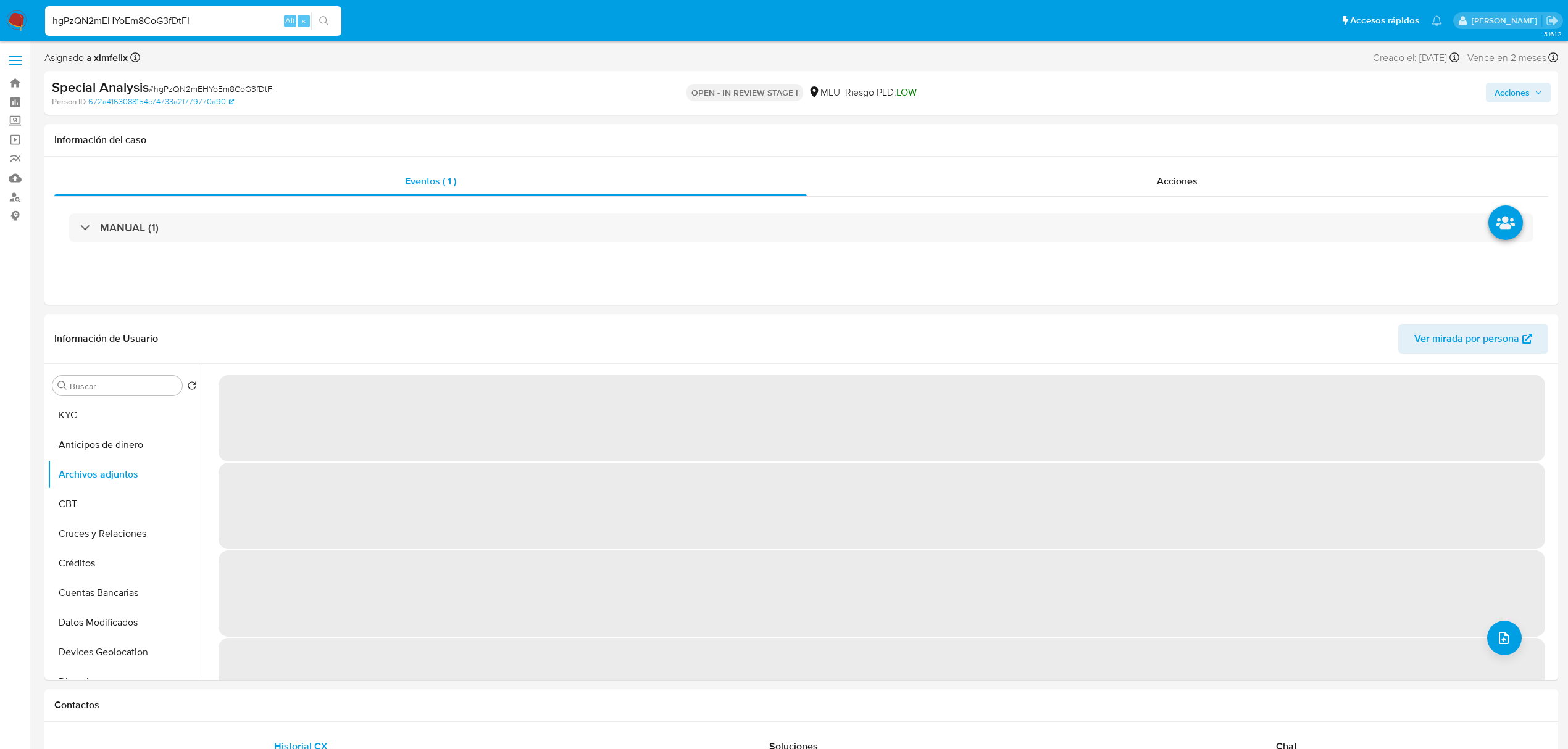
click at [1507, 91] on span "Acciones" at bounding box center [1512, 93] width 35 height 20
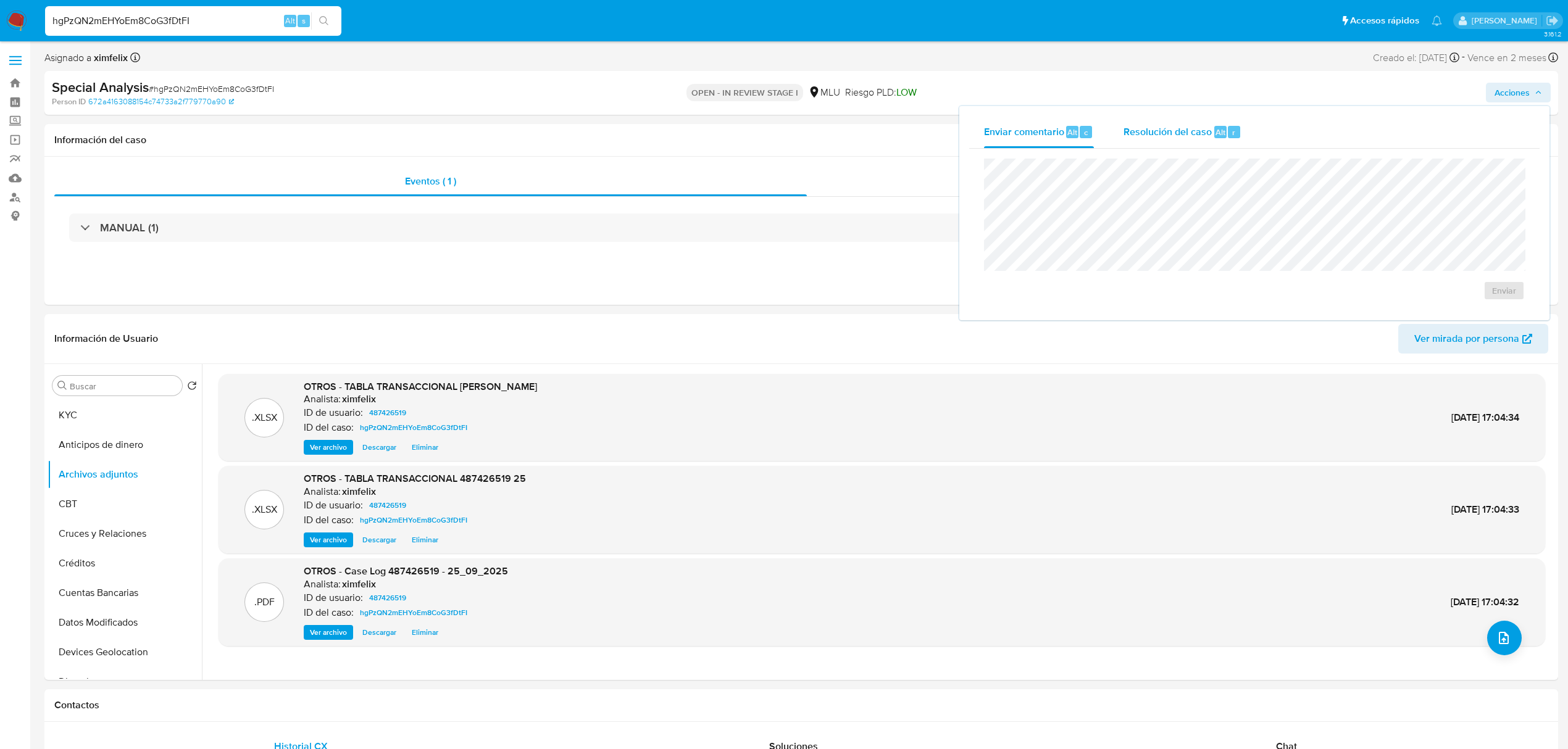
click at [1172, 141] on div "Resolución del caso Alt r" at bounding box center [1182, 132] width 118 height 32
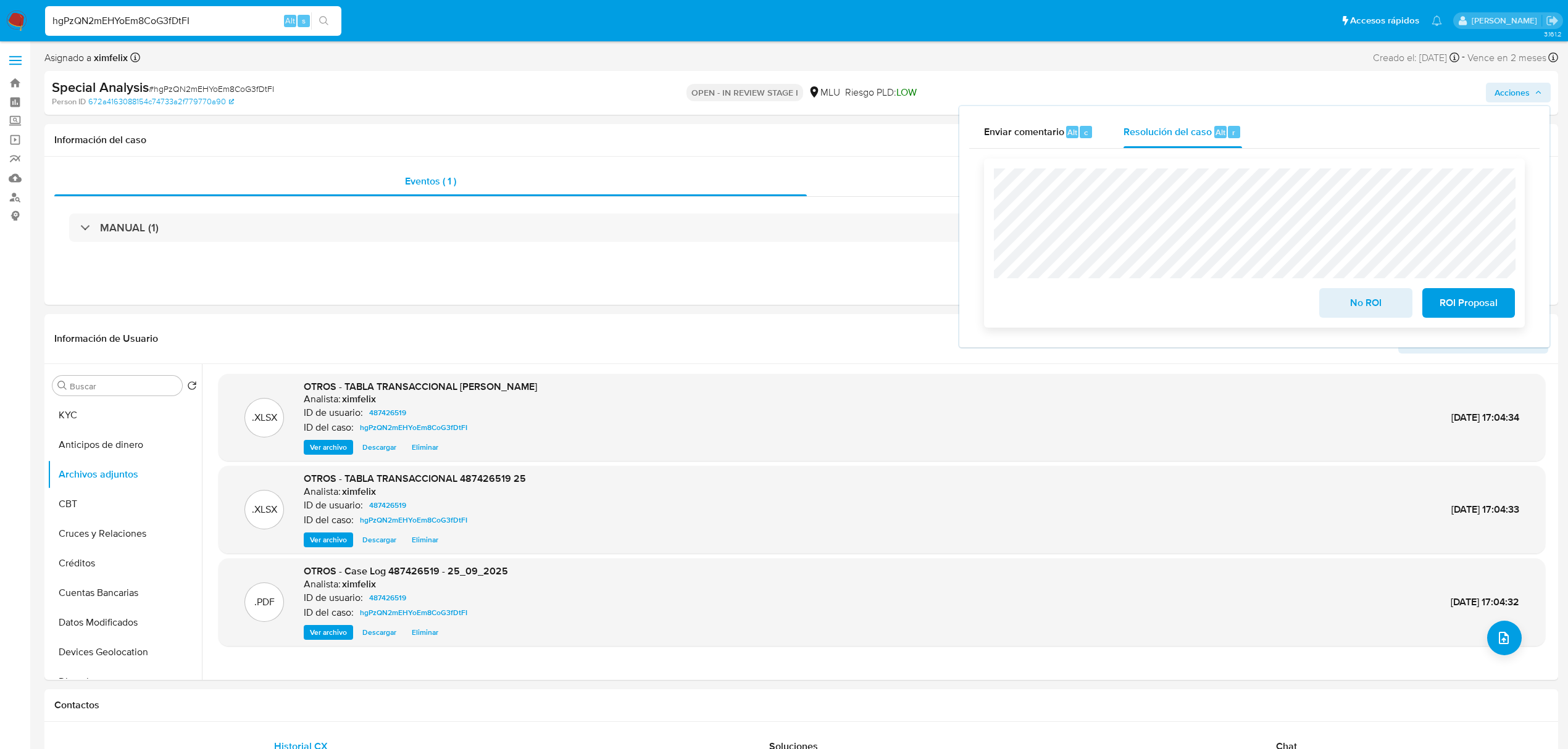
click at [1350, 303] on span "No ROI" at bounding box center [1365, 303] width 61 height 27
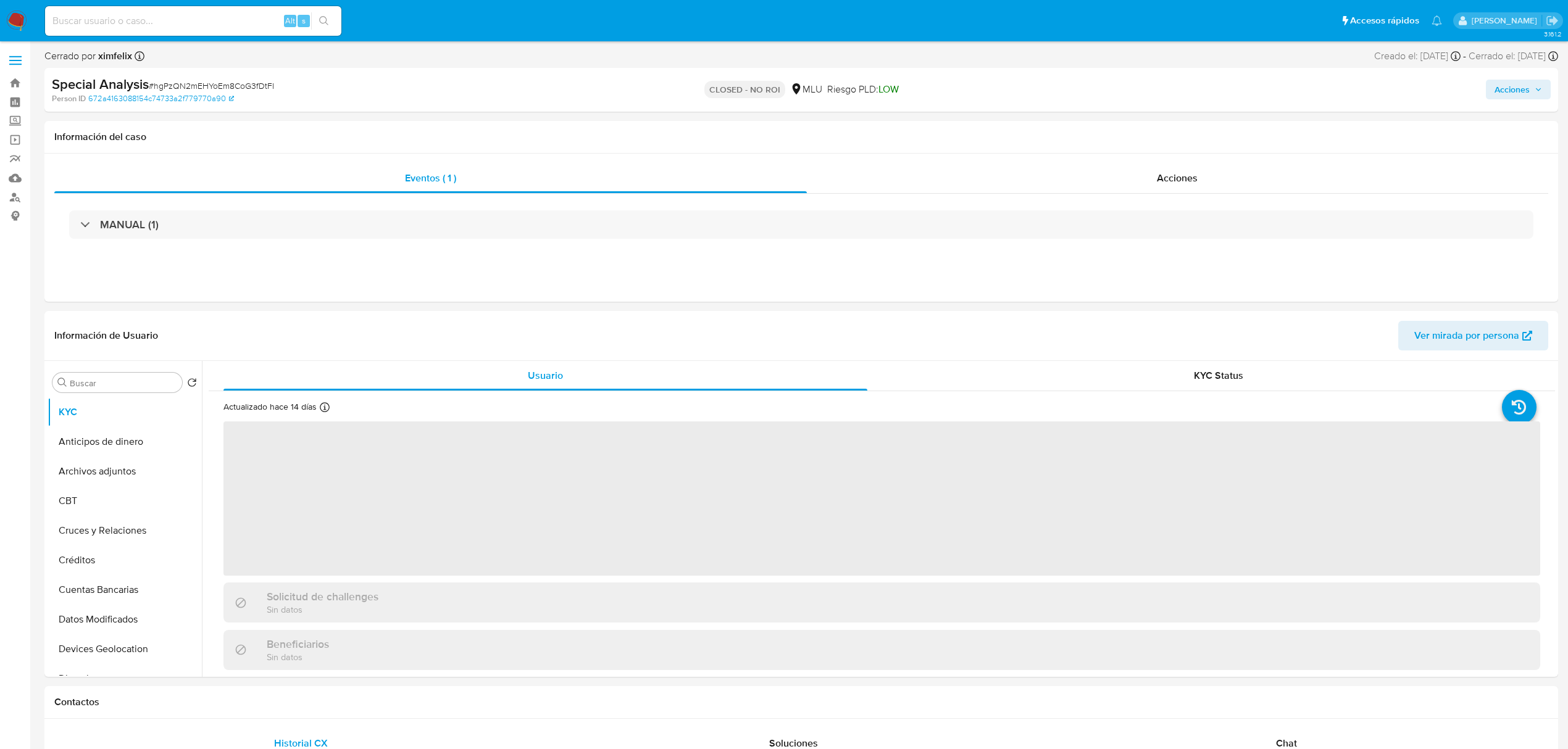
select select "10"
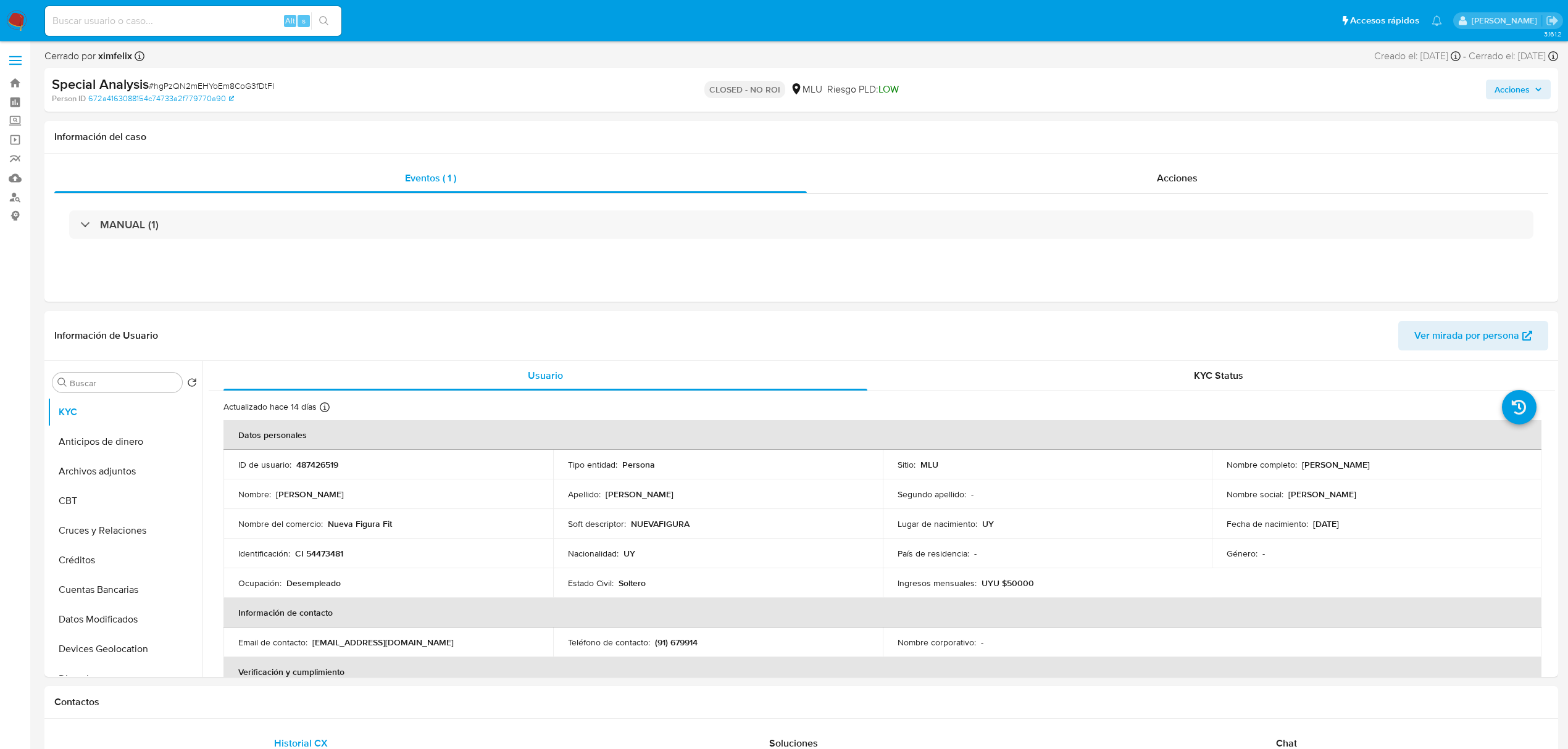
click at [139, 29] on div "Alt s" at bounding box center [193, 21] width 296 height 29
click at [142, 17] on input at bounding box center [193, 21] width 296 height 16
paste input "OEjZ8WAvEgtY1Fyq7fk5GACT"
type input "OEjZ8WAvEgtY1Fyq7fk5GACT"
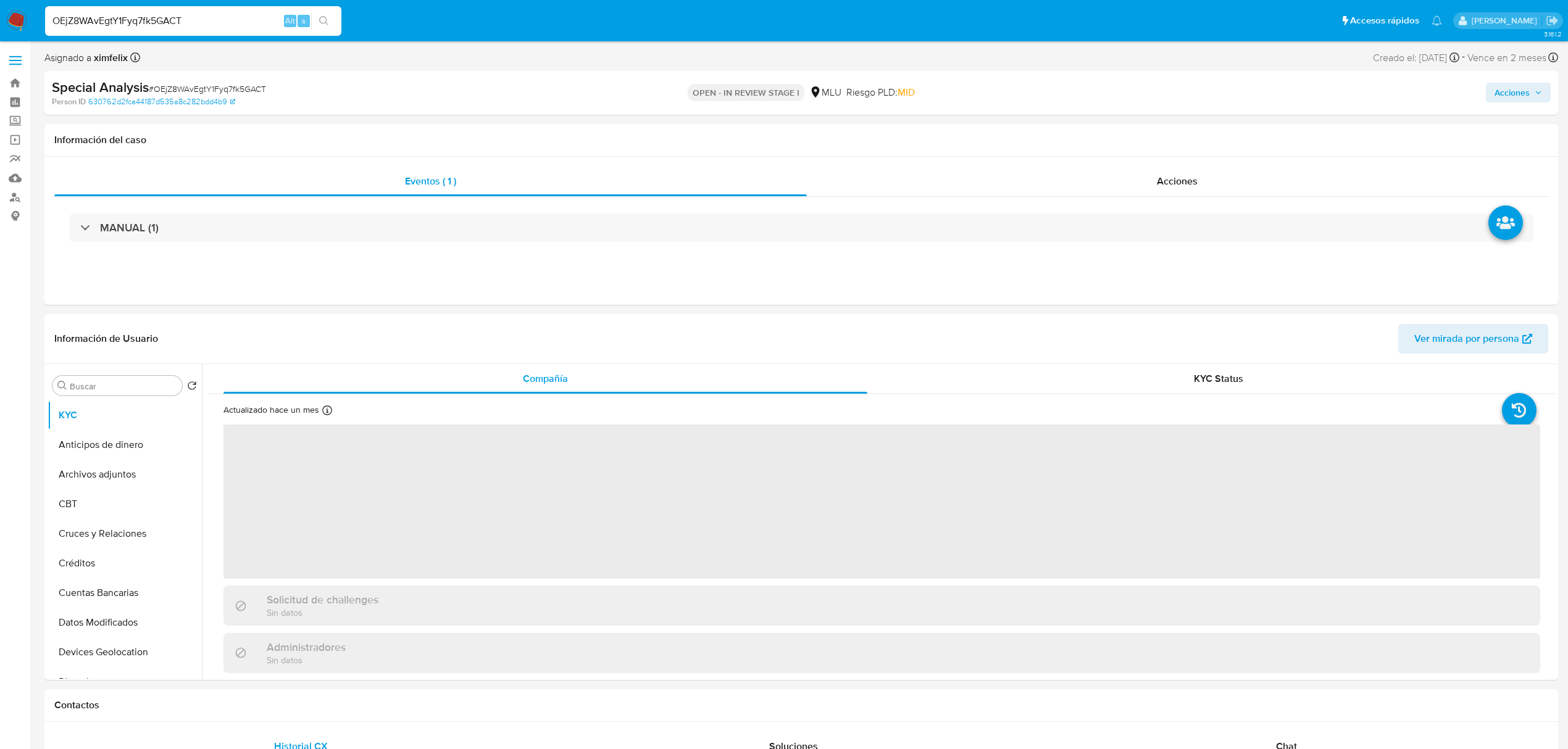
select select "10"
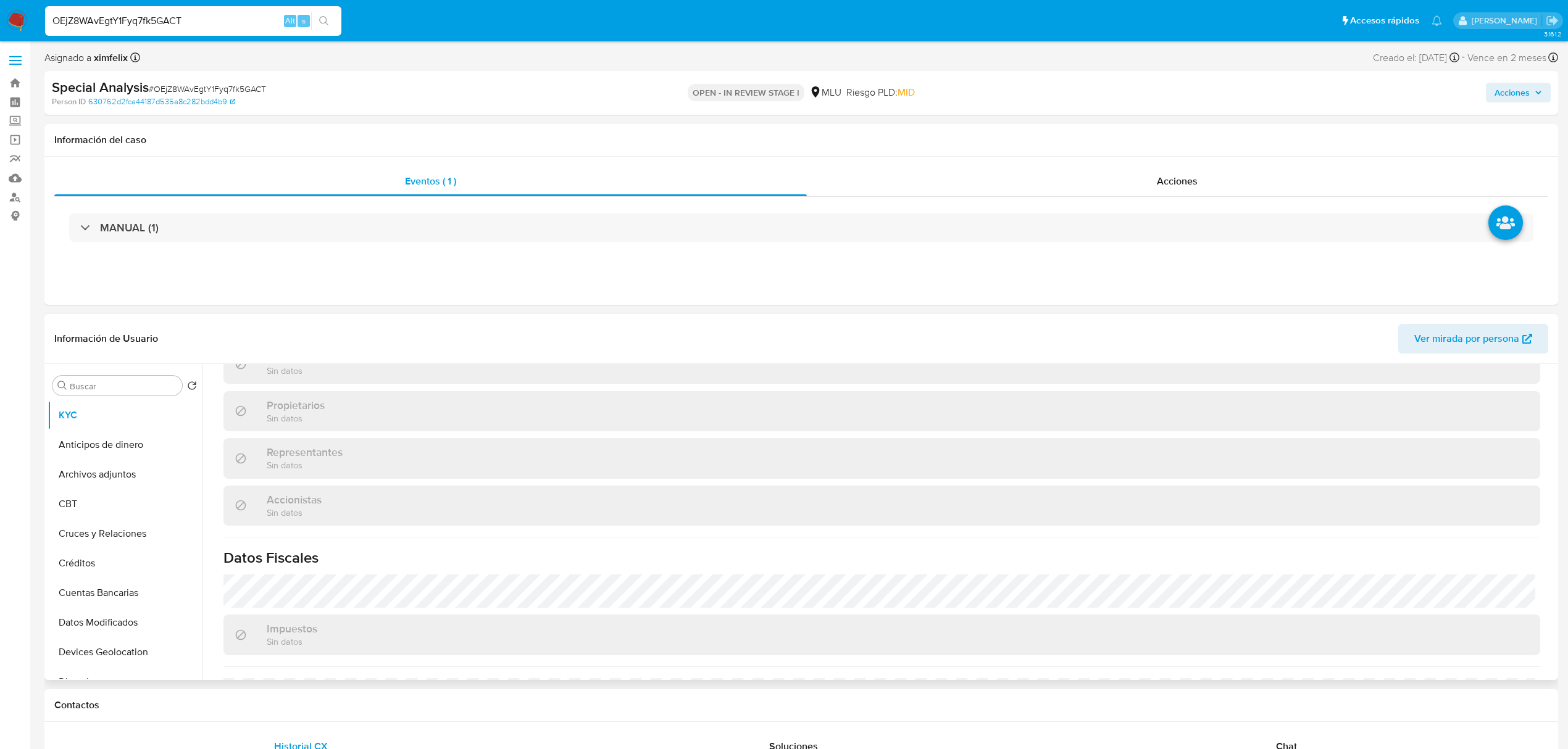
scroll to position [702, 0]
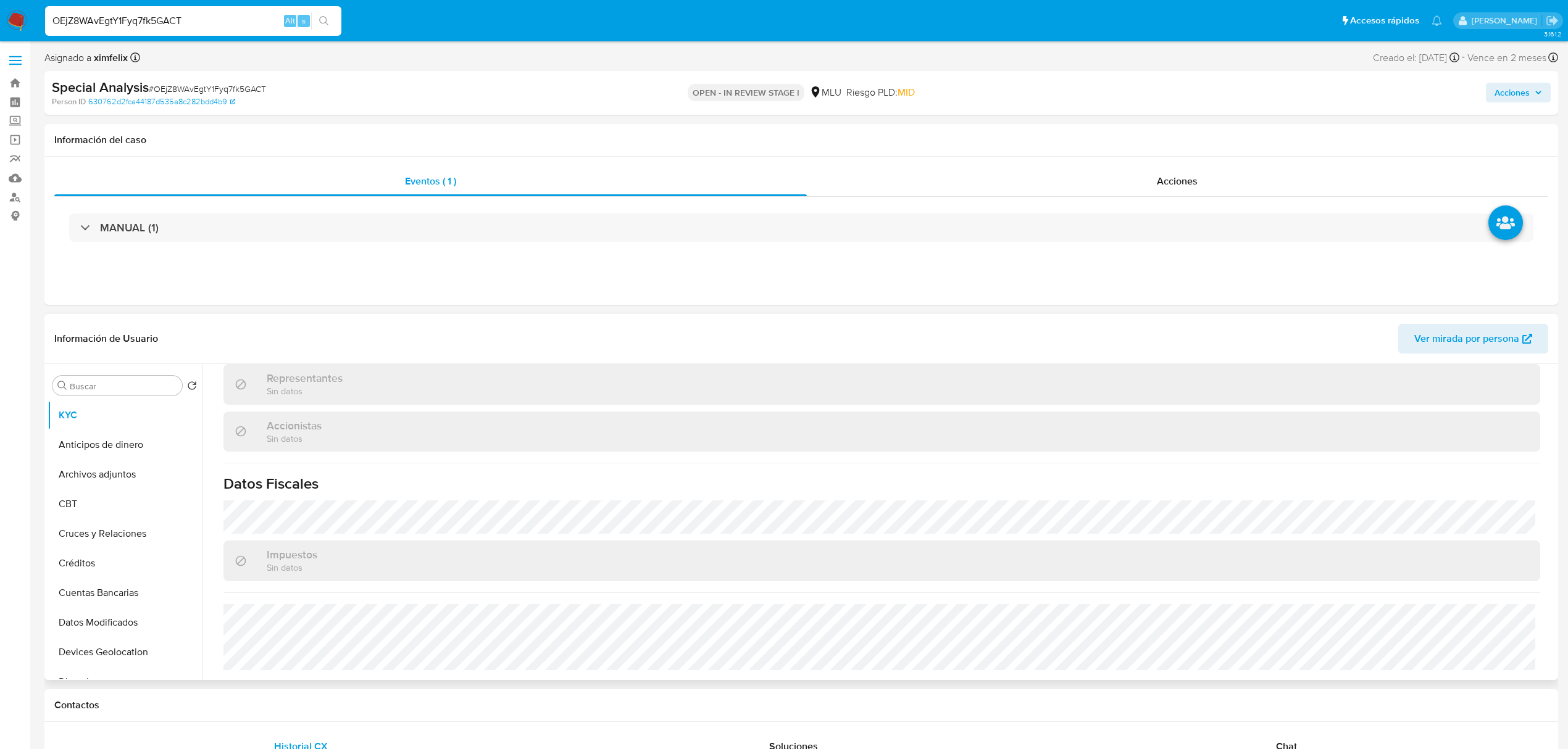
click at [1545, 594] on div "Actualizado hace un mes Creado: 05/12/2024 14:27:28 Actualizado: 19/08/2025 17:…" at bounding box center [882, 185] width 1346 height 988
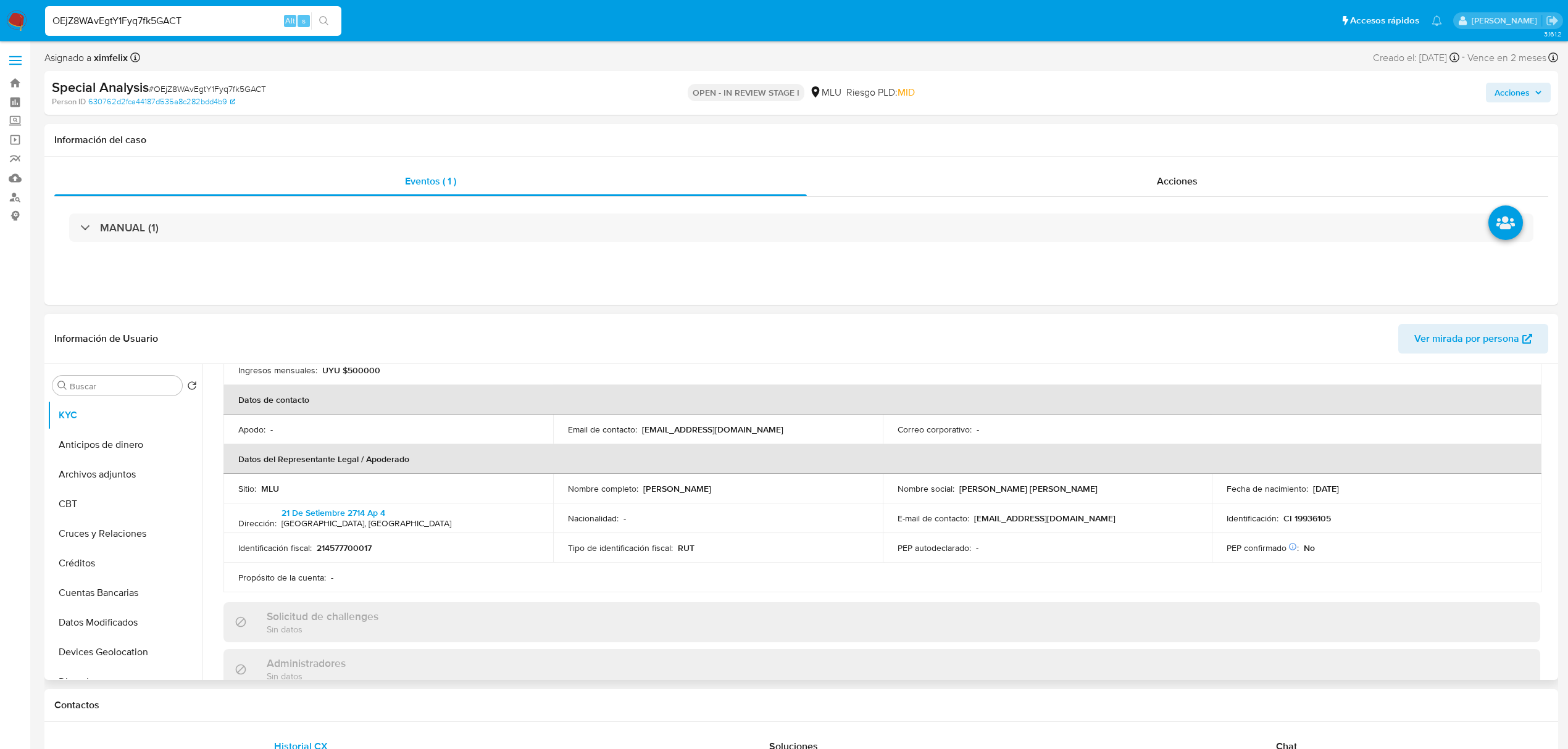
scroll to position [257, 0]
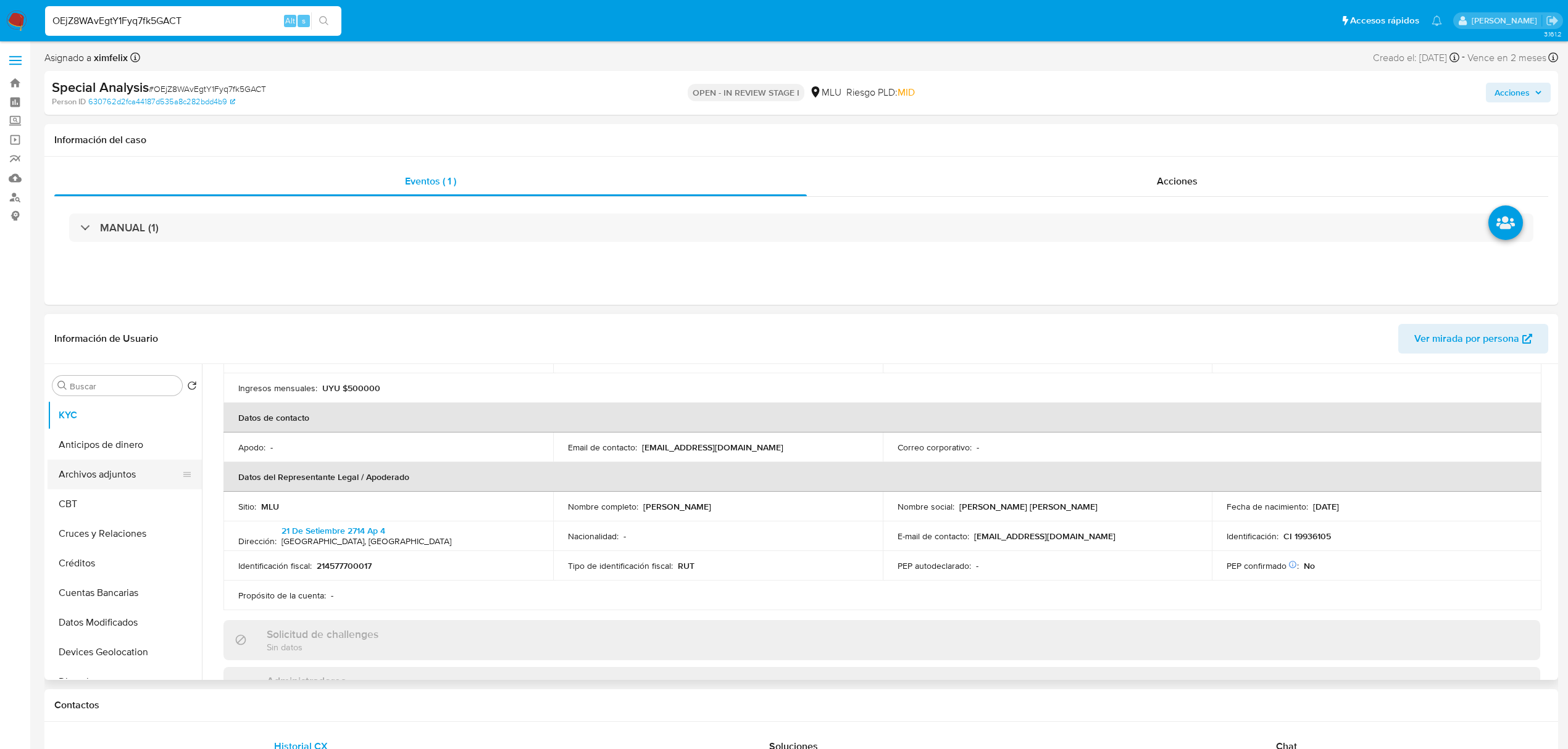
click at [136, 462] on button "Archivos adjuntos" at bounding box center [119, 474] width 144 height 29
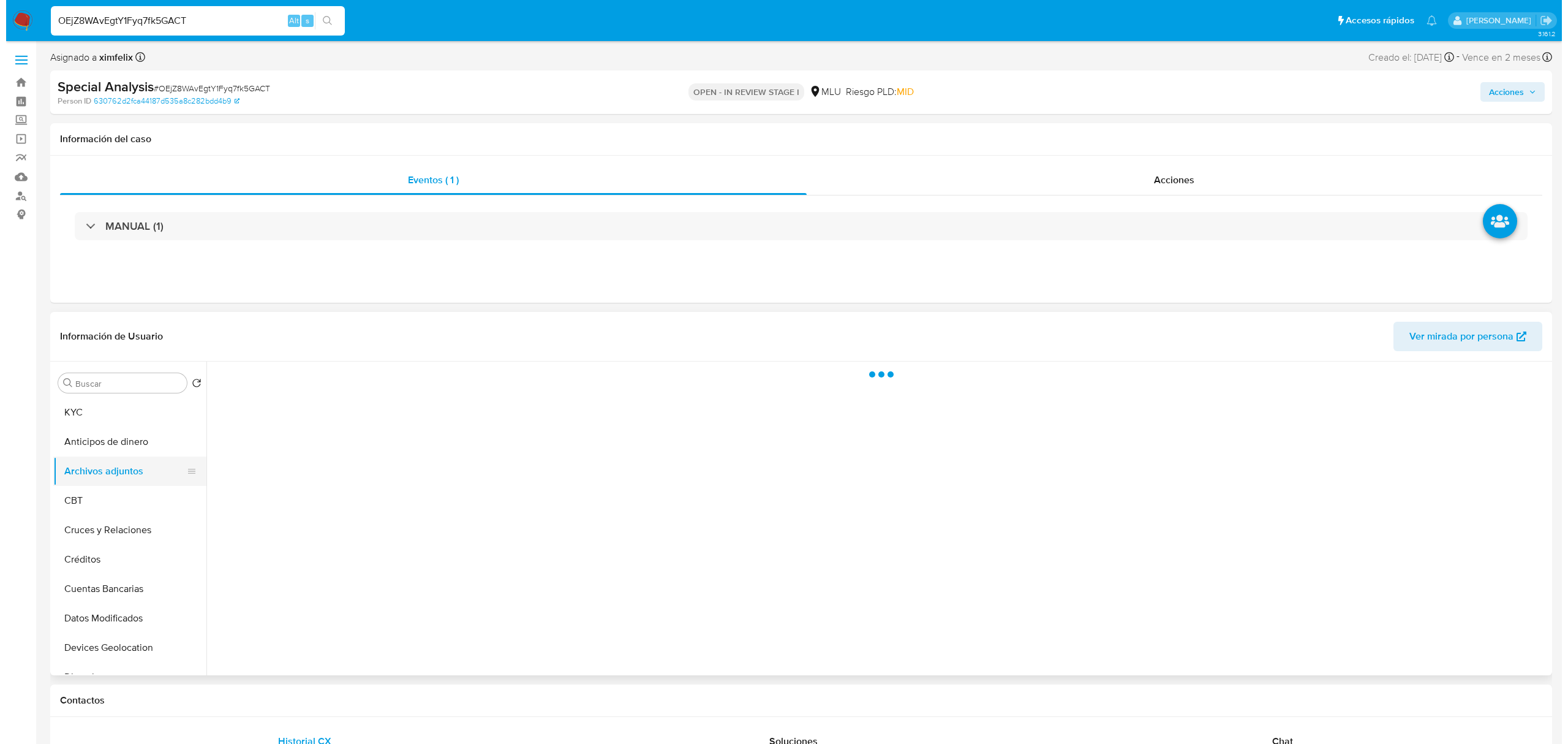
scroll to position [0, 0]
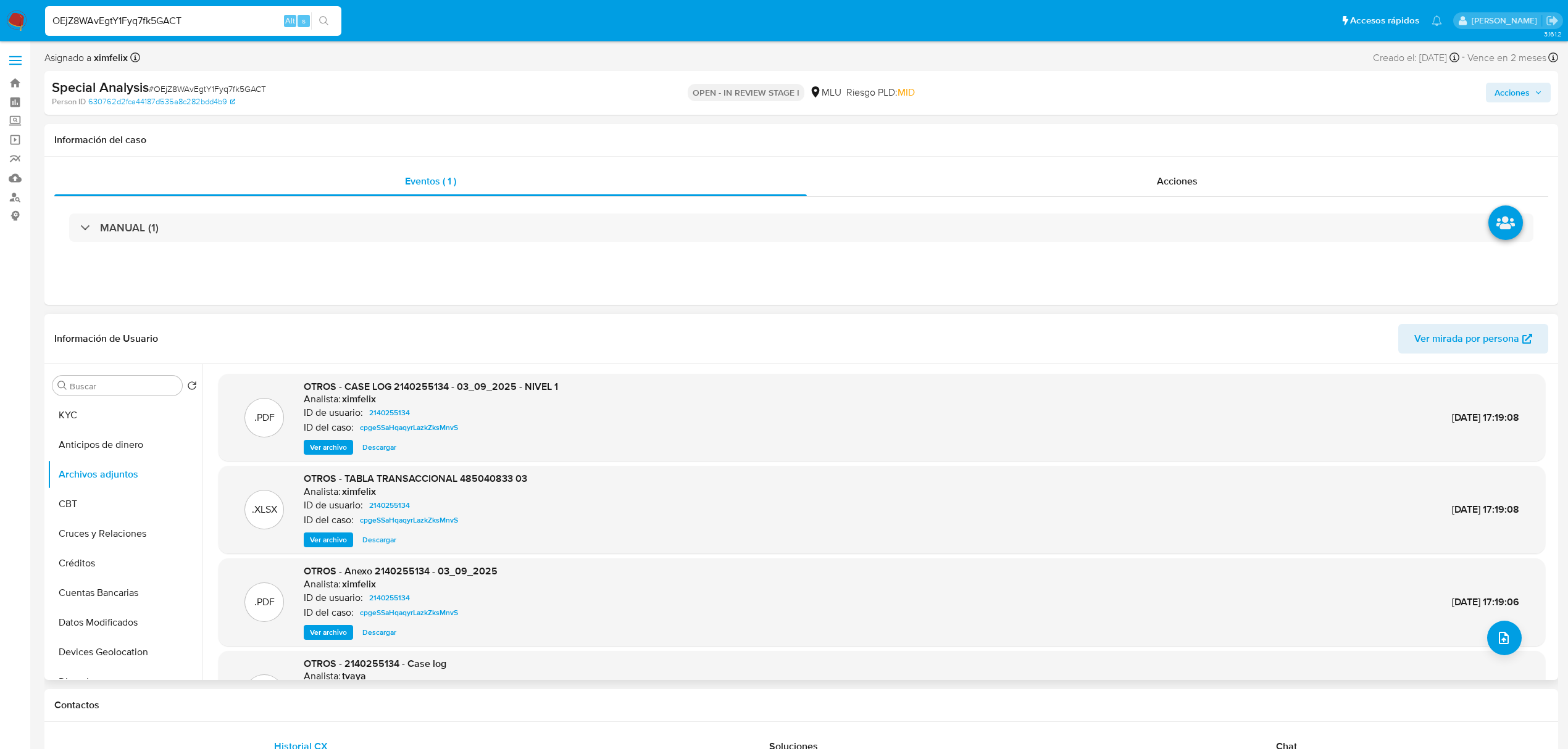
click at [318, 447] on span "Ver archivo" at bounding box center [328, 447] width 37 height 13
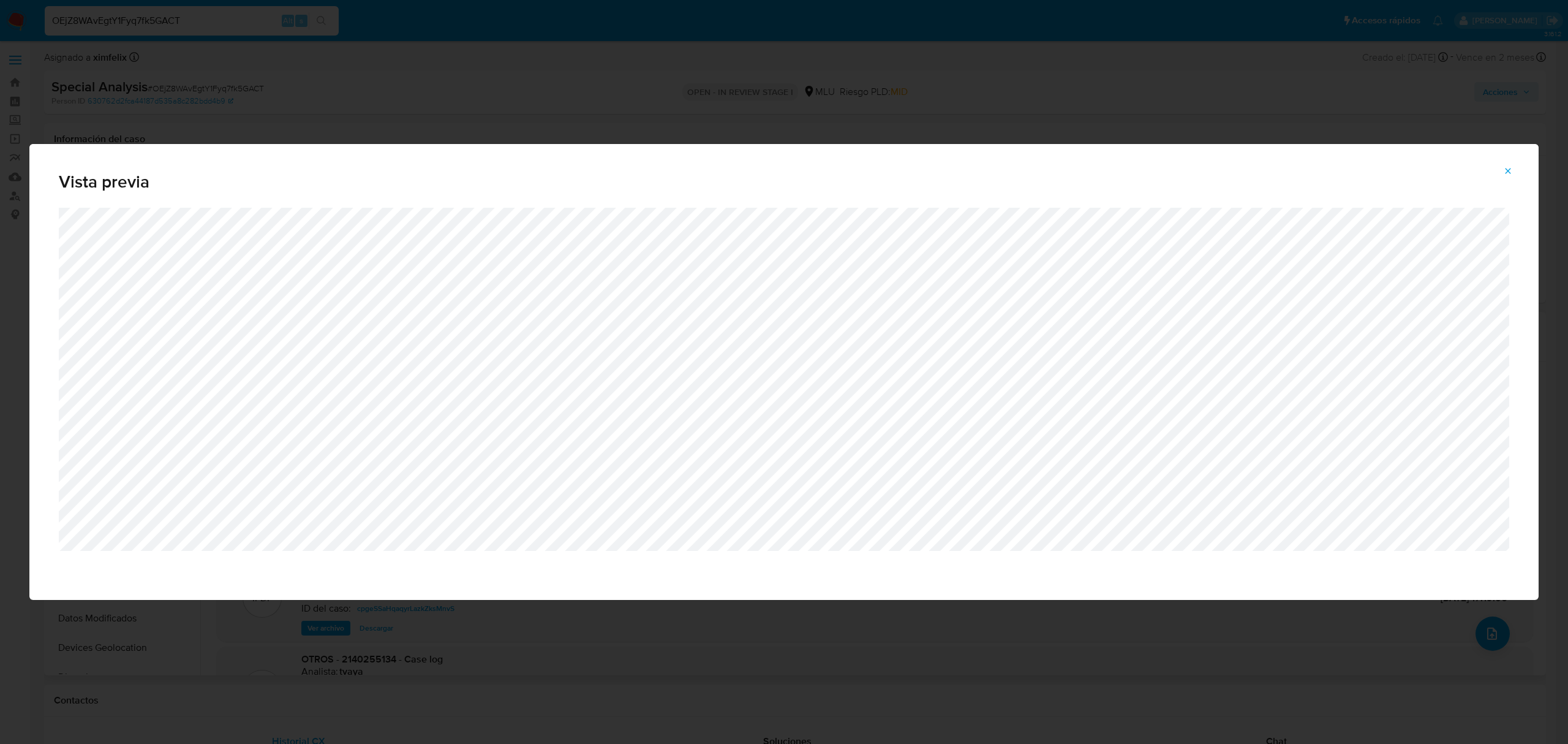
click at [1514, 163] on button "Attachment preview" at bounding box center [1508, 171] width 27 height 20
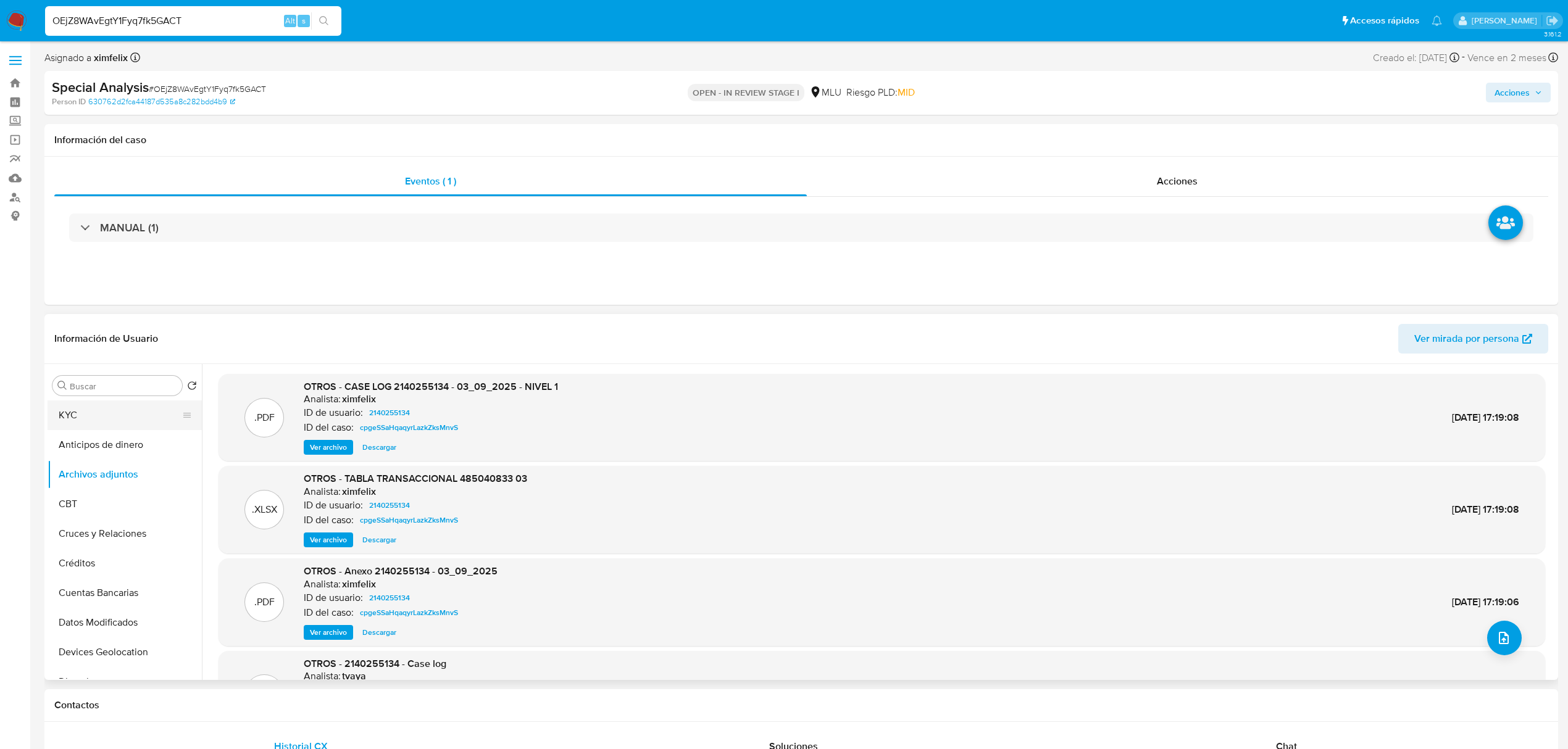
click at [129, 406] on button "KYC" at bounding box center [119, 415] width 144 height 29
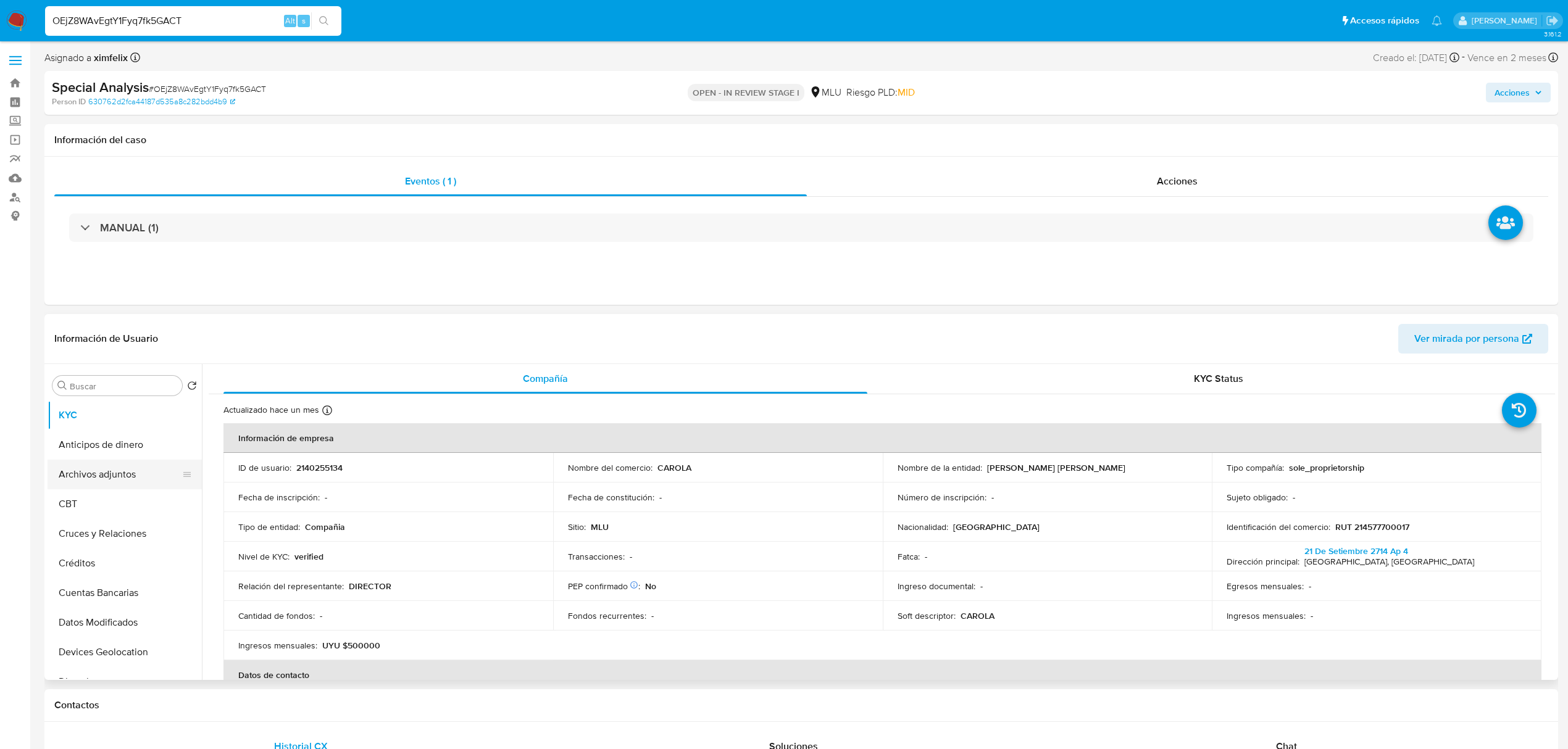
click at [129, 478] on button "Archivos adjuntos" at bounding box center [119, 474] width 144 height 29
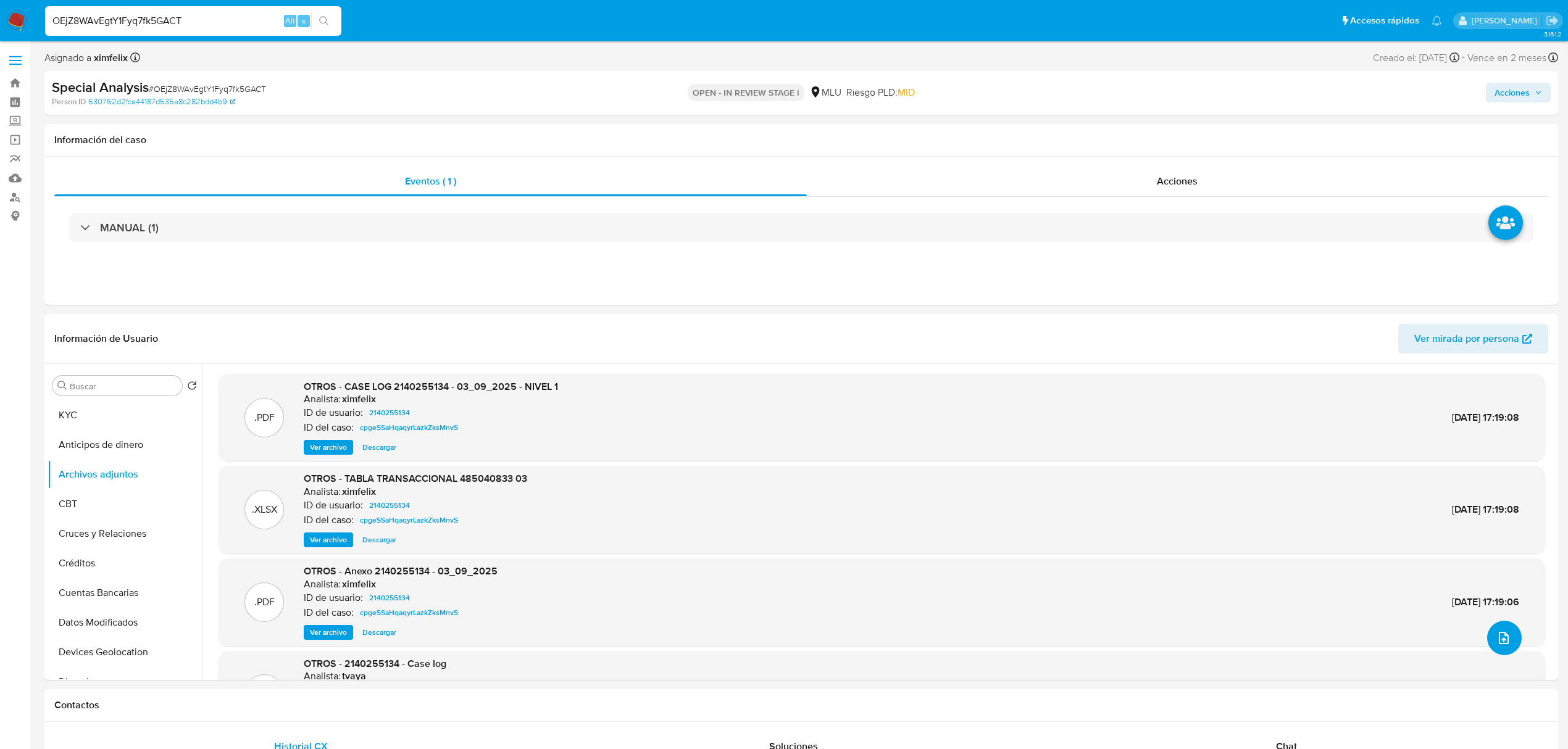
click at [1499, 630] on icon "upload-file" at bounding box center [1503, 638] width 15 height 15
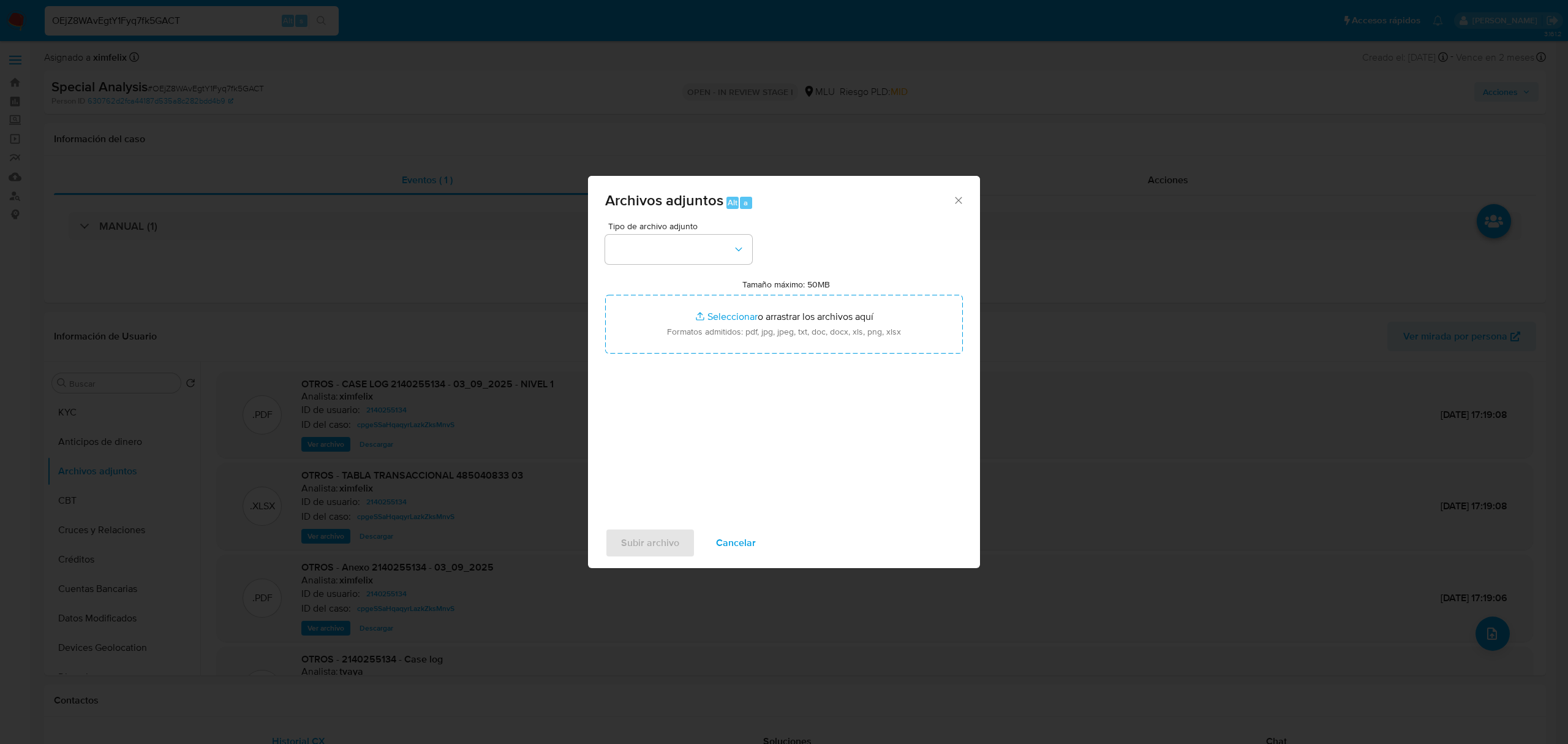
click at [632, 232] on div "Tipo de archivo adjunto" at bounding box center [679, 243] width 147 height 42
click at [634, 241] on button "button" at bounding box center [679, 249] width 147 height 29
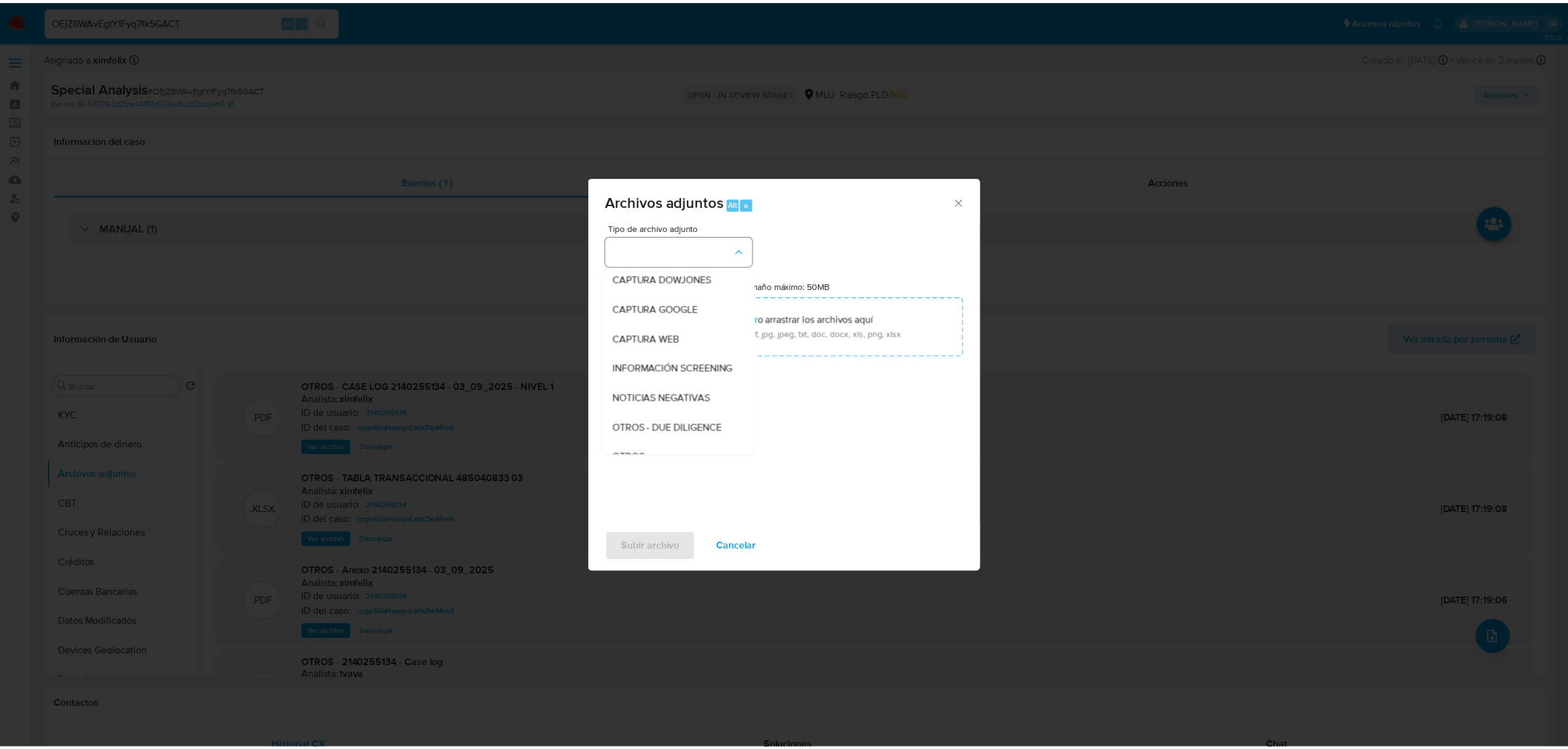
scroll to position [64, 0]
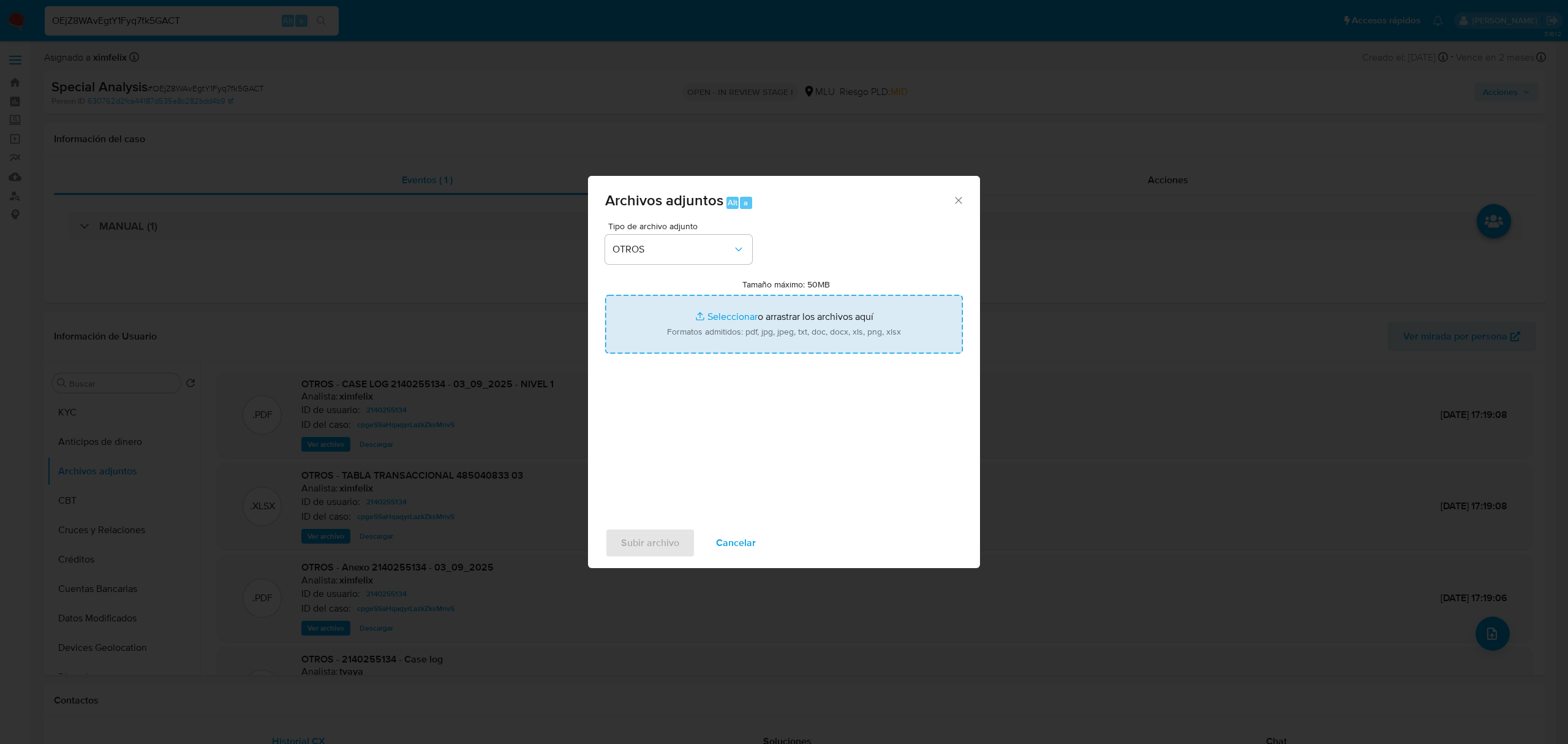
type input "C:\fakepath\Case Log 2140255134 - 25_09_2025.pdf"
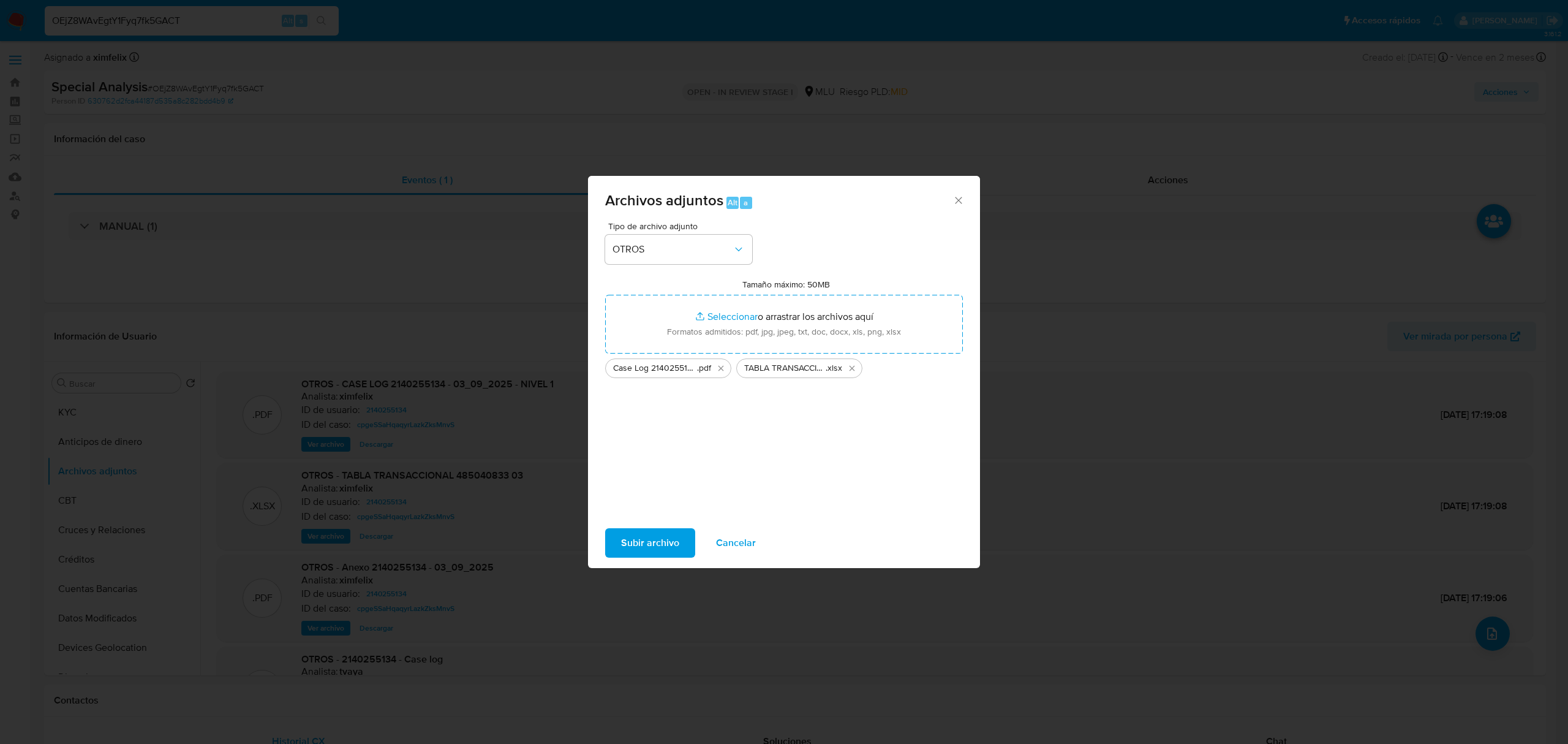
click at [665, 553] on span "Subir archivo" at bounding box center [650, 543] width 58 height 27
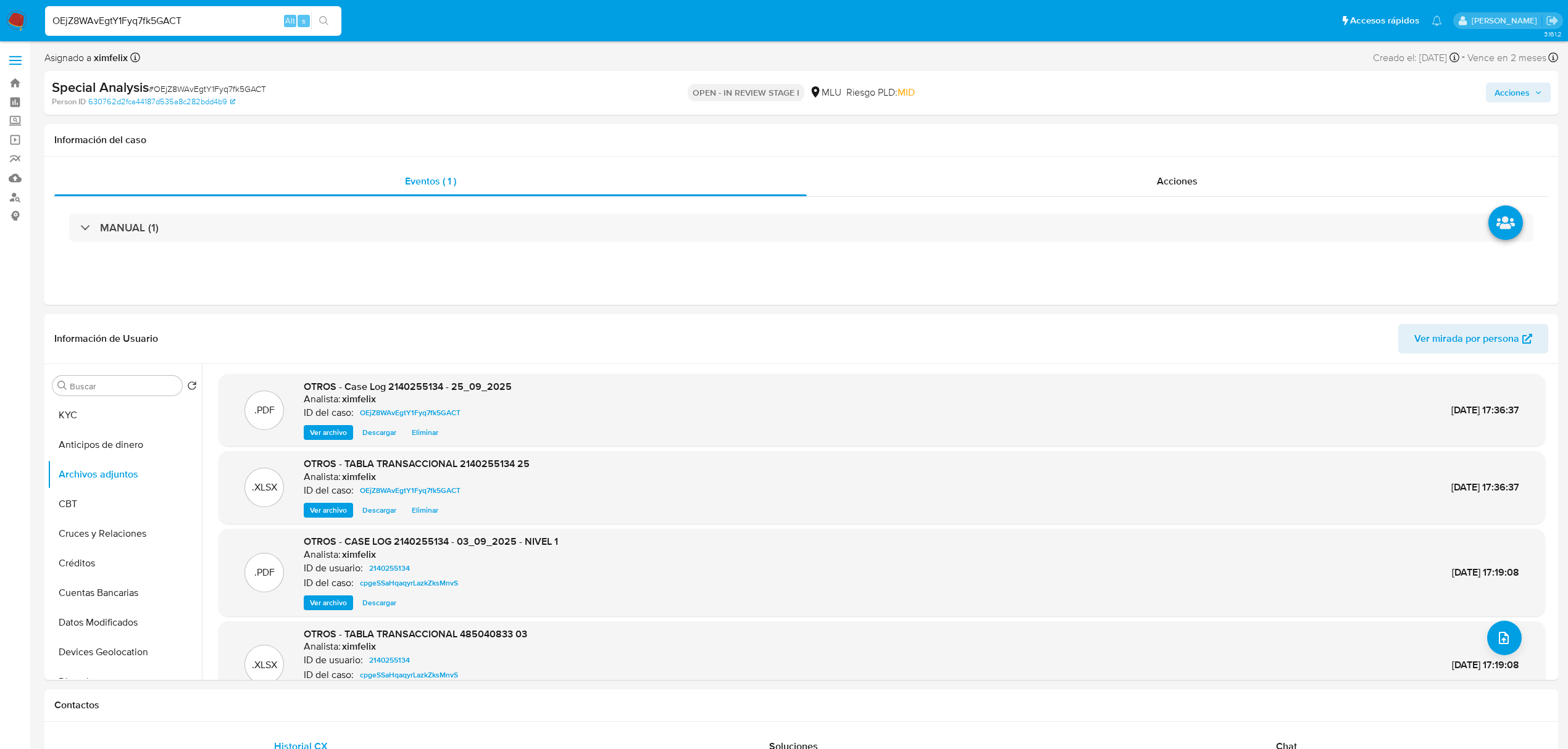
click at [1529, 97] on span "Acciones" at bounding box center [1512, 93] width 35 height 20
click at [1180, 129] on span "Resolución del caso" at bounding box center [1168, 131] width 88 height 14
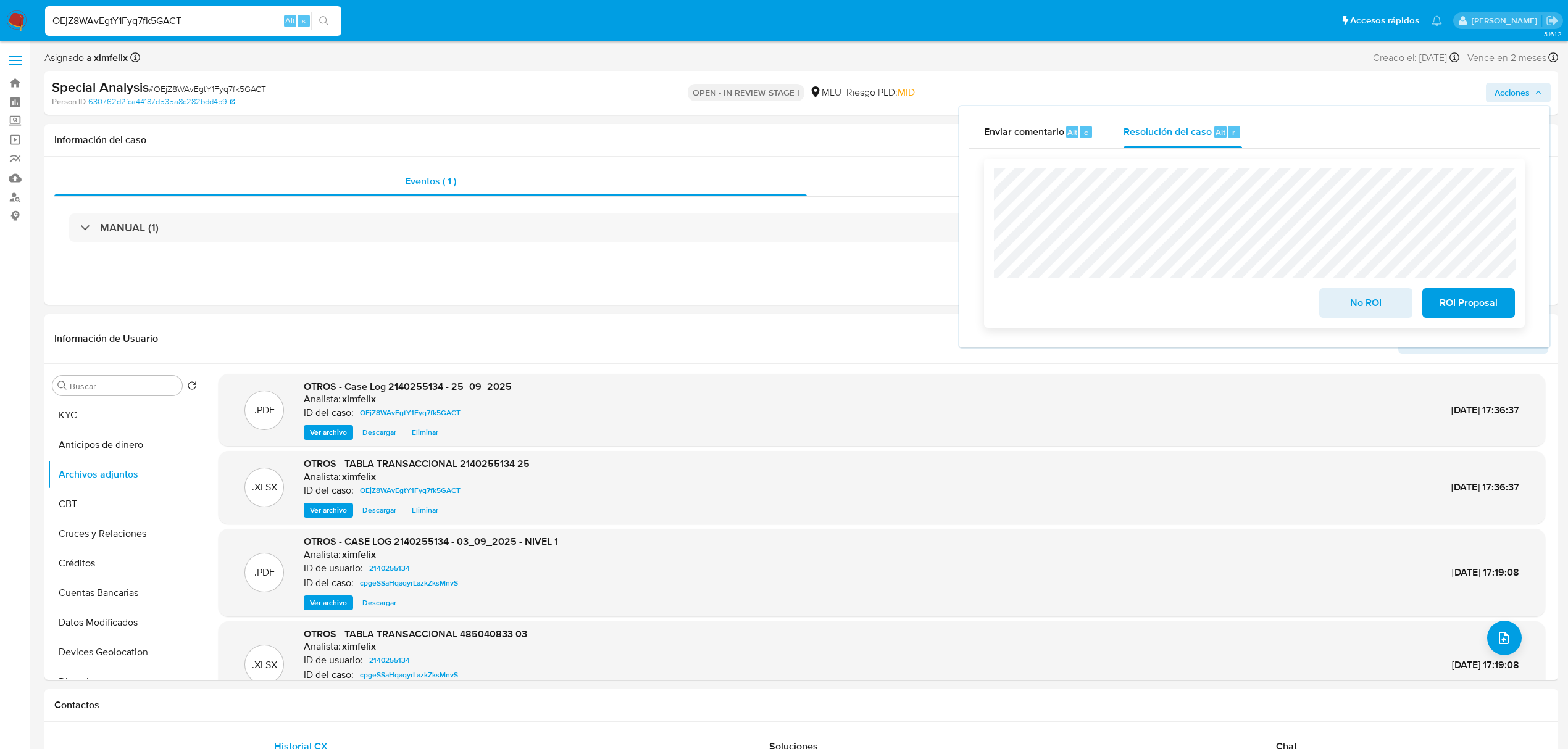
click at [1351, 306] on span "No ROI" at bounding box center [1365, 303] width 61 height 27
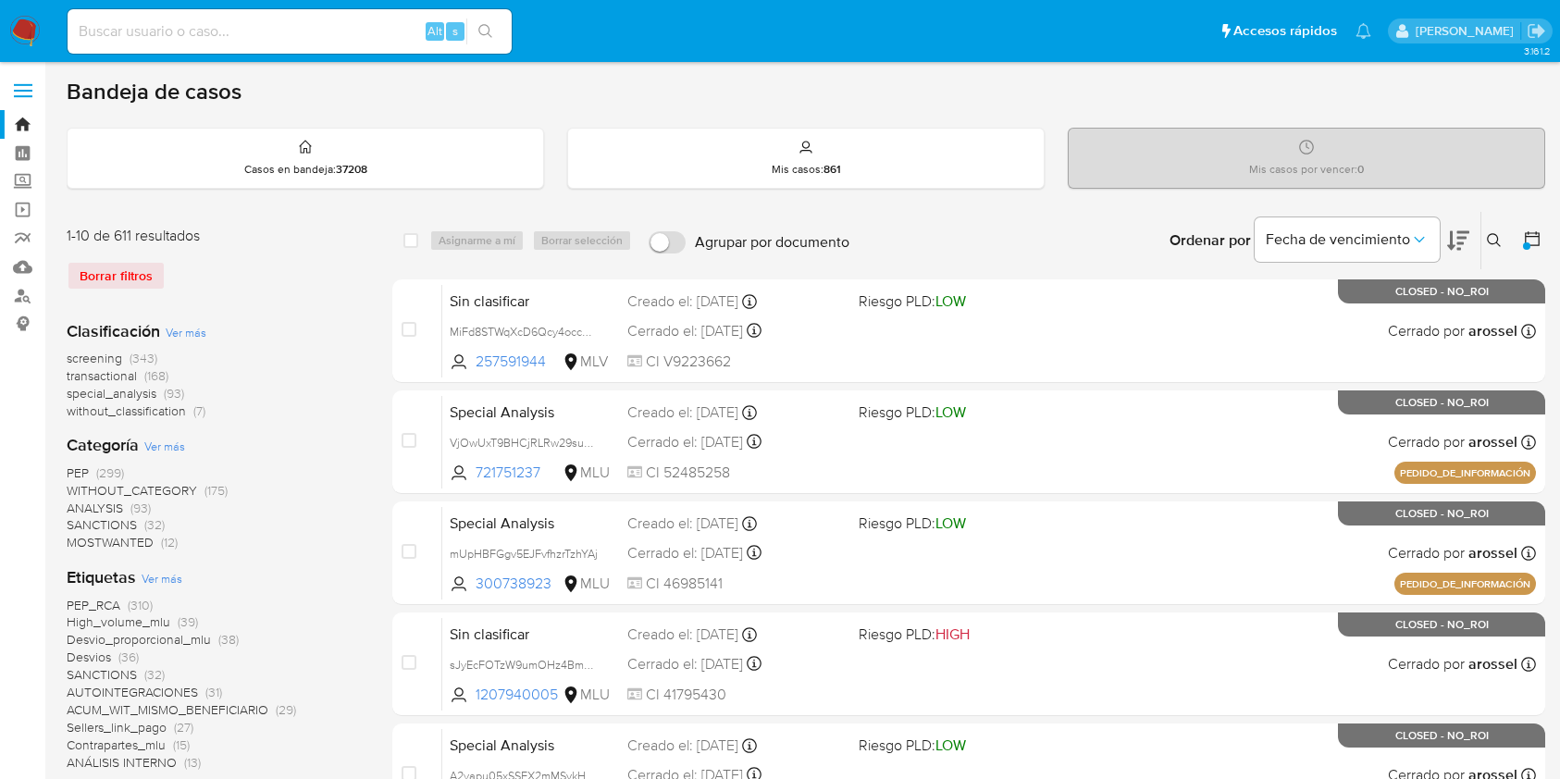
scroll to position [383, 0]
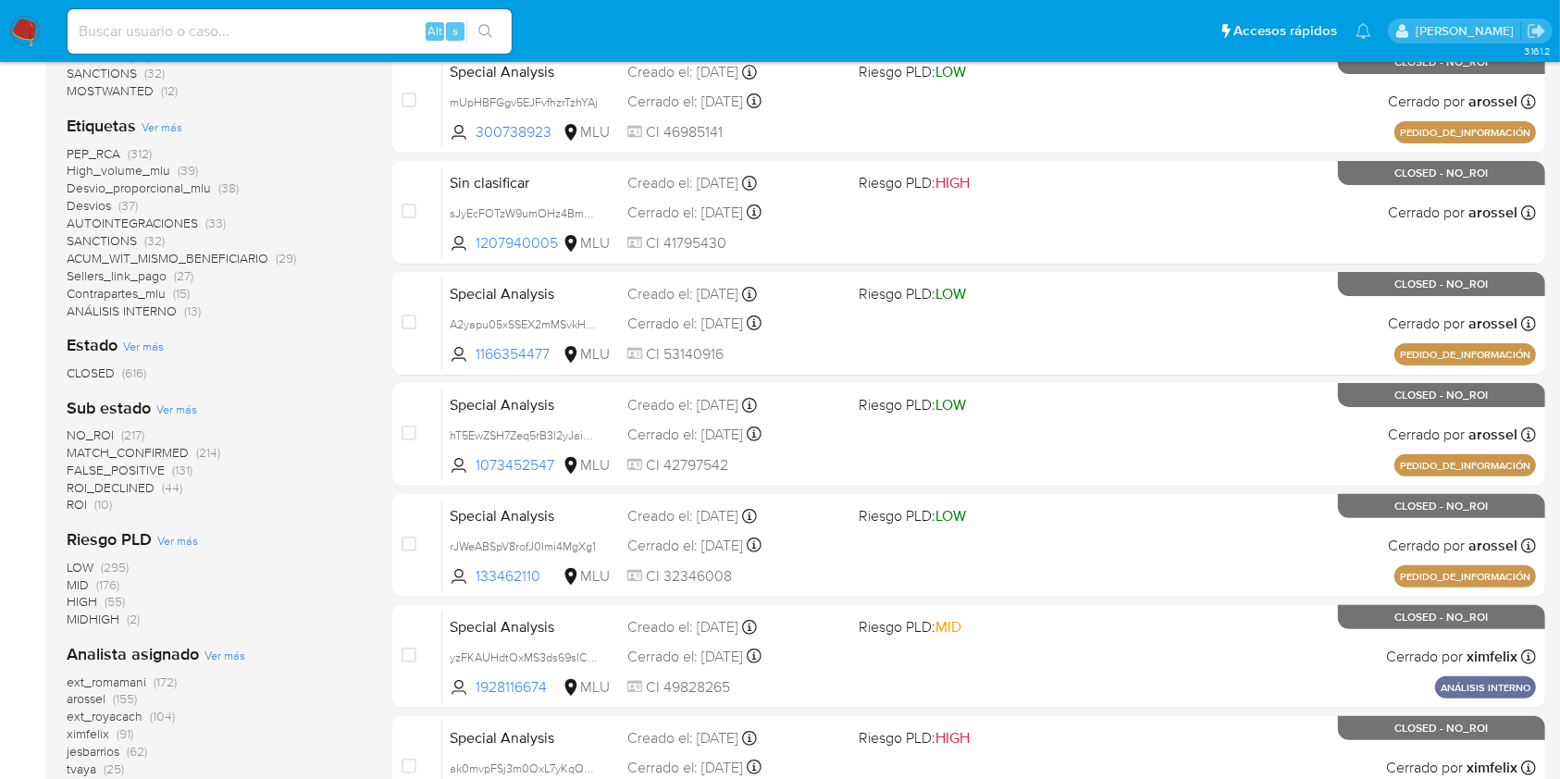
scroll to position [447, 0]
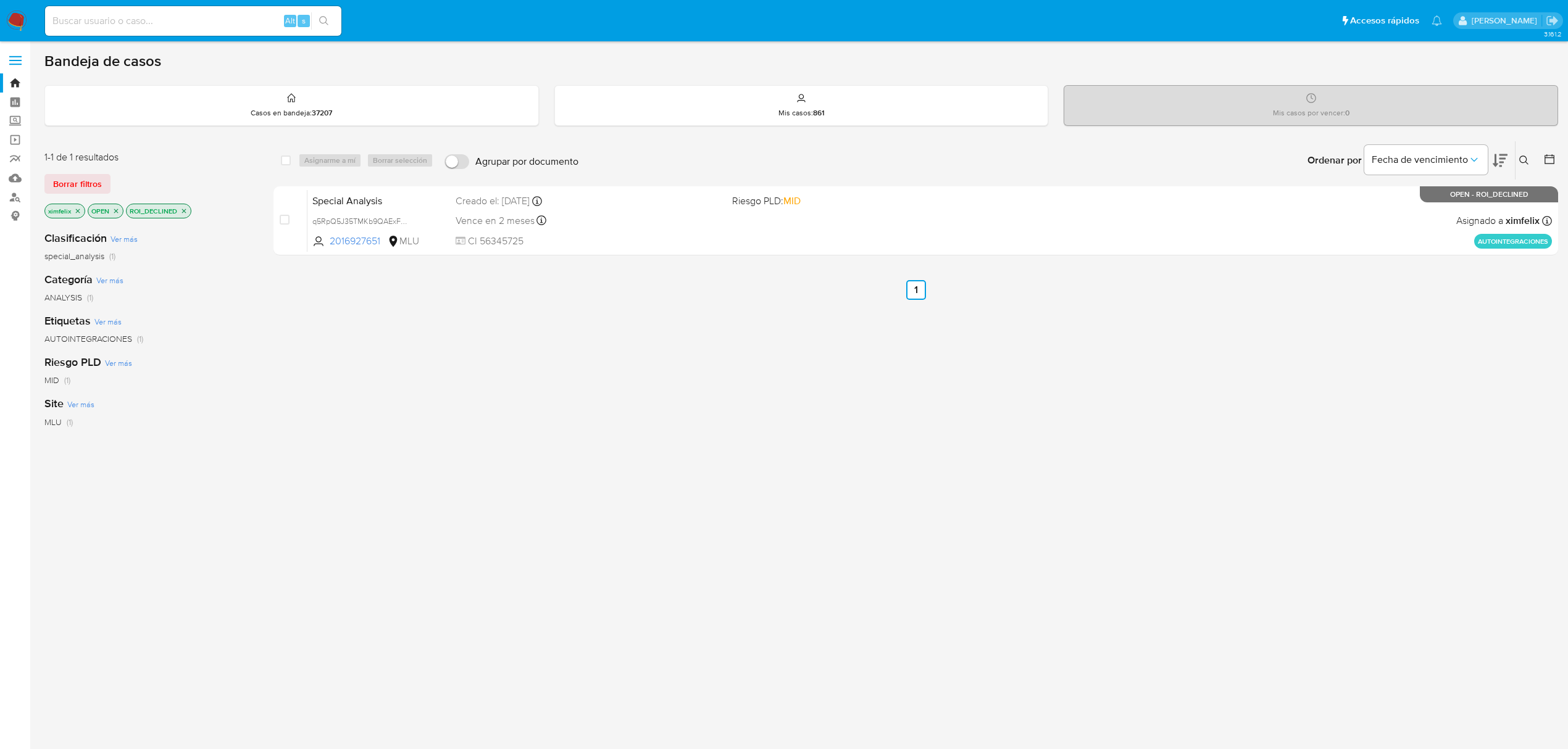
click at [22, 20] on img at bounding box center [16, 21] width 21 height 21
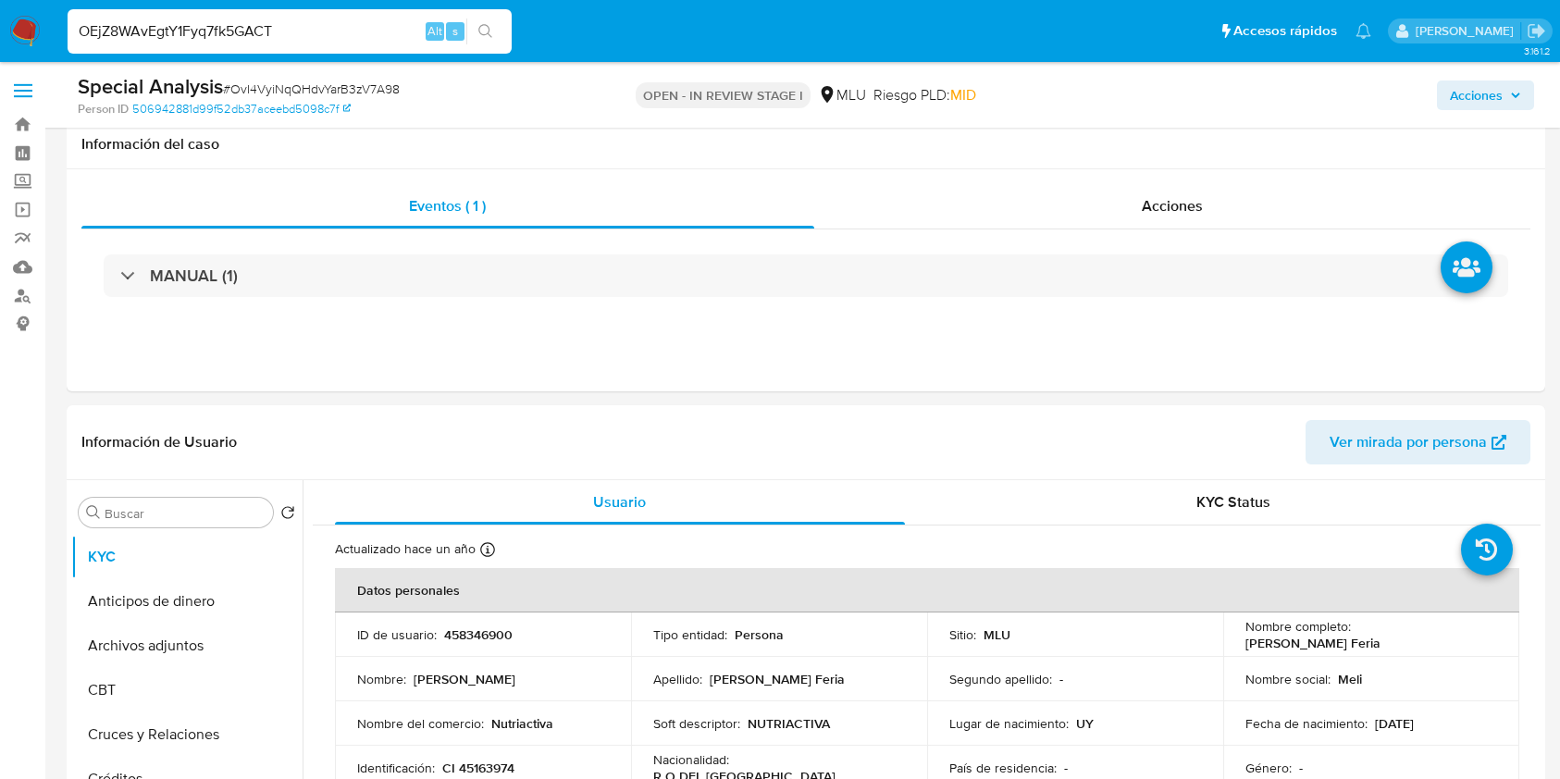
select select "10"
type input "OEjZ8WAvEgtY1Fyq7fk5GACT"
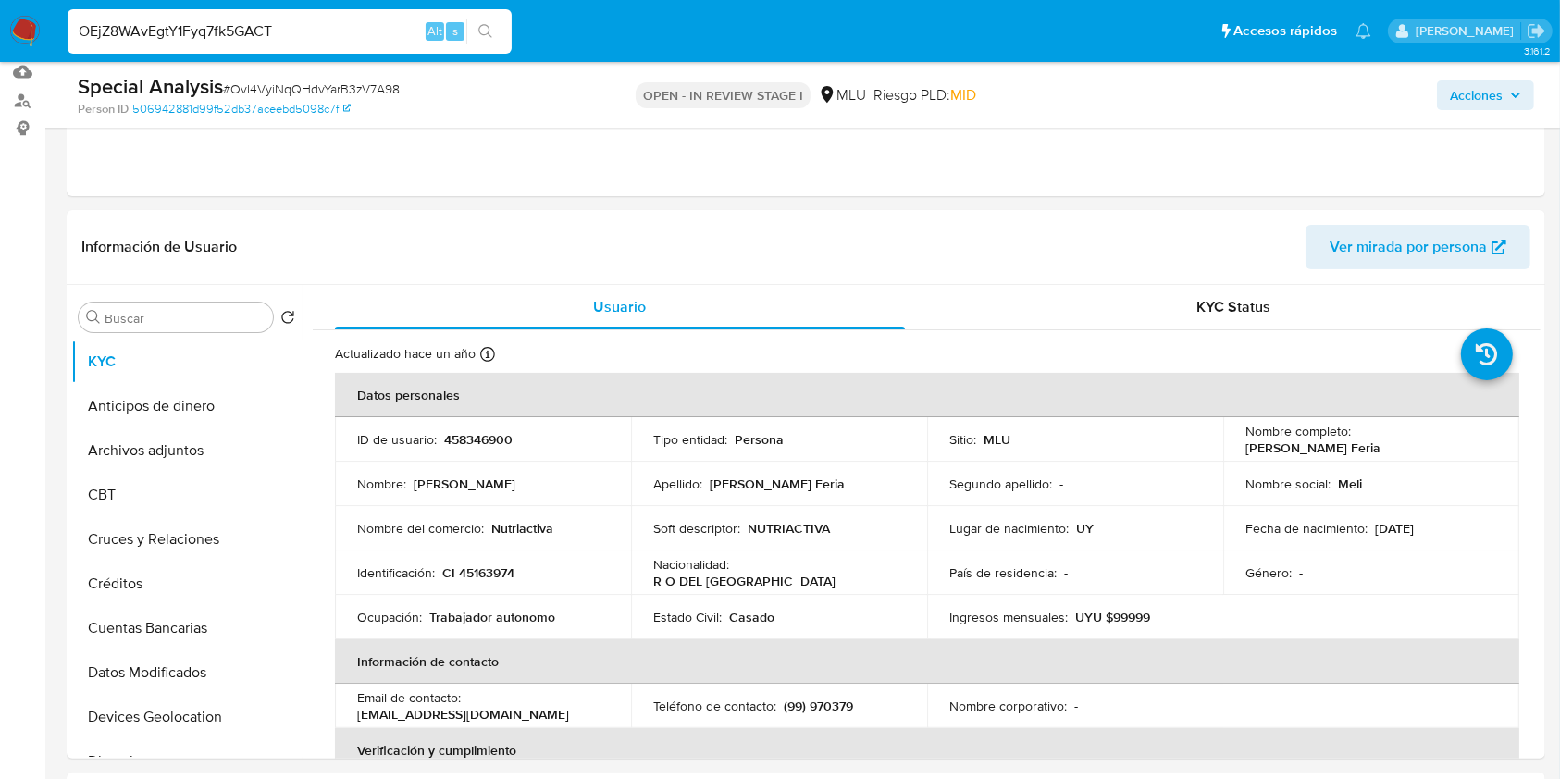
scroll to position [930, 0]
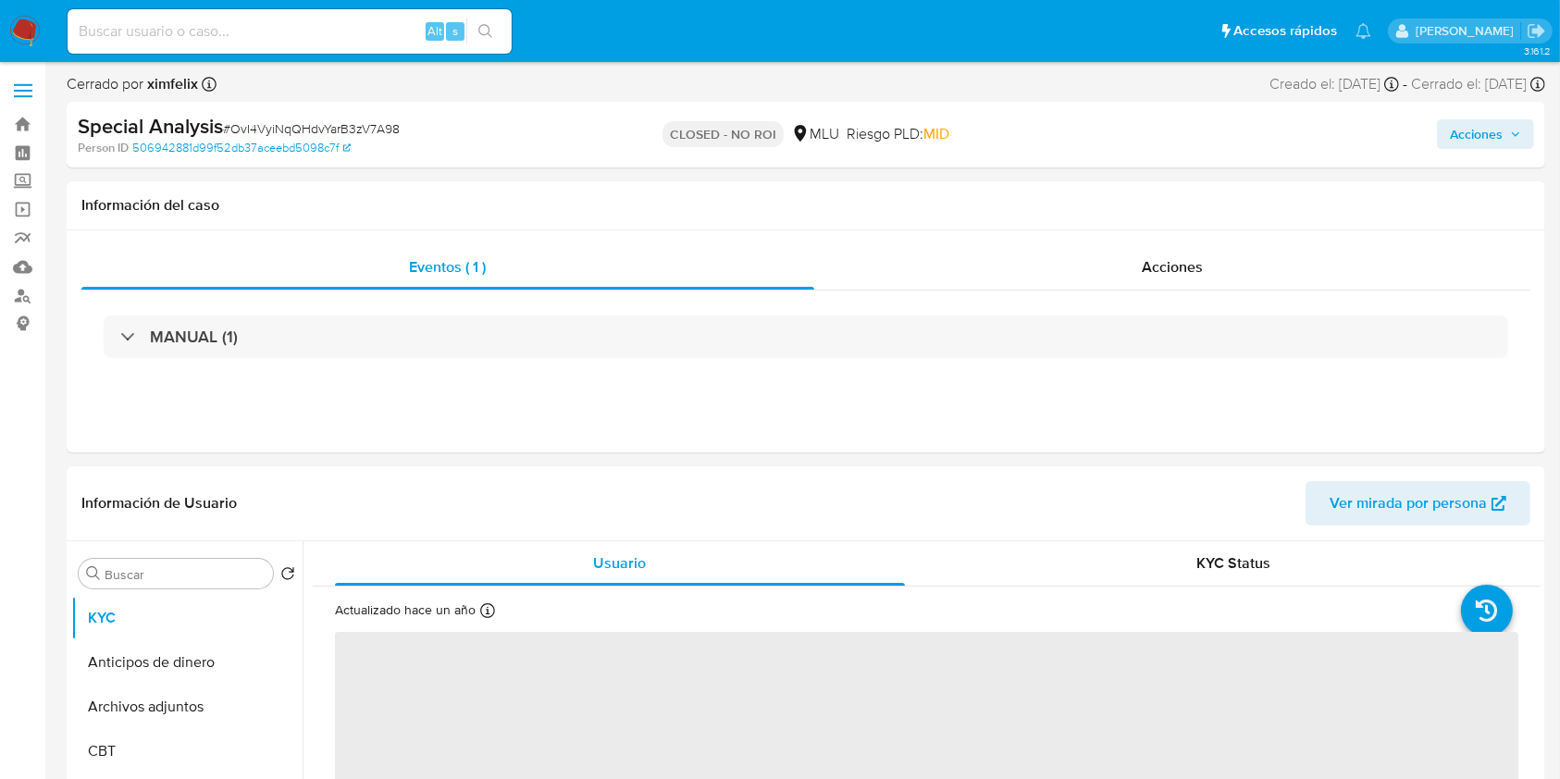
click at [223, 41] on input at bounding box center [290, 31] width 444 height 24
select select "10"
paste input "OEjZ8WAvEgtY1Fyq7fk5GACT"
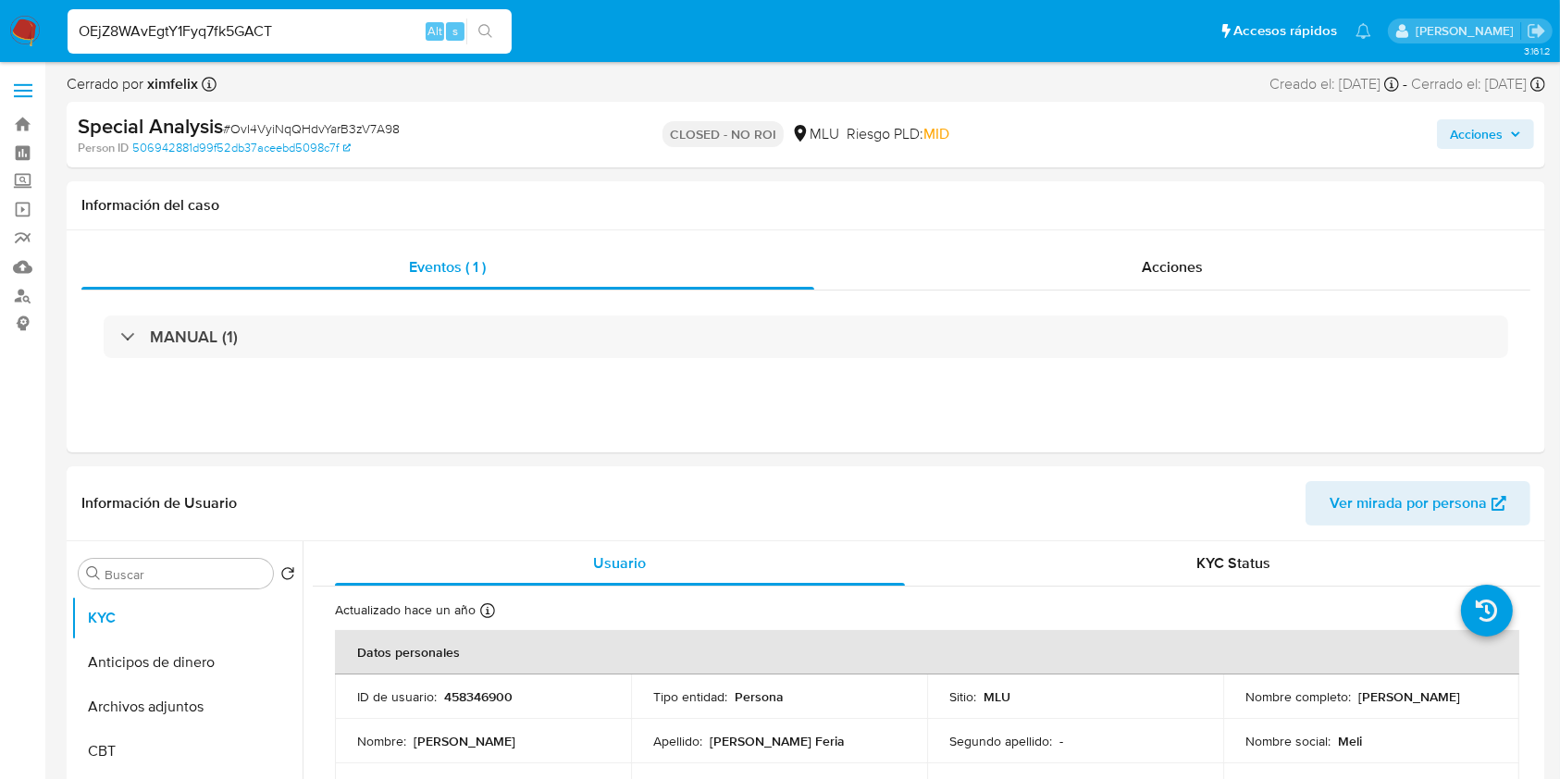
type input "OEjZ8WAvEgtY1Fyq7fk5GACT"
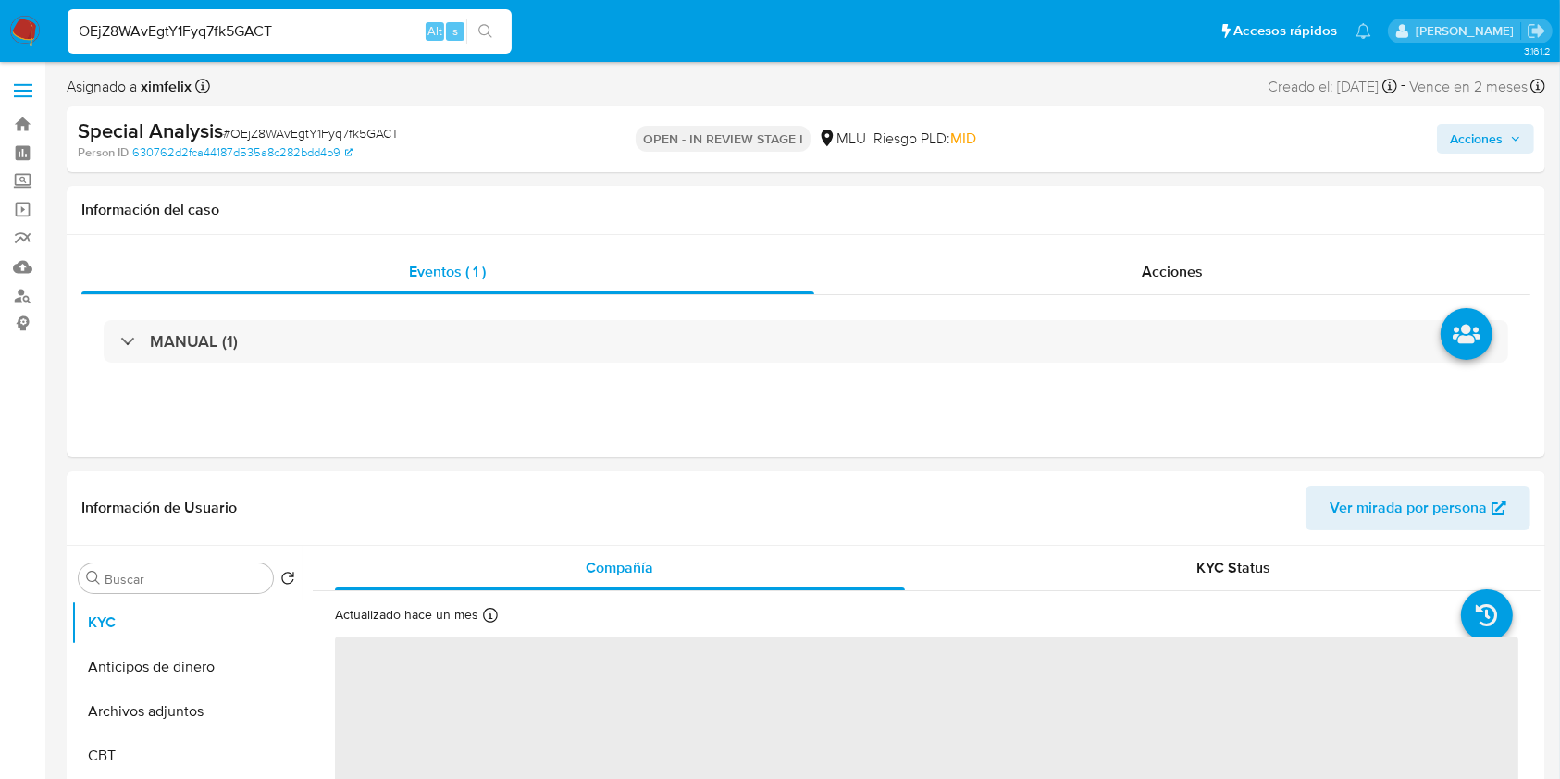
select select "10"
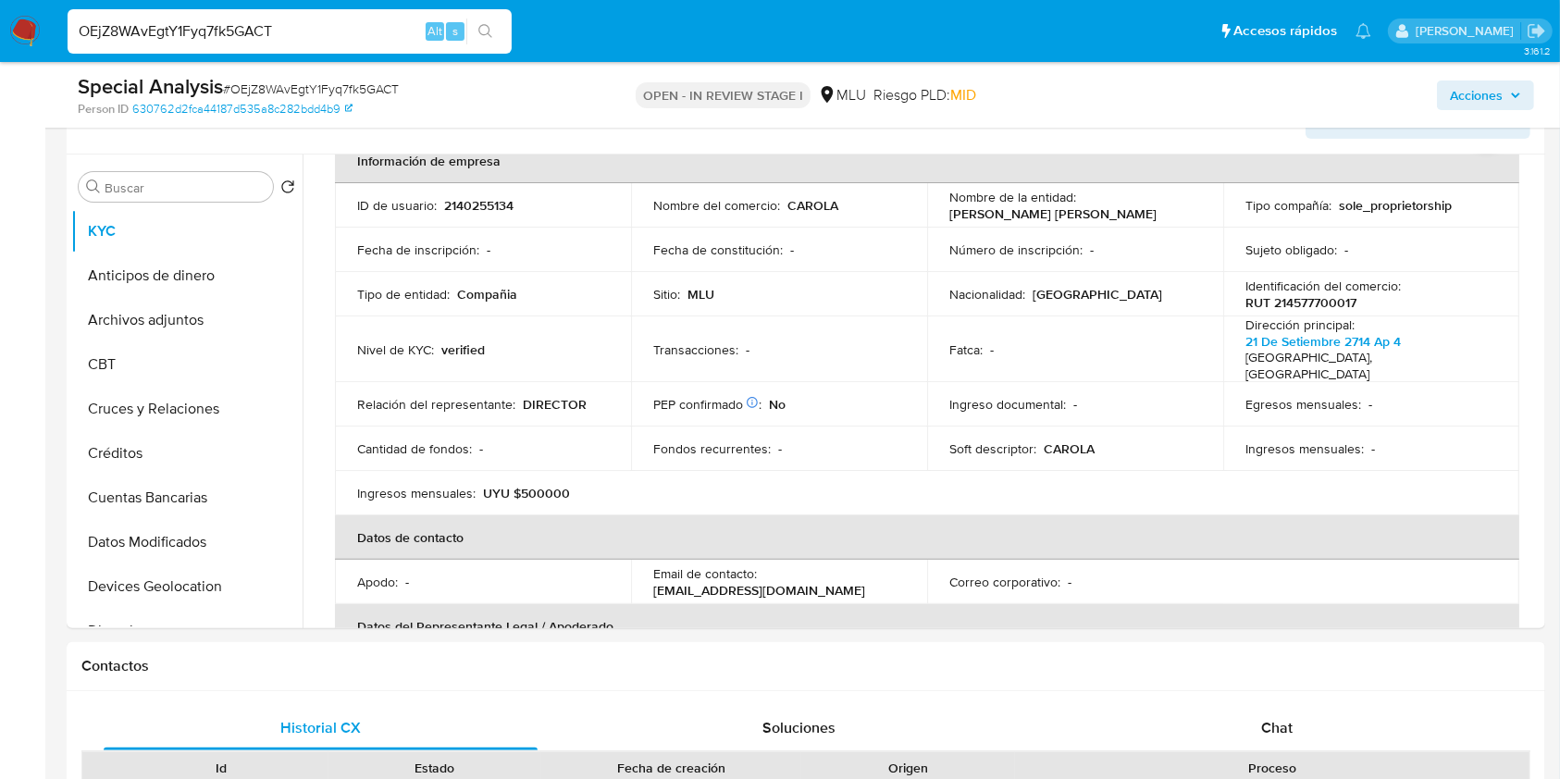
scroll to position [303, 0]
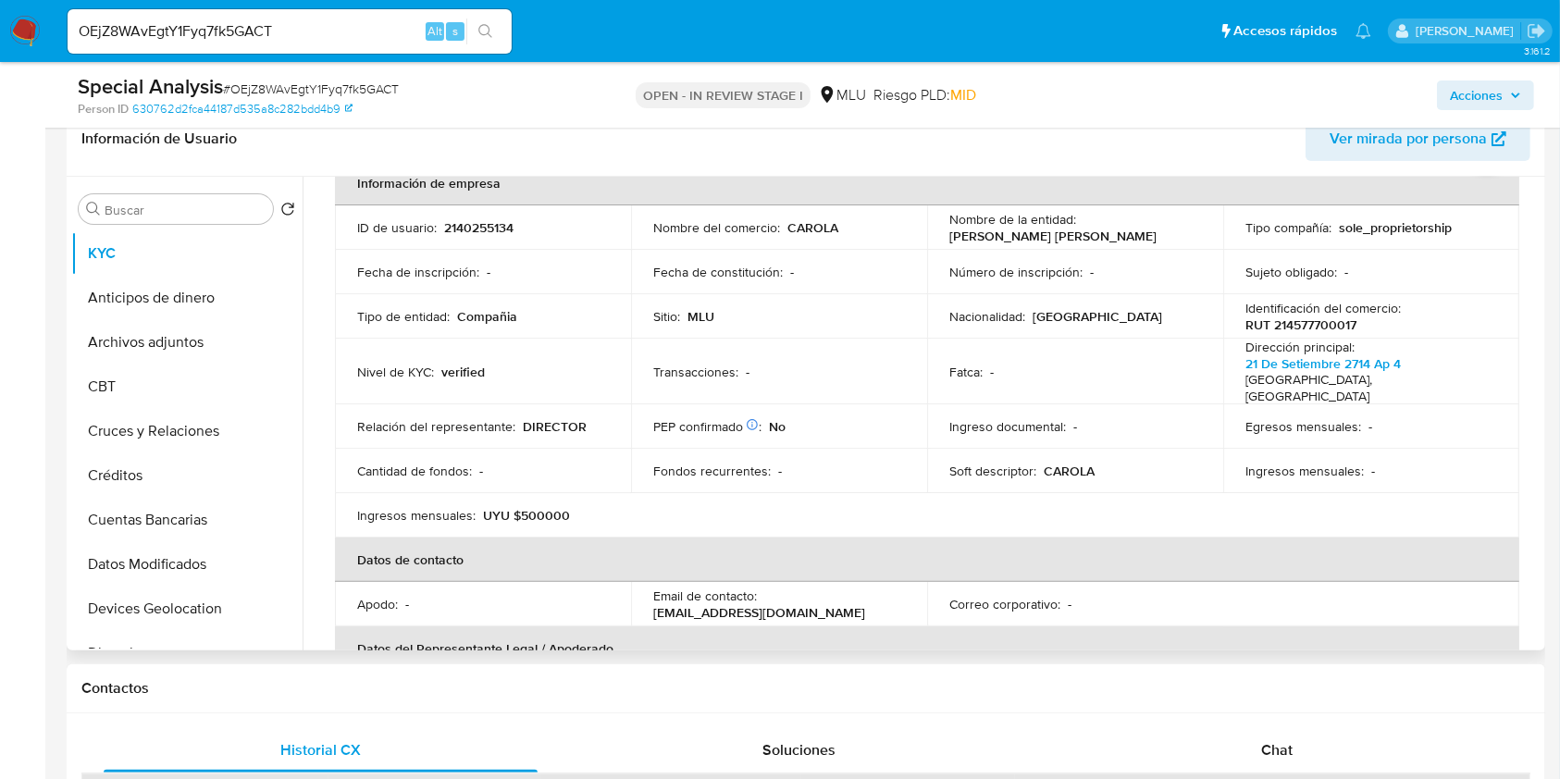
click at [1359, 477] on table "Información de empresa ID de usuario : 2140255134 Nombre del comercio : CAROLA …" at bounding box center [927, 515] width 1184 height 709
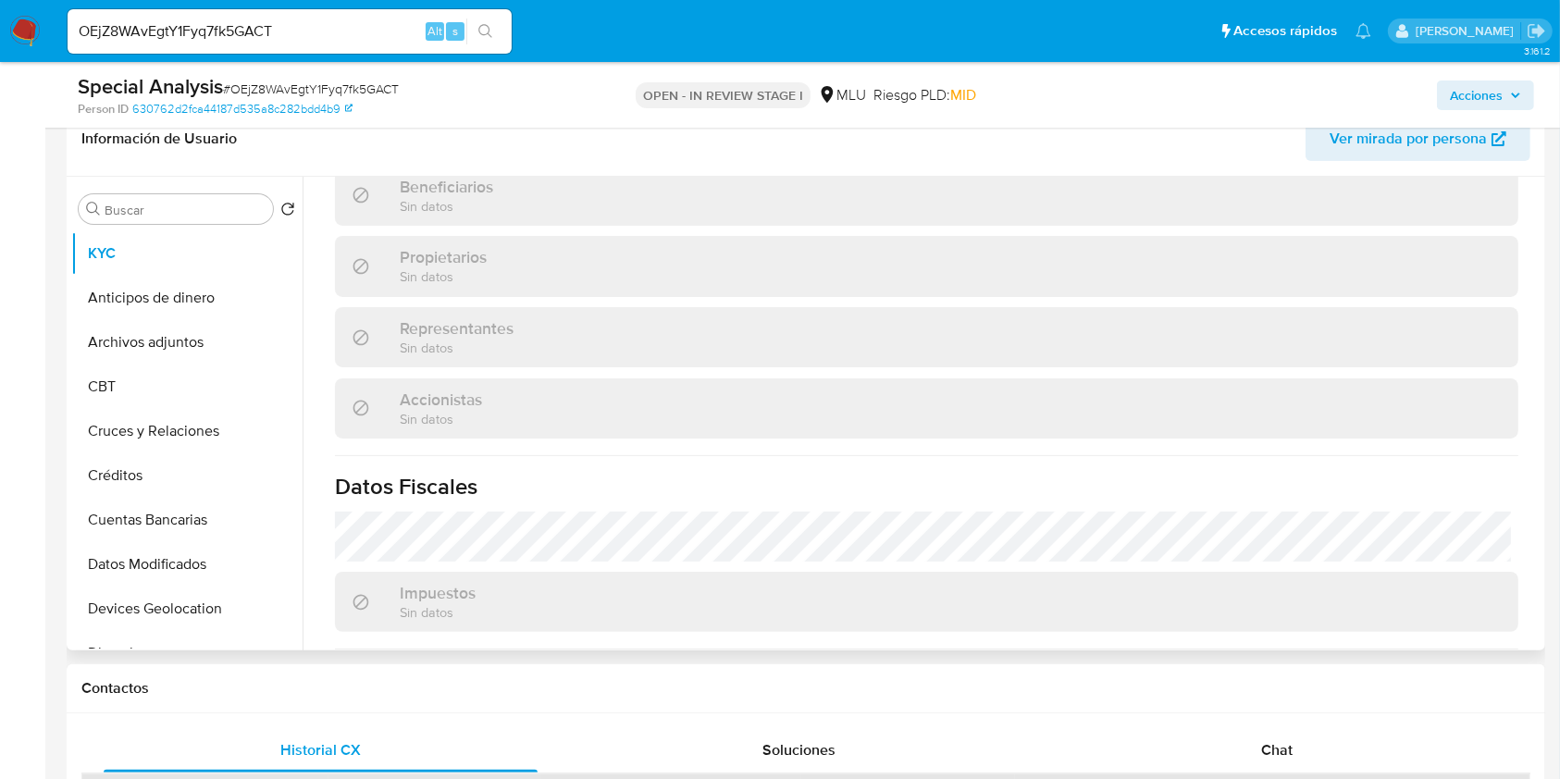
scroll to position [1064, 0]
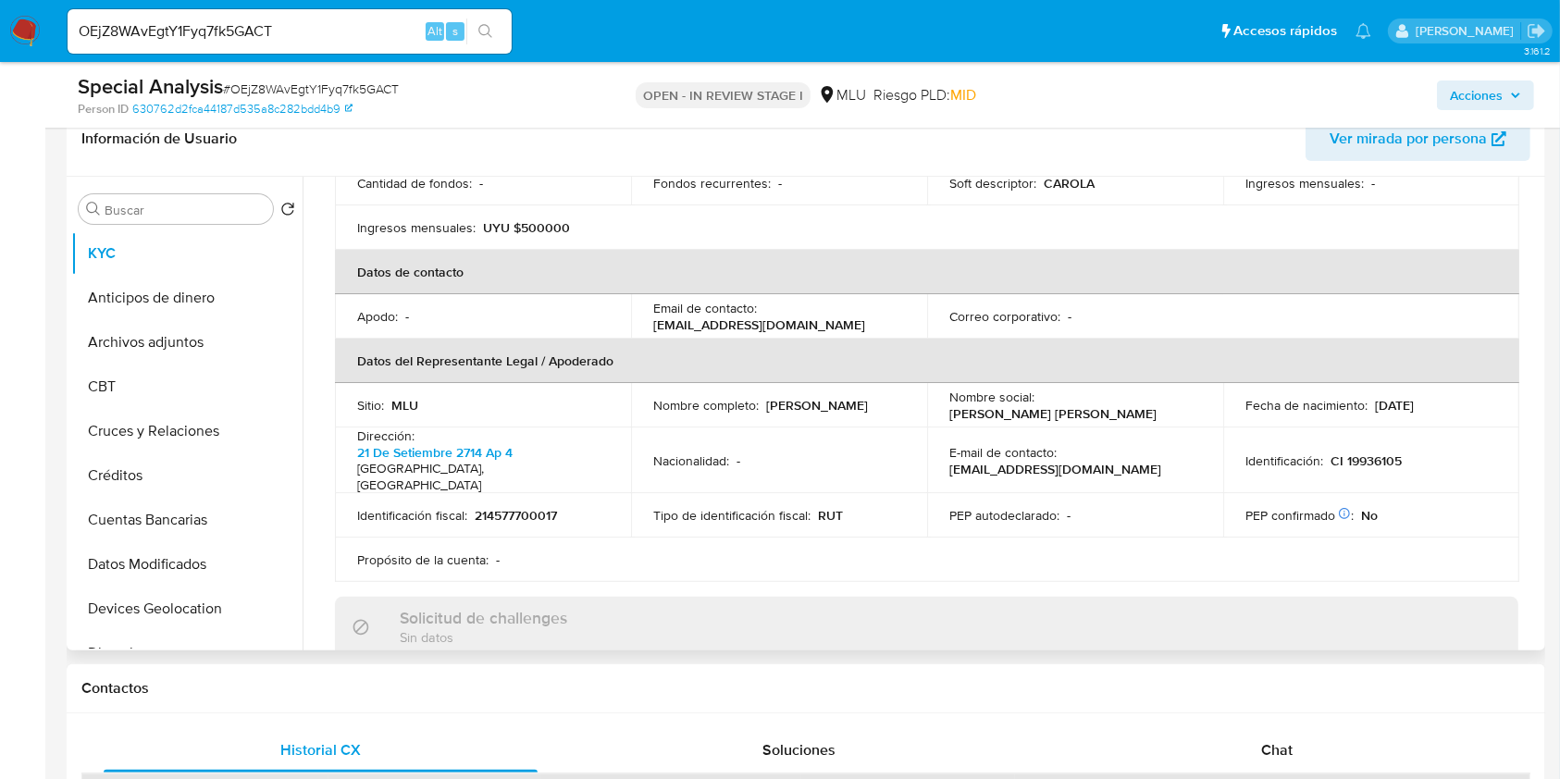
scroll to position [384, 0]
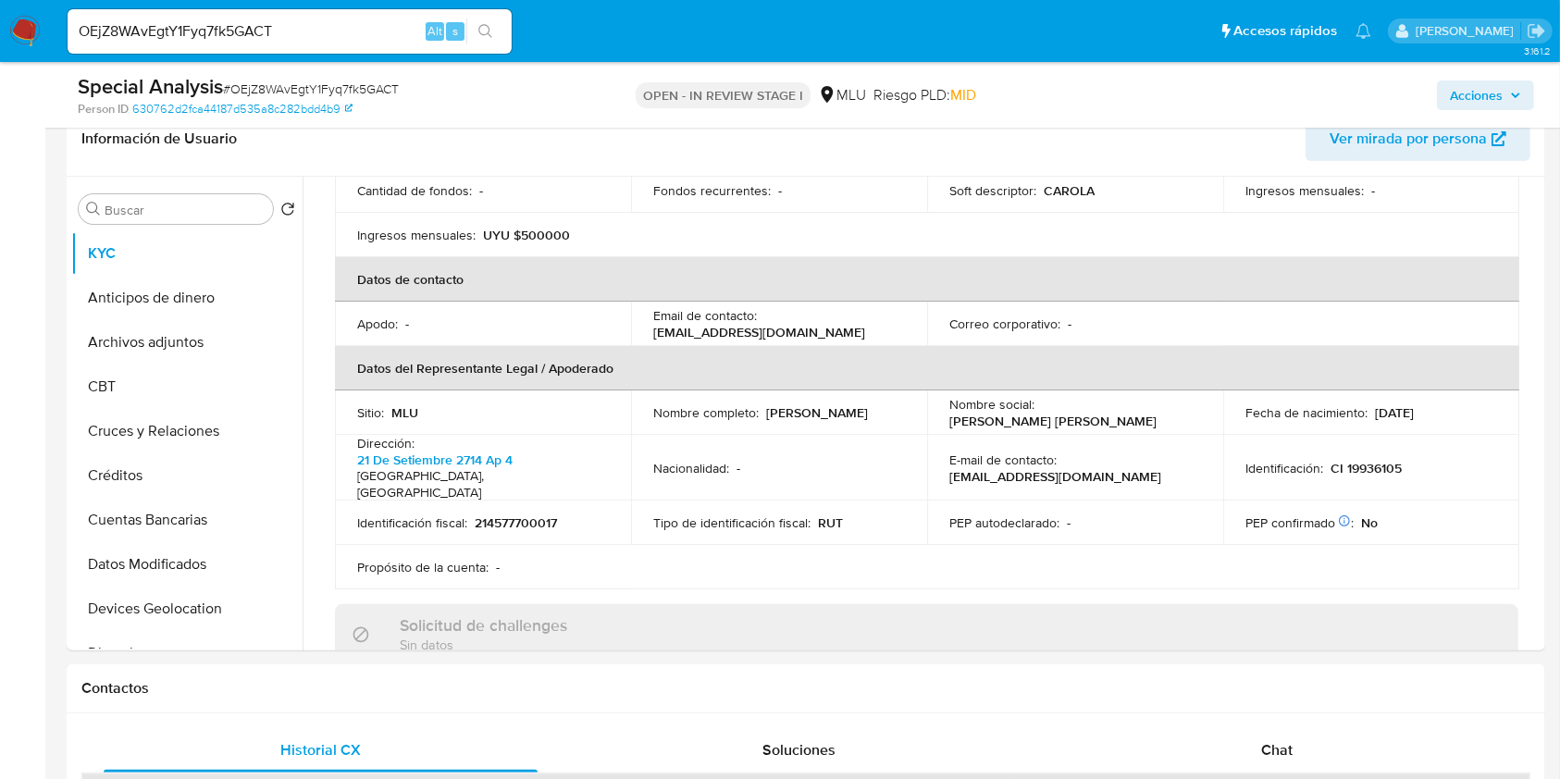
click at [219, 26] on input "OEjZ8WAvEgtY1Fyq7fk5GACT" at bounding box center [290, 31] width 444 height 24
paste input "LBAAHvTRXHziDQcx5WuRmmfK"
type input "LBAAHvTRXHziDQcx5WuRmmfK"
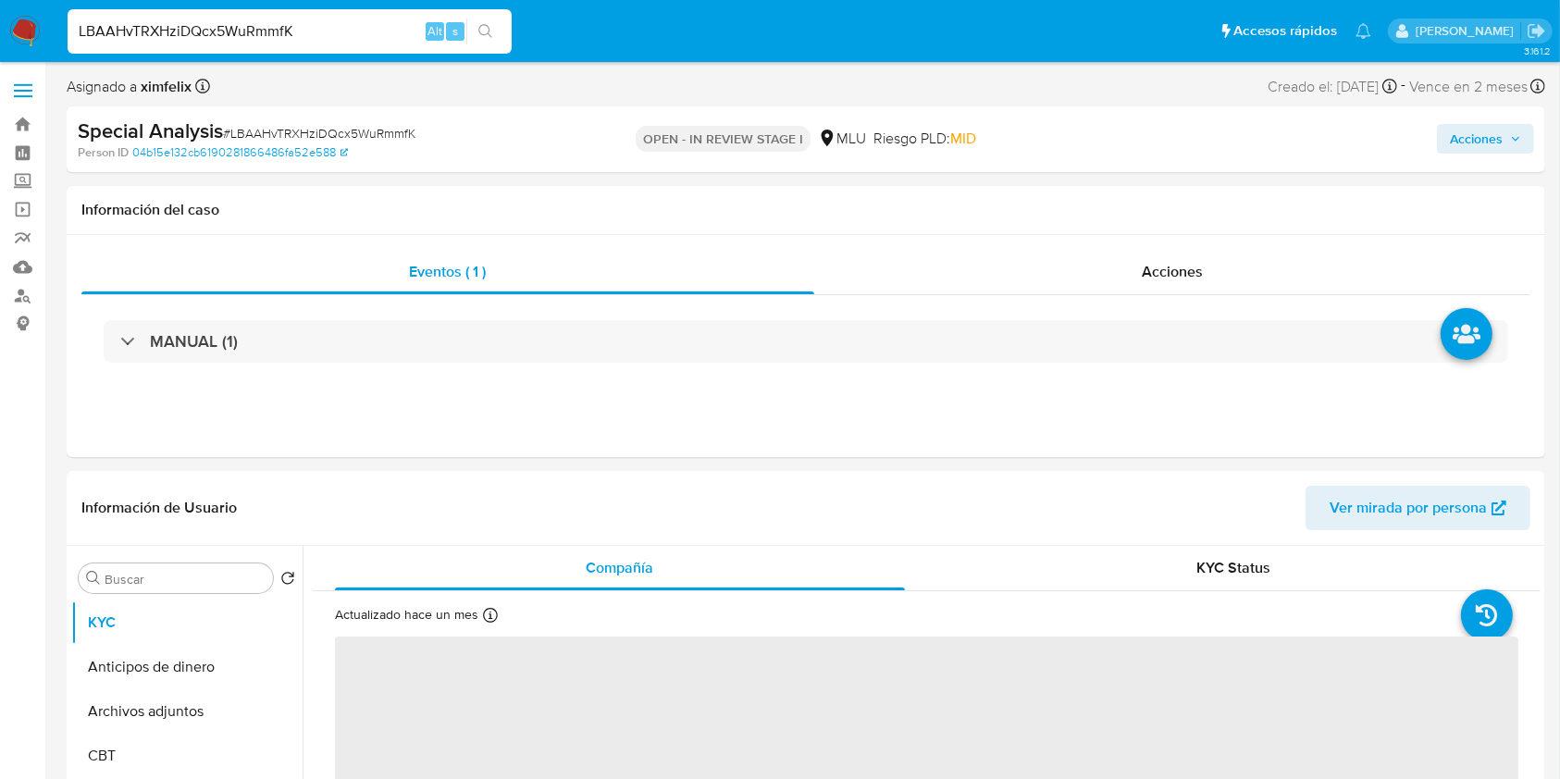
select select "10"
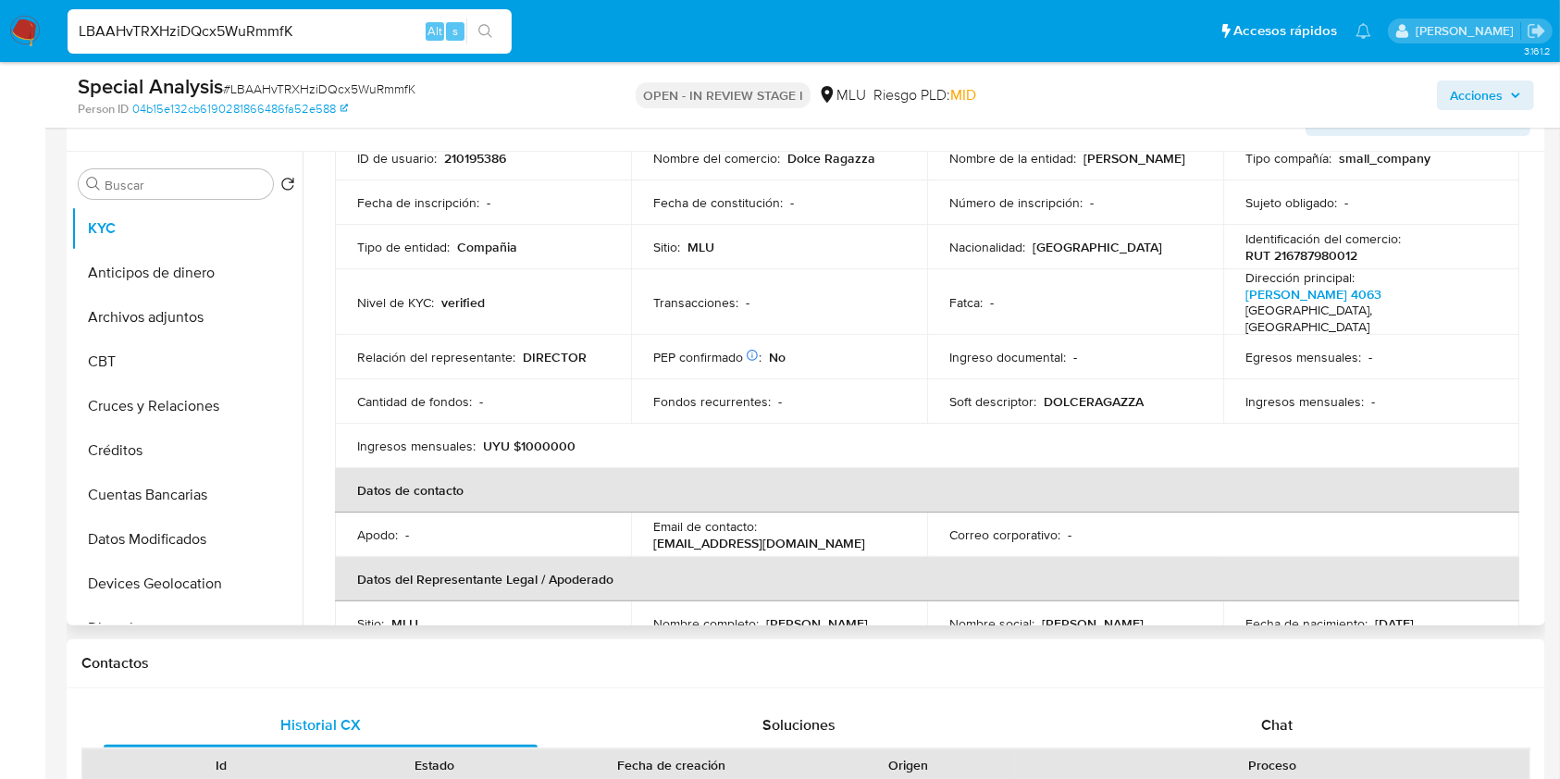
scroll to position [99, 0]
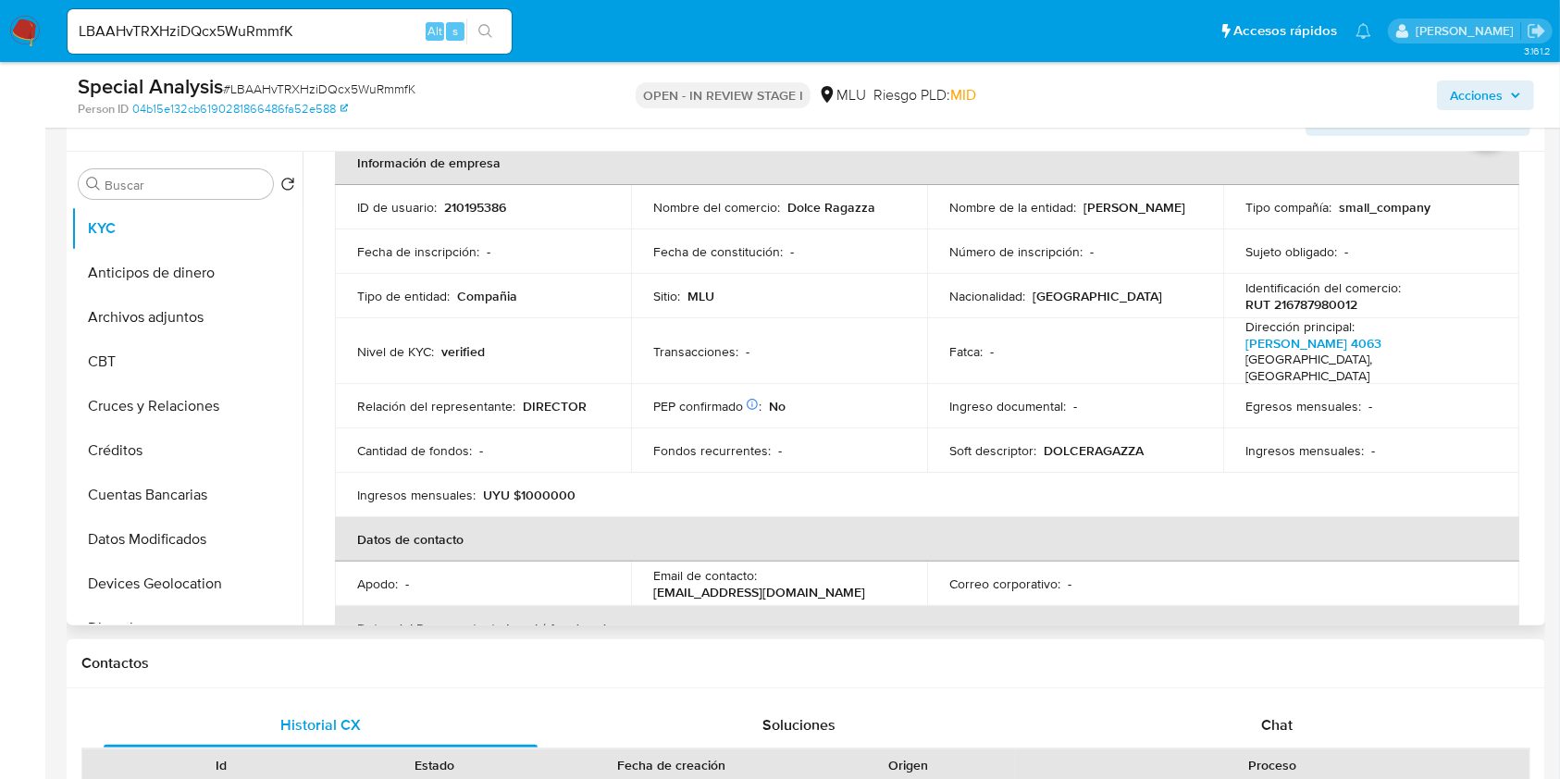
click at [1505, 463] on table "Información de empresa ID de usuario : 210195386 Nombre del comercio : Dolce Ra…" at bounding box center [927, 495] width 1184 height 709
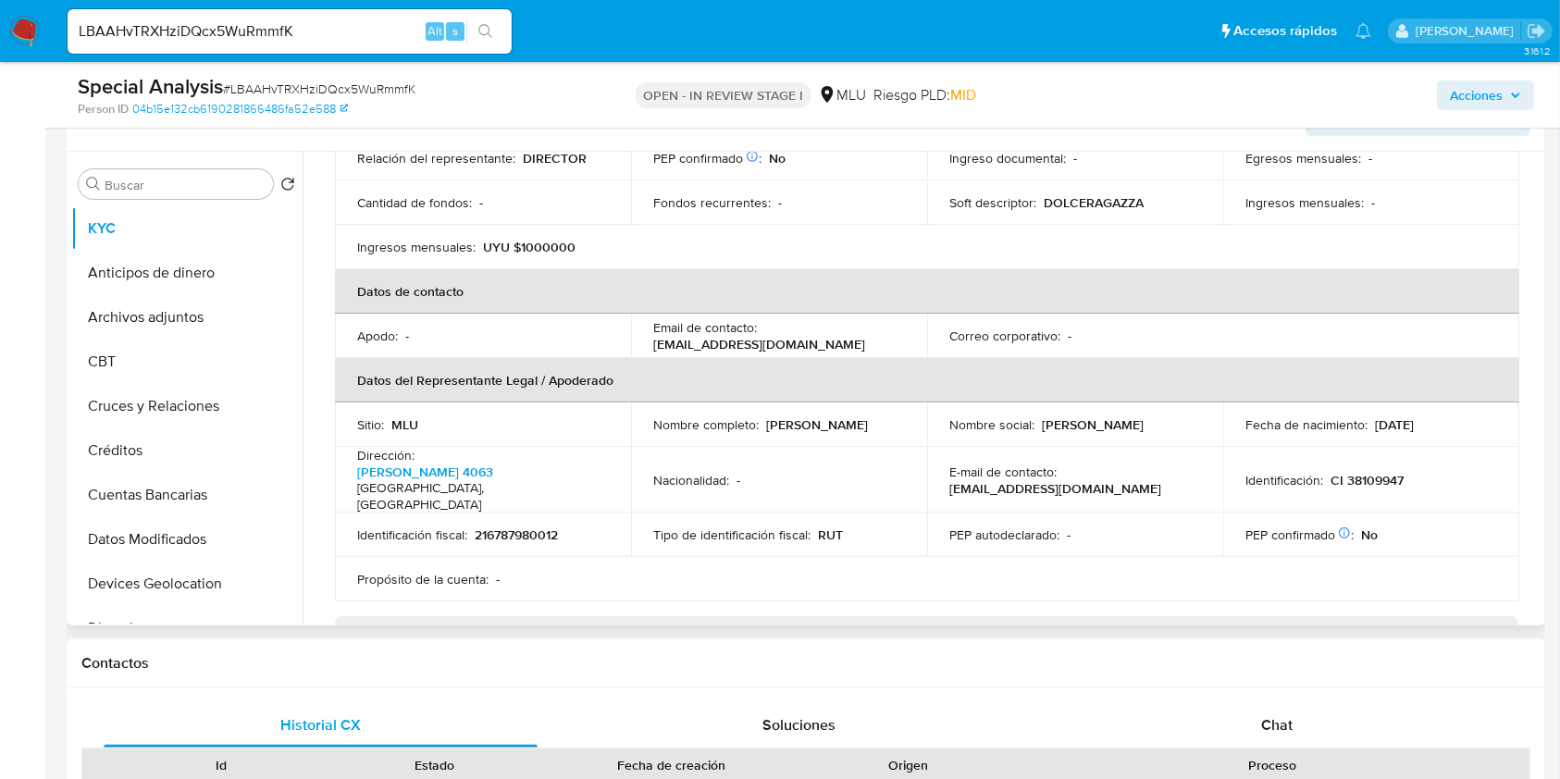
scroll to position [341, 0]
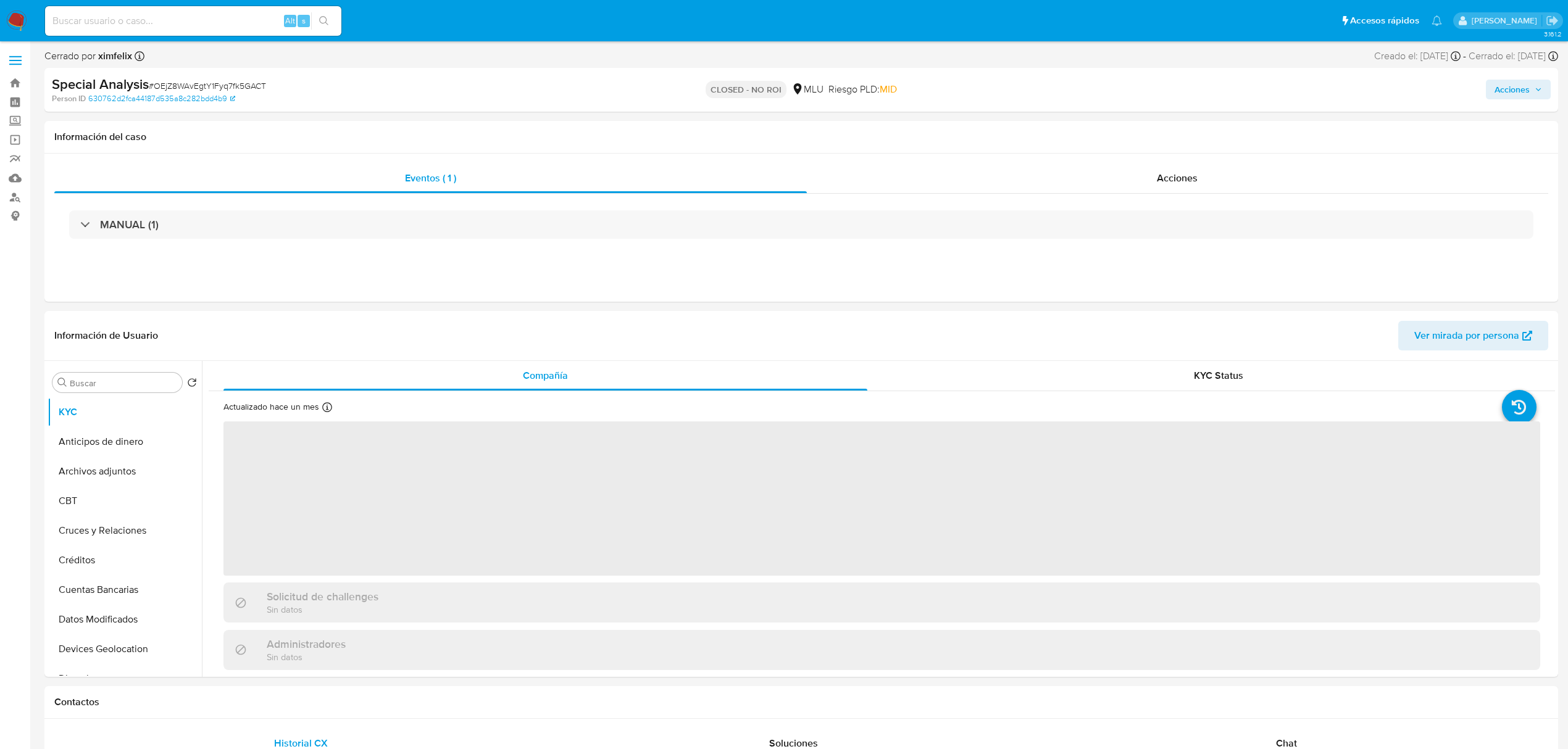
select select "10"
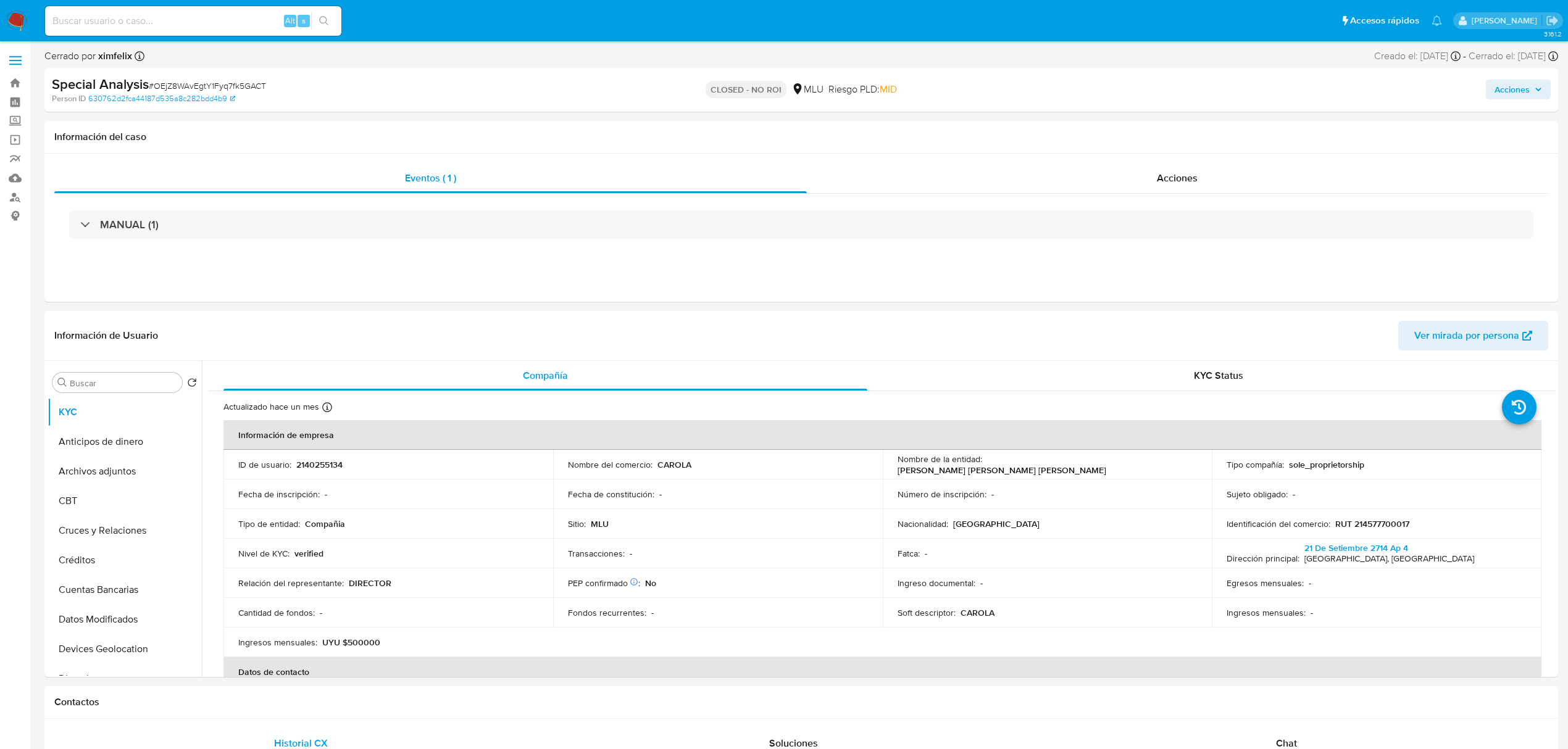
click at [203, 13] on input at bounding box center [193, 21] width 296 height 16
paste input "n9efZPaVAaE9DIVbWdsFIByI"
type input "n9efZPaVAaE9DIVbWdsFIByI"
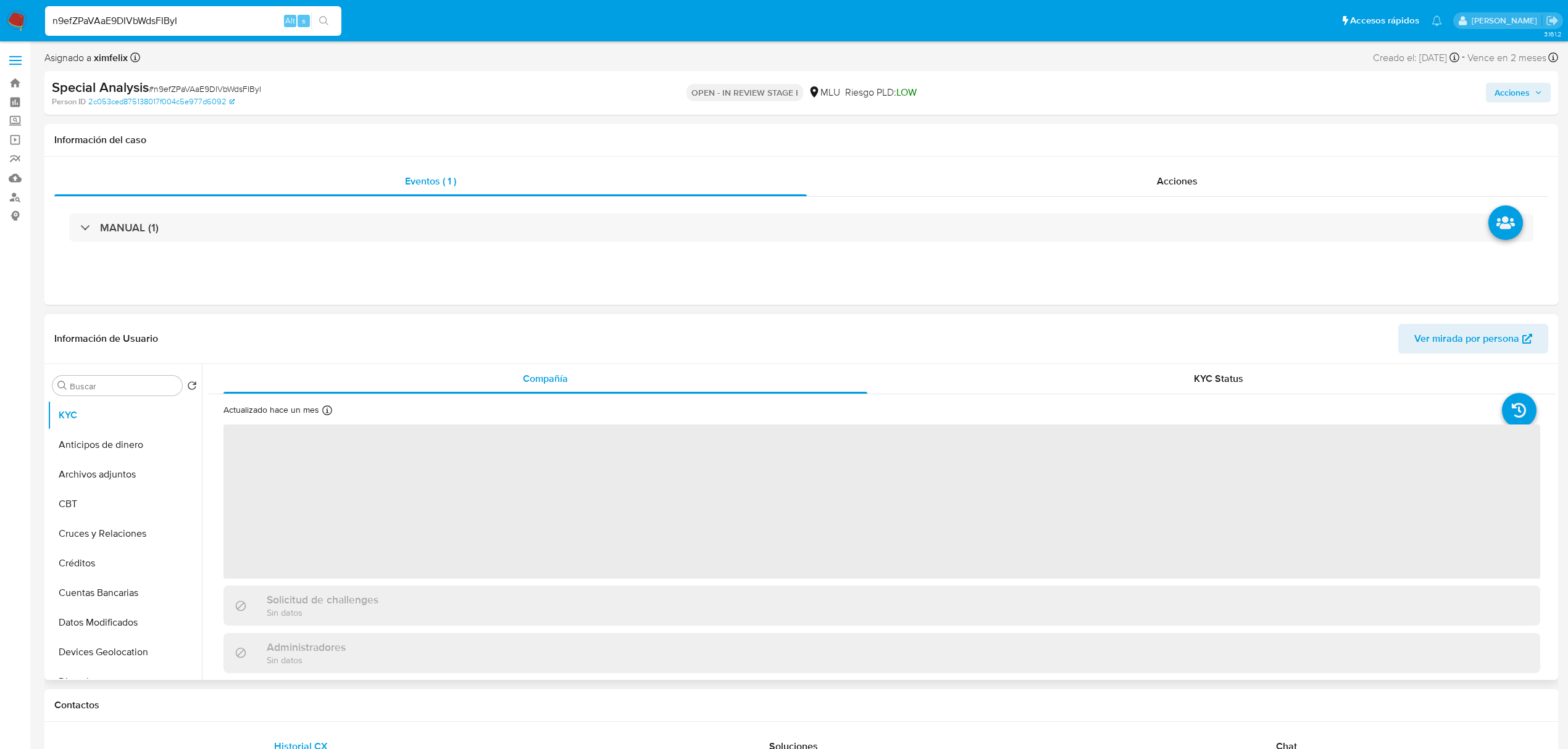
select select "10"
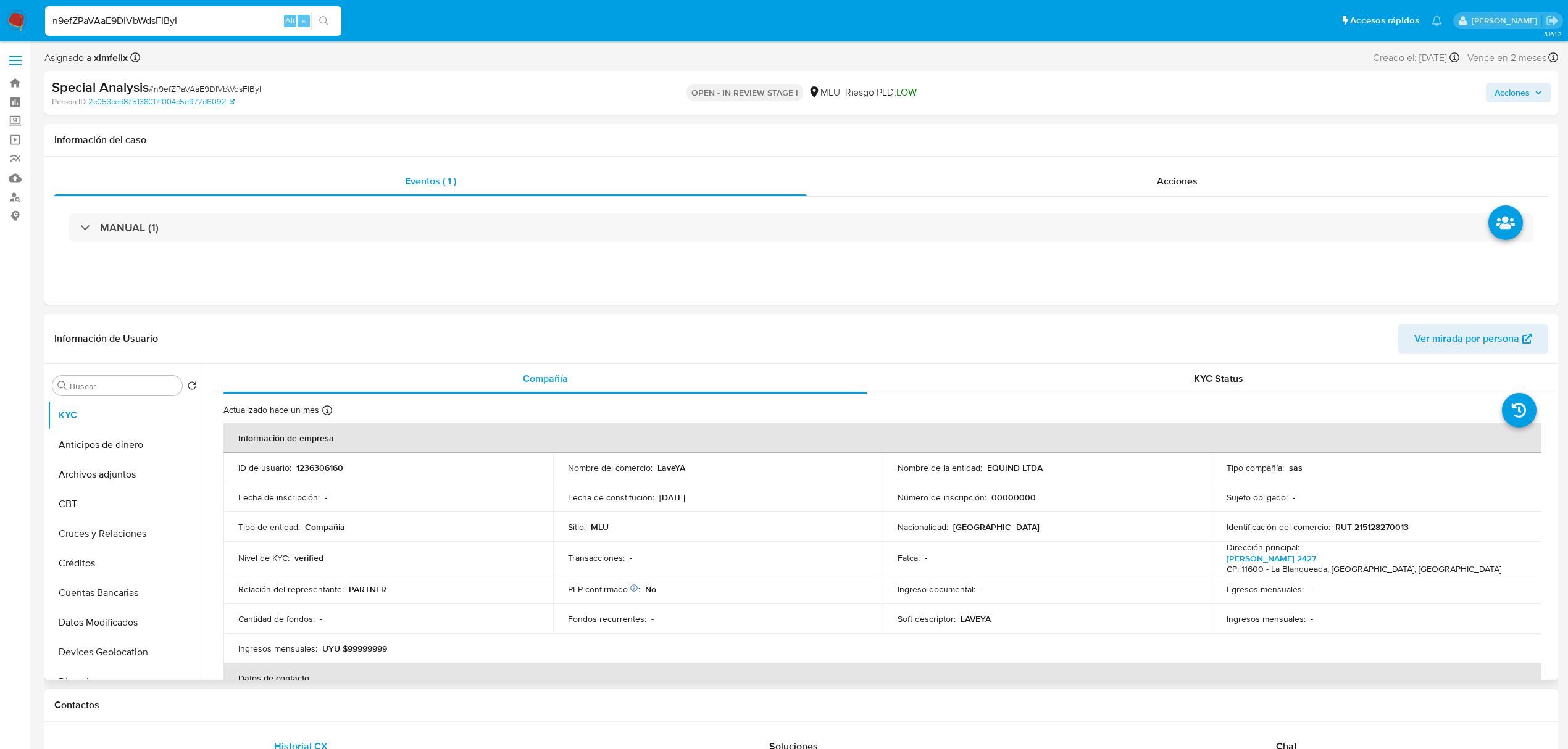
drag, startPoint x: 1554, startPoint y: 430, endPoint x: 1543, endPoint y: 514, distance: 84.7
click at [1543, 514] on div "Compañía KYC Status Actualizado hace un mes Creado: [DATE] 15:51:26 Actualizado…" at bounding box center [879, 522] width 1353 height 316
click at [1554, 449] on div "Compañía KYC Status Actualizado hace un mes Creado: [DATE] 15:51:26 Actualizado…" at bounding box center [879, 522] width 1353 height 316
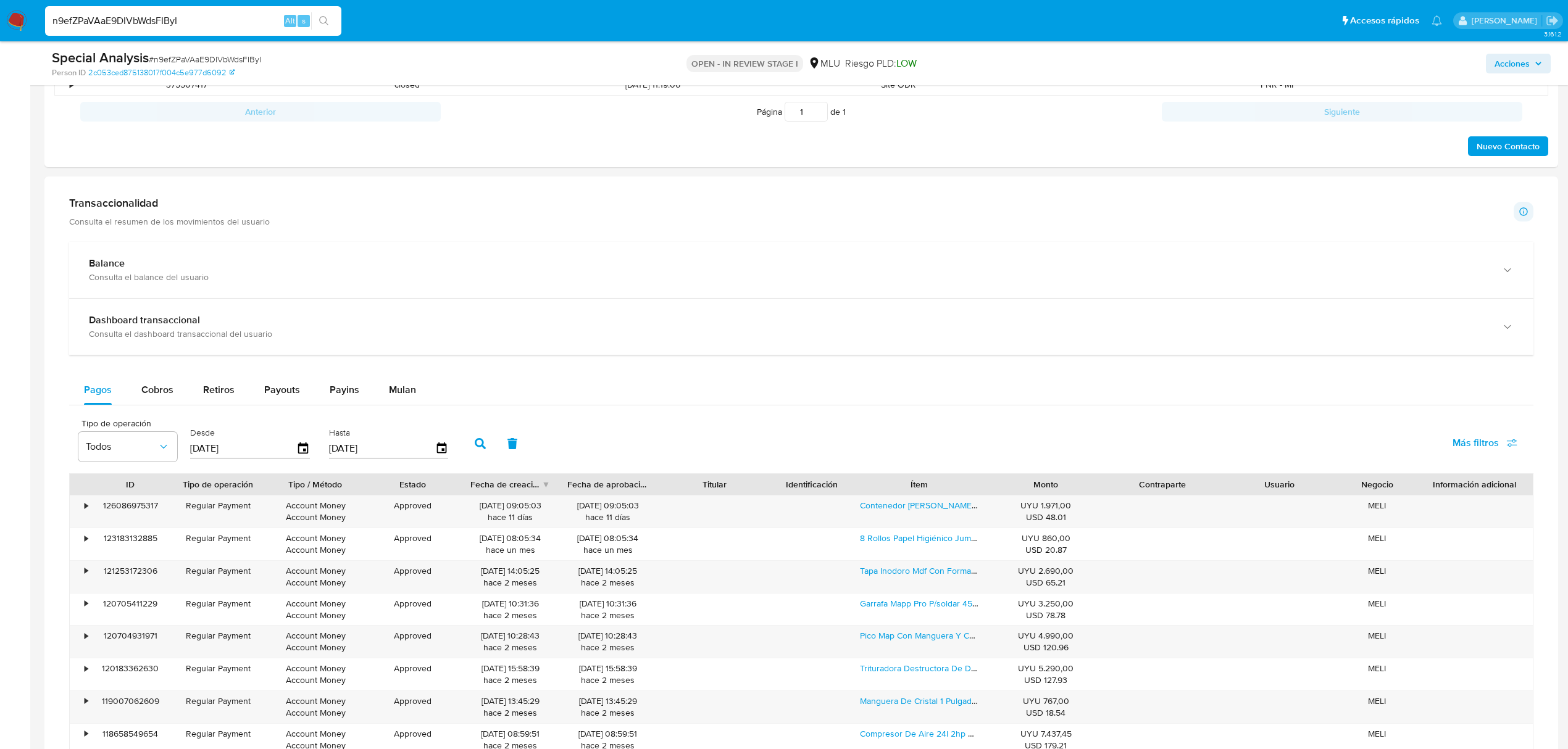
scroll to position [742, 0]
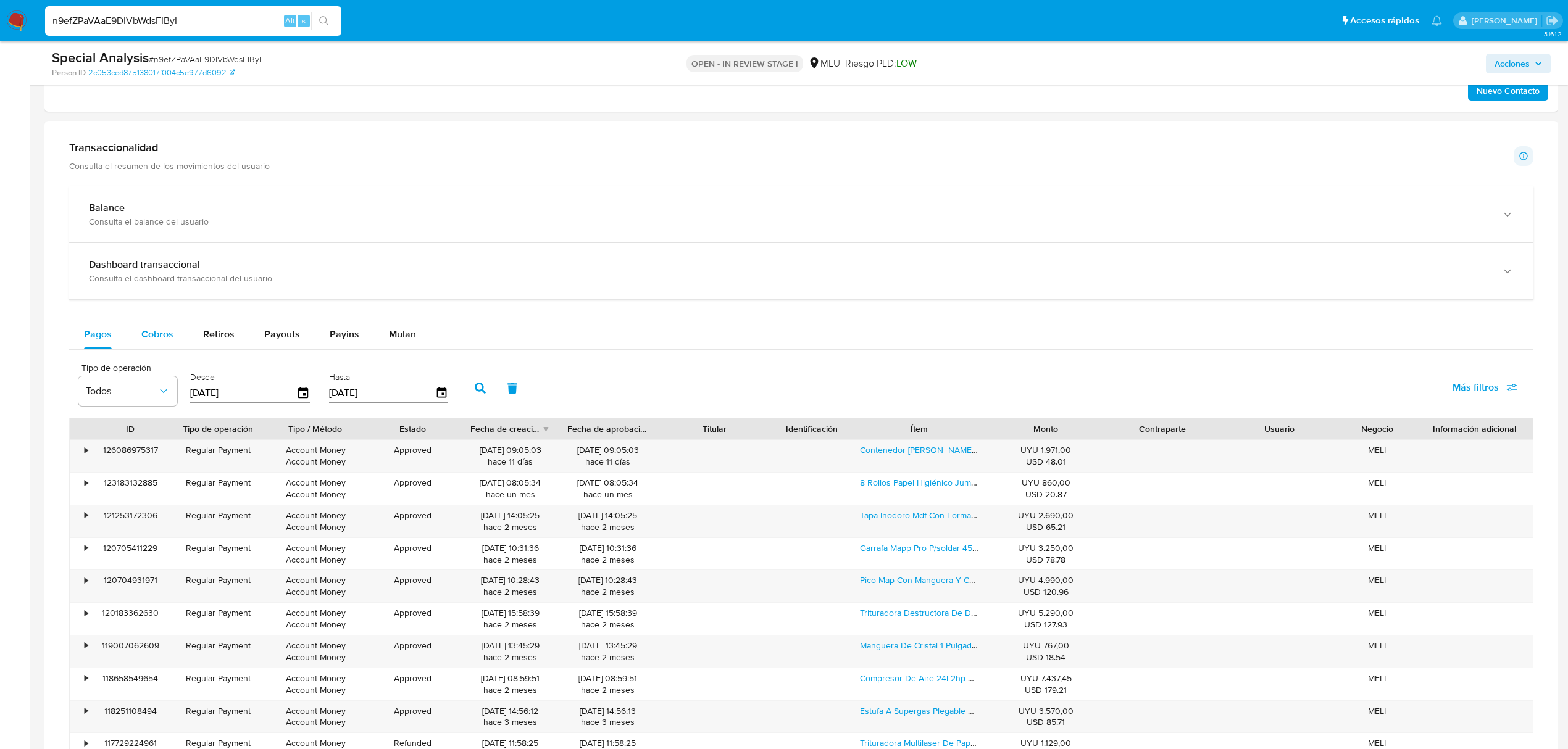
click at [177, 331] on button "Cobros" at bounding box center [157, 334] width 62 height 29
select select "10"
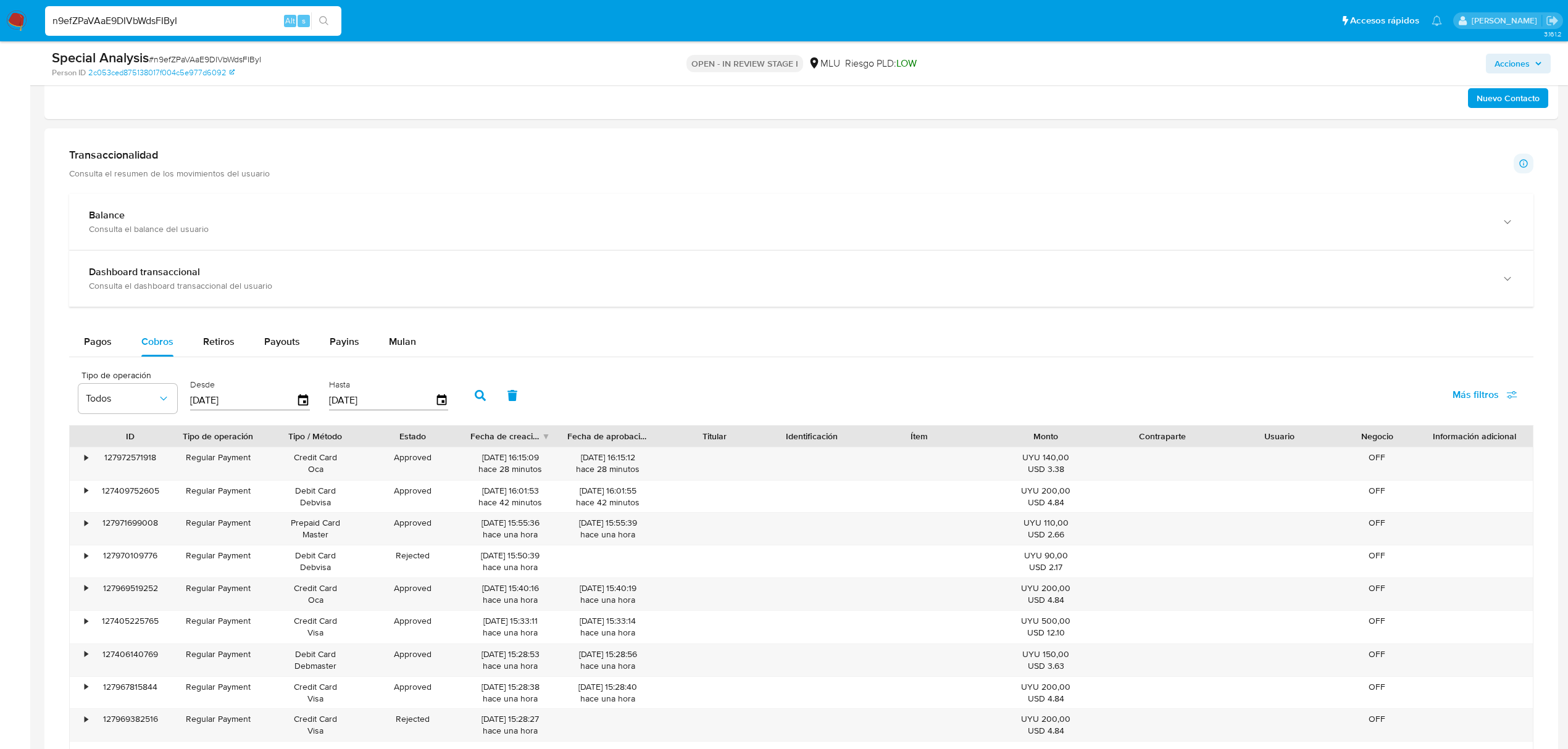
scroll to position [235, 0]
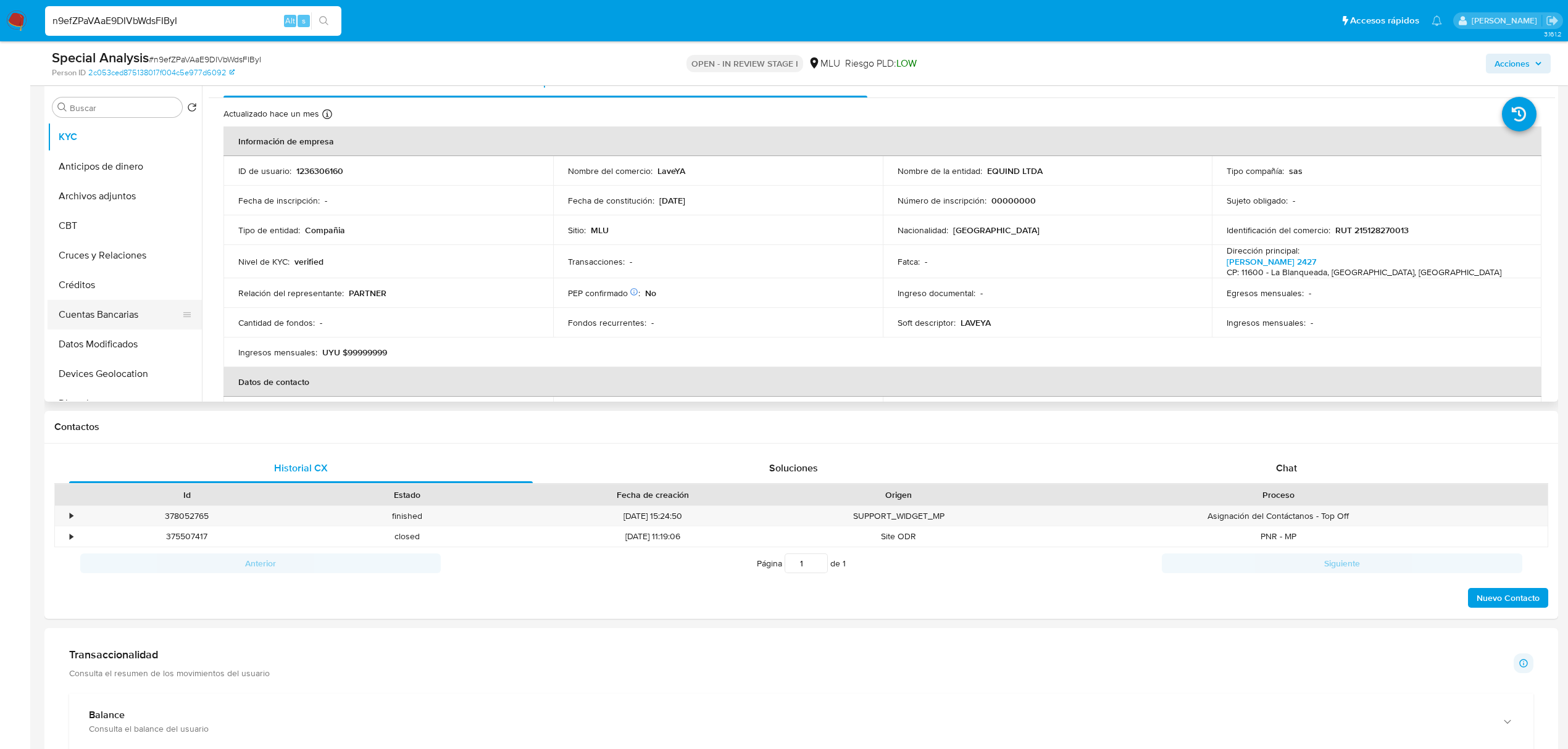
click at [107, 307] on button "Cuentas Bancarias" at bounding box center [119, 315] width 144 height 29
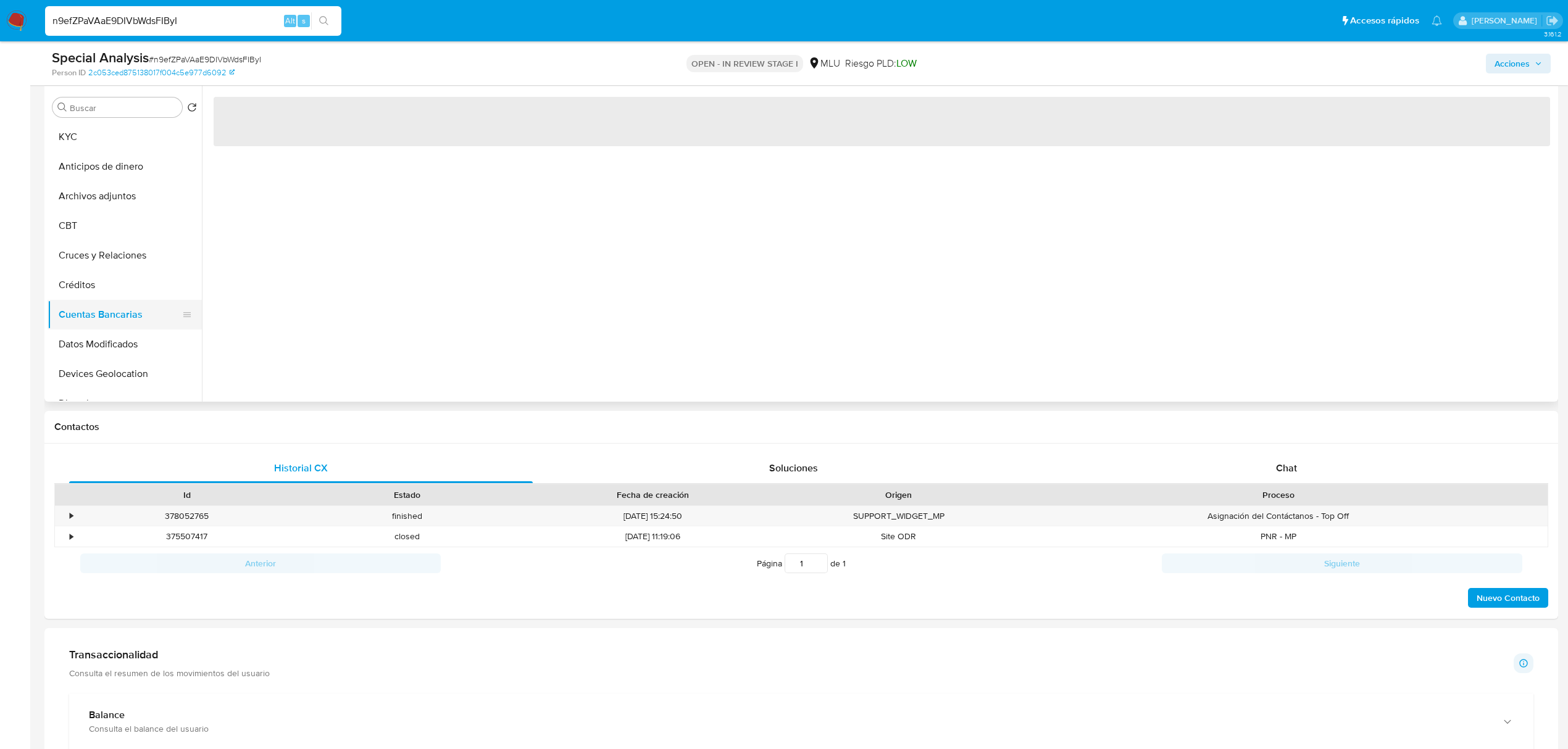
scroll to position [0, 0]
click at [424, 272] on div "‌" at bounding box center [879, 244] width 1353 height 316
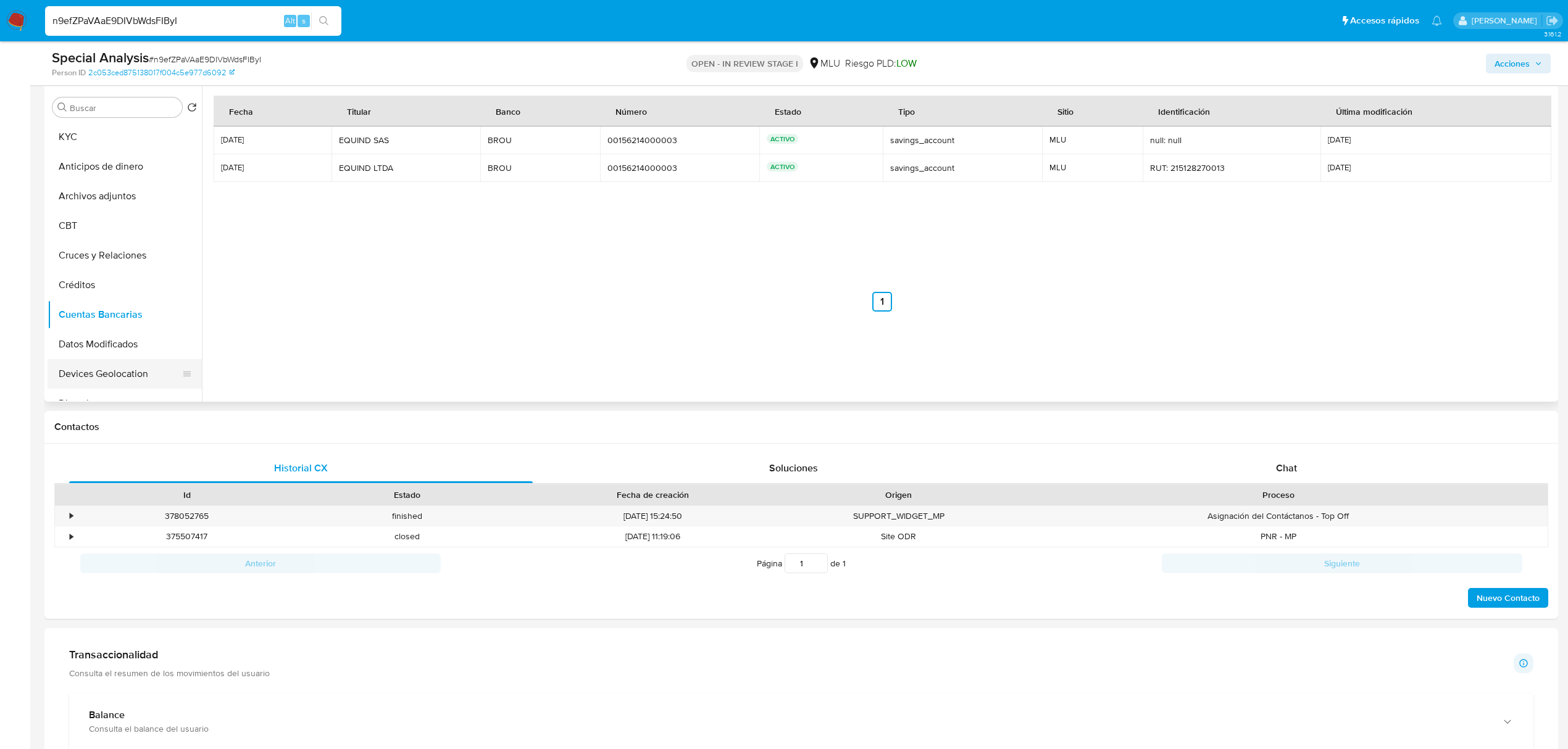
click at [138, 363] on button "Devices Geolocation" at bounding box center [119, 373] width 144 height 29
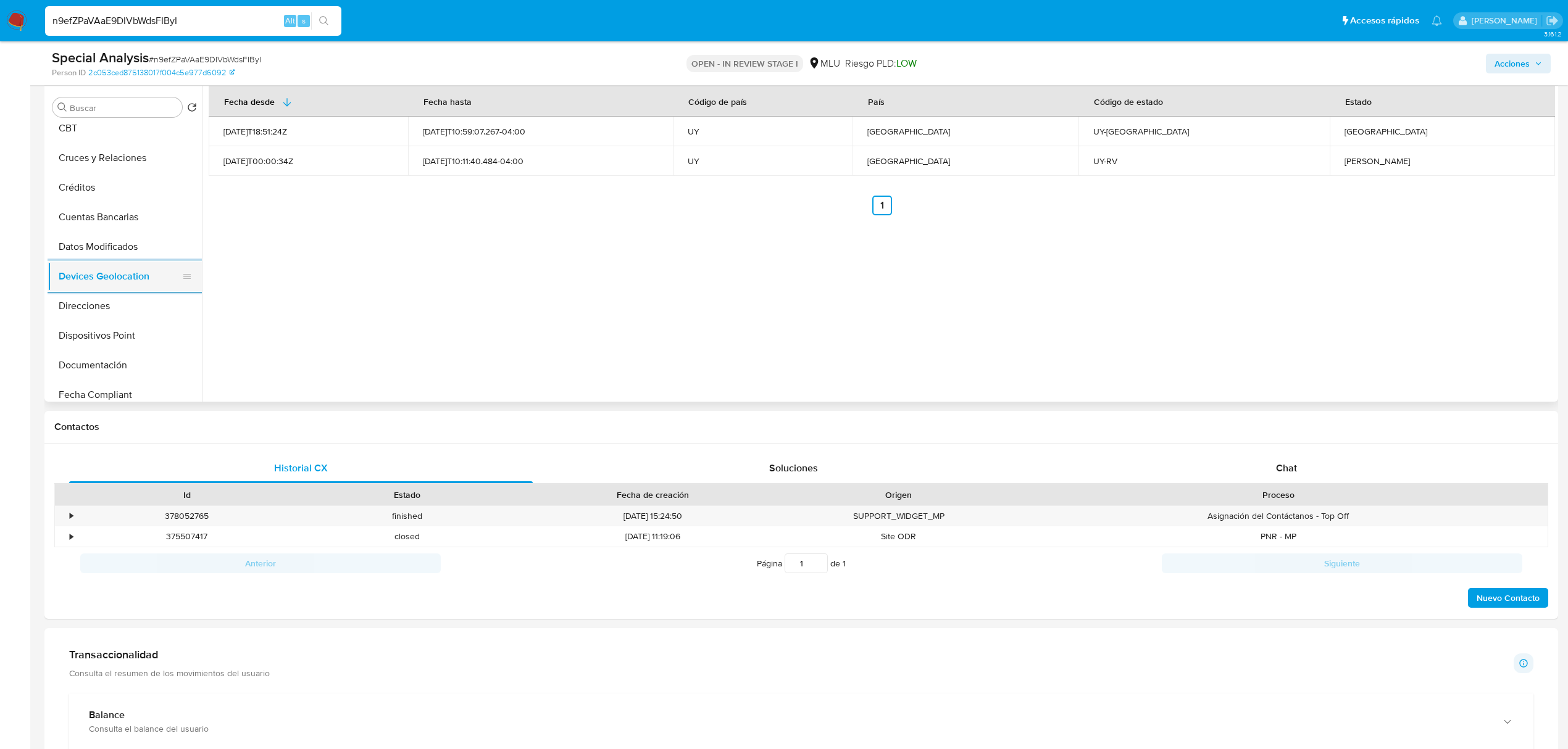
scroll to position [99, 0]
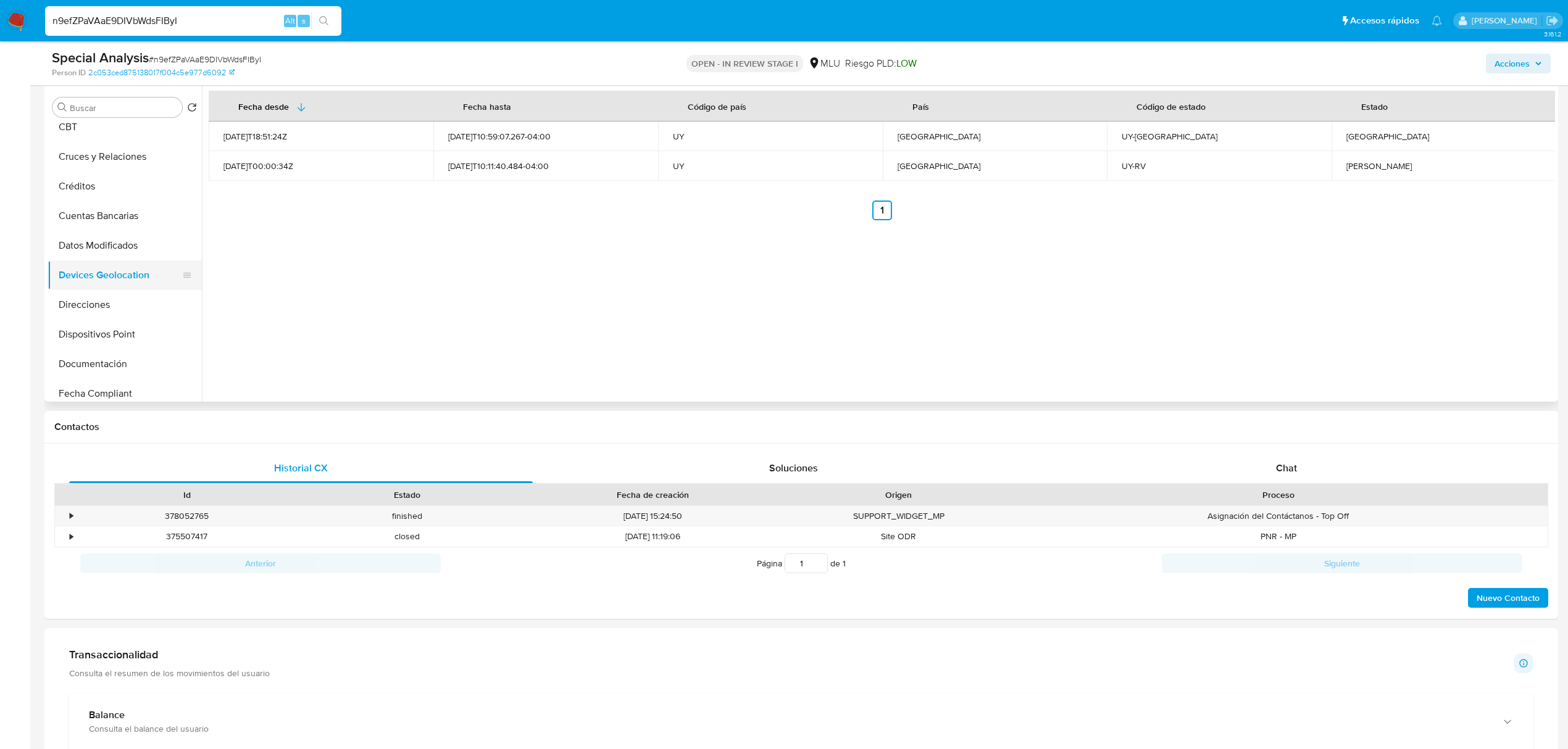
click at [138, 363] on button "Documentación" at bounding box center [124, 364] width 154 height 29
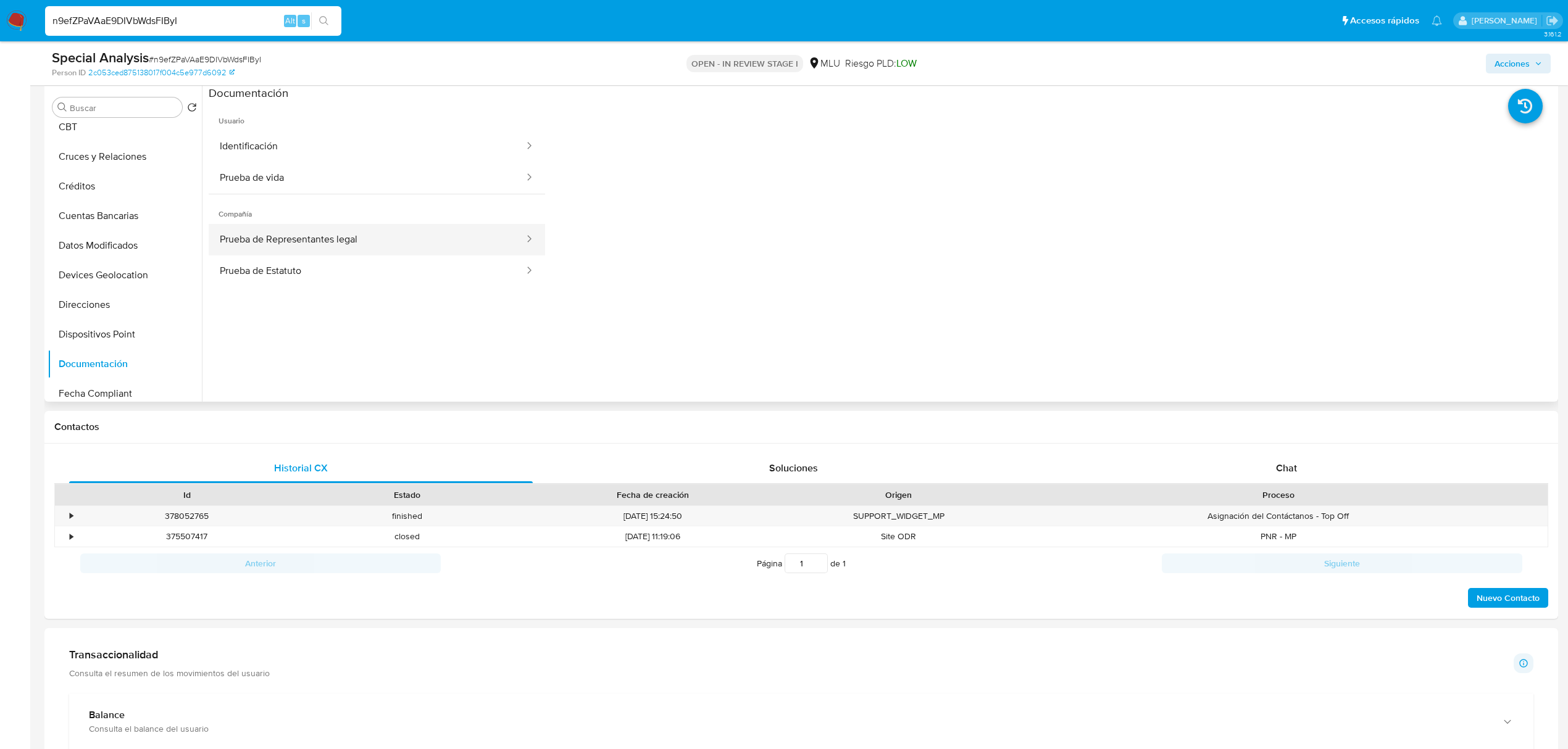
click at [442, 243] on button "Prueba de Representantes legal" at bounding box center [367, 239] width 317 height 31
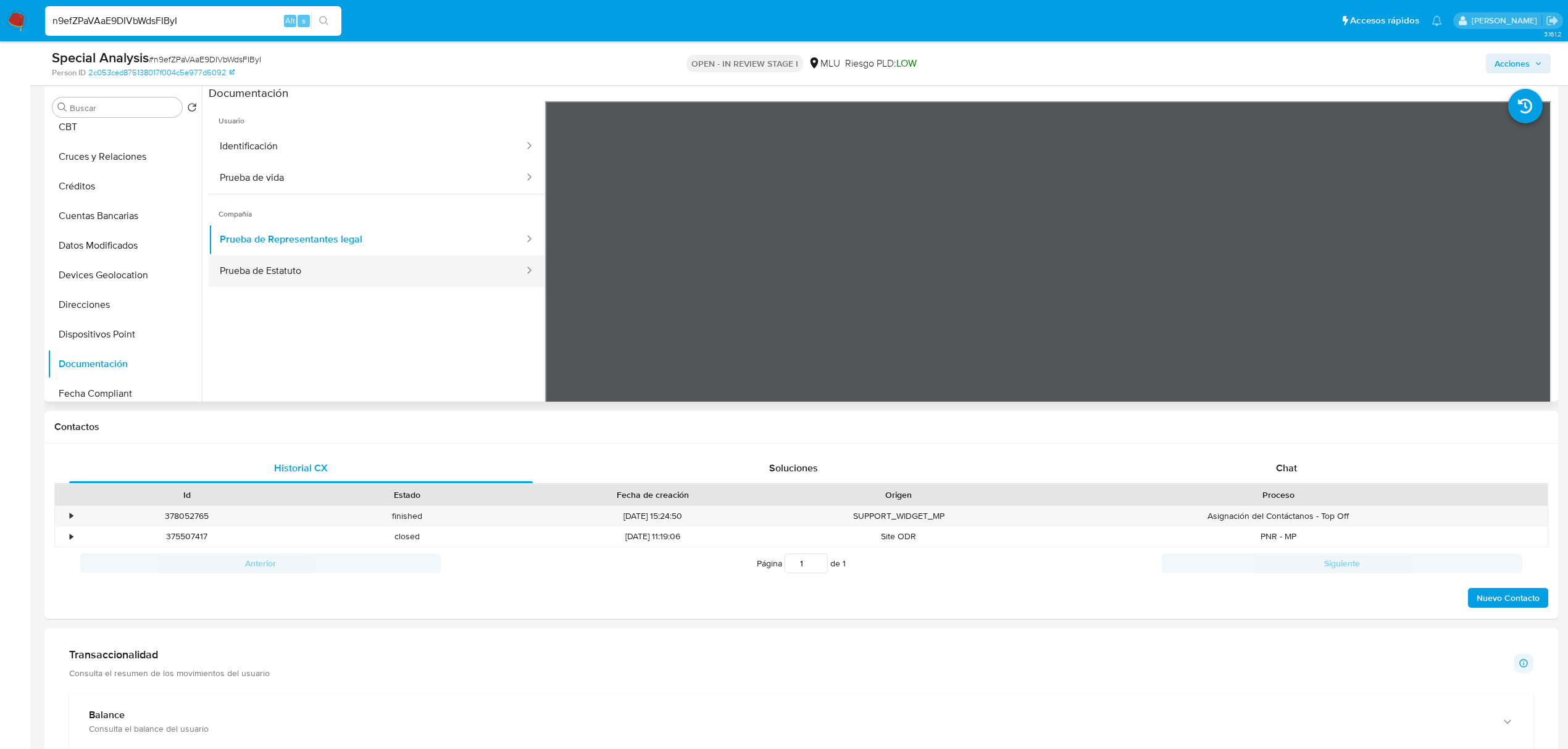
click at [348, 267] on button "Prueba de Estatuto" at bounding box center [367, 271] width 317 height 31
click at [11, 13] on img at bounding box center [16, 21] width 21 height 21
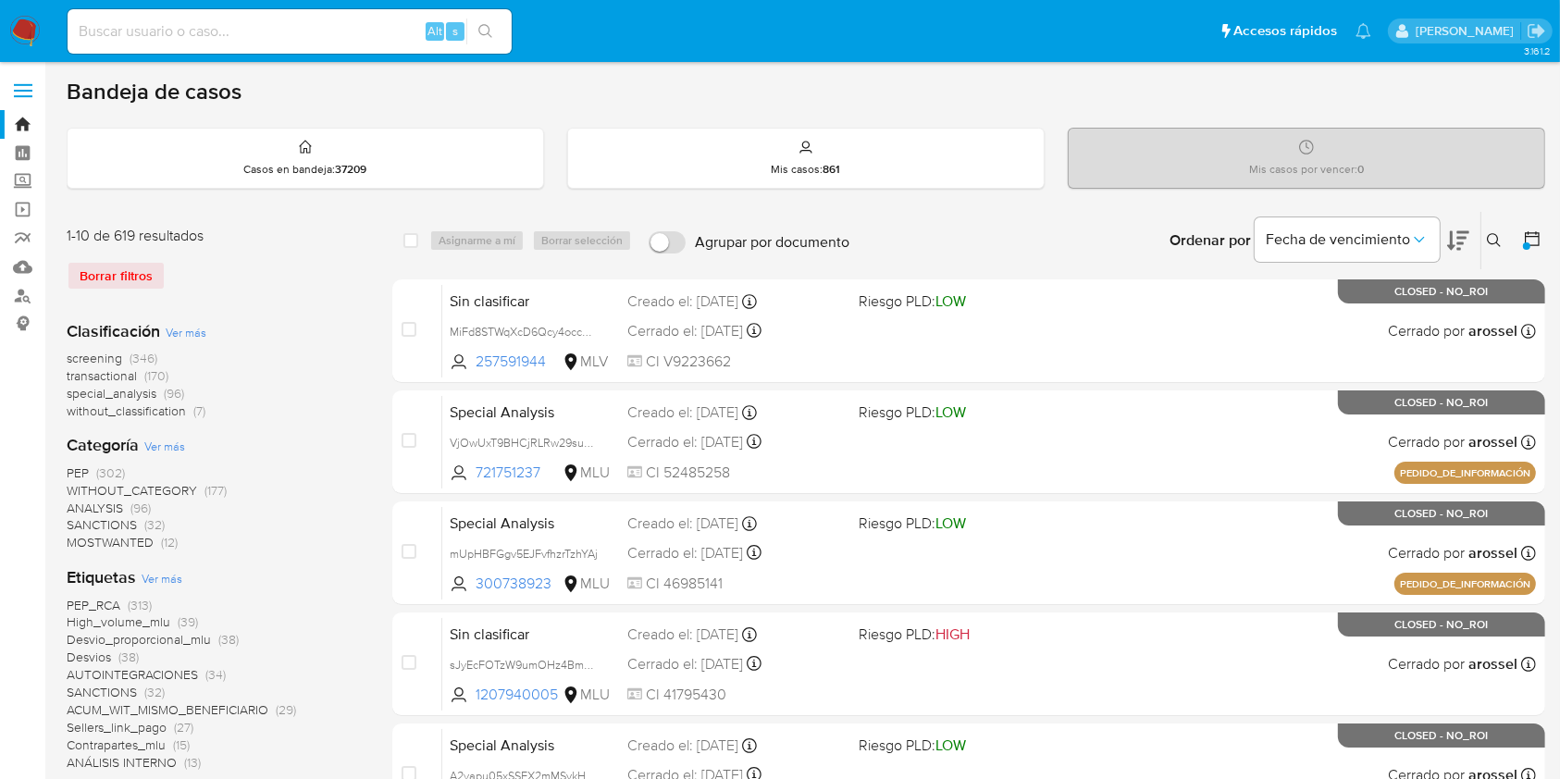
click at [1535, 238] on icon at bounding box center [1532, 238] width 19 height 19
click at [1525, 237] on icon at bounding box center [1532, 238] width 15 height 15
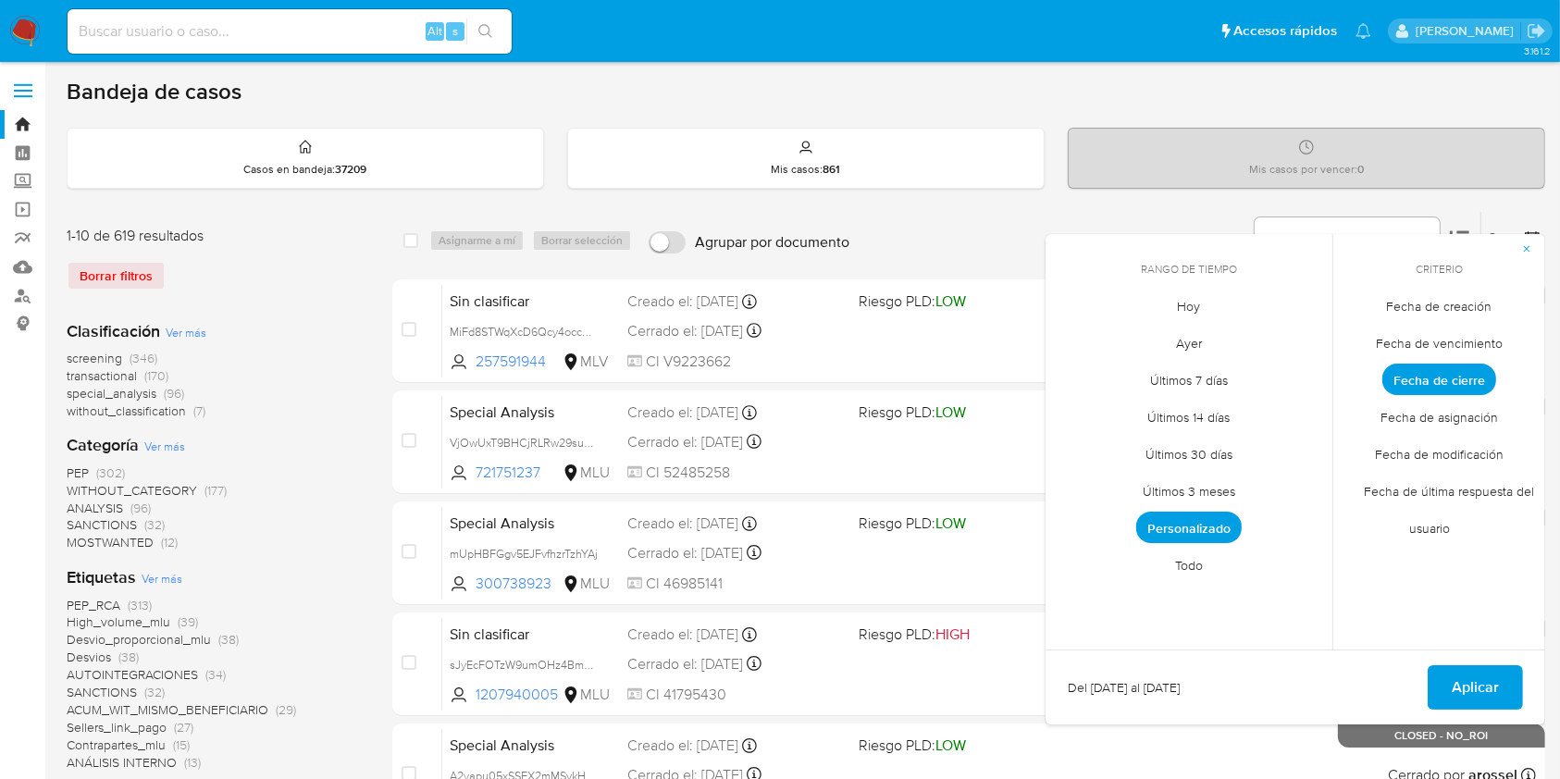
click at [1199, 306] on span "Hoy" at bounding box center [1189, 307] width 62 height 38
click at [1465, 686] on span "Aplicar" at bounding box center [1474, 687] width 47 height 41
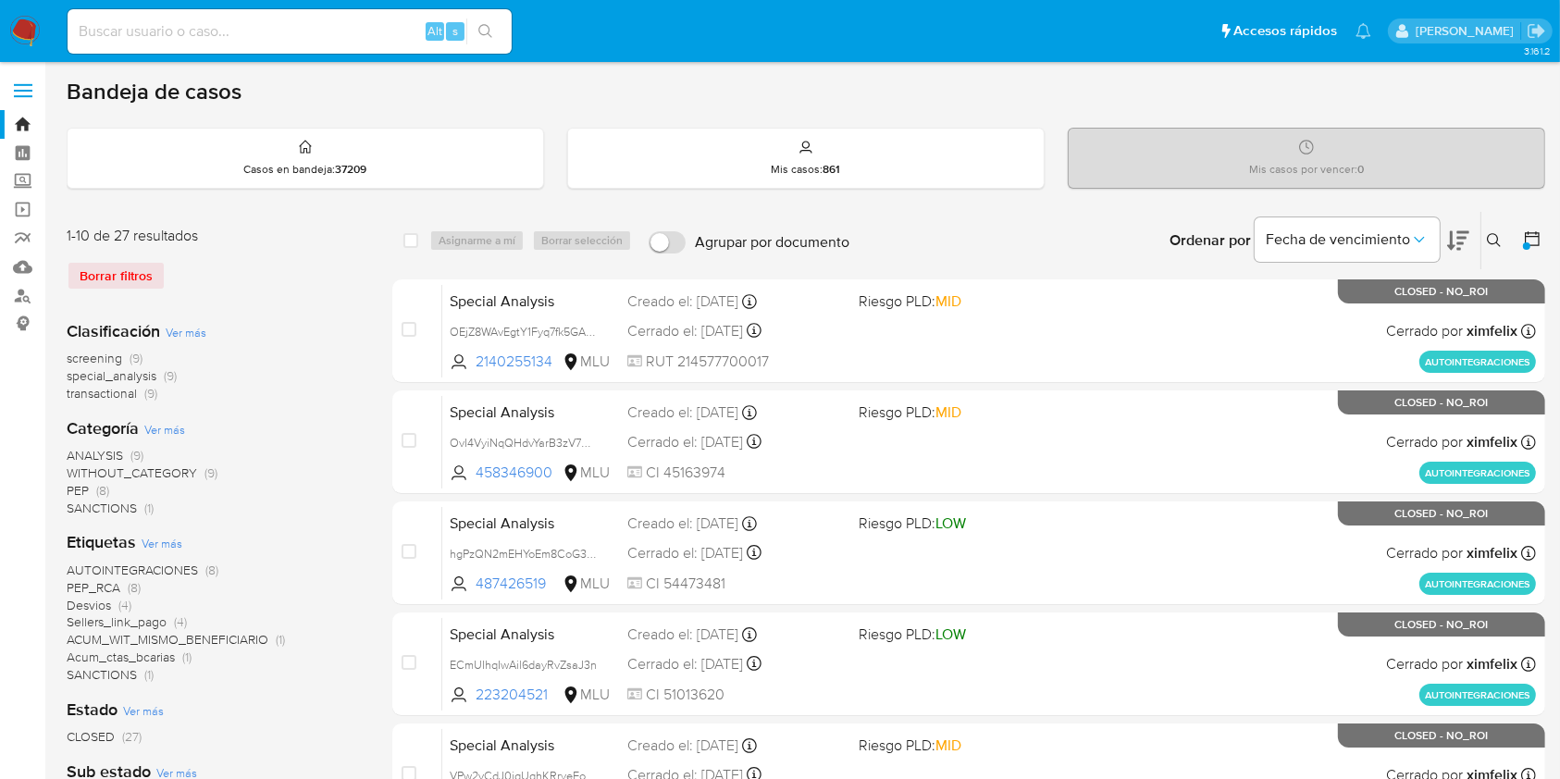
click at [1534, 239] on icon at bounding box center [1532, 238] width 19 height 19
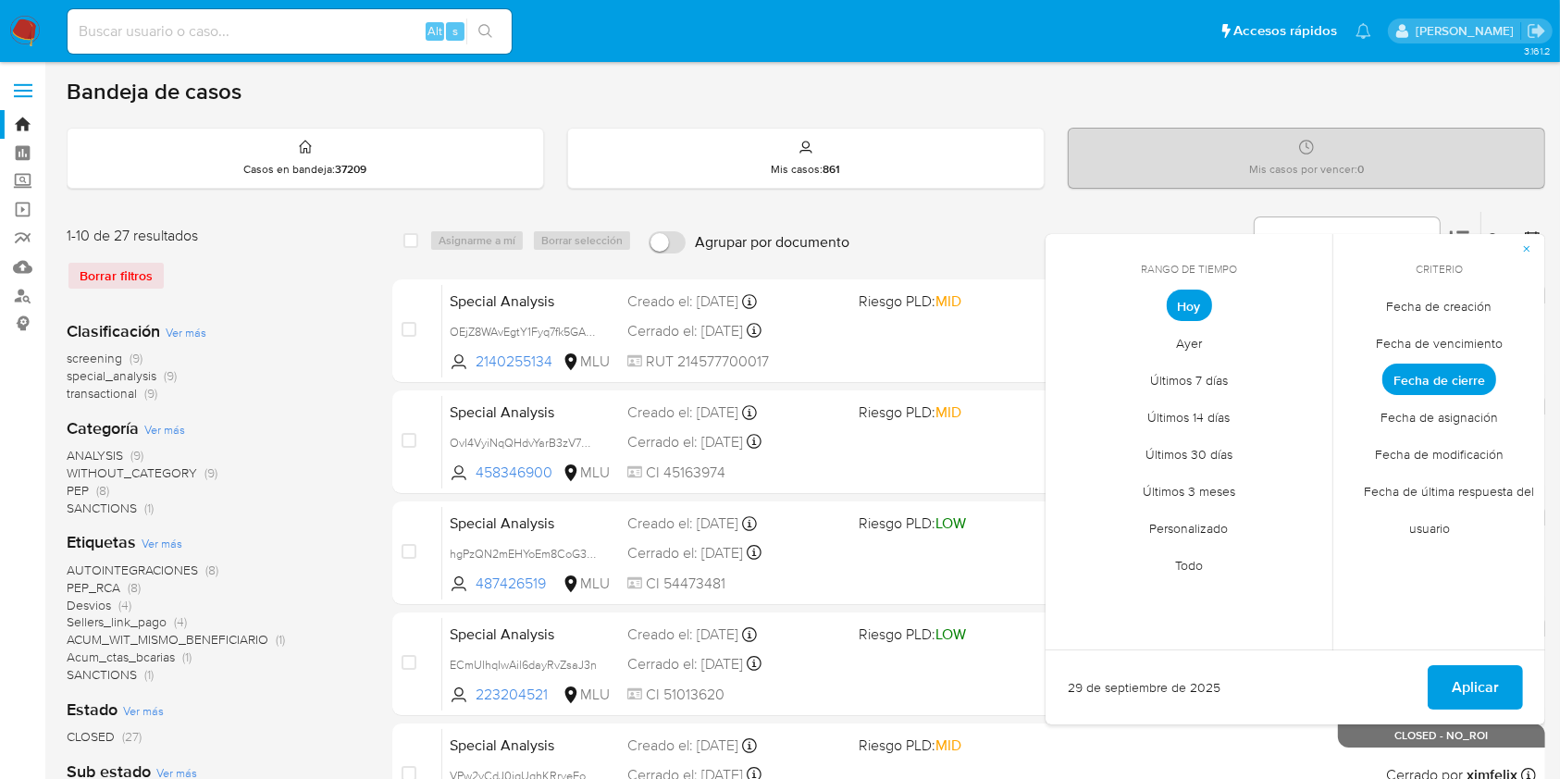
click at [1196, 528] on span "Personalizado" at bounding box center [1188, 529] width 117 height 38
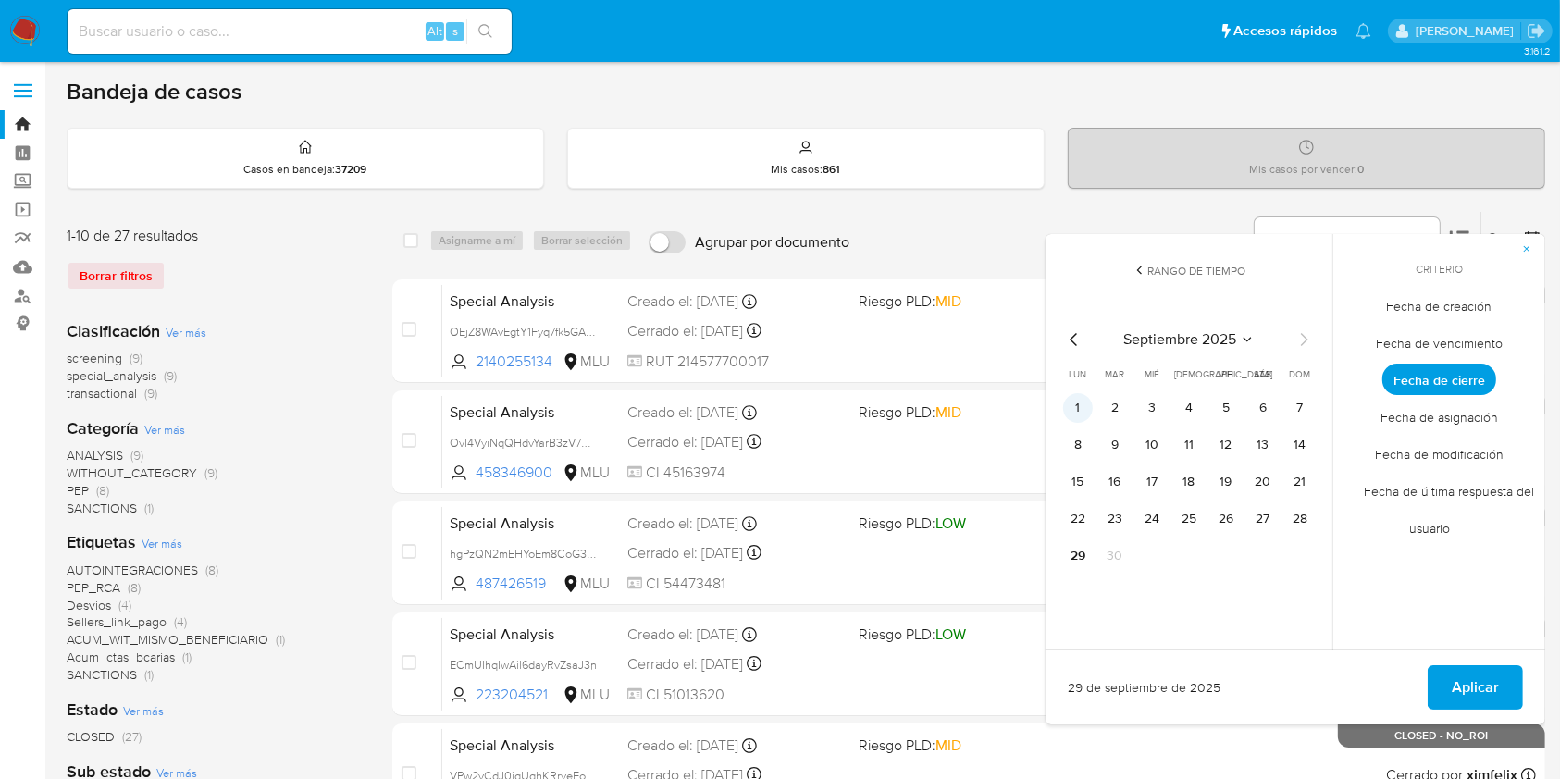
click at [1080, 405] on button "1" at bounding box center [1078, 408] width 30 height 30
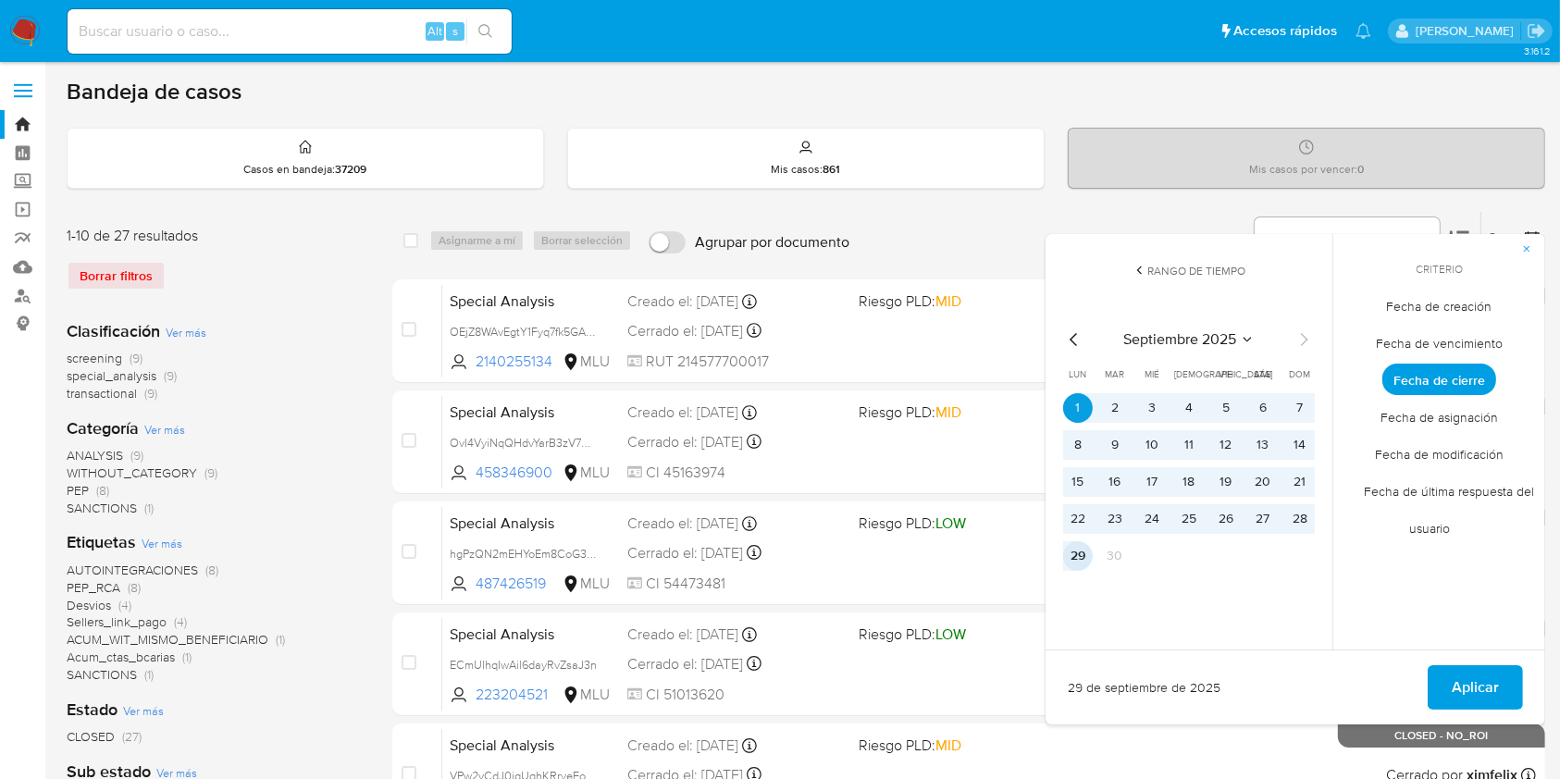
click at [1071, 553] on button "29" at bounding box center [1078, 556] width 30 height 30
click at [1469, 681] on span "Aplicar" at bounding box center [1474, 687] width 47 height 41
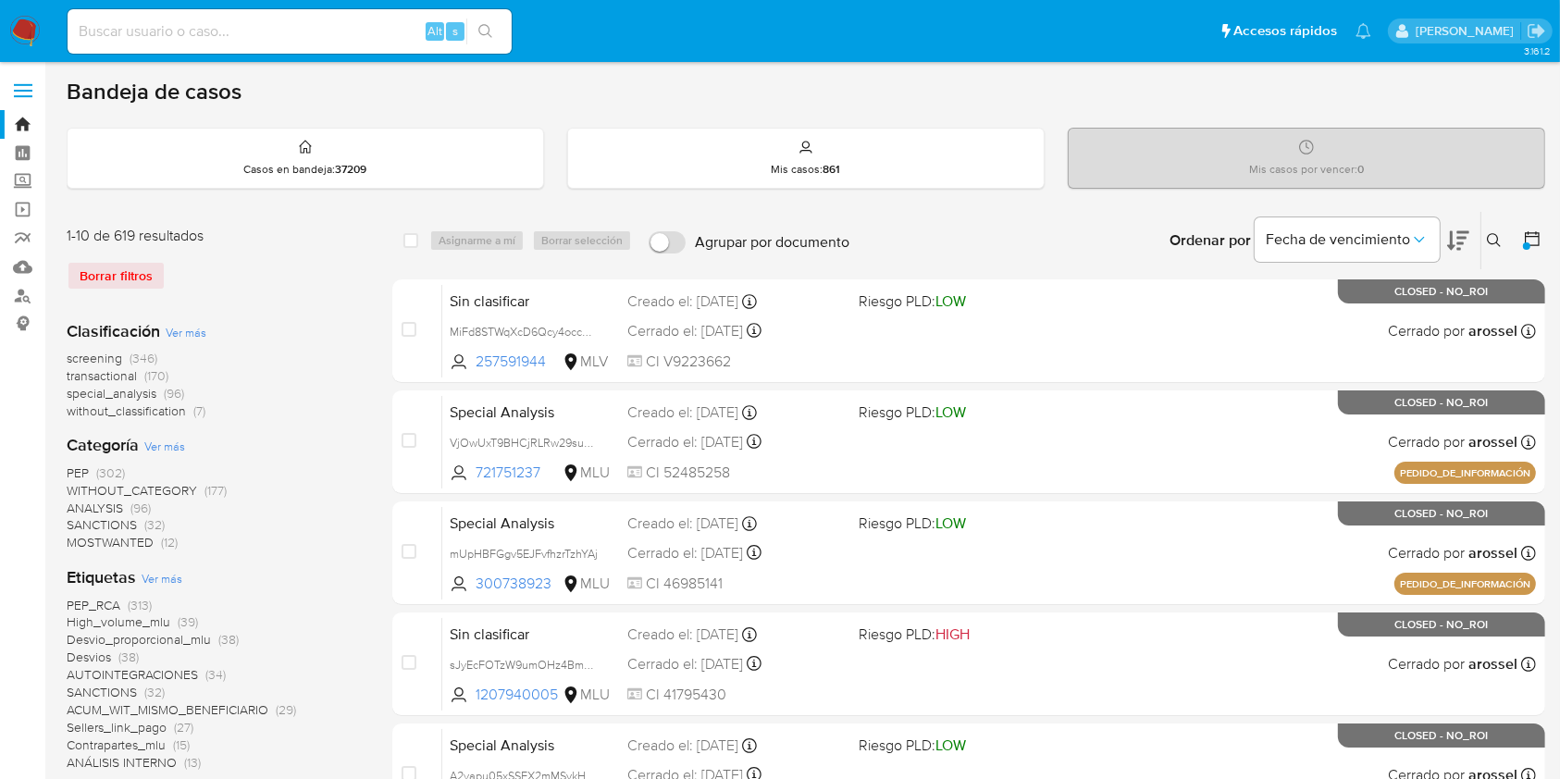
click at [759, 101] on div "Bandeja de casos" at bounding box center [806, 92] width 1478 height 28
click at [659, 97] on div "Bandeja de casos" at bounding box center [806, 92] width 1478 height 28
click at [945, 91] on div "Bandeja de casos" at bounding box center [806, 92] width 1478 height 28
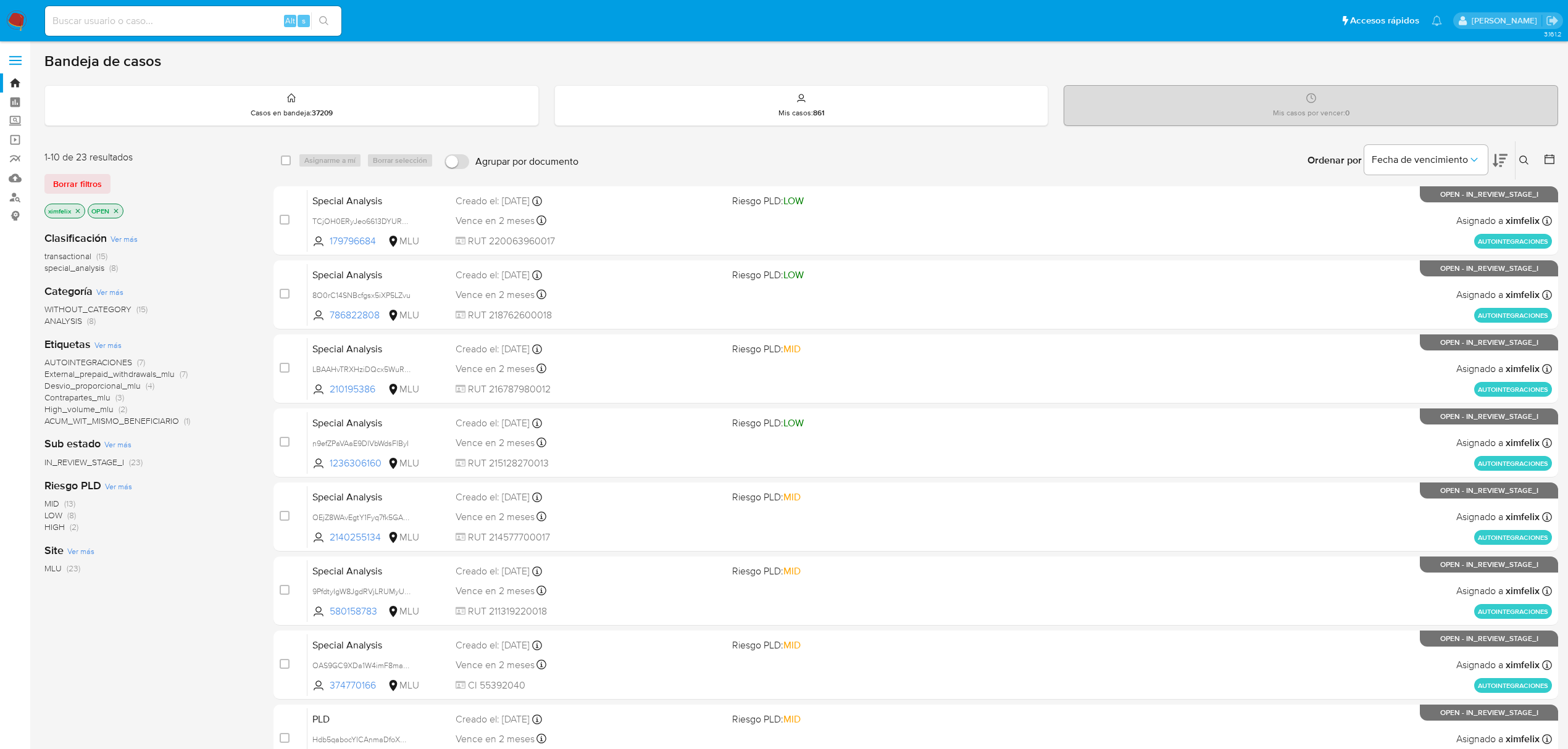
click at [15, 19] on img at bounding box center [16, 21] width 21 height 21
click at [149, 18] on input at bounding box center [193, 21] width 296 height 16
paste input "LBAAHvTRXHziDQcx5WuRmmfK"
type input "LBAAHvTRXHziDQcx5WuRmmfK"
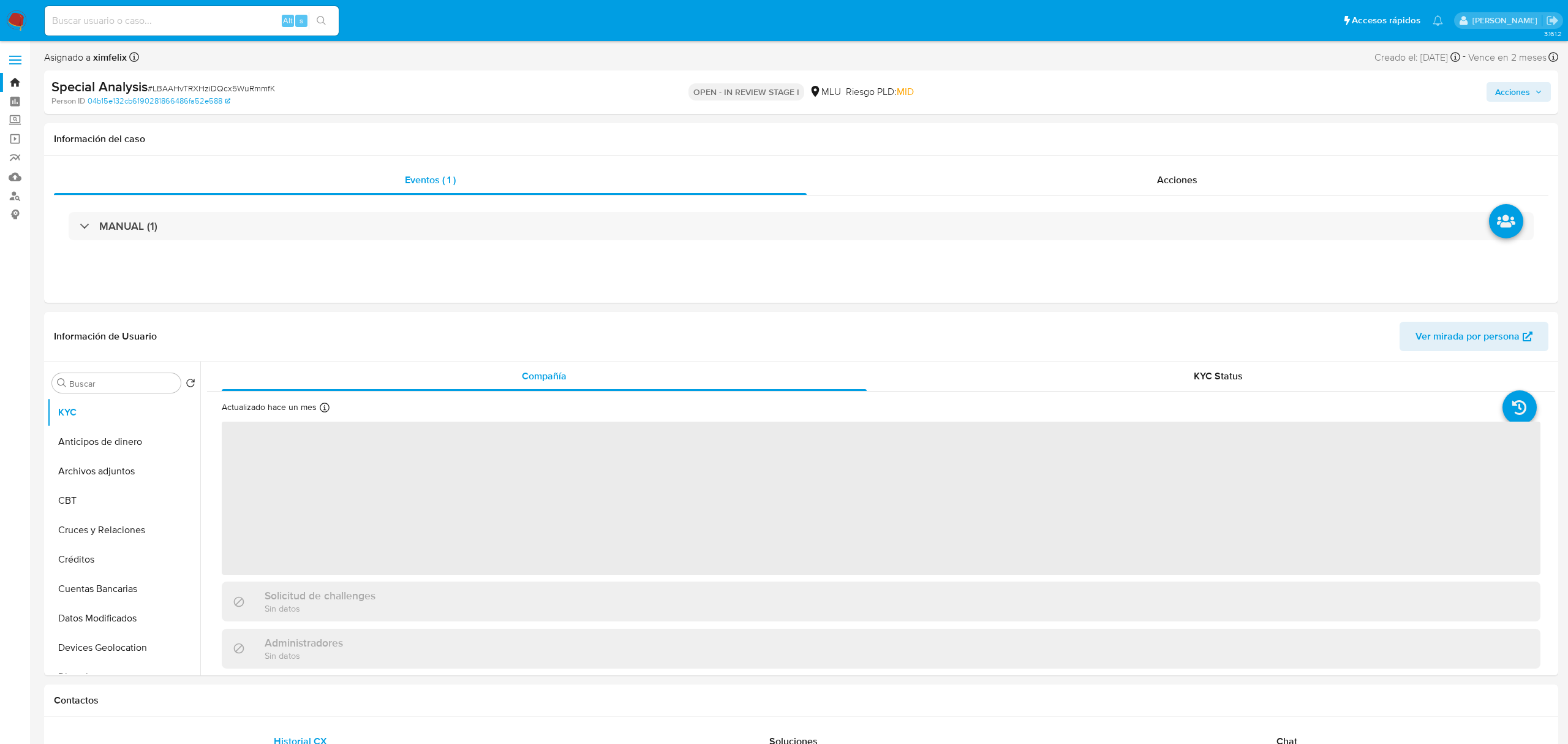
select select "10"
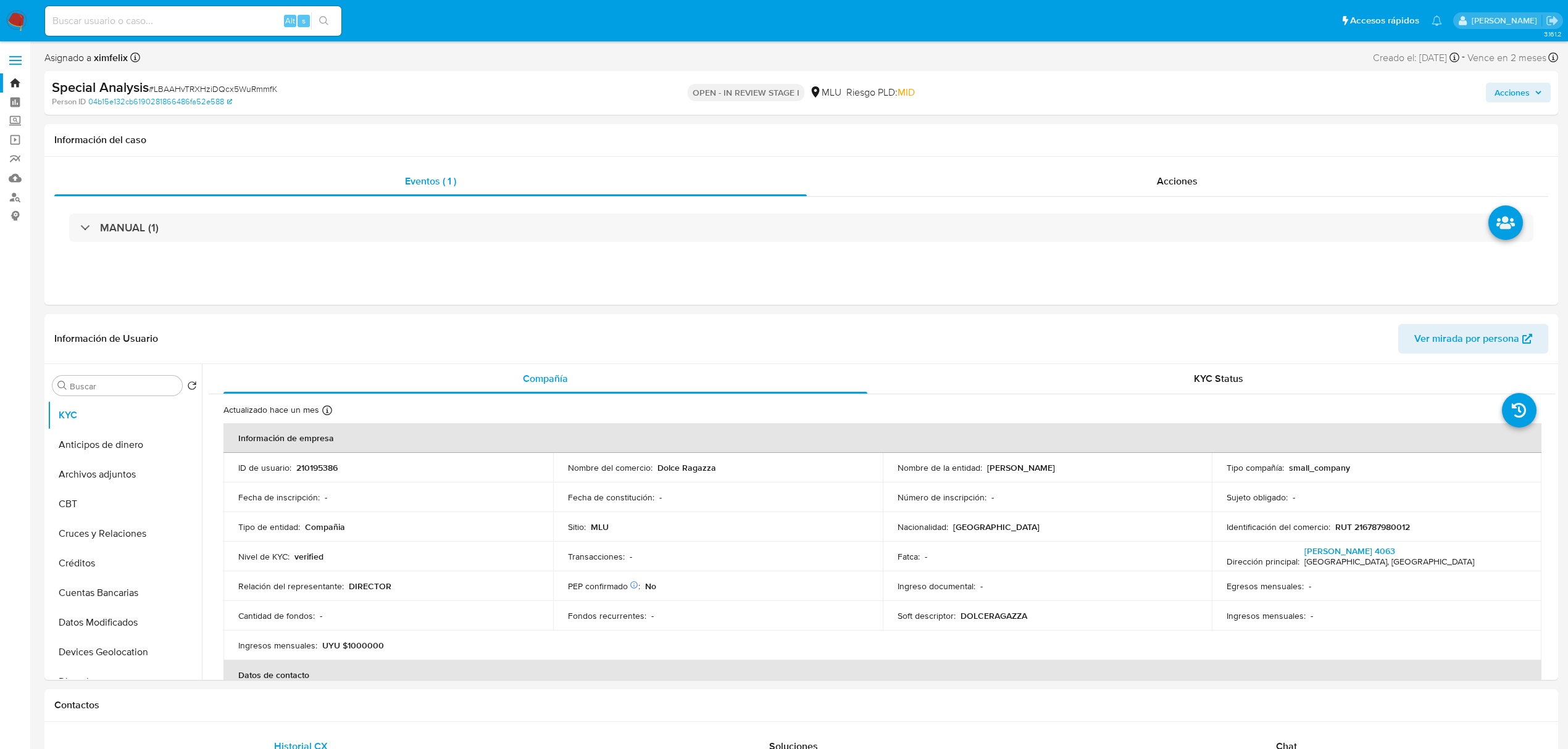
click at [171, 23] on input at bounding box center [193, 21] width 296 height 16
paste input "n9efZPaVAaE9DIVbWdsFIByI"
type input "n9efZPaVAaE9DIVbWdsFIByI"
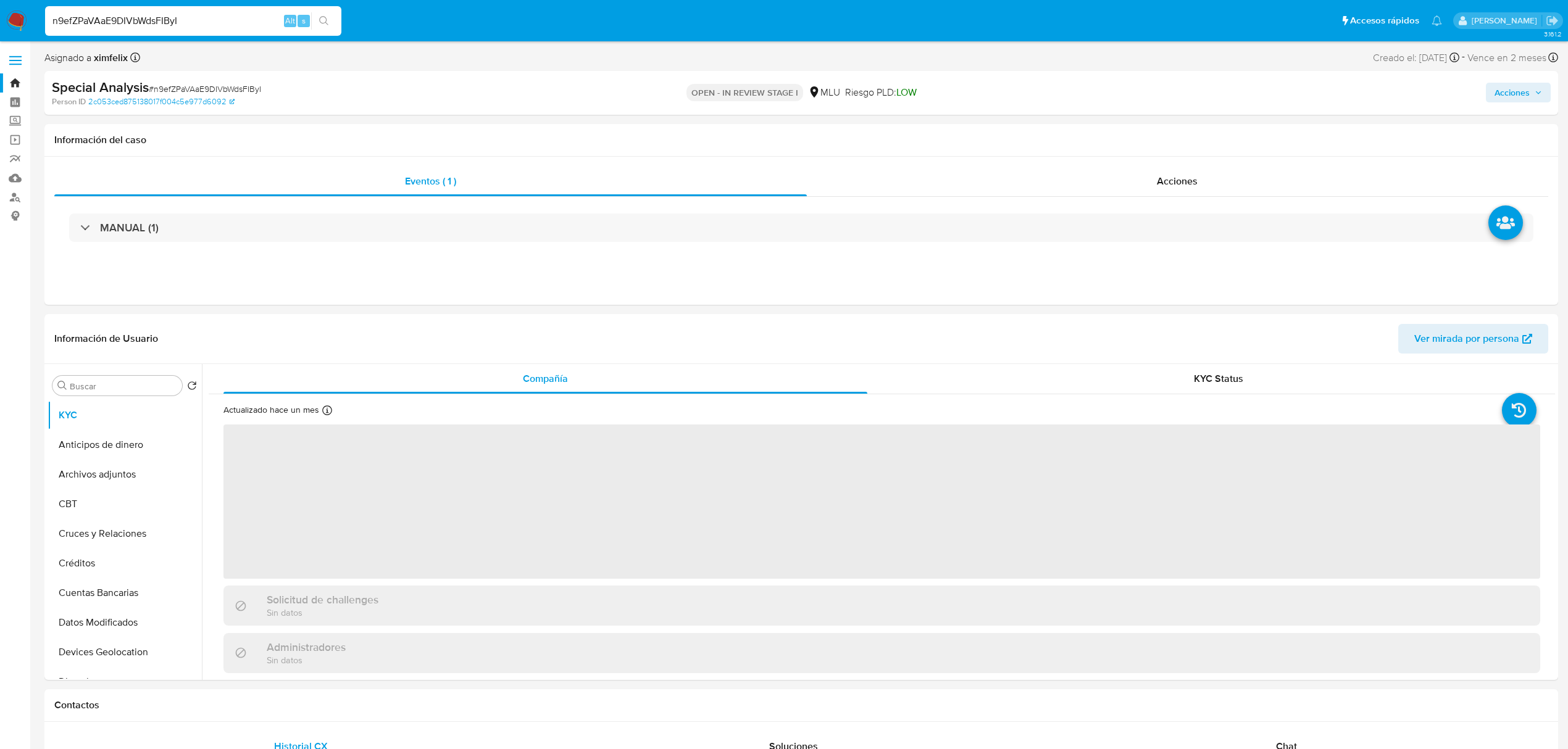
select select "10"
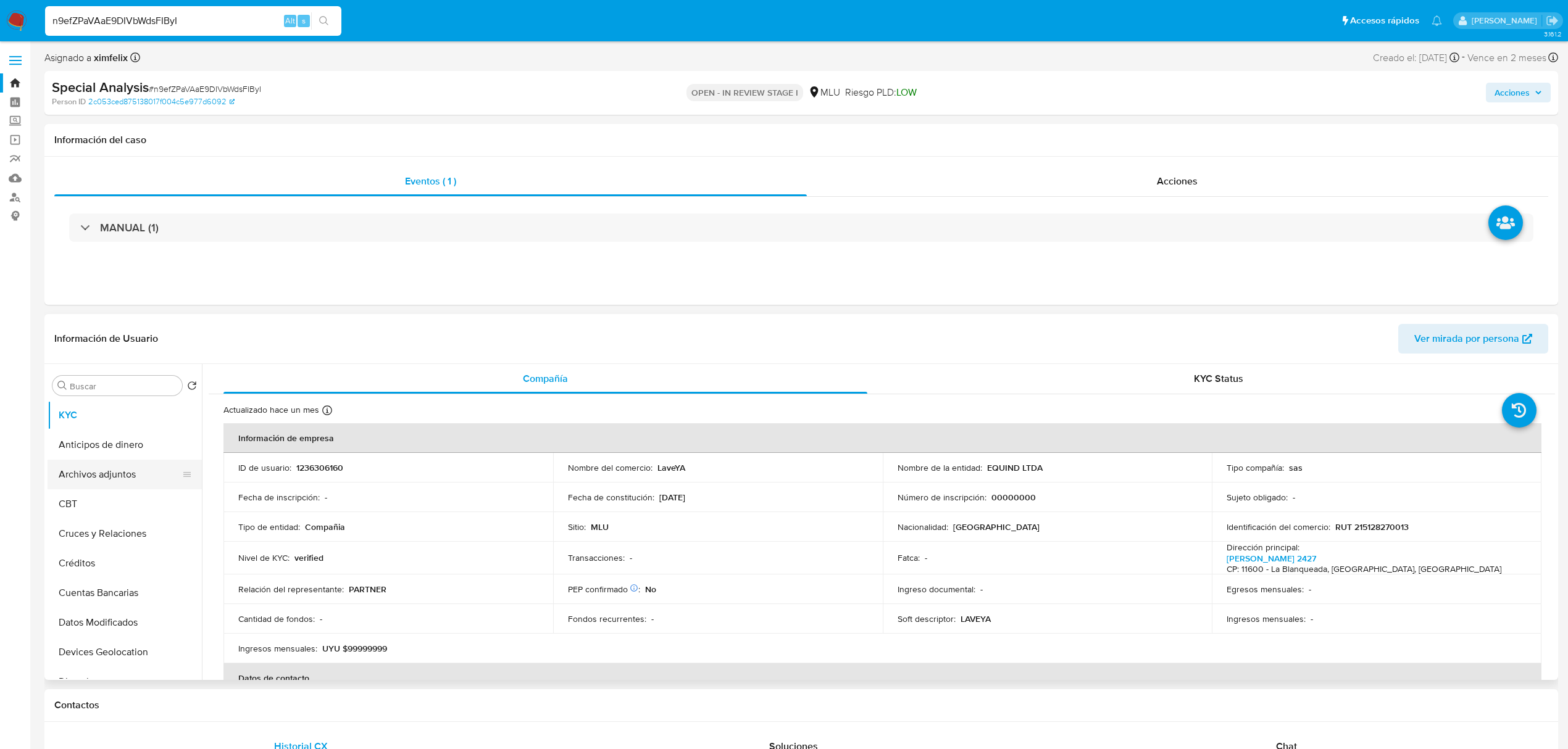
click at [111, 480] on button "Archivos adjuntos" at bounding box center [119, 474] width 144 height 29
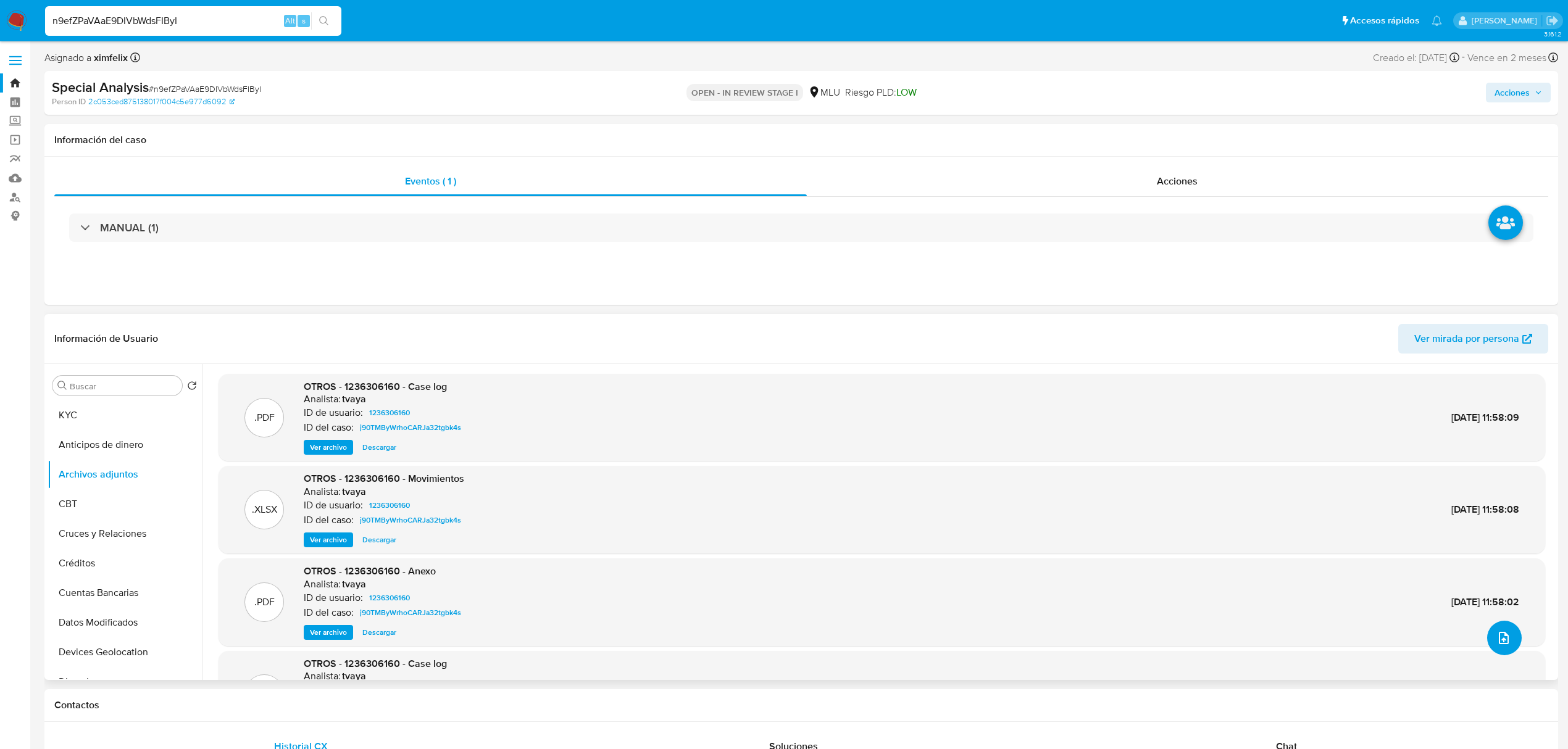
click at [1500, 643] on icon "upload-file" at bounding box center [1503, 638] width 15 height 15
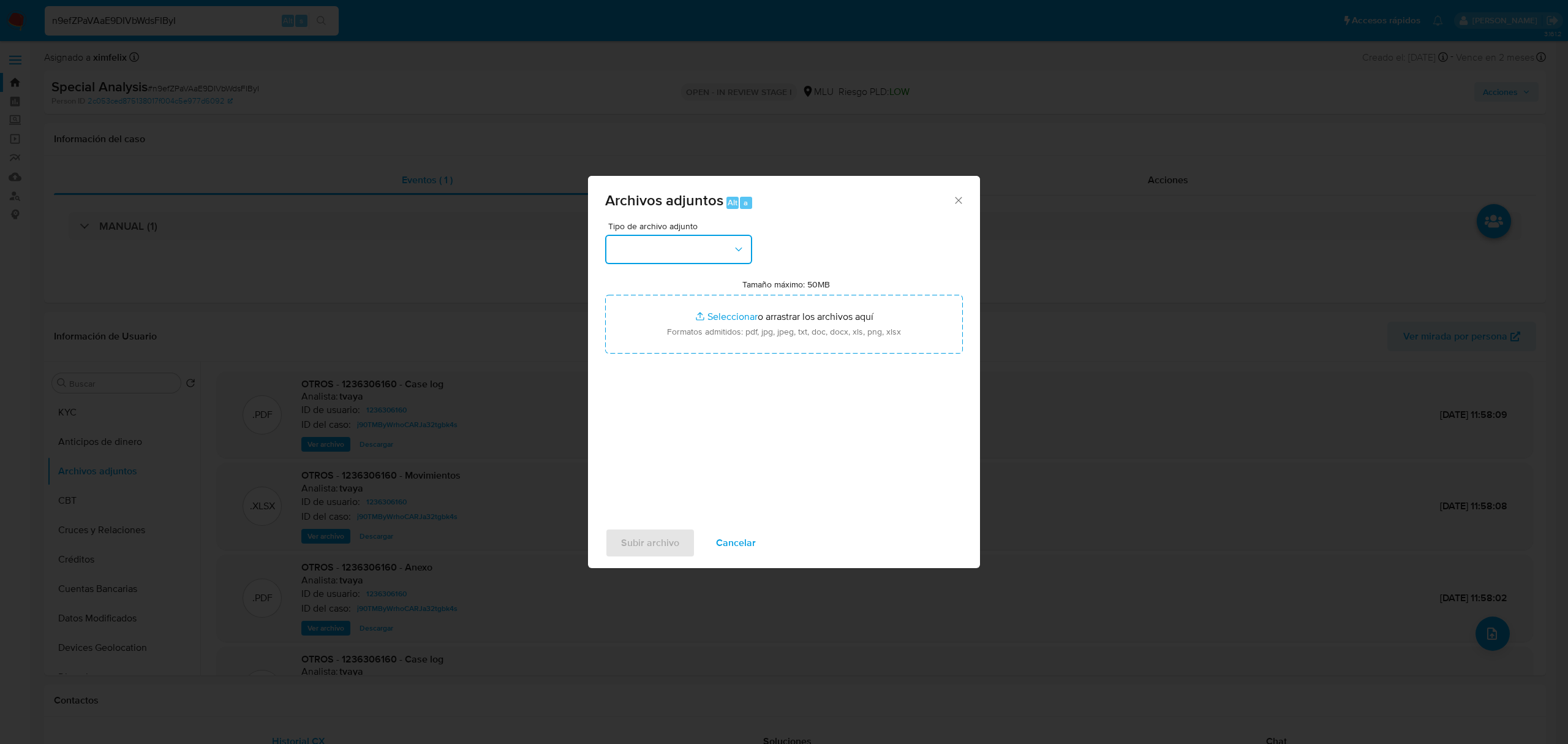
click at [681, 252] on button "button" at bounding box center [679, 249] width 147 height 29
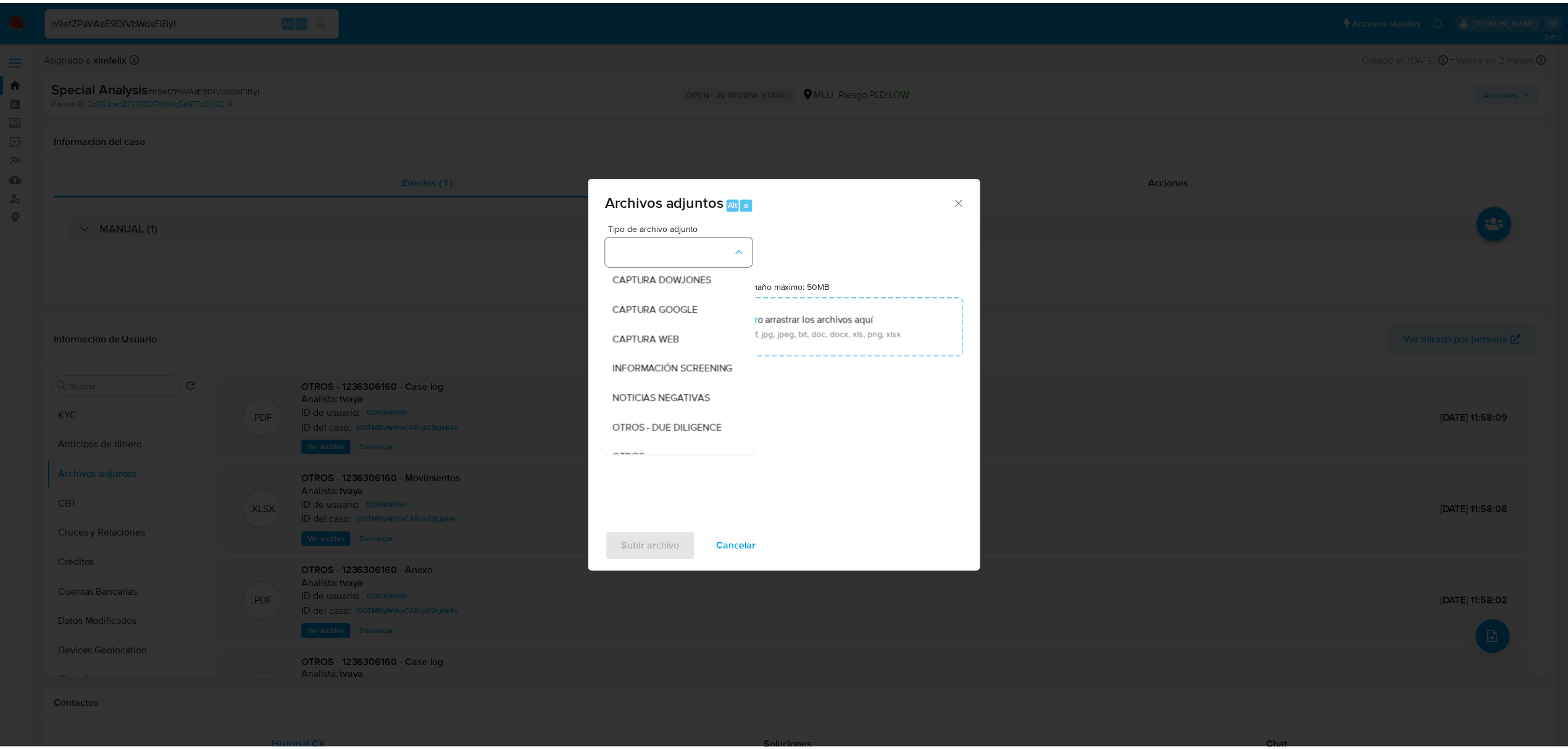
scroll to position [64, 0]
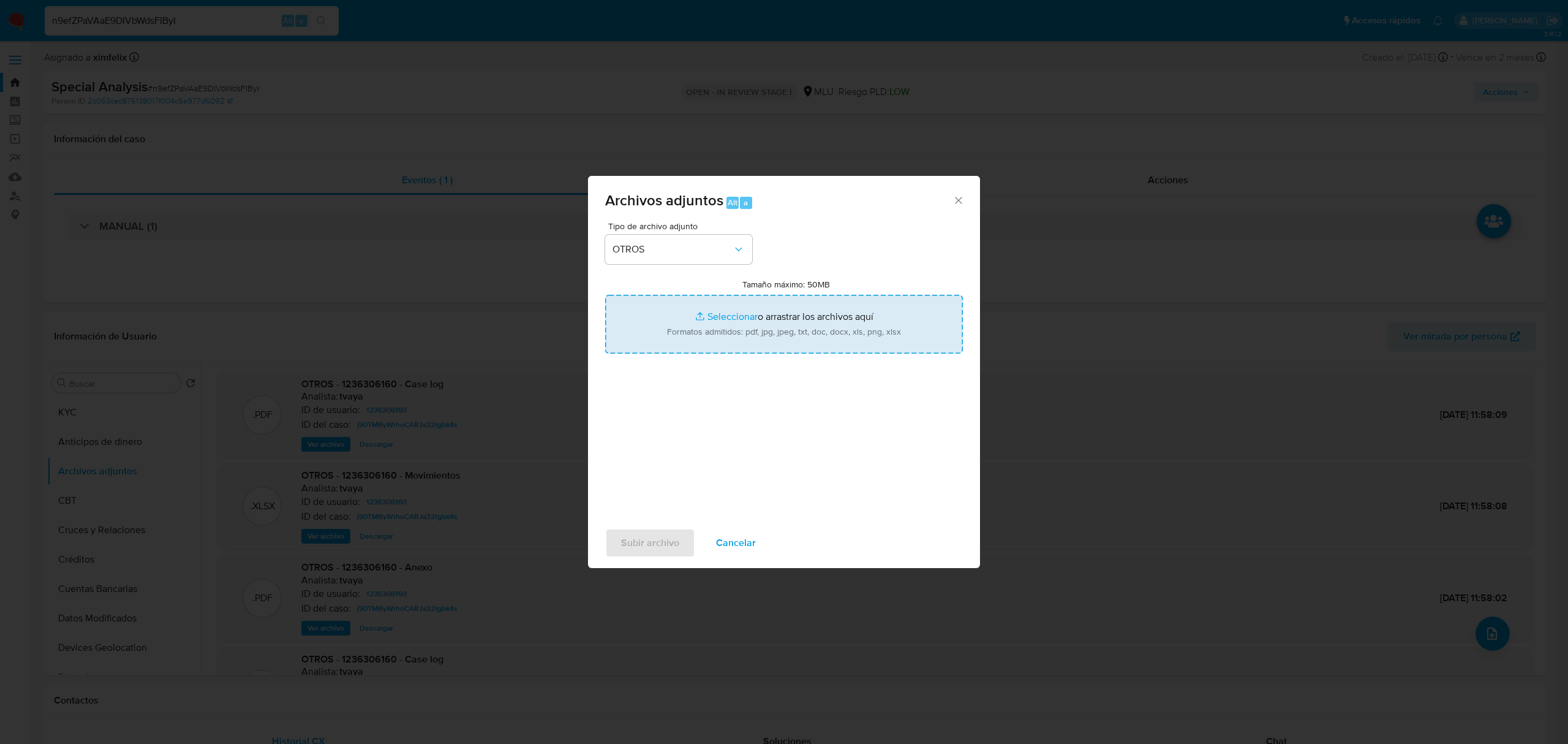
type input "C:\fakepath\Case Log 1236306160 - 25_09_2025.pdf"
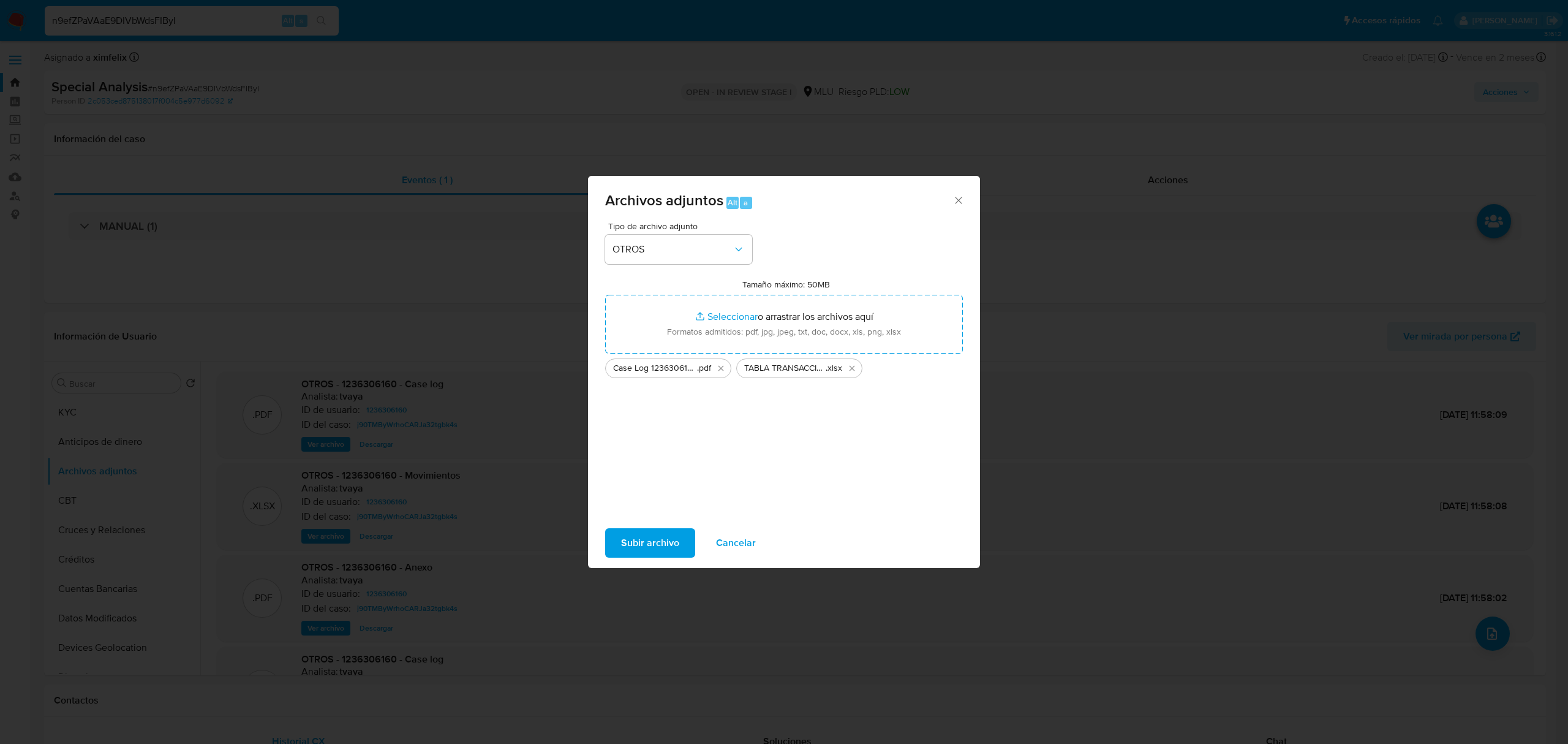
click at [658, 537] on span "Subir archivo" at bounding box center [650, 543] width 58 height 27
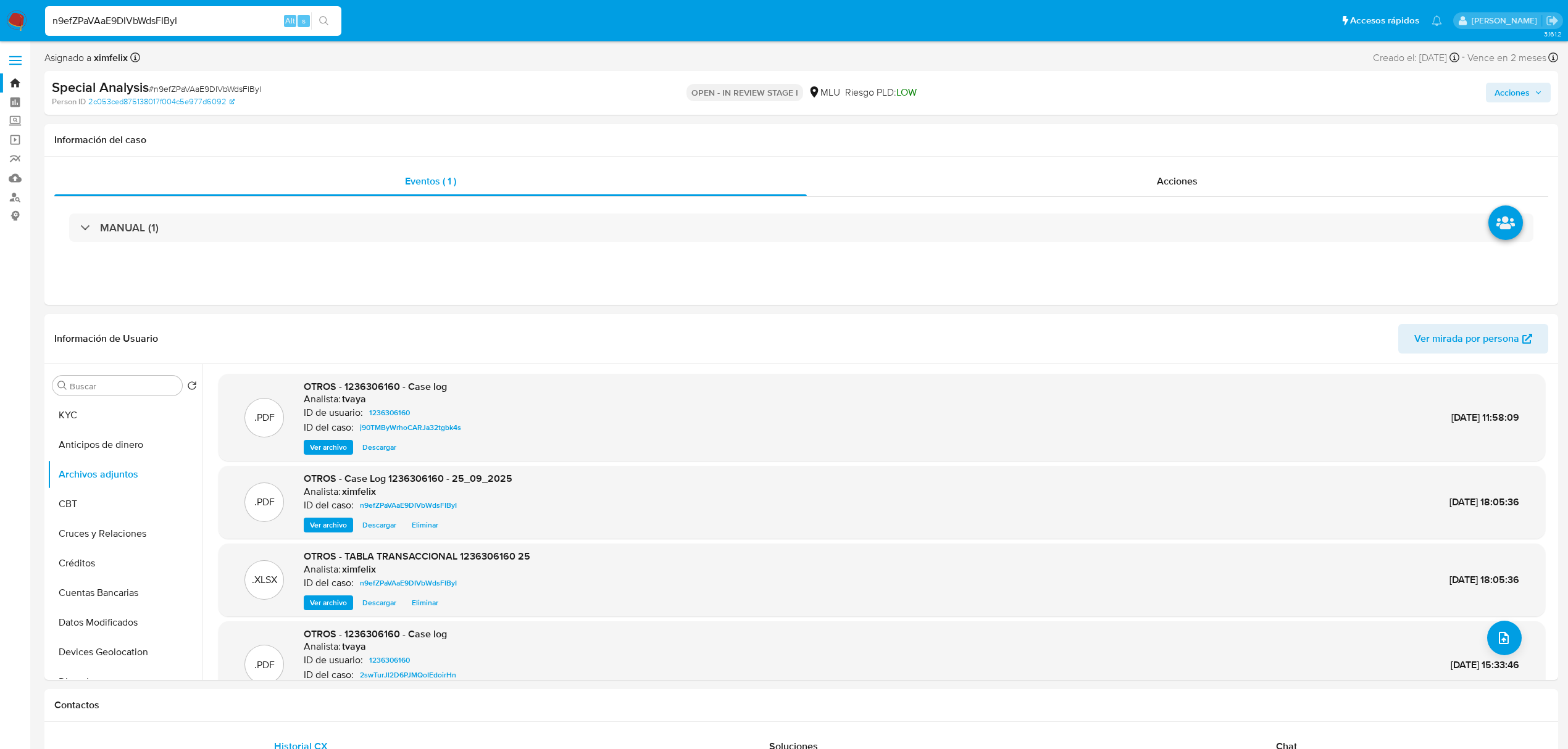
click at [1525, 87] on span "Acciones" at bounding box center [1512, 93] width 35 height 20
click at [1218, 127] on span "Alt" at bounding box center [1220, 133] width 10 height 12
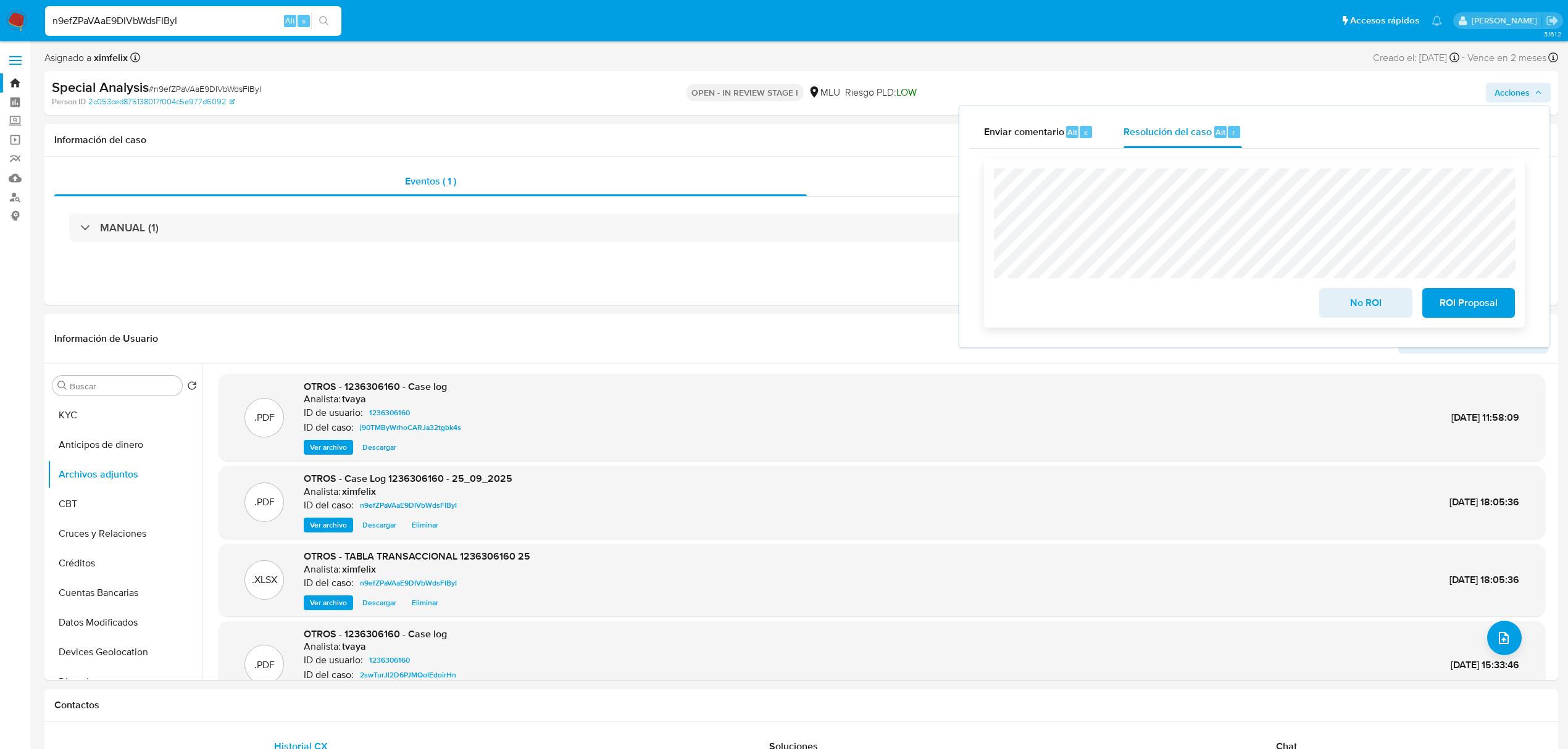
click at [1331, 301] on button "No ROI" at bounding box center [1365, 303] width 93 height 29
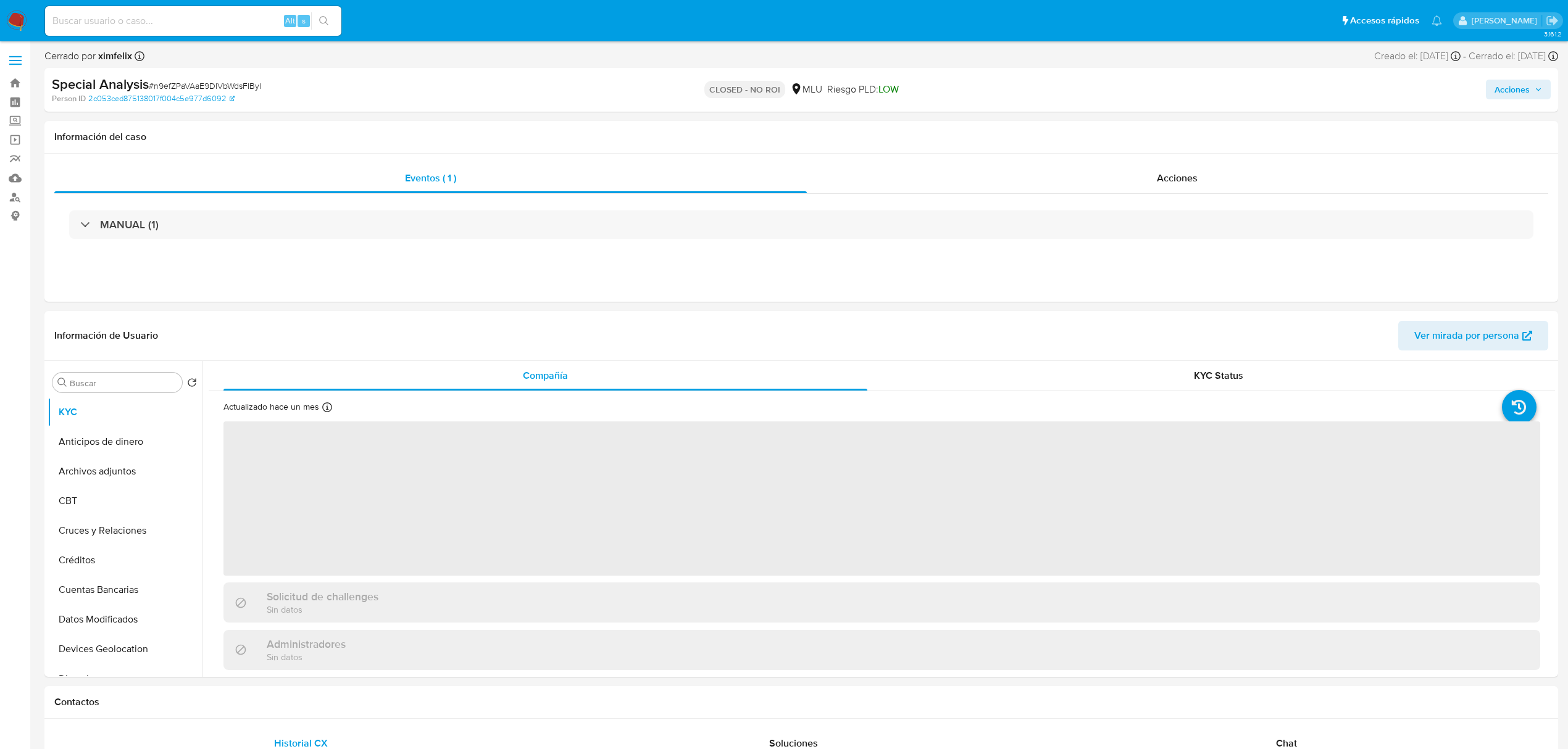
select select "10"
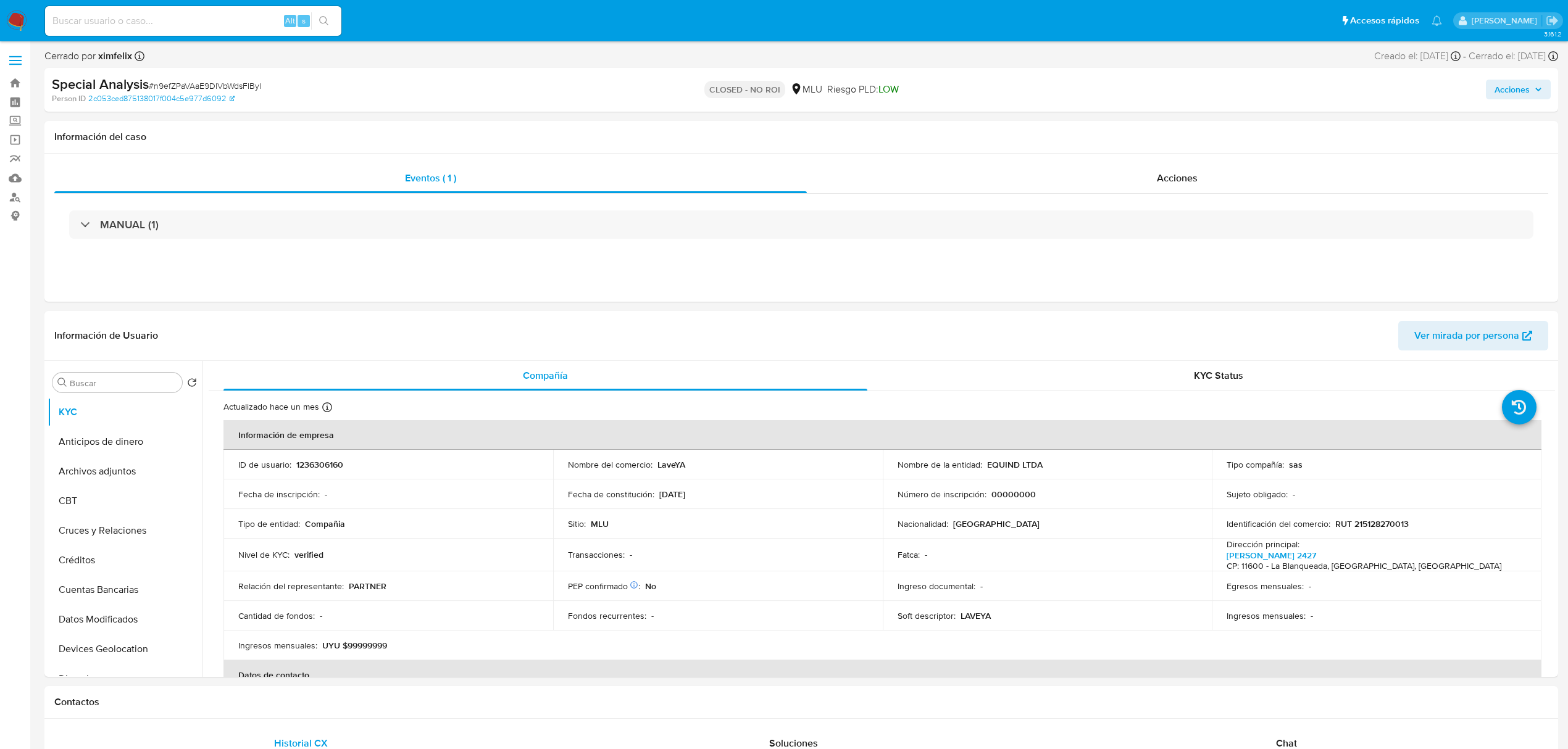
click at [235, 23] on input at bounding box center [193, 21] width 296 height 16
paste input "Hdb5qabocYICAnmaDfoXGdNN"
type input "Hdb5qabocYICAnmaDfoXGdNN"
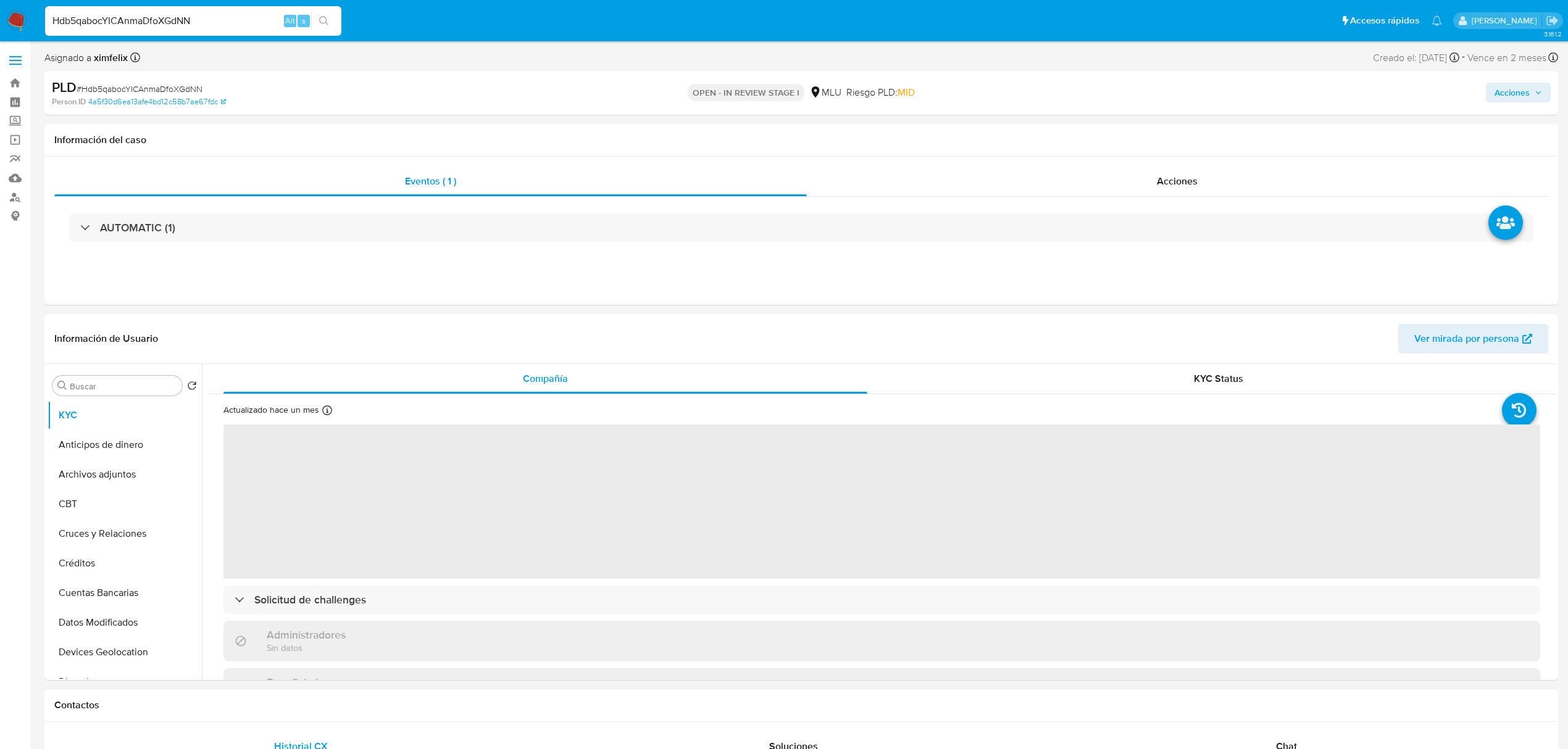
select select "10"
